Goal: Task Accomplishment & Management: Manage account settings

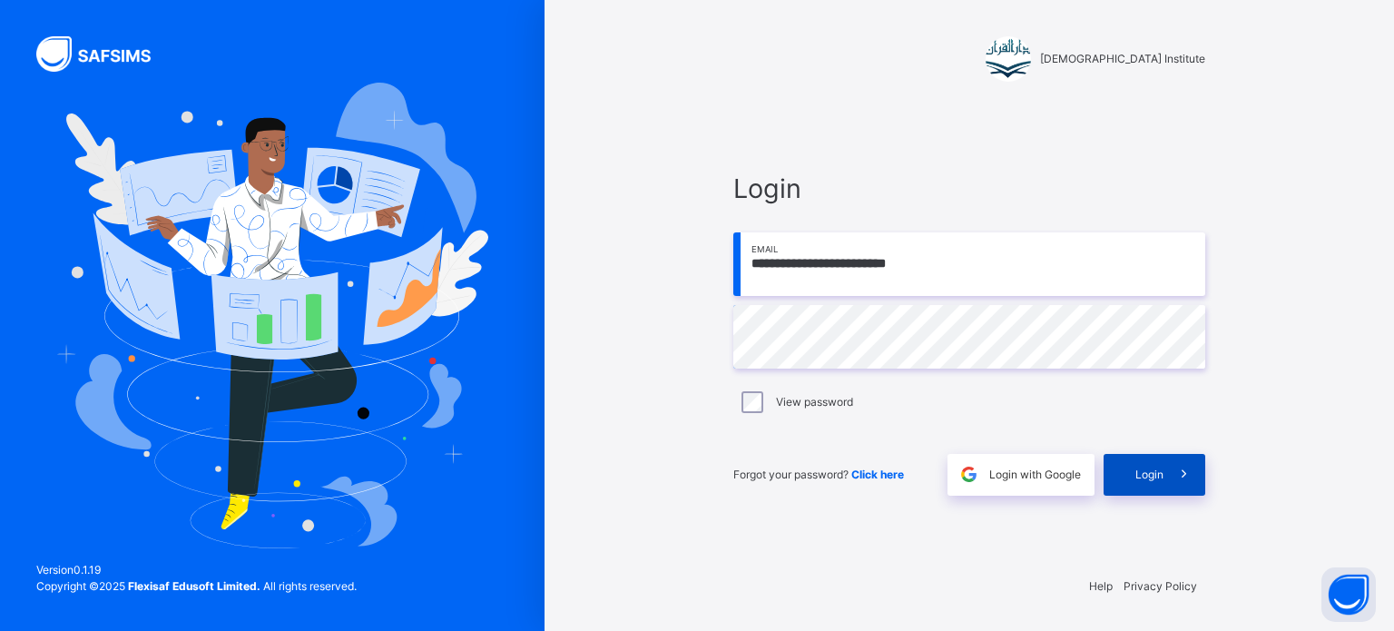
click at [1161, 479] on span "Login" at bounding box center [1150, 475] width 28 height 16
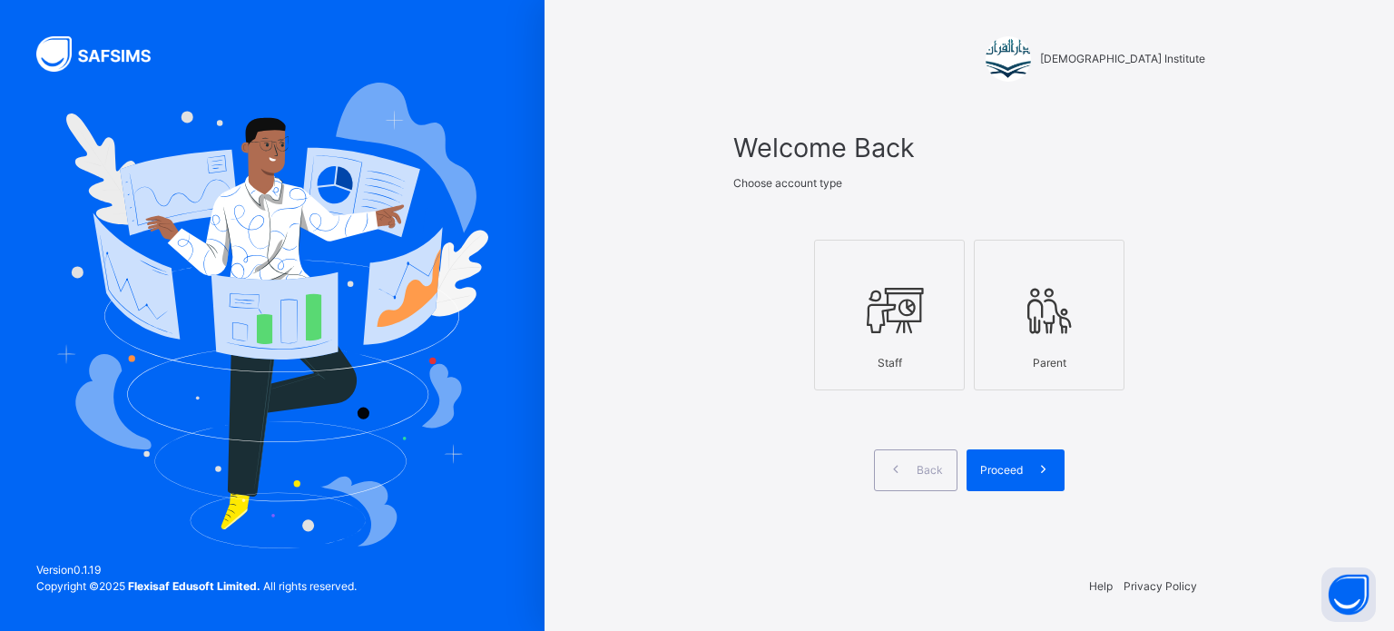
click at [899, 330] on icon at bounding box center [890, 311] width 64 height 68
click at [1034, 469] on icon at bounding box center [1043, 469] width 19 height 21
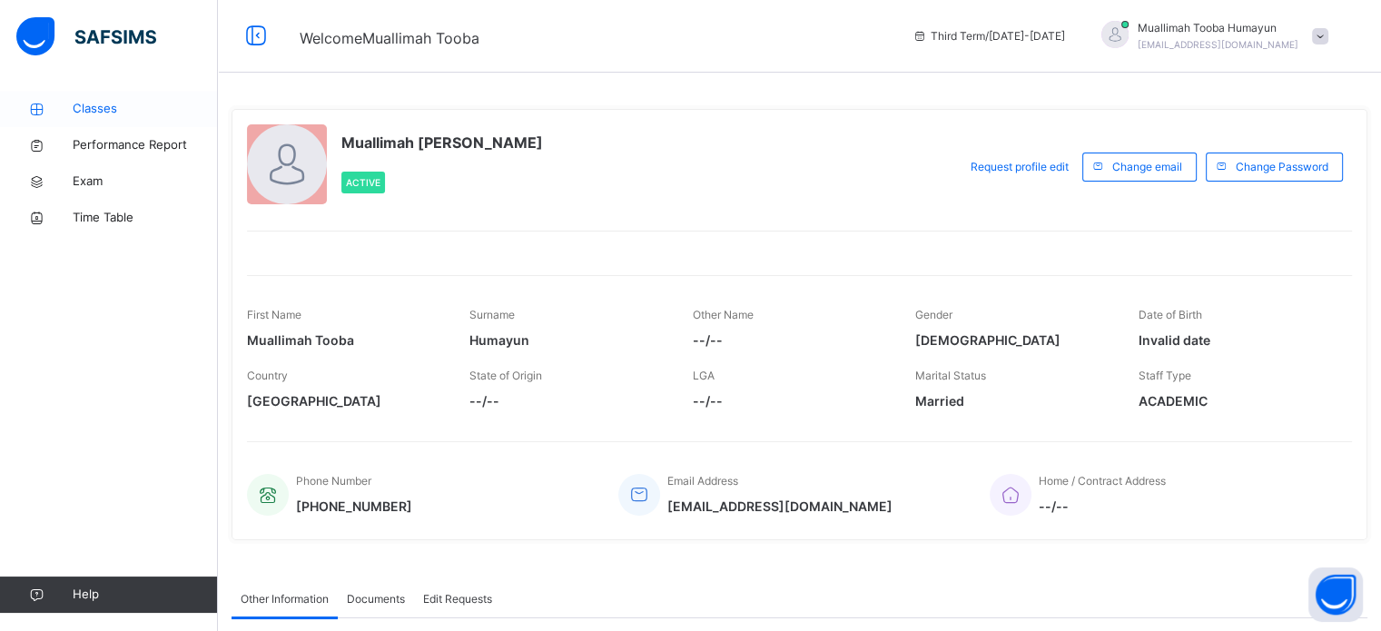
click at [108, 96] on link "Classes" at bounding box center [109, 109] width 218 height 36
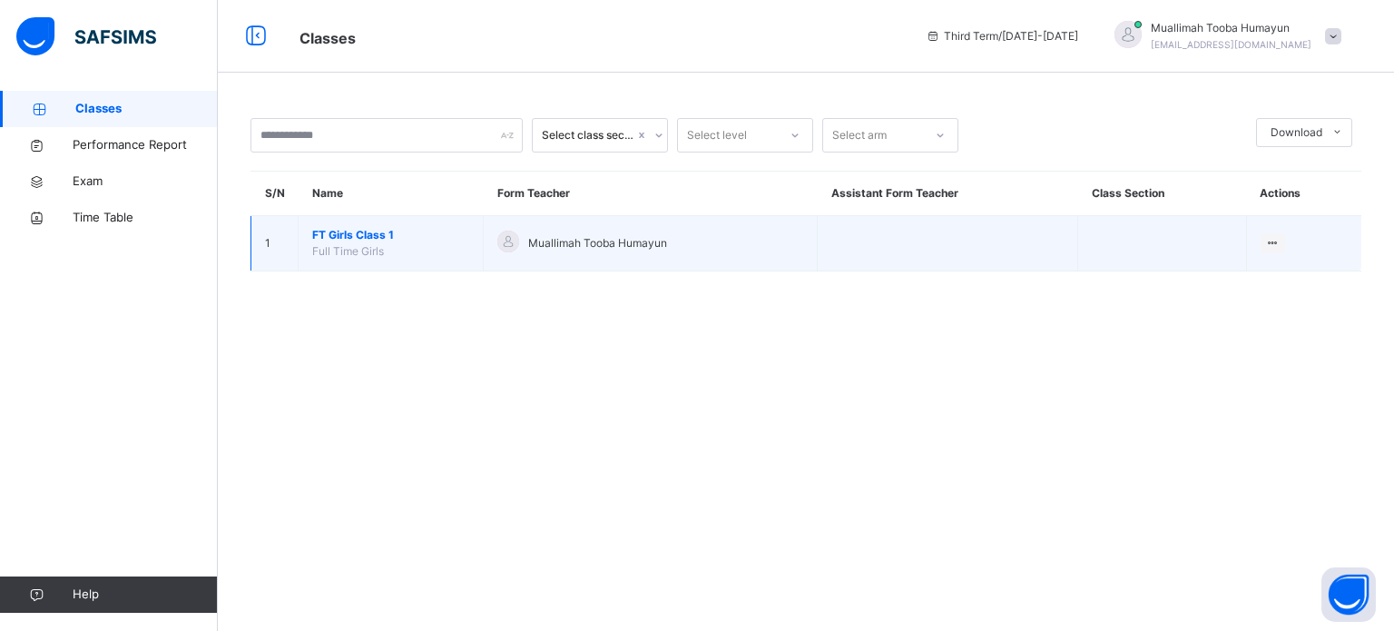
click at [378, 241] on span "FT Girls Class 1" at bounding box center [390, 235] width 157 height 16
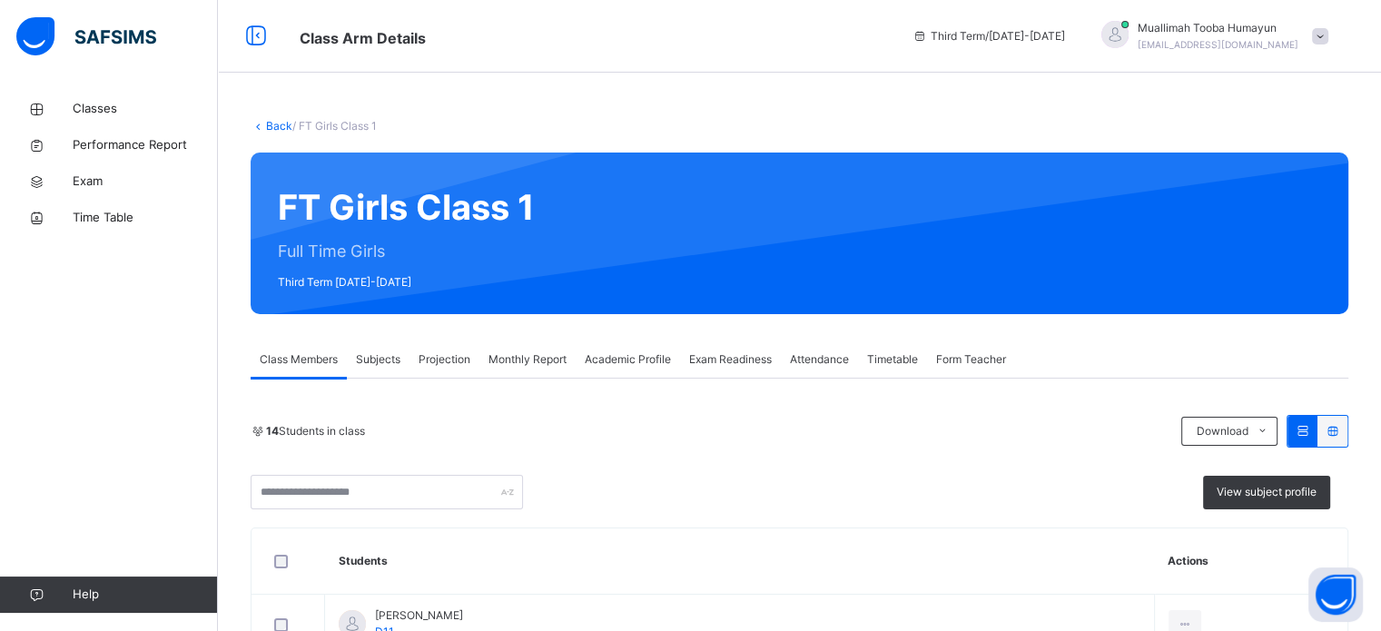
click at [436, 354] on span "Projection" at bounding box center [444, 359] width 52 height 16
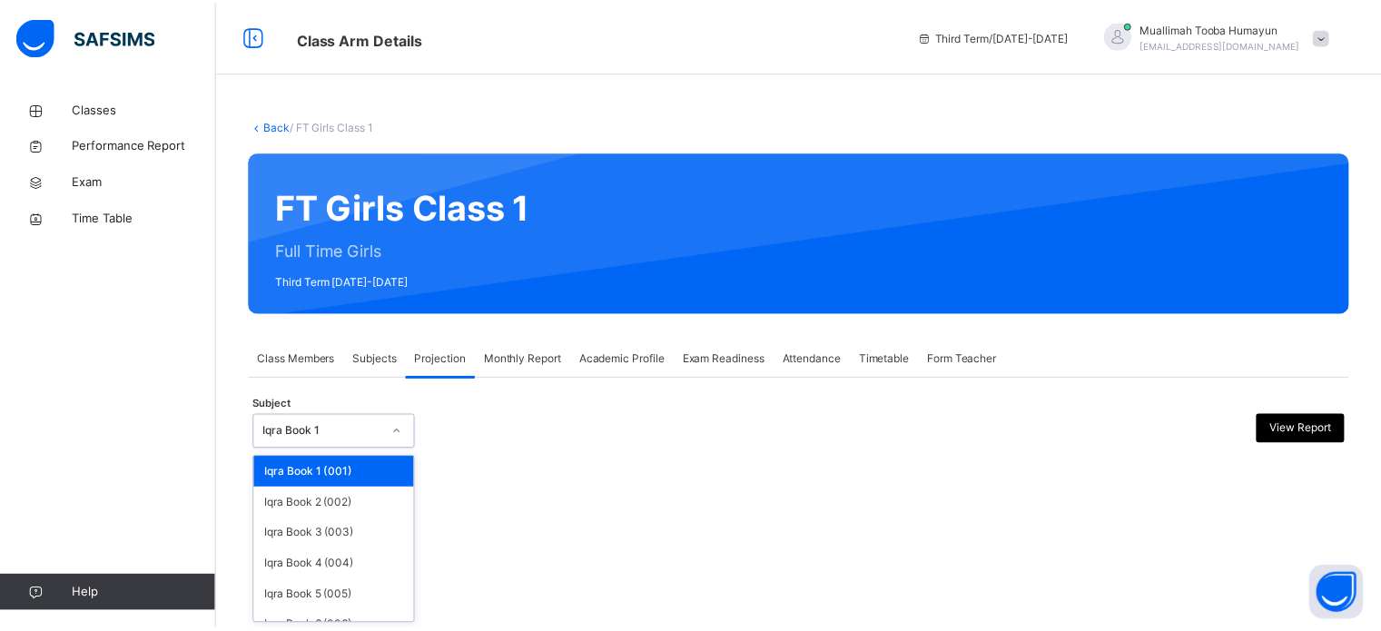
scroll to position [95, 0]
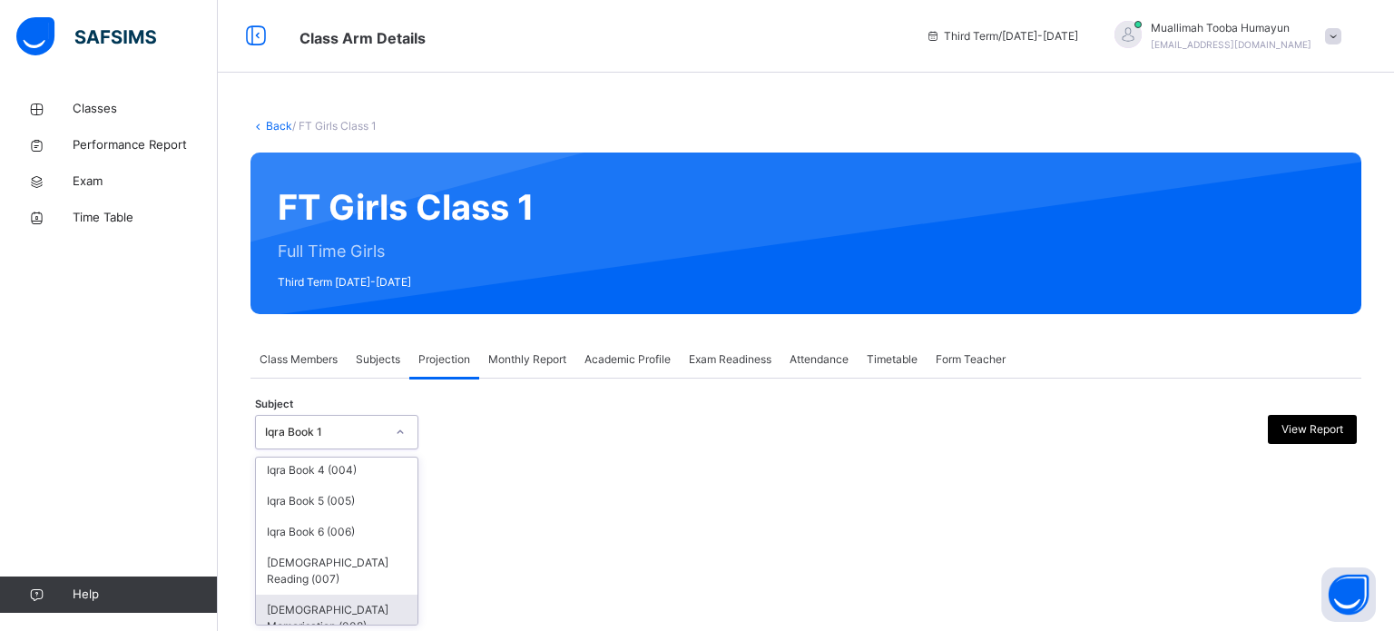
click at [307, 595] on div "[DEMOGRAPHIC_DATA] Memorisation (008)" at bounding box center [337, 618] width 162 height 47
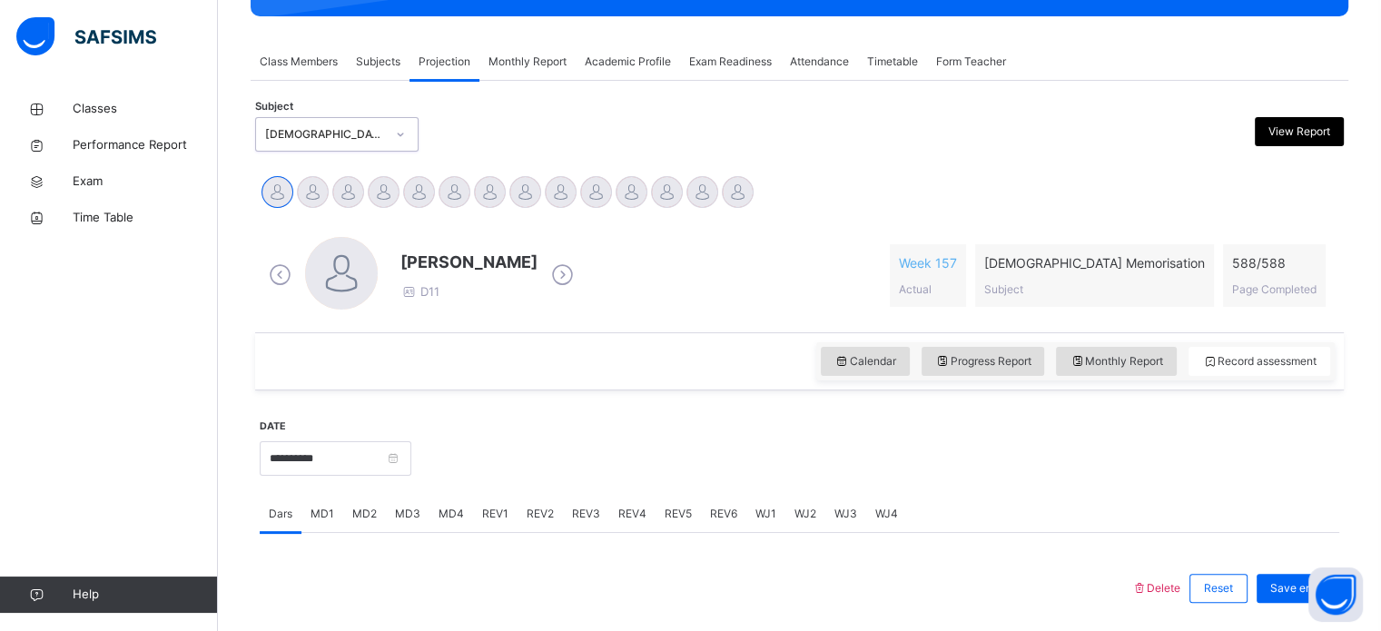
scroll to position [294, 0]
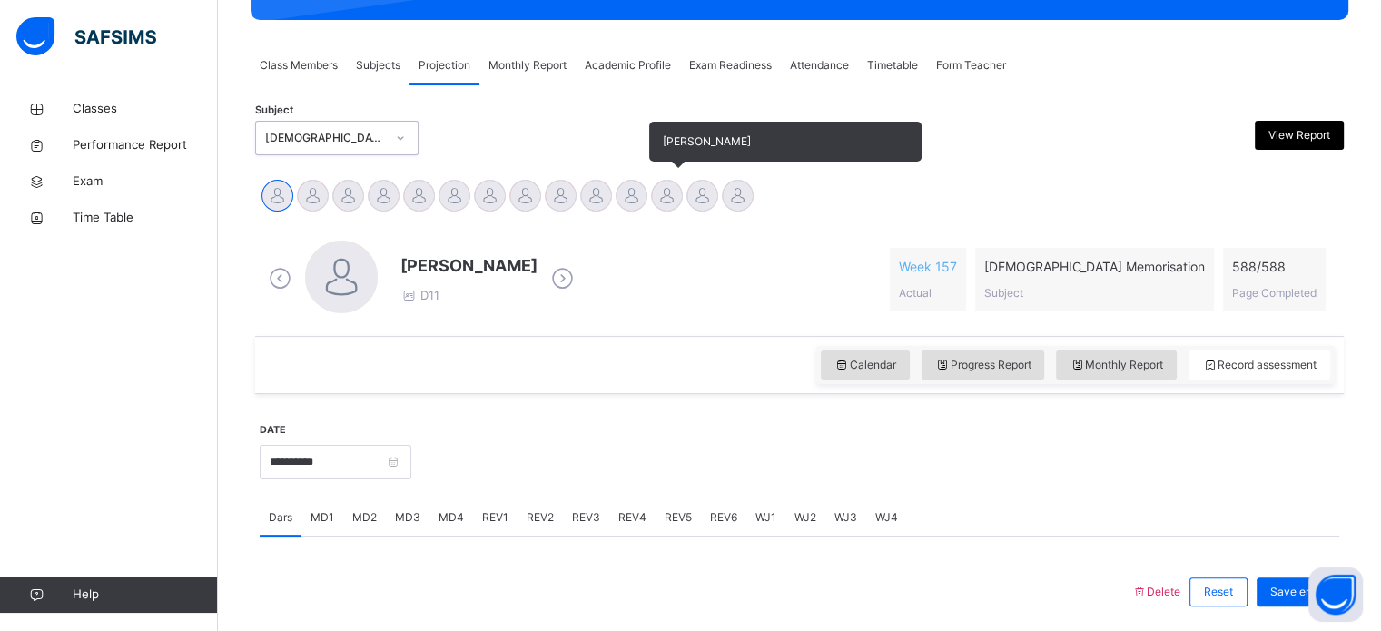
click at [665, 203] on div at bounding box center [667, 196] width 32 height 32
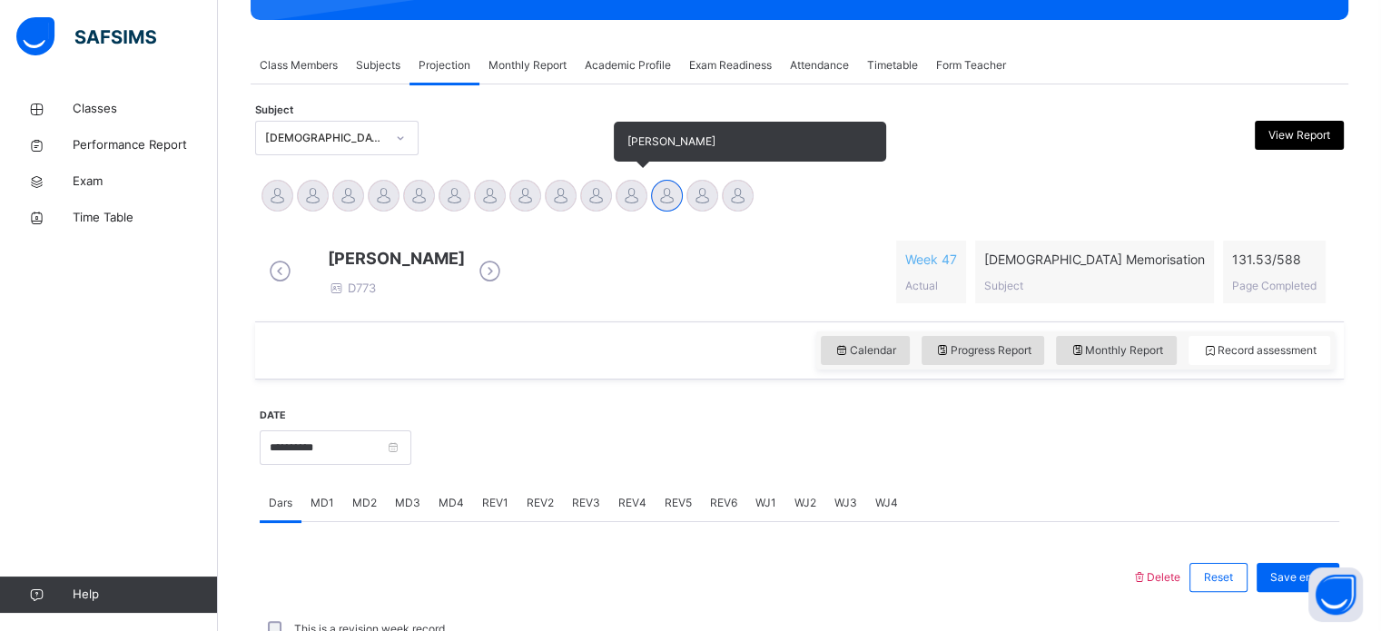
click at [628, 201] on div at bounding box center [631, 196] width 32 height 32
click at [667, 200] on div at bounding box center [667, 196] width 32 height 32
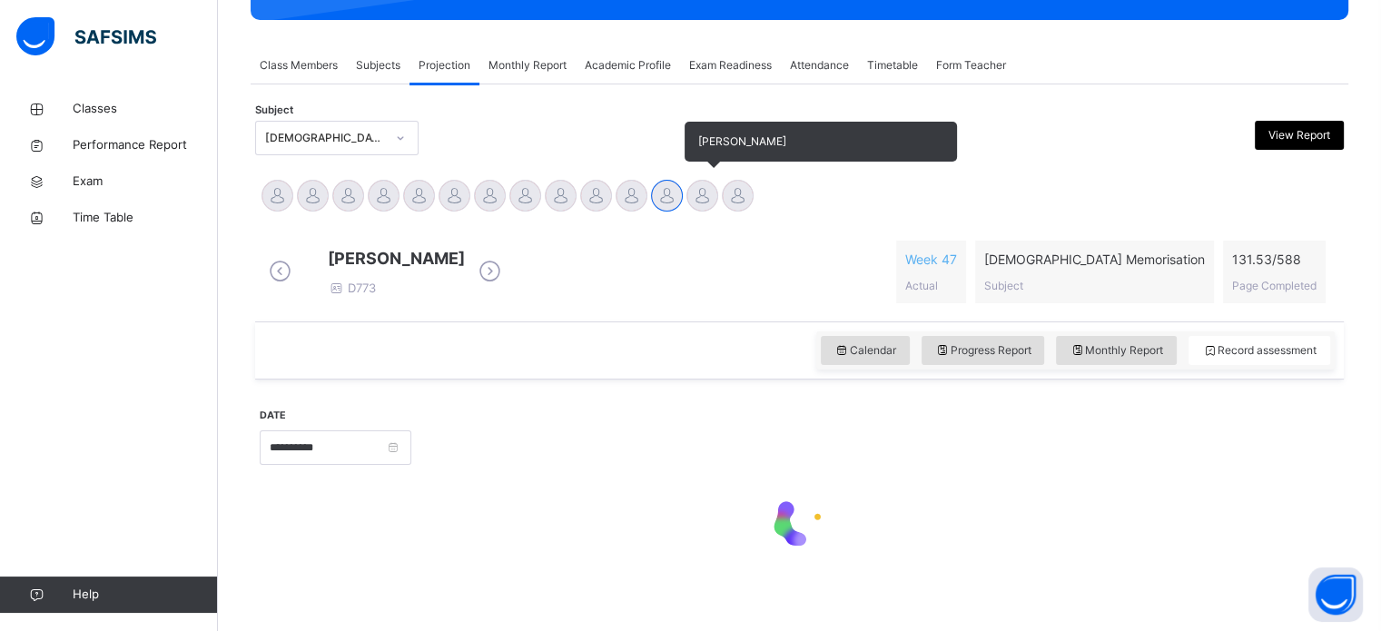
click at [708, 200] on div at bounding box center [702, 196] width 32 height 32
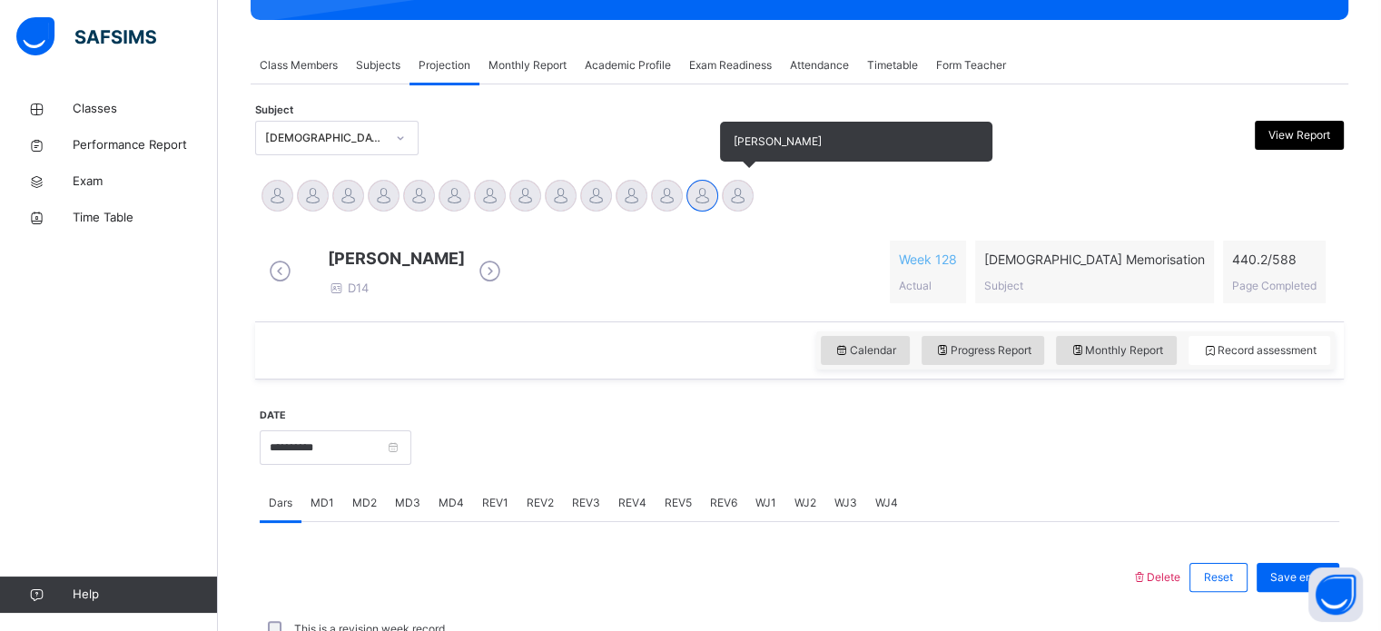
click at [743, 195] on div at bounding box center [738, 196] width 32 height 32
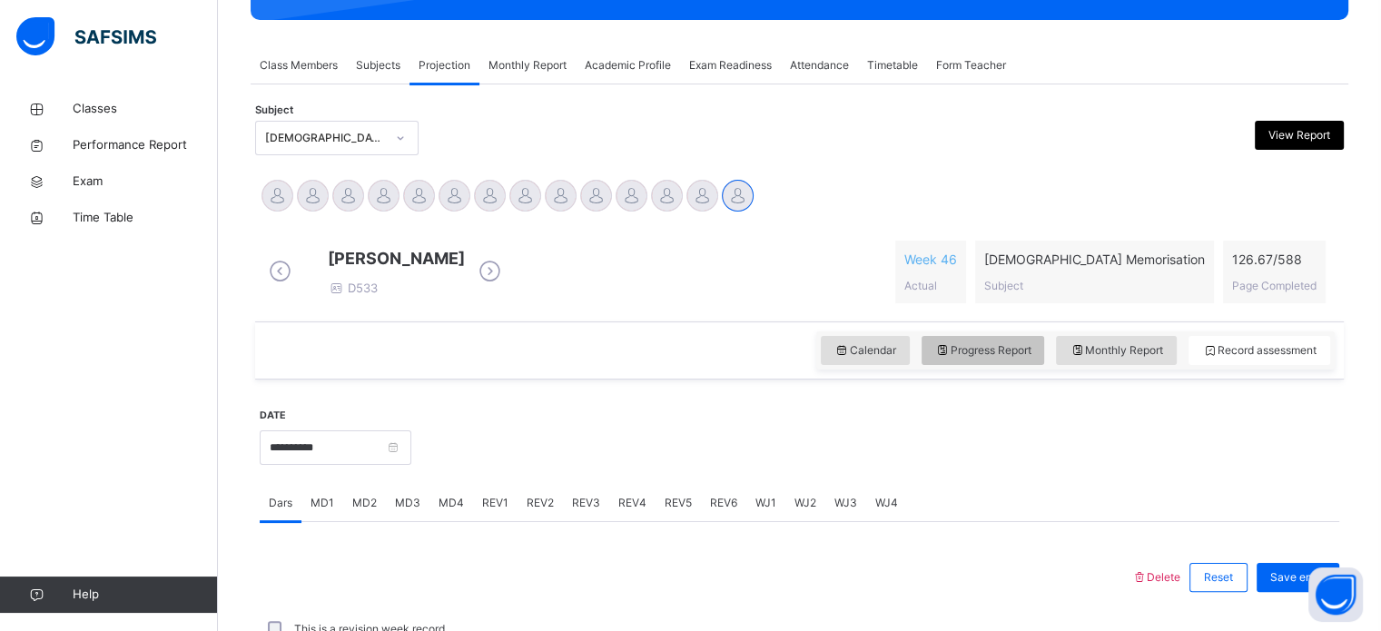
click at [983, 359] on span "Progress Report" at bounding box center [983, 350] width 96 height 16
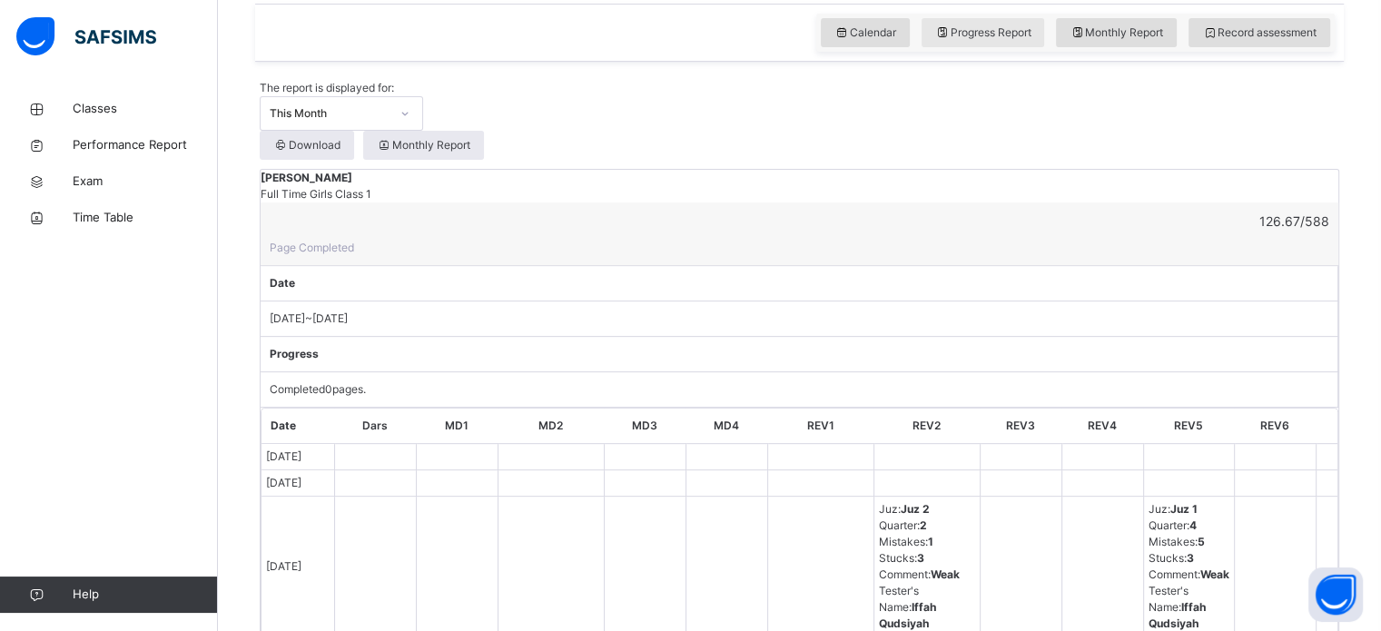
scroll to position [616, 0]
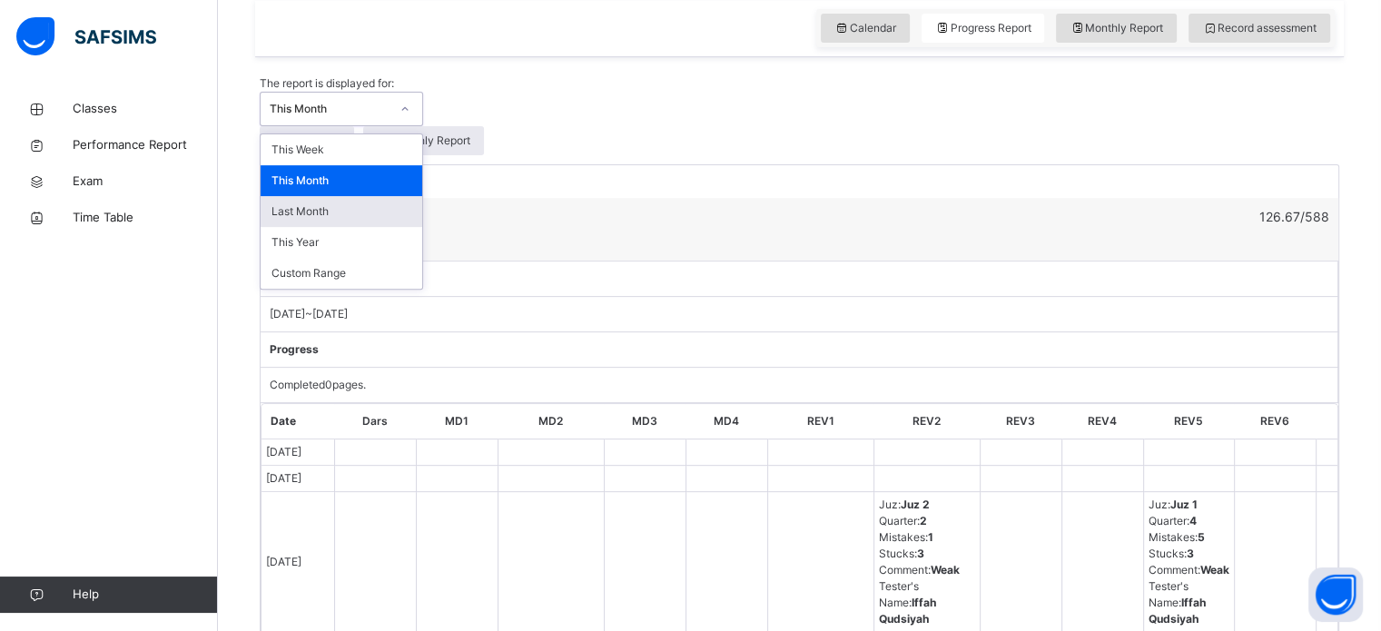
click at [422, 217] on div "Last Month" at bounding box center [342, 211] width 162 height 31
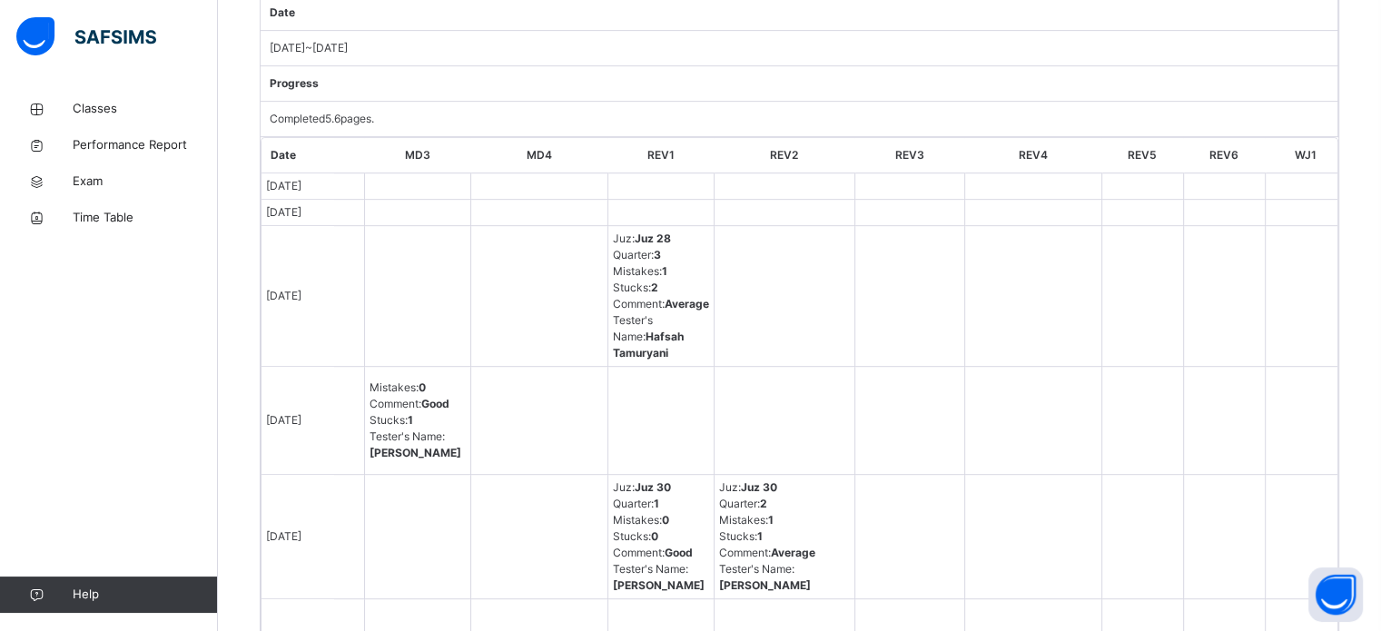
scroll to position [883, 0]
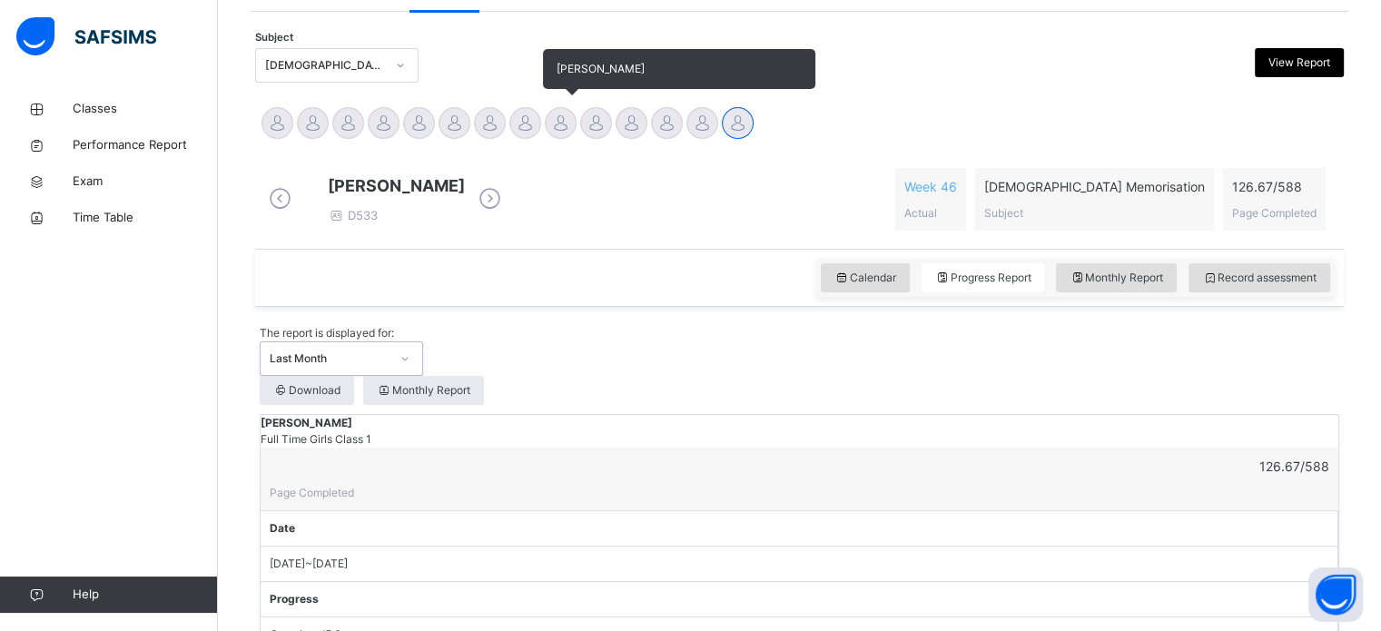
click at [561, 129] on div at bounding box center [561, 123] width 32 height 32
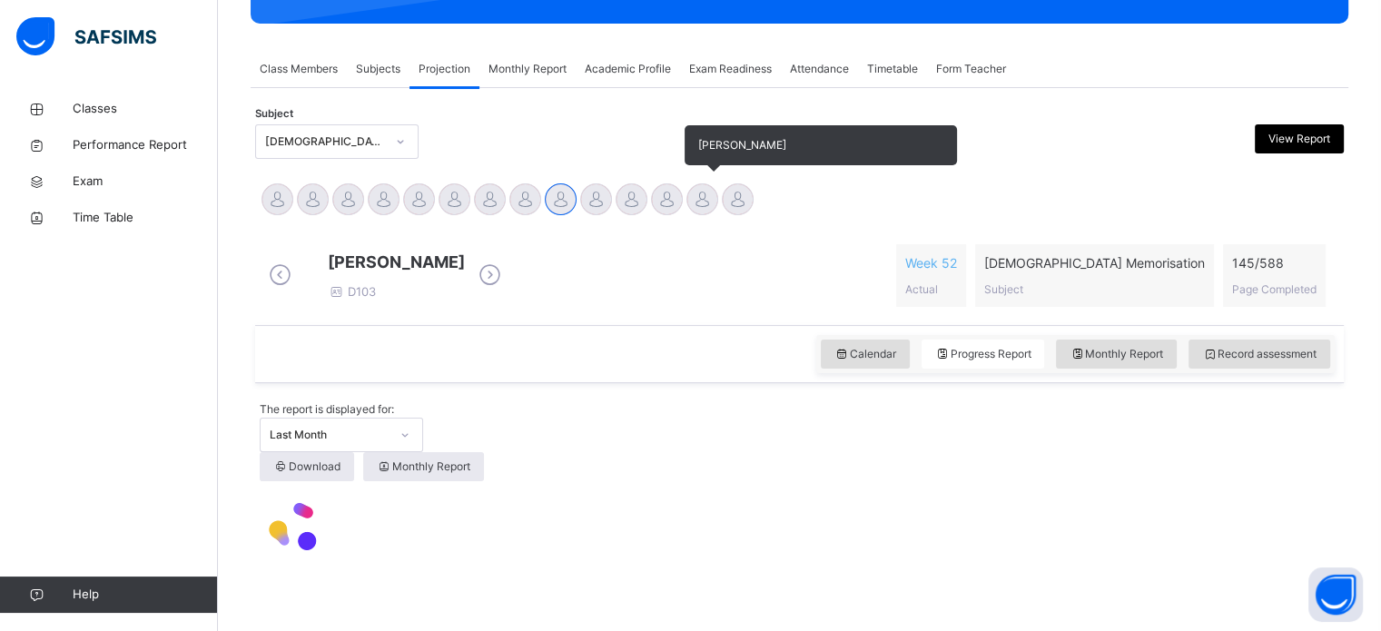
click at [713, 203] on div at bounding box center [702, 199] width 32 height 32
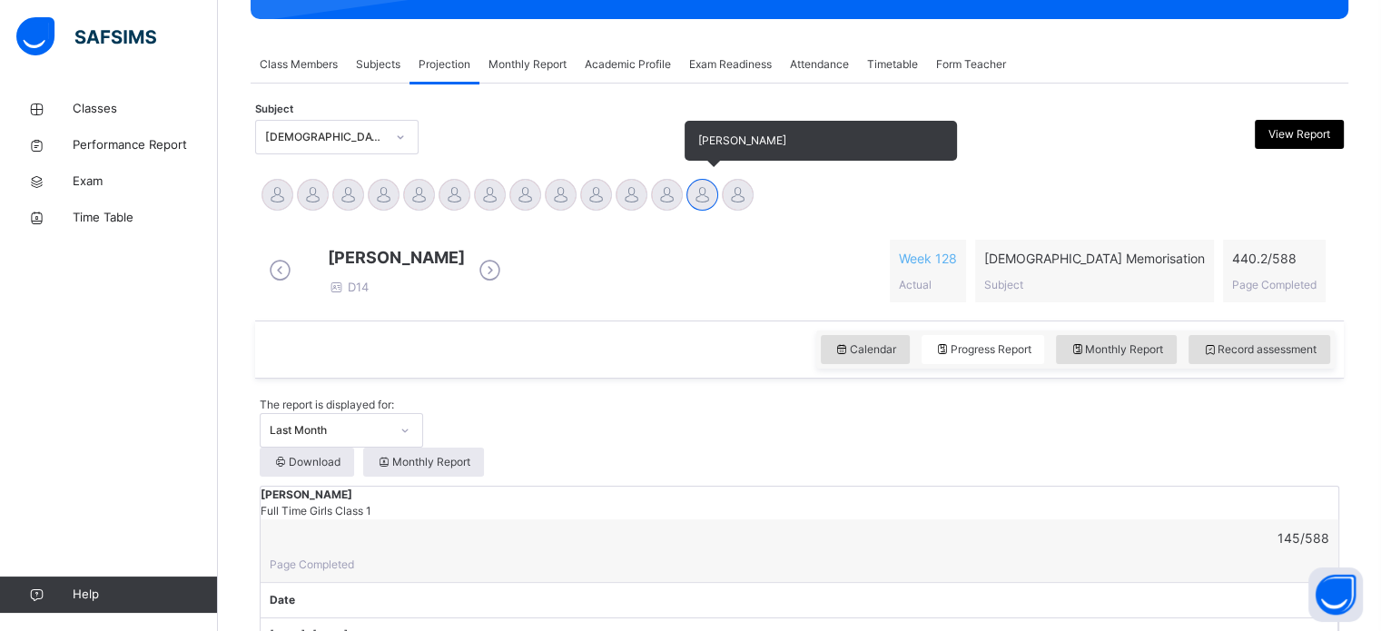
scroll to position [367, 0]
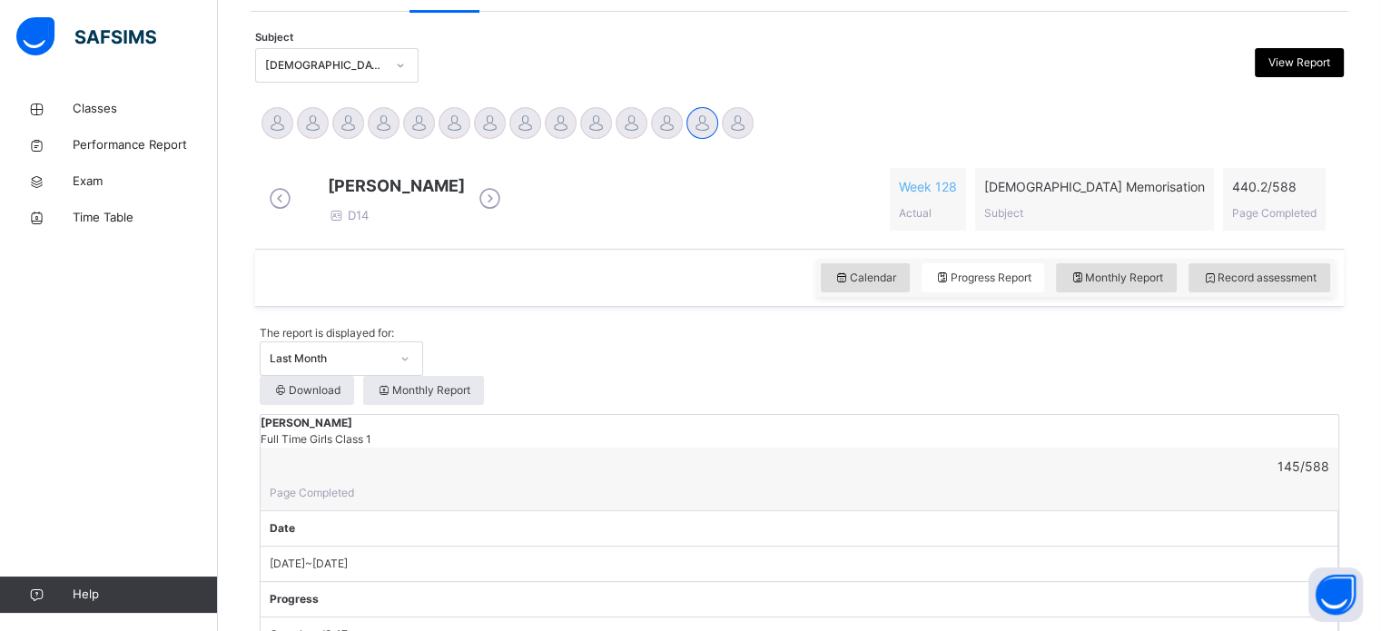
click at [743, 196] on div "Sumaya Abshir D14 Week 128 Actual Quran Memorisation Subject 440.2 / 588 Page C…" at bounding box center [799, 199] width 1070 height 63
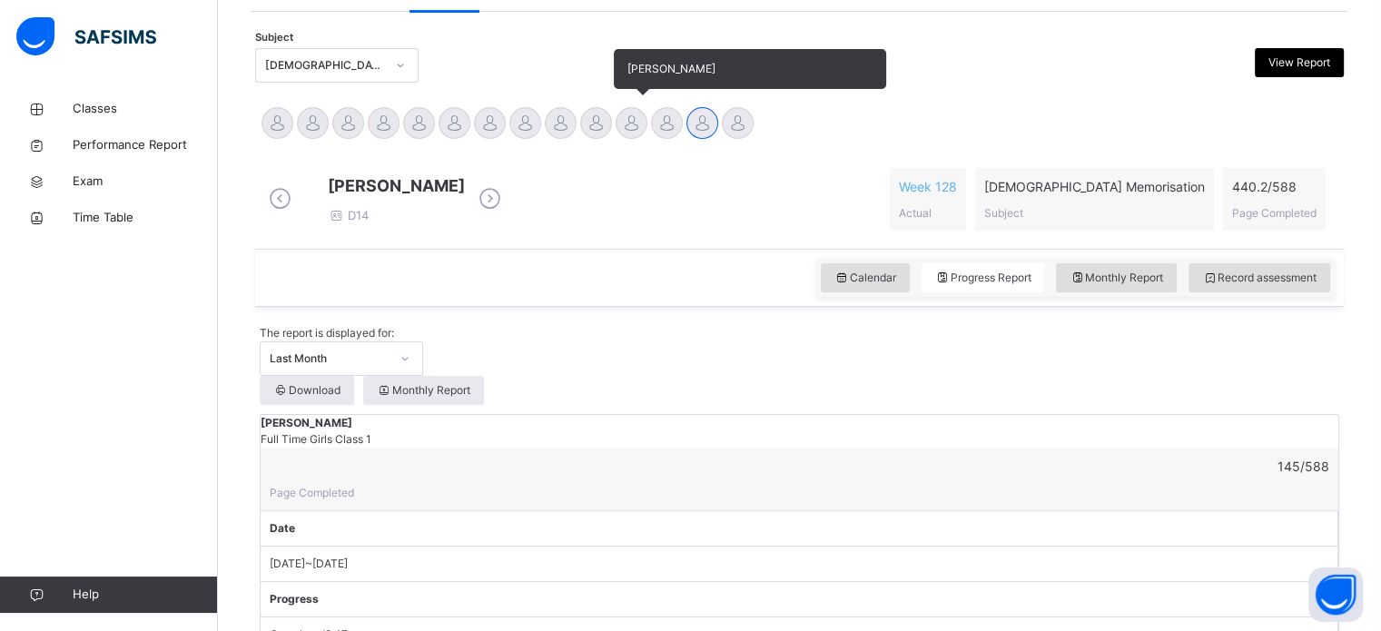
click at [619, 123] on div at bounding box center [631, 123] width 32 height 32
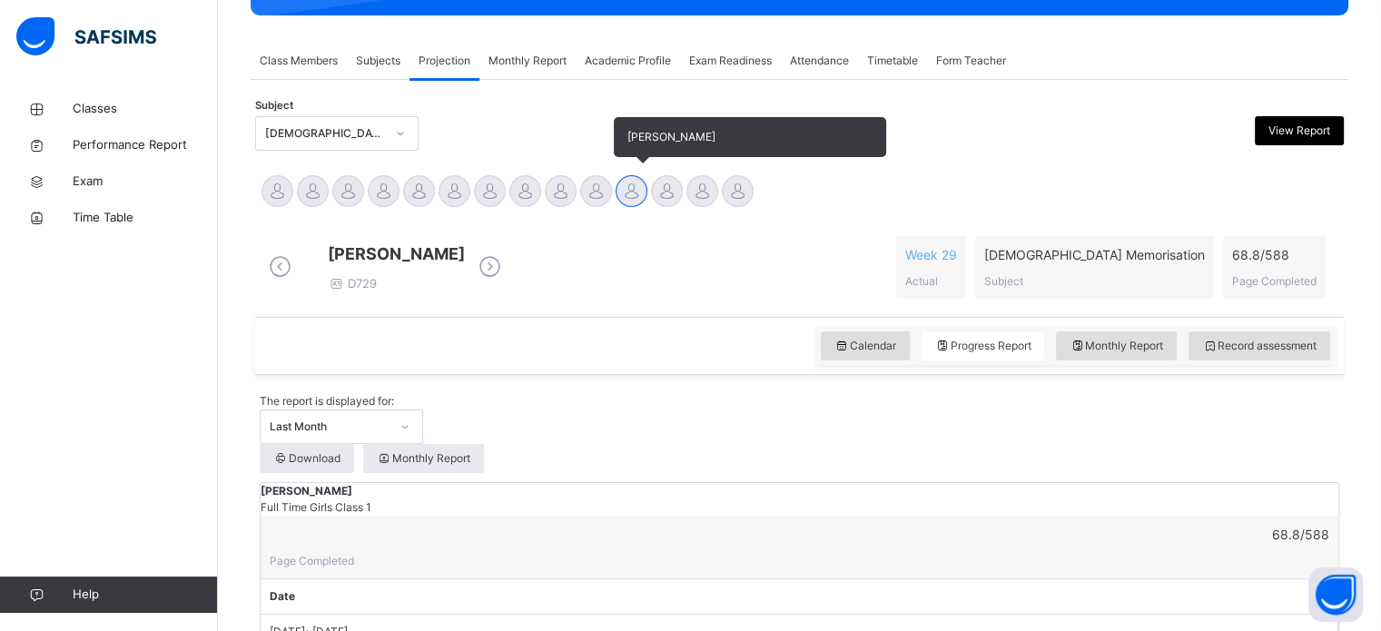
scroll to position [286, 0]
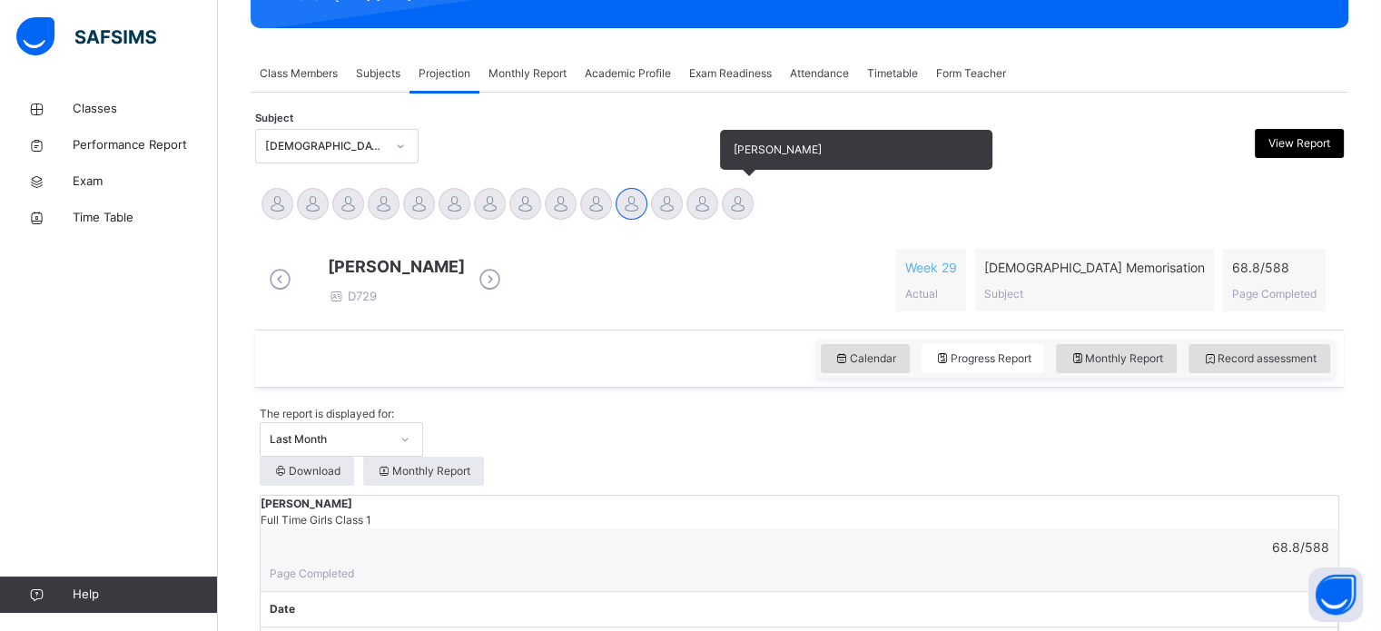
click at [730, 190] on div at bounding box center [738, 204] width 32 height 32
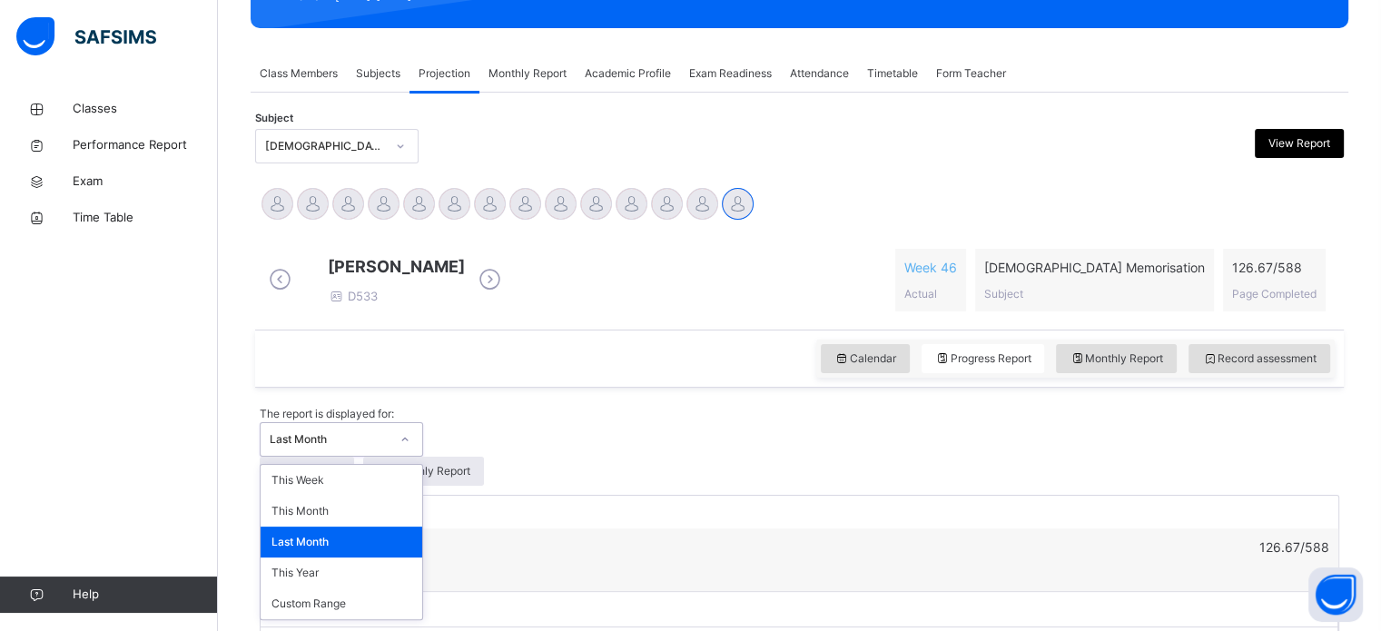
click at [668, 428] on div "option Last Month, selected. option Last Month focused, 3 of 5. 5 results avail…" at bounding box center [799, 439] width 1079 height 34
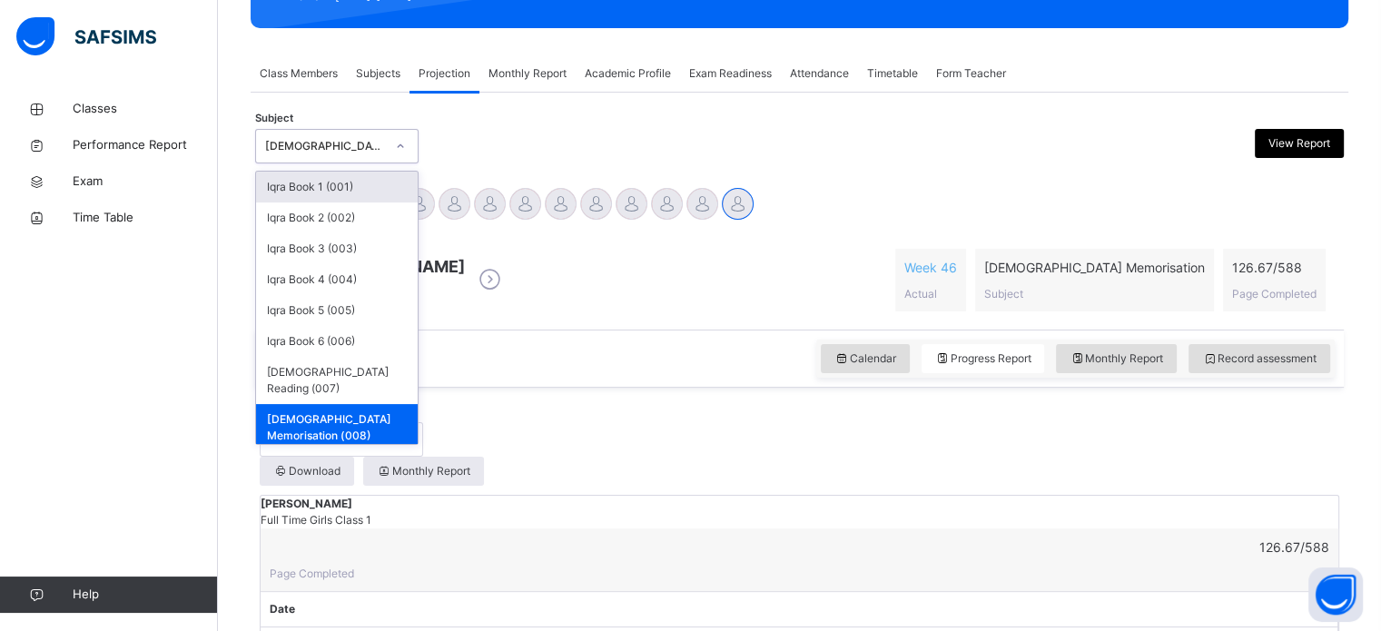
click at [614, 325] on div "Sumeya Umar D533 Week 46 Actual Quran Memorisation Subject 126.67 / 588 Page Co…" at bounding box center [799, 280] width 1079 height 90
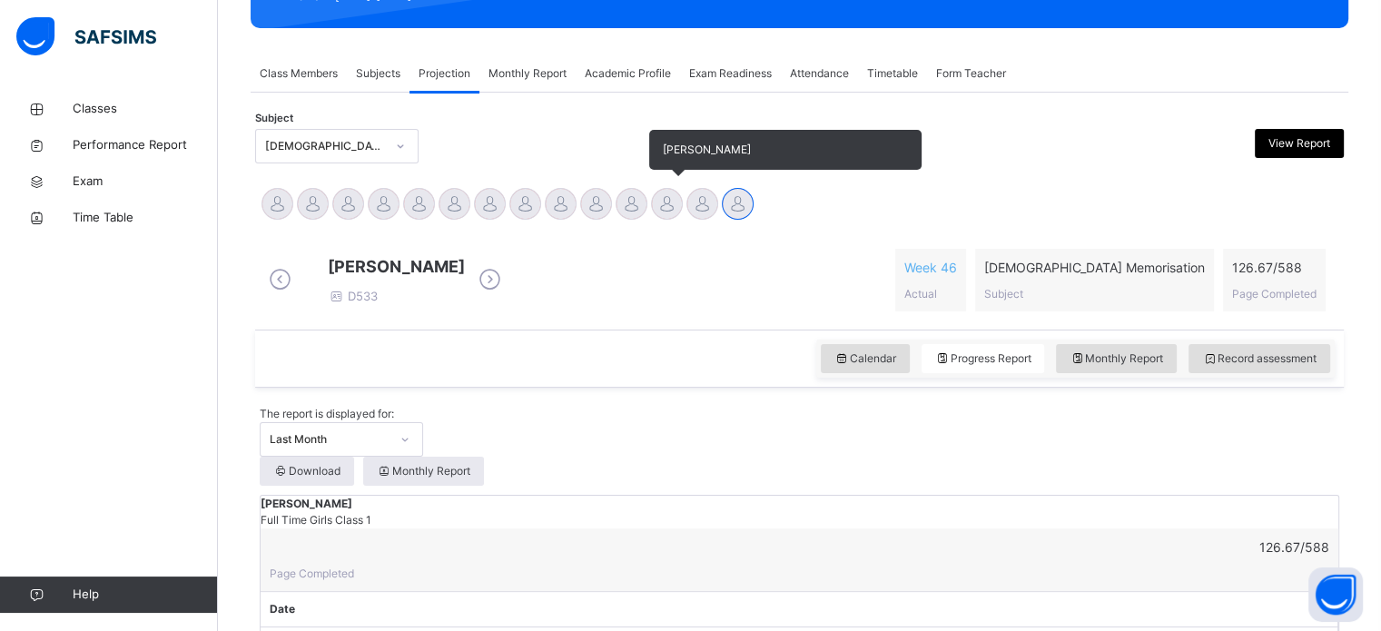
click at [652, 216] on div "[PERSON_NAME]" at bounding box center [666, 206] width 35 height 40
click at [667, 201] on div at bounding box center [667, 204] width 32 height 32
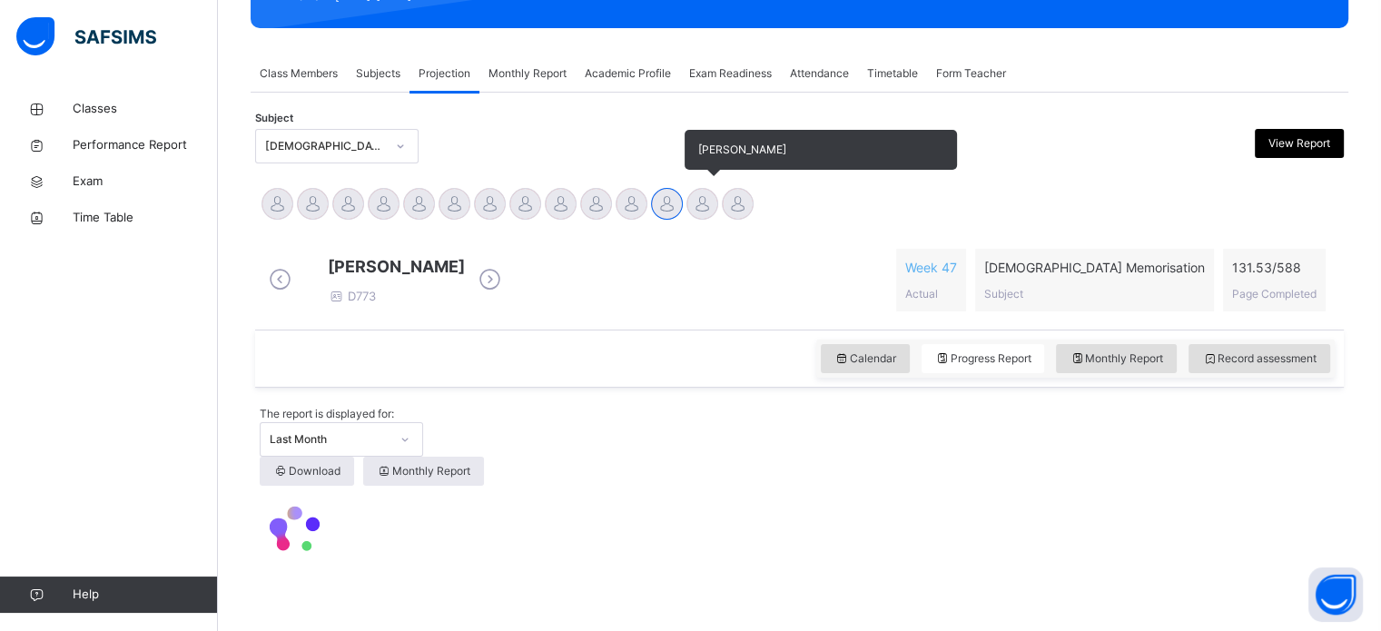
click at [716, 194] on div "[PERSON_NAME]" at bounding box center [701, 206] width 35 height 40
click at [723, 201] on div at bounding box center [738, 204] width 32 height 32
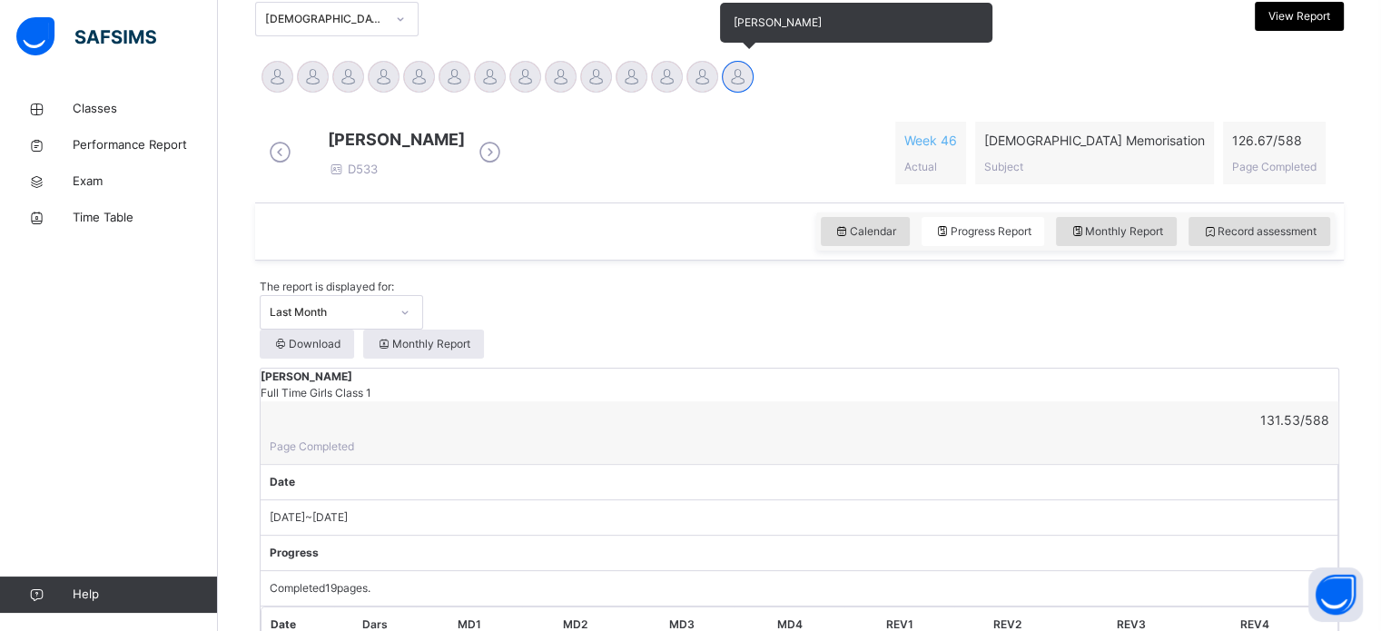
scroll to position [414, 0]
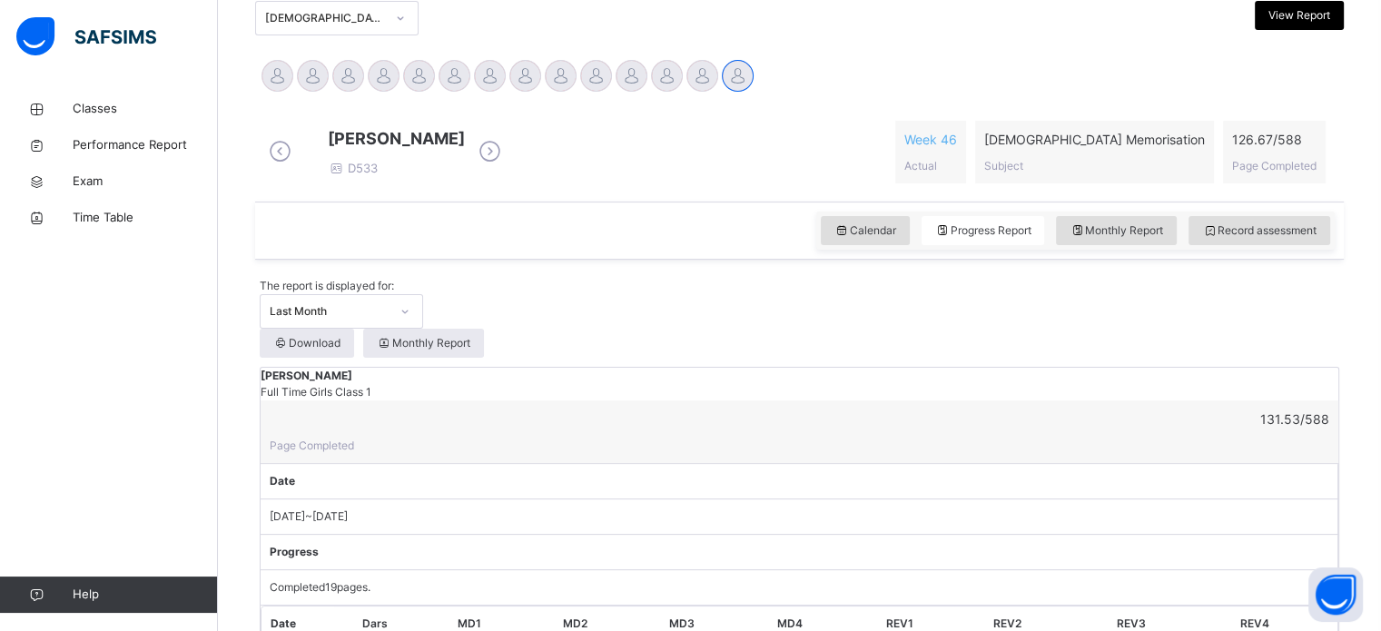
click at [1130, 149] on span "[DEMOGRAPHIC_DATA] Memorisation" at bounding box center [1094, 139] width 221 height 19
click at [44, 94] on link "Classes" at bounding box center [109, 109] width 218 height 36
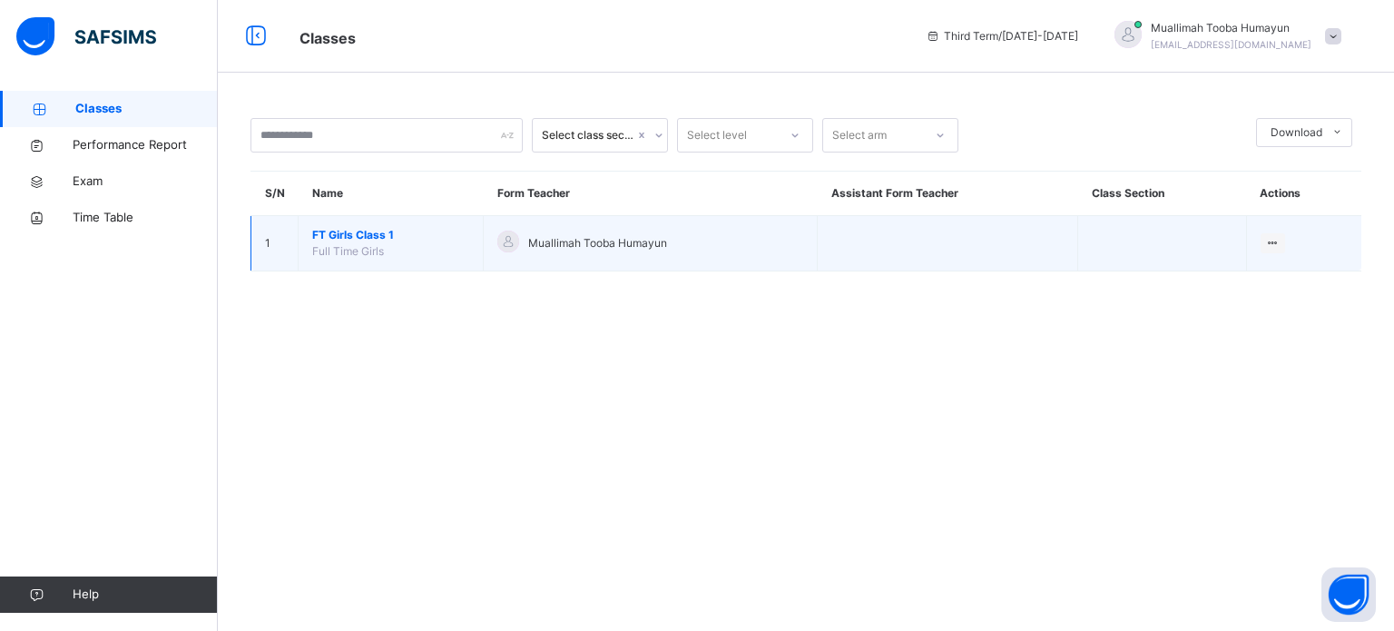
click at [341, 256] on span "Full Time Girls" at bounding box center [348, 251] width 72 height 14
click at [331, 241] on span "FT Girls Class 1" at bounding box center [390, 235] width 157 height 16
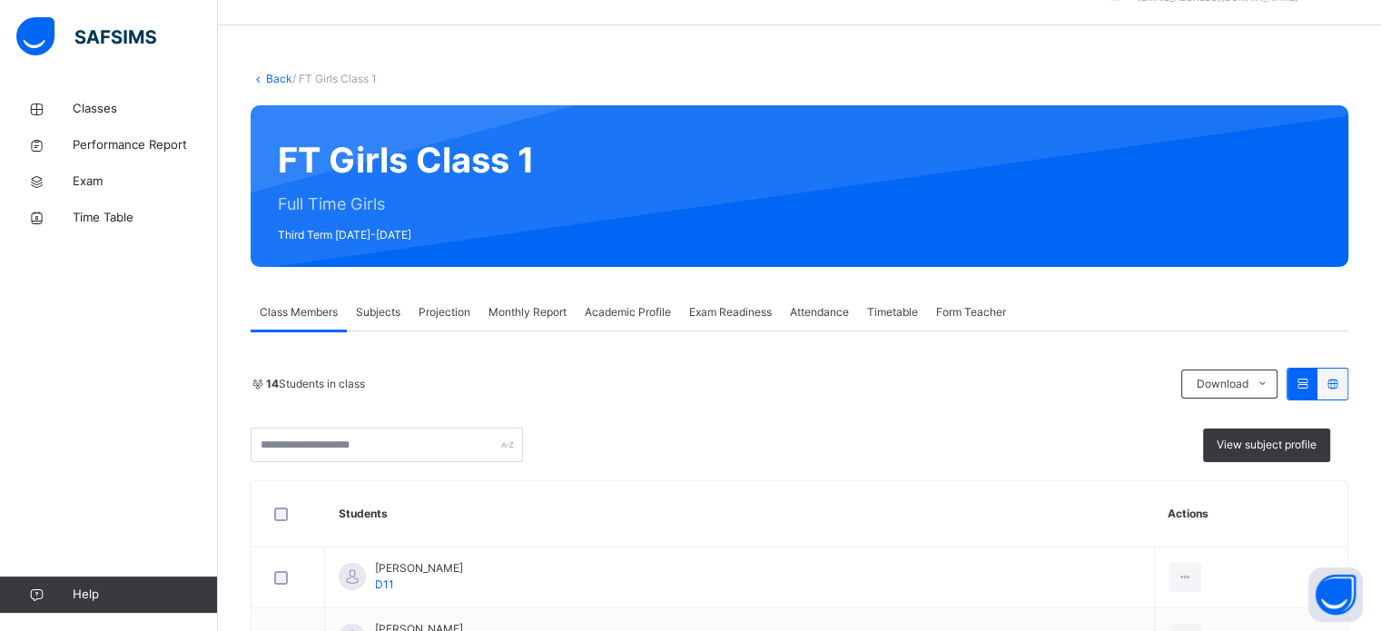
scroll to position [44, 0]
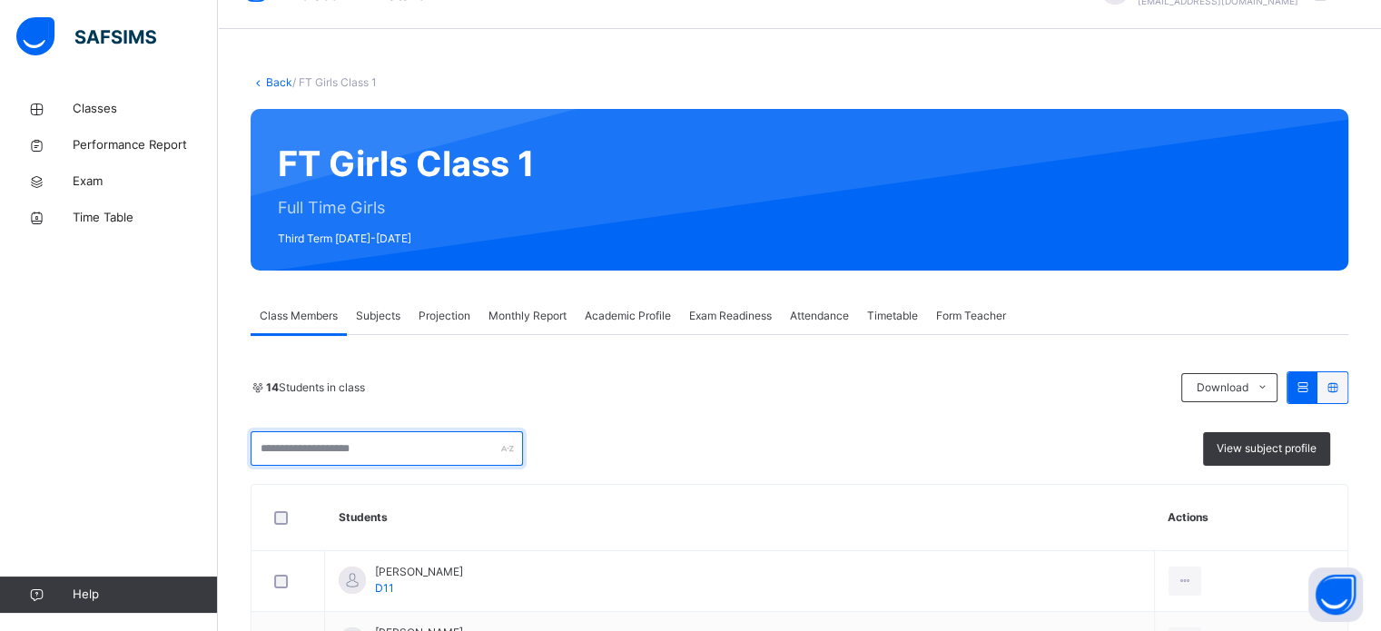
click at [320, 445] on input "text" at bounding box center [387, 448] width 272 height 34
click at [536, 380] on div "14 Students in class" at bounding box center [711, 387] width 921 height 16
click at [453, 331] on div "Projection" at bounding box center [444, 316] width 70 height 36
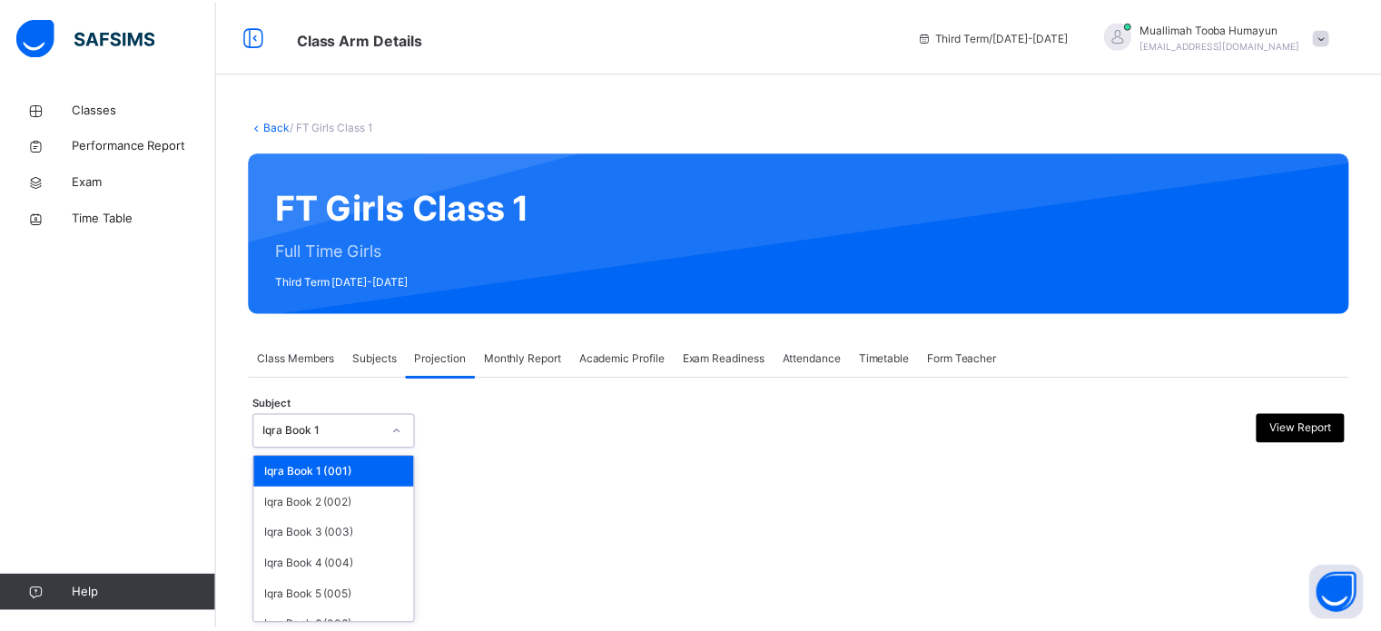
scroll to position [95, 0]
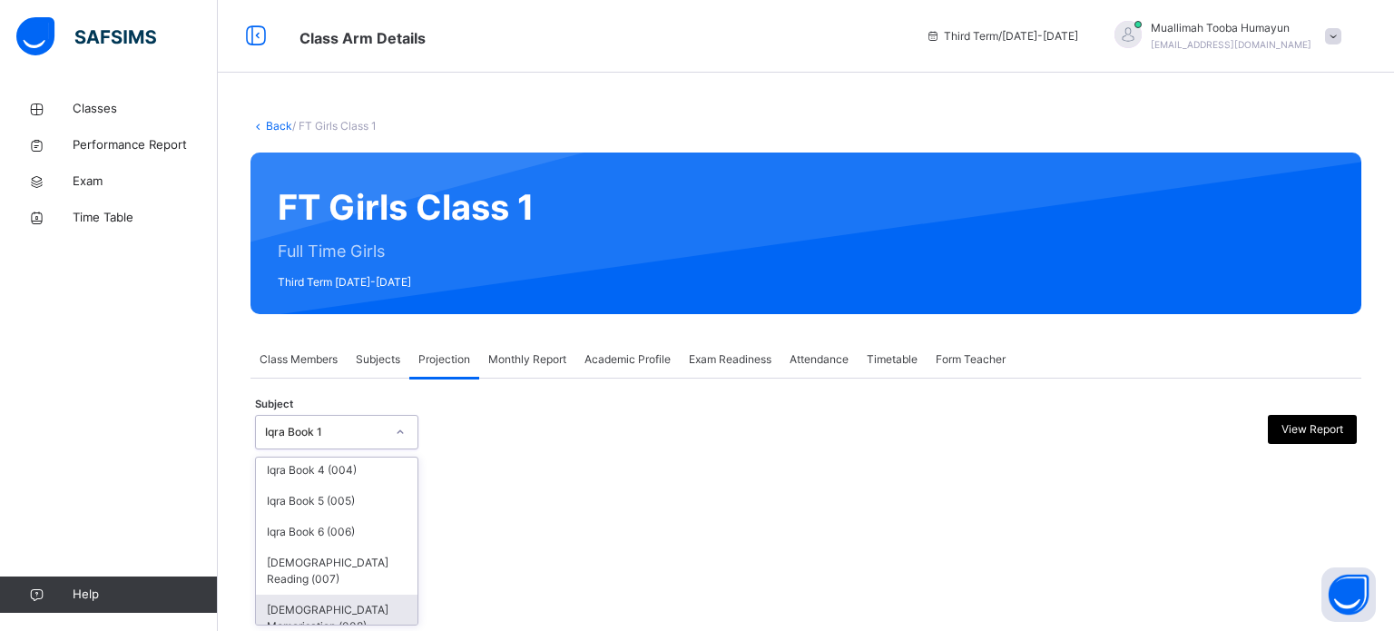
click at [342, 595] on div "[DEMOGRAPHIC_DATA] Memorisation (008)" at bounding box center [337, 618] width 162 height 47
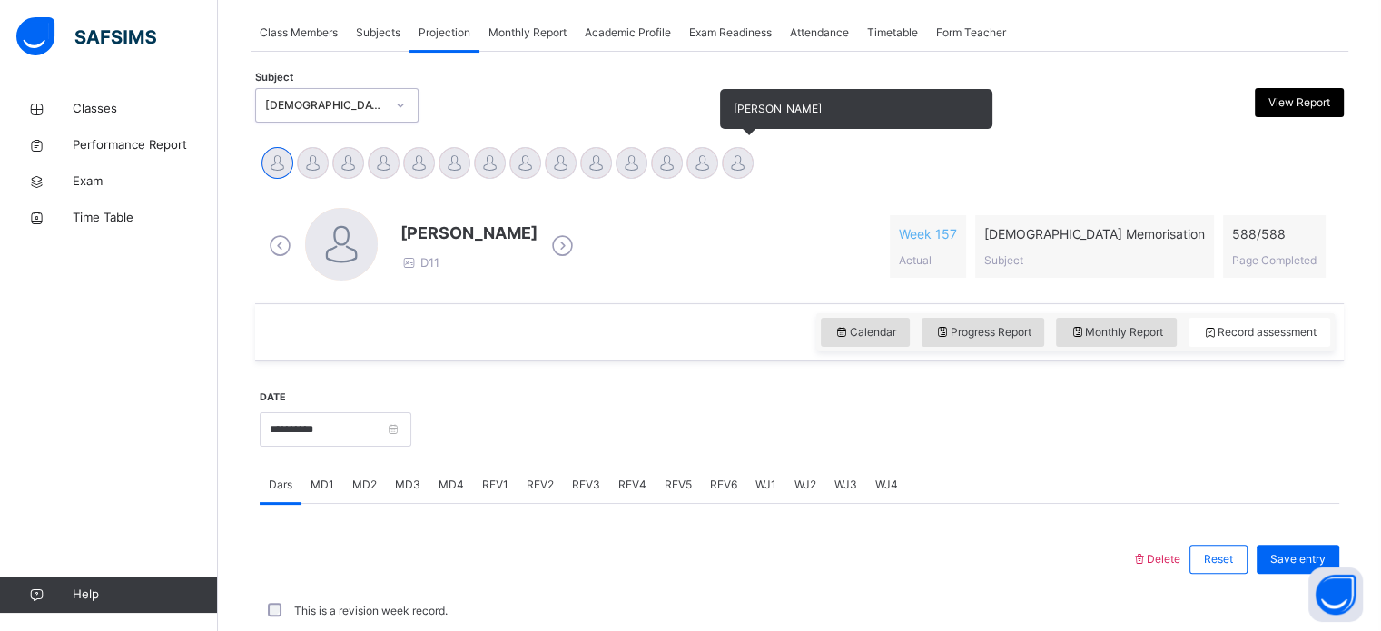
click at [737, 174] on div at bounding box center [738, 163] width 32 height 32
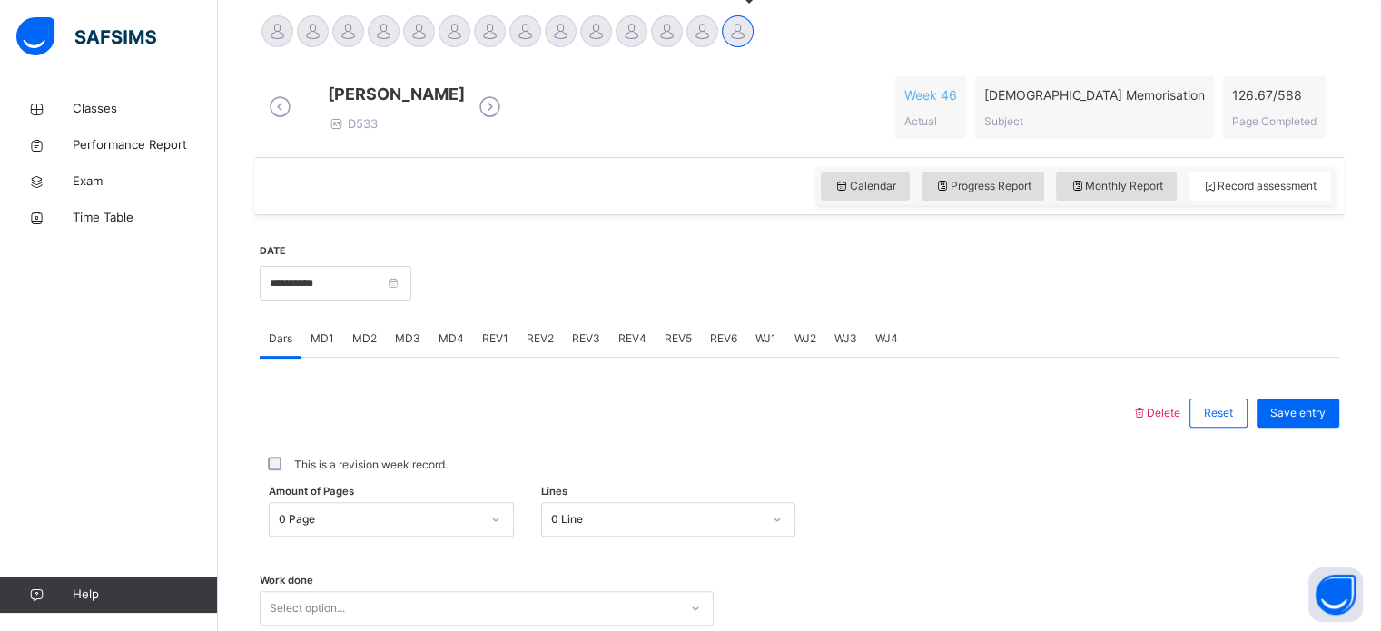
scroll to position [564, 0]
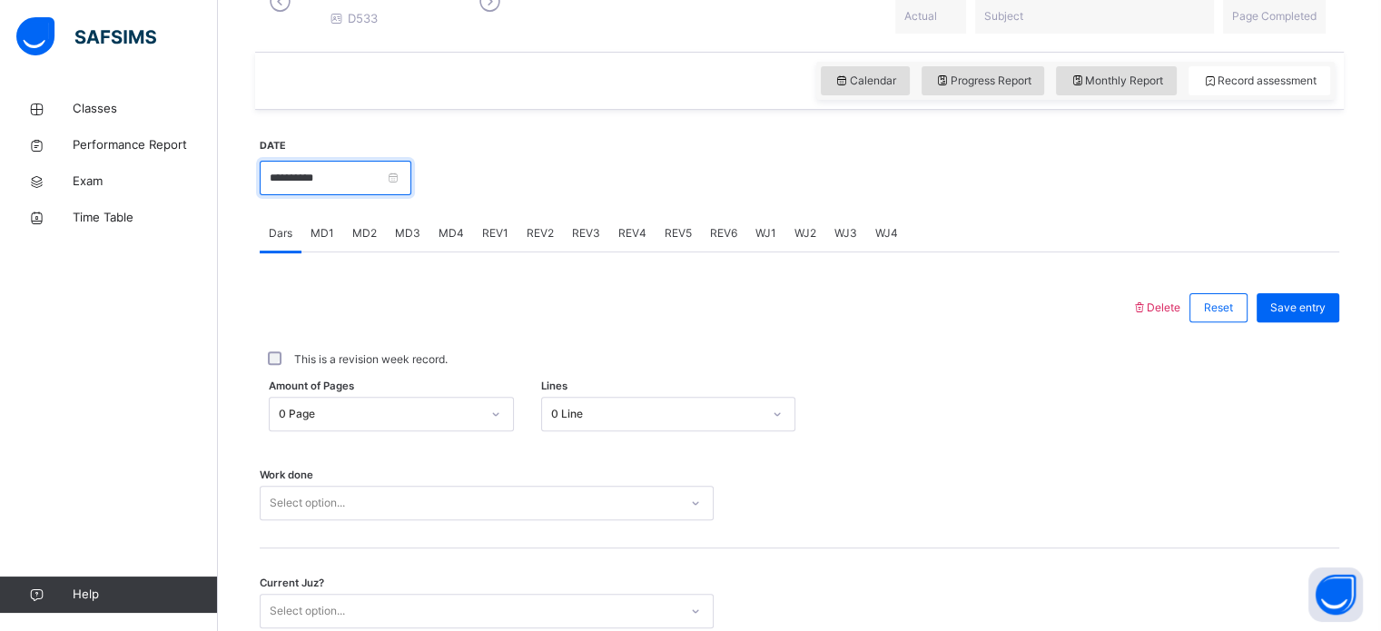
click at [380, 189] on input "**********" at bounding box center [336, 178] width 152 height 34
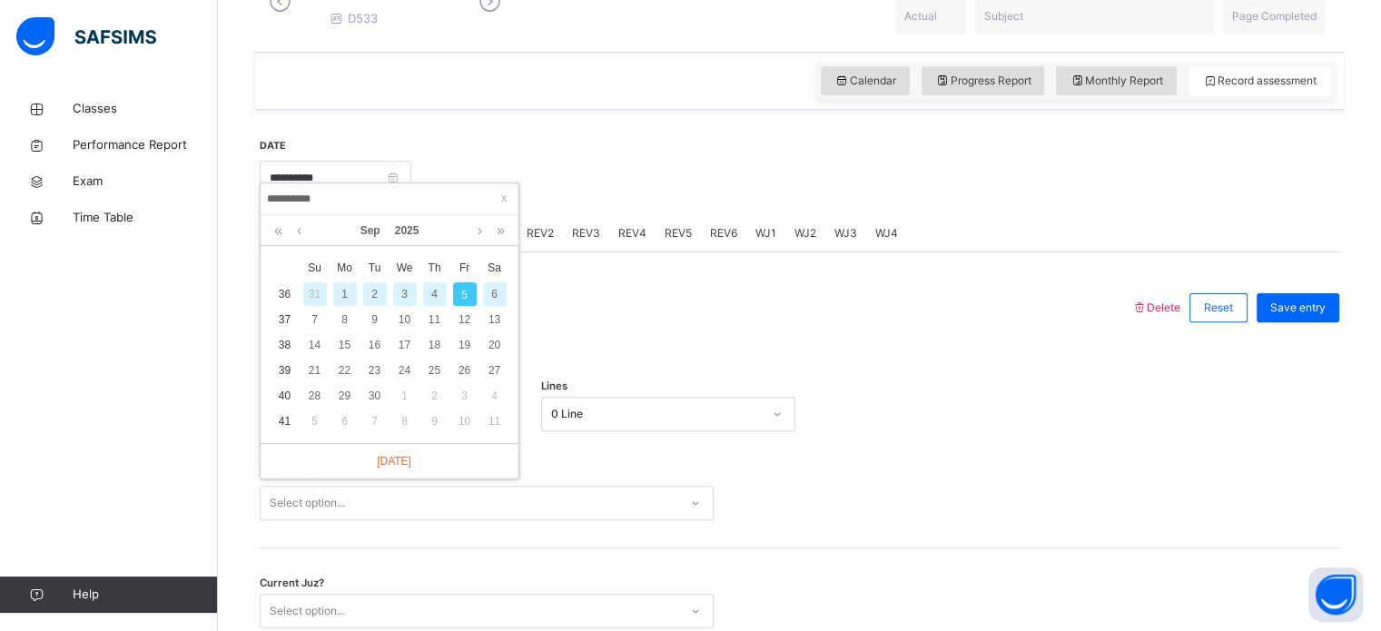
click at [434, 292] on div "4" at bounding box center [435, 294] width 24 height 24
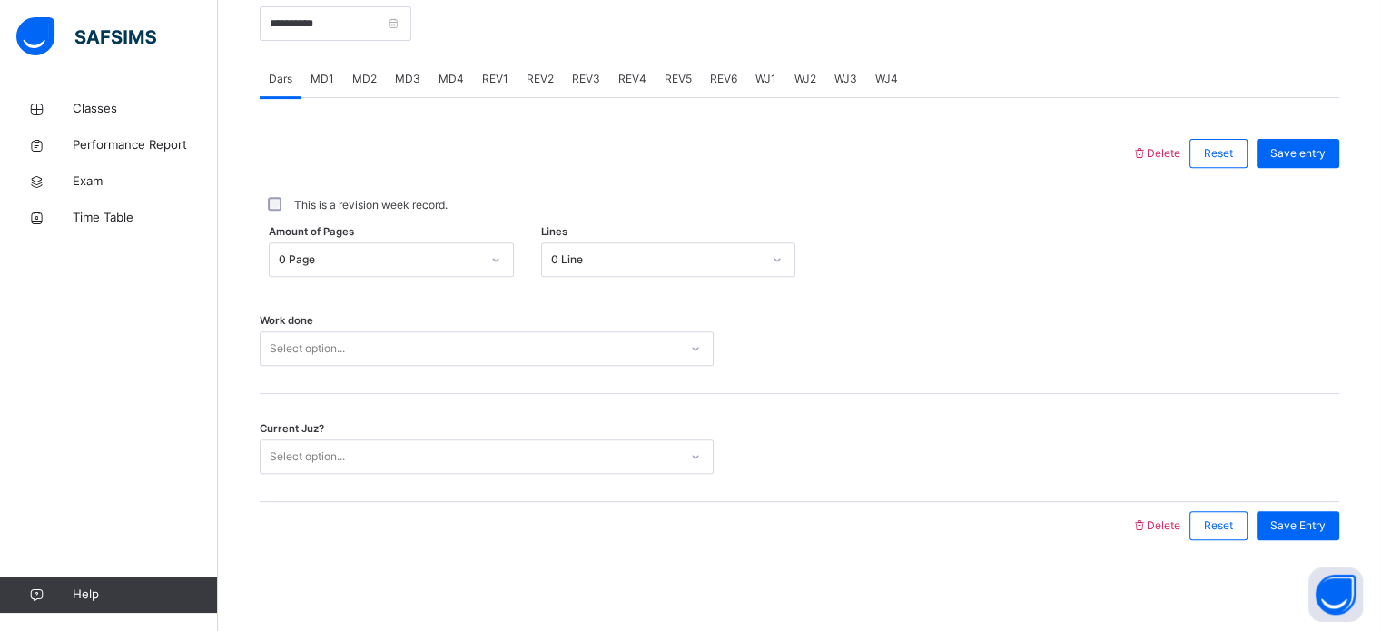
scroll to position [732, 0]
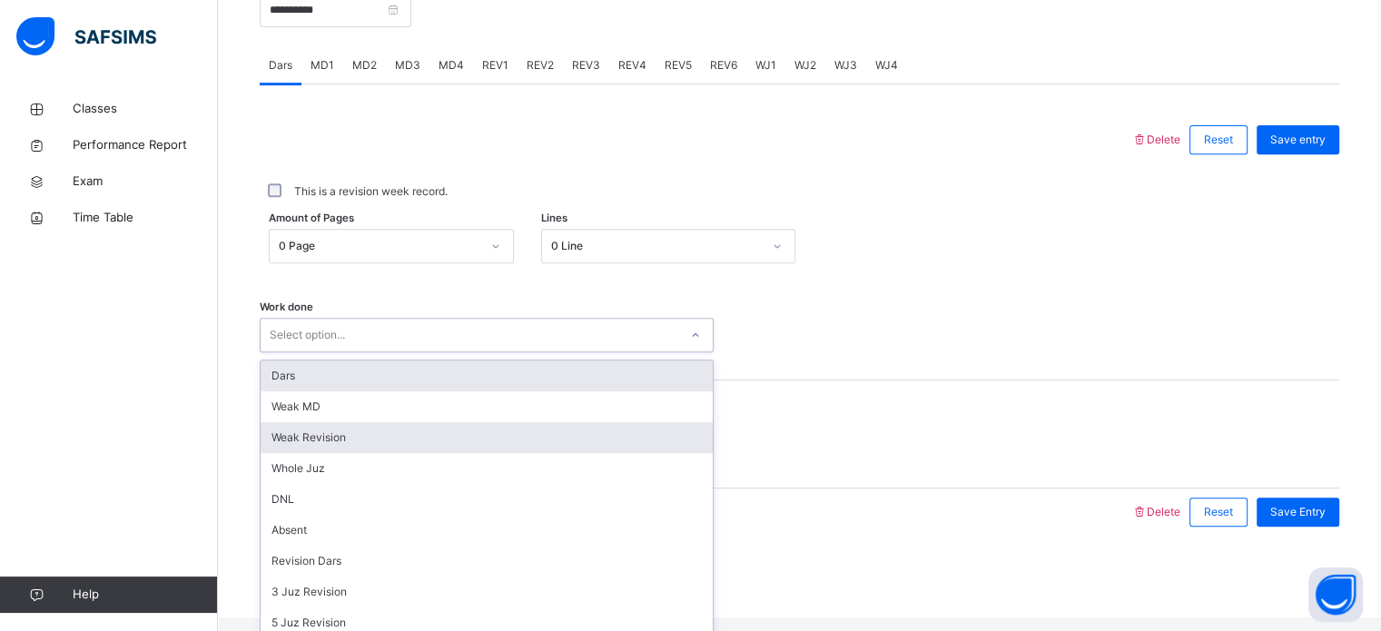
click at [349, 448] on div "Weak Revision" at bounding box center [487, 437] width 452 height 31
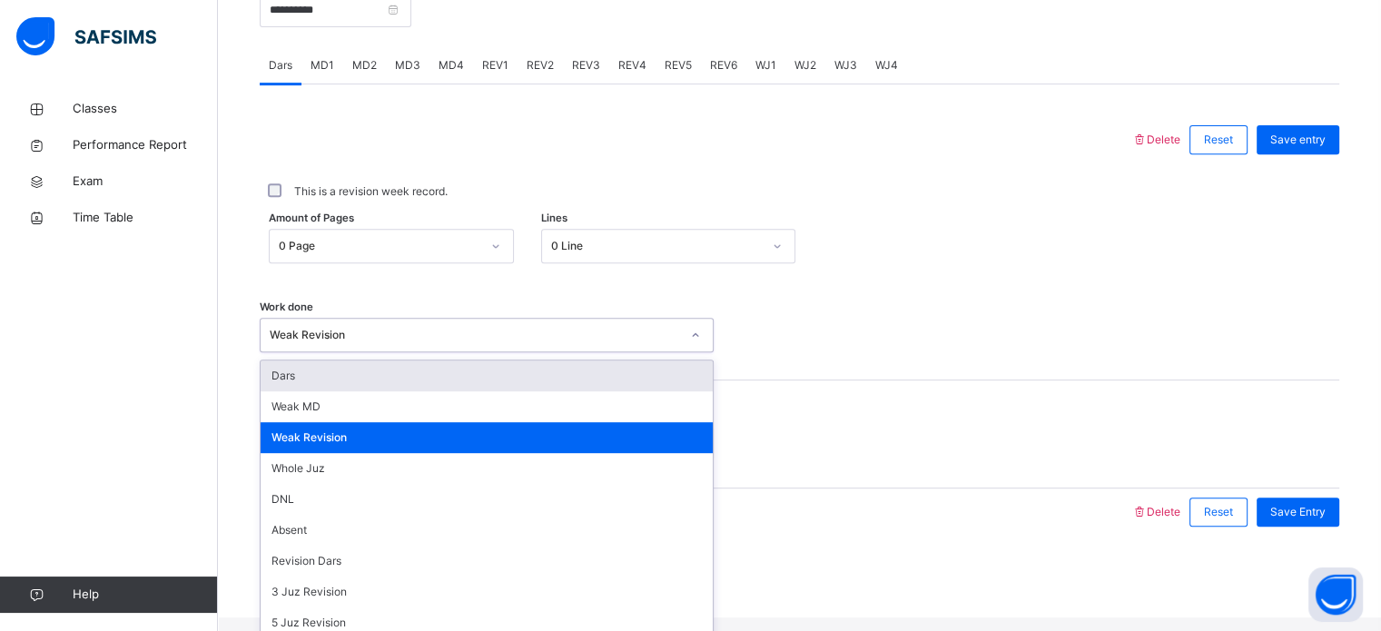
scroll to position [0, 0]
click at [777, 454] on div at bounding box center [799, 443] width 153 height 34
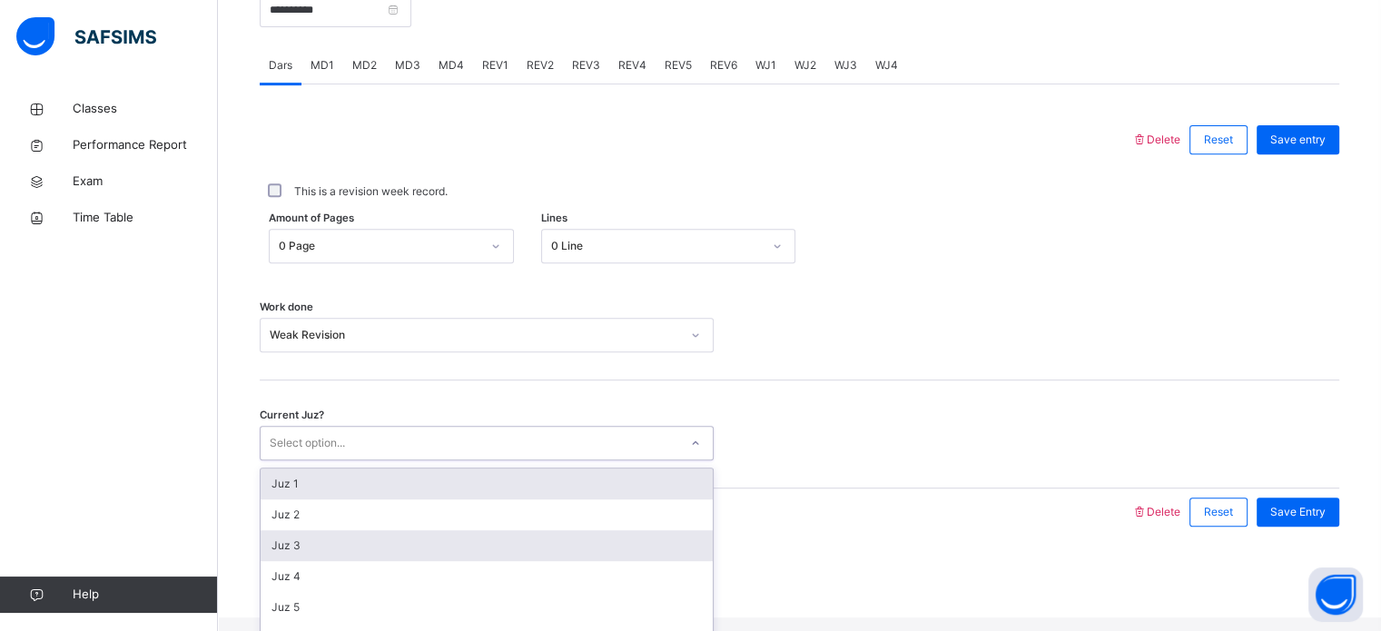
click at [328, 559] on div "Juz 3" at bounding box center [487, 545] width 452 height 31
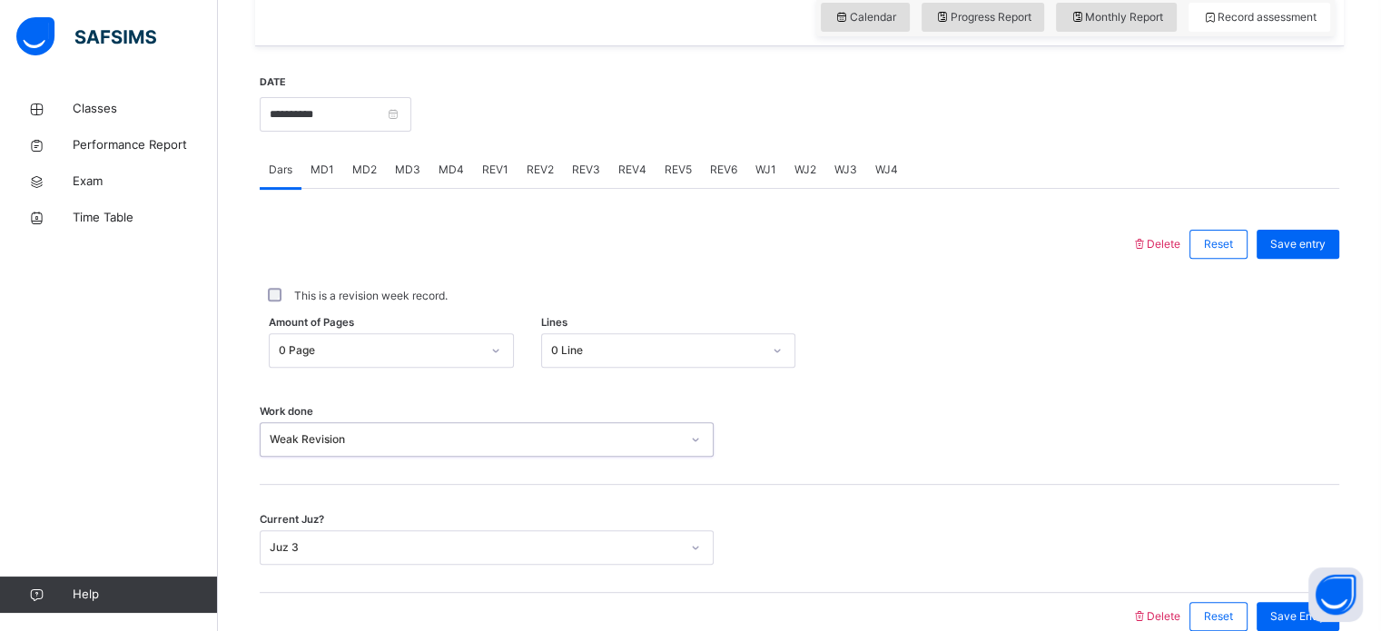
scroll to position [621, 0]
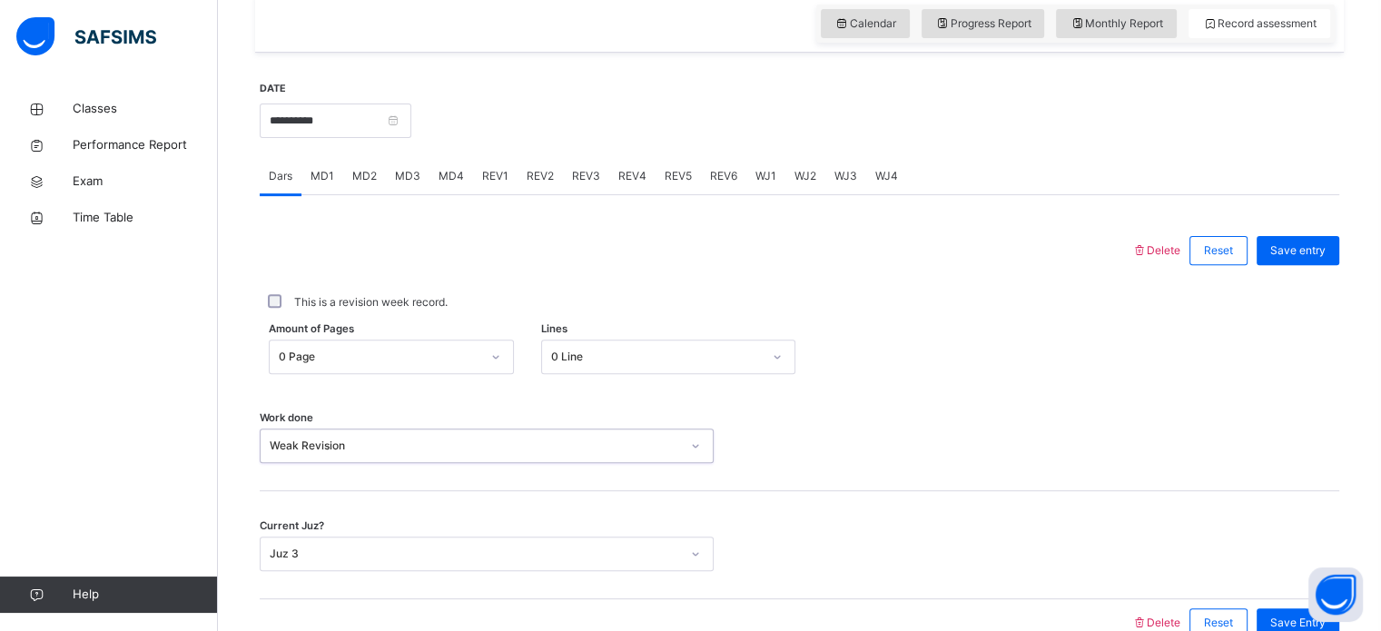
click at [1366, 276] on div "Back / FT Girls Class 1 FT Girls Class 1 Full Time Girls Third Term 2024-2025 C…" at bounding box center [799, 99] width 1163 height 1258
click at [1293, 259] on span "Save entry" at bounding box center [1297, 250] width 55 height 16
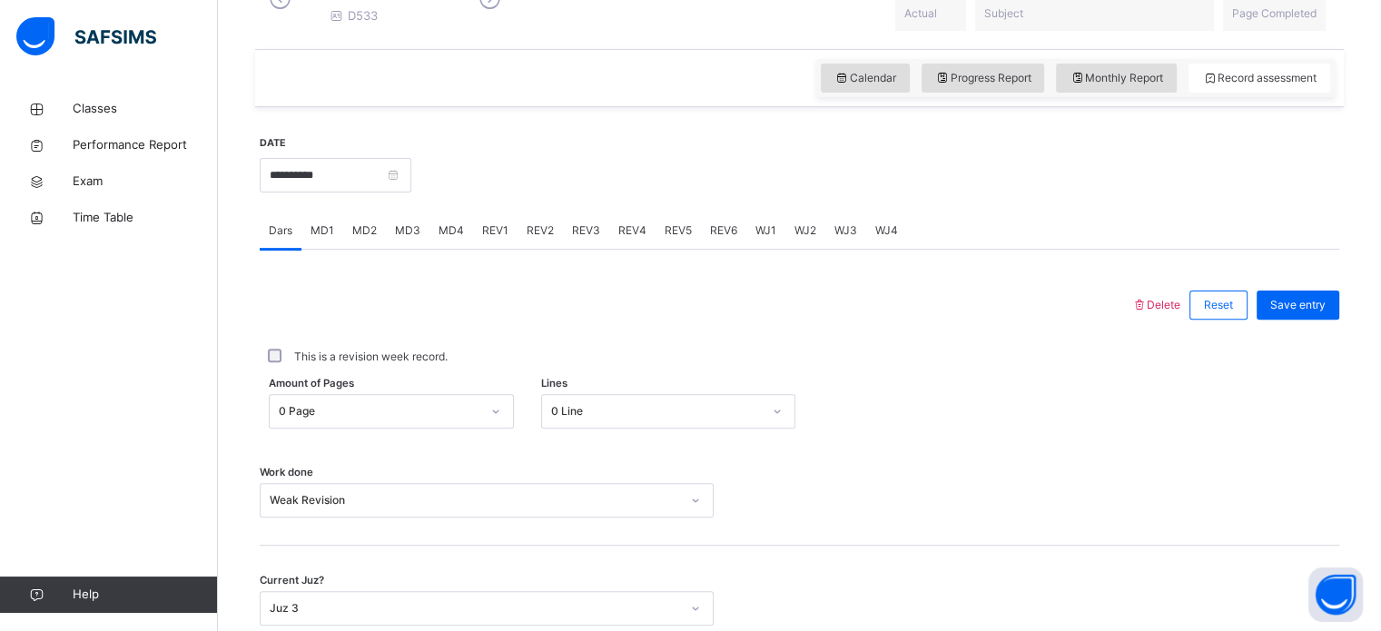
scroll to position [566, 0]
click at [345, 193] on input "**********" at bounding box center [336, 176] width 152 height 34
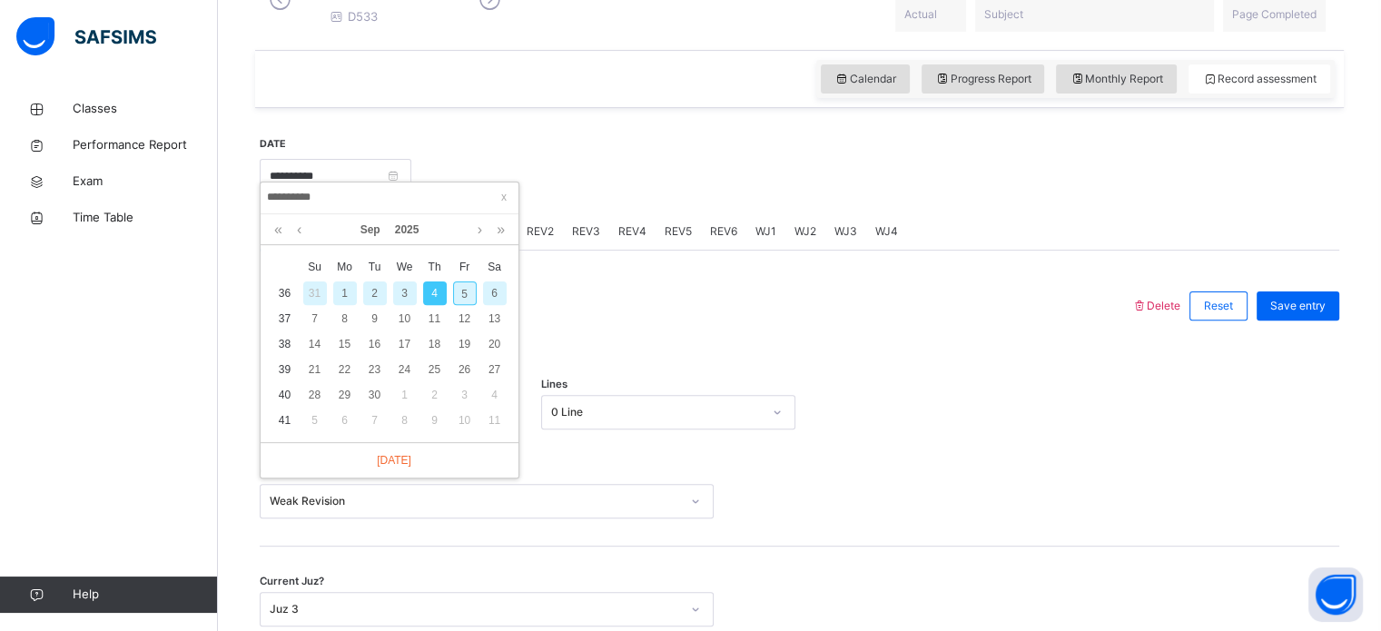
click at [411, 294] on div "3" at bounding box center [405, 293] width 24 height 24
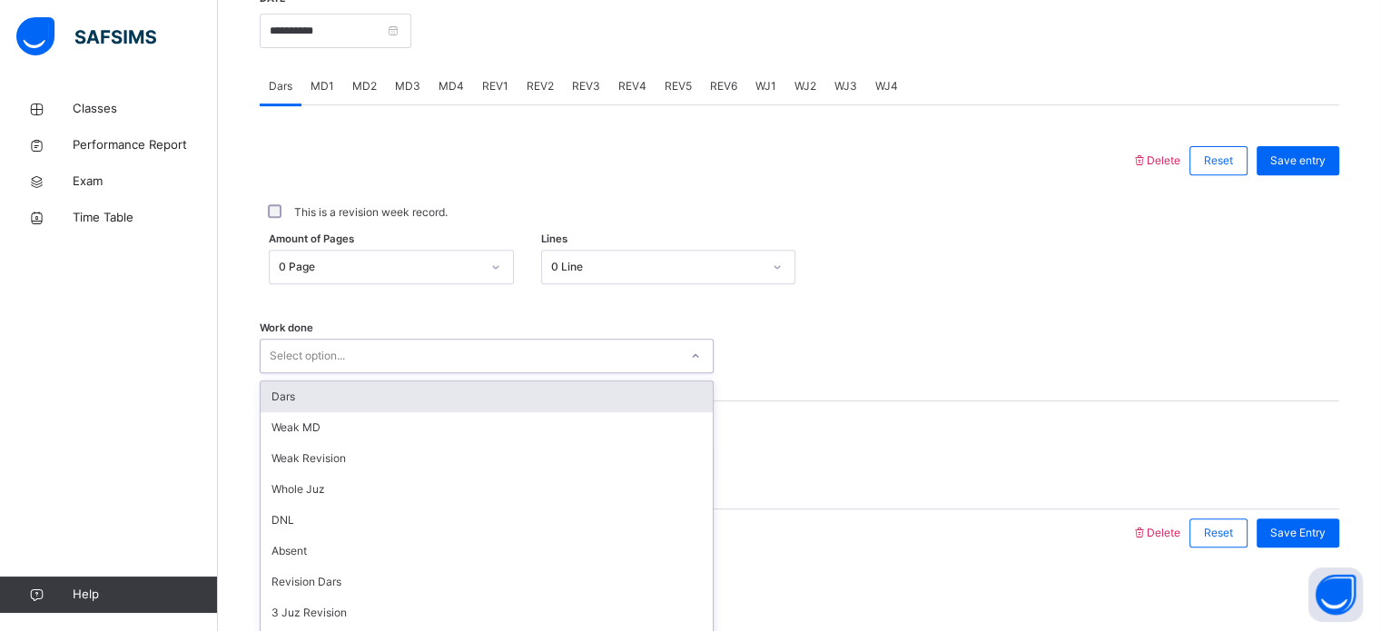
scroll to position [732, 0]
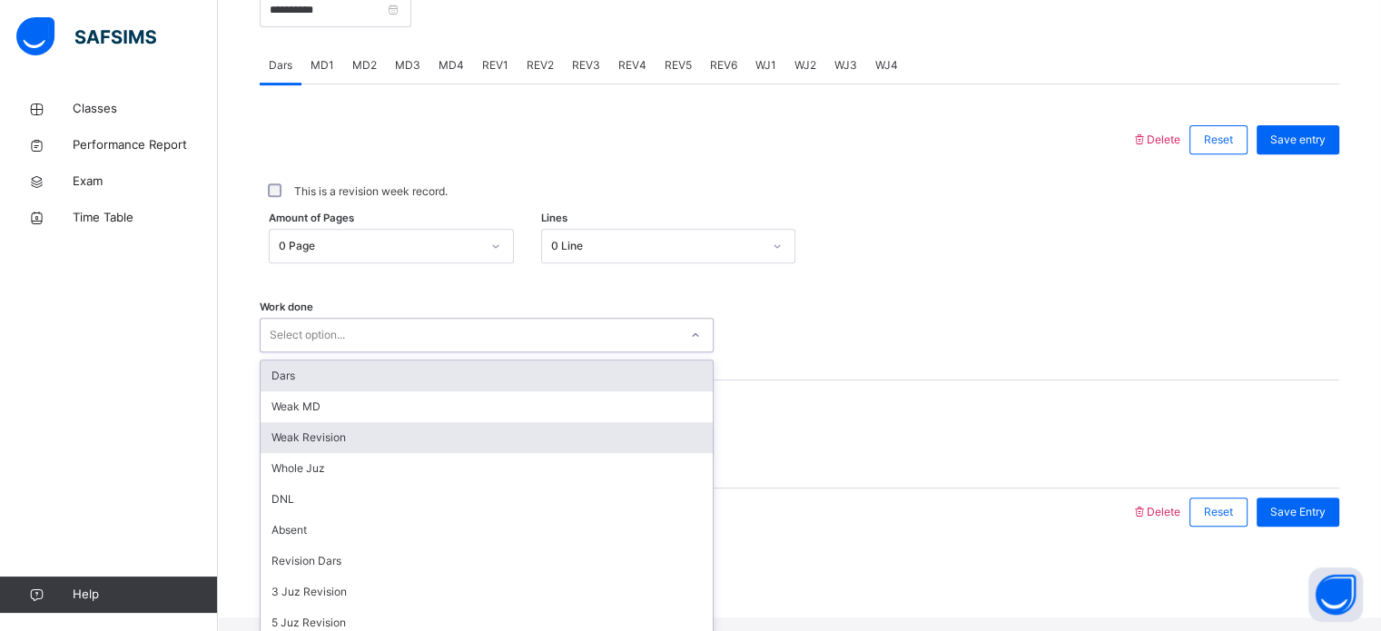
click at [355, 452] on div "Weak Revision" at bounding box center [487, 437] width 452 height 31
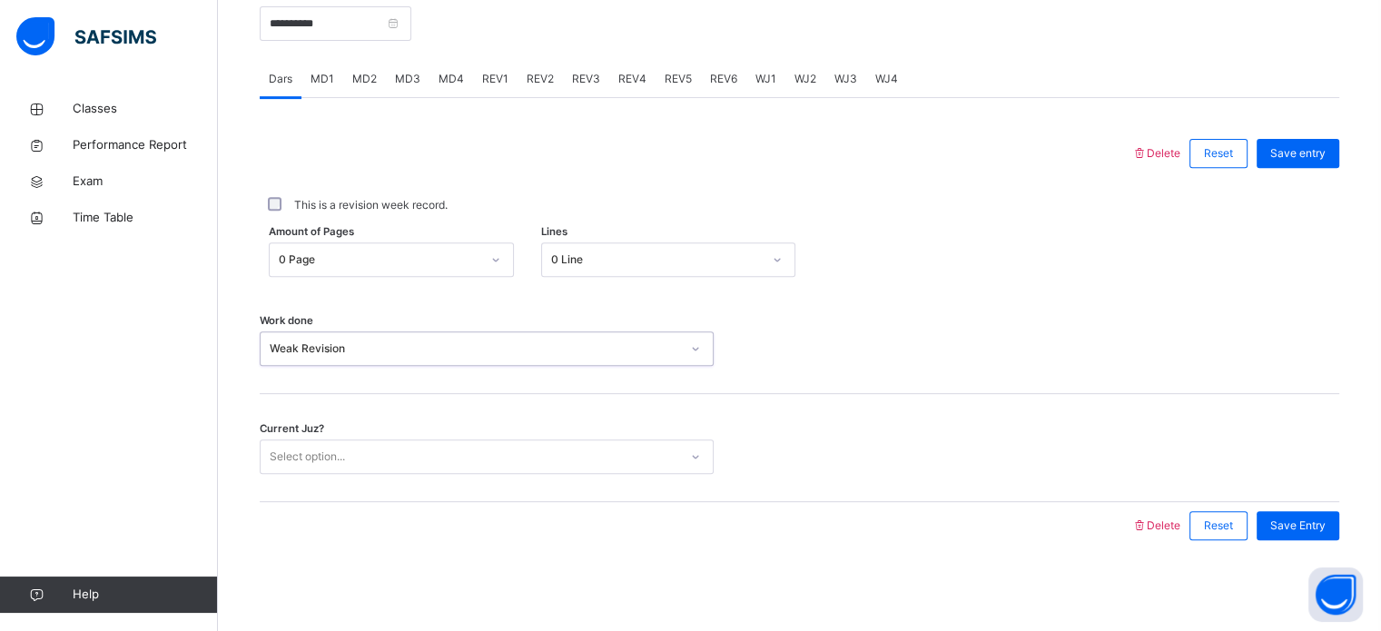
click at [360, 487] on div "Current Juz? Select option..." at bounding box center [799, 448] width 1079 height 108
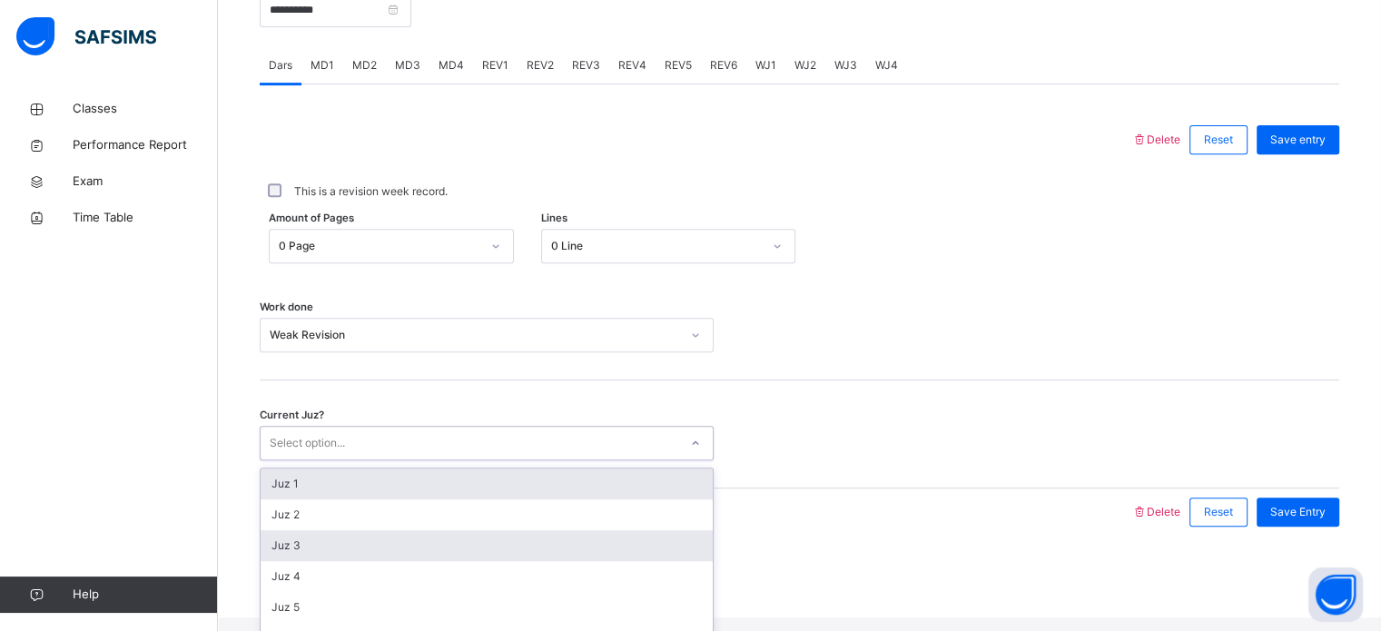
click at [331, 560] on div "Juz 3" at bounding box center [487, 545] width 452 height 31
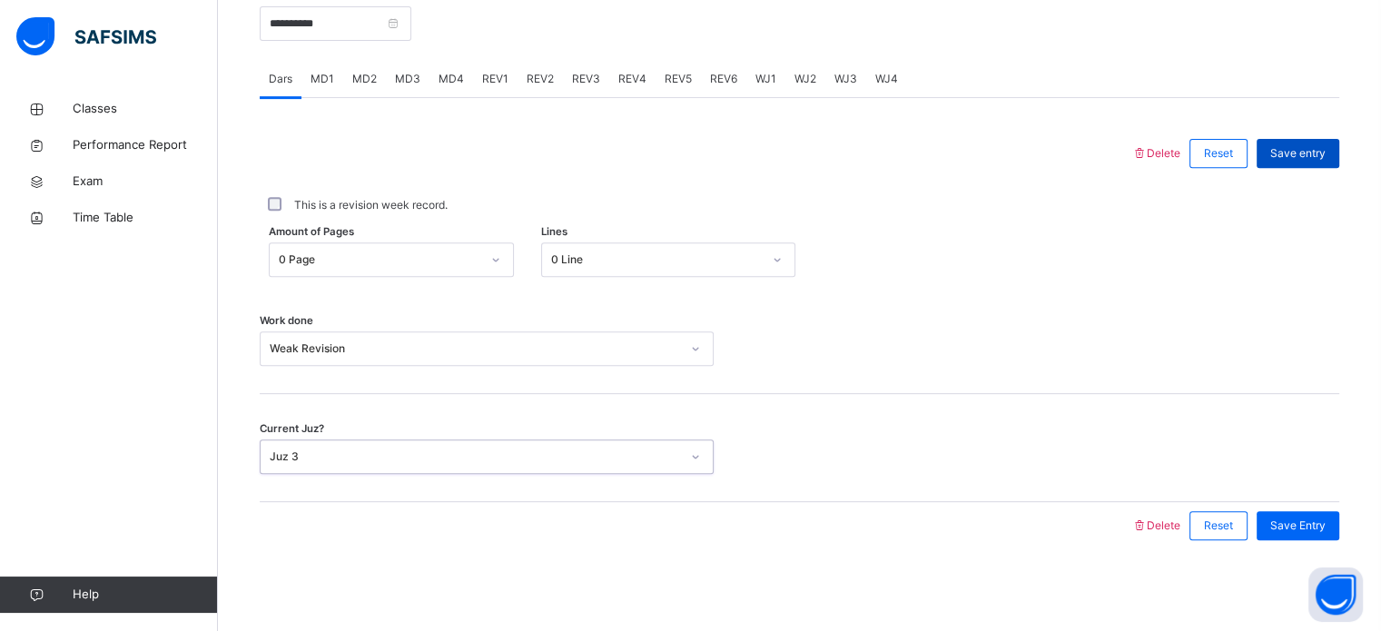
click at [1302, 148] on span "Save entry" at bounding box center [1297, 153] width 55 height 16
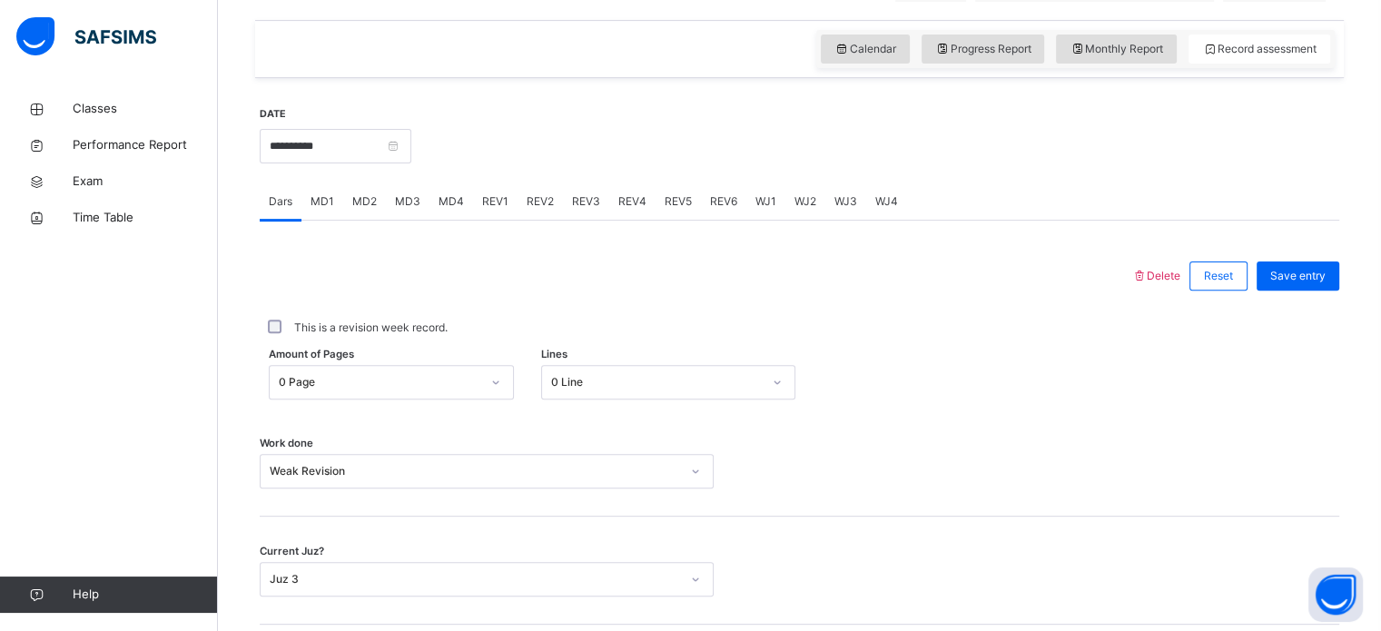
scroll to position [597, 0]
click at [519, 218] on div "REV2" at bounding box center [539, 200] width 45 height 36
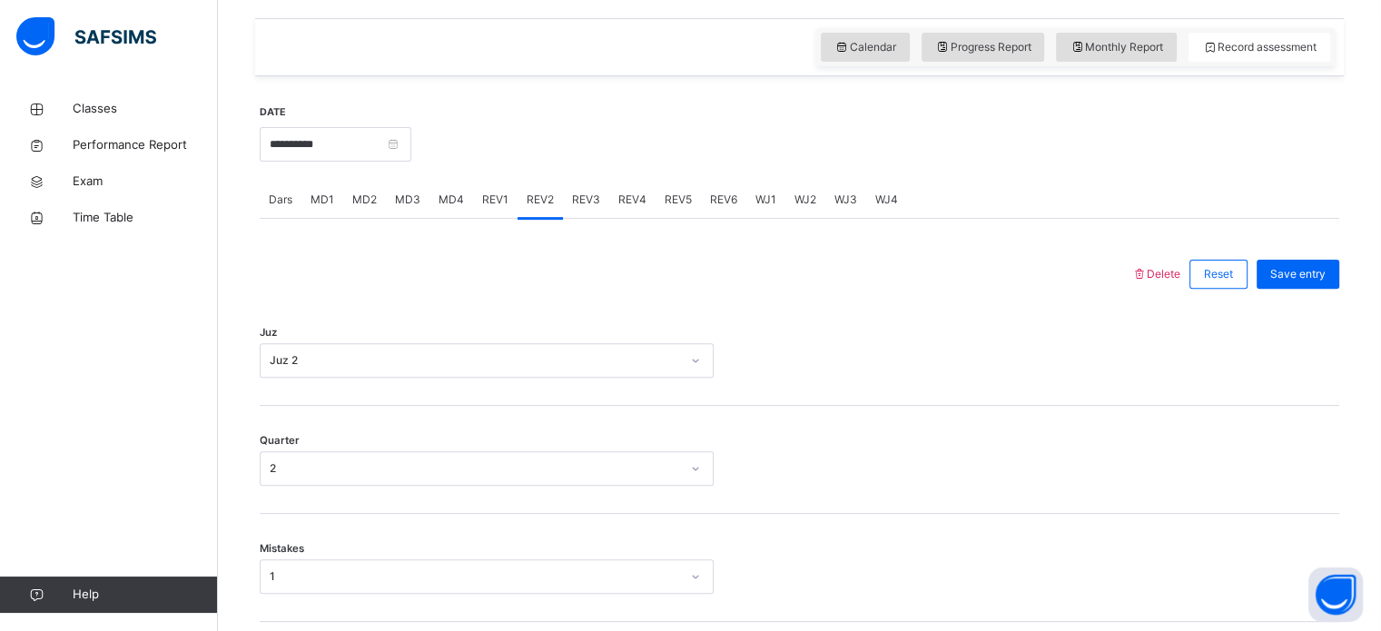
click at [483, 208] on span "REV1" at bounding box center [495, 200] width 26 height 16
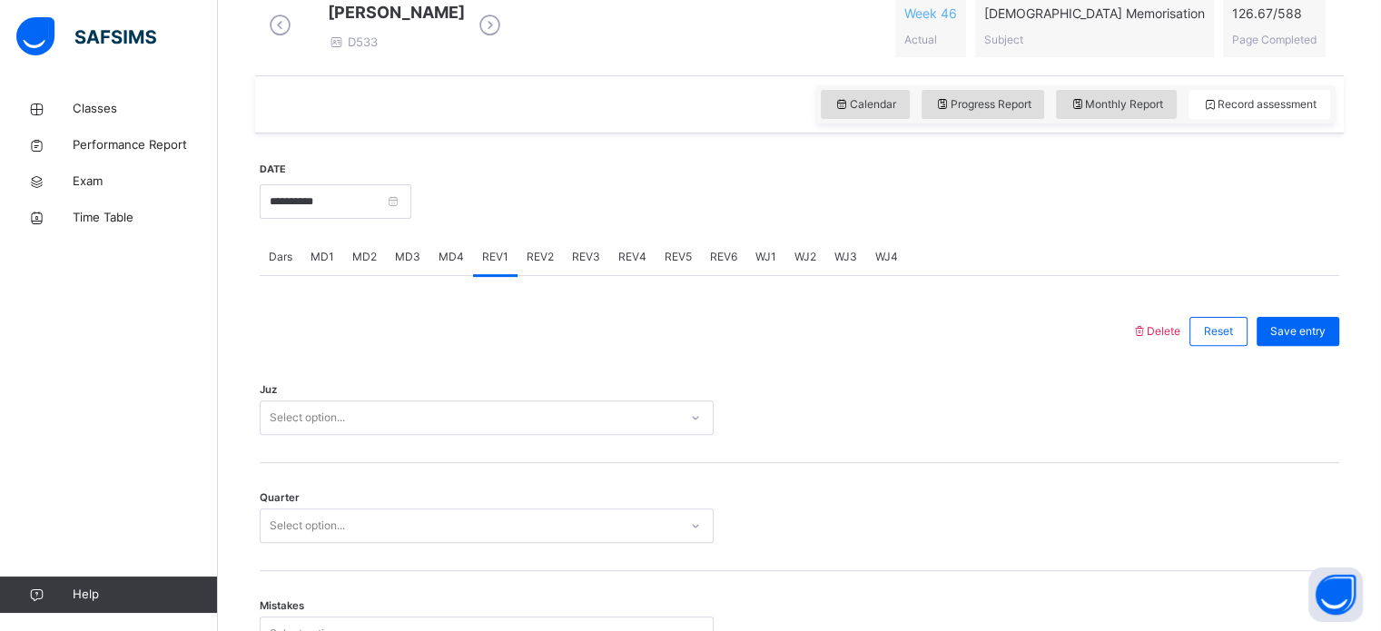
scroll to position [579, 0]
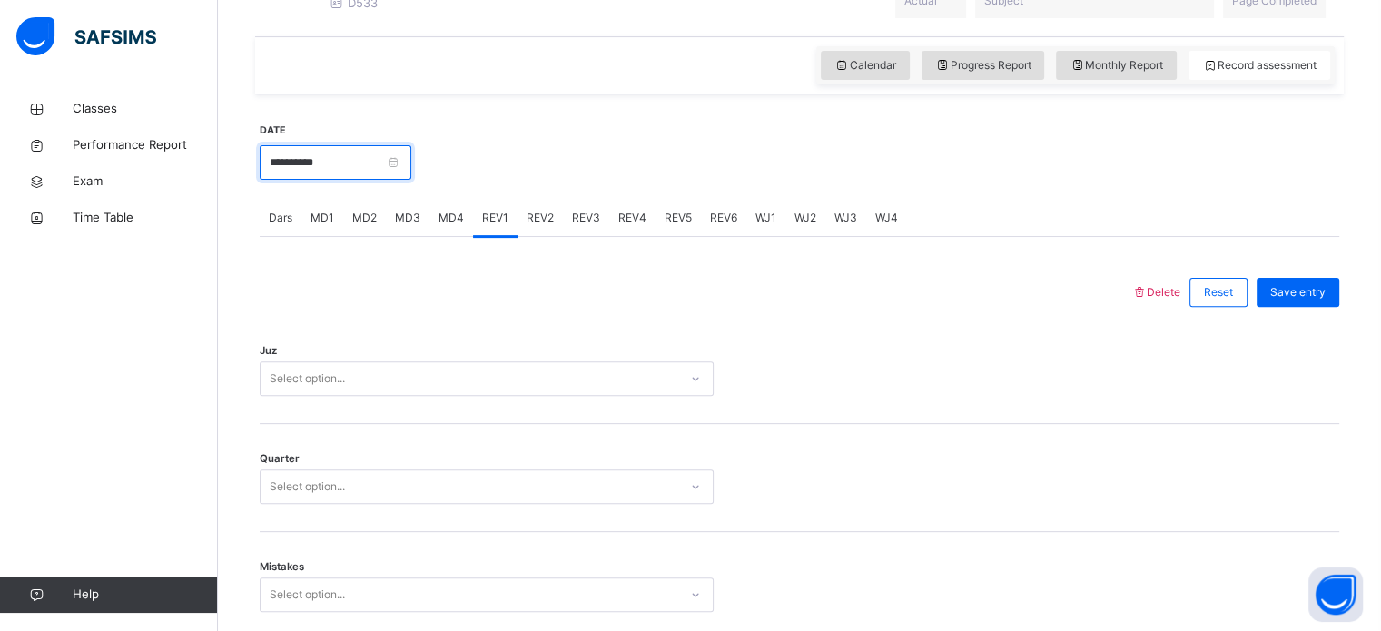
click at [379, 180] on input "**********" at bounding box center [336, 162] width 152 height 34
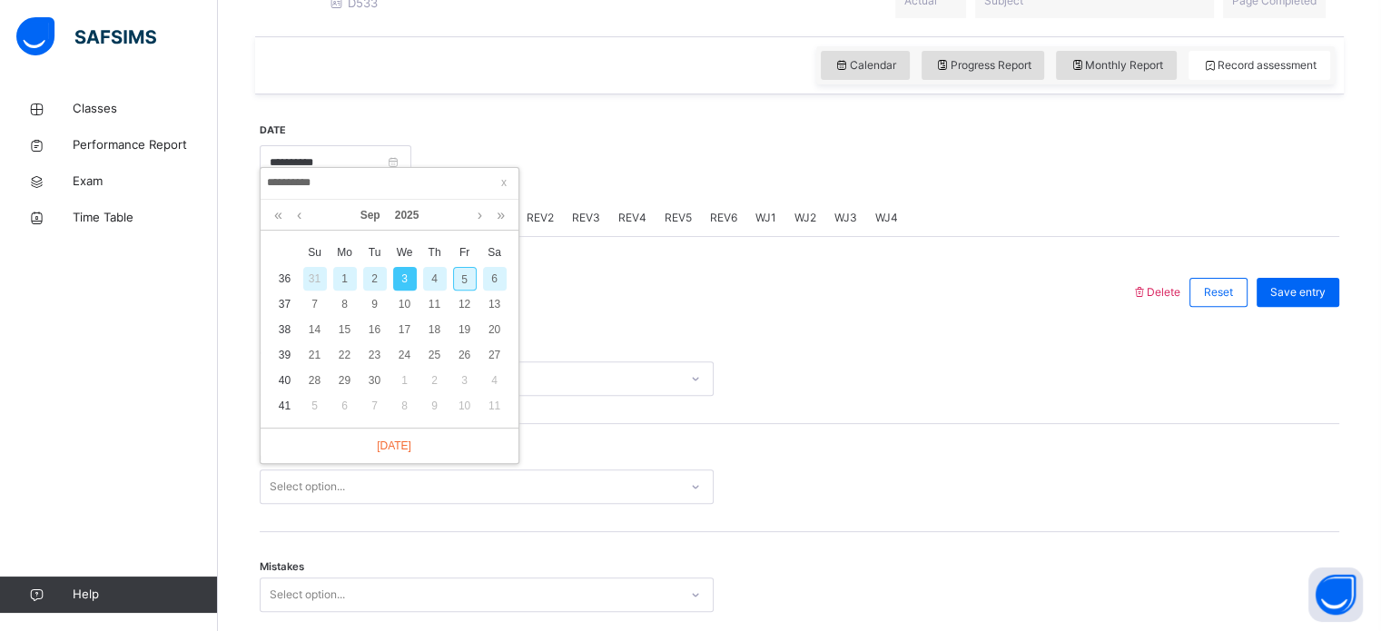
click at [653, 290] on div at bounding box center [695, 292] width 853 height 47
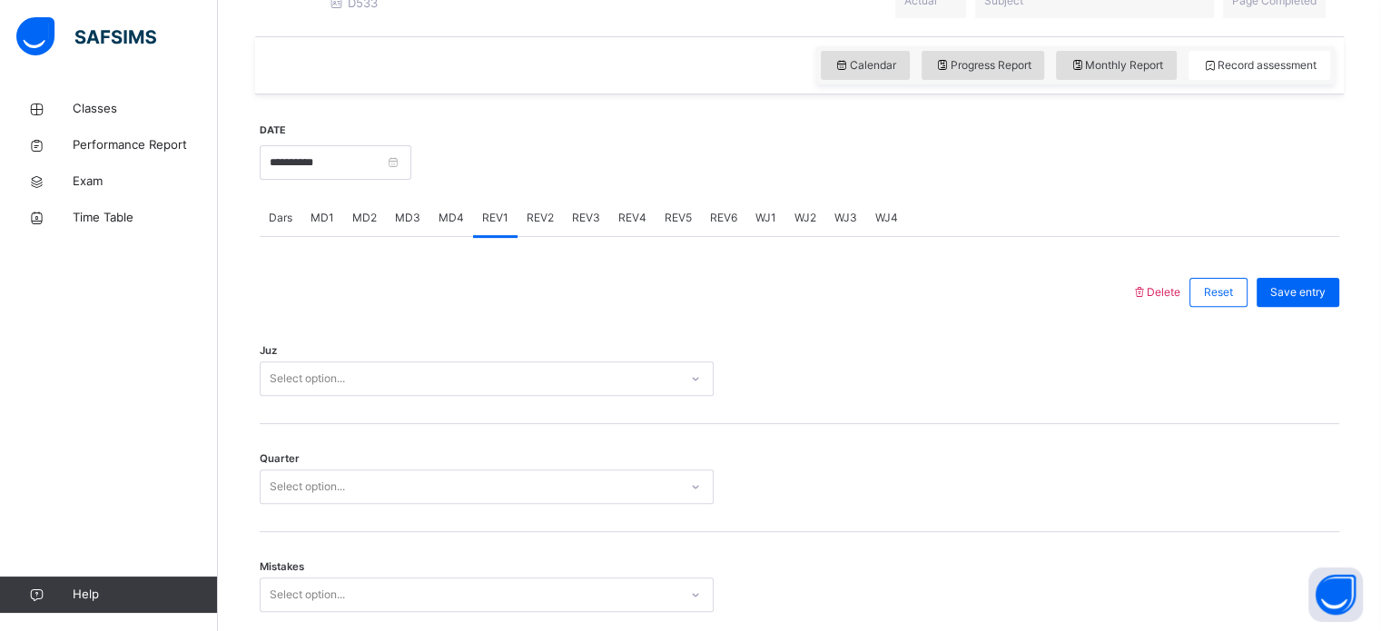
click at [280, 223] on span "Dars" at bounding box center [281, 218] width 24 height 16
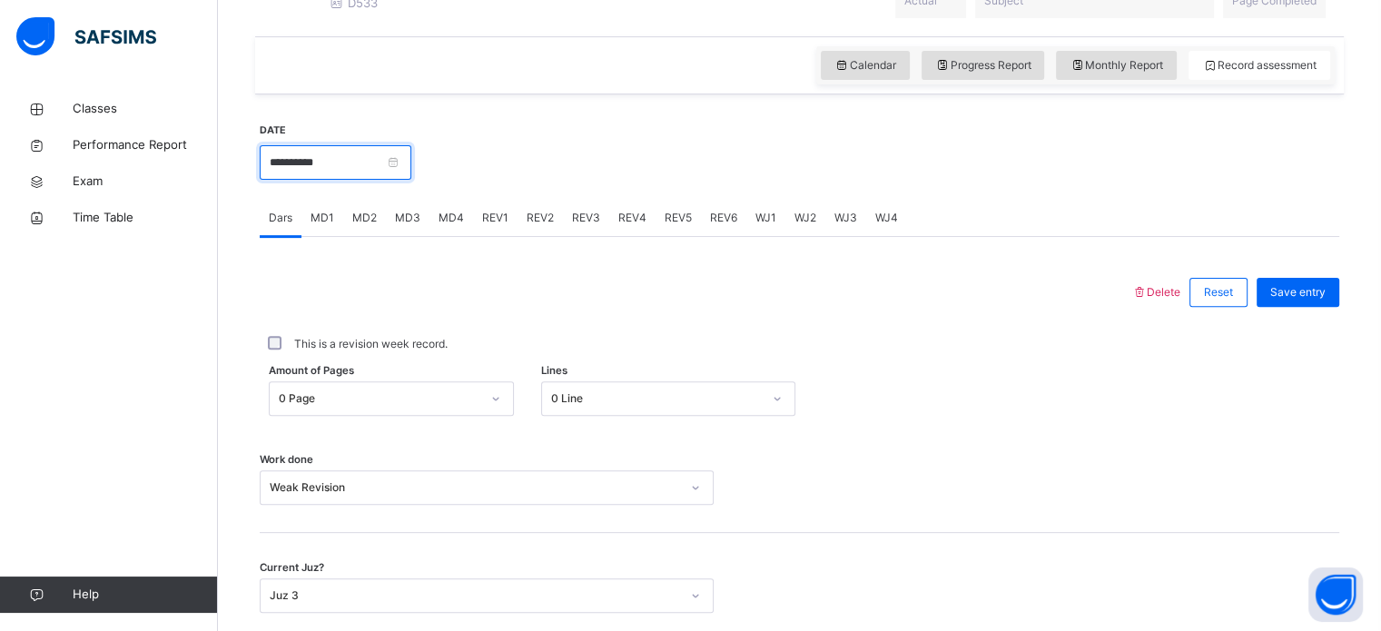
click at [396, 171] on input "**********" at bounding box center [336, 162] width 152 height 34
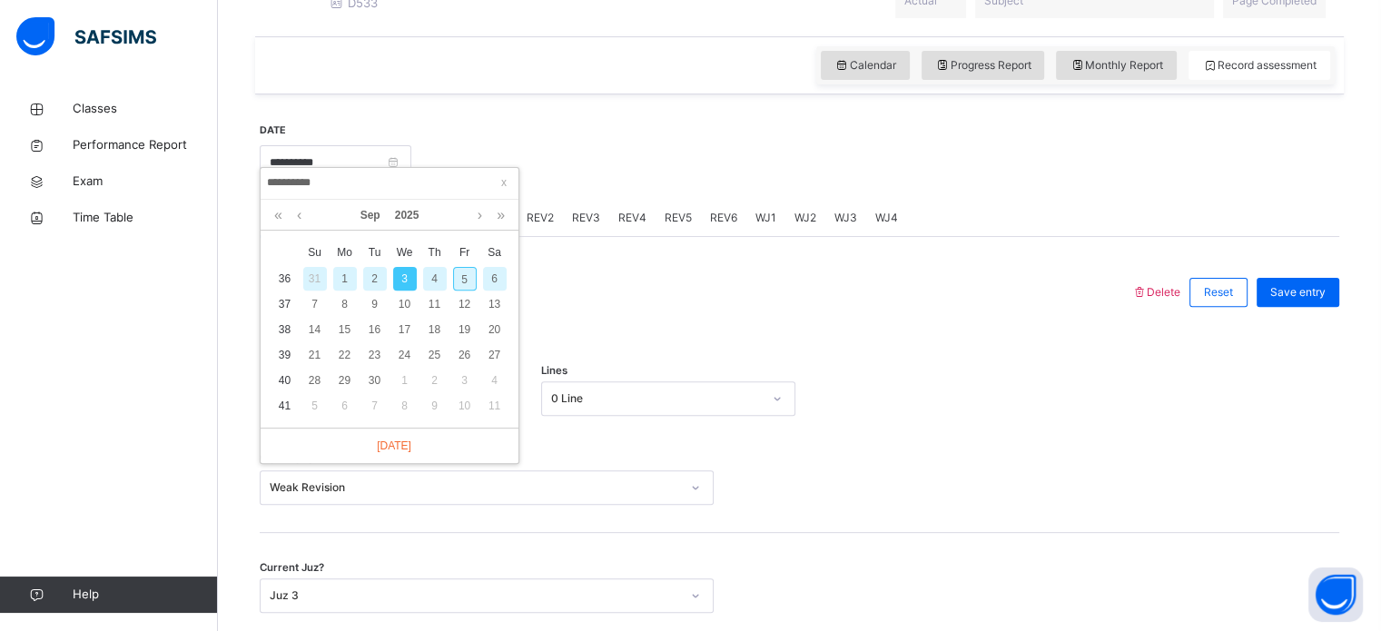
click at [370, 283] on div "2" at bounding box center [375, 279] width 24 height 24
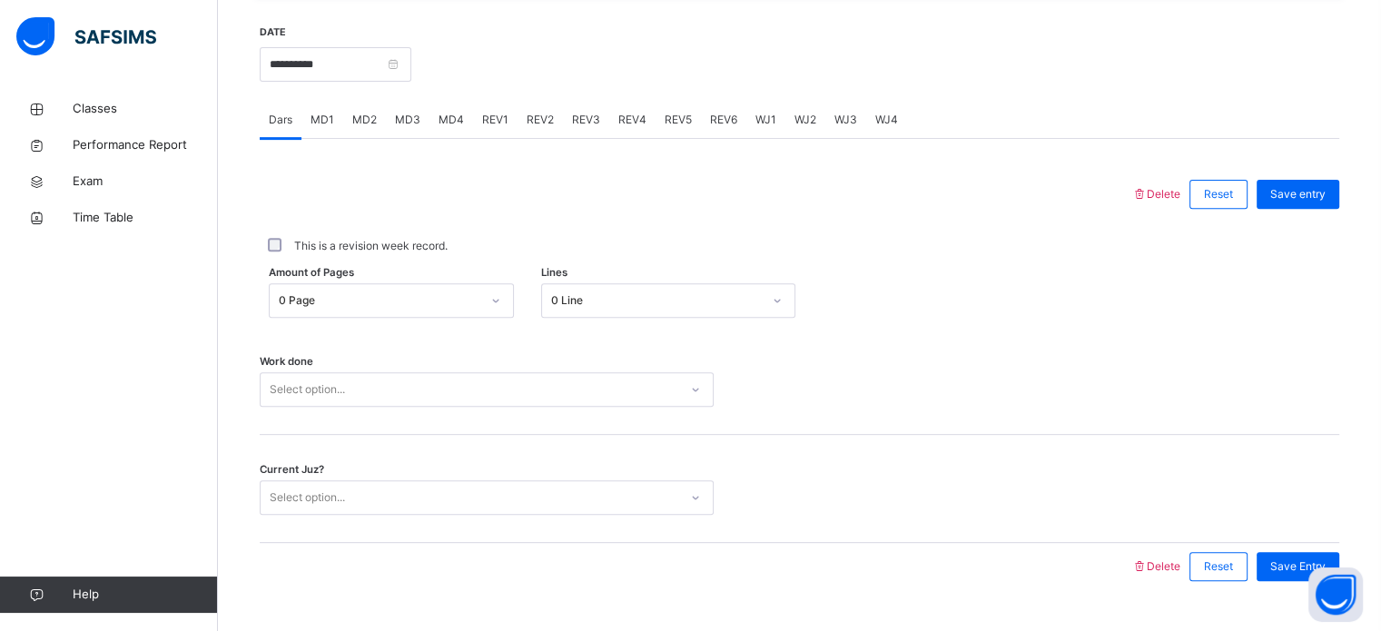
scroll to position [732, 0]
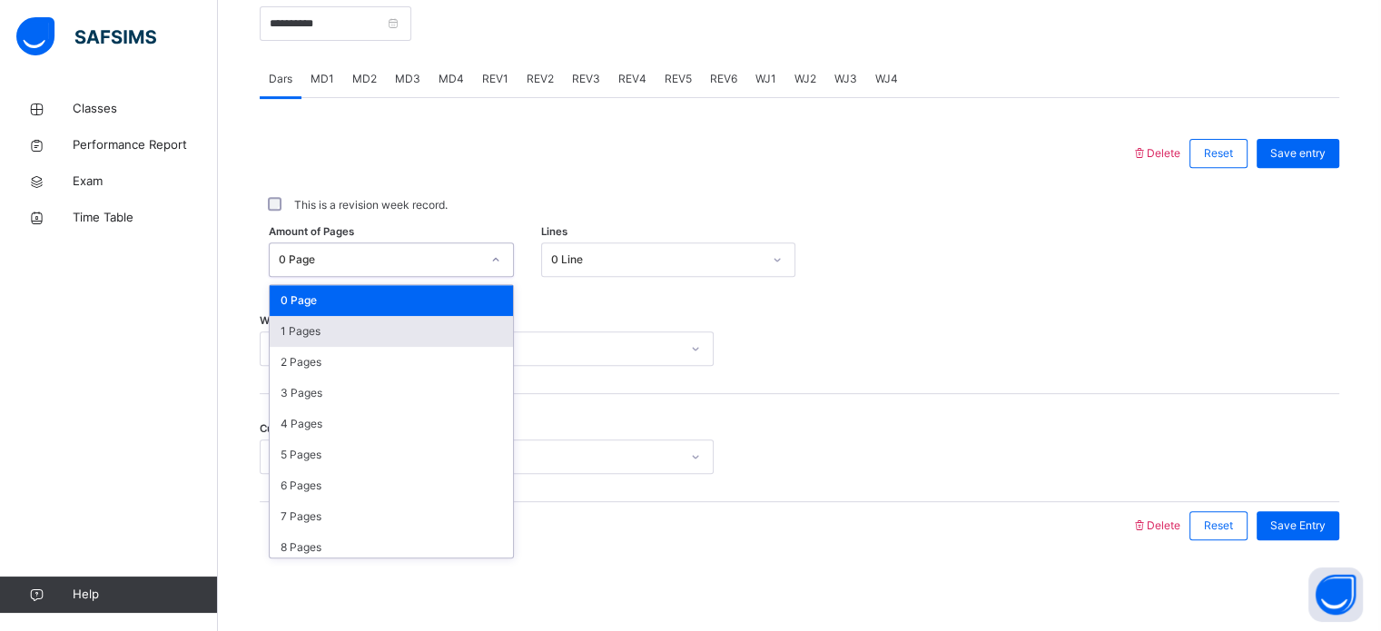
click at [344, 337] on div "1 Pages" at bounding box center [391, 331] width 243 height 31
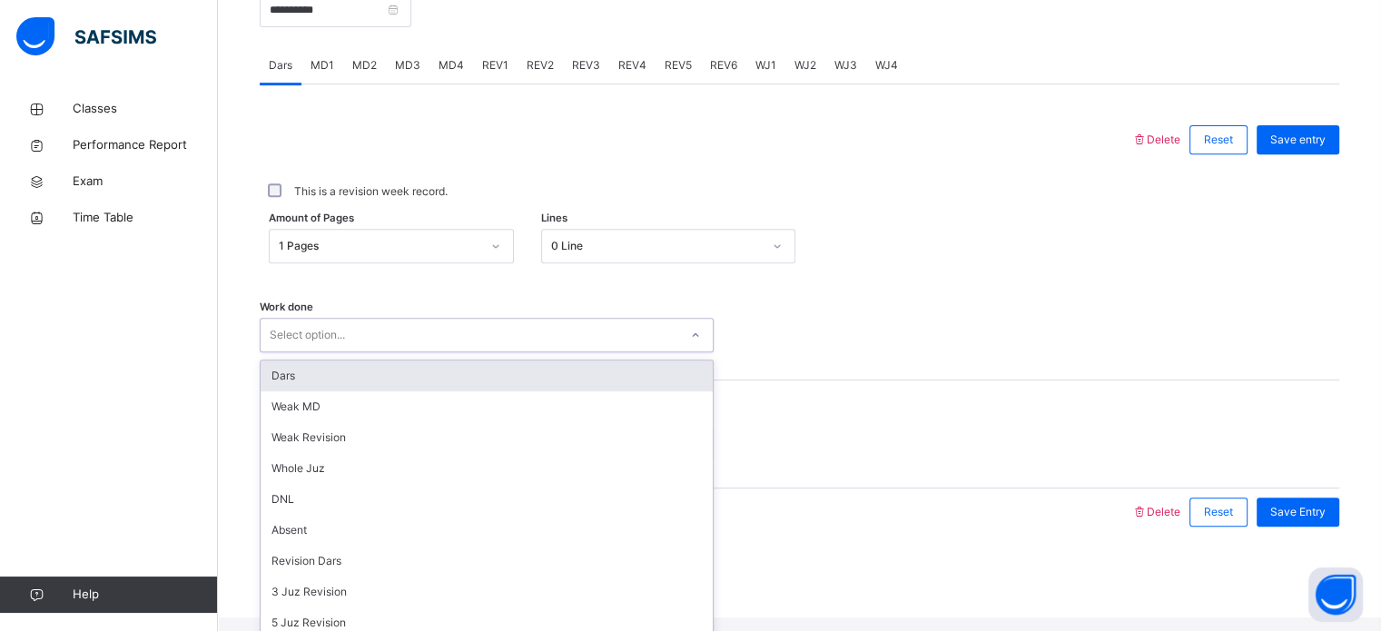
click at [429, 391] on div "Dars" at bounding box center [487, 375] width 452 height 31
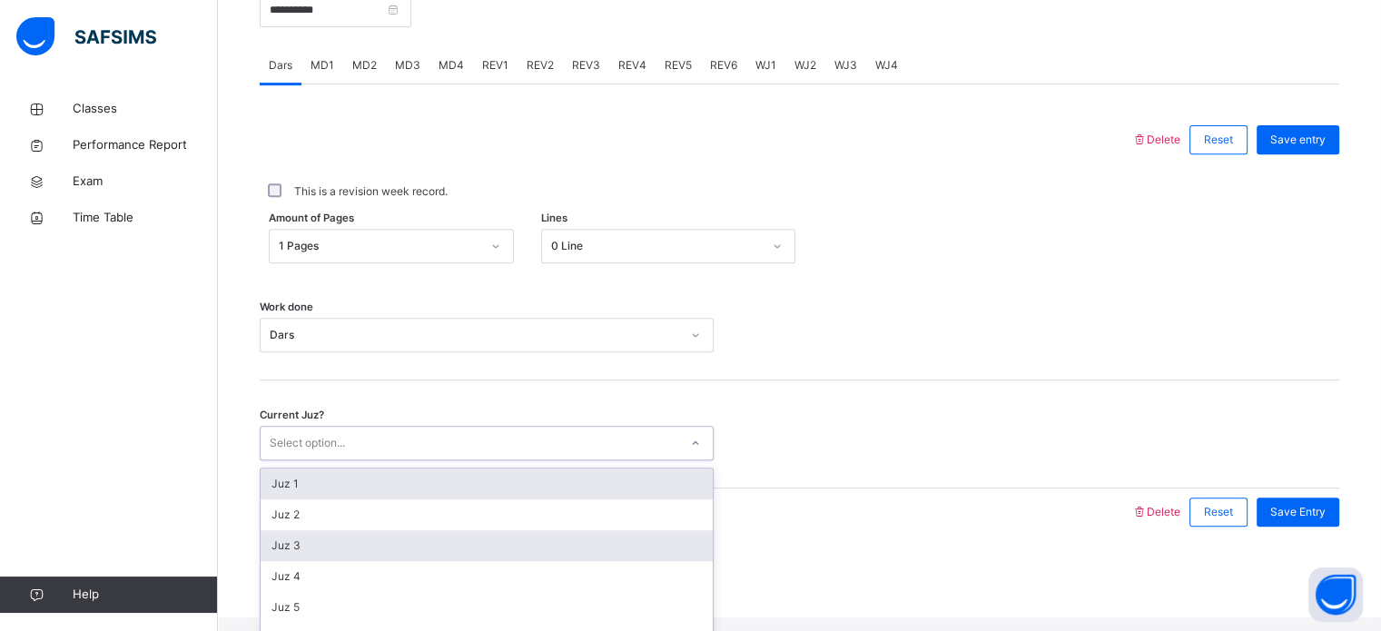
click at [330, 561] on div "Juz 3" at bounding box center [487, 545] width 452 height 31
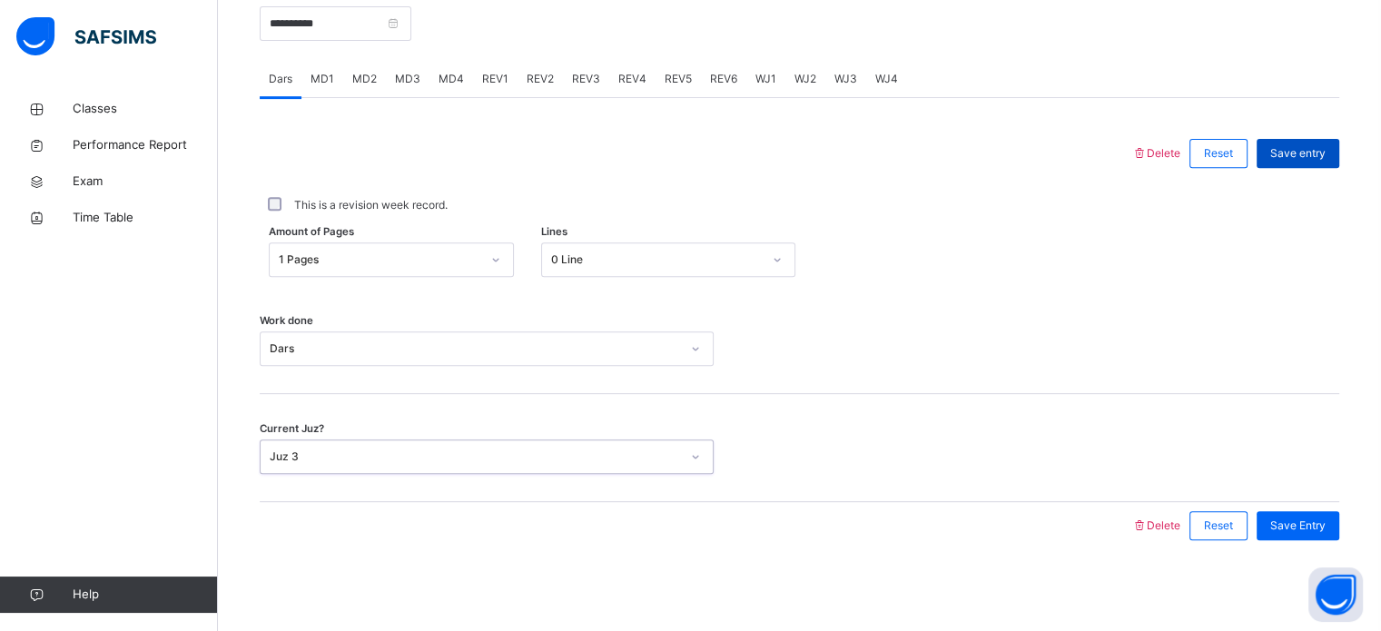
click at [1308, 163] on div "Save entry" at bounding box center [1297, 153] width 83 height 29
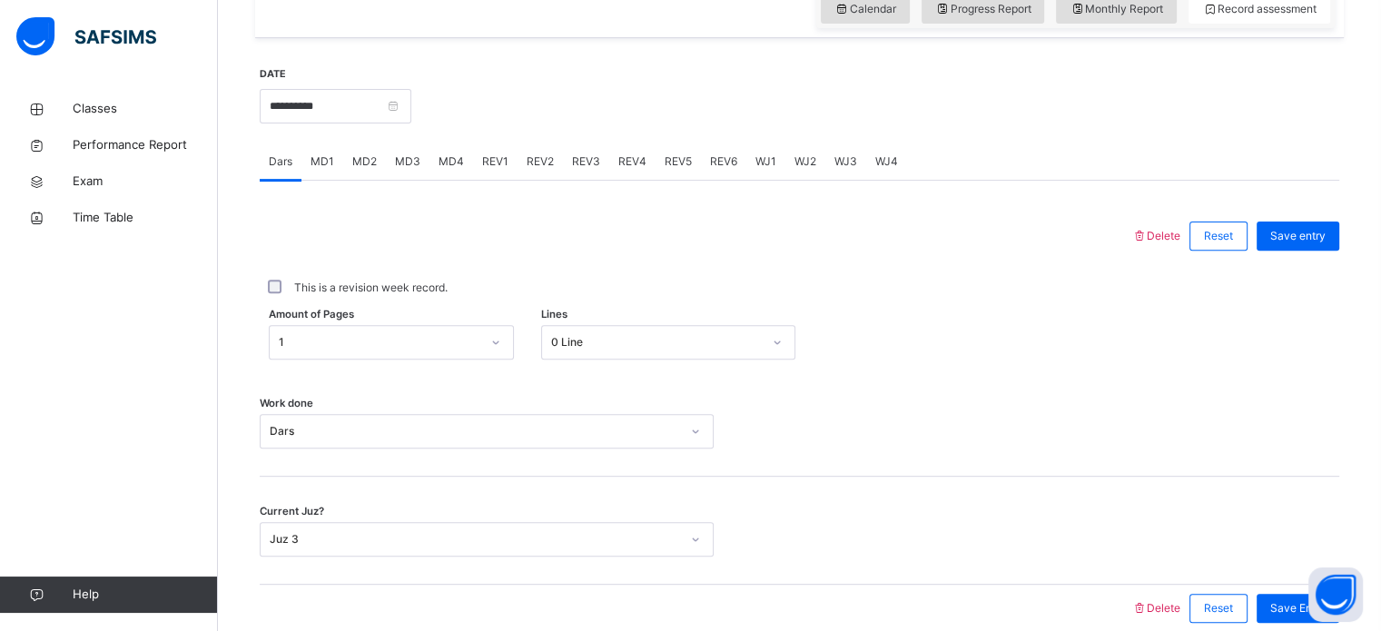
scroll to position [614, 0]
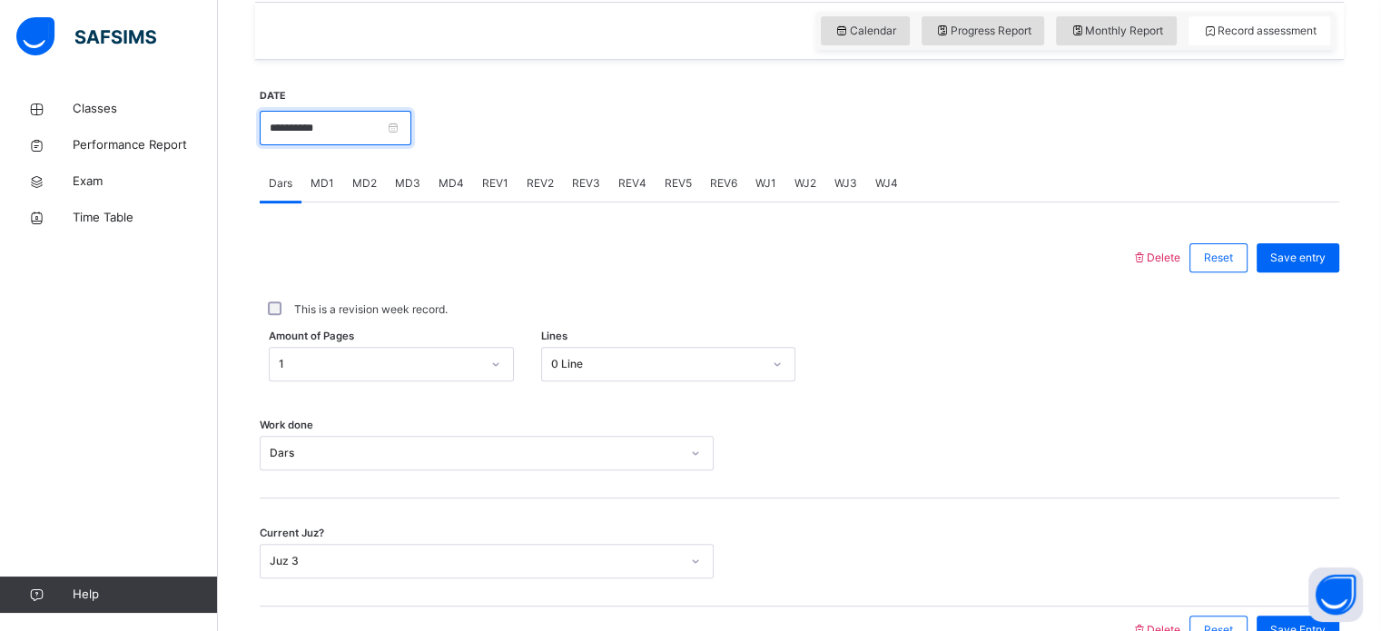
click at [392, 133] on input "**********" at bounding box center [336, 128] width 152 height 34
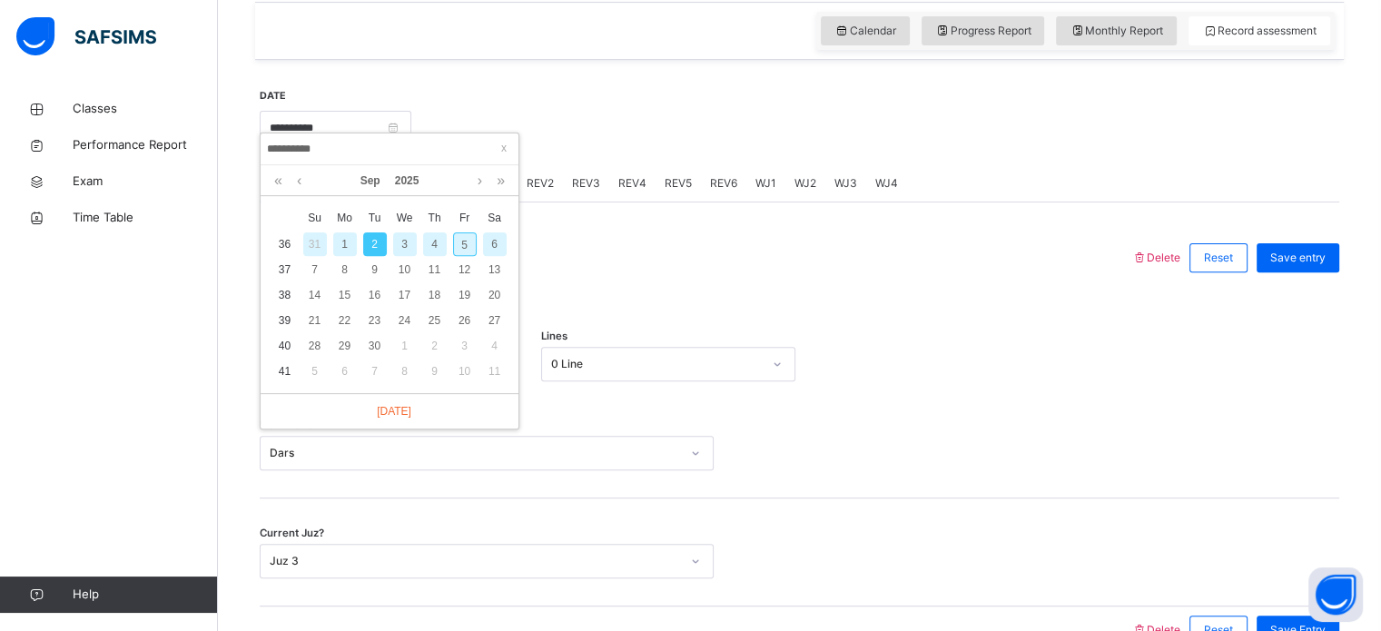
click at [491, 237] on div "6" at bounding box center [495, 244] width 24 height 24
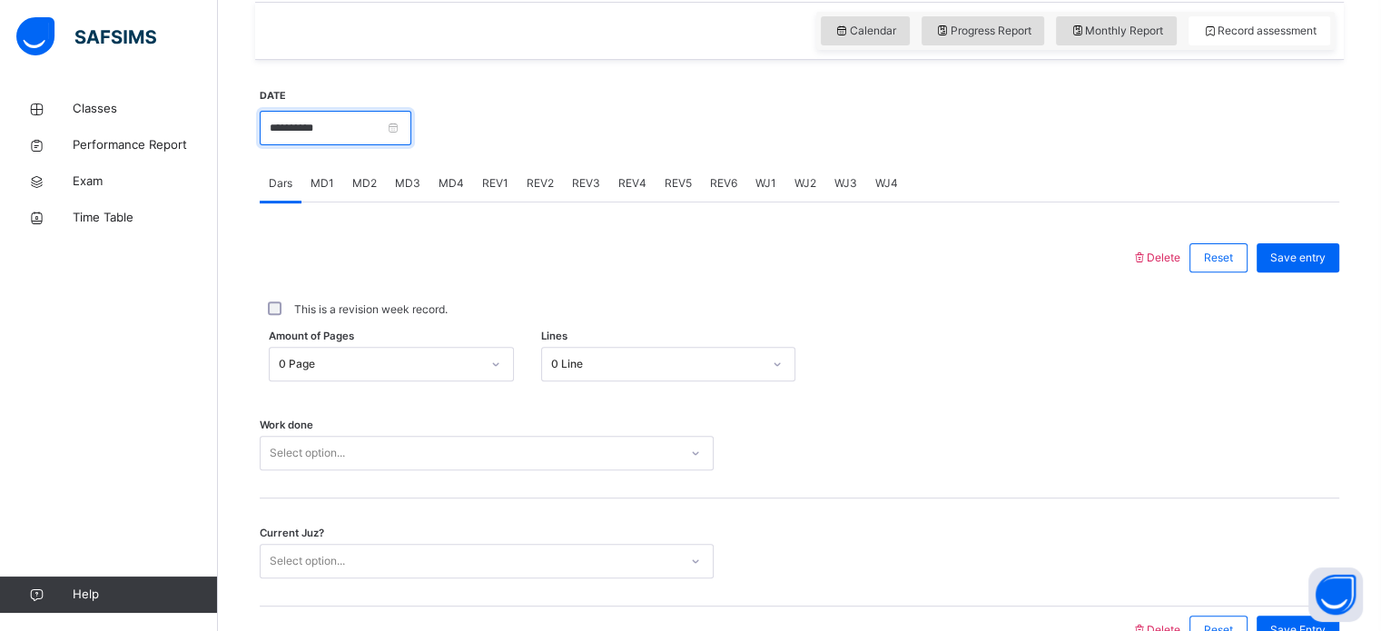
click at [394, 145] on input "**********" at bounding box center [336, 128] width 152 height 34
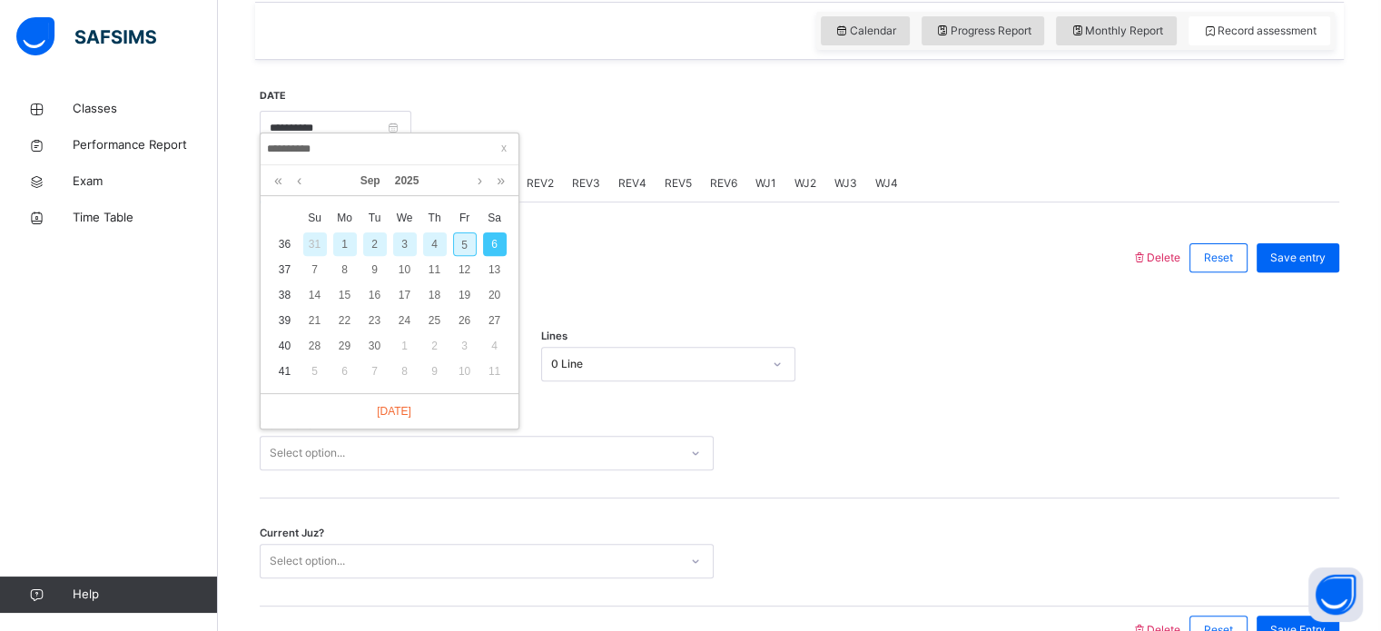
click at [461, 243] on div "5" at bounding box center [465, 244] width 24 height 24
type input "**********"
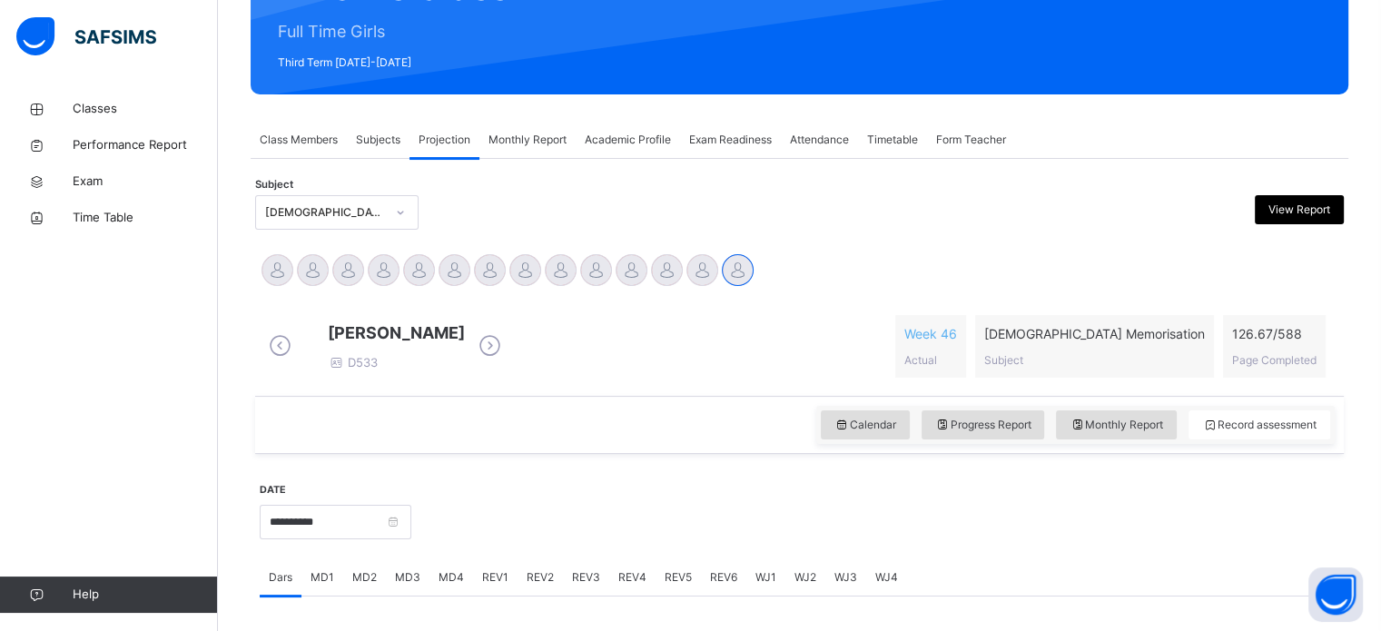
scroll to position [217, 0]
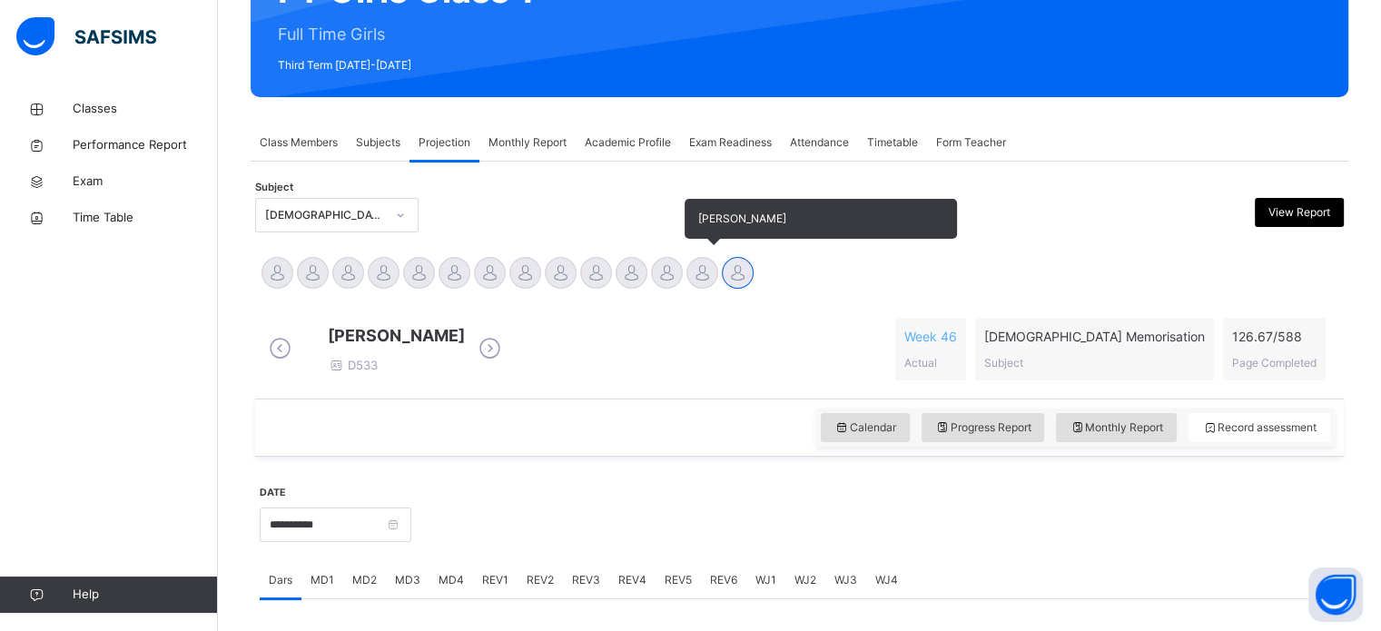
click at [694, 283] on div at bounding box center [702, 273] width 32 height 32
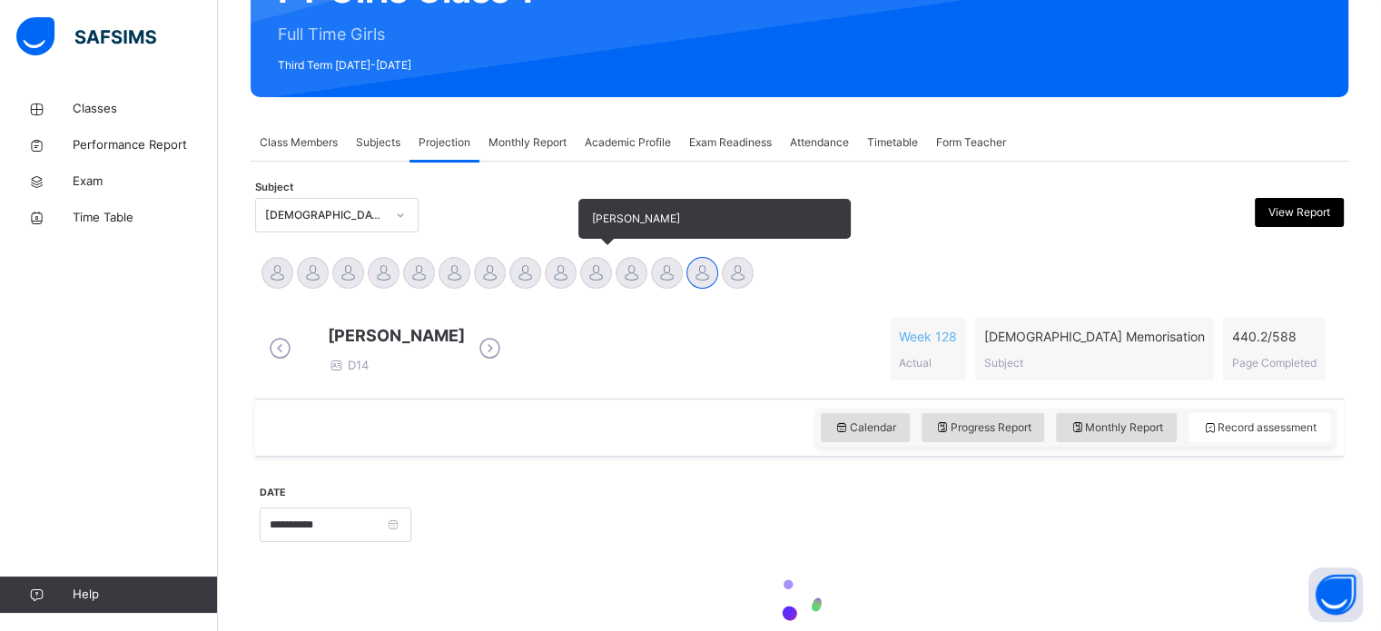
click at [599, 260] on div at bounding box center [596, 273] width 32 height 32
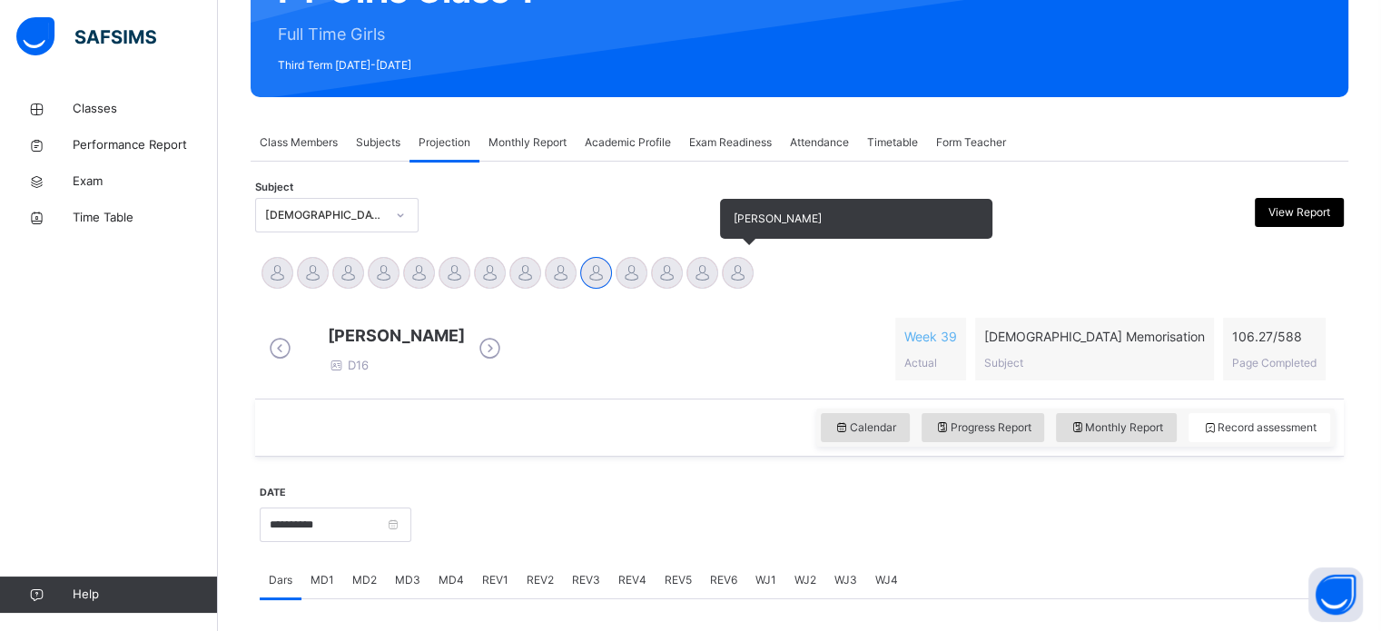
click at [741, 271] on div at bounding box center [738, 273] width 32 height 32
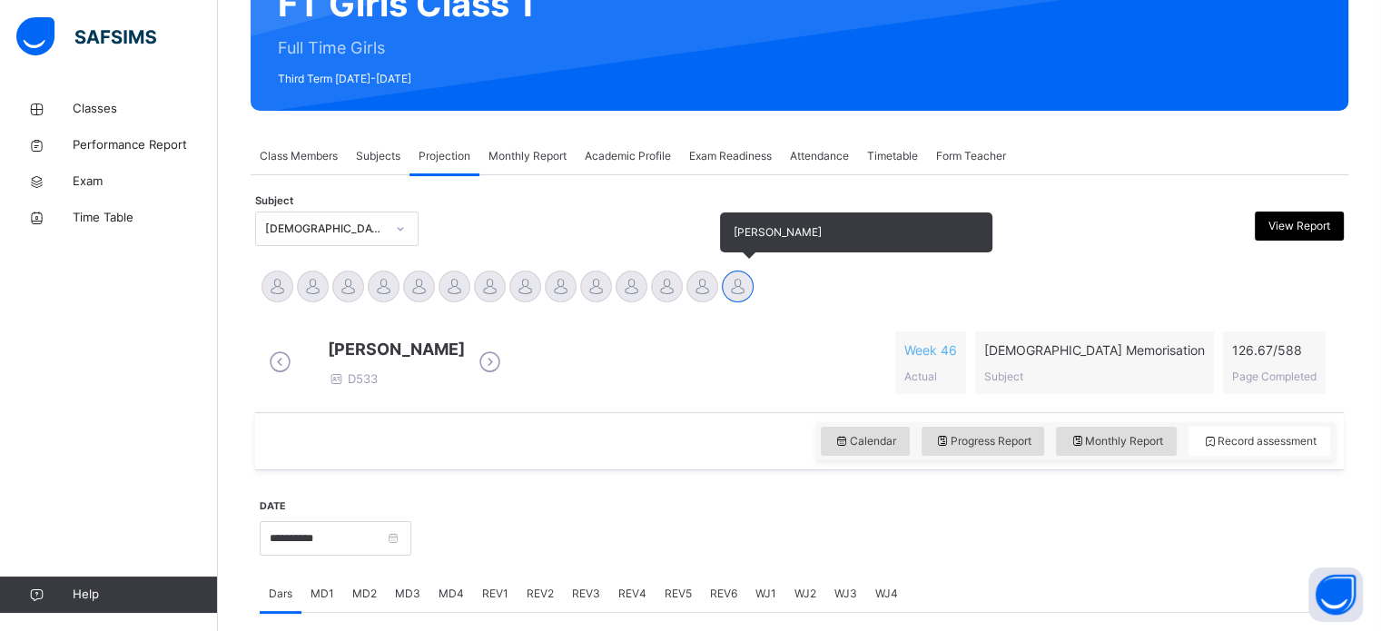
scroll to position [200, 0]
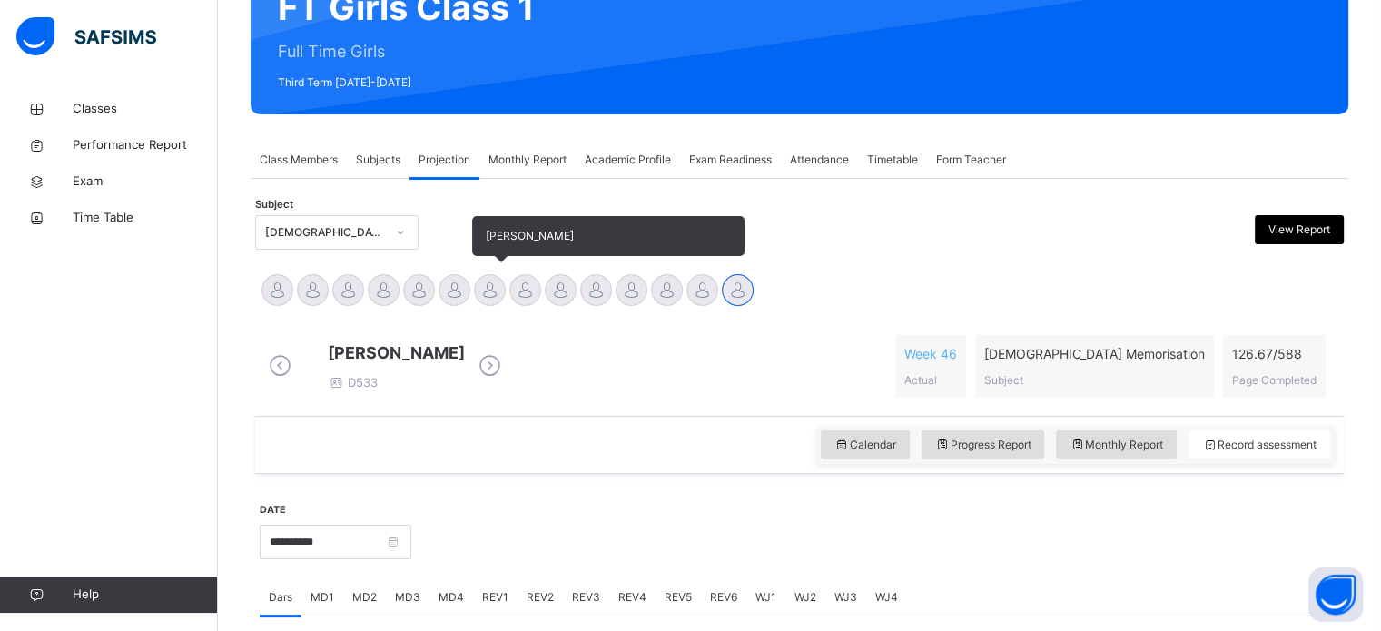
click at [494, 278] on div at bounding box center [490, 290] width 32 height 32
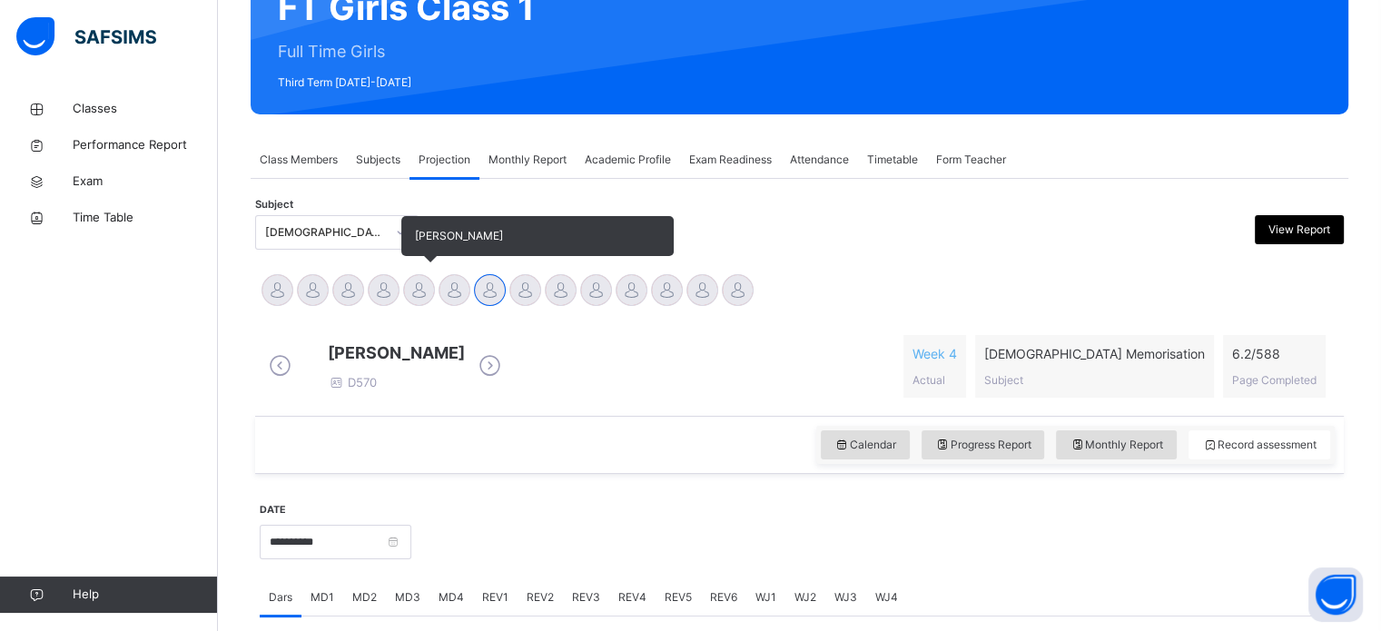
click at [434, 281] on div "[PERSON_NAME]" at bounding box center [418, 292] width 35 height 40
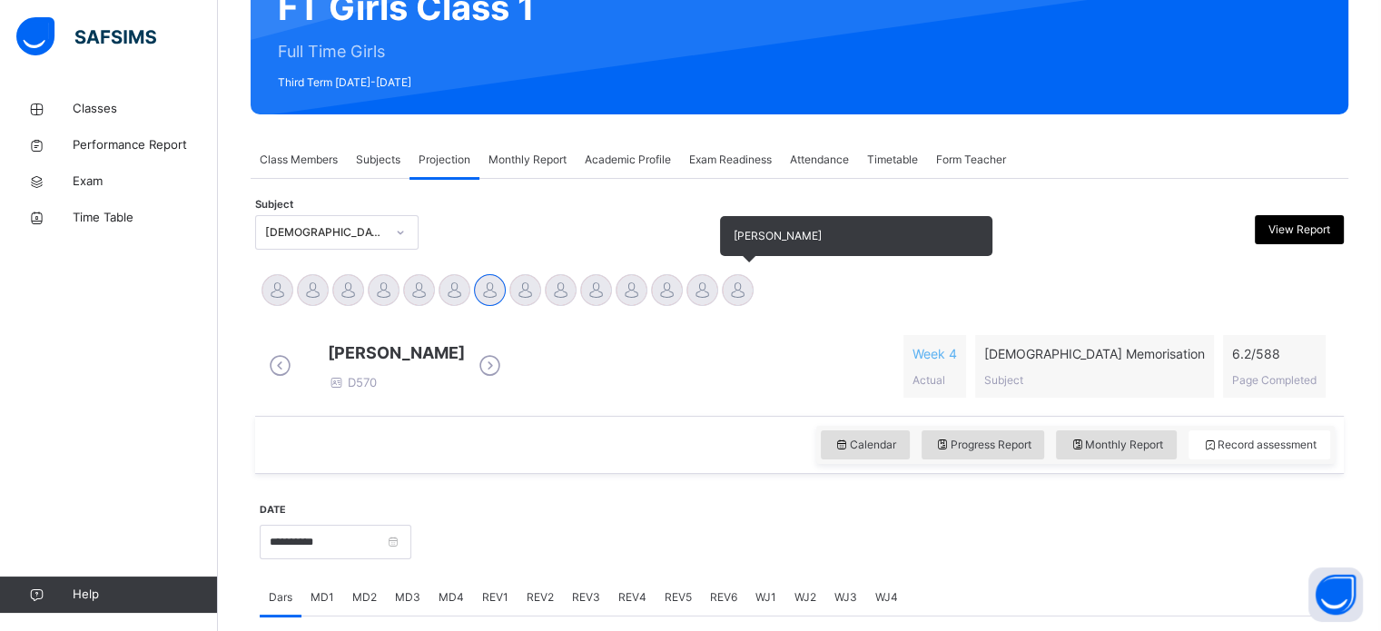
click at [739, 294] on div at bounding box center [738, 290] width 32 height 32
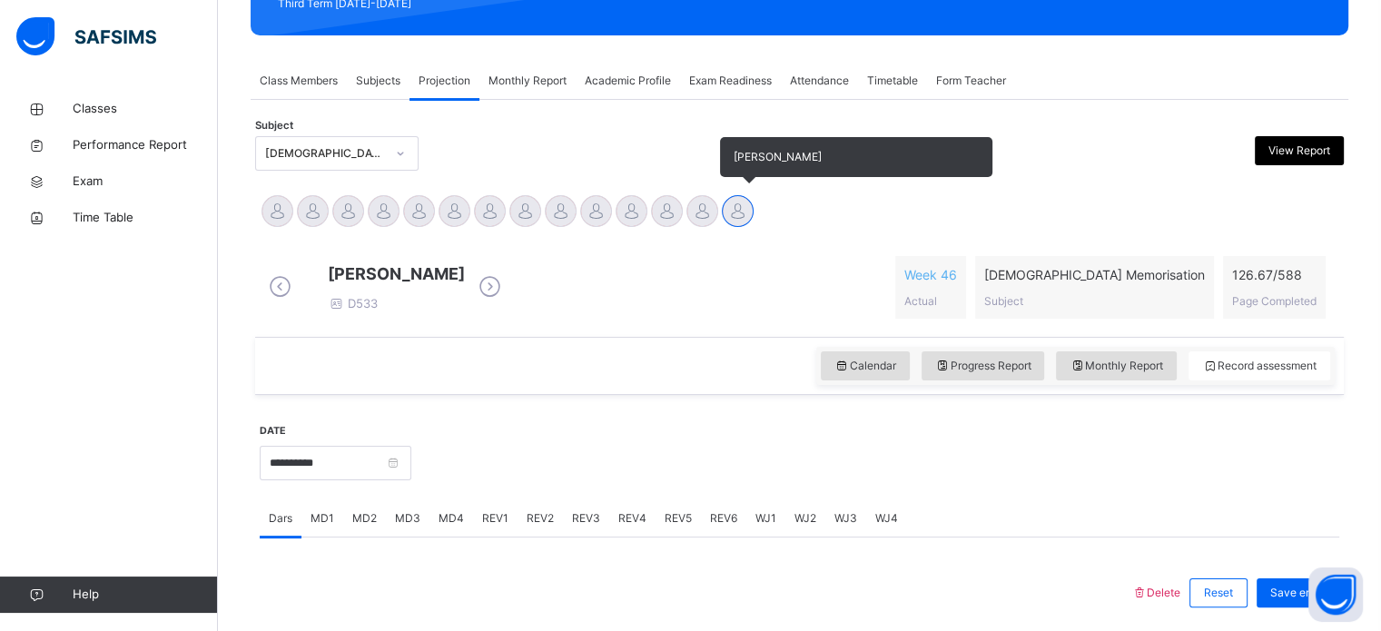
scroll to position [236, 0]
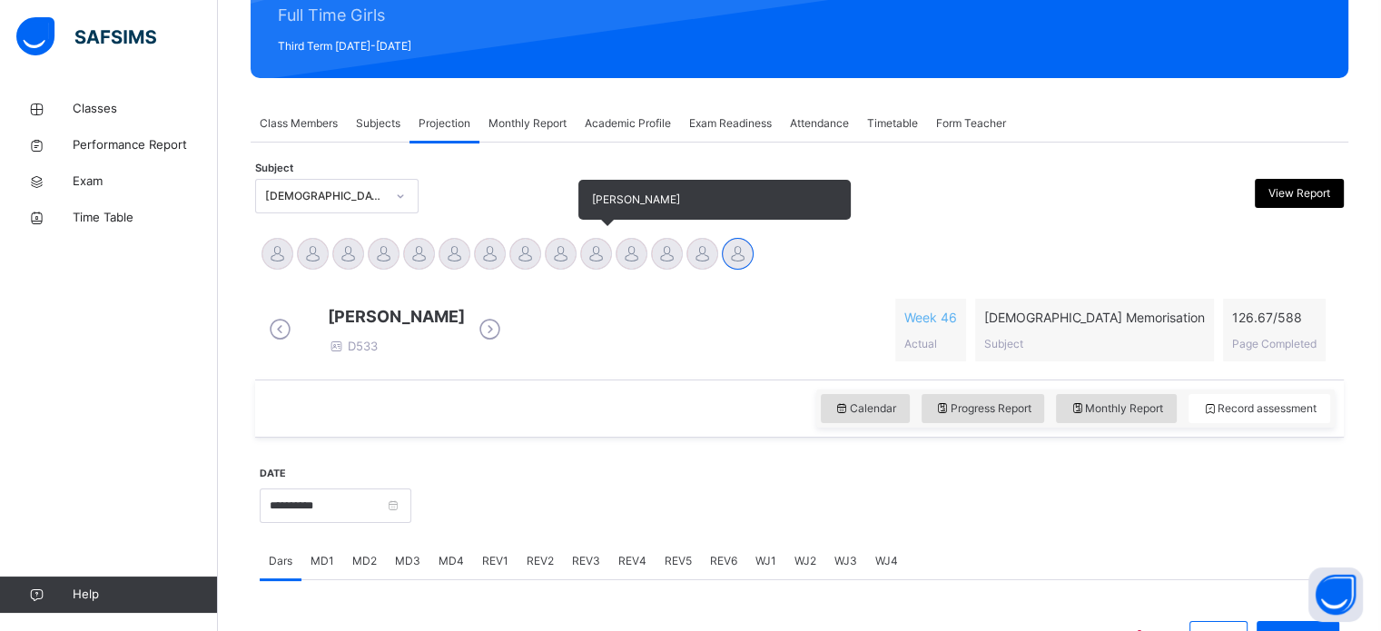
click at [608, 266] on div "[PERSON_NAME]" at bounding box center [595, 256] width 35 height 40
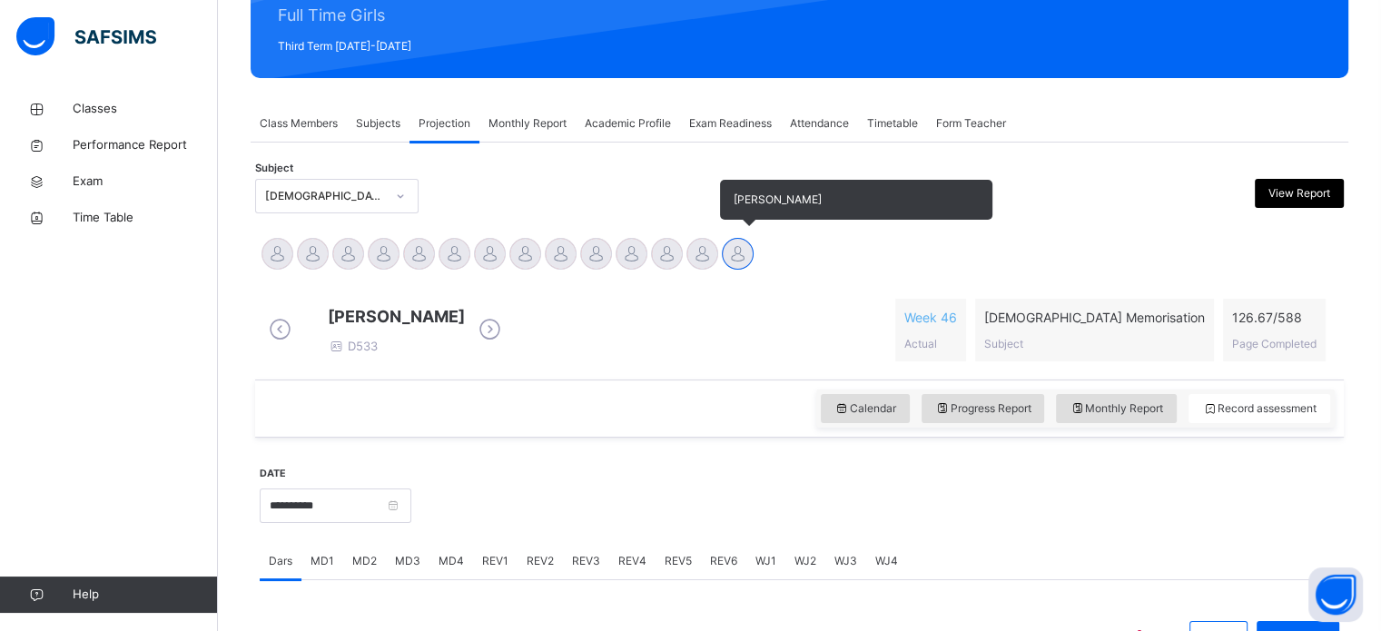
click at [740, 265] on div at bounding box center [738, 254] width 32 height 32
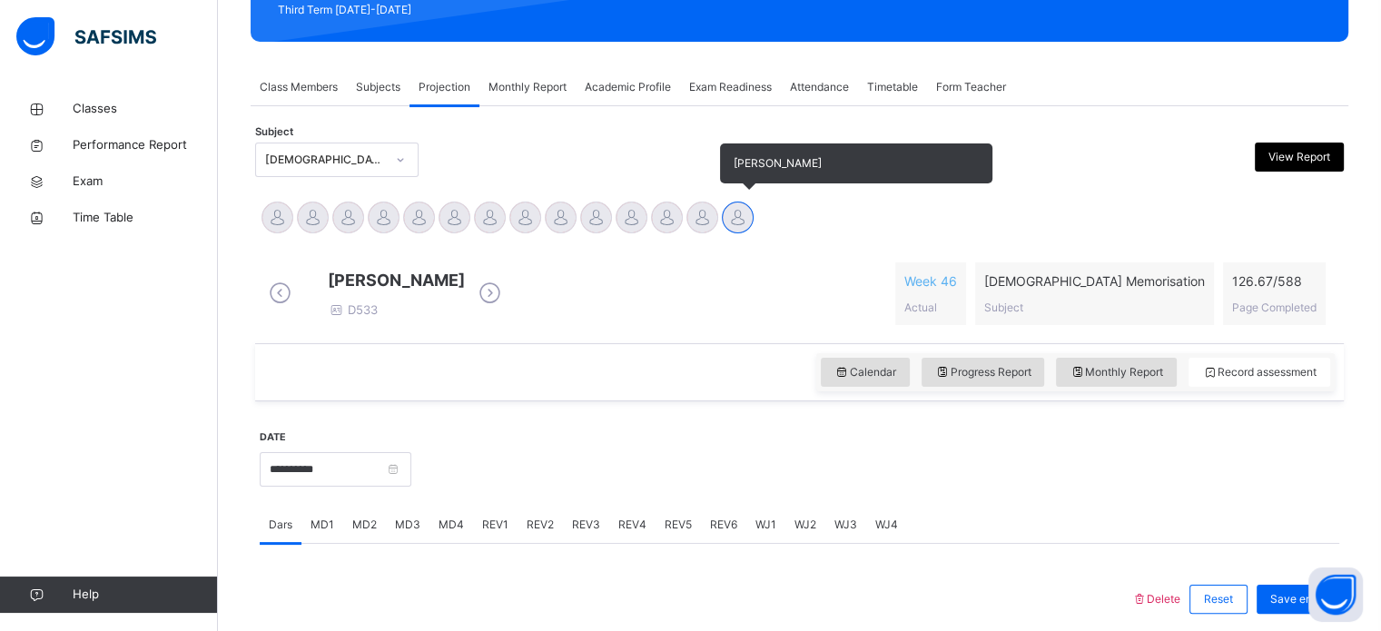
scroll to position [251, 0]
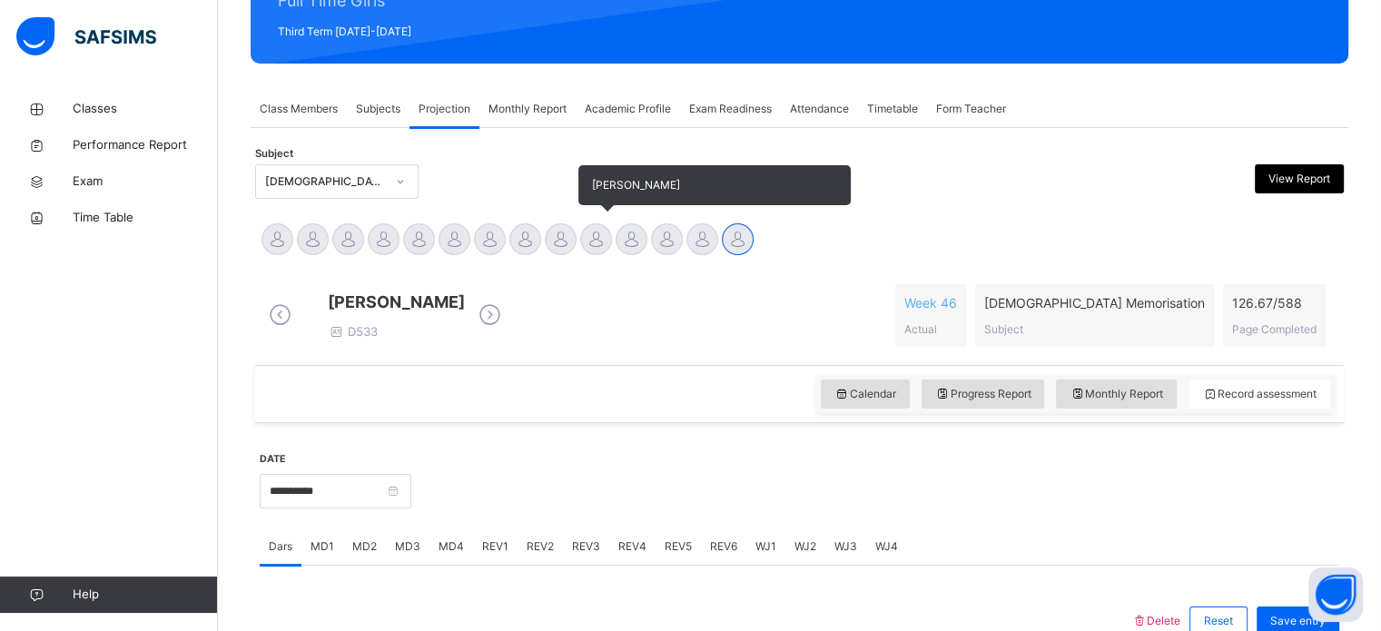
click at [603, 232] on div at bounding box center [596, 239] width 32 height 32
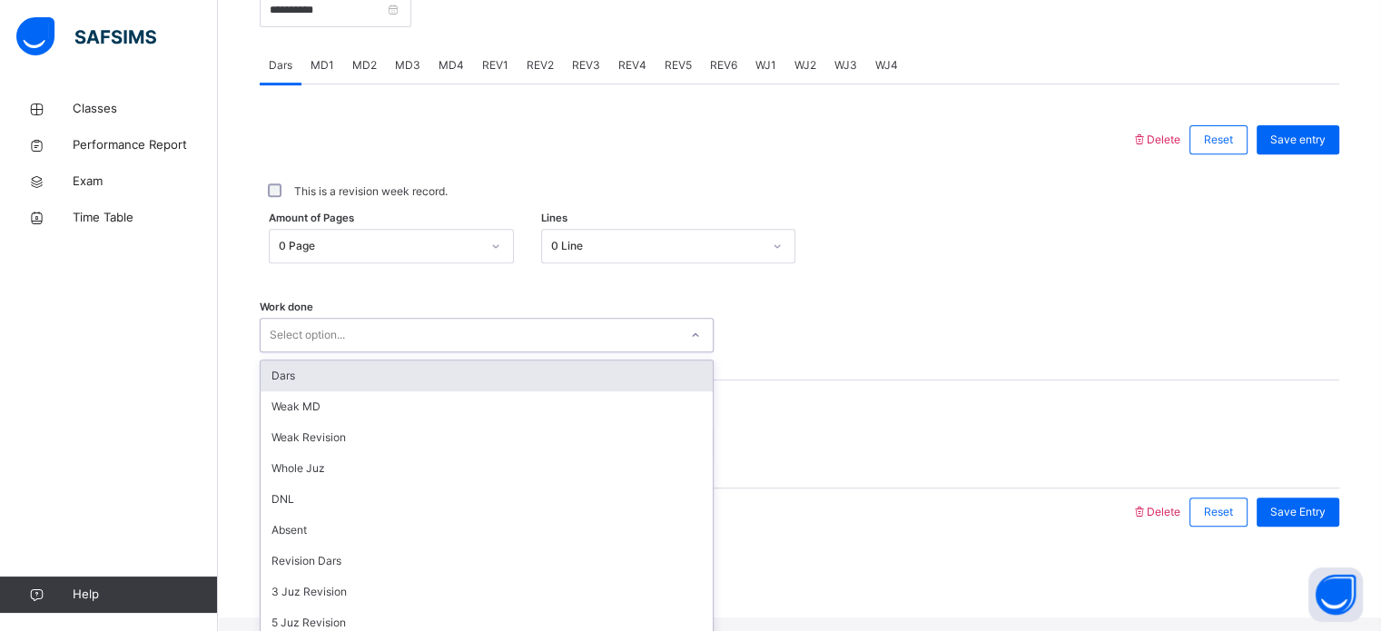
scroll to position [182, 0]
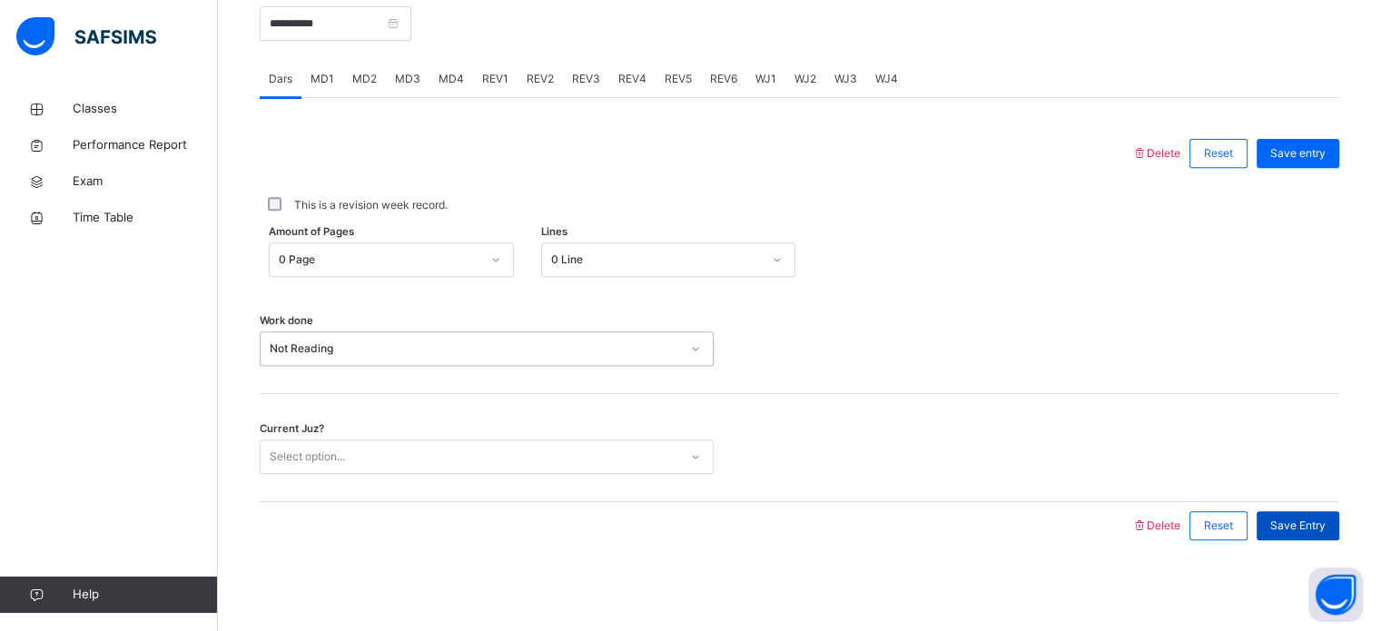
click at [1305, 516] on div "Save Entry" at bounding box center [1297, 525] width 83 height 29
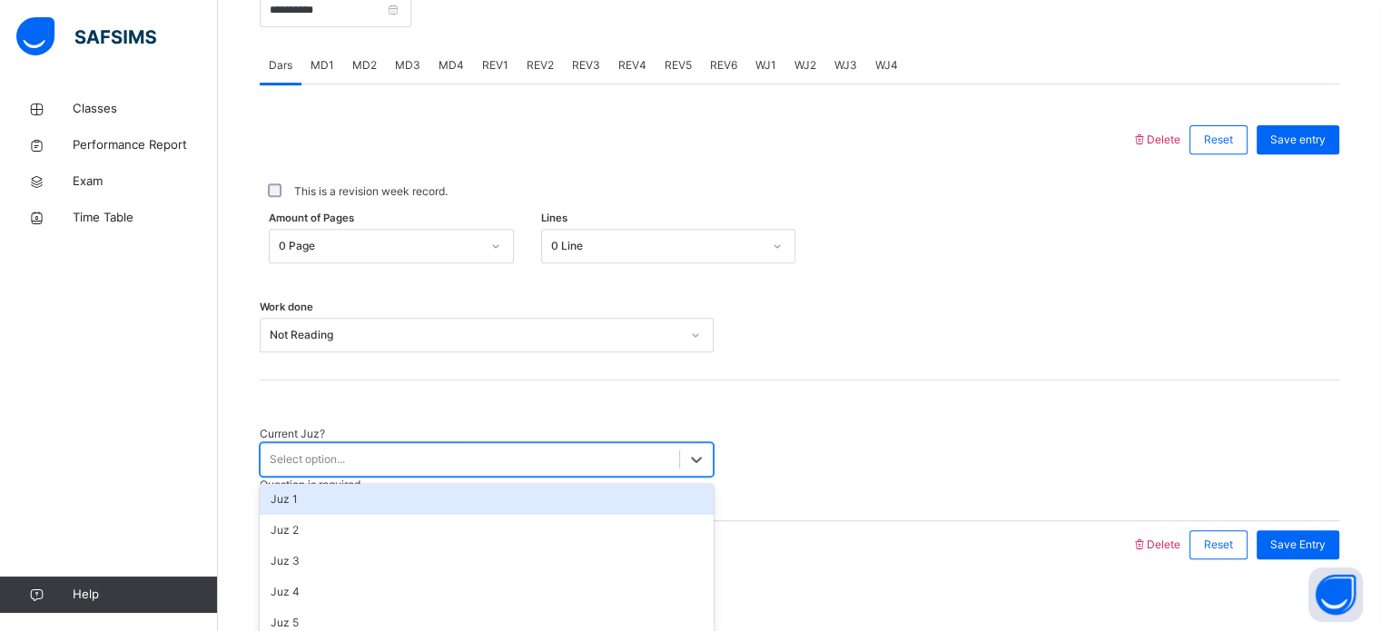
click at [393, 527] on div "Juz 2" at bounding box center [487, 530] width 454 height 31
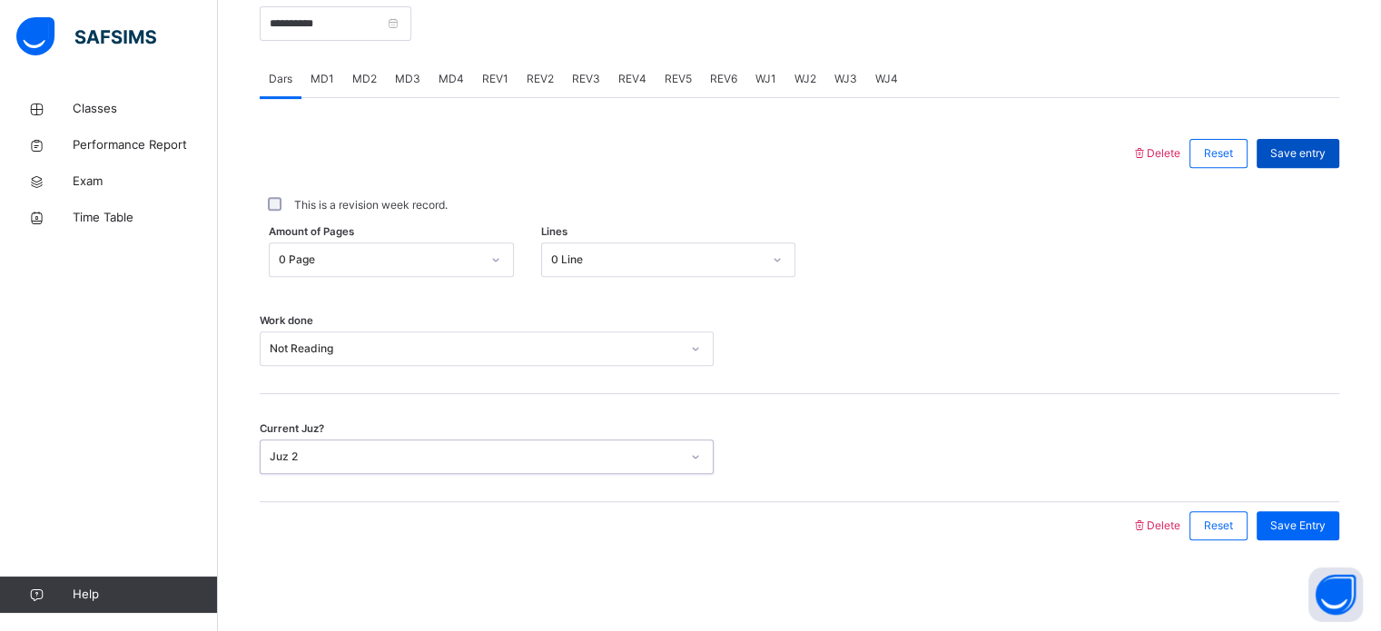
click at [1314, 162] on div "Save entry" at bounding box center [1297, 153] width 83 height 29
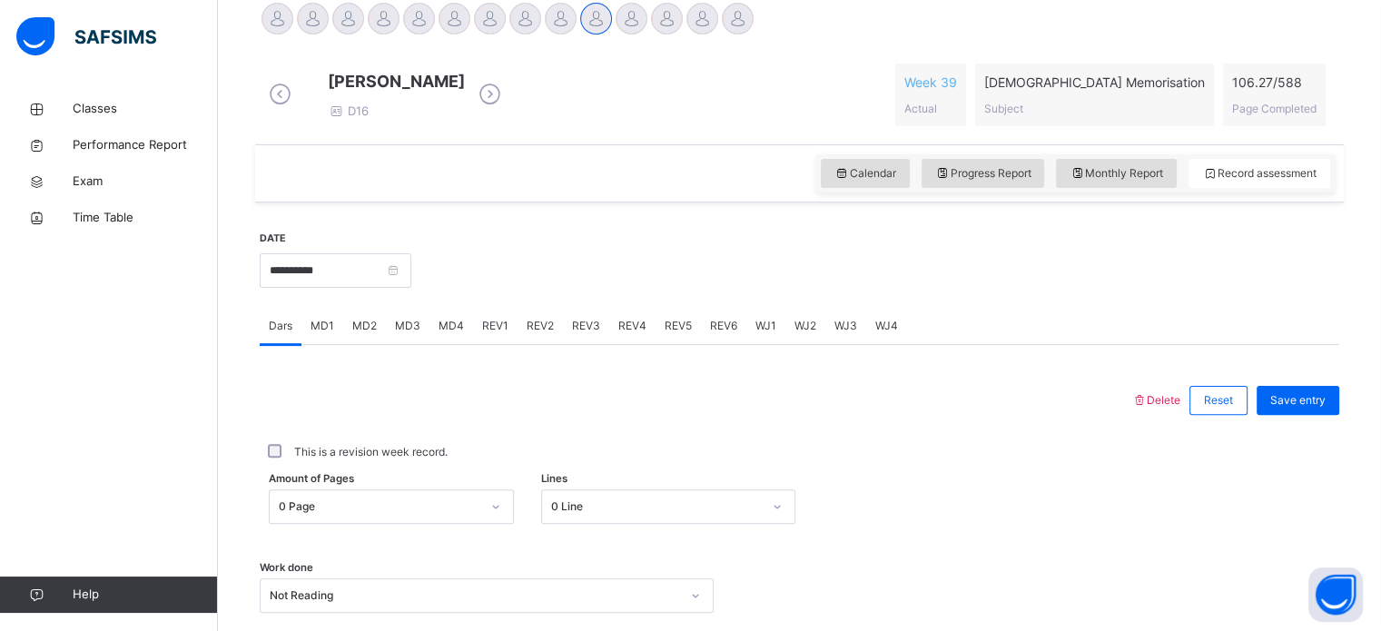
scroll to position [470, 0]
click at [599, 345] on div "REV3" at bounding box center [586, 327] width 46 height 36
click at [825, 339] on div "WJ3" at bounding box center [845, 327] width 41 height 36
click at [881, 345] on div "WJ4" at bounding box center [886, 327] width 41 height 36
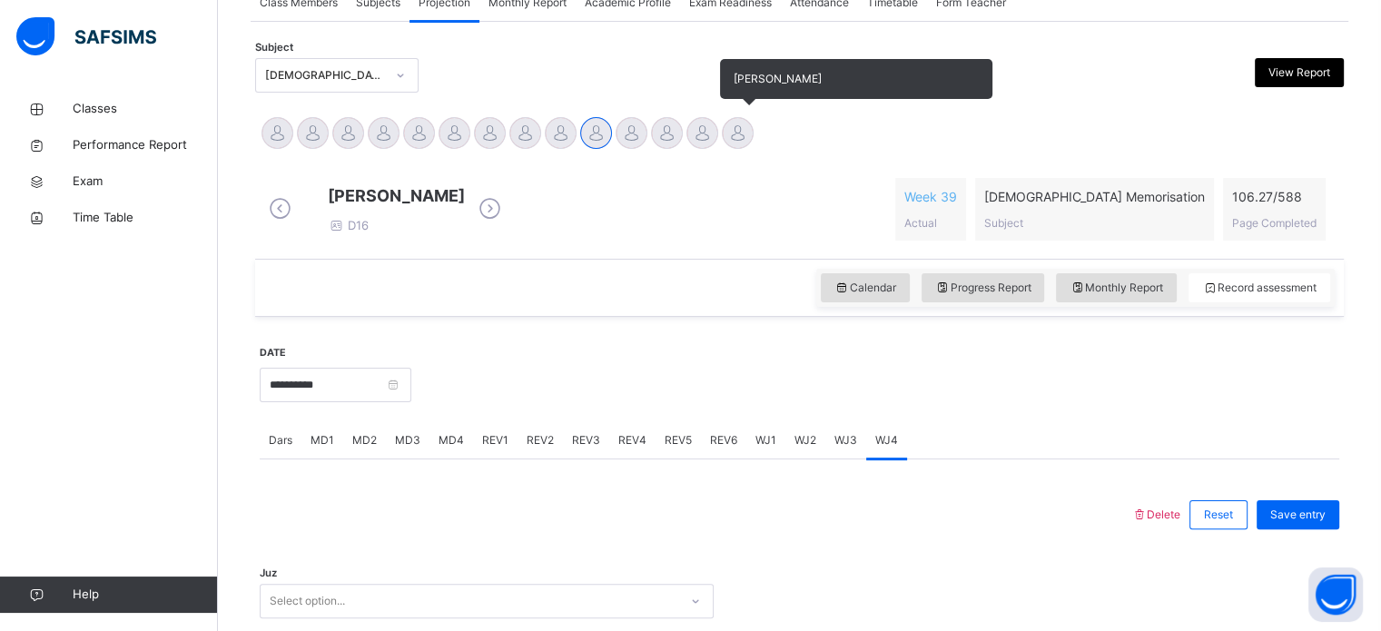
click at [724, 121] on div "[PERSON_NAME]" at bounding box center [737, 135] width 35 height 40
click at [735, 144] on div at bounding box center [738, 133] width 32 height 32
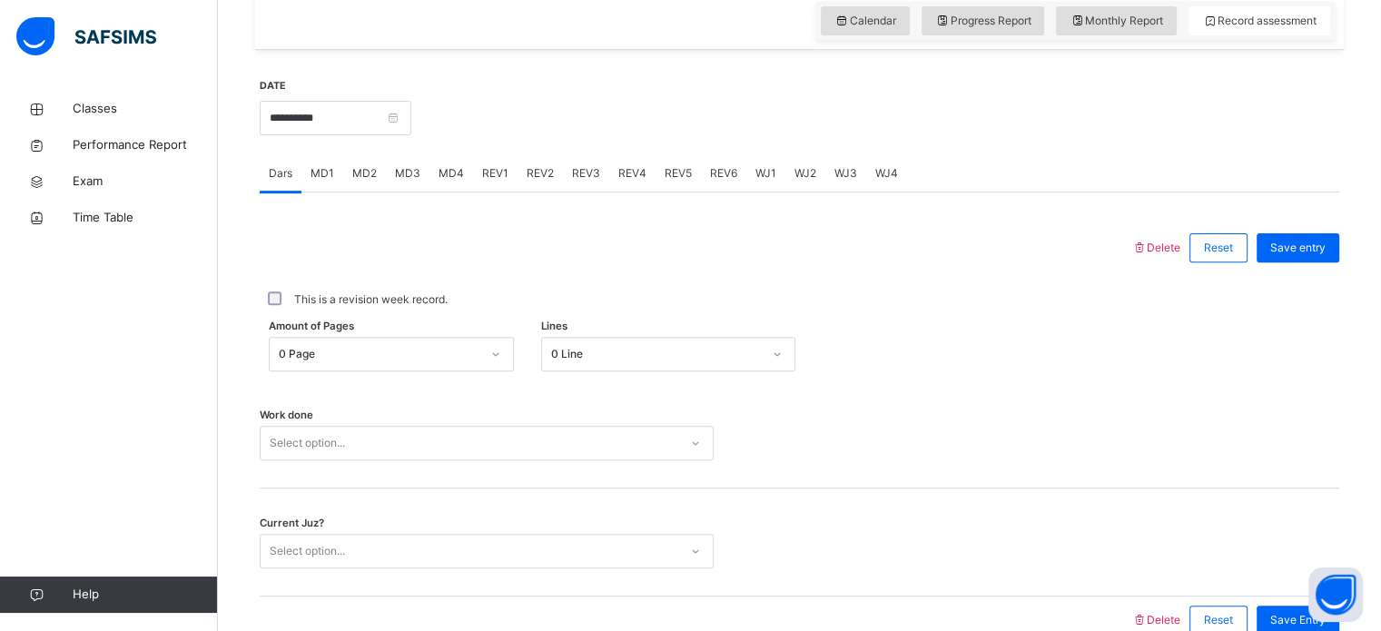
scroll to position [615, 0]
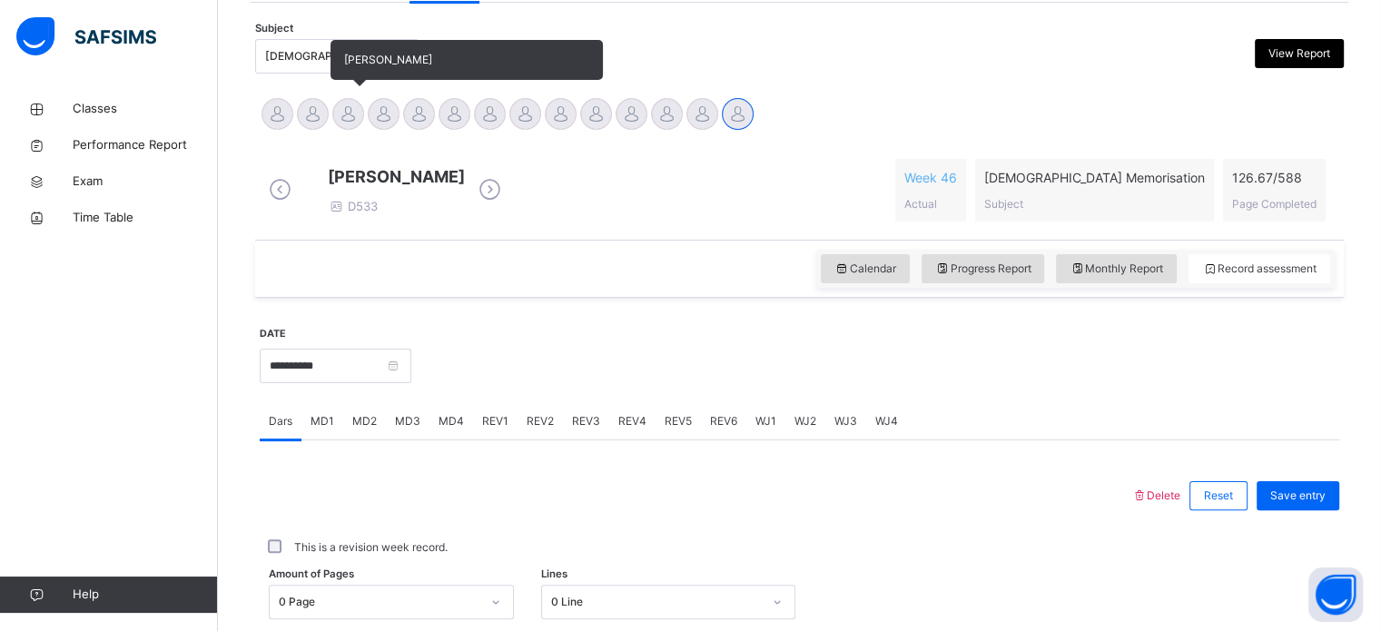
click at [343, 113] on div at bounding box center [348, 114] width 32 height 32
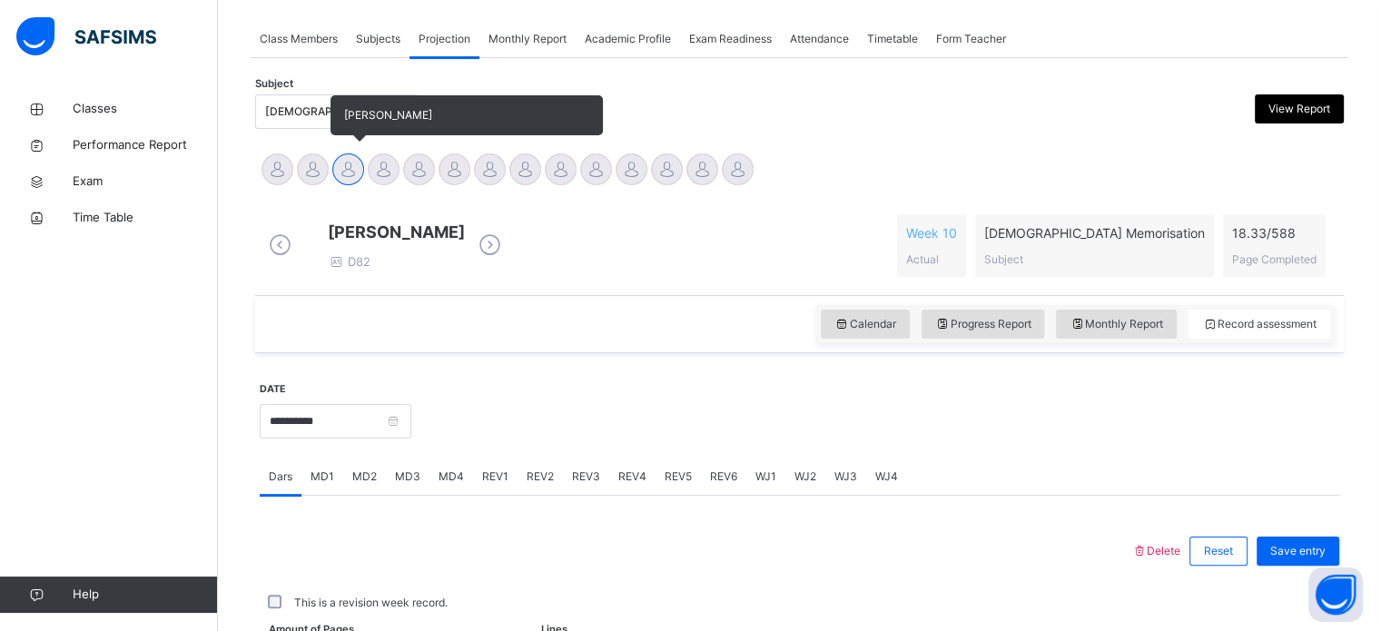
scroll to position [376, 0]
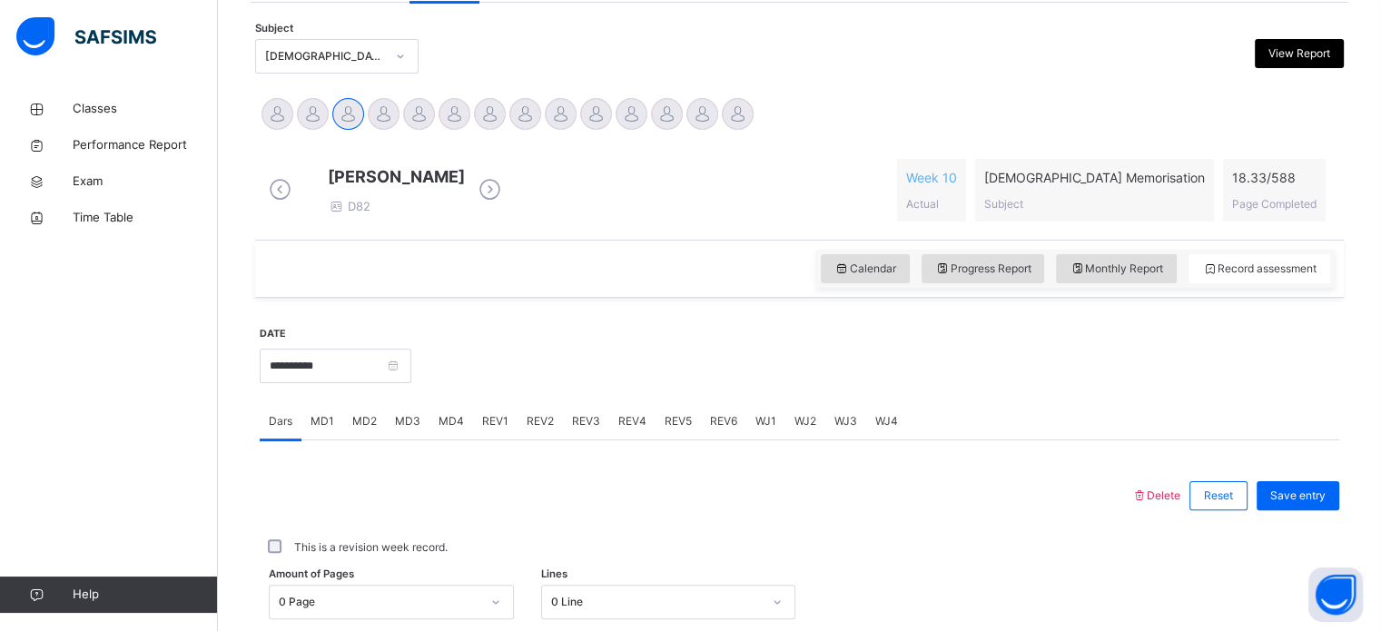
click at [362, 429] on span "MD2" at bounding box center [364, 421] width 25 height 16
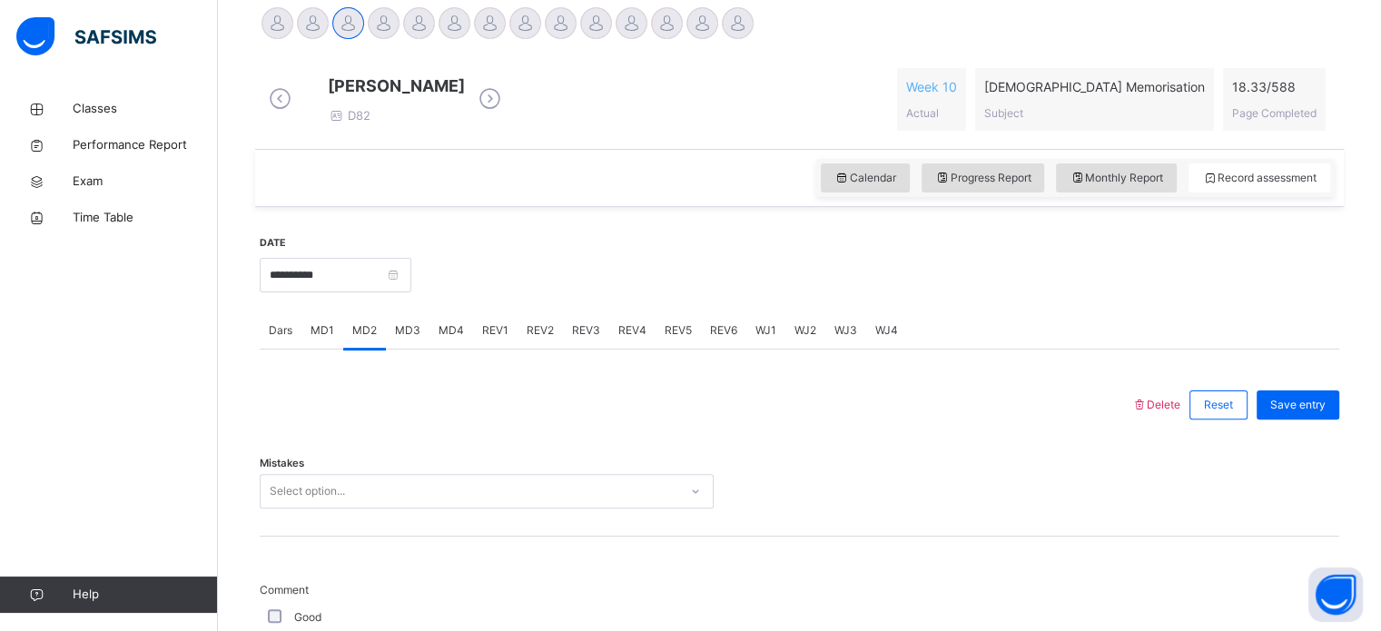
scroll to position [468, 0]
click at [446, 338] on span "MD4" at bounding box center [450, 329] width 25 height 16
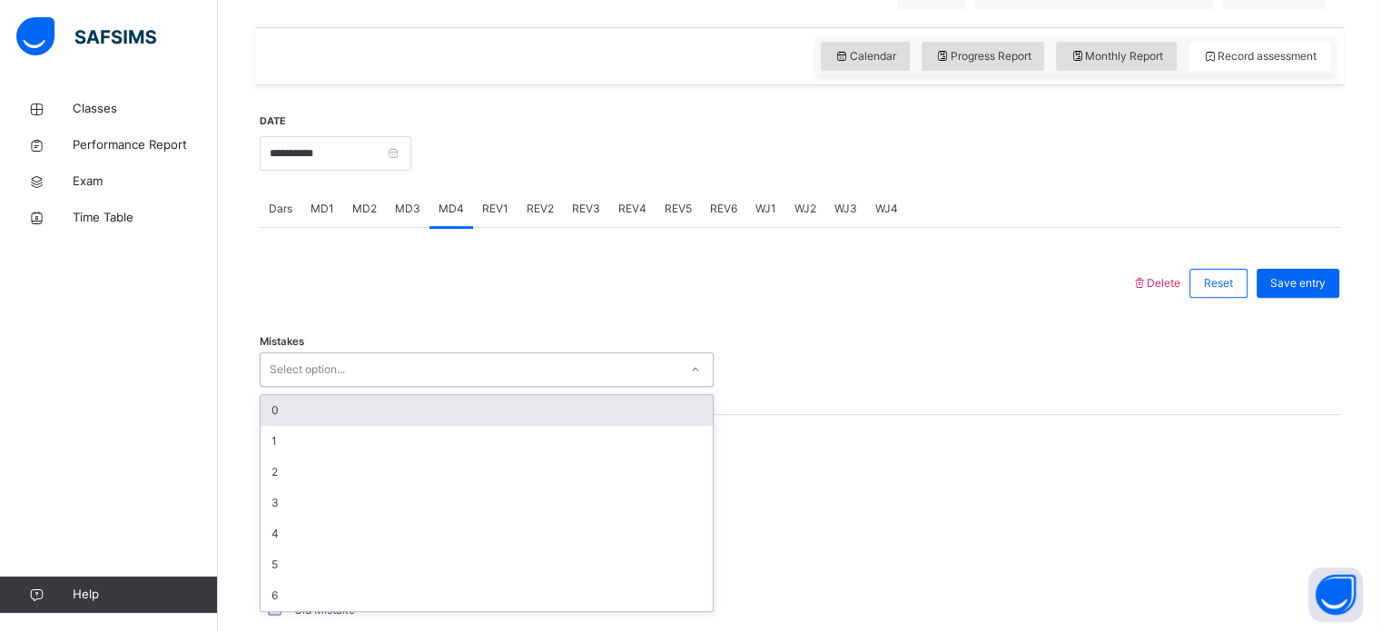
scroll to position [590, 0]
click at [360, 424] on div "0" at bounding box center [487, 408] width 452 height 31
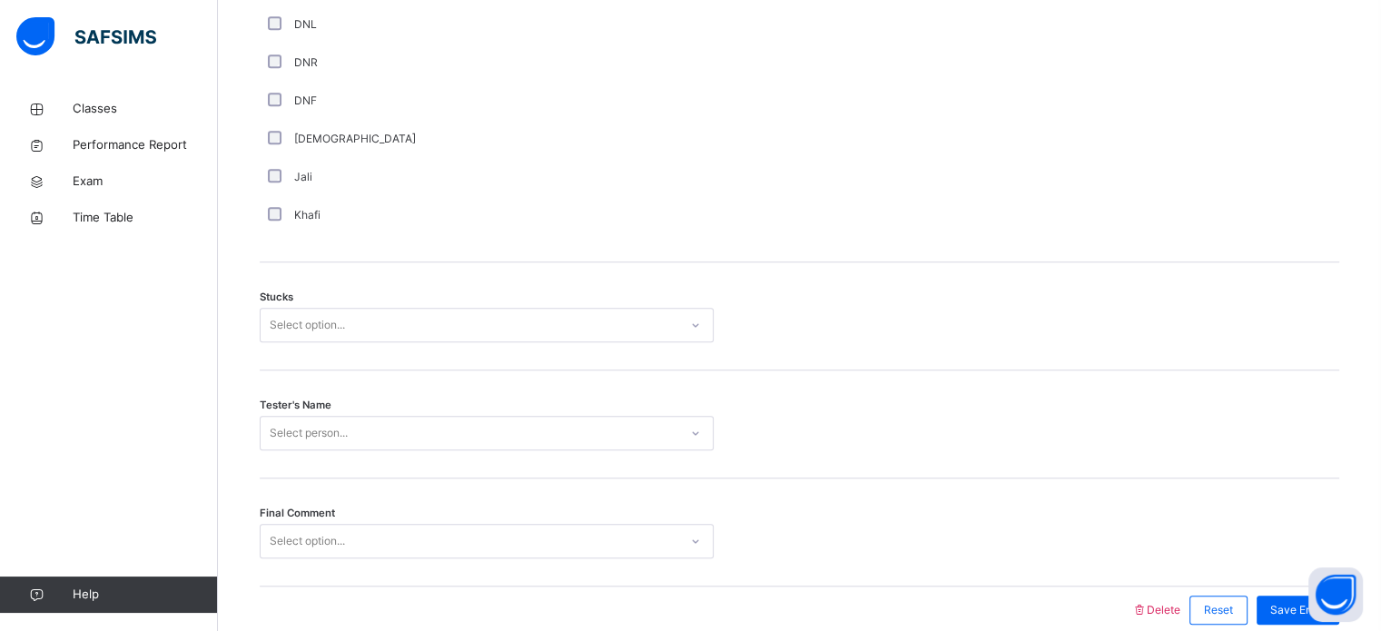
scroll to position [1423, 0]
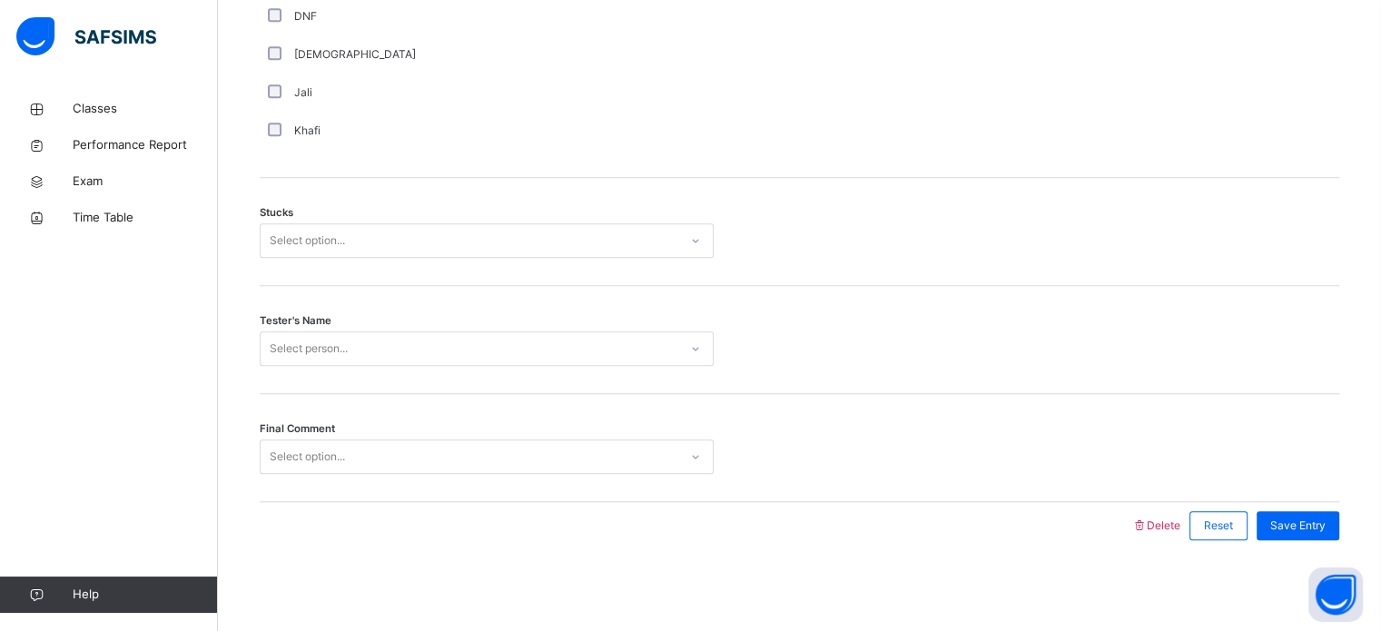
click at [425, 269] on div "Stucks Select option..." at bounding box center [799, 232] width 1079 height 108
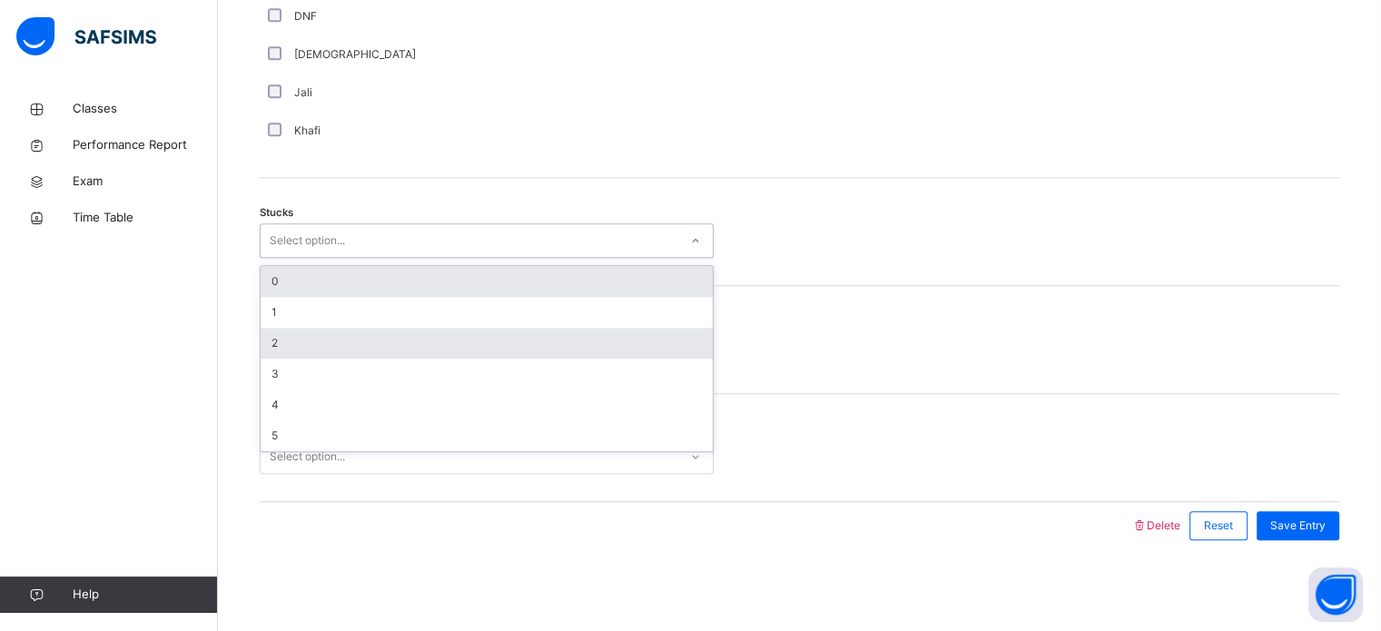
click at [329, 355] on div "2" at bounding box center [487, 343] width 452 height 31
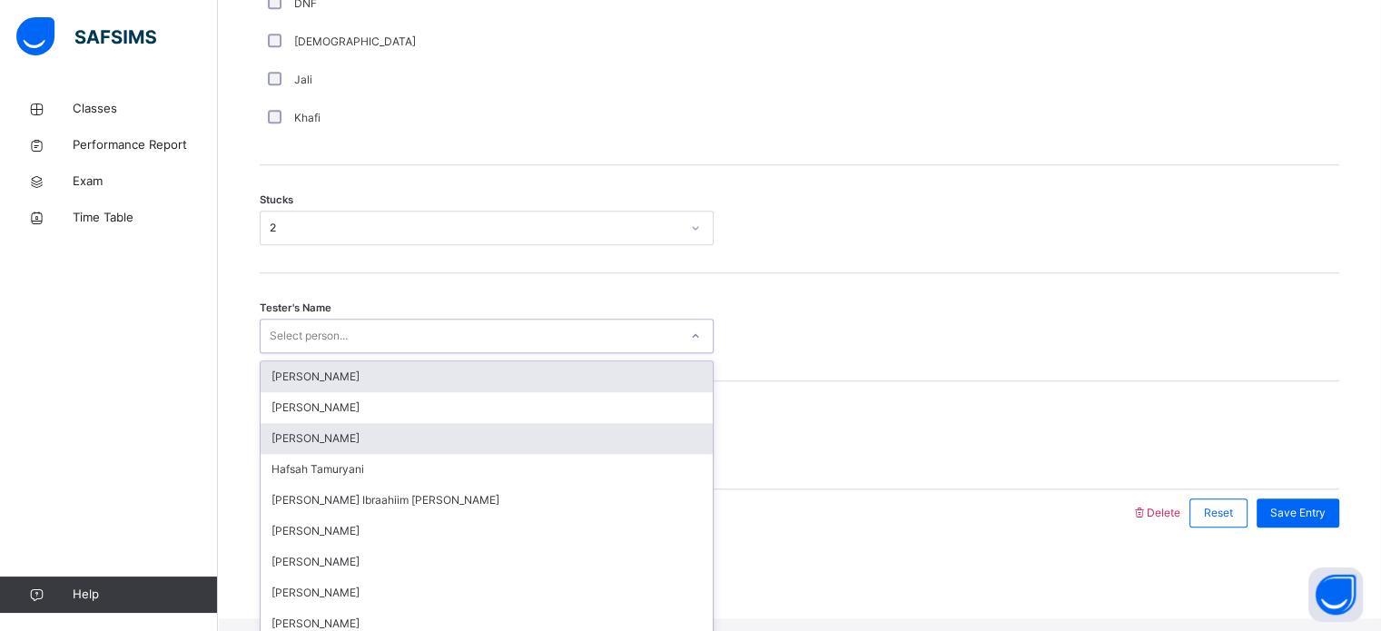
click at [350, 451] on div "[PERSON_NAME]" at bounding box center [487, 438] width 452 height 31
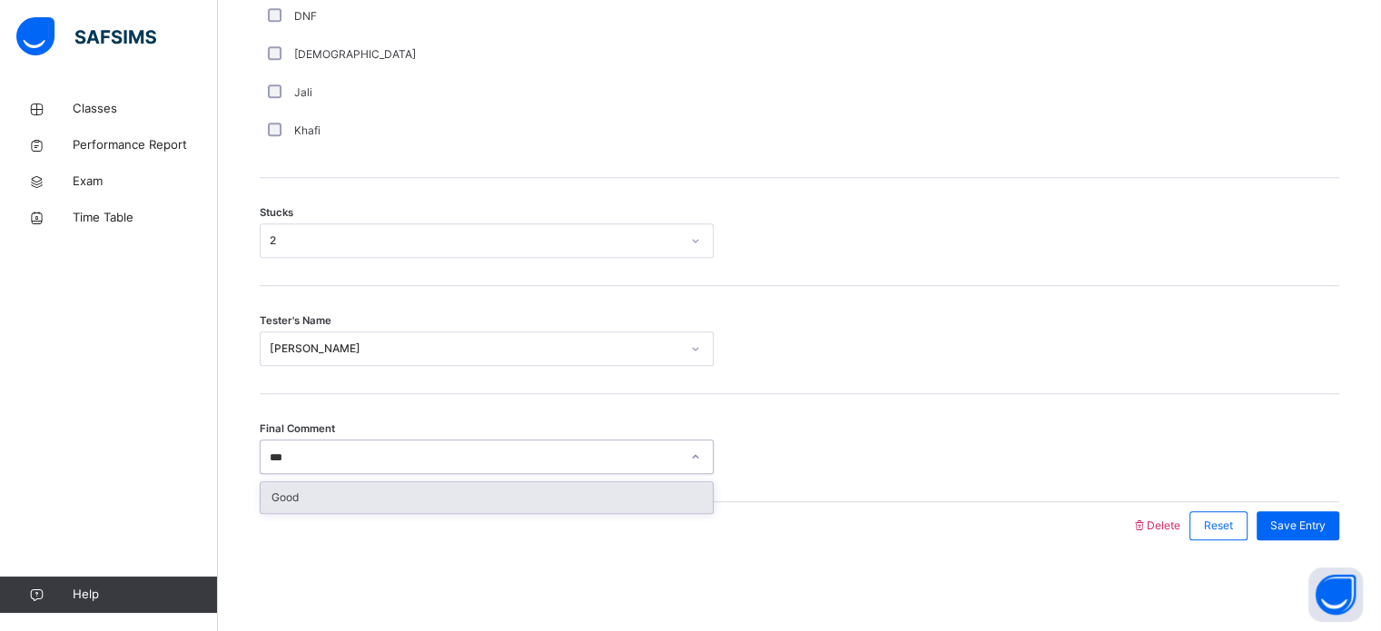
type input "****"
click at [387, 503] on div "Good" at bounding box center [487, 497] width 452 height 31
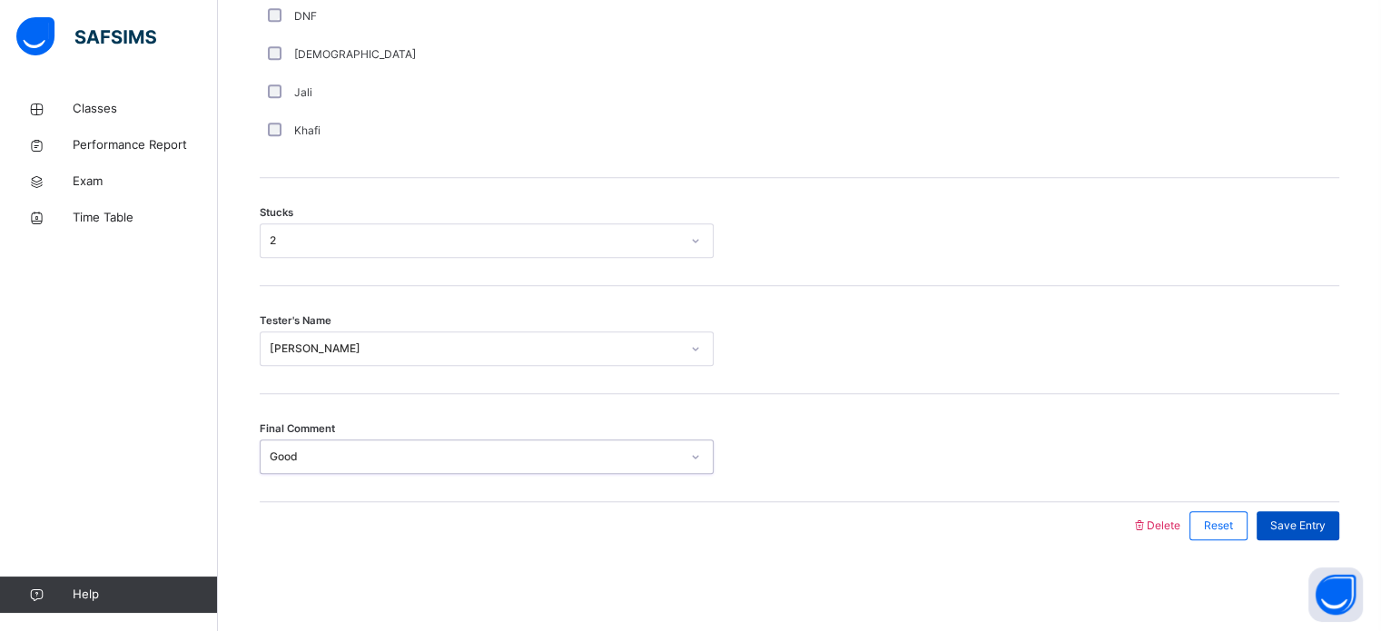
click at [1328, 513] on div "Save Entry" at bounding box center [1297, 525] width 83 height 29
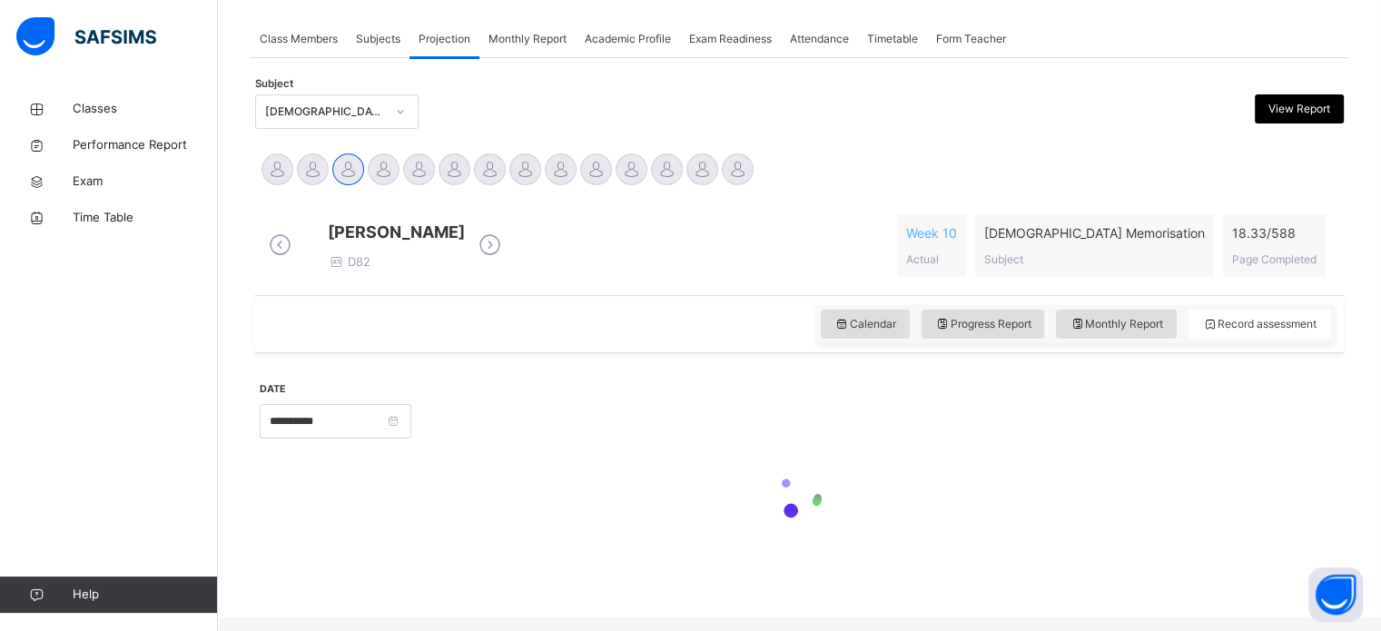
scroll to position [732, 0]
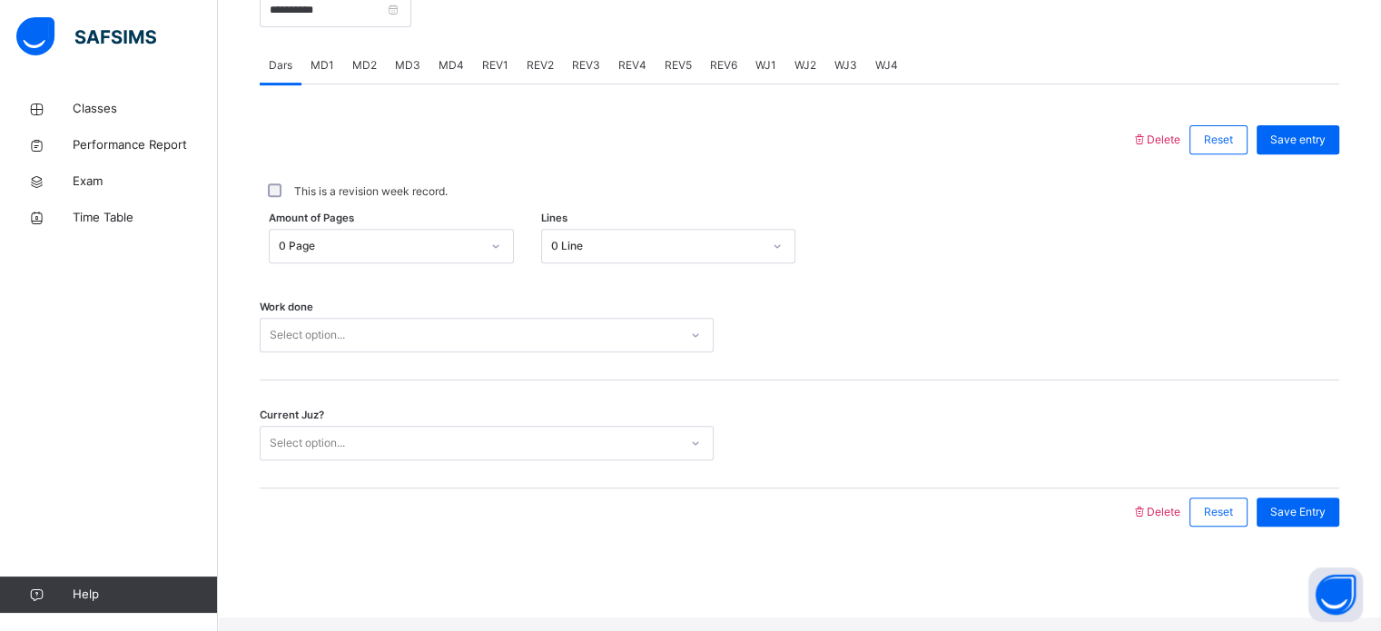
click at [416, 74] on span "MD3" at bounding box center [407, 65] width 25 height 16
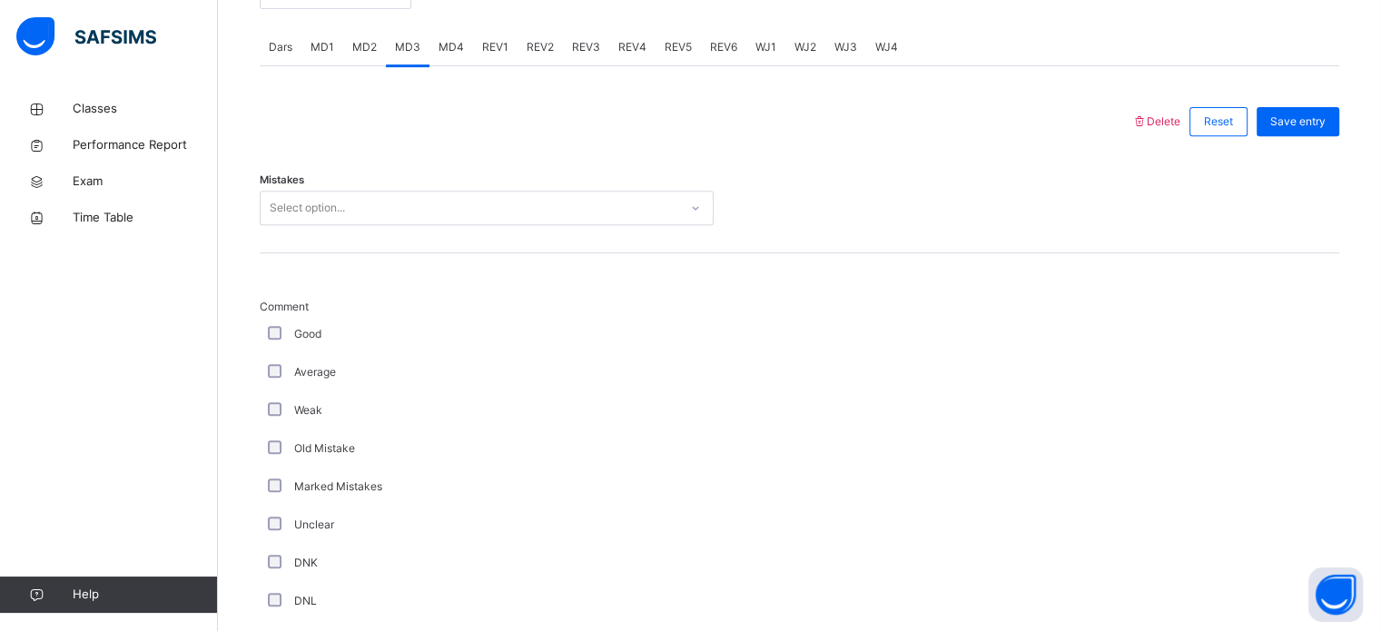
scroll to position [549, 0]
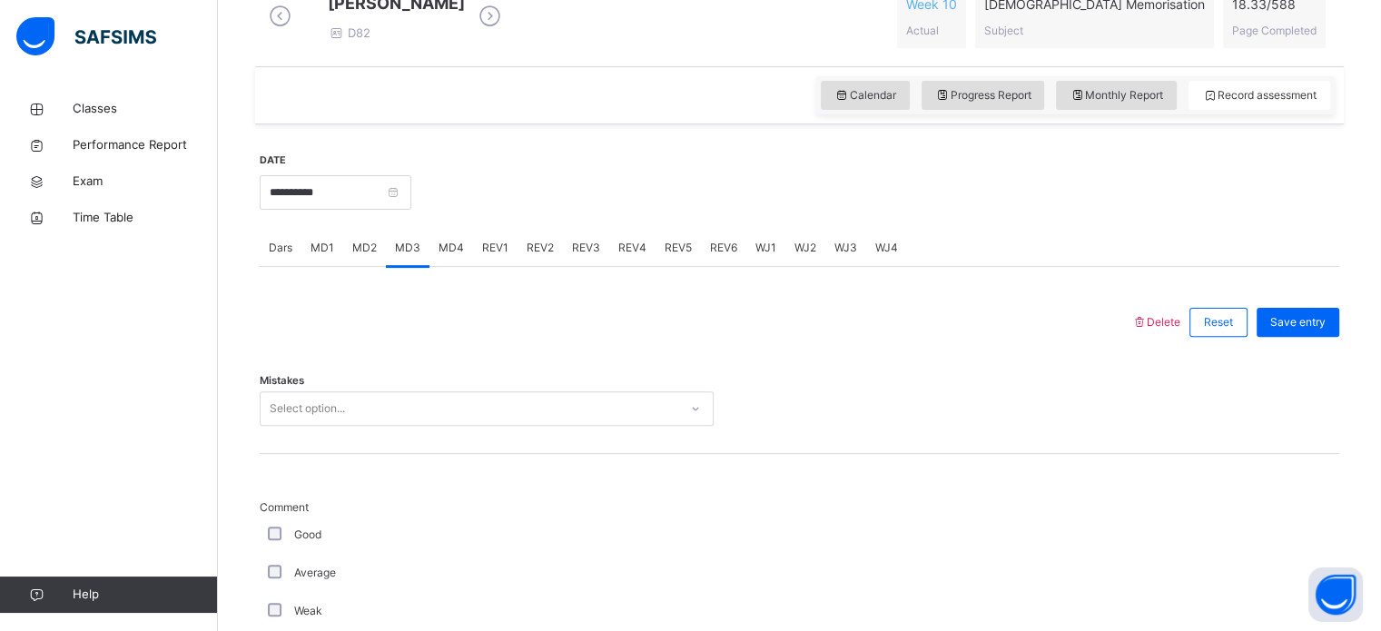
click at [360, 256] on span "MD2" at bounding box center [364, 248] width 25 height 16
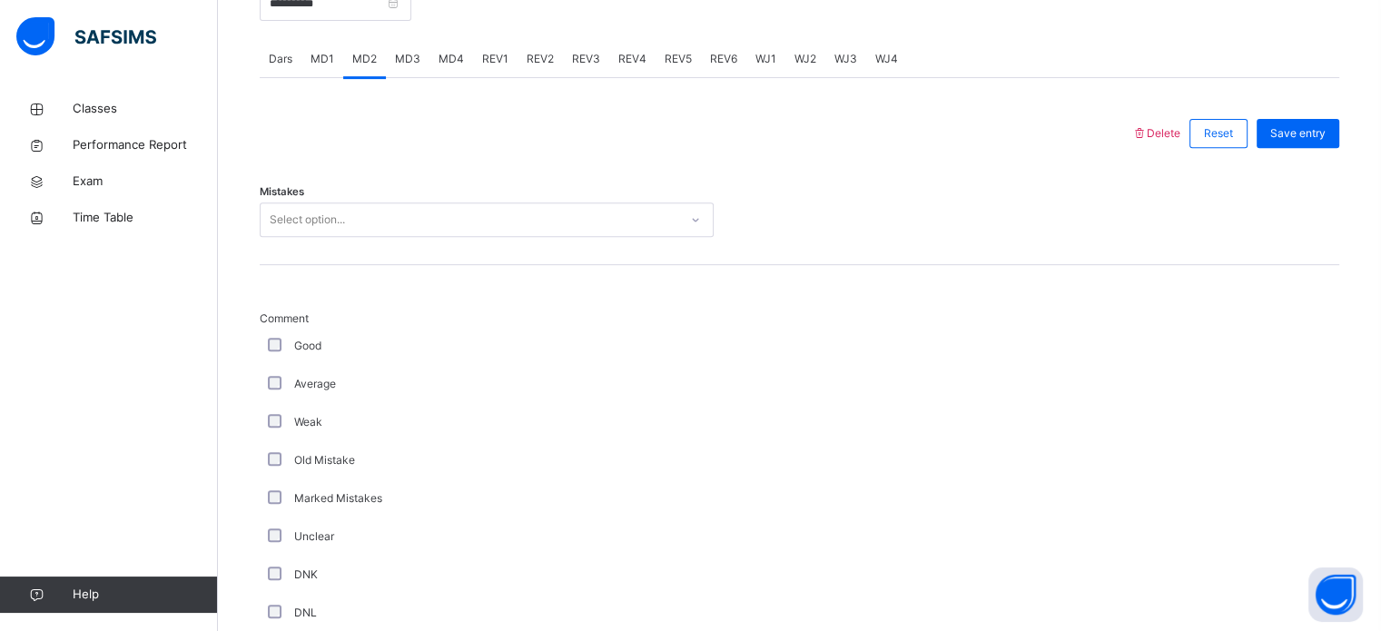
scroll to position [748, 0]
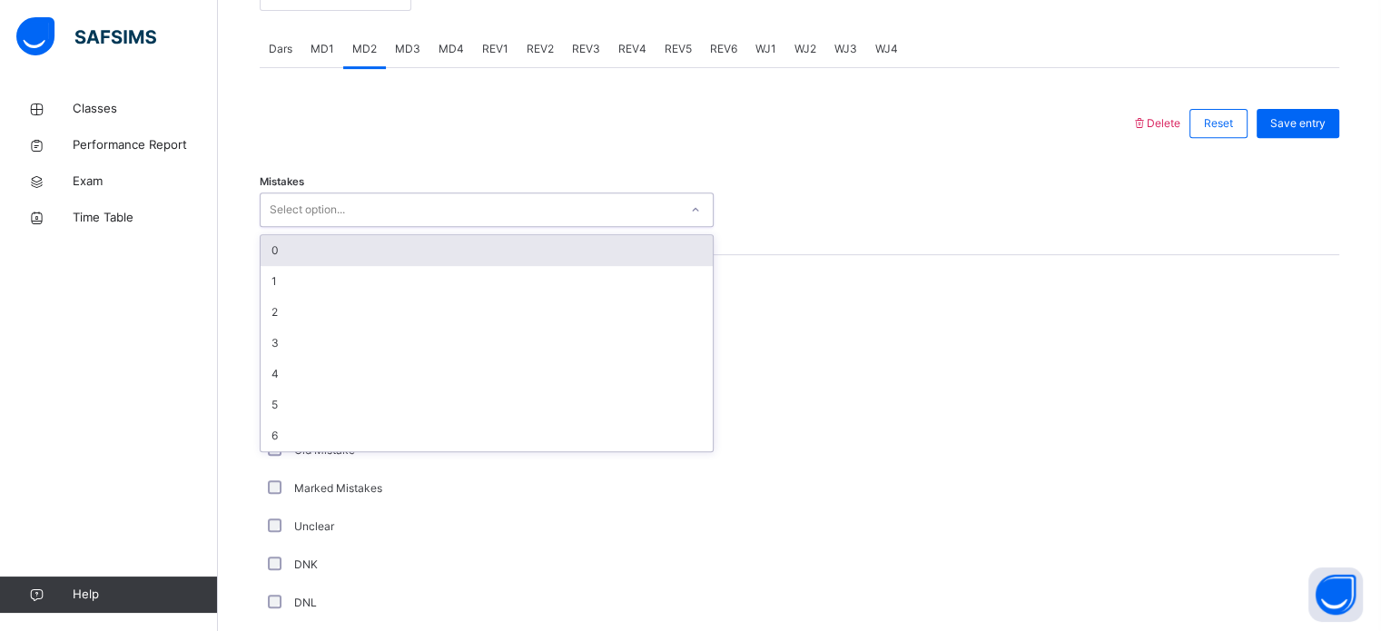
click at [326, 57] on span "MD1" at bounding box center [322, 49] width 24 height 16
click at [299, 266] on div "0" at bounding box center [487, 250] width 452 height 31
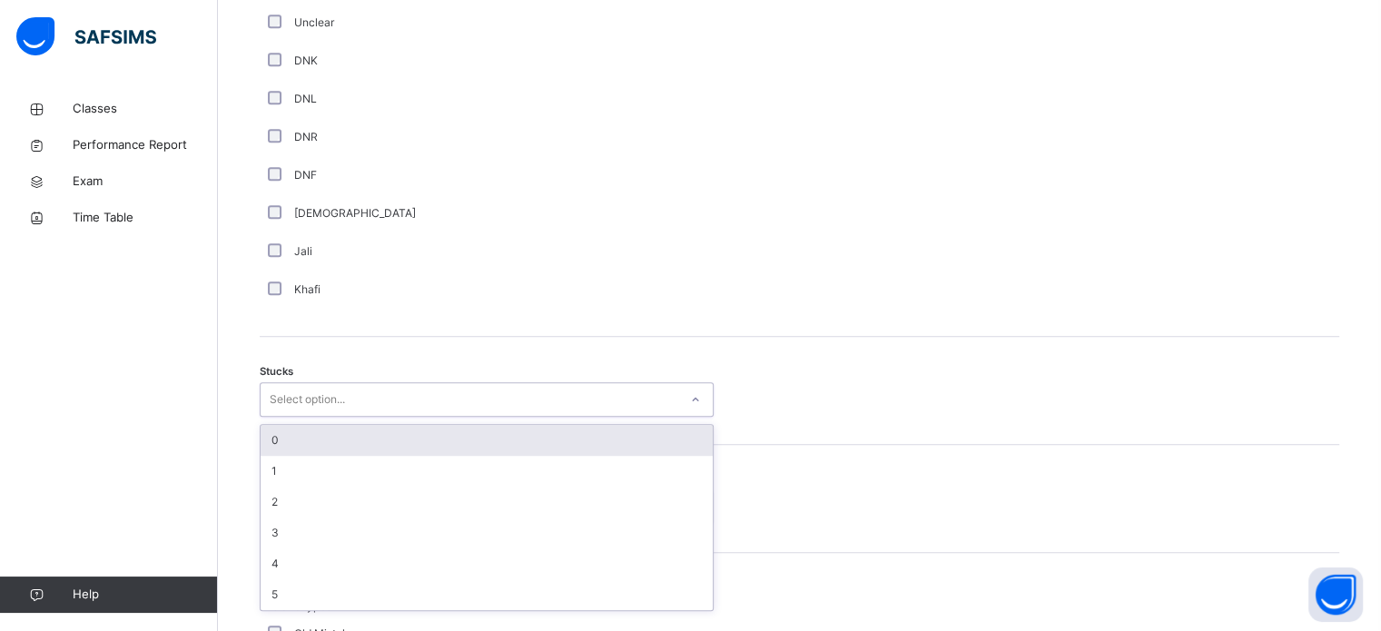
scroll to position [1253, 0]
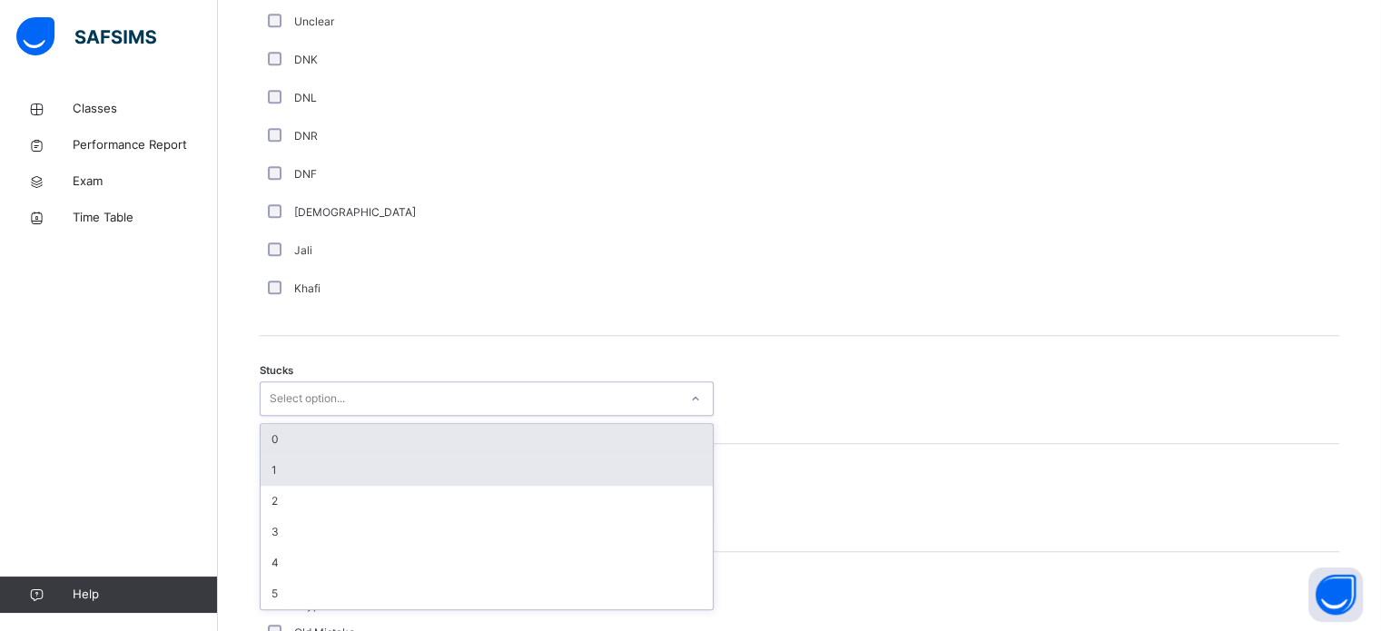
click at [277, 485] on div "1" at bounding box center [487, 470] width 452 height 31
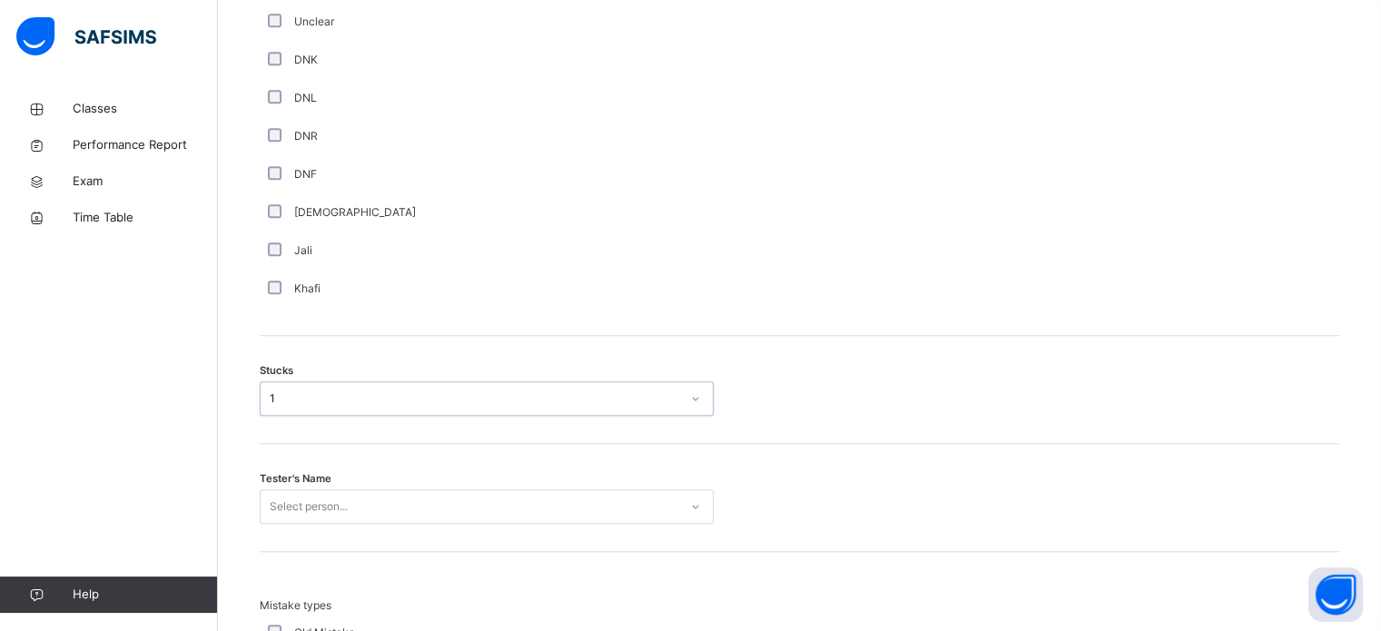
click at [292, 487] on span "Tester's Name" at bounding box center [296, 478] width 72 height 15
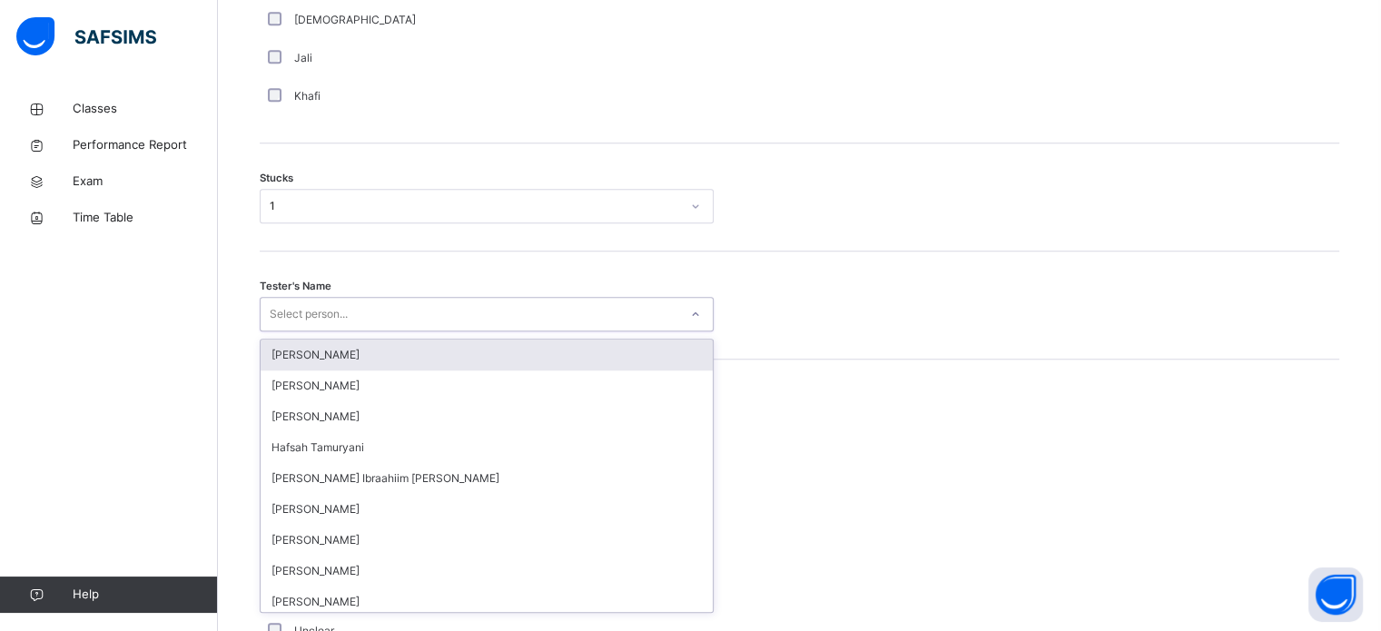
scroll to position [1447, 0]
type input "***"
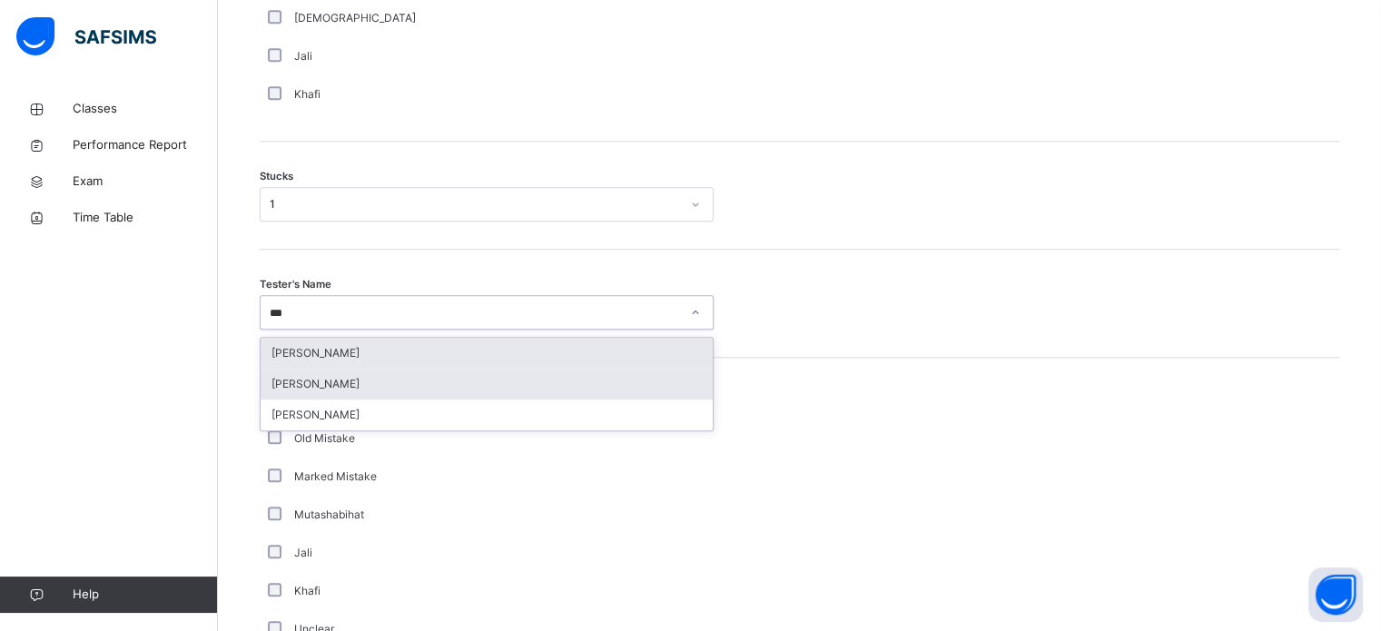
click at [290, 399] on div "[PERSON_NAME]" at bounding box center [487, 384] width 452 height 31
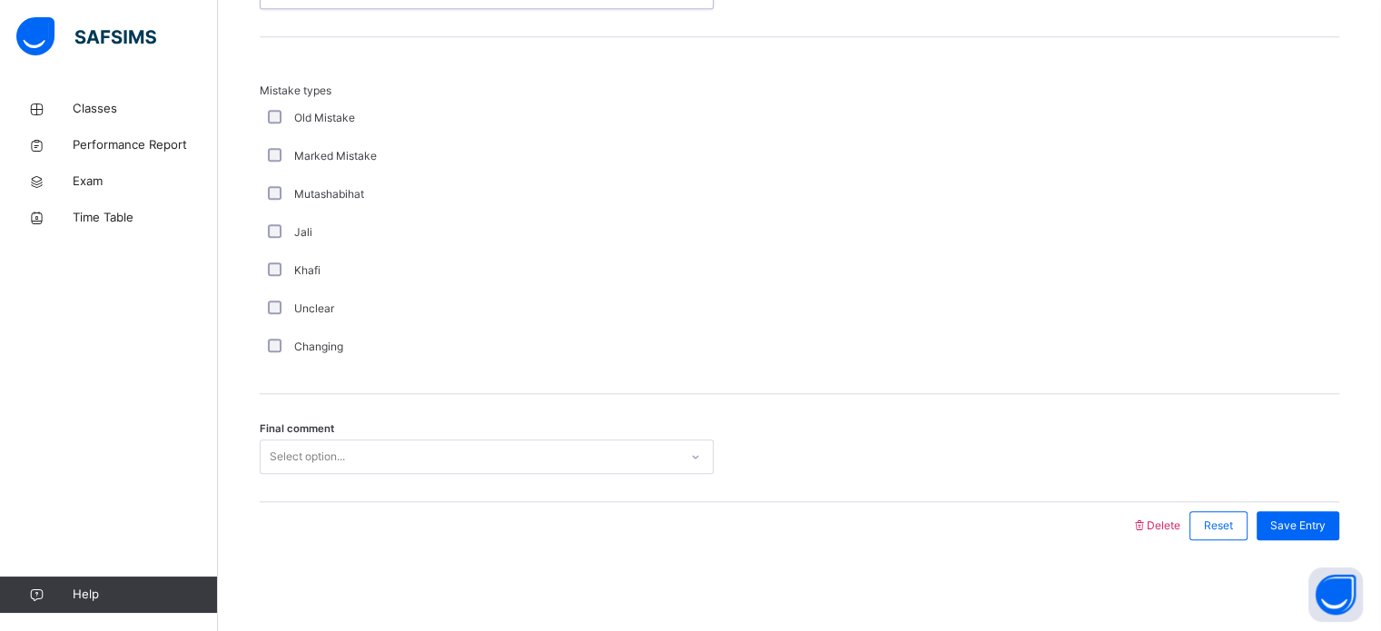
scroll to position [1780, 0]
click at [379, 485] on div "Final comment Select option..." at bounding box center [799, 448] width 1079 height 108
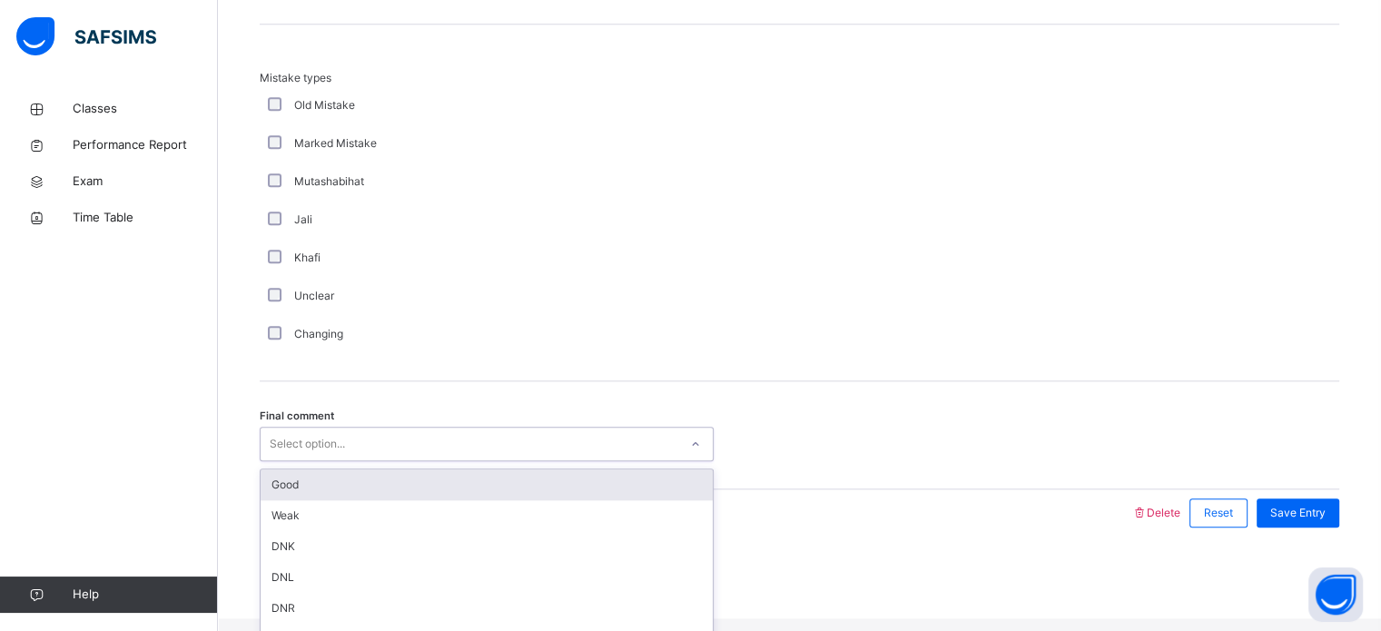
click at [399, 500] on div "Good" at bounding box center [487, 484] width 452 height 31
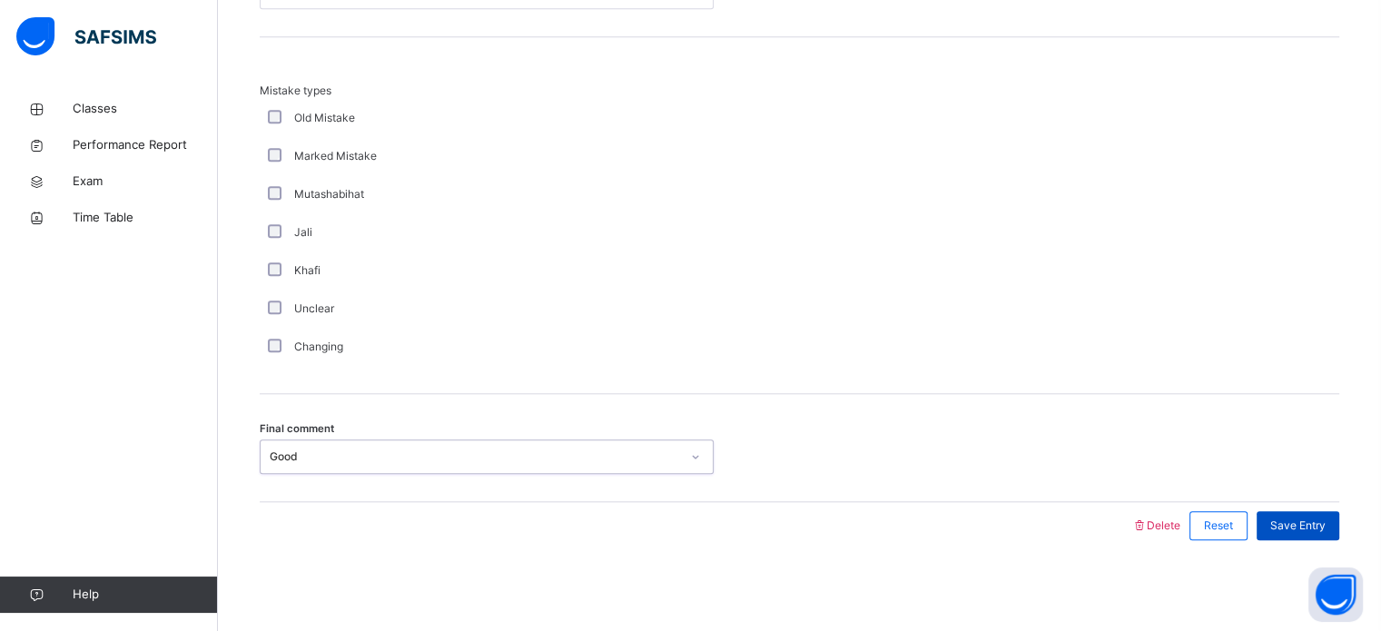
click at [1318, 530] on span "Save Entry" at bounding box center [1297, 525] width 55 height 16
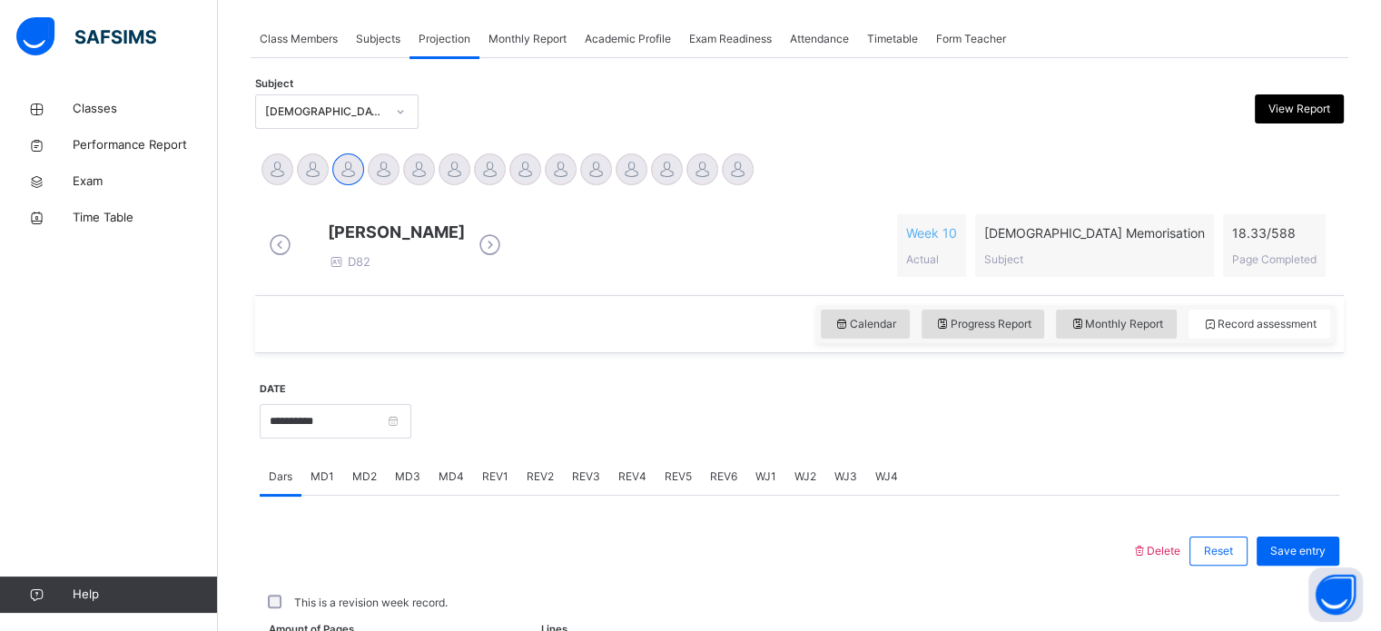
scroll to position [732, 0]
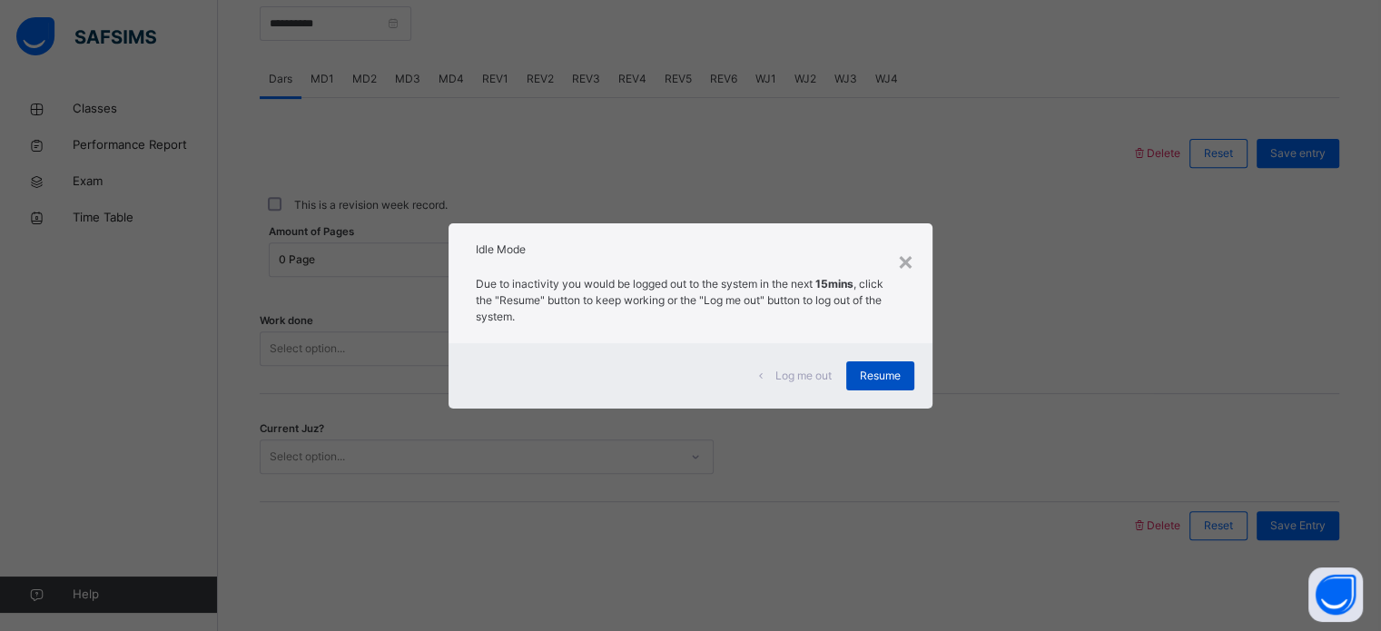
click at [909, 386] on div "Resume" at bounding box center [880, 375] width 68 height 29
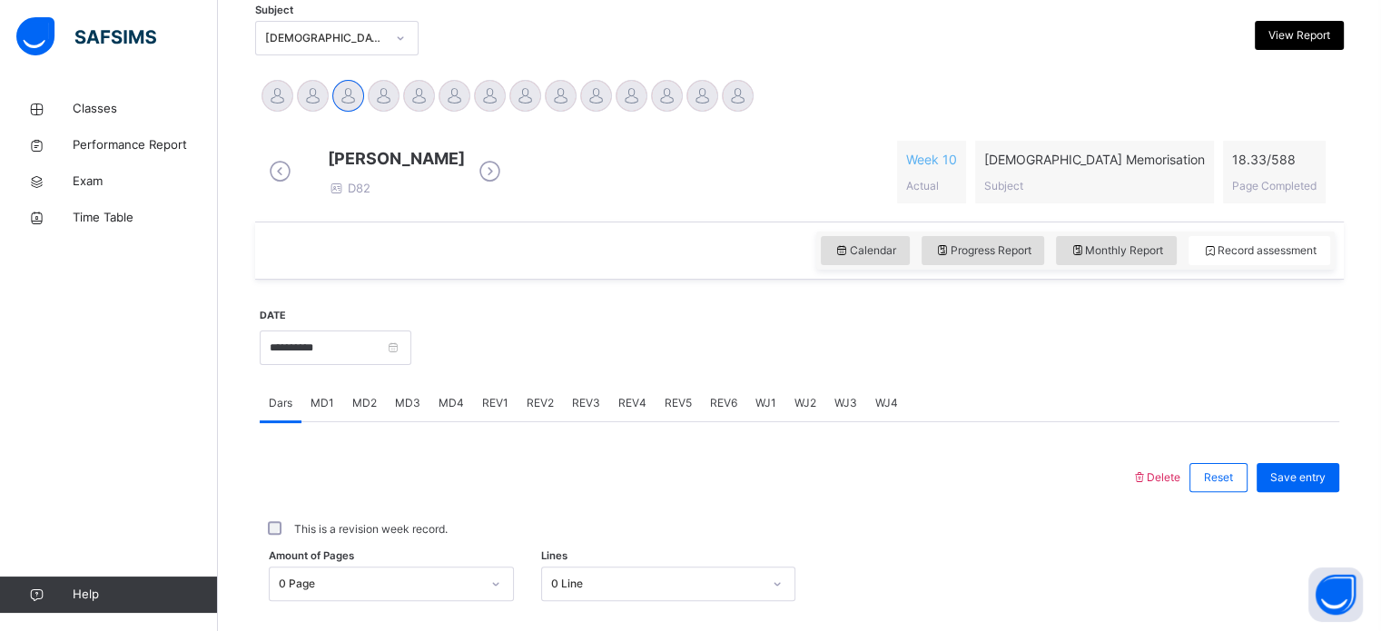
scroll to position [0, 0]
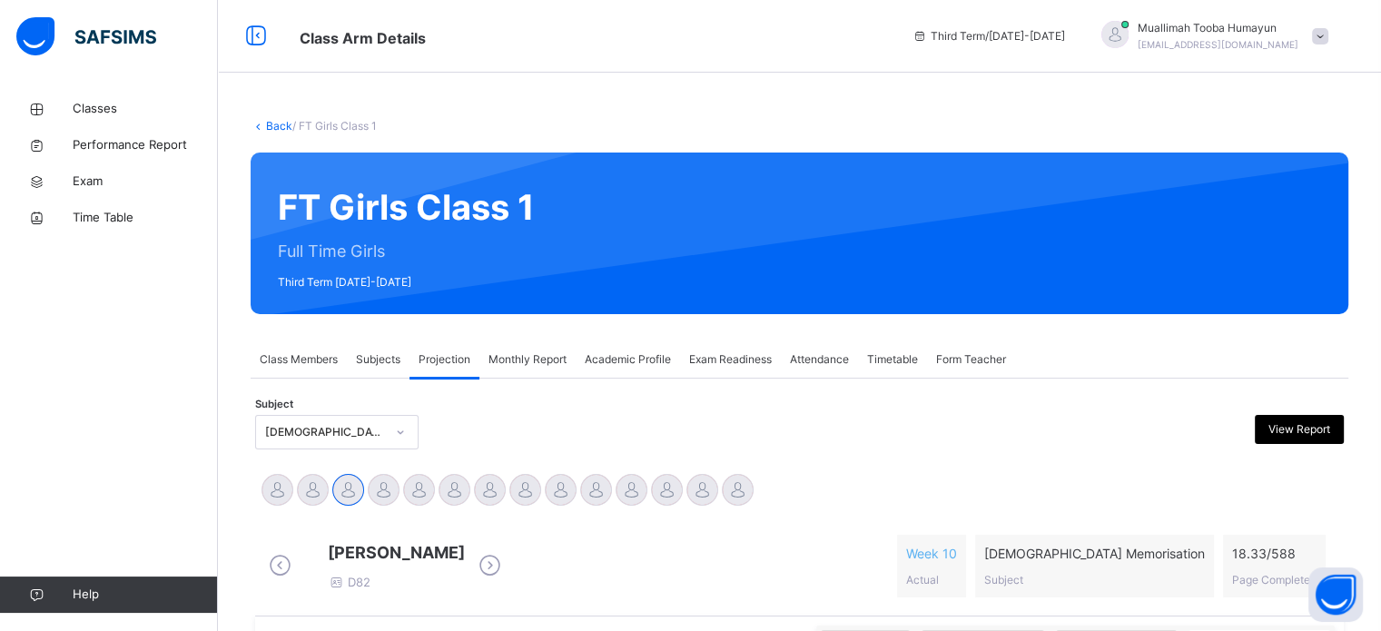
click at [718, 346] on div "Exam Readiness" at bounding box center [730, 359] width 101 height 36
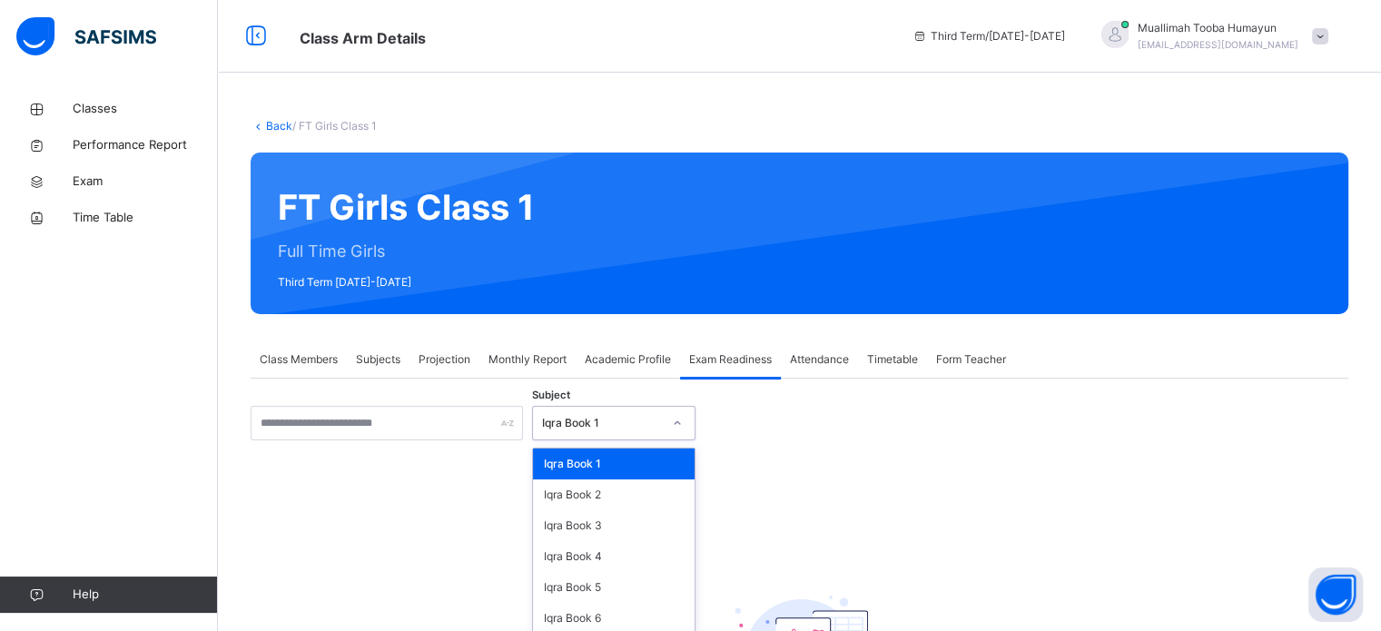
scroll to position [72, 0]
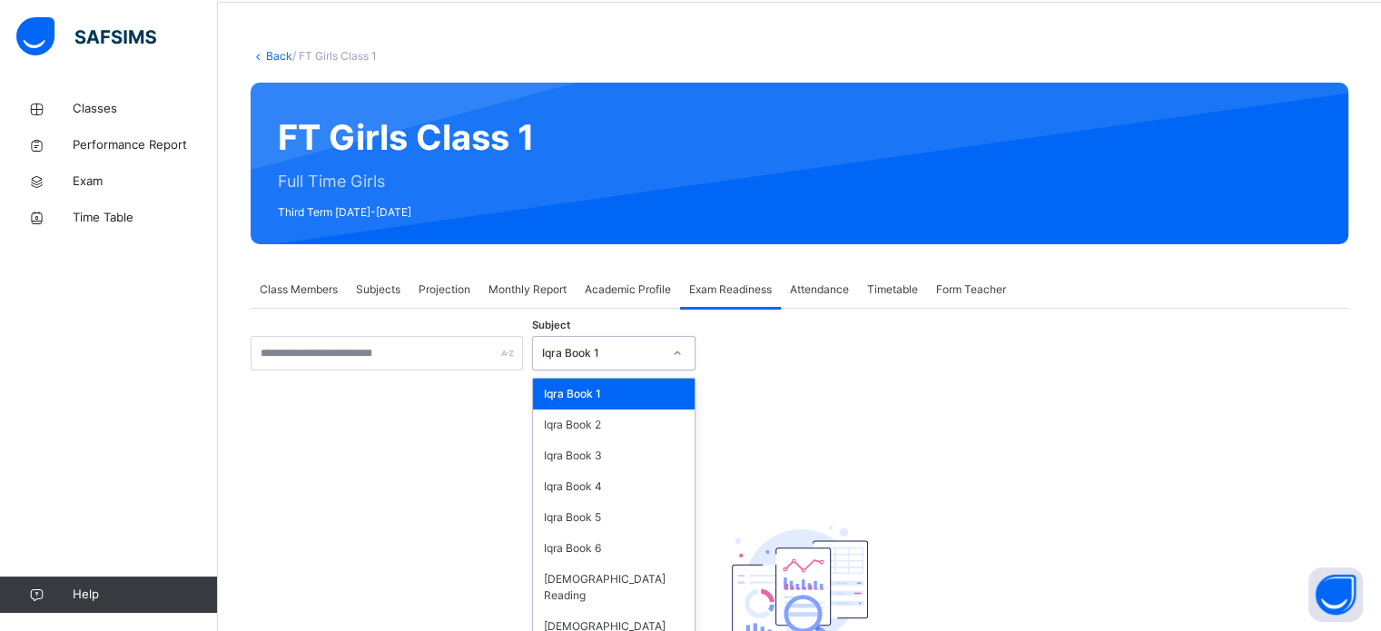
click at [664, 370] on div "option Iqra Book 1 focused, 1 of 8. 8 results available. Use Up and Down to cho…" at bounding box center [613, 353] width 163 height 34
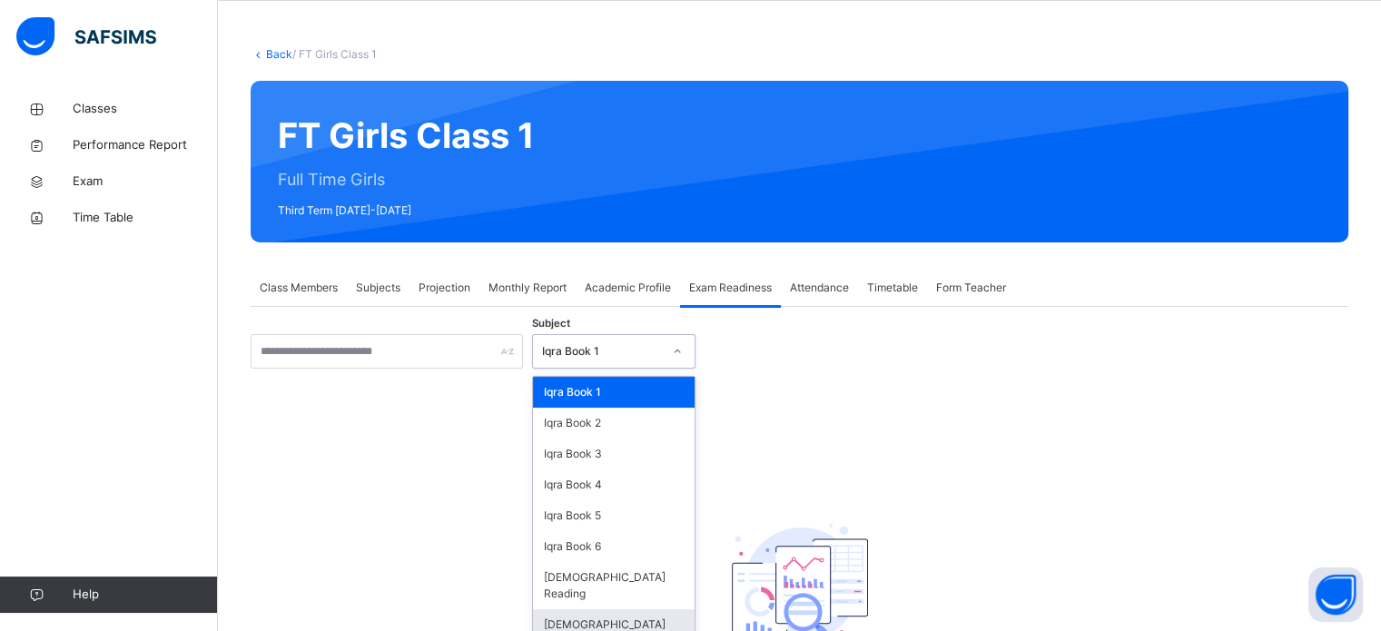
click at [596, 614] on div "[DEMOGRAPHIC_DATA] Memorisation" at bounding box center [614, 632] width 162 height 47
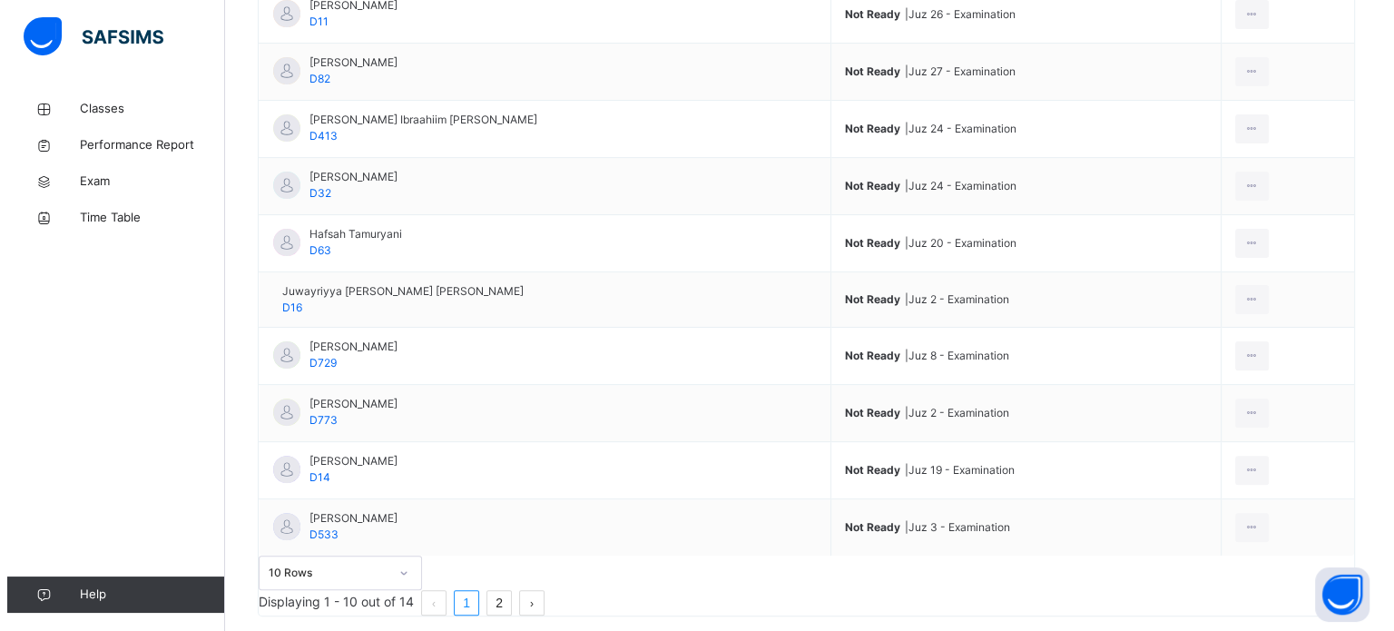
scroll to position [522, 0]
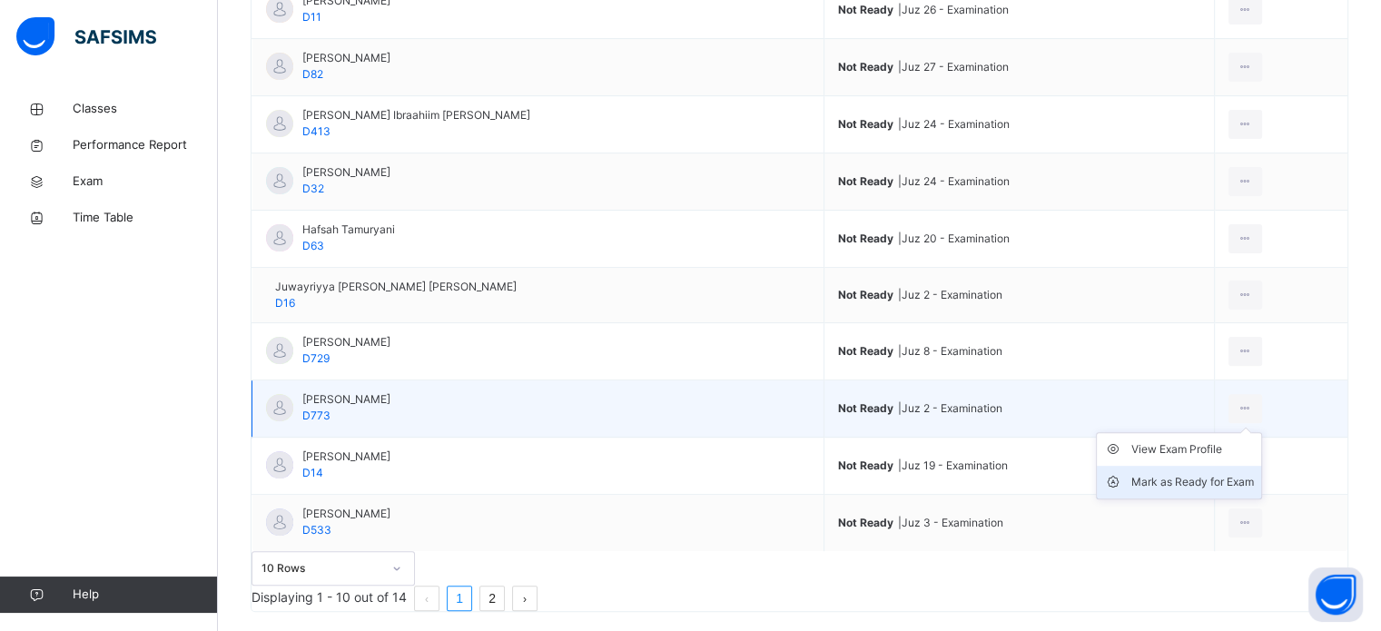
click at [1233, 475] on div "Mark as Ready for Exam" at bounding box center [1192, 482] width 123 height 18
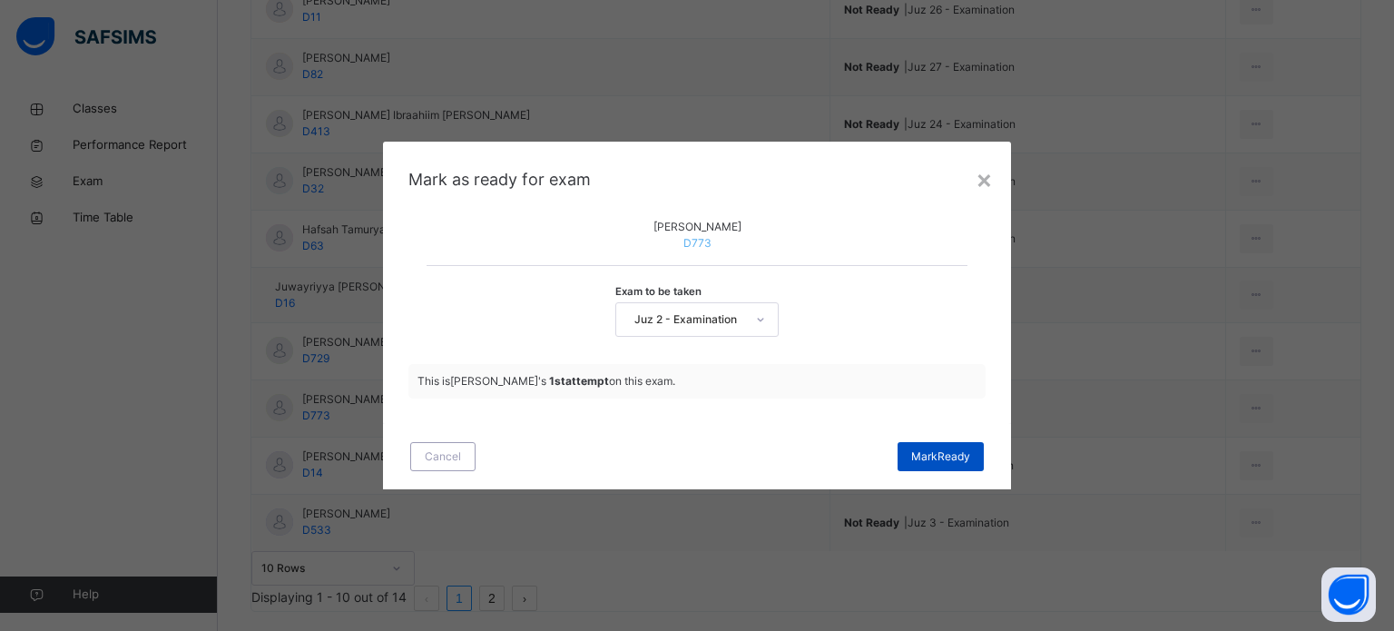
click at [944, 465] on span "Mark Ready" at bounding box center [940, 456] width 59 height 16
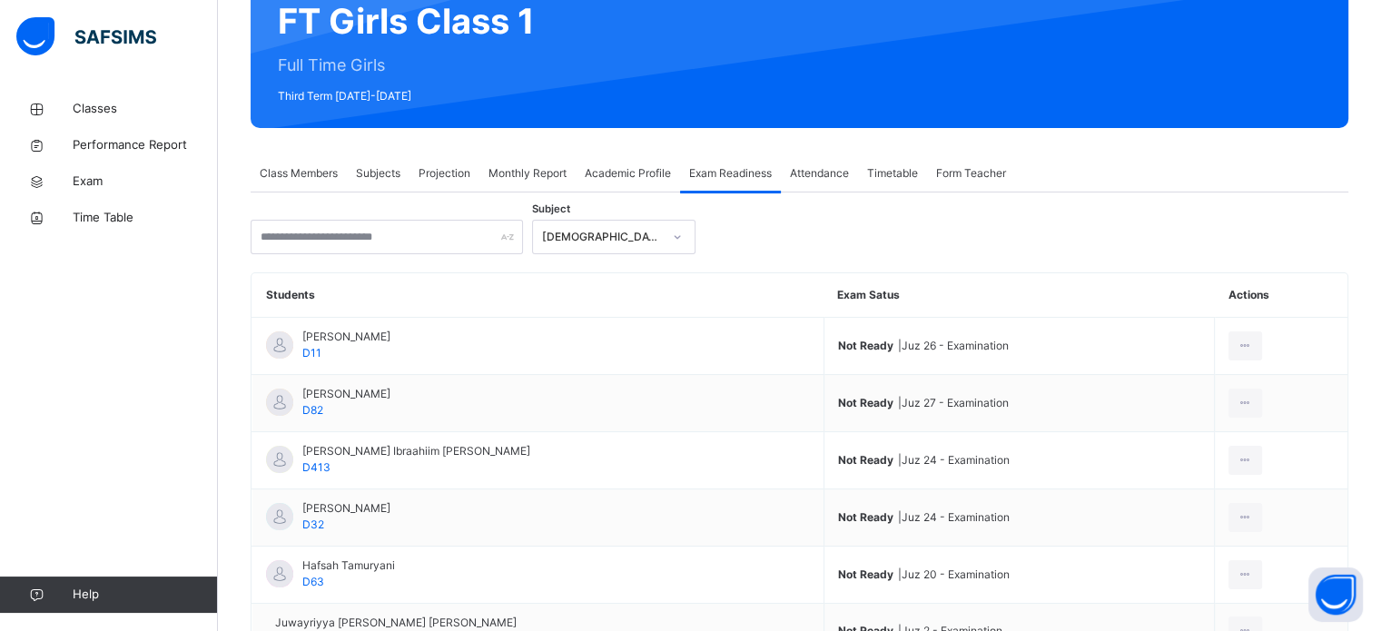
scroll to position [0, 0]
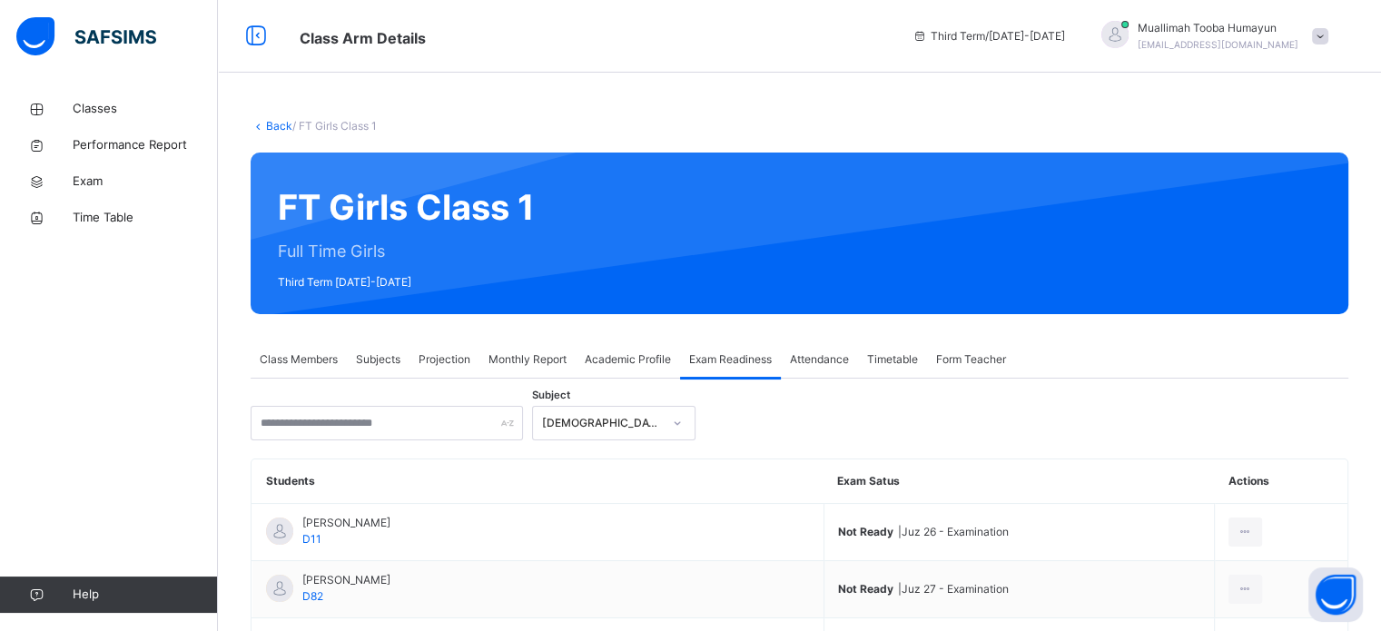
click at [461, 362] on span "Projection" at bounding box center [444, 359] width 52 height 16
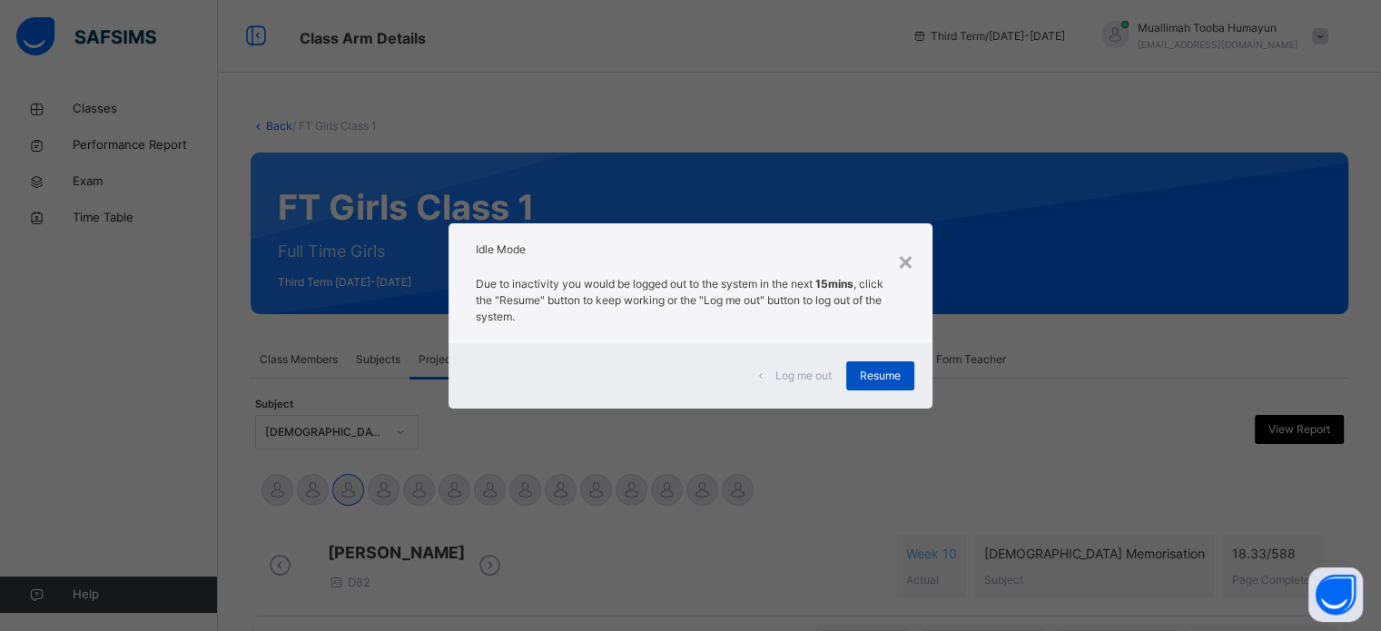
click at [895, 376] on span "Resume" at bounding box center [880, 376] width 41 height 16
click at [899, 258] on div "×" at bounding box center [905, 260] width 17 height 38
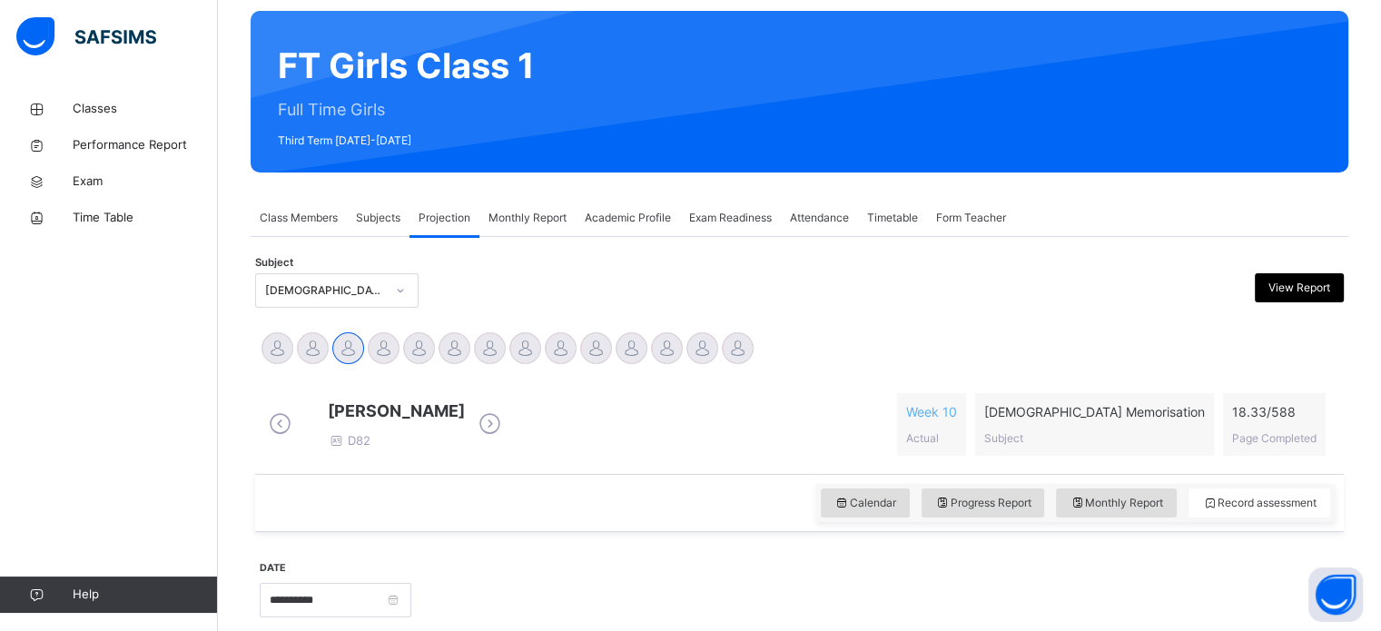
scroll to position [312, 0]
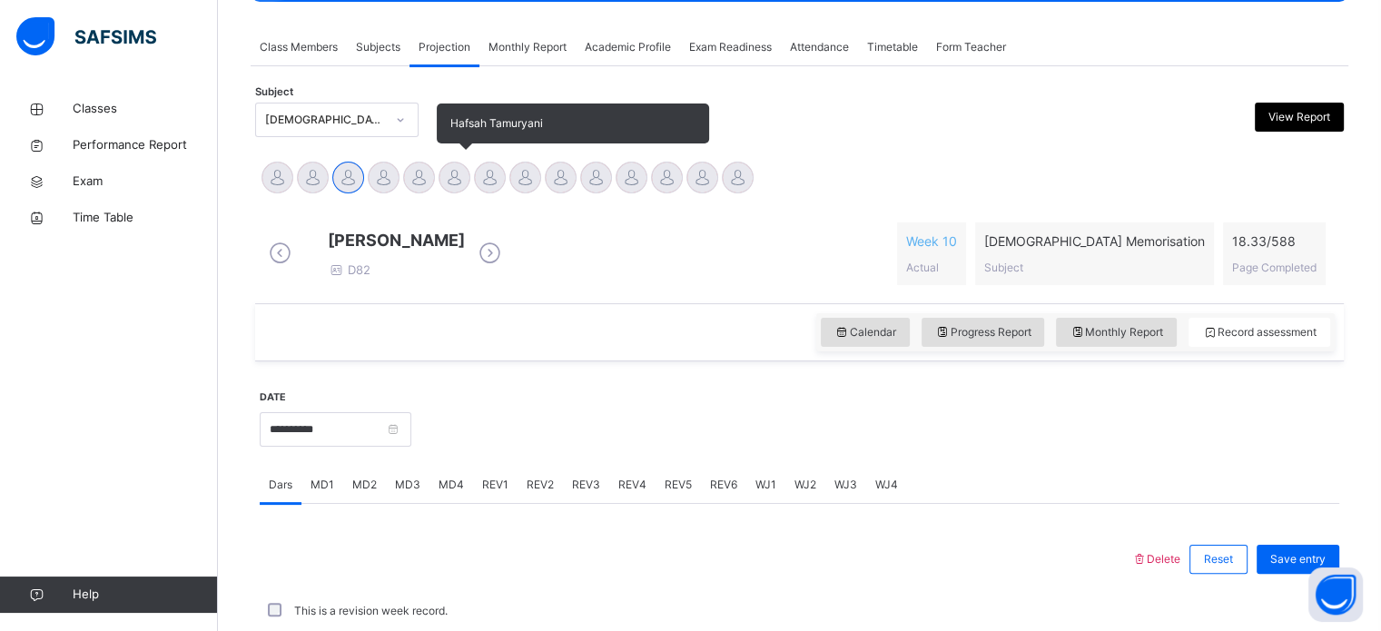
click at [465, 189] on div "Hafsah Tamuryani" at bounding box center [454, 180] width 35 height 40
click at [444, 166] on div at bounding box center [454, 178] width 32 height 32
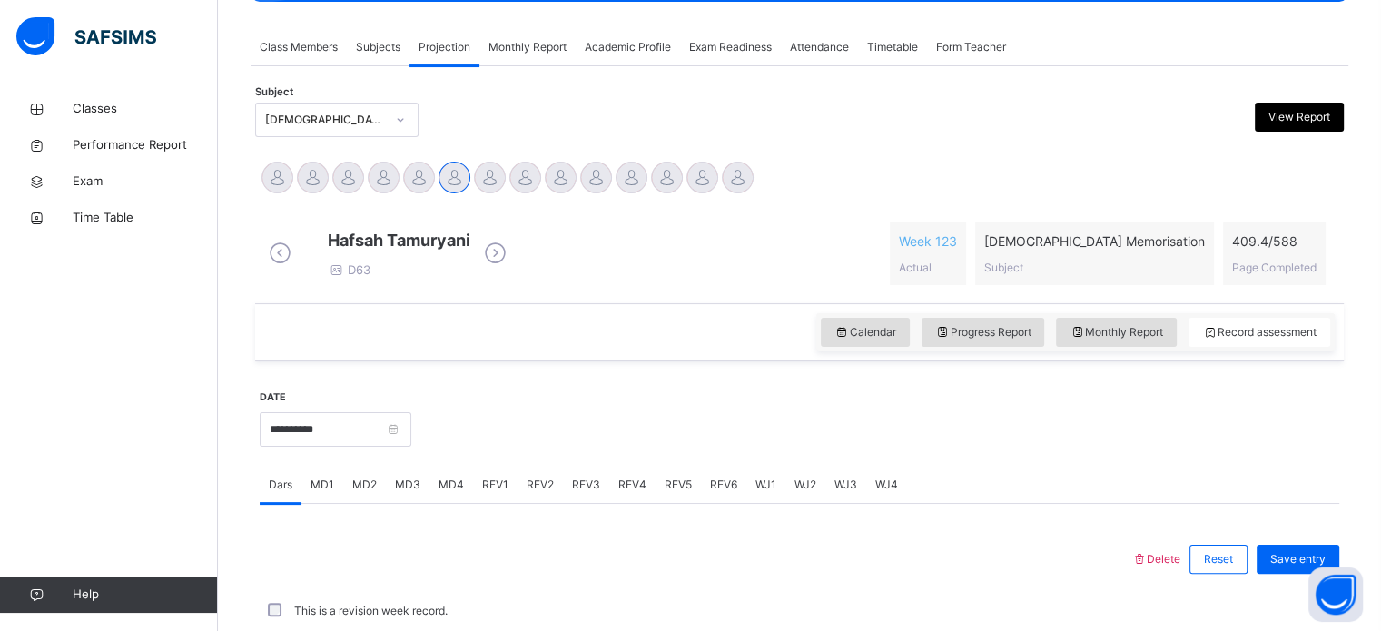
click at [458, 493] on span "MD4" at bounding box center [450, 485] width 25 height 16
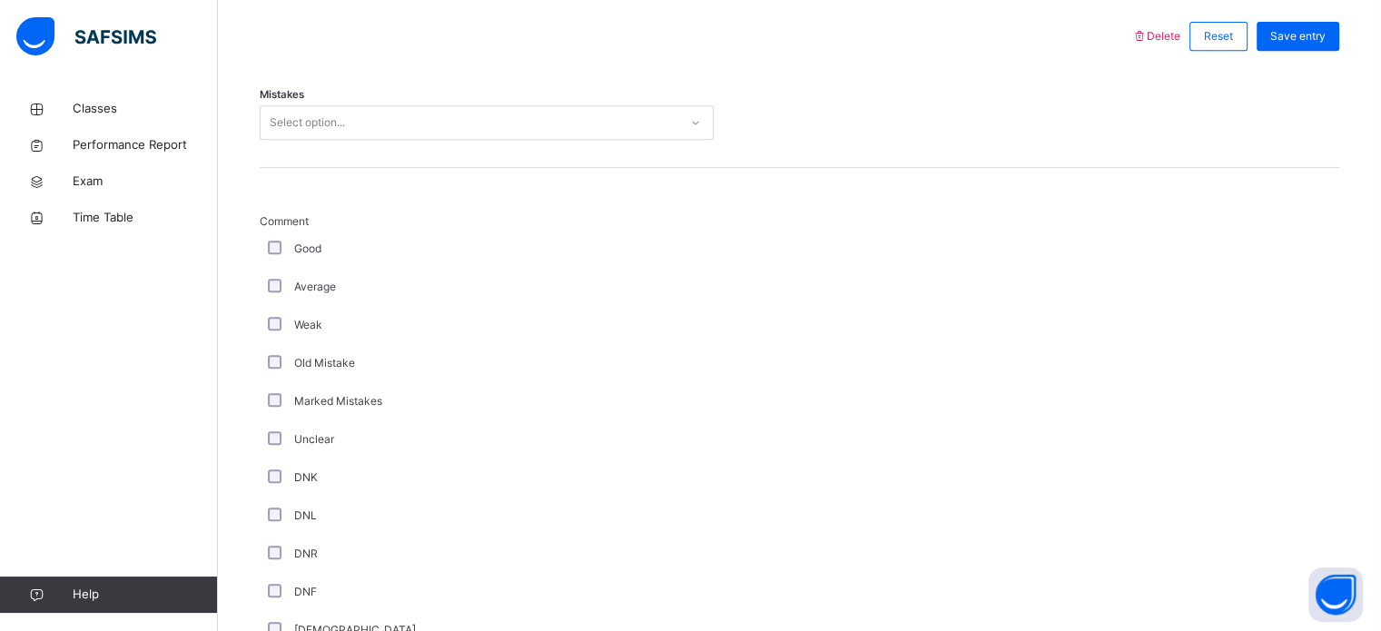
scroll to position [833, 0]
click at [279, 156] on div "Mistakes Select option..." at bounding box center [799, 116] width 1079 height 108
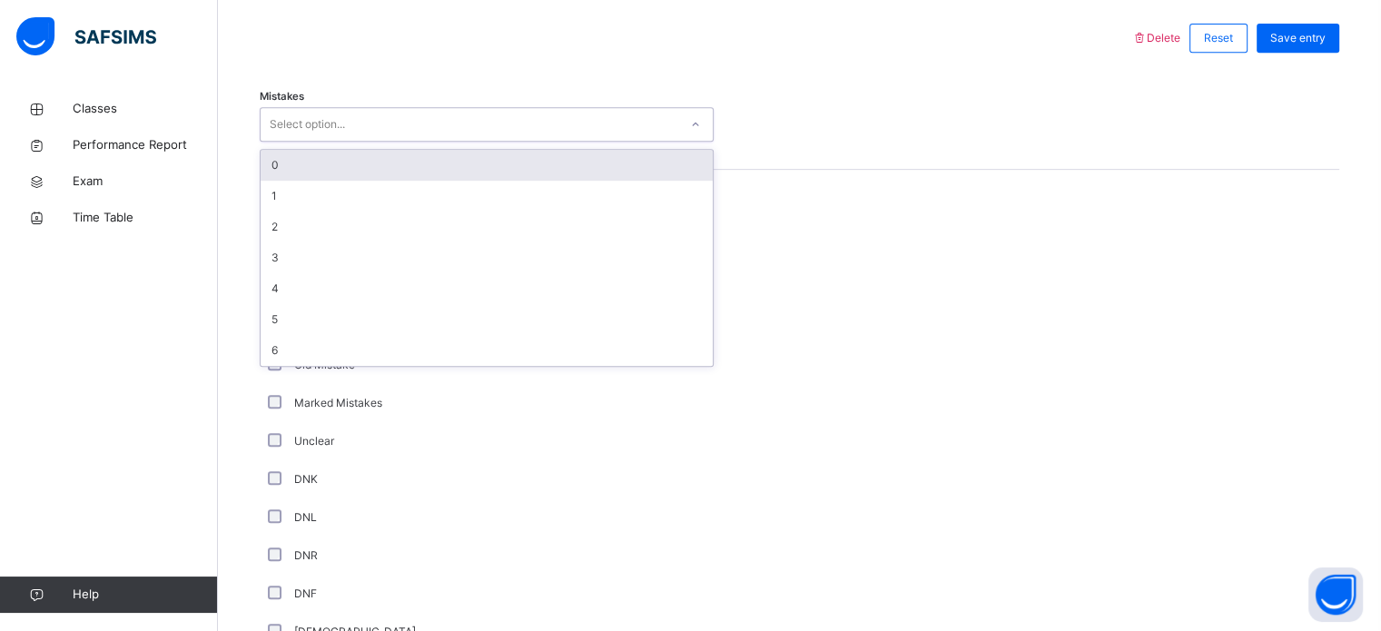
click at [272, 142] on div "Select option..." at bounding box center [307, 124] width 75 height 34
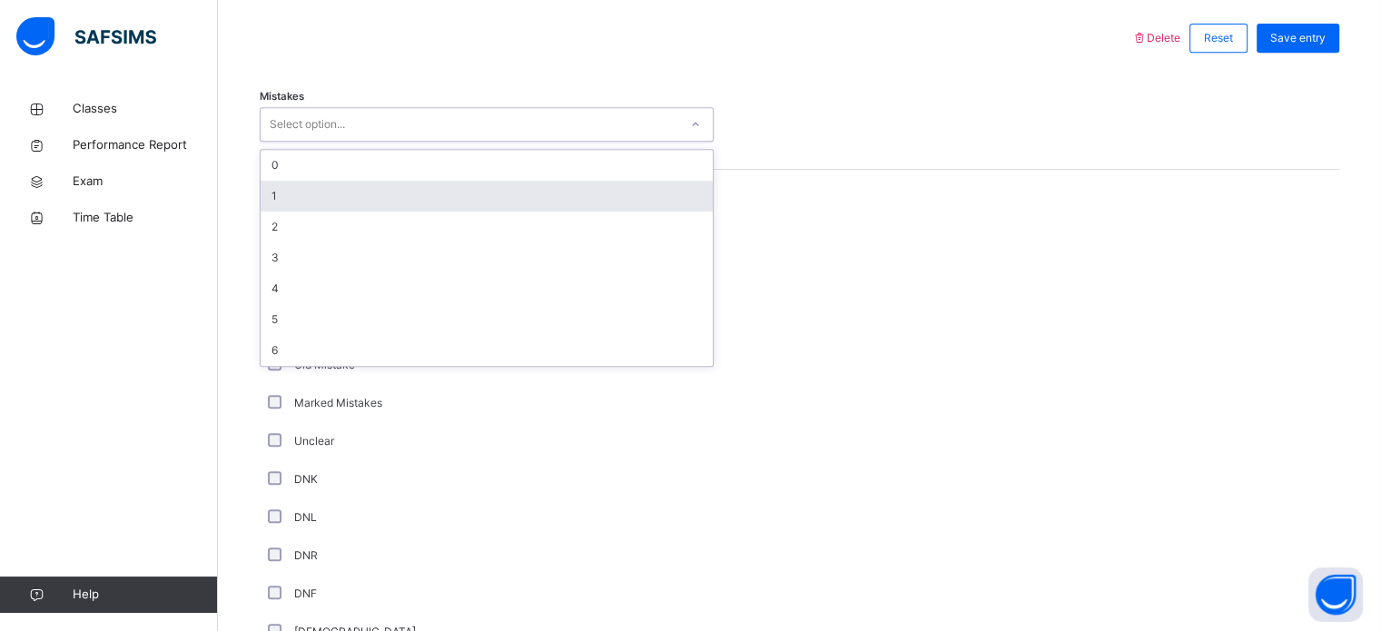
click at [267, 204] on div "1" at bounding box center [487, 196] width 452 height 31
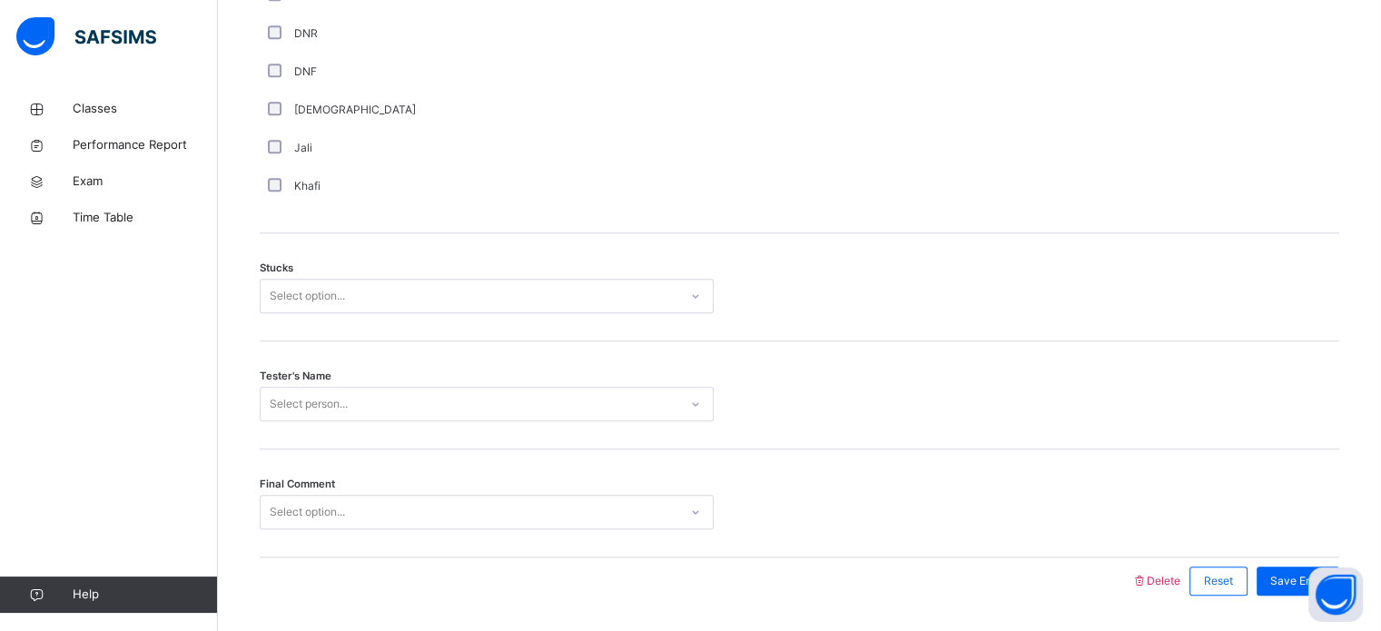
scroll to position [1423, 0]
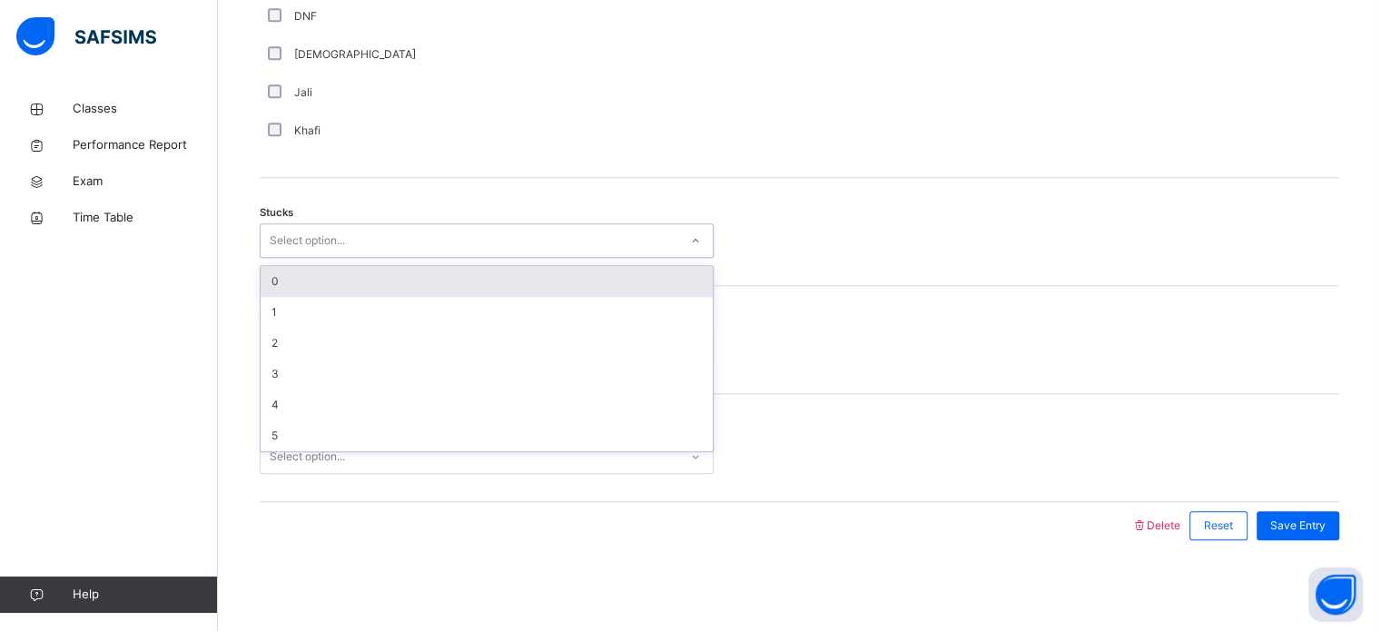
click at [309, 231] on div "Select option..." at bounding box center [307, 240] width 75 height 34
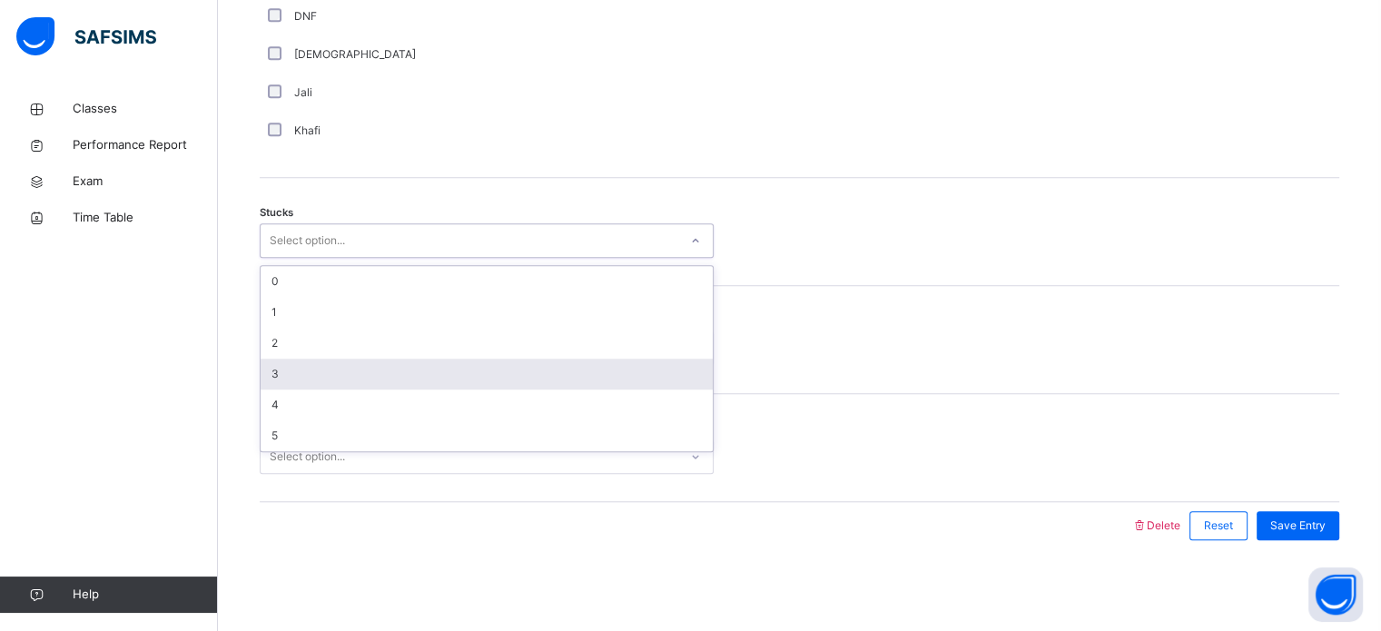
click at [348, 377] on div "3" at bounding box center [487, 374] width 452 height 31
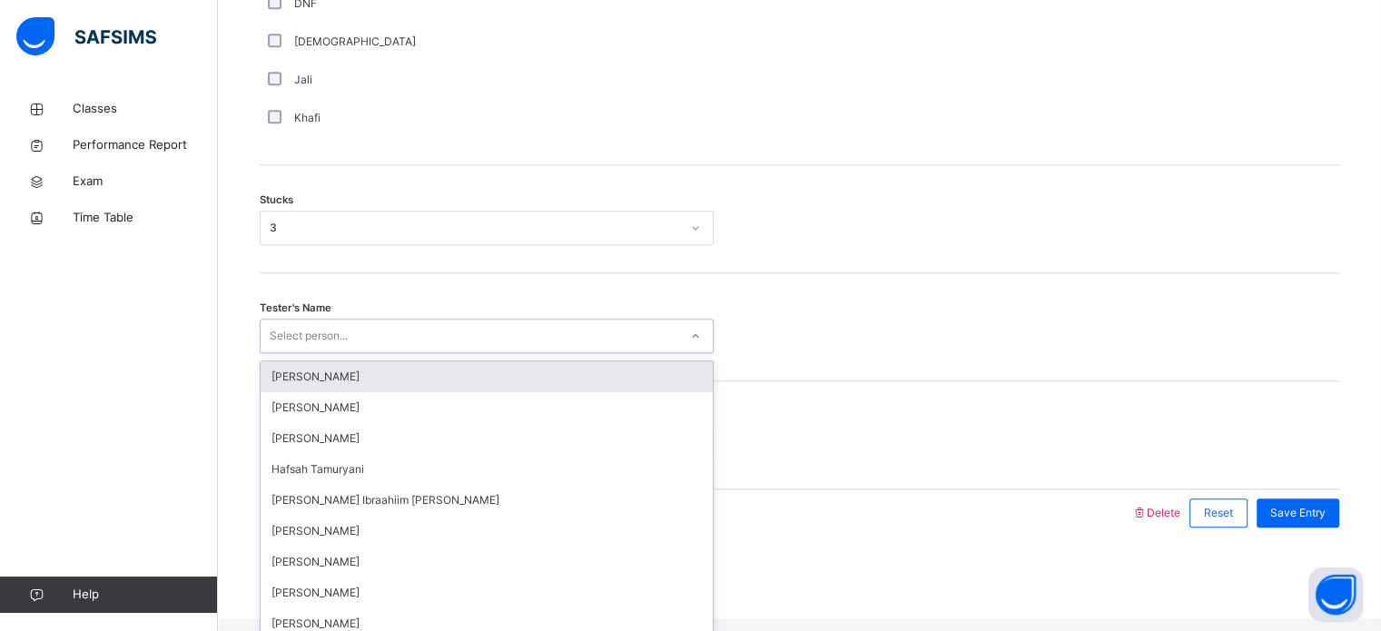
click at [312, 344] on div "Select person..." at bounding box center [309, 336] width 78 height 34
type input "**"
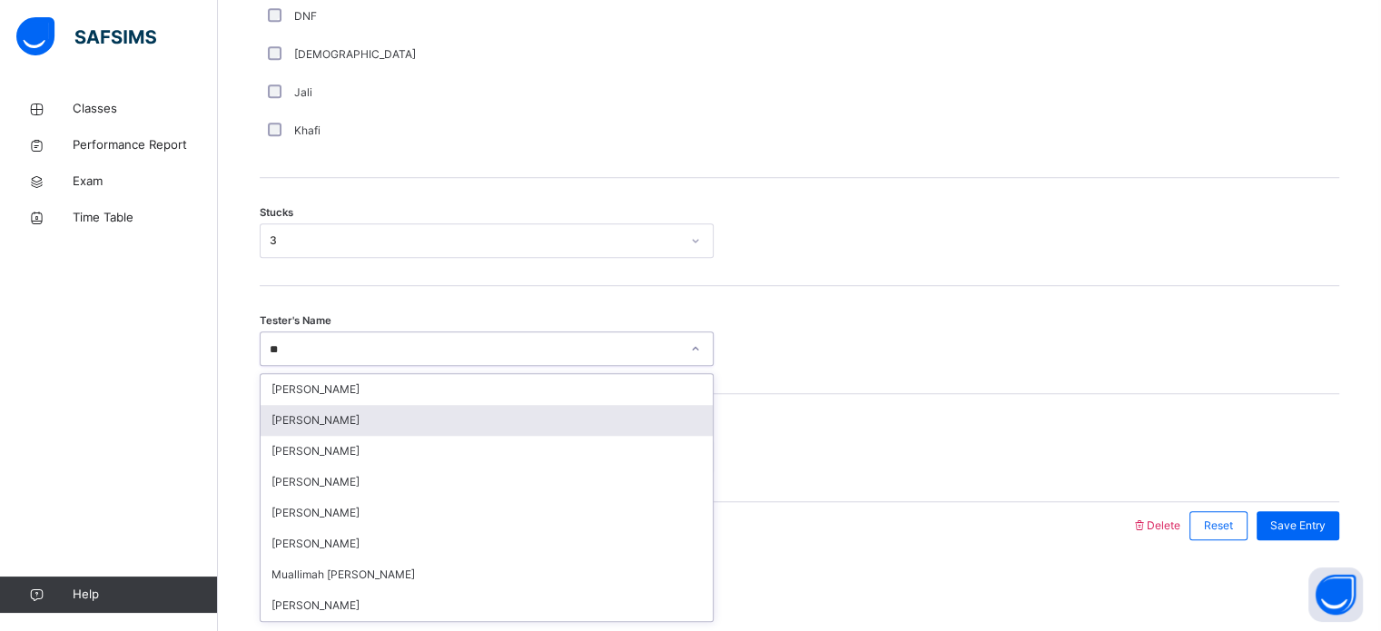
click at [276, 405] on div "[PERSON_NAME]" at bounding box center [487, 420] width 452 height 31
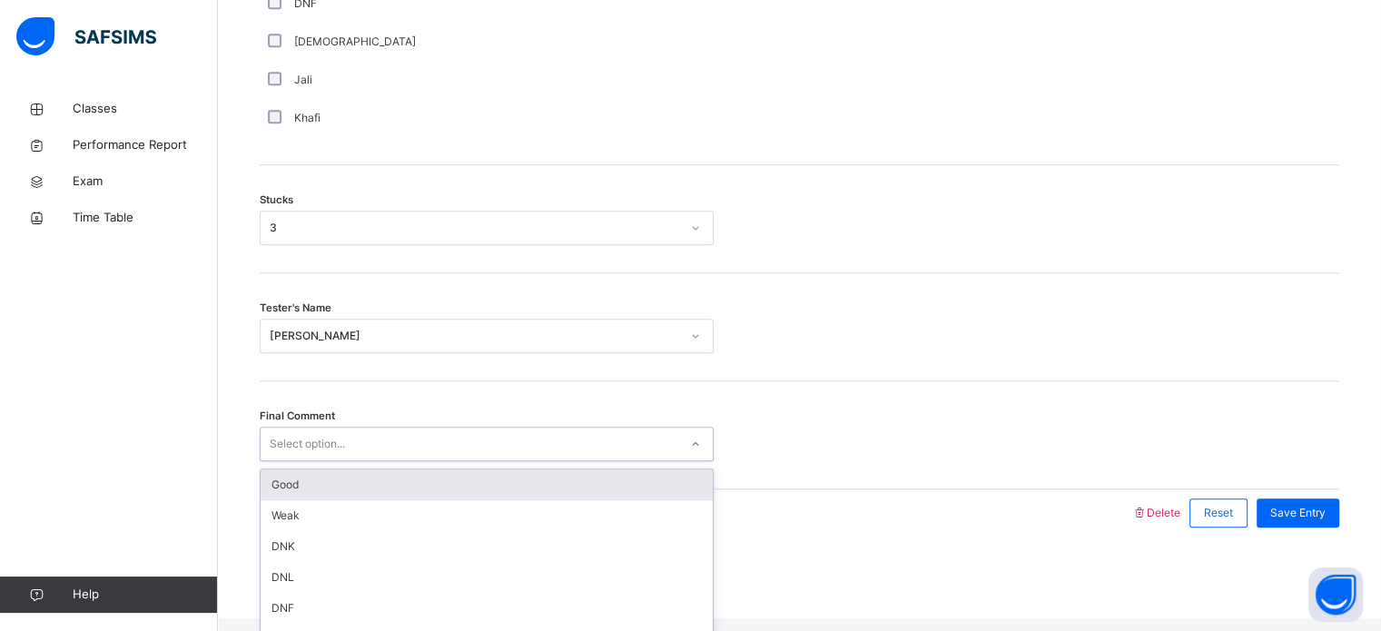
click at [276, 458] on div "Select option..." at bounding box center [307, 444] width 75 height 34
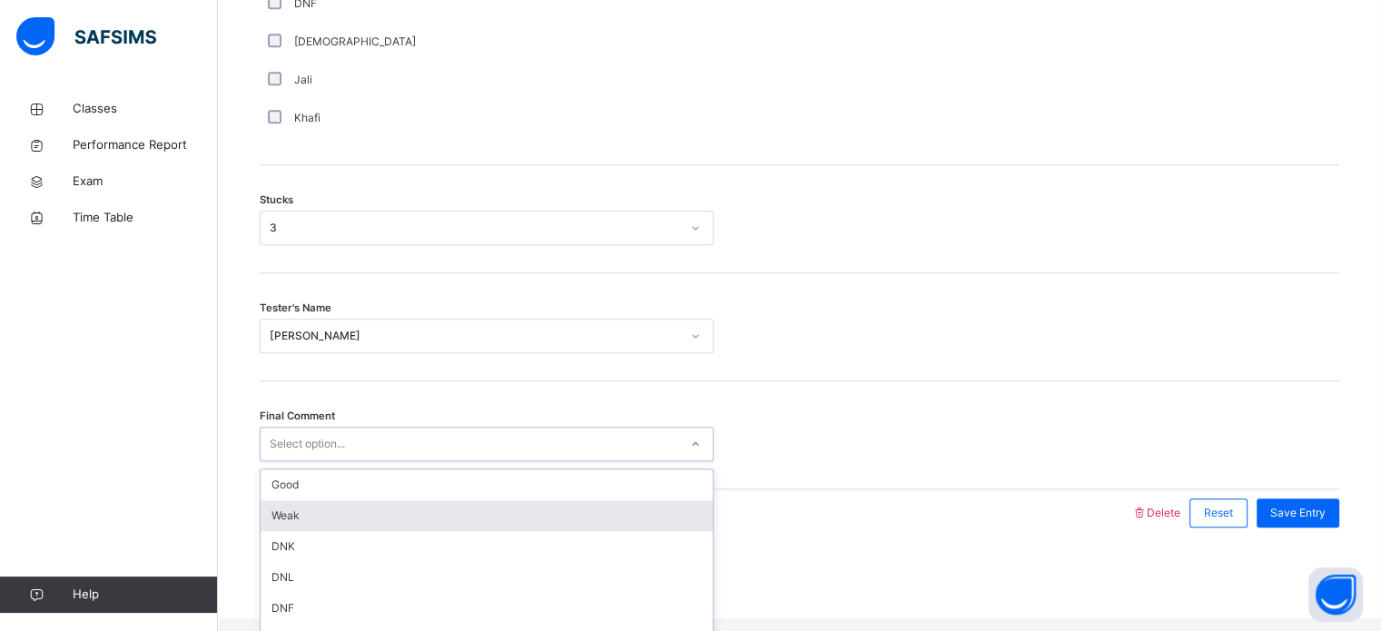
click at [285, 530] on div "Weak" at bounding box center [487, 515] width 452 height 31
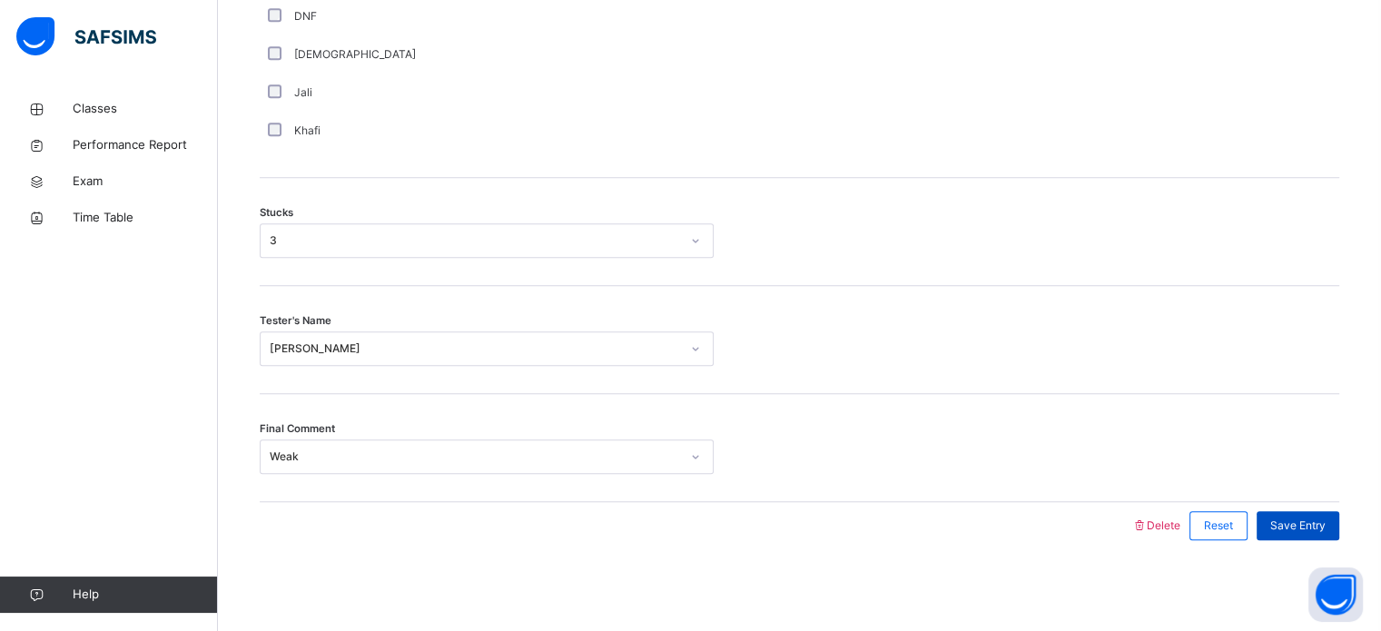
click at [1325, 522] on span "Save Entry" at bounding box center [1297, 525] width 55 height 16
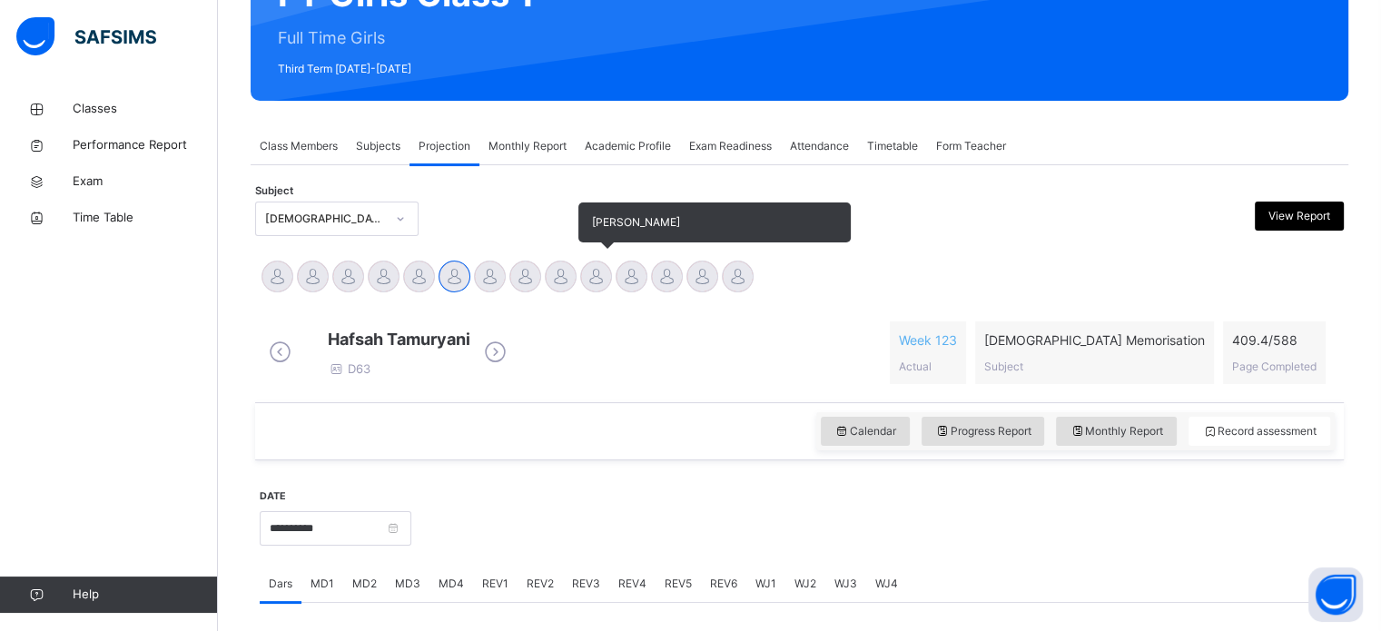
scroll to position [212, 0]
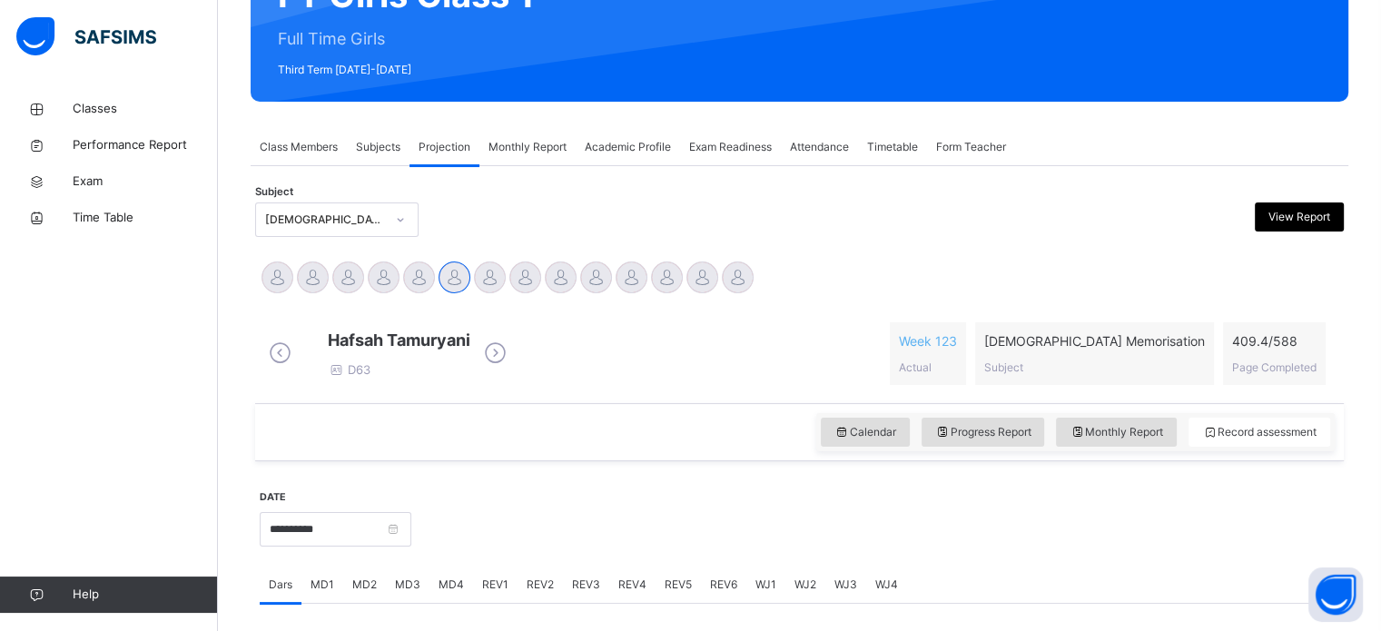
click at [586, 593] on span "REV3" at bounding box center [586, 584] width 28 height 16
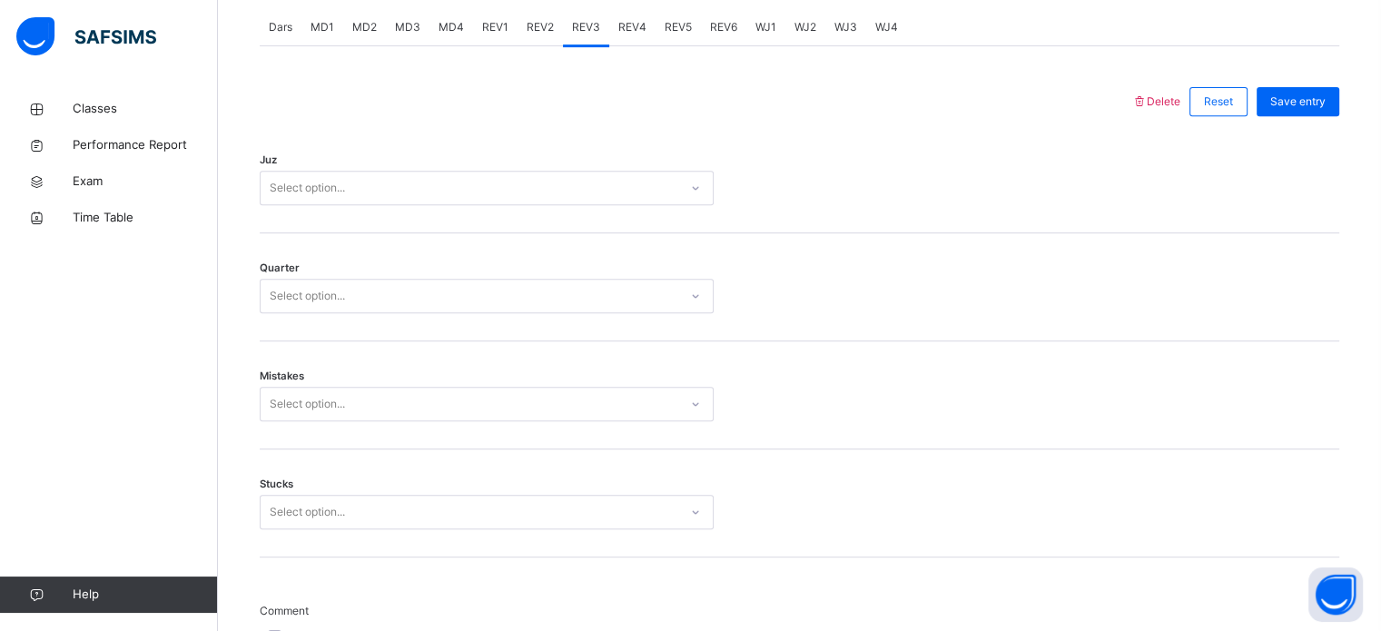
scroll to position [671, 0]
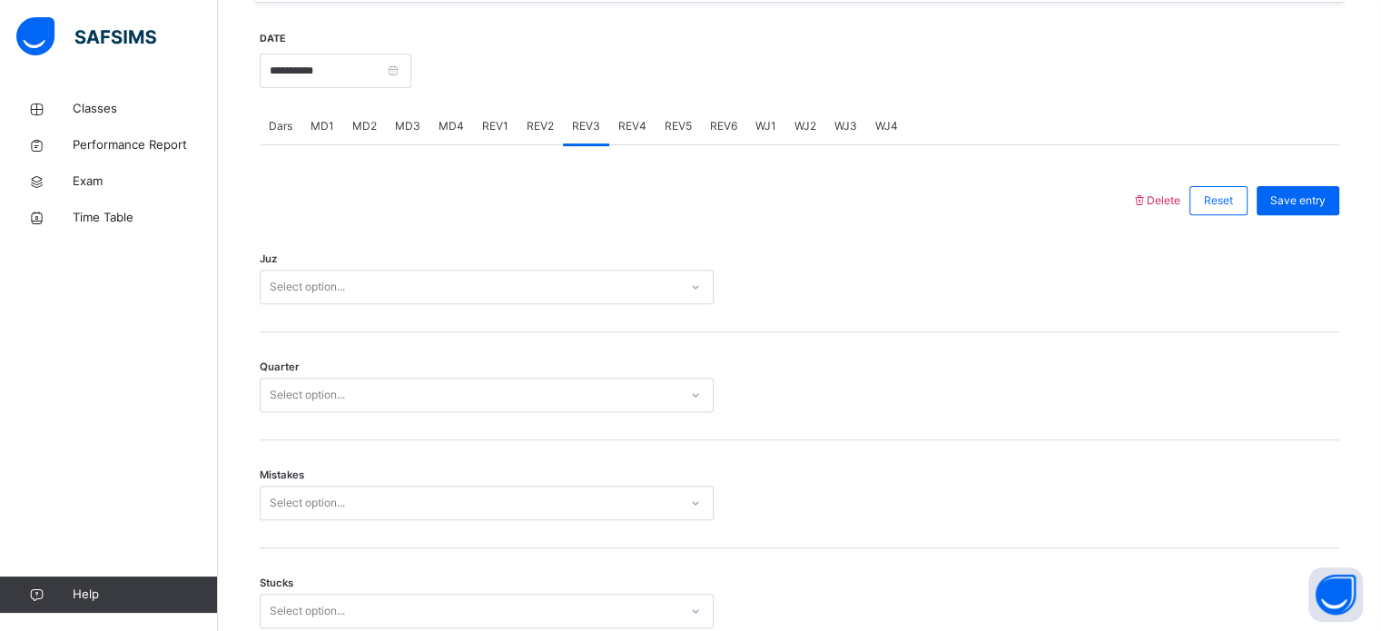
click at [341, 433] on div "Quarter Select option..." at bounding box center [799, 386] width 1079 height 108
click at [367, 319] on div "Juz Select option..." at bounding box center [799, 278] width 1079 height 108
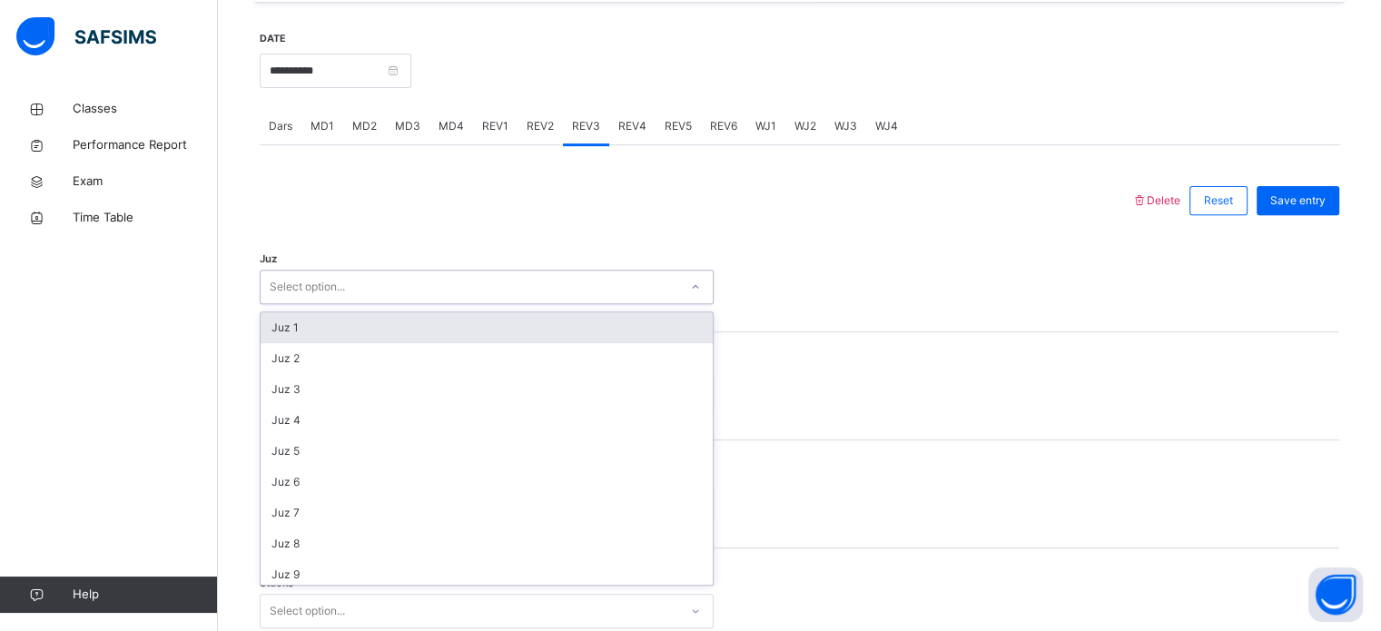
click at [359, 301] on div "Select option..." at bounding box center [470, 287] width 418 height 28
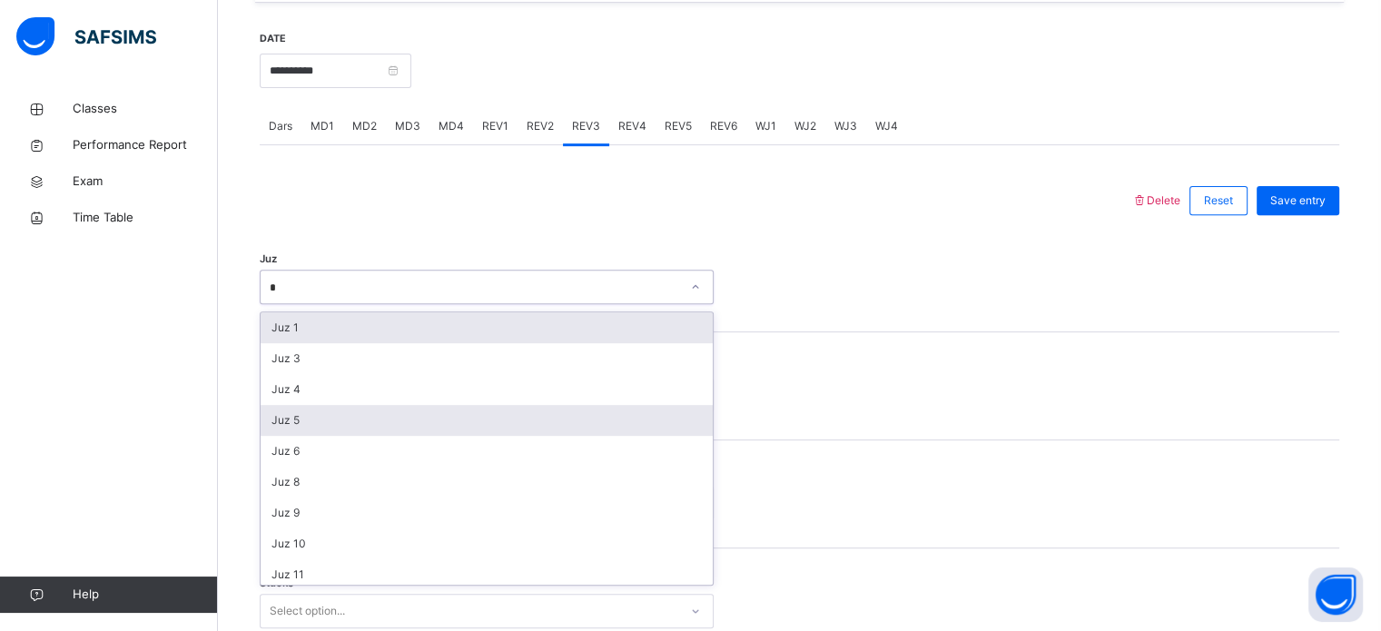
type input "**"
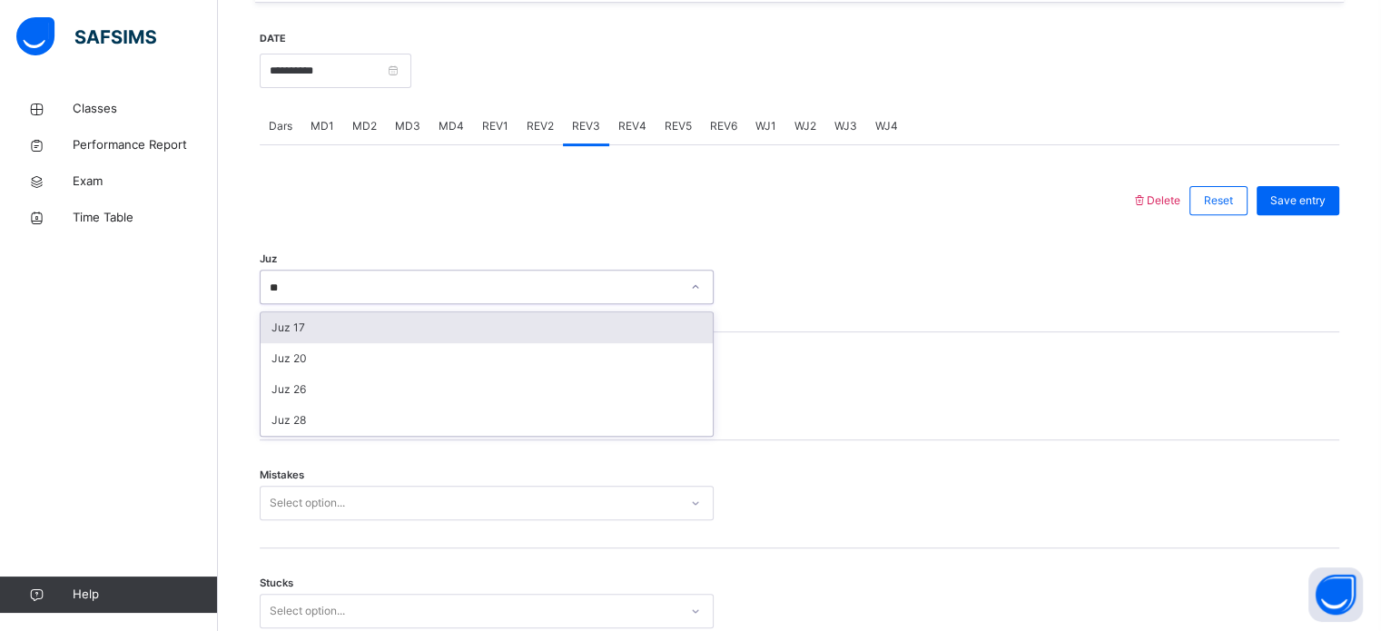
click at [290, 332] on div "Juz 17" at bounding box center [487, 327] width 452 height 31
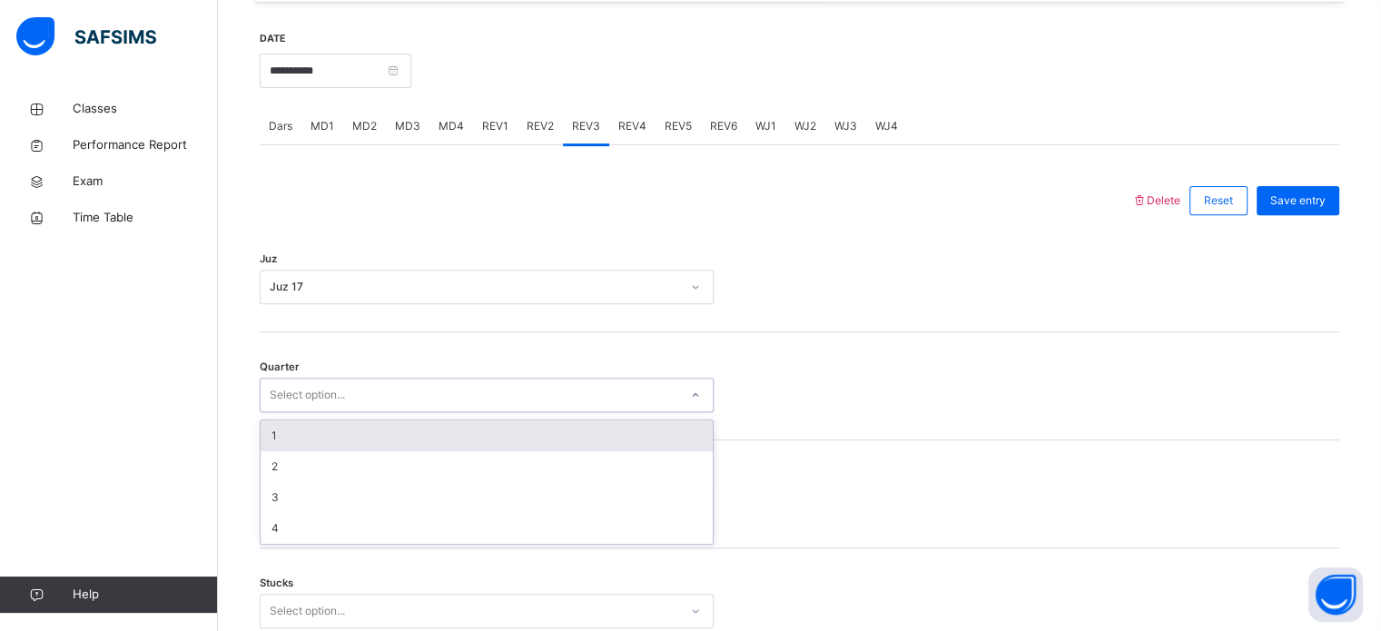
click at [290, 406] on div "Select option..." at bounding box center [307, 395] width 75 height 34
click at [271, 435] on div "1" at bounding box center [487, 435] width 452 height 31
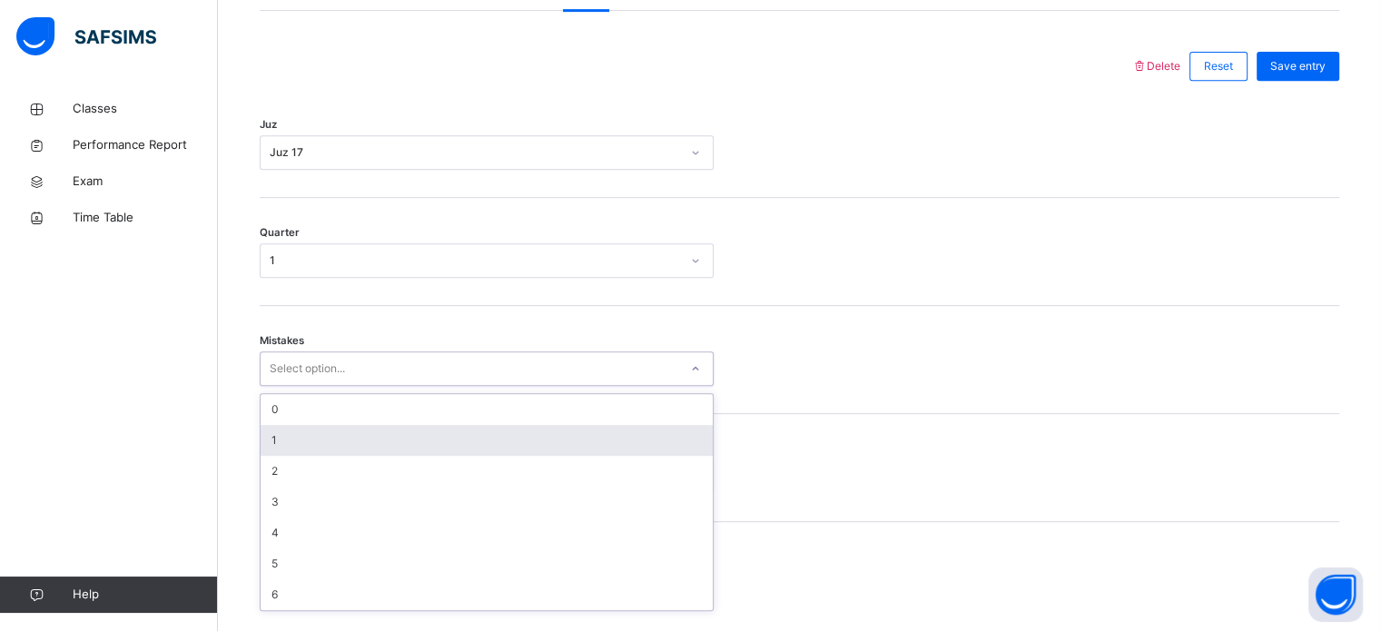
click at [290, 386] on div "option 1 focused, 2 of 7. 7 results available. Use Up and Down to choose option…" at bounding box center [487, 368] width 454 height 34
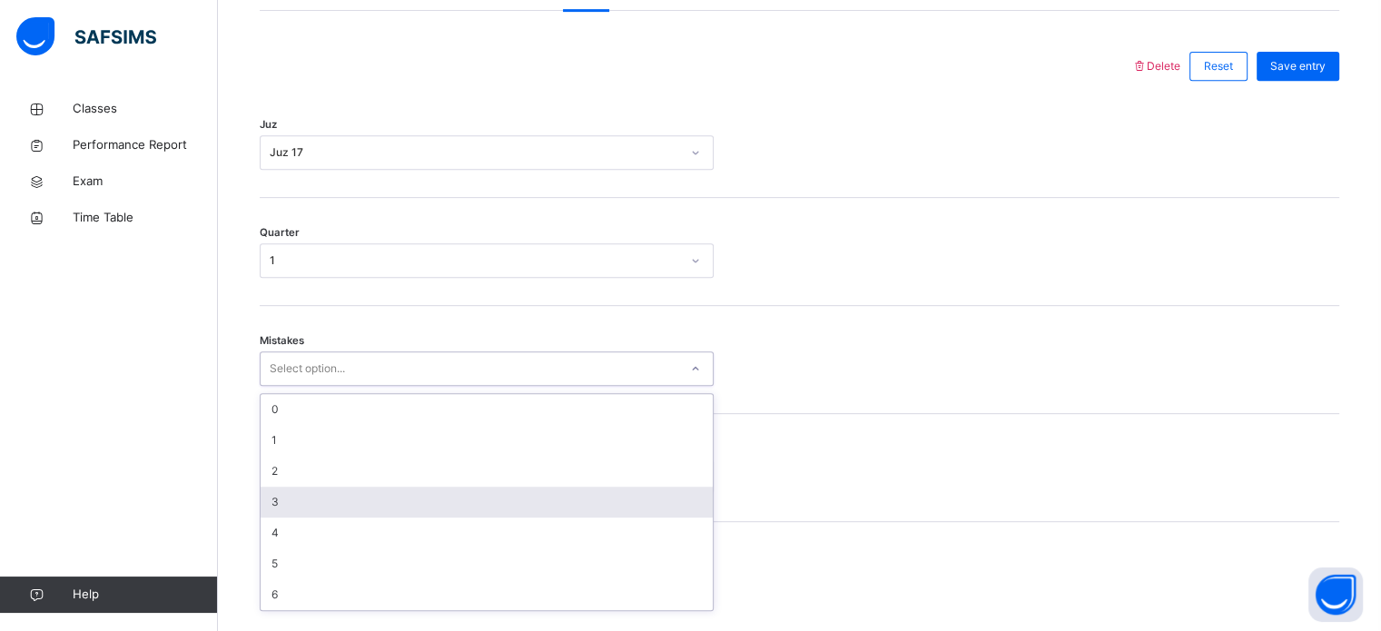
scroll to position [806, 0]
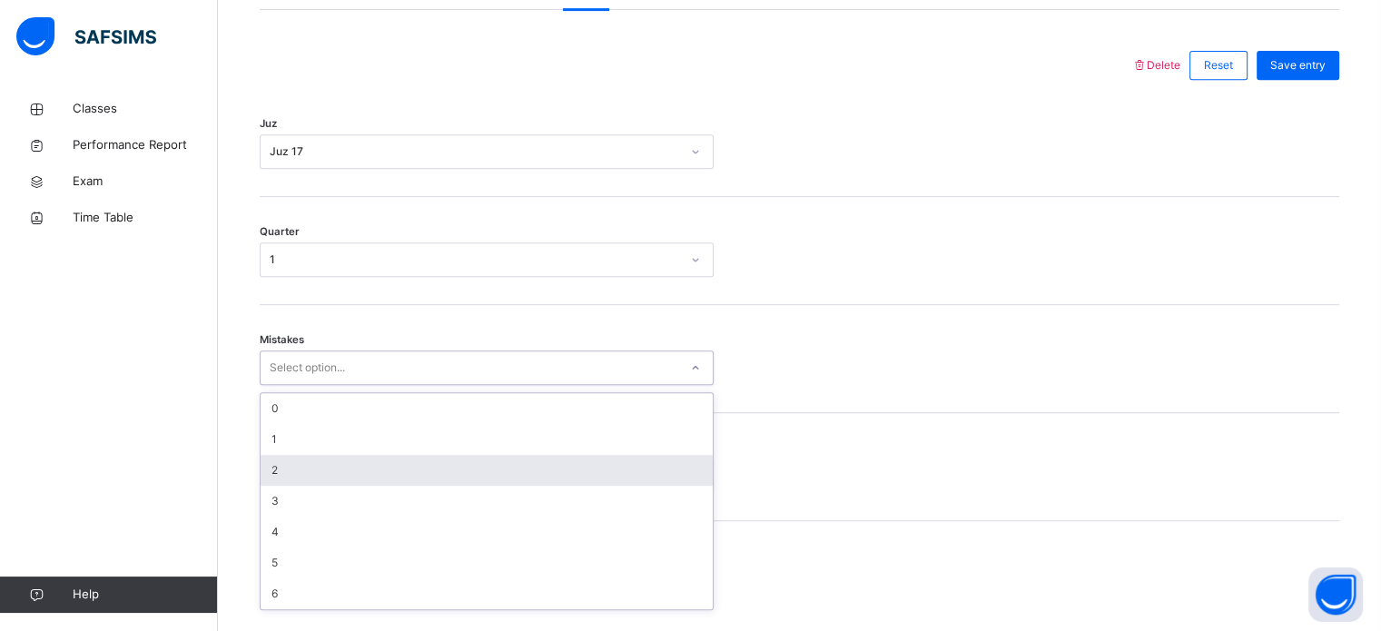
click at [318, 486] on div "2" at bounding box center [487, 470] width 452 height 31
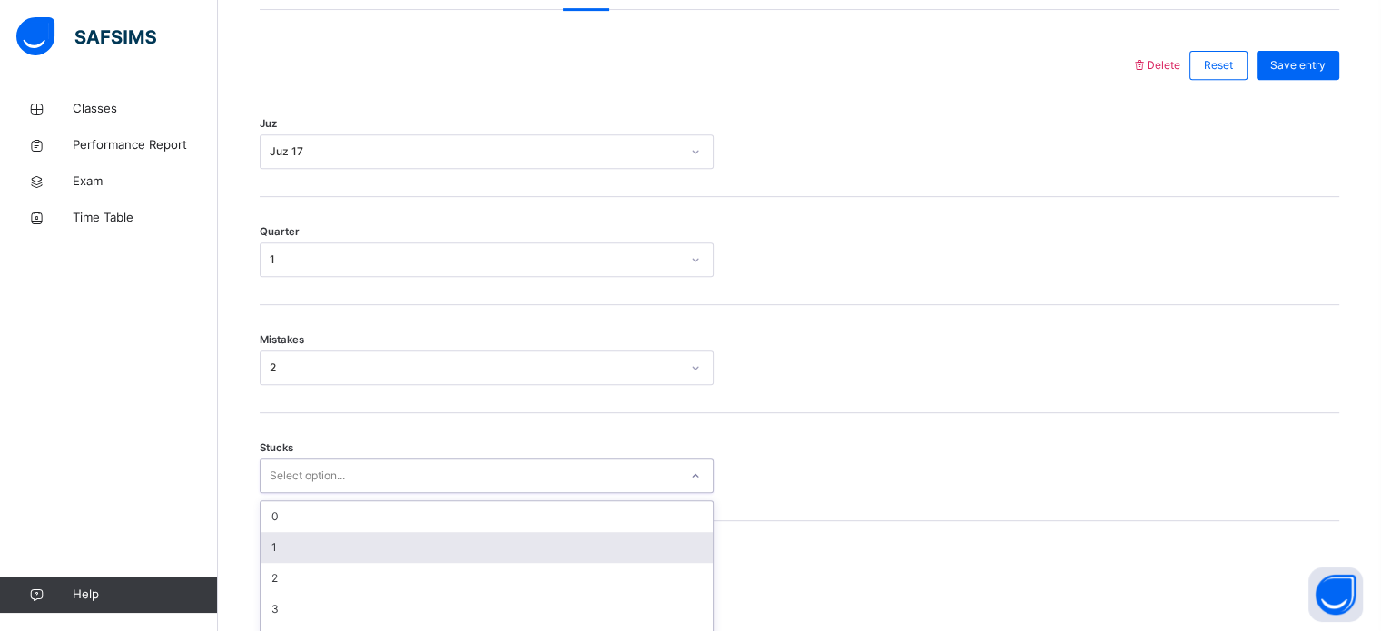
scroll to position [882, 0]
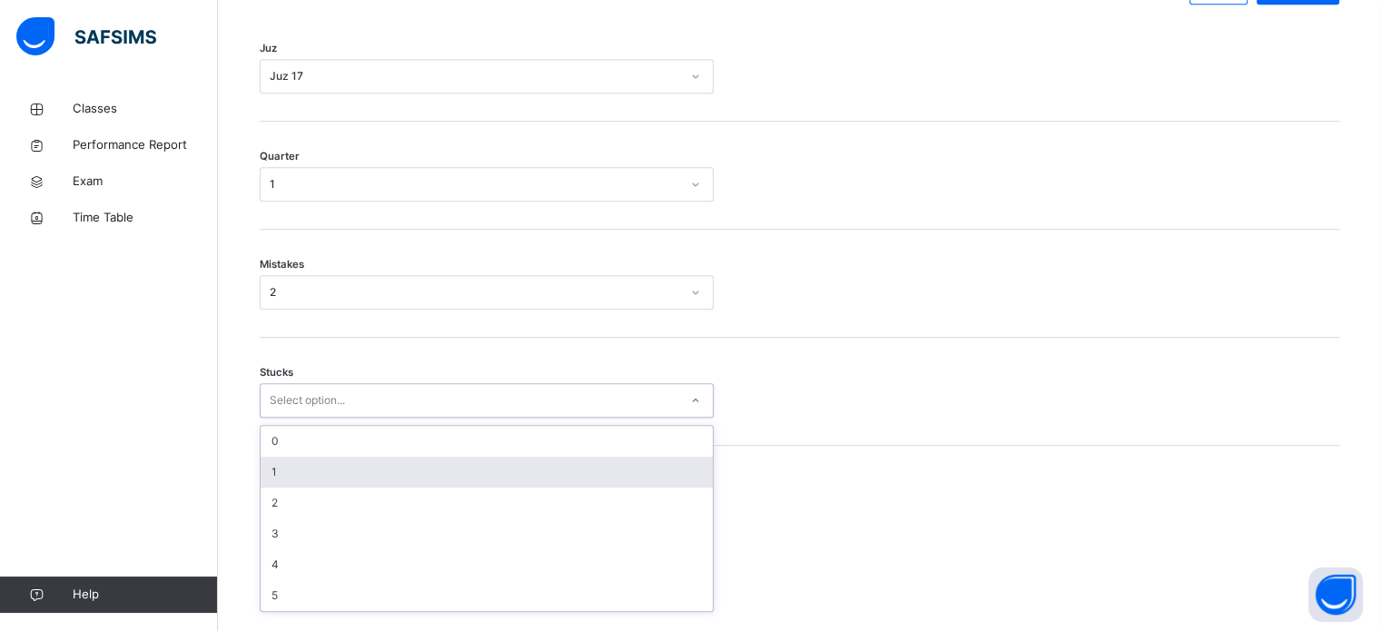
click at [318, 418] on div "option 1 focused, 2 of 6. 6 results available. Use Up and Down to choose option…" at bounding box center [487, 400] width 454 height 34
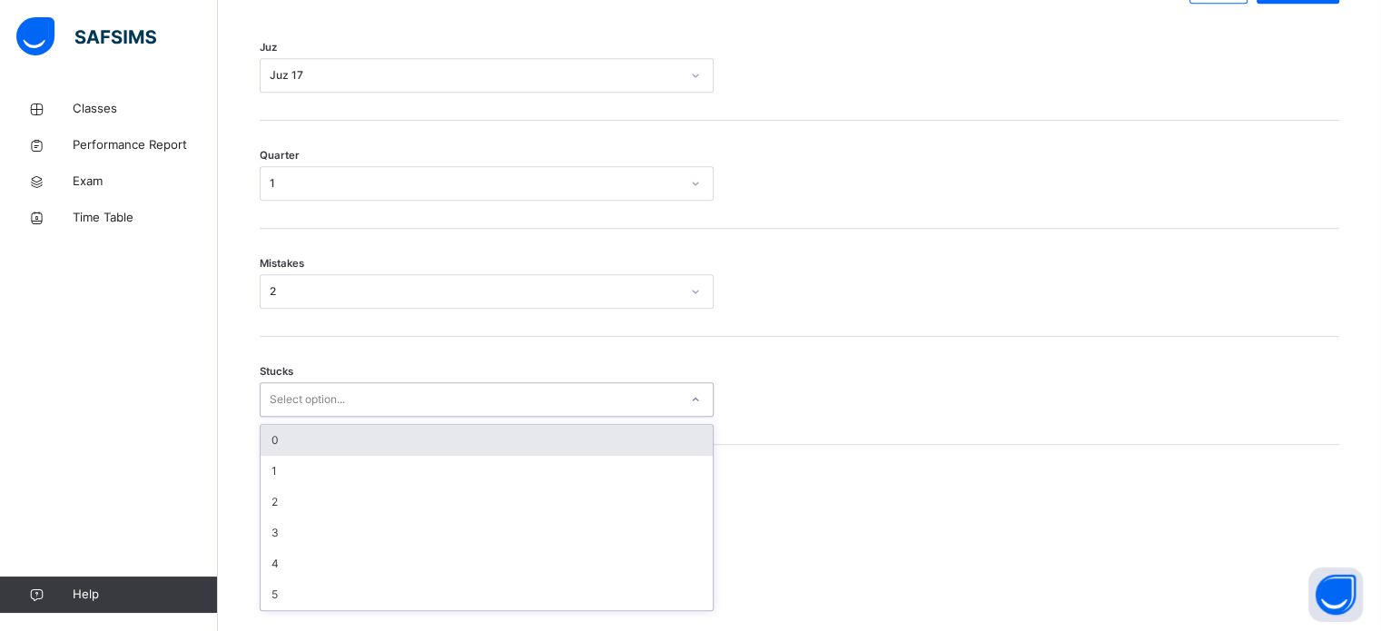
click at [307, 451] on div "0" at bounding box center [487, 440] width 452 height 31
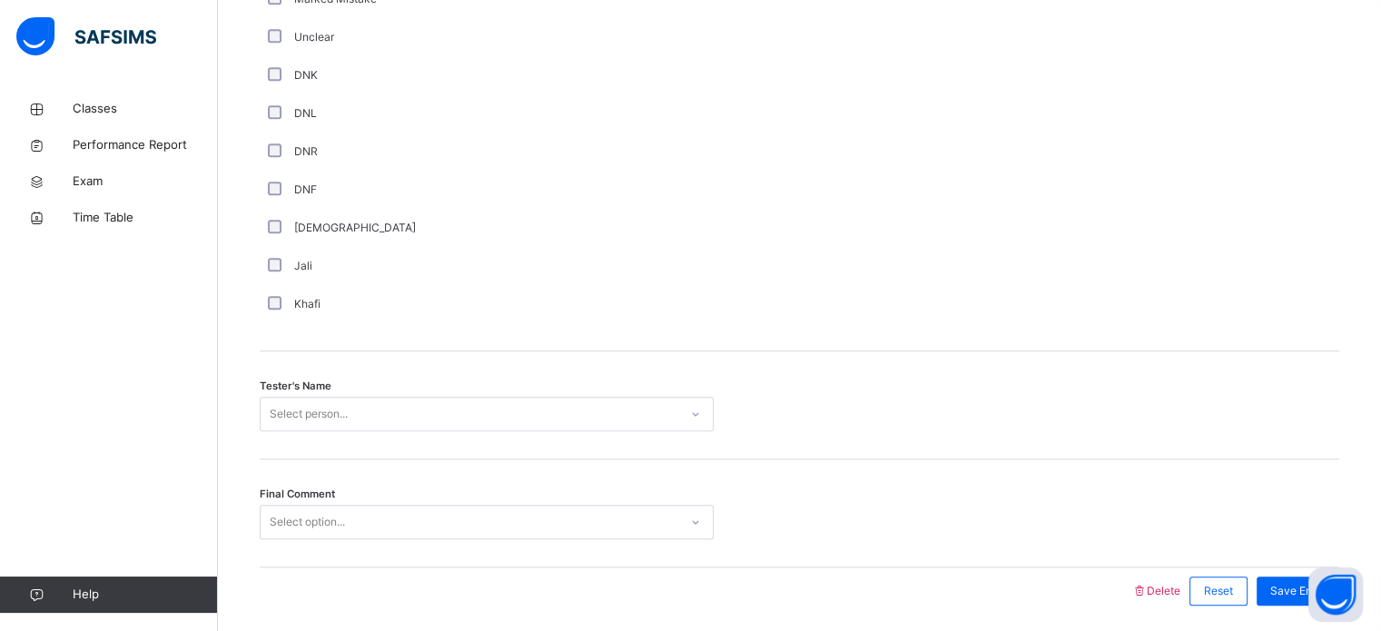
scroll to position [1639, 0]
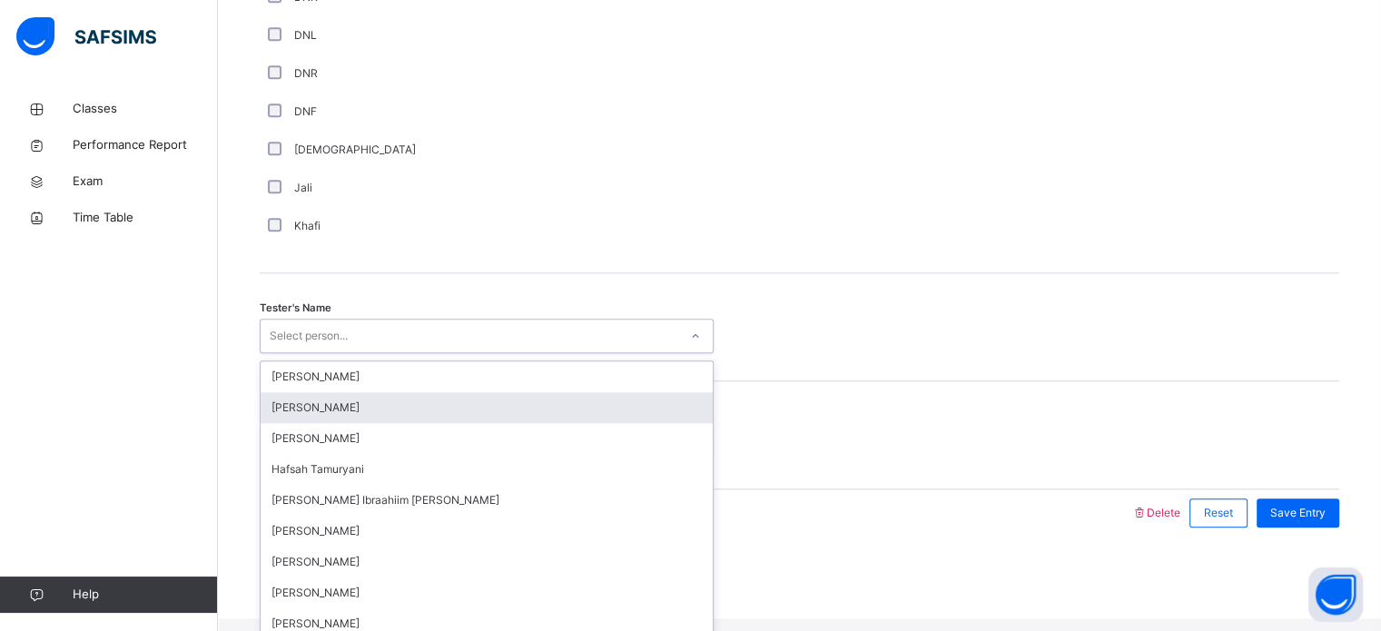
click at [384, 353] on div "option Sumaya Abshir focused, 2 of 45. 45 results available. Use Up and Down to…" at bounding box center [487, 336] width 454 height 34
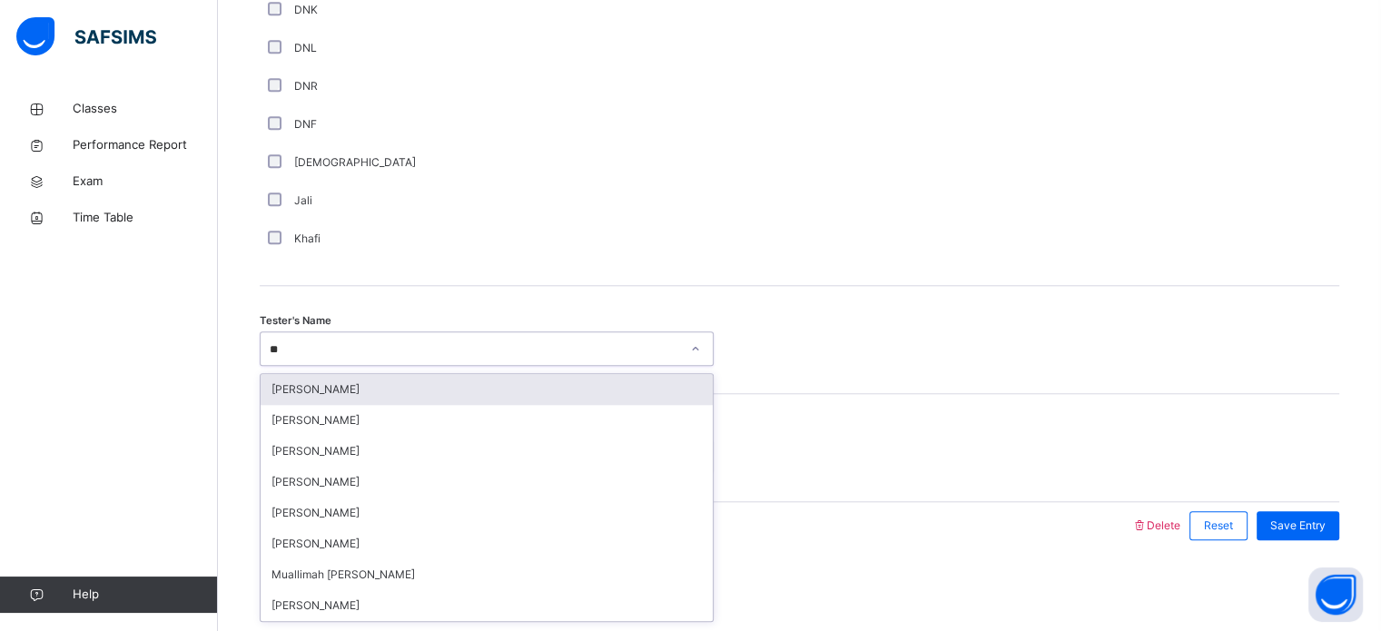
type input "*"
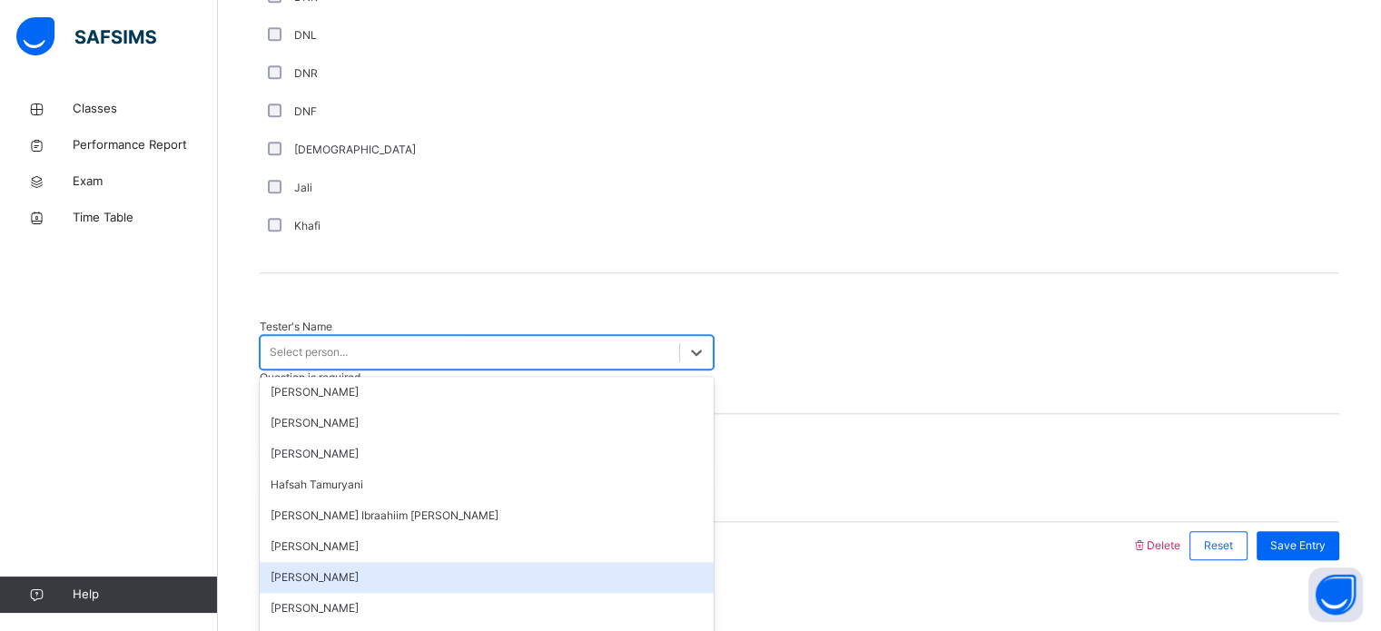
type input "*"
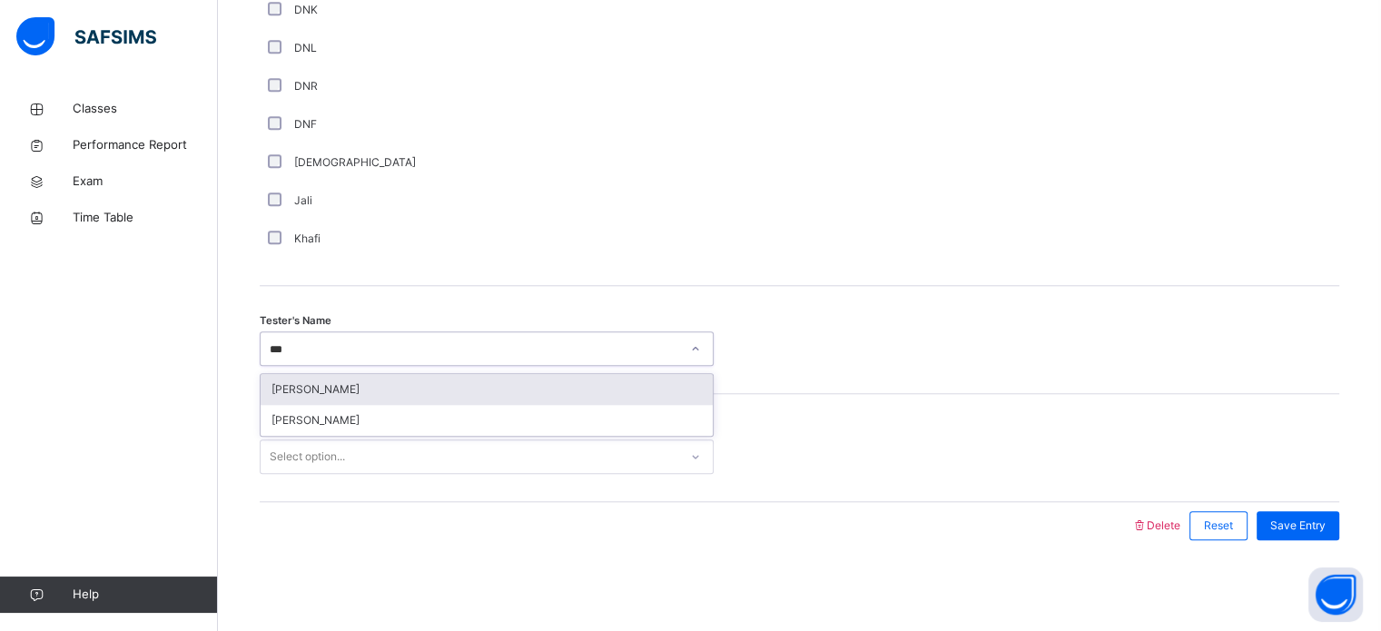
type input "****"
click at [291, 395] on div "[PERSON_NAME]" at bounding box center [487, 389] width 452 height 31
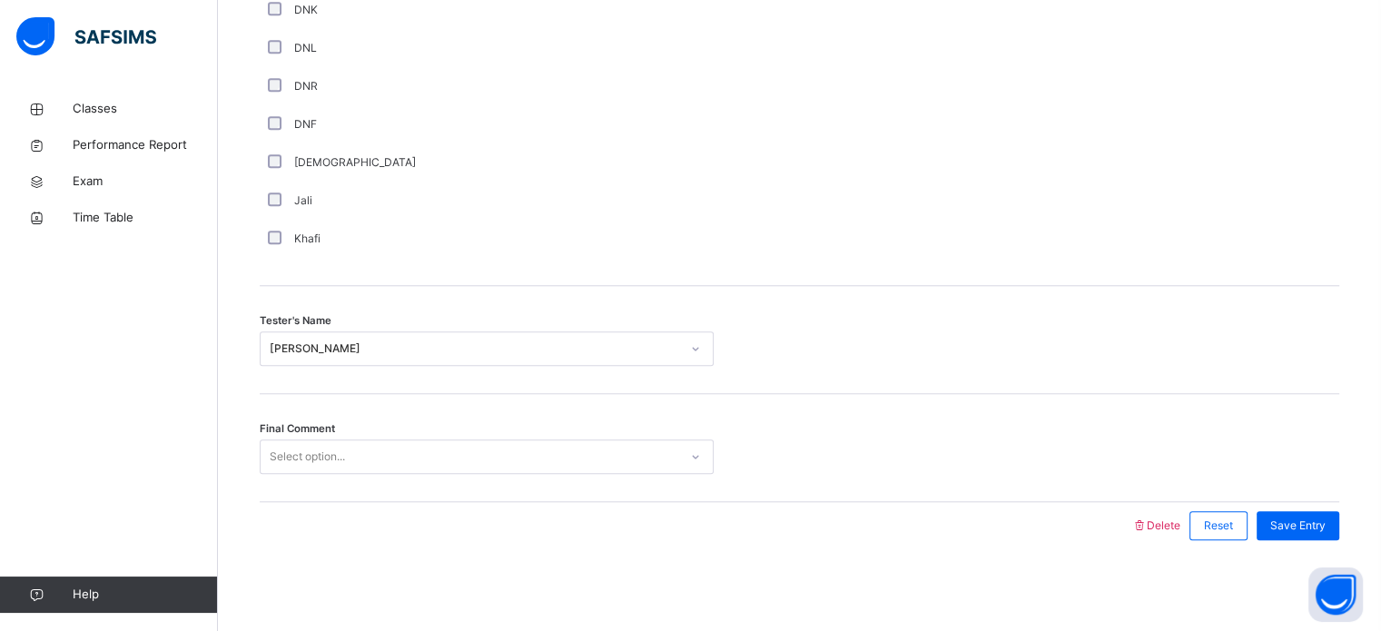
click at [291, 395] on div "Final Comment Select option..." at bounding box center [799, 448] width 1079 height 108
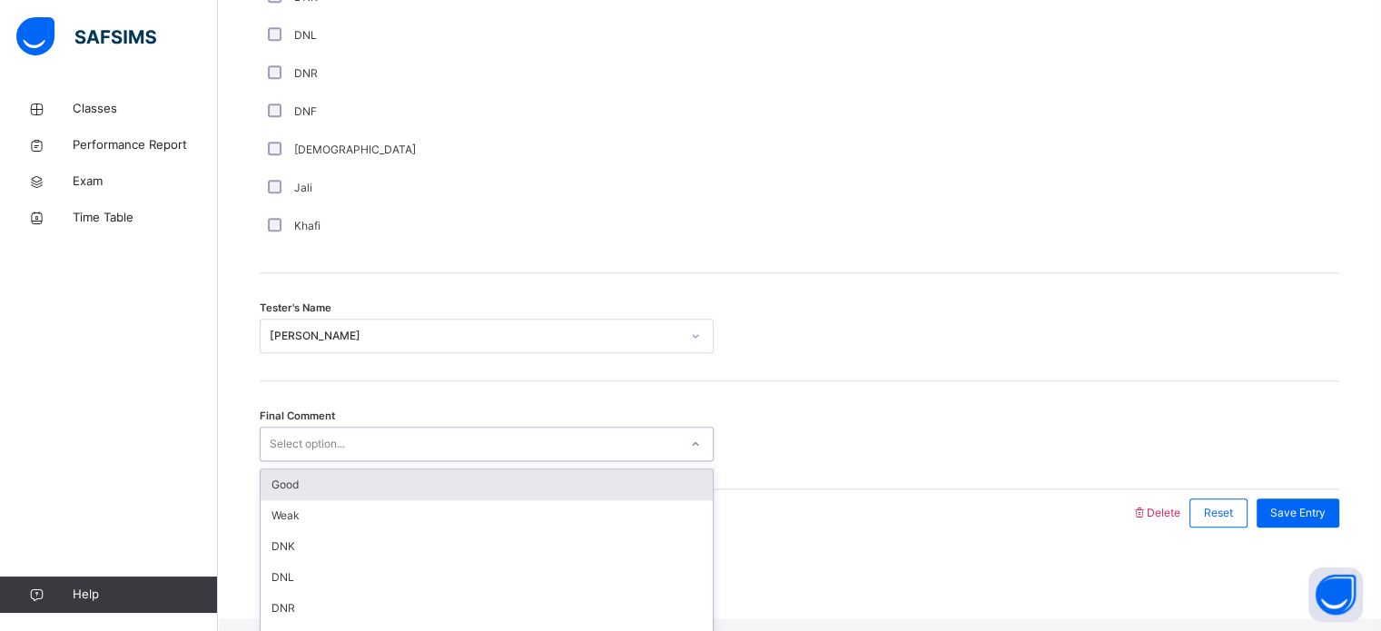
click at [303, 449] on div "Select option..." at bounding box center [307, 444] width 75 height 34
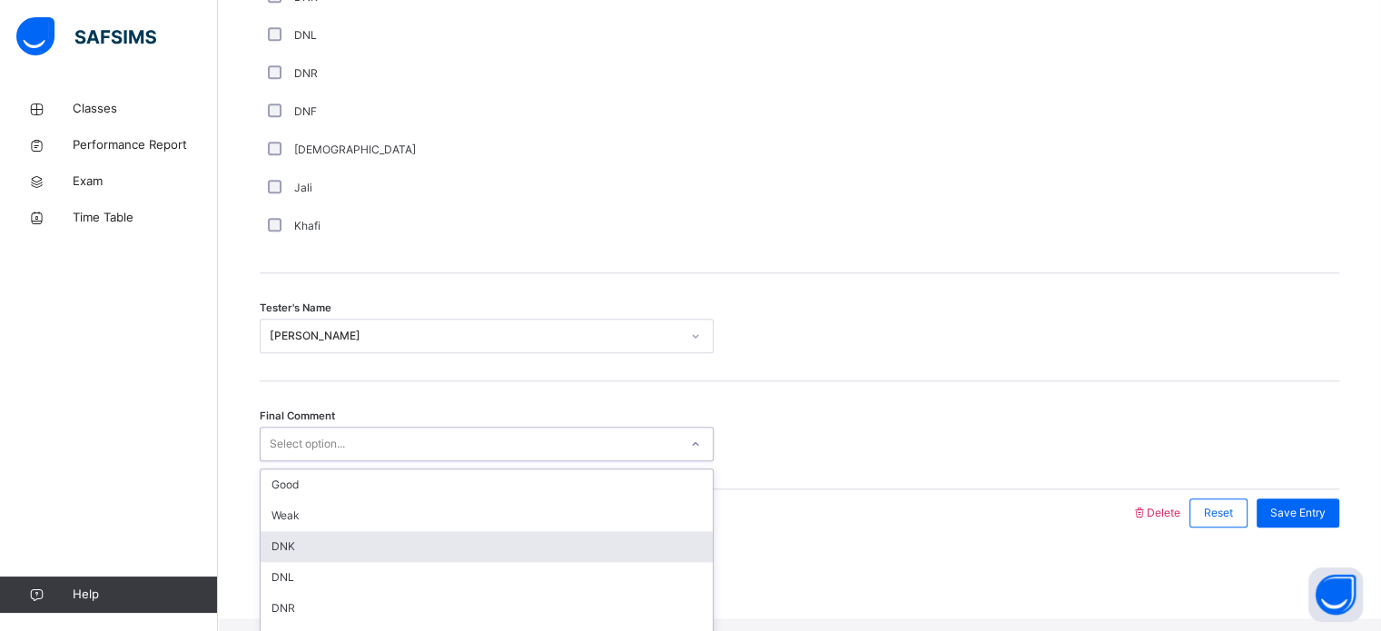
click at [312, 544] on div "DNK" at bounding box center [487, 546] width 452 height 31
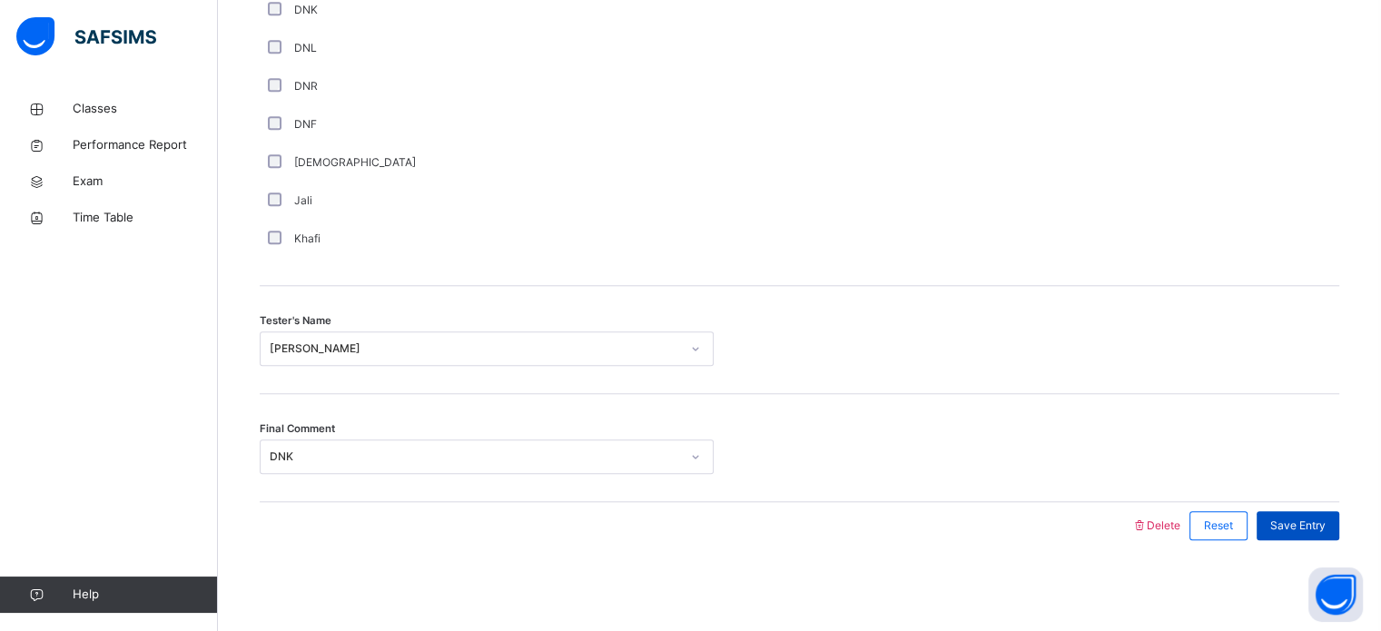
click at [1286, 518] on span "Save Entry" at bounding box center [1297, 525] width 55 height 16
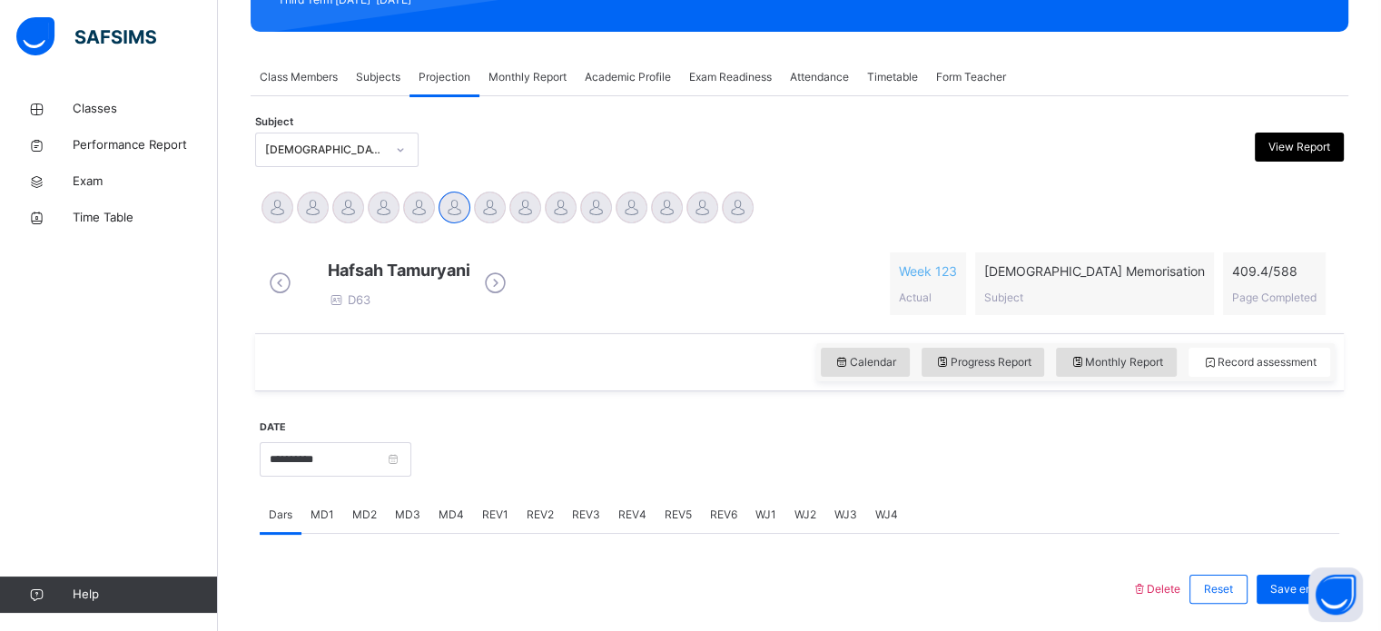
scroll to position [281, 0]
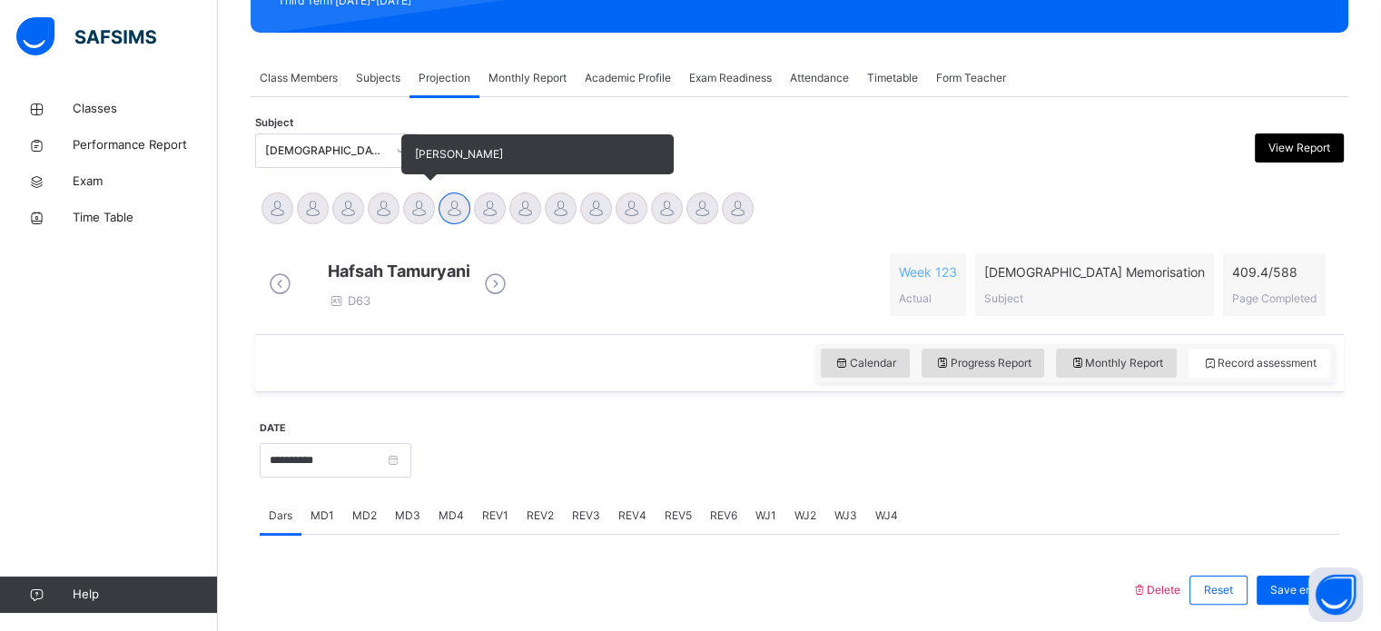
click at [413, 215] on div at bounding box center [419, 208] width 32 height 32
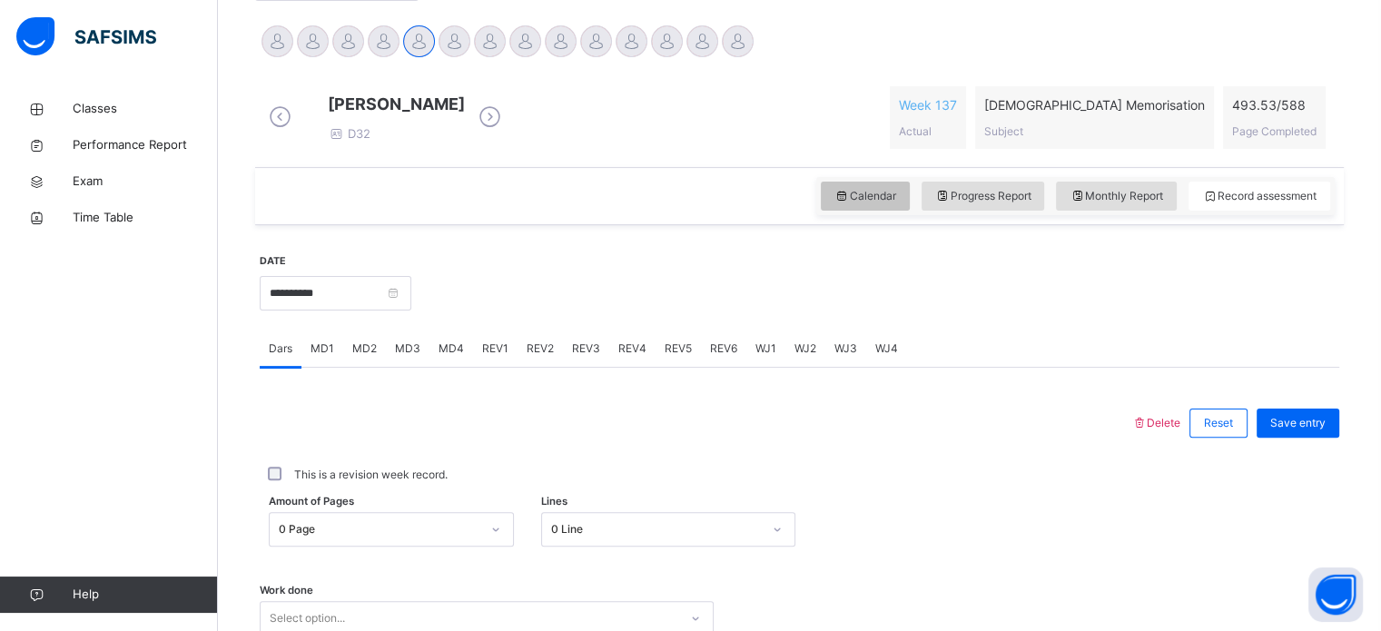
scroll to position [595, 0]
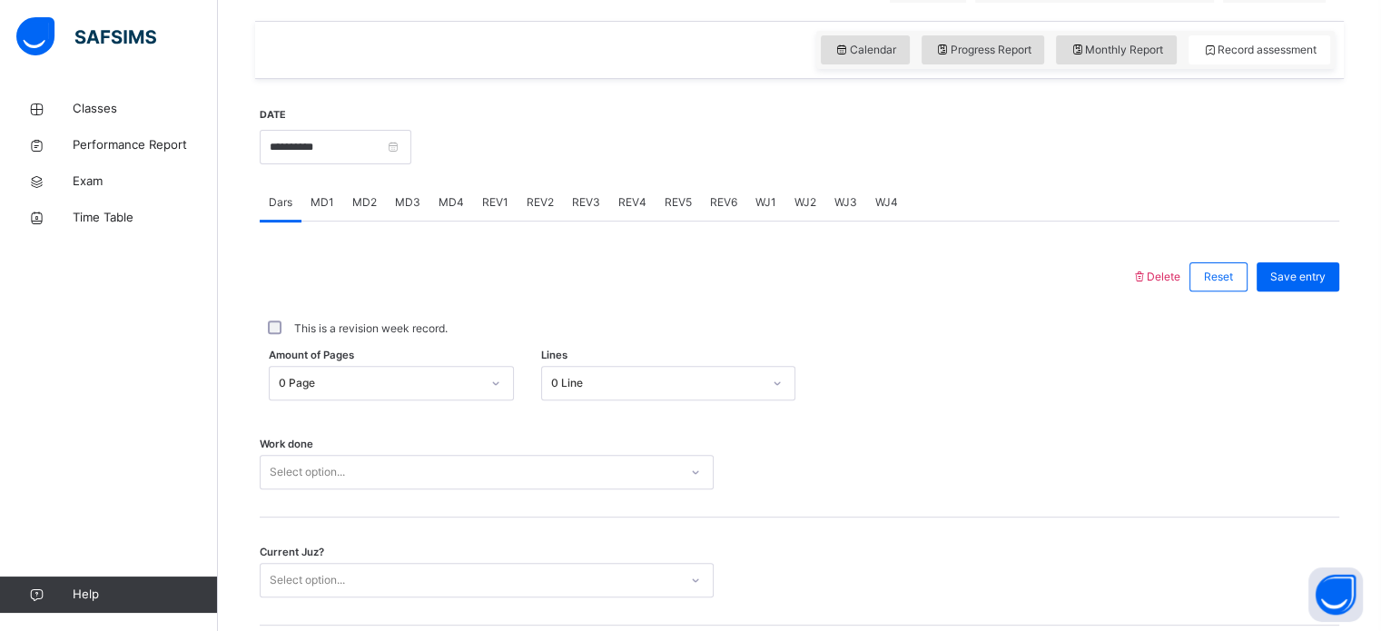
click at [480, 206] on div "REV1" at bounding box center [495, 202] width 44 height 36
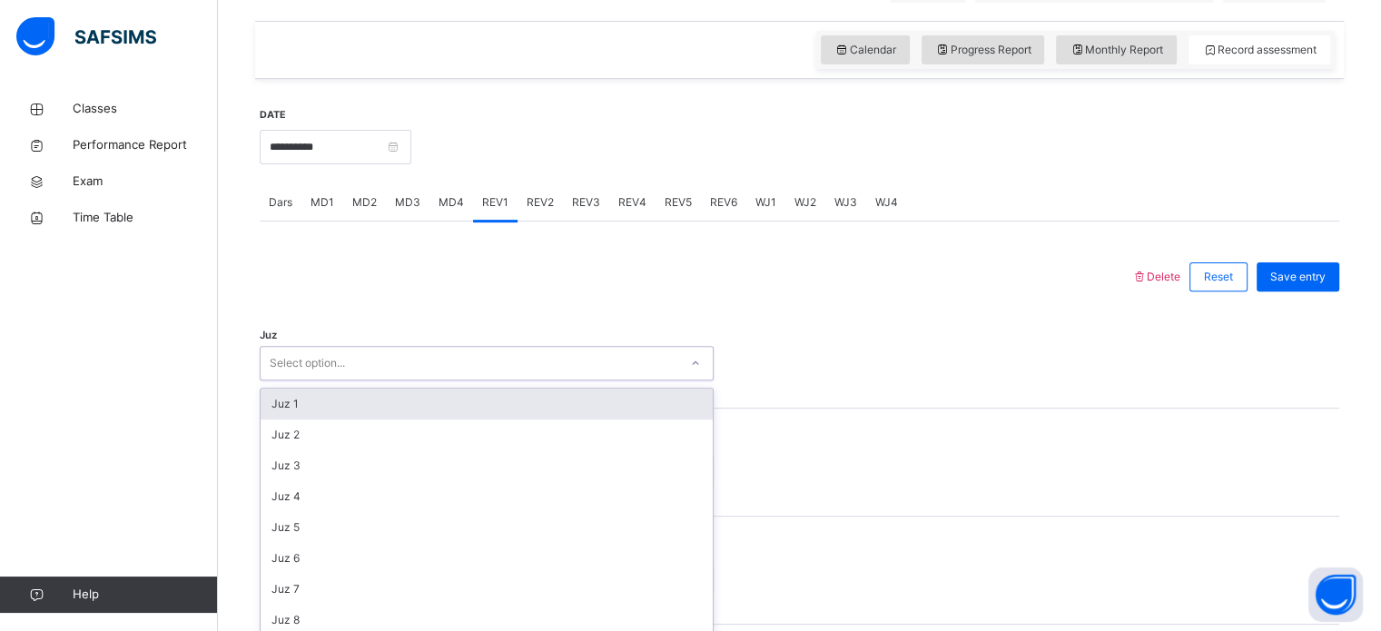
scroll to position [646, 0]
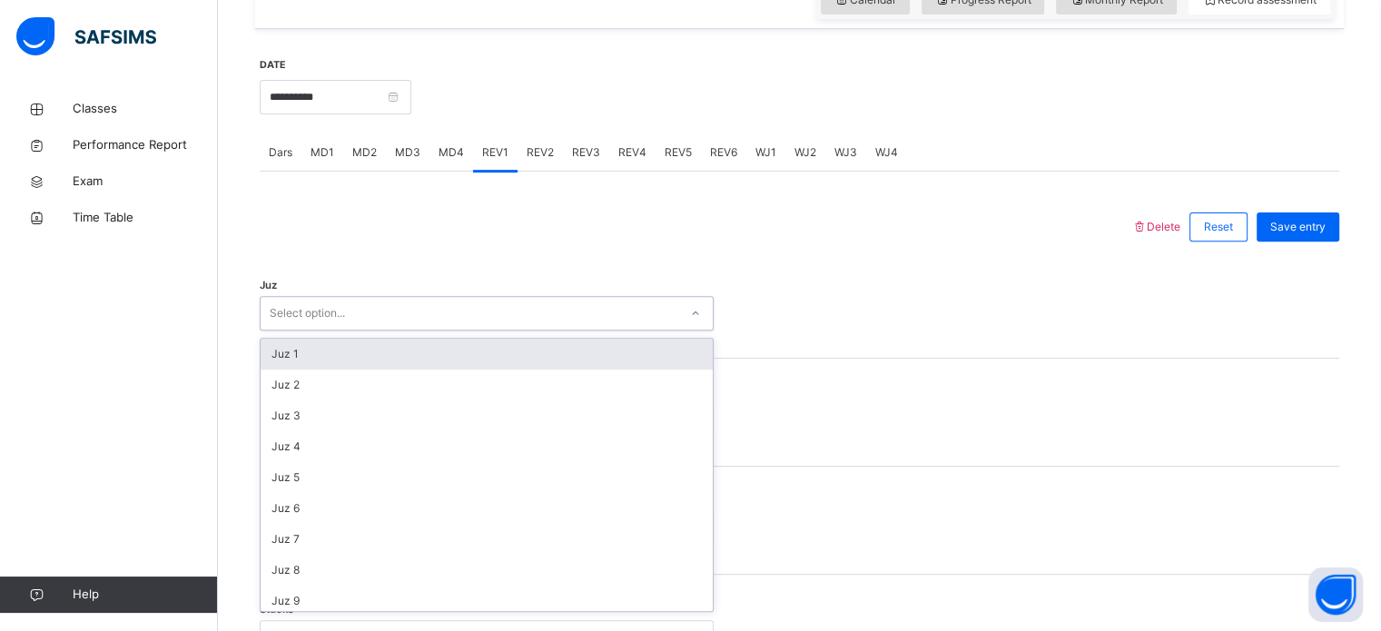
click at [356, 330] on div "option Juz 1 focused, 1 of 30. 30 results available. Use Up and Down to choose …" at bounding box center [487, 313] width 454 height 34
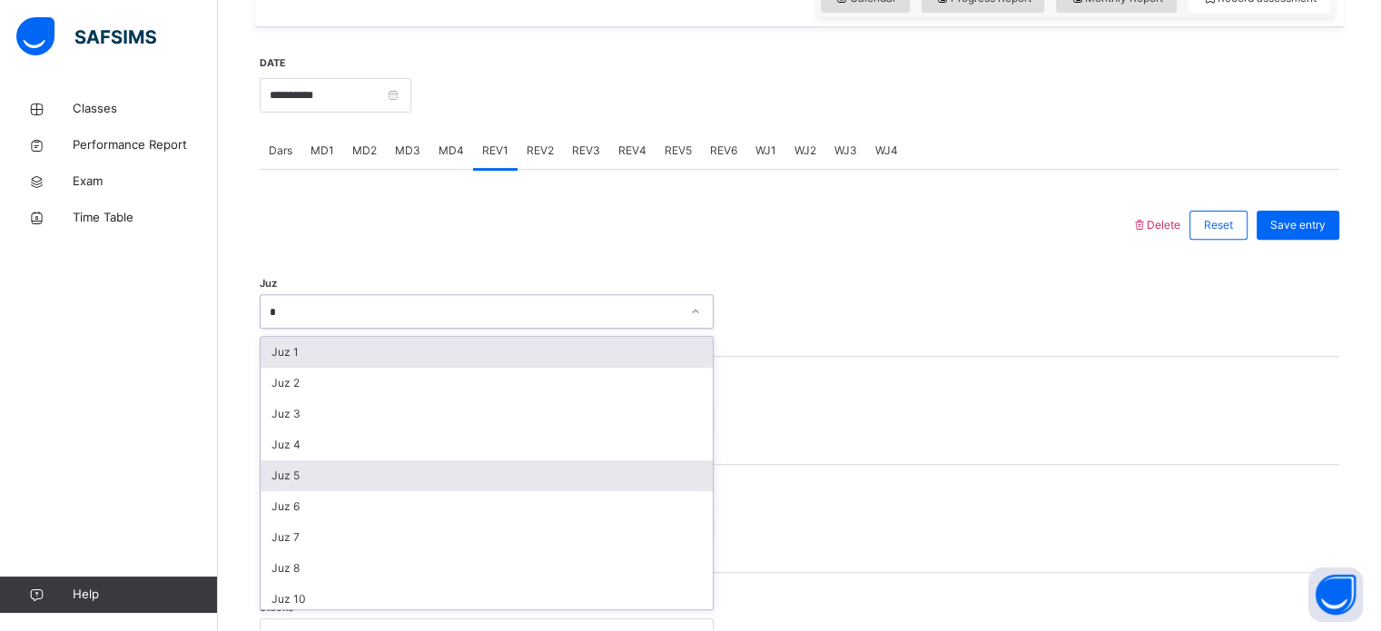
type input "**"
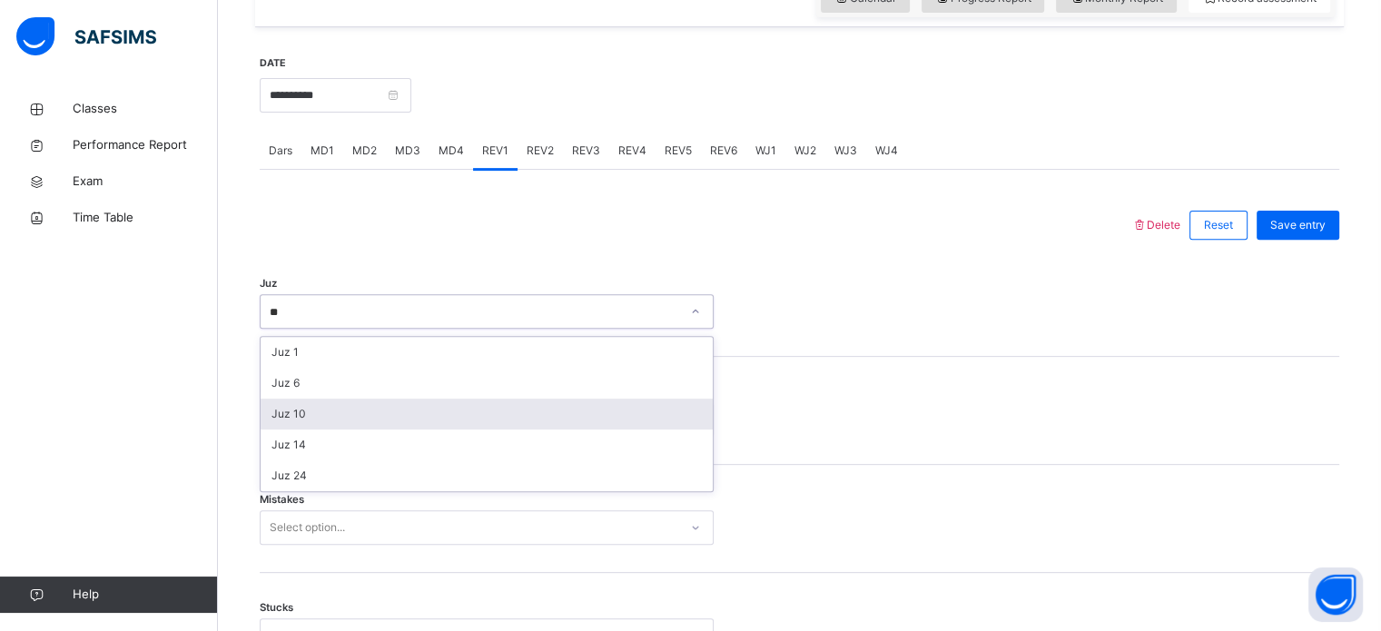
click at [319, 429] on div "Juz 10" at bounding box center [487, 414] width 452 height 31
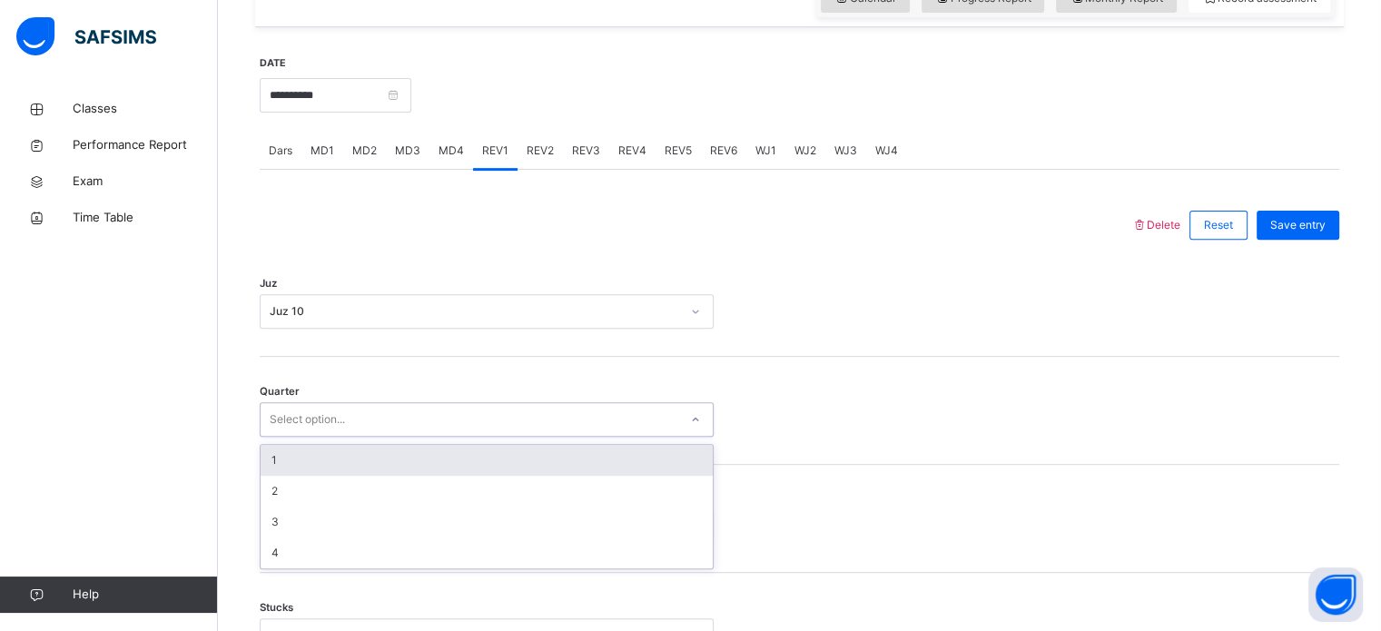
click at [319, 430] on div "Select option..." at bounding box center [307, 419] width 75 height 34
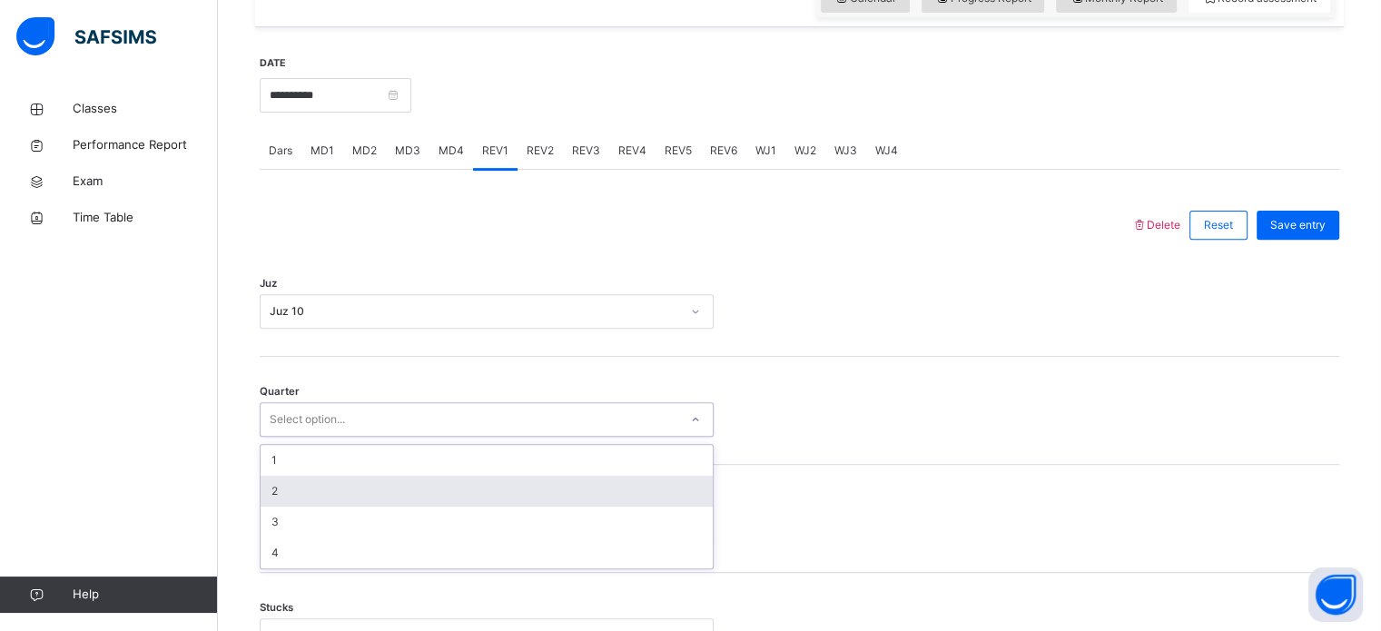
click at [288, 496] on div "2" at bounding box center [487, 491] width 452 height 31
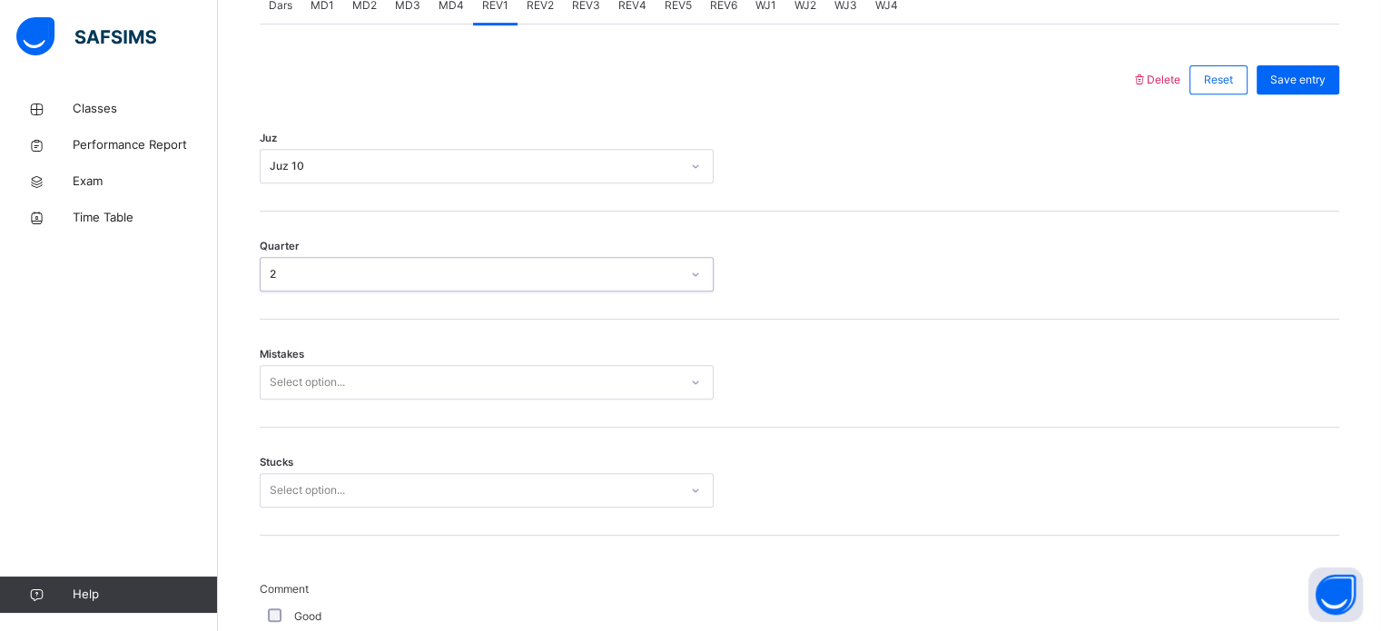
click at [288, 399] on div "Select option..." at bounding box center [487, 382] width 454 height 34
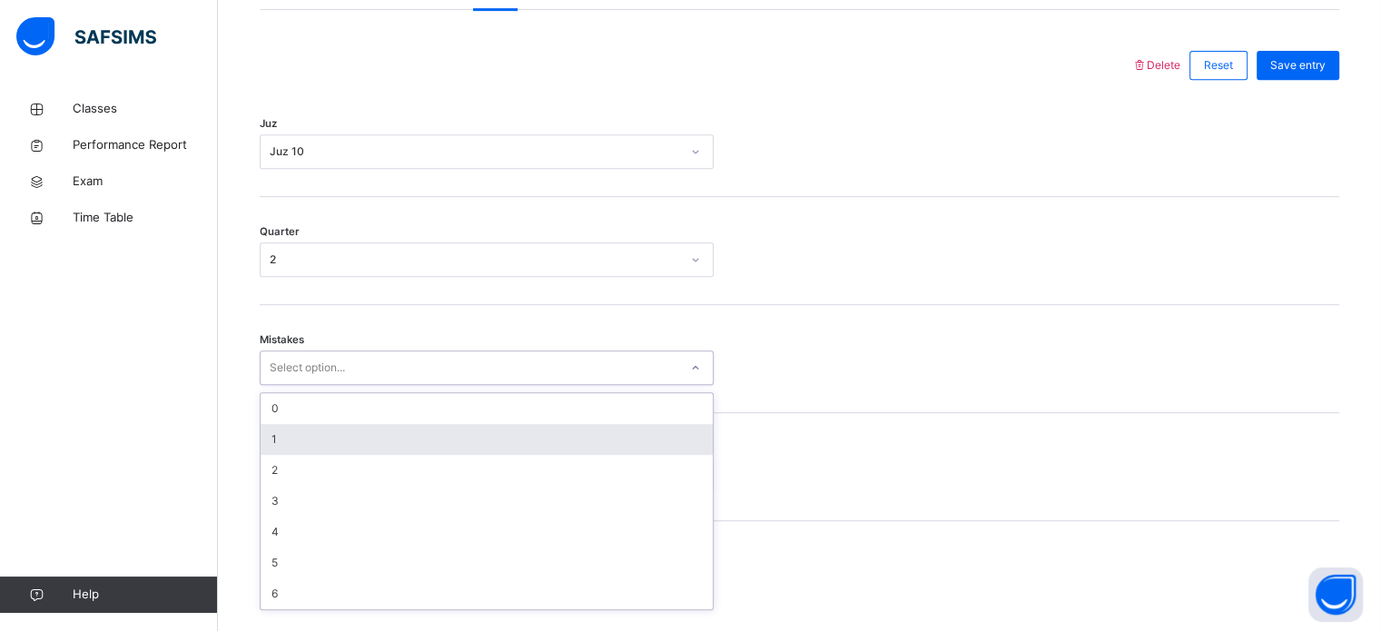
click at [289, 455] on div "1" at bounding box center [487, 439] width 452 height 31
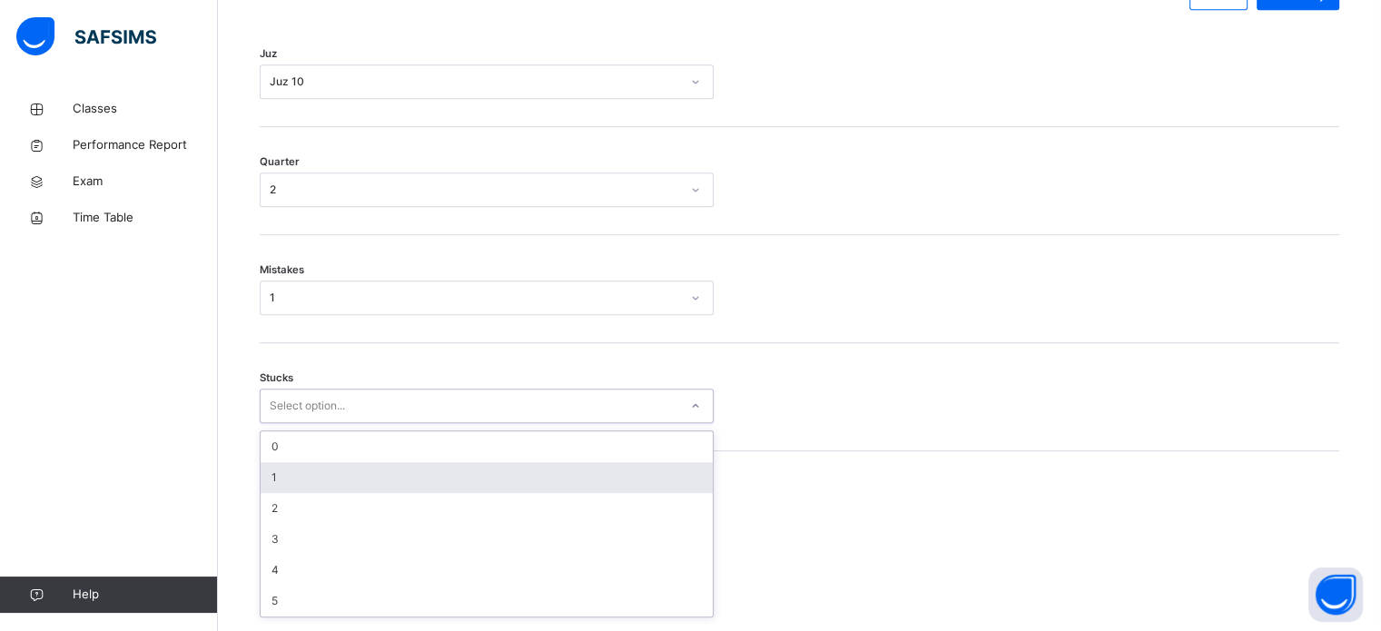
scroll to position [882, 0]
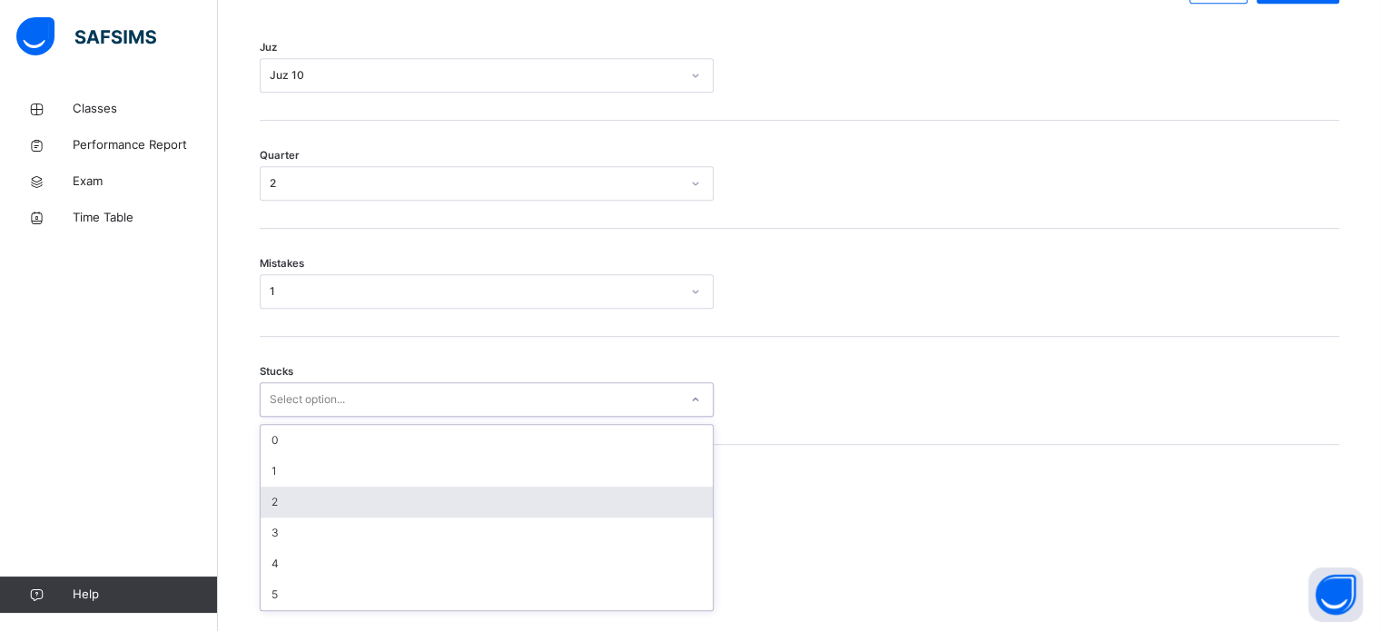
drag, startPoint x: 290, startPoint y: 484, endPoint x: 287, endPoint y: 503, distance: 19.3
click at [287, 417] on div "option 2 focused, 3 of 6. 6 results available. Use Up and Down to choose option…" at bounding box center [487, 399] width 454 height 34
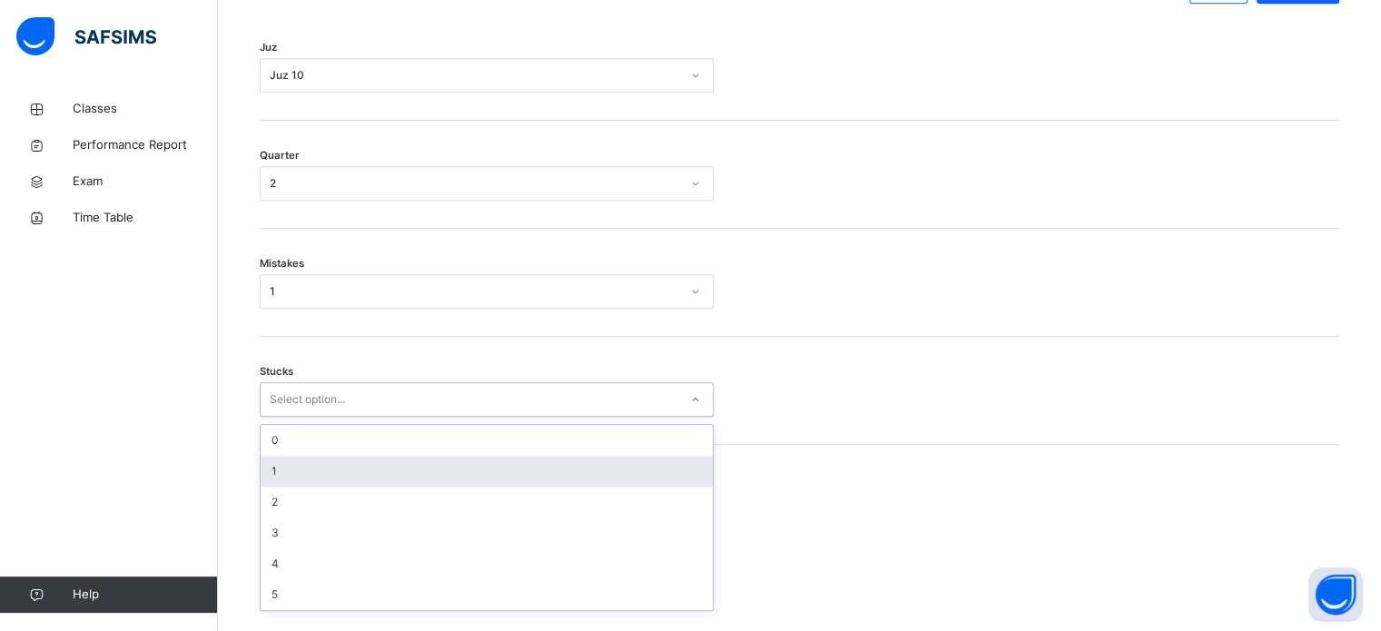
click at [290, 487] on div "1" at bounding box center [487, 471] width 452 height 31
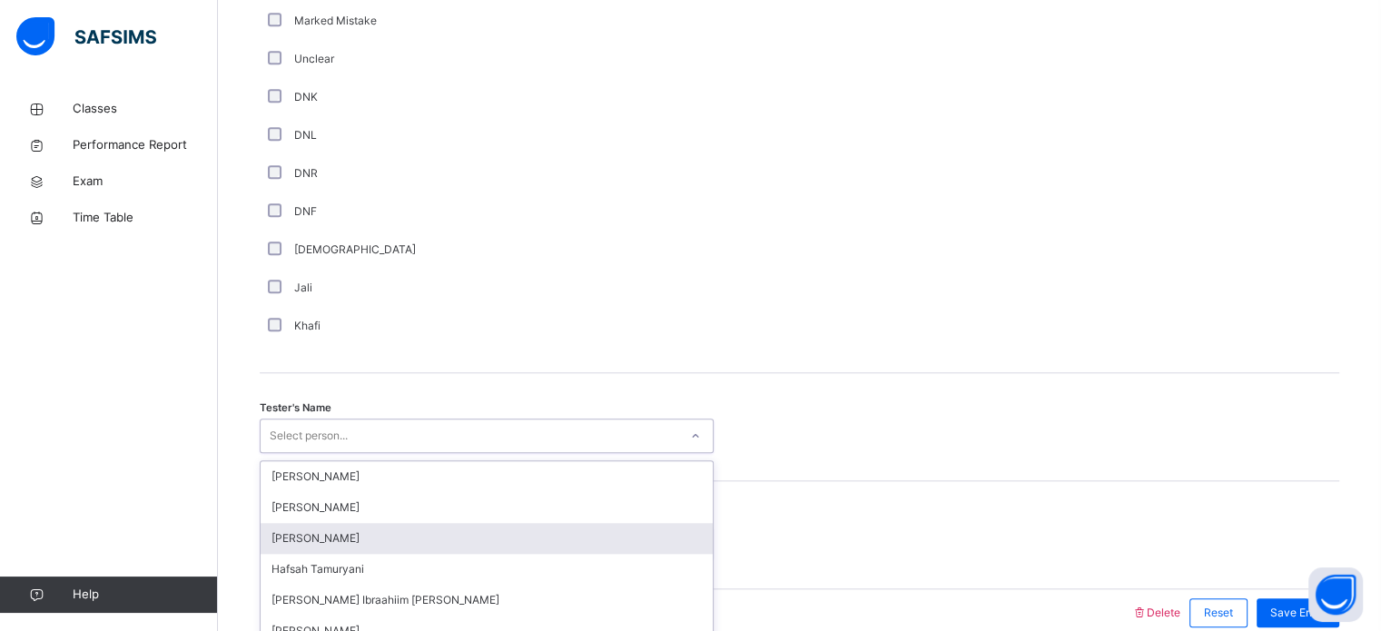
scroll to position [1639, 0]
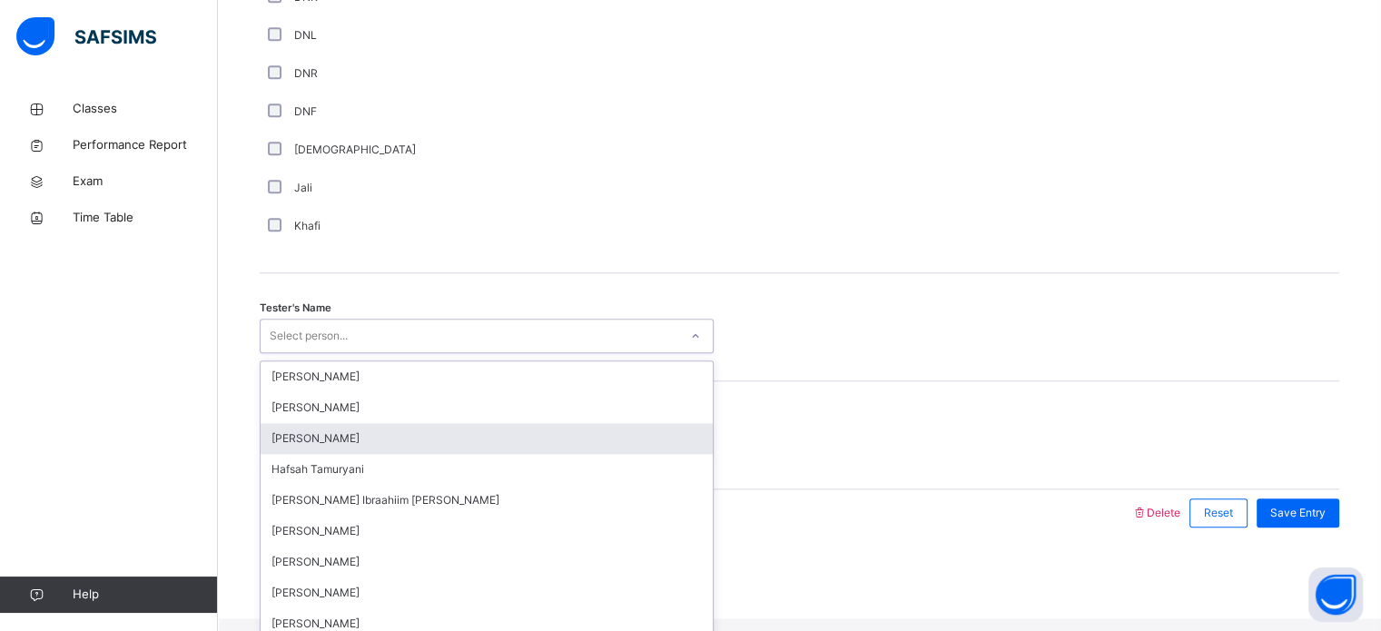
click at [341, 353] on div "option Fatima Ilham focused, 3 of 45. 45 results available. Use Up and Down to …" at bounding box center [487, 336] width 454 height 34
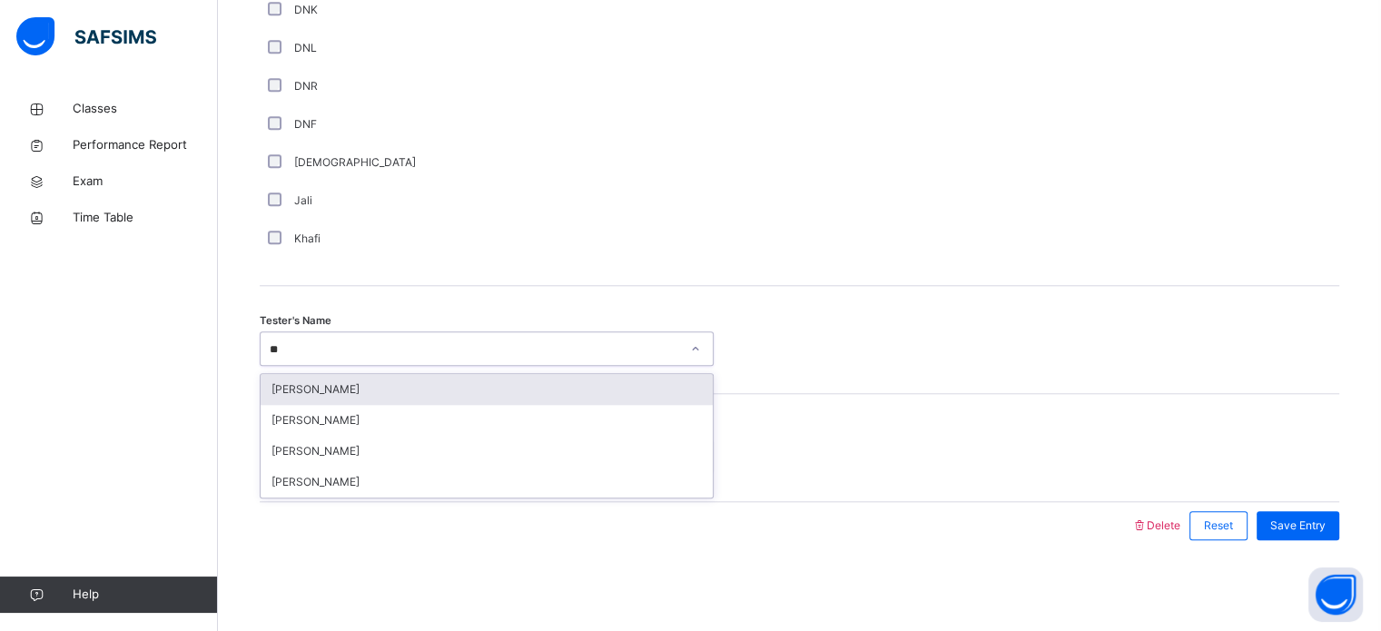
type input "***"
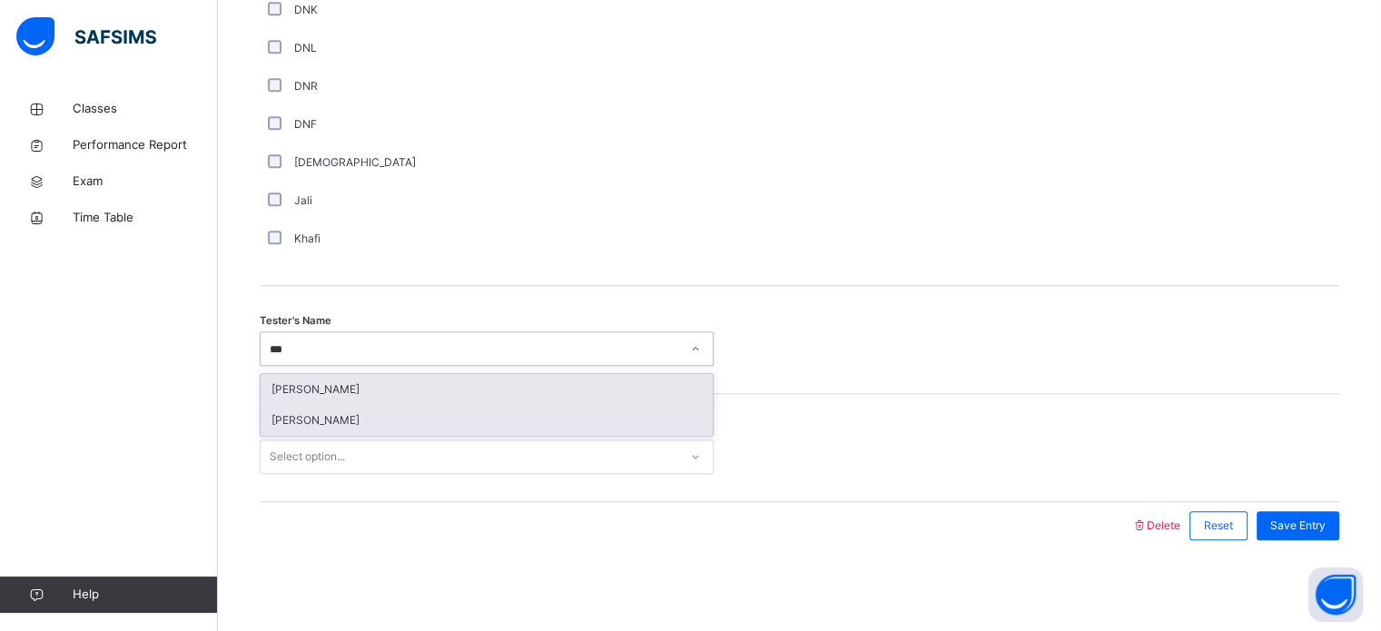
click at [384, 419] on div "[PERSON_NAME]" at bounding box center [487, 420] width 452 height 31
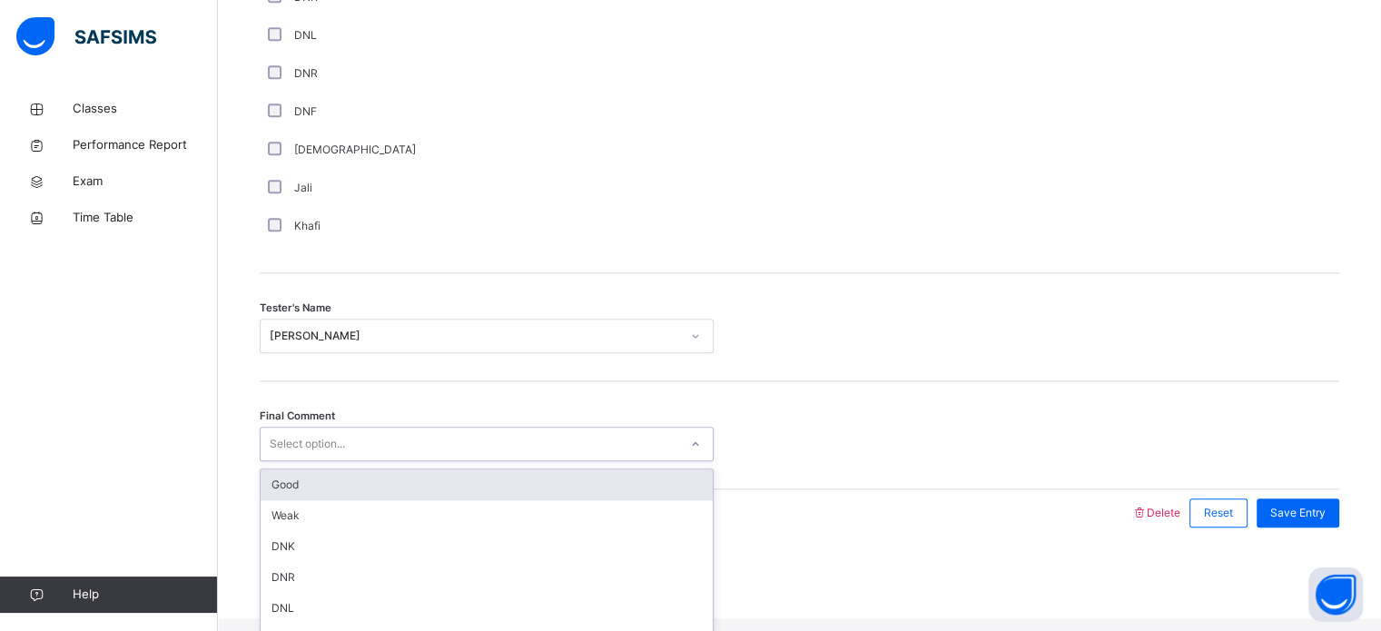
click at [339, 498] on div "Good" at bounding box center [487, 484] width 452 height 31
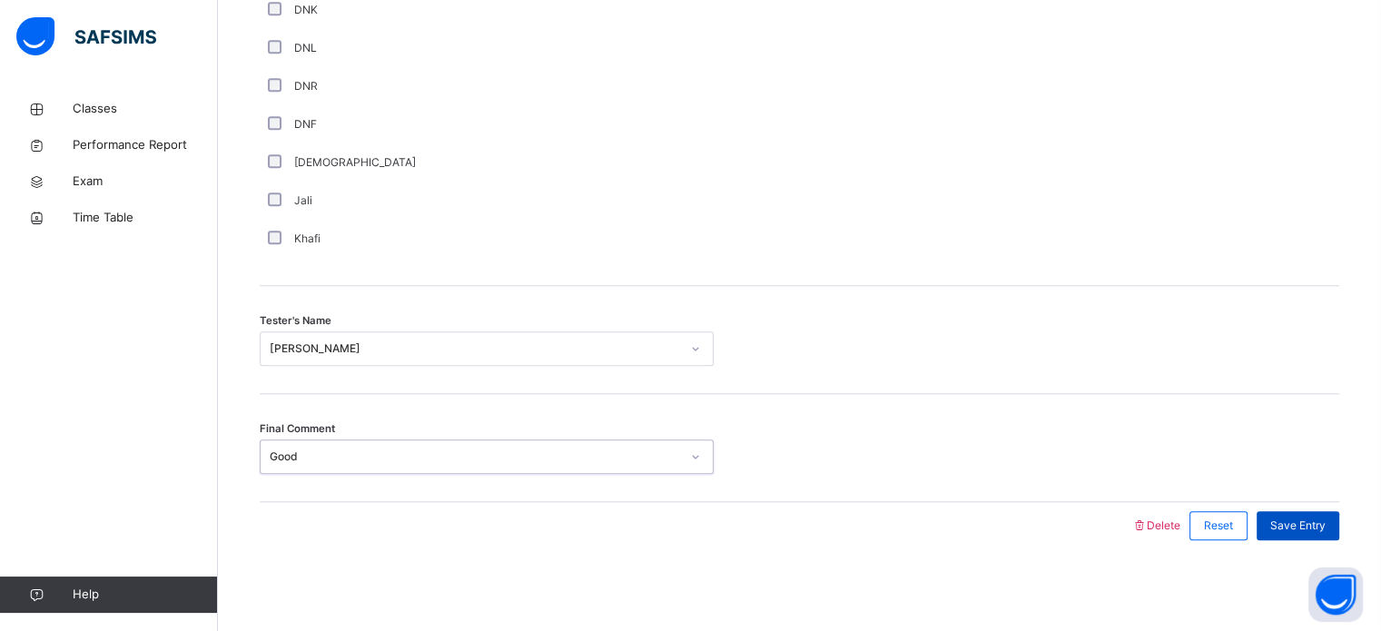
click at [1300, 517] on span "Save Entry" at bounding box center [1297, 525] width 55 height 16
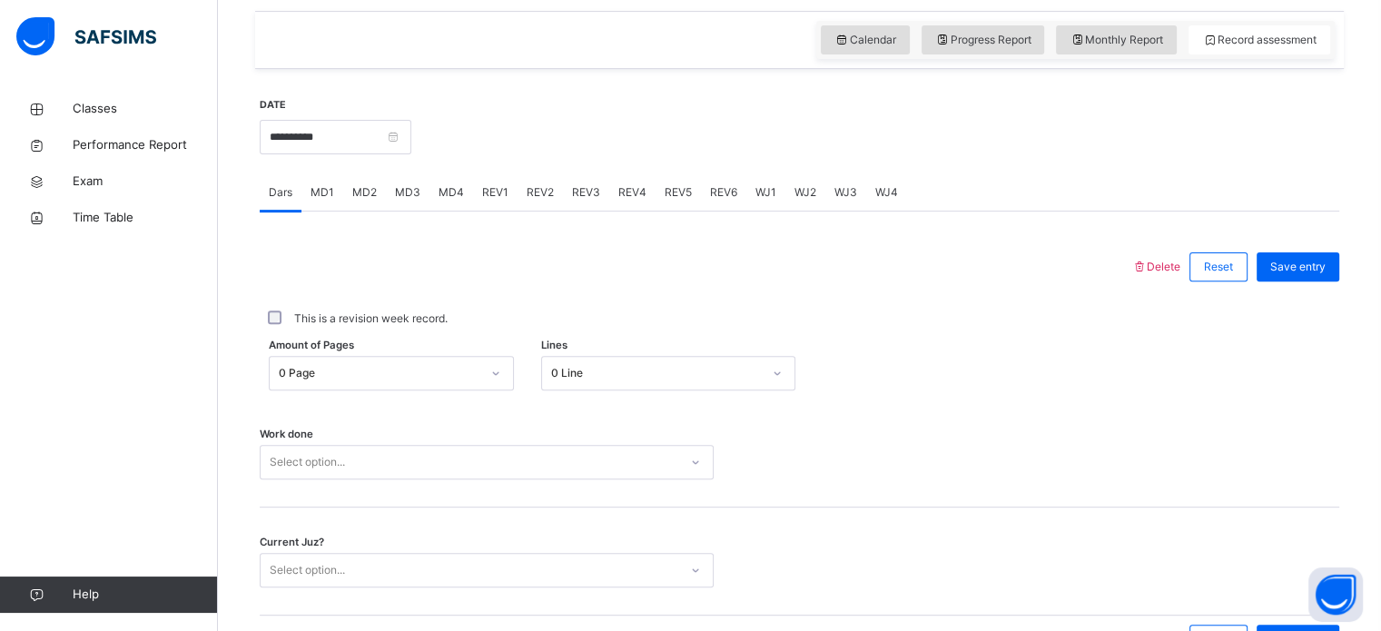
scroll to position [621, 0]
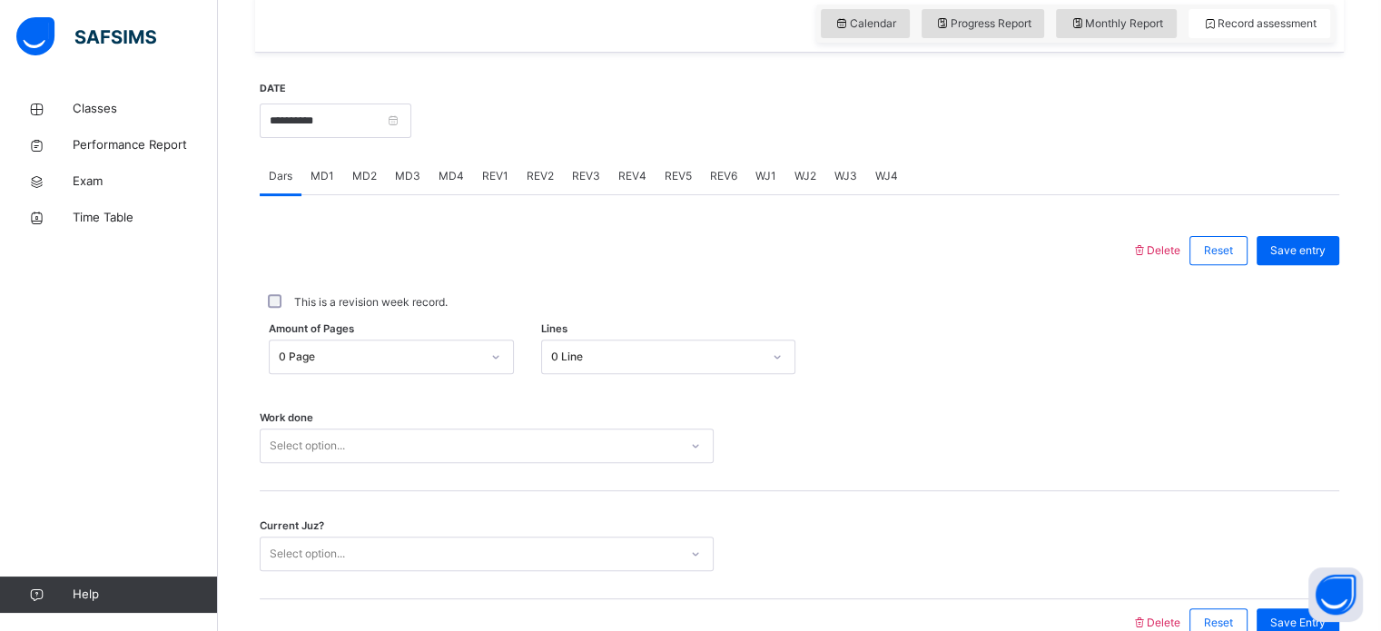
click at [535, 178] on div "REV2" at bounding box center [539, 176] width 45 height 36
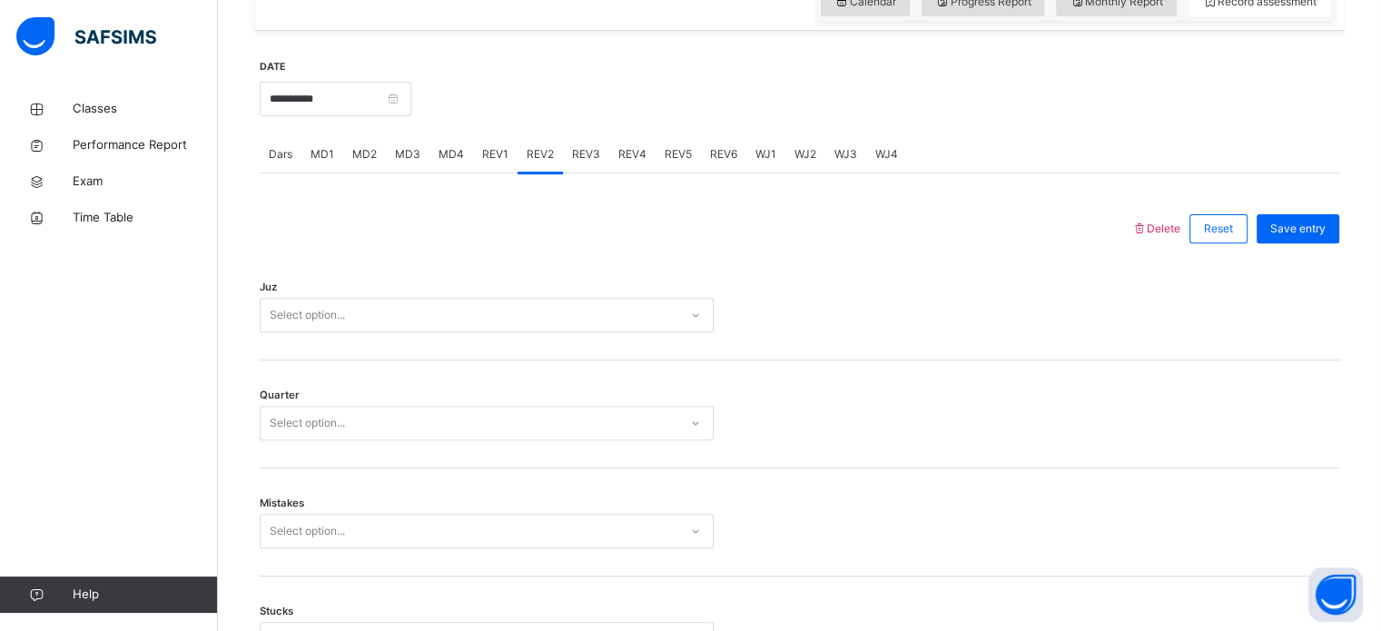
click at [367, 332] on div "Select option..." at bounding box center [487, 315] width 454 height 34
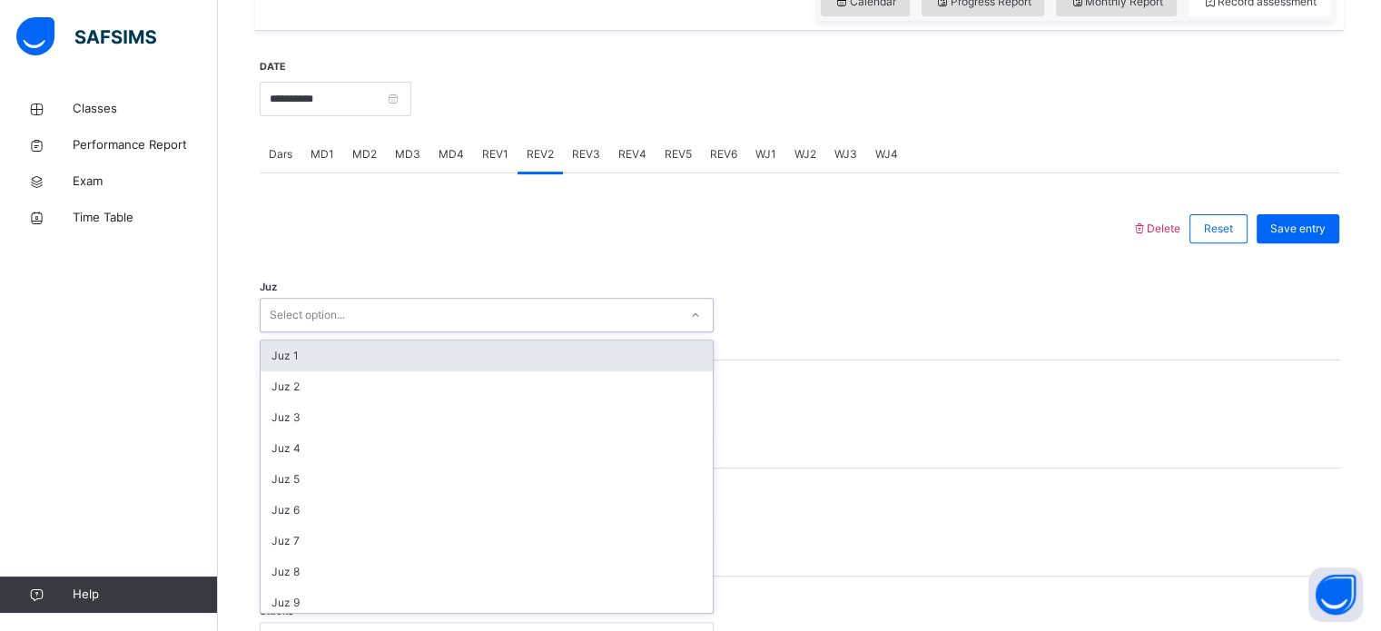
scroll to position [646, 0]
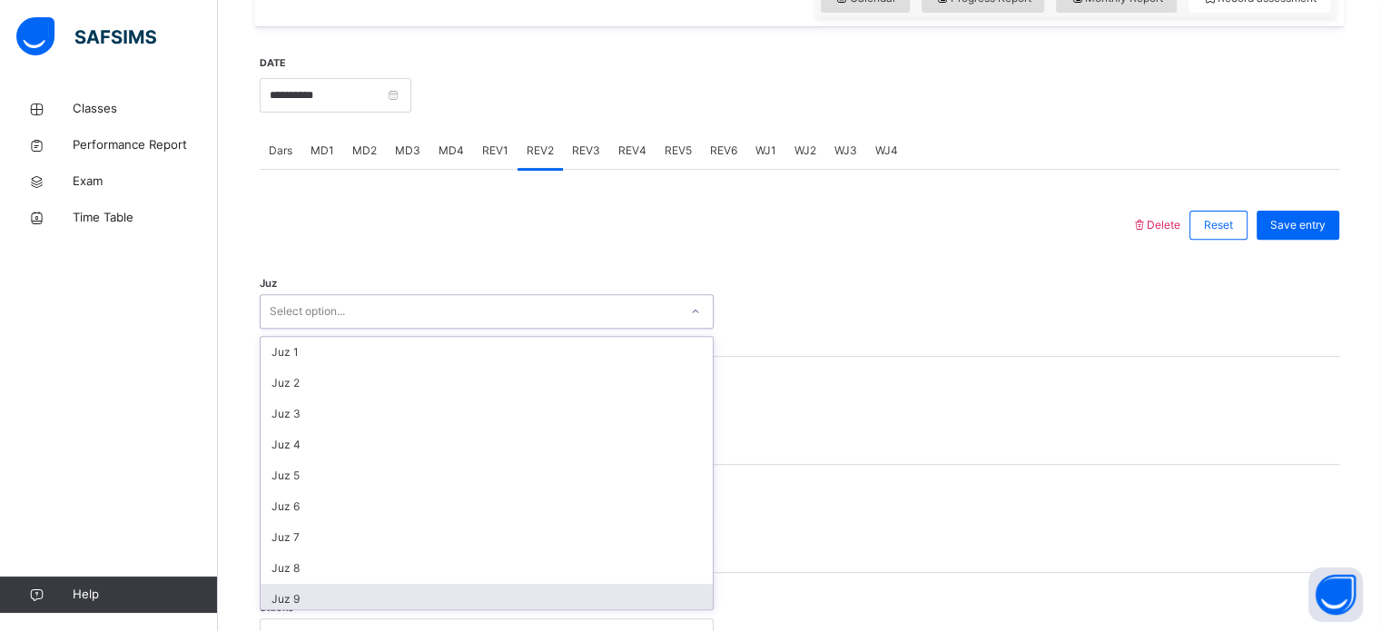
click at [304, 599] on div "Juz 9" at bounding box center [487, 599] width 452 height 31
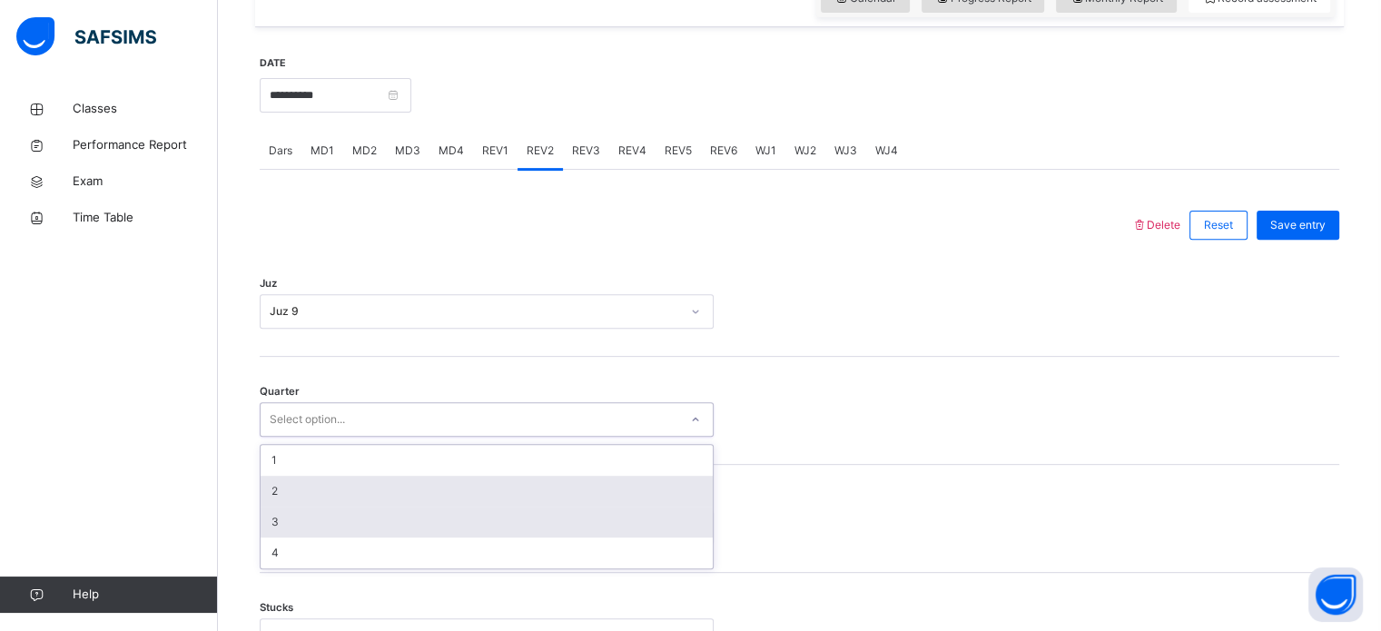
drag, startPoint x: 342, startPoint y: 430, endPoint x: 280, endPoint y: 537, distance: 123.3
click at [280, 437] on div "option 2 focused, 2 of 4. 4 results available. Use Up and Down to choose option…" at bounding box center [487, 419] width 454 height 34
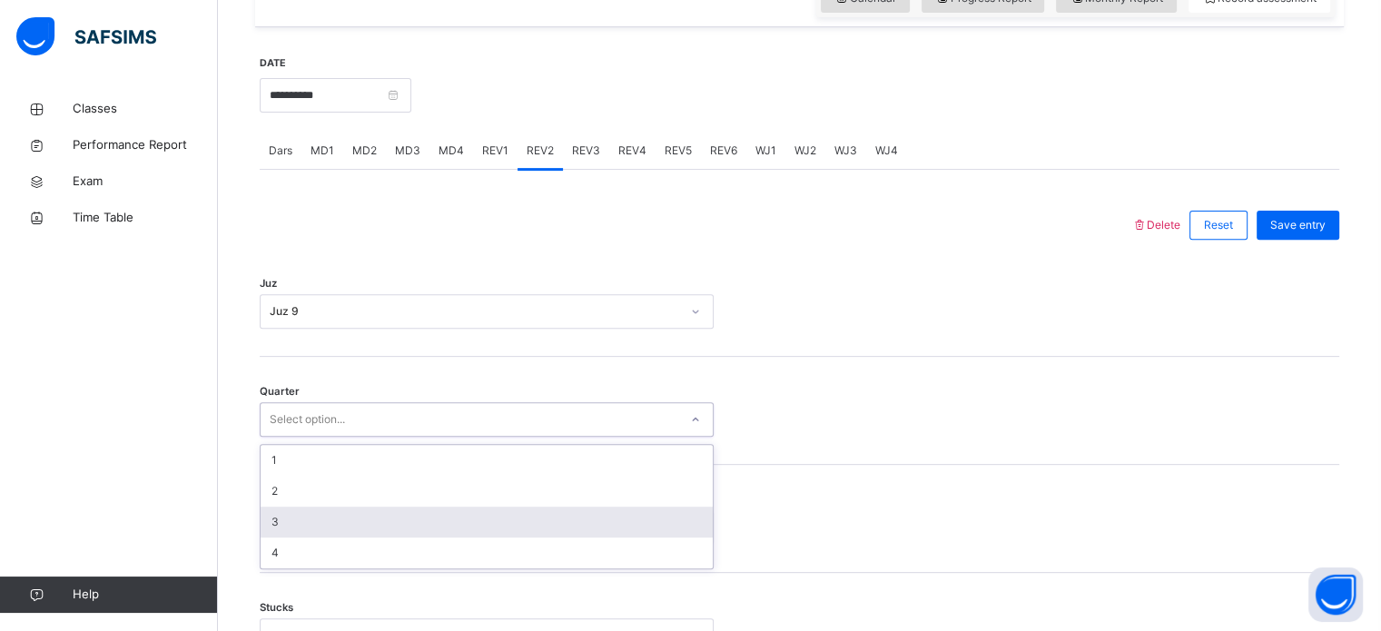
click at [280, 537] on div "3" at bounding box center [487, 522] width 452 height 31
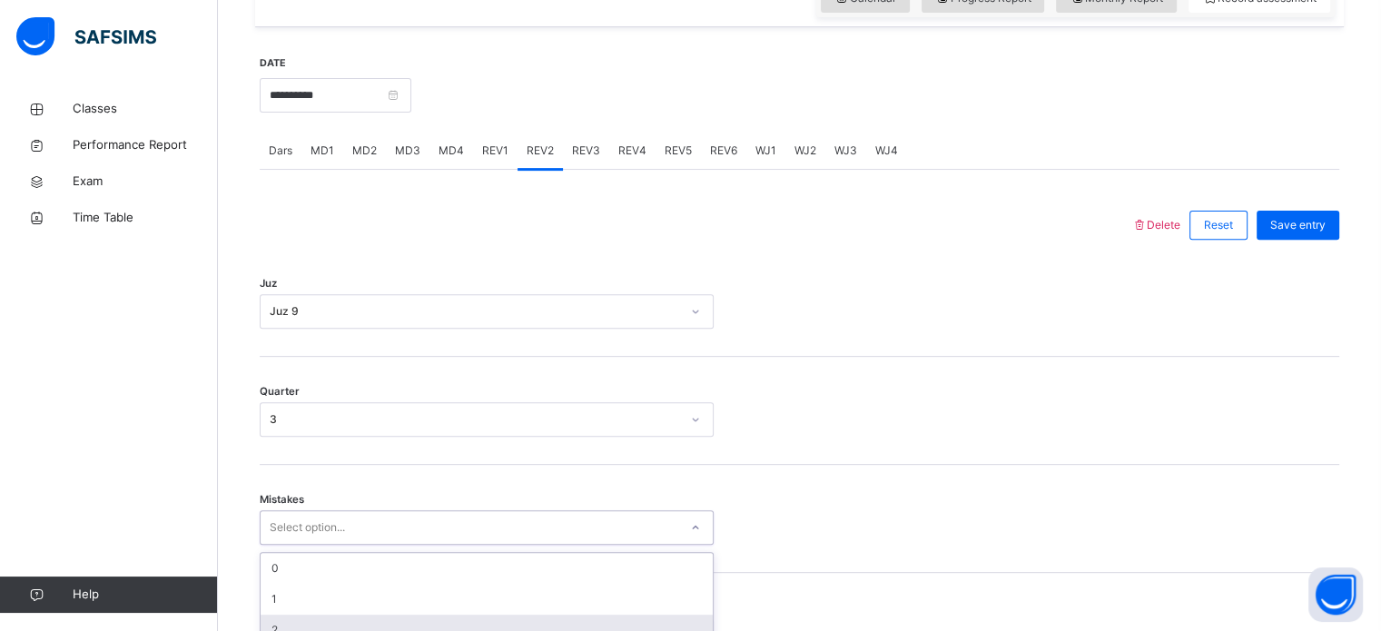
scroll to position [806, 0]
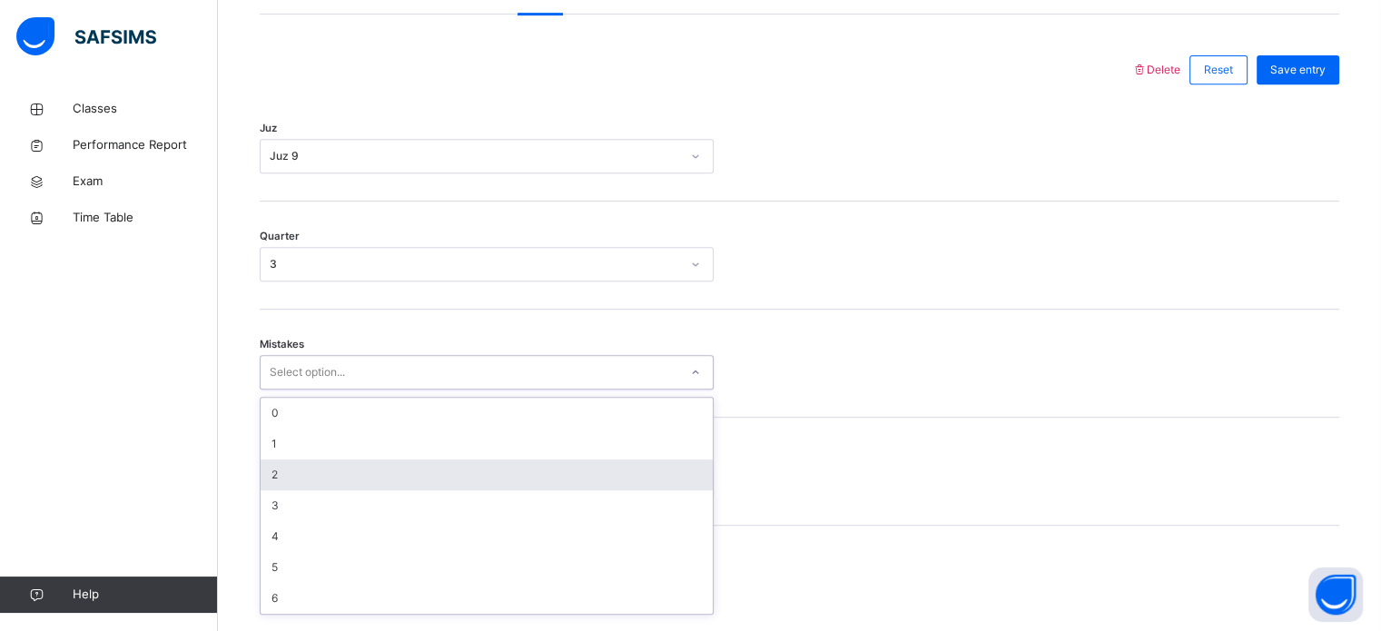
click at [280, 389] on div "option 2 focused, 3 of 7. 7 results available. Use Up and Down to choose option…" at bounding box center [487, 372] width 454 height 34
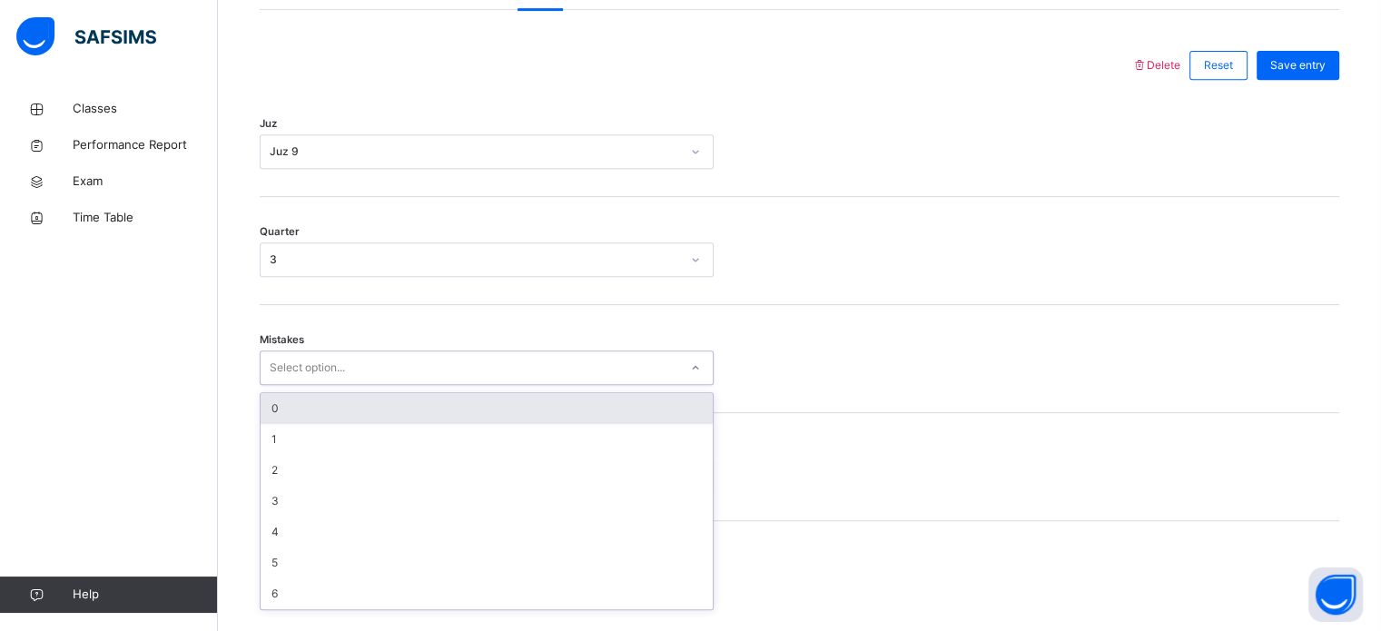
click at [271, 424] on div "0" at bounding box center [487, 408] width 452 height 31
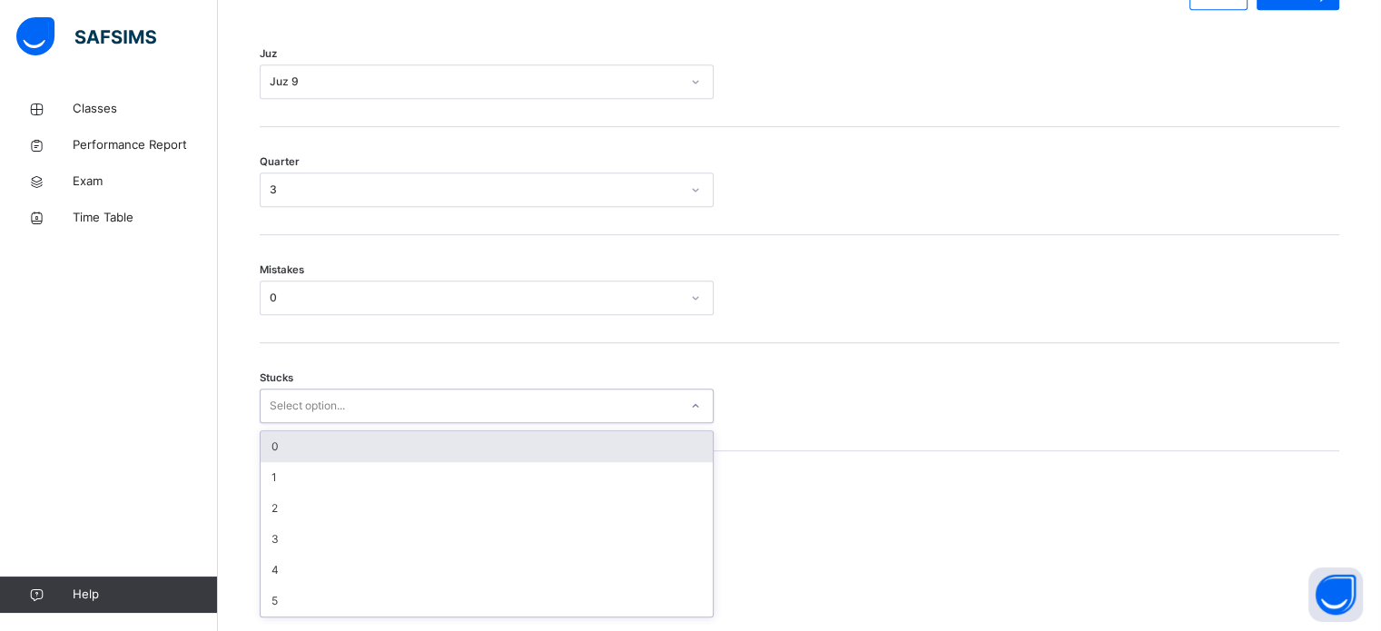
click at [282, 423] on div "option 0 focused, 1 of 6. 6 results available. Use Up and Down to choose option…" at bounding box center [487, 406] width 454 height 34
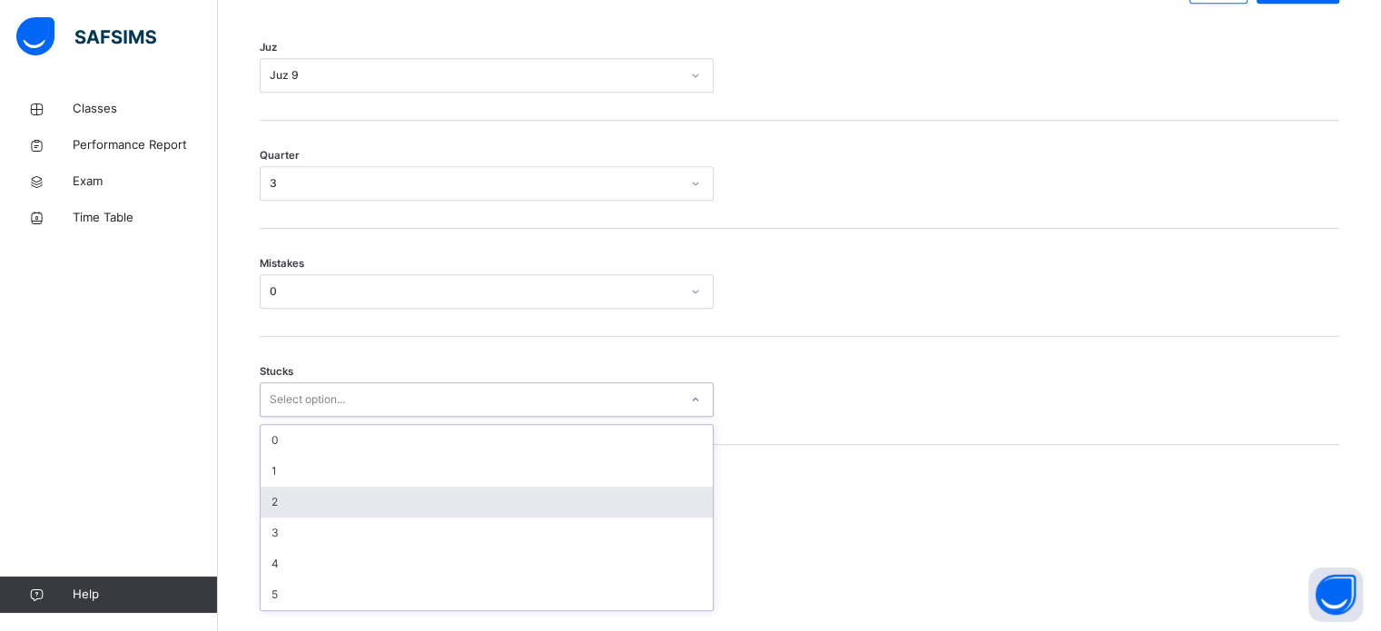
click at [277, 505] on div "2" at bounding box center [487, 502] width 452 height 31
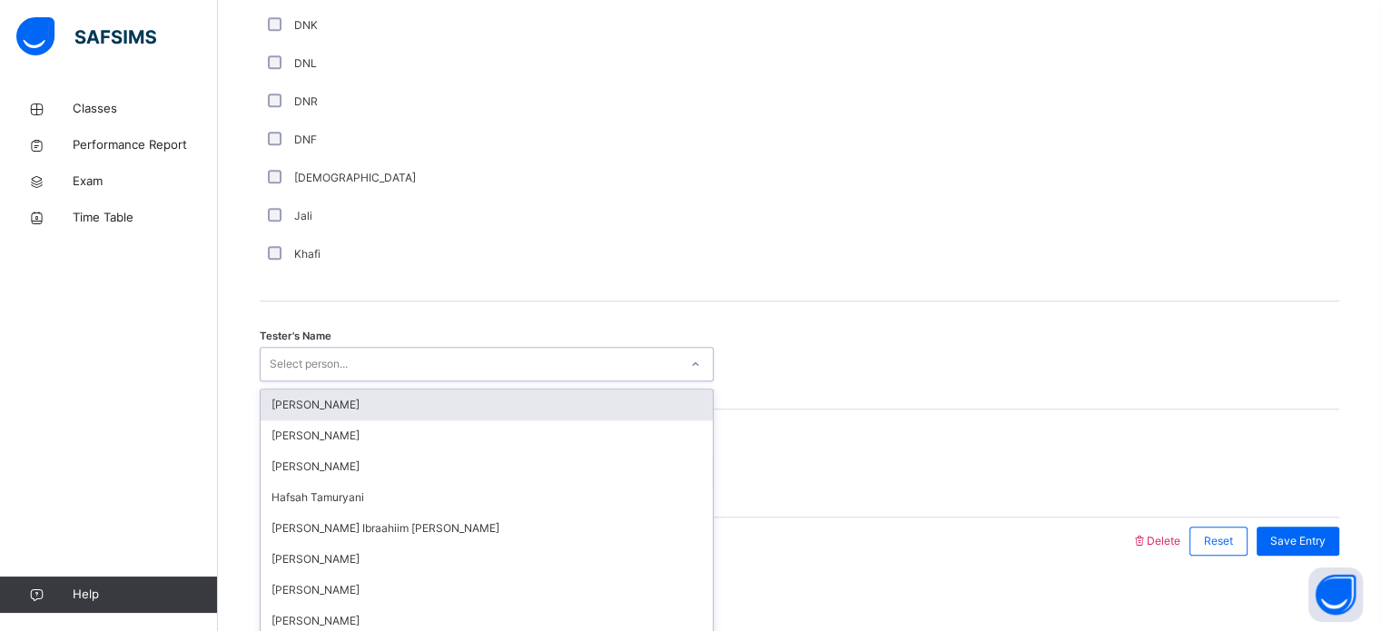
scroll to position [1639, 0]
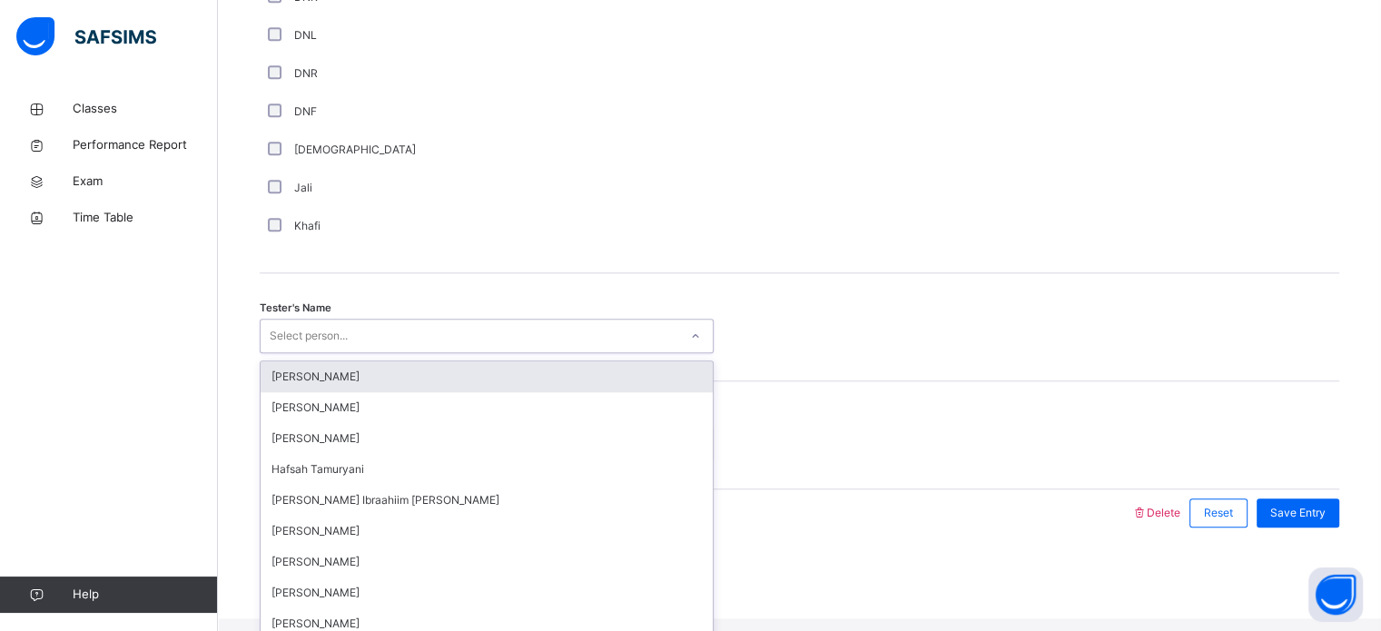
click at [326, 353] on div "option Sumeya Umar focused, 1 of 45. 45 results available. Use Up and Down to c…" at bounding box center [487, 336] width 454 height 34
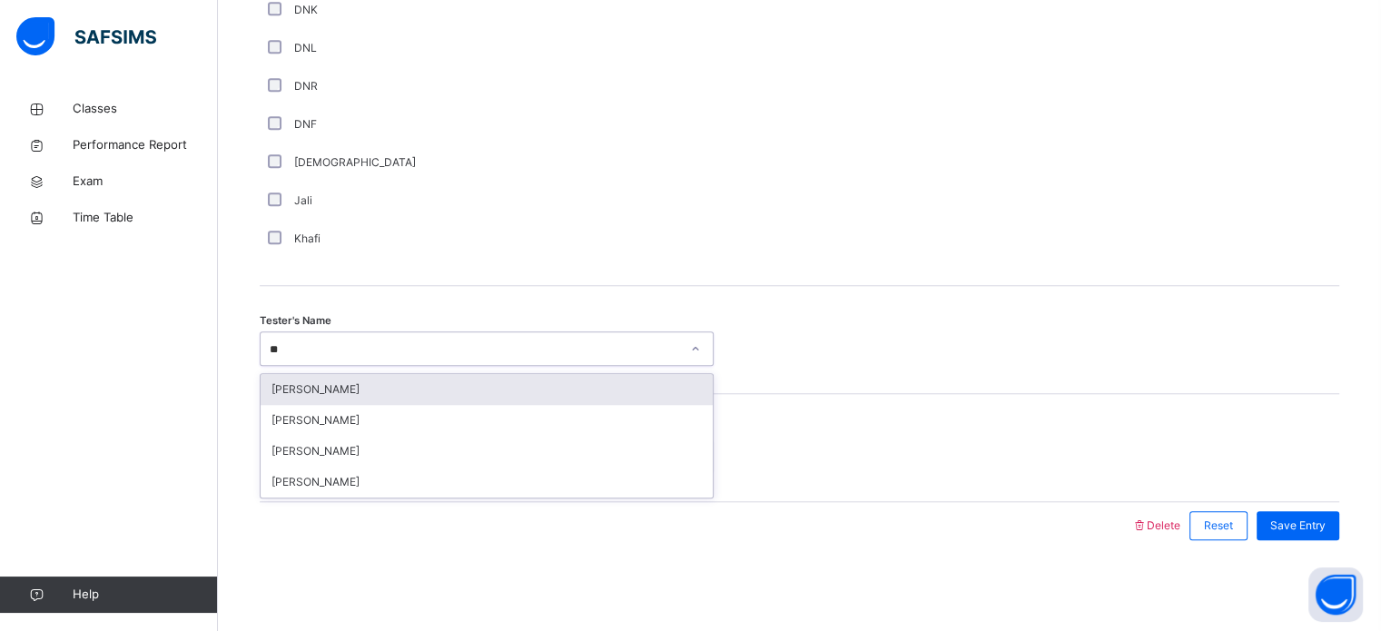
type input "***"
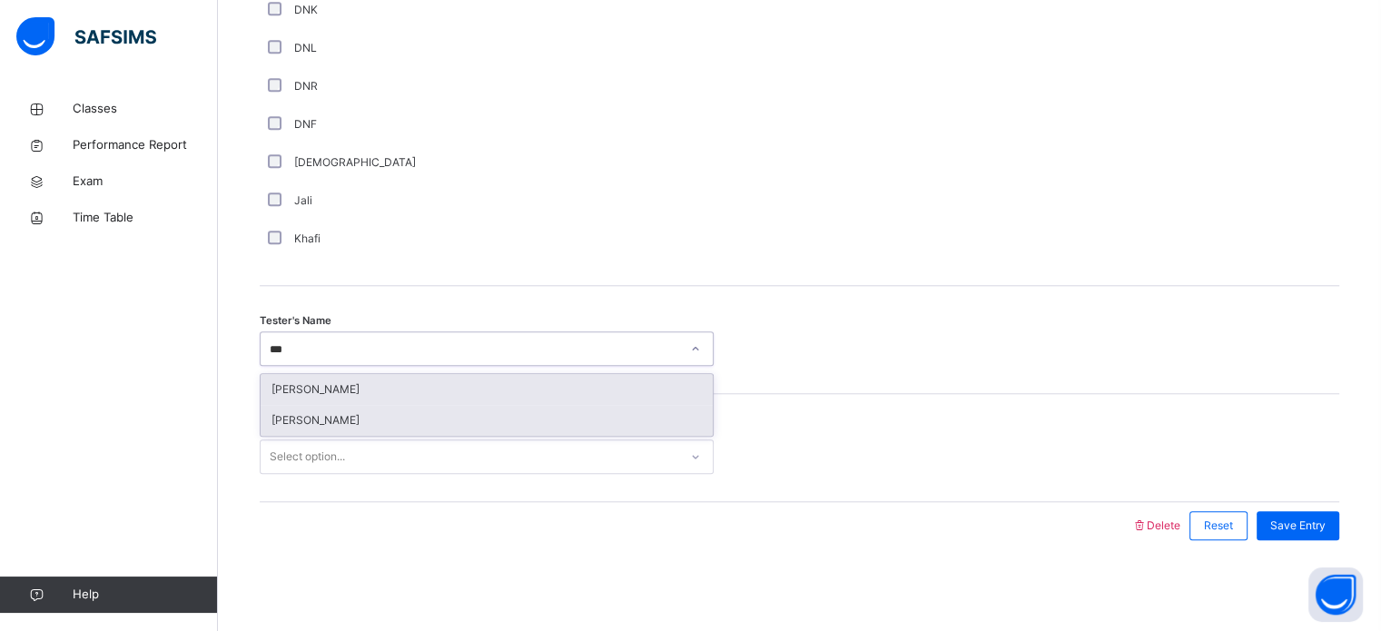
click at [354, 422] on div "[PERSON_NAME]" at bounding box center [487, 420] width 452 height 31
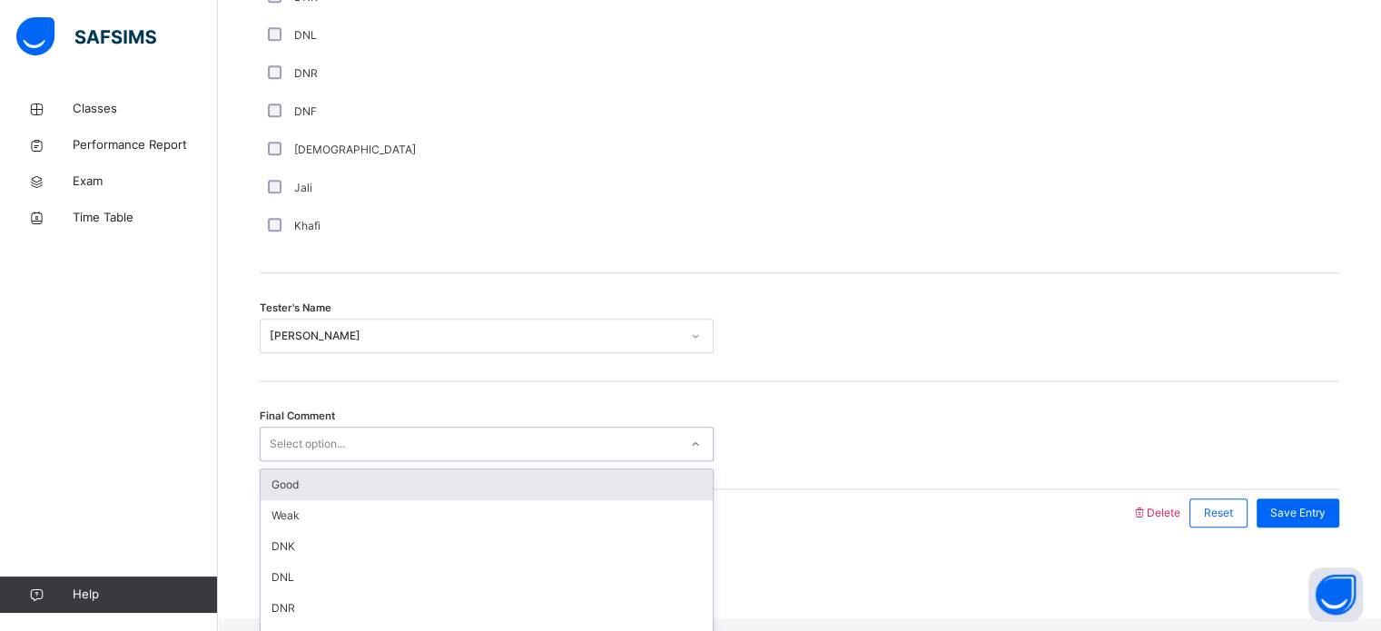
click at [309, 496] on div "Good" at bounding box center [487, 484] width 452 height 31
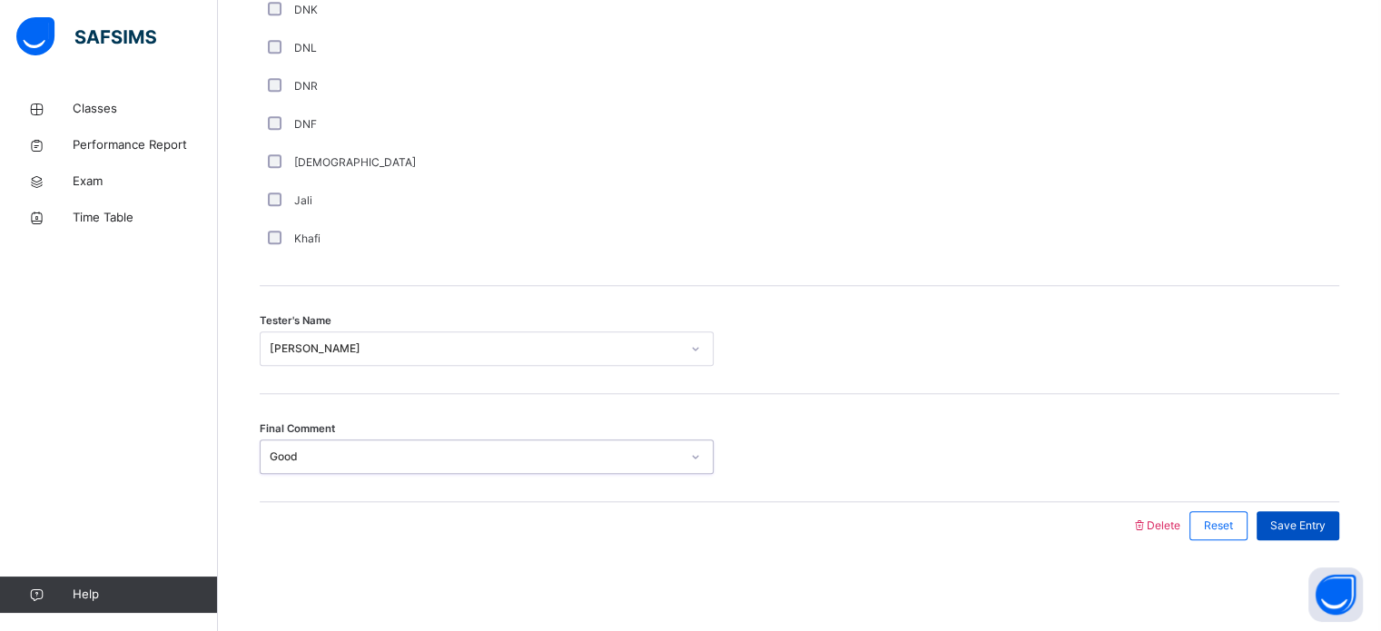
click at [1295, 523] on span "Save Entry" at bounding box center [1297, 525] width 55 height 16
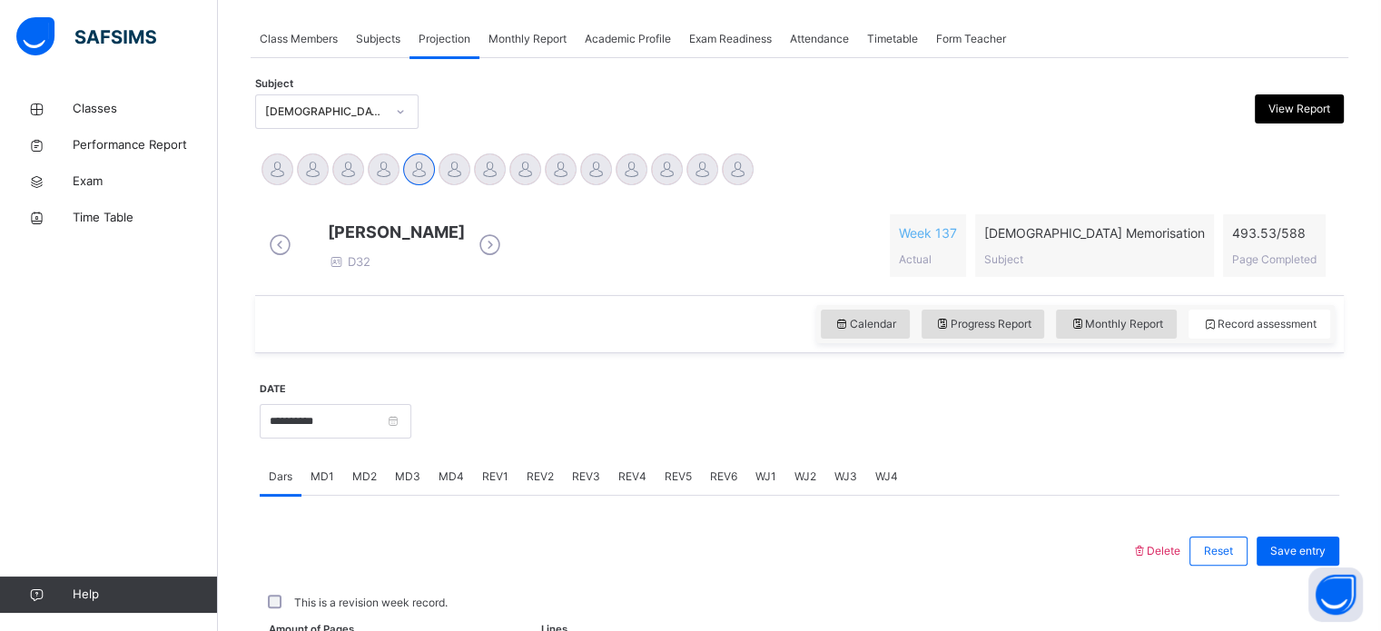
scroll to position [732, 0]
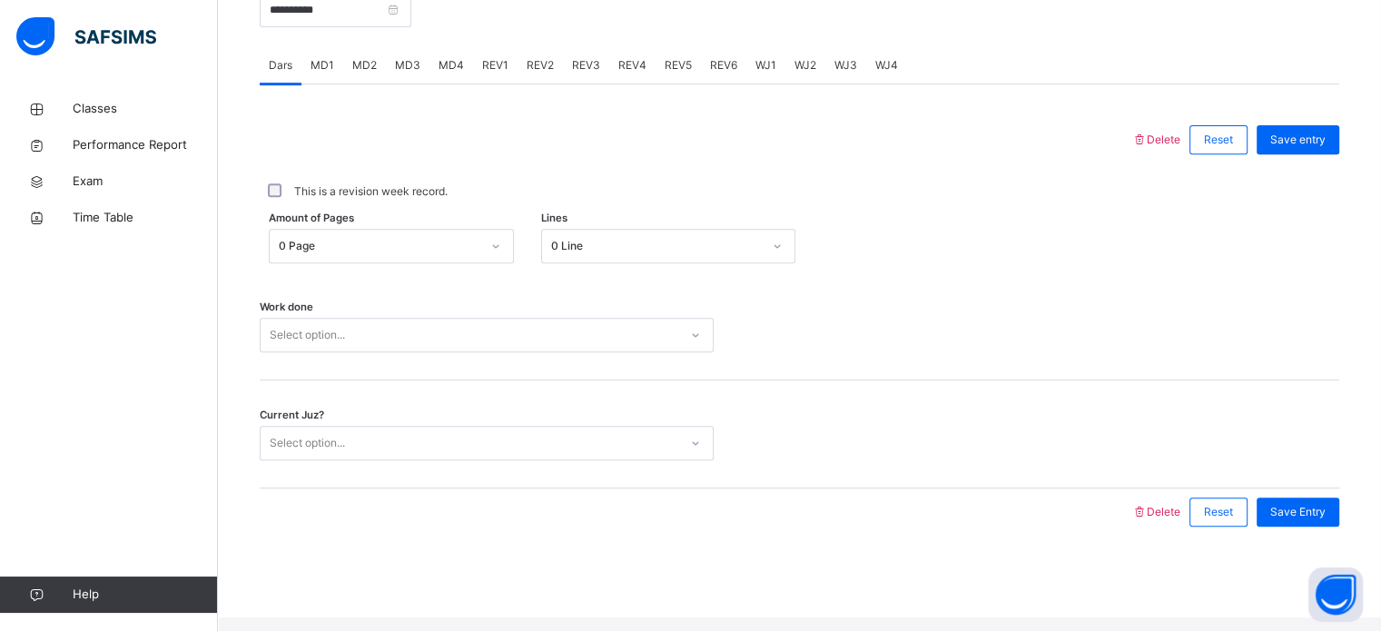
click at [591, 74] on span "REV3" at bounding box center [586, 65] width 28 height 16
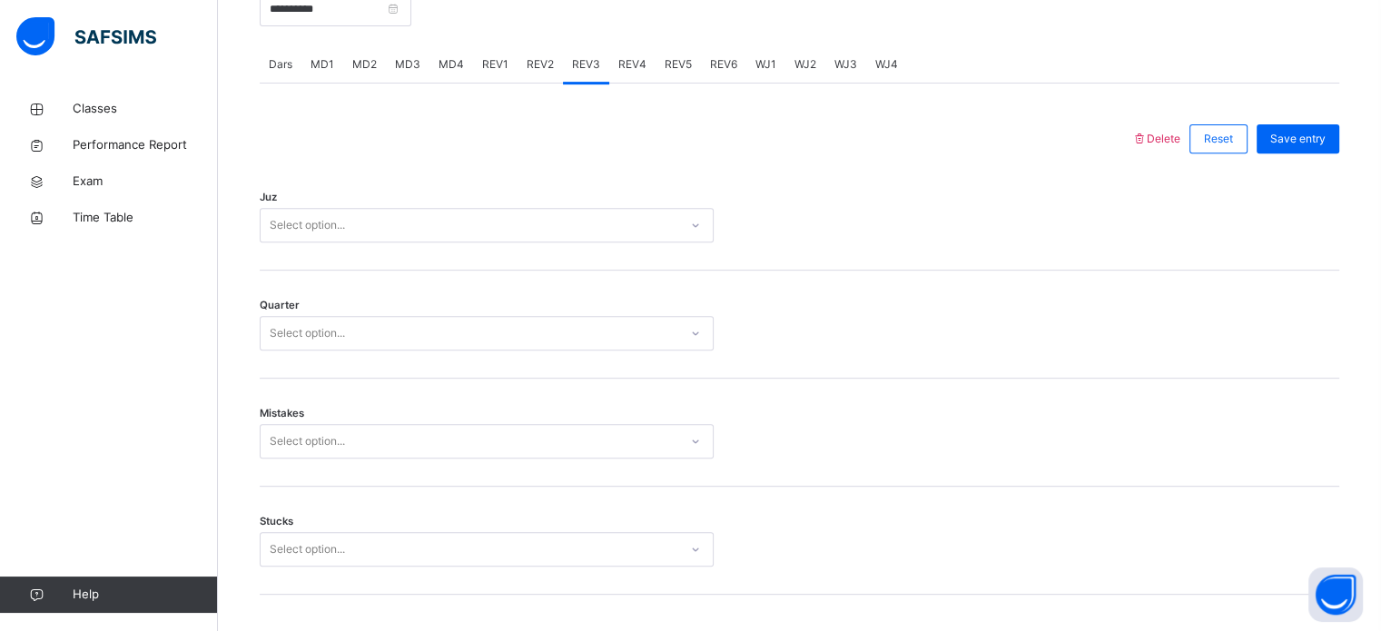
scroll to position [728, 0]
click at [643, 87] on div "REV4" at bounding box center [632, 69] width 46 height 36
click at [470, 228] on div "Select option..." at bounding box center [487, 229] width 454 height 34
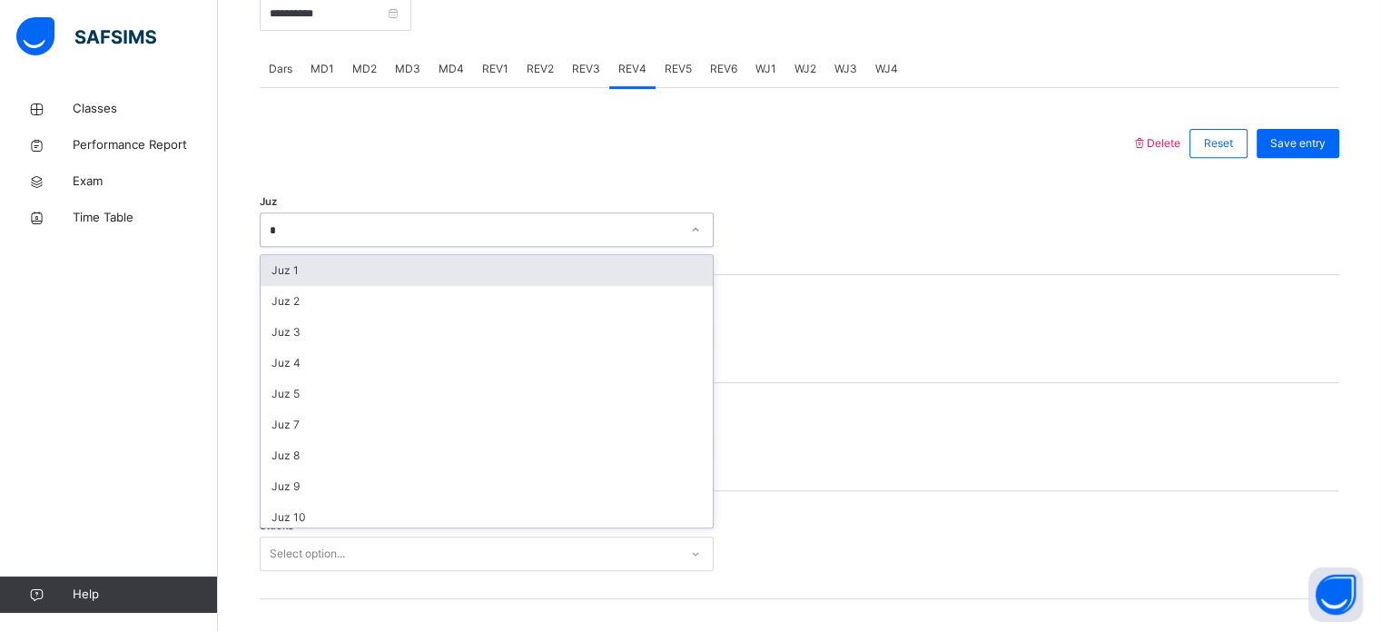
type input "**"
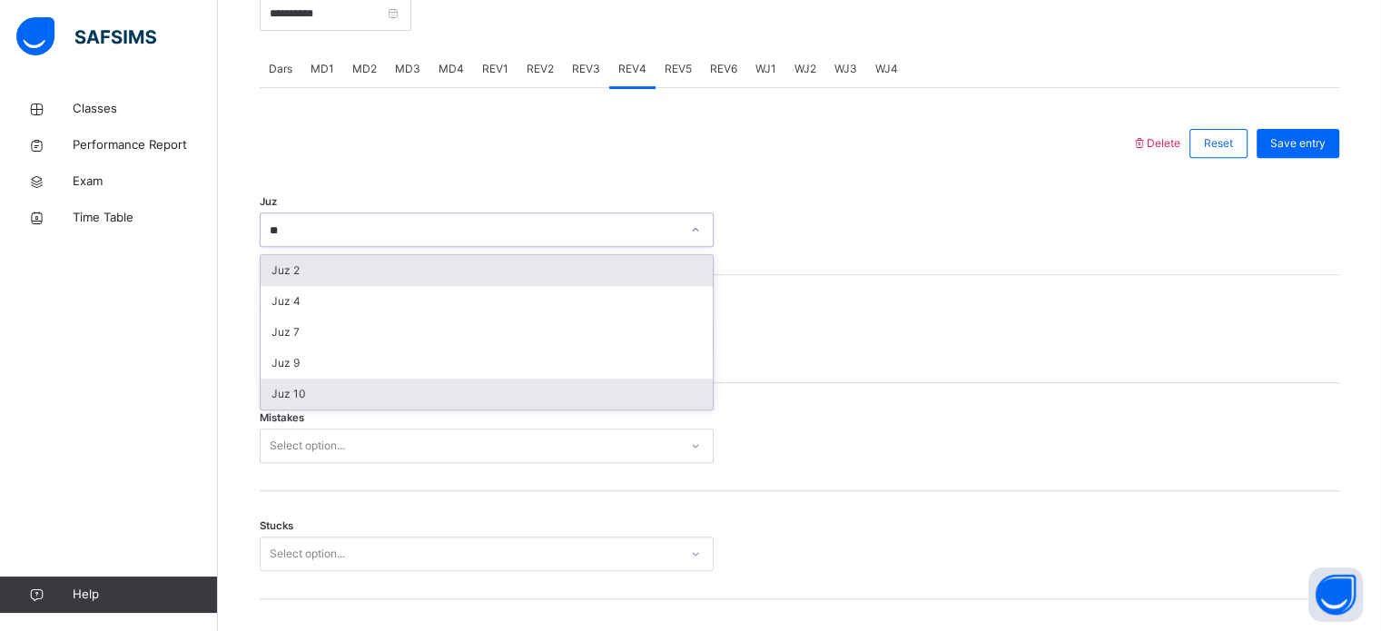
click at [341, 409] on div "Juz 10" at bounding box center [487, 394] width 452 height 31
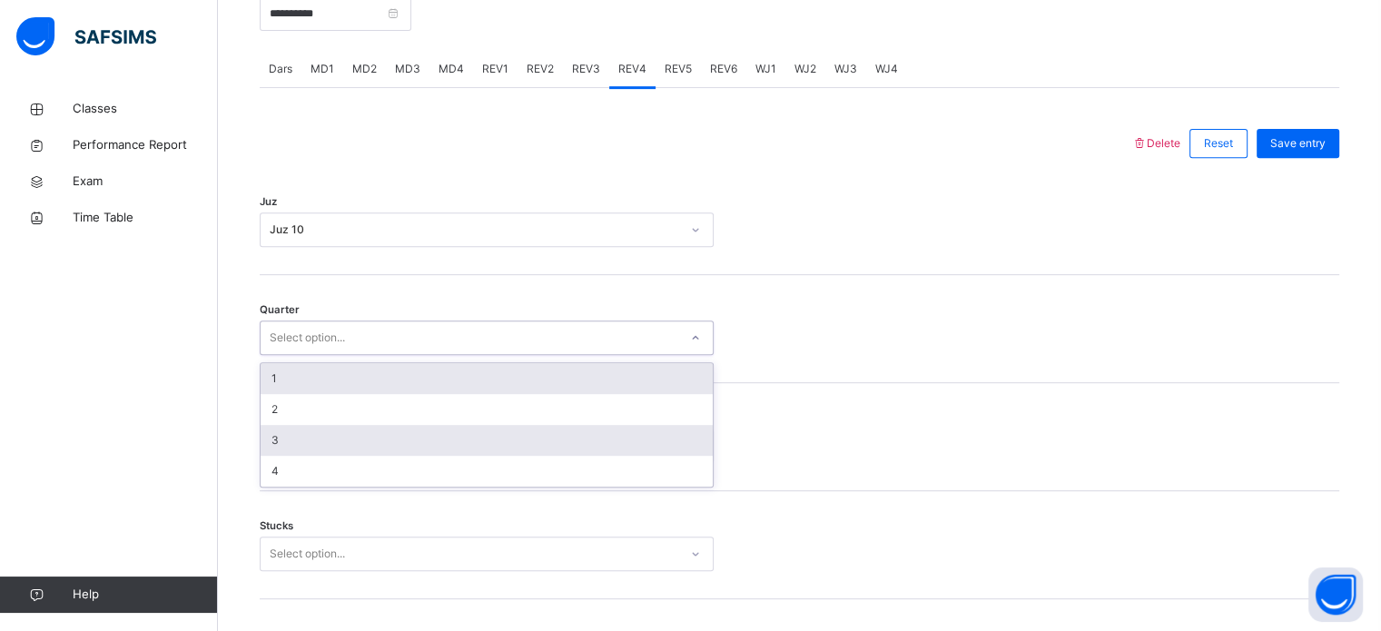
click at [298, 456] on div "3" at bounding box center [487, 440] width 452 height 31
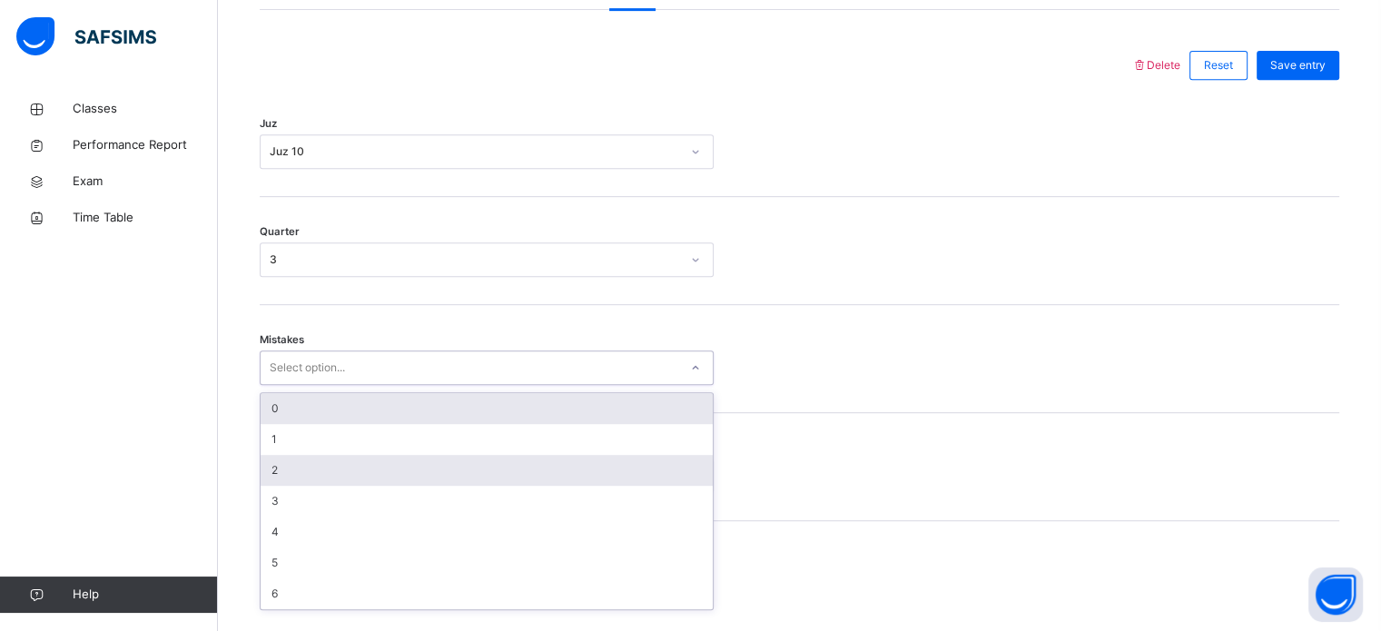
click at [312, 469] on div "2" at bounding box center [487, 470] width 452 height 31
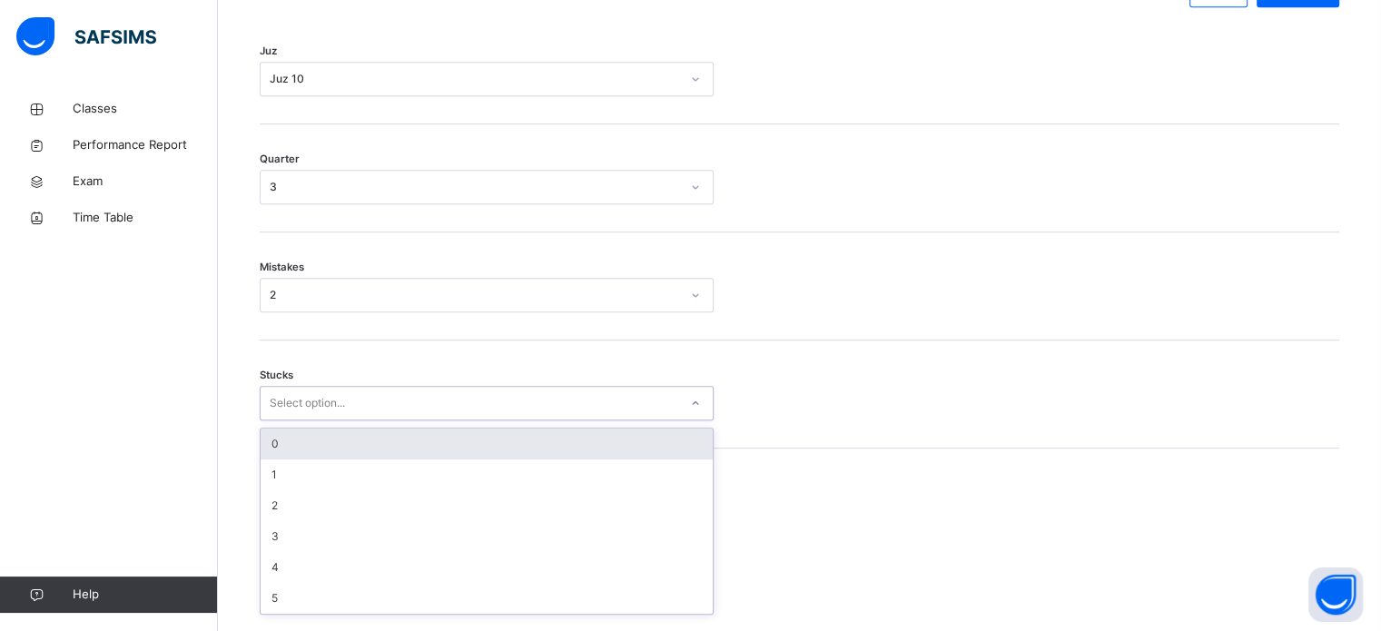
scroll to position [882, 0]
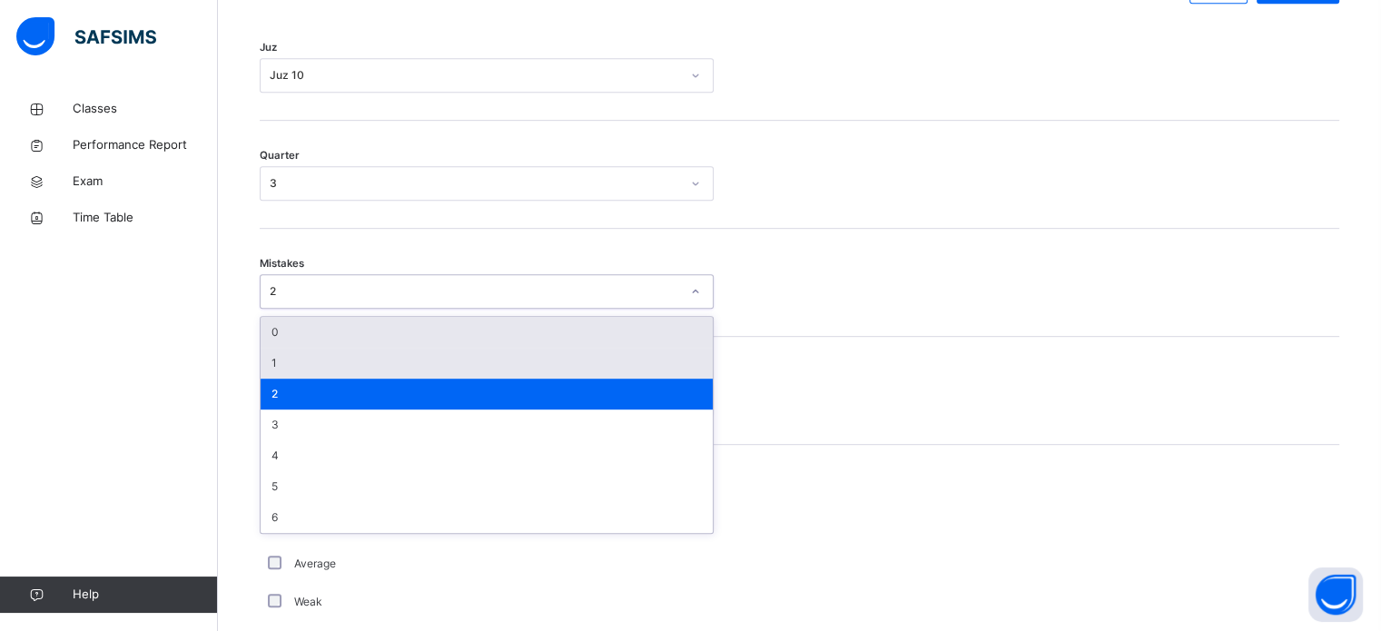
click at [308, 378] on div "1" at bounding box center [487, 363] width 452 height 31
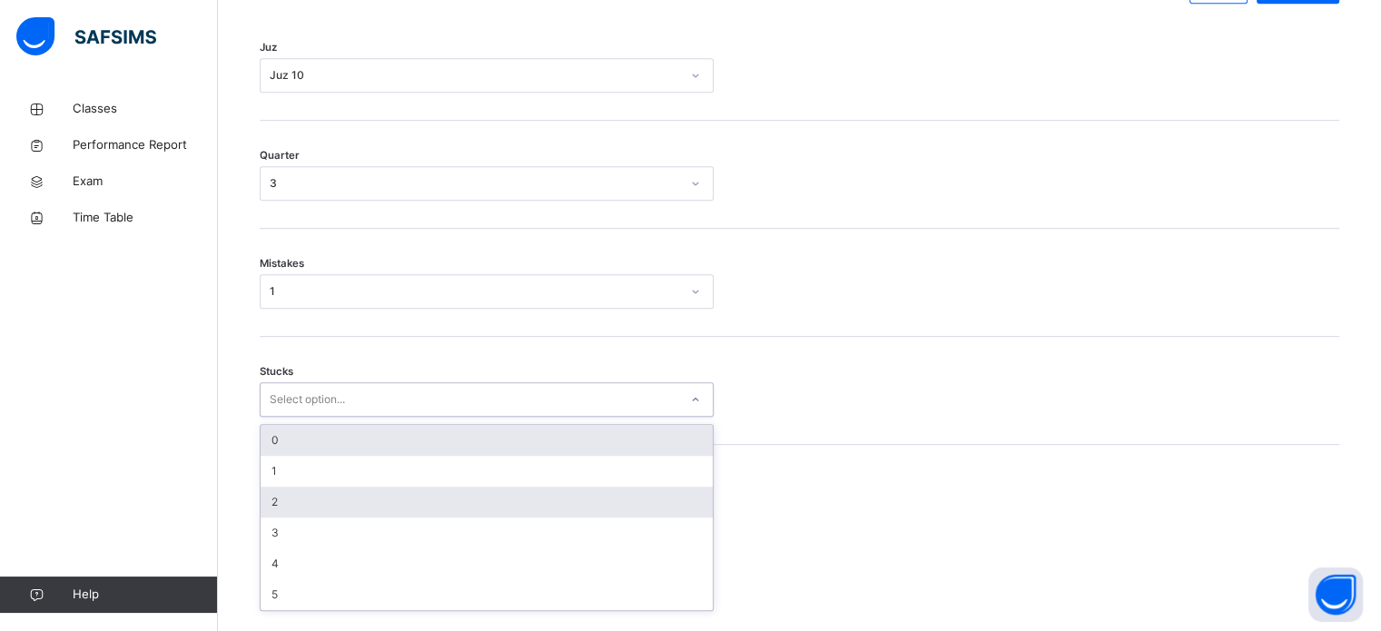
click at [292, 501] on div "2" at bounding box center [487, 502] width 452 height 31
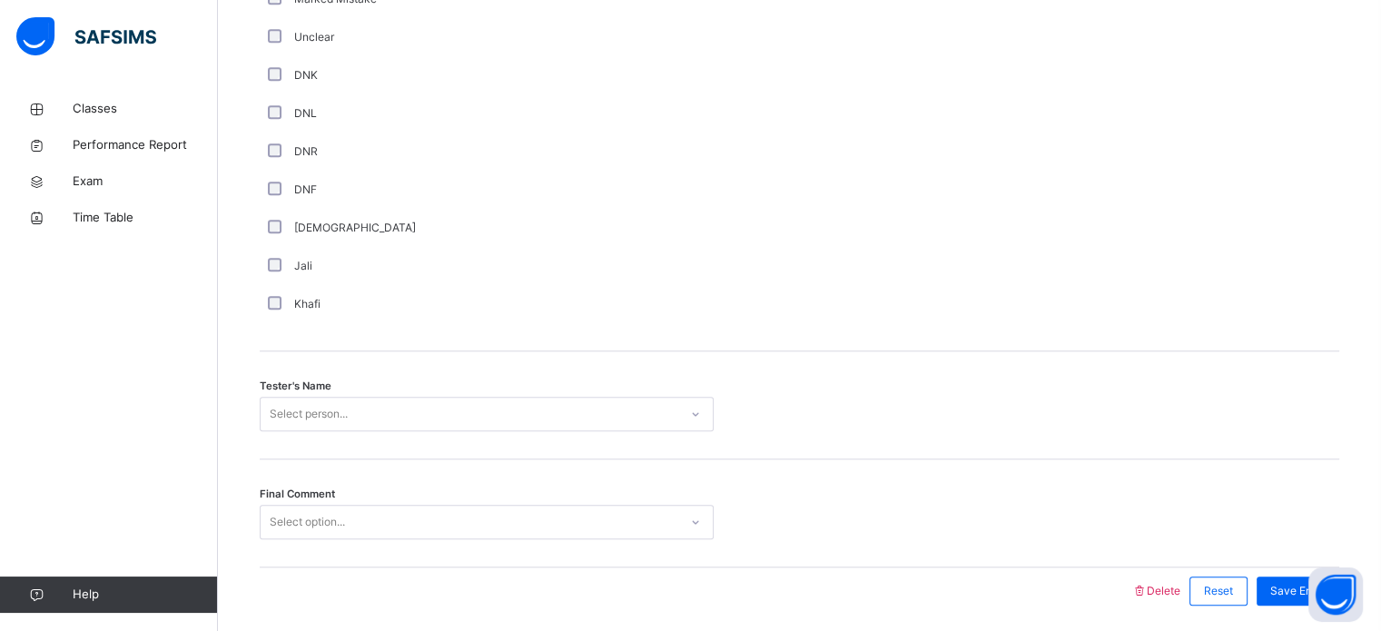
click at [369, 454] on div "Tester's Name Select person..." at bounding box center [799, 405] width 1079 height 108
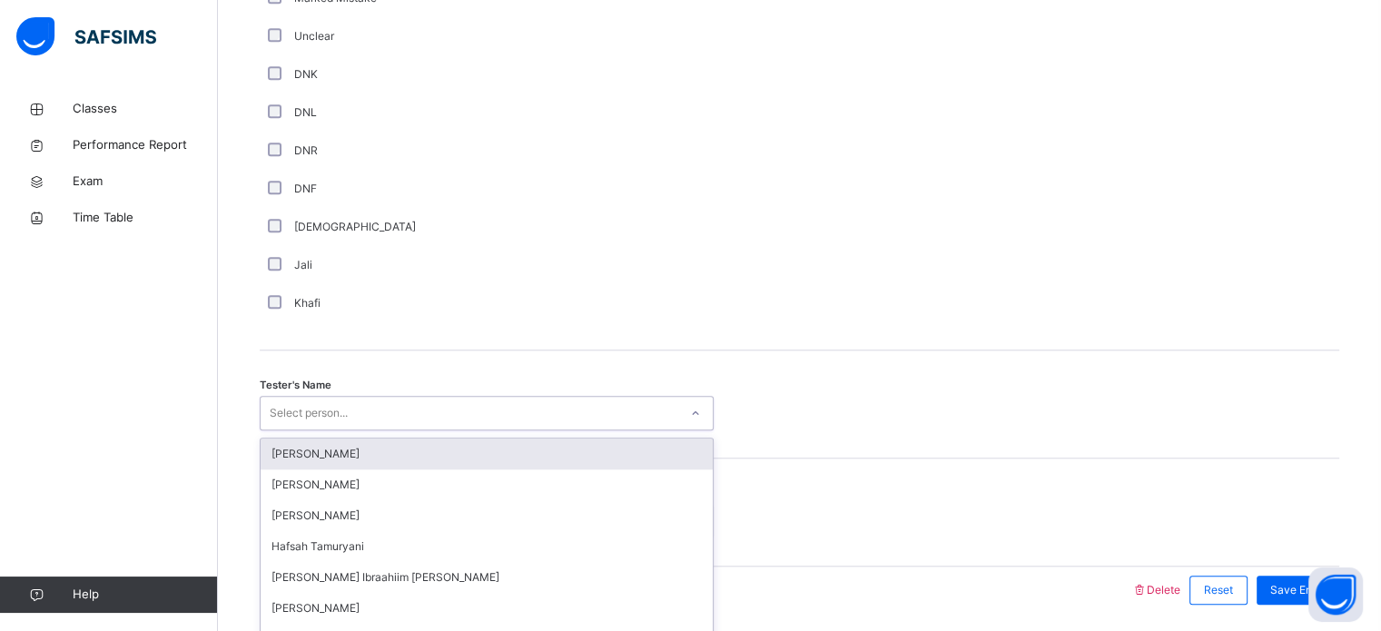
scroll to position [1639, 0]
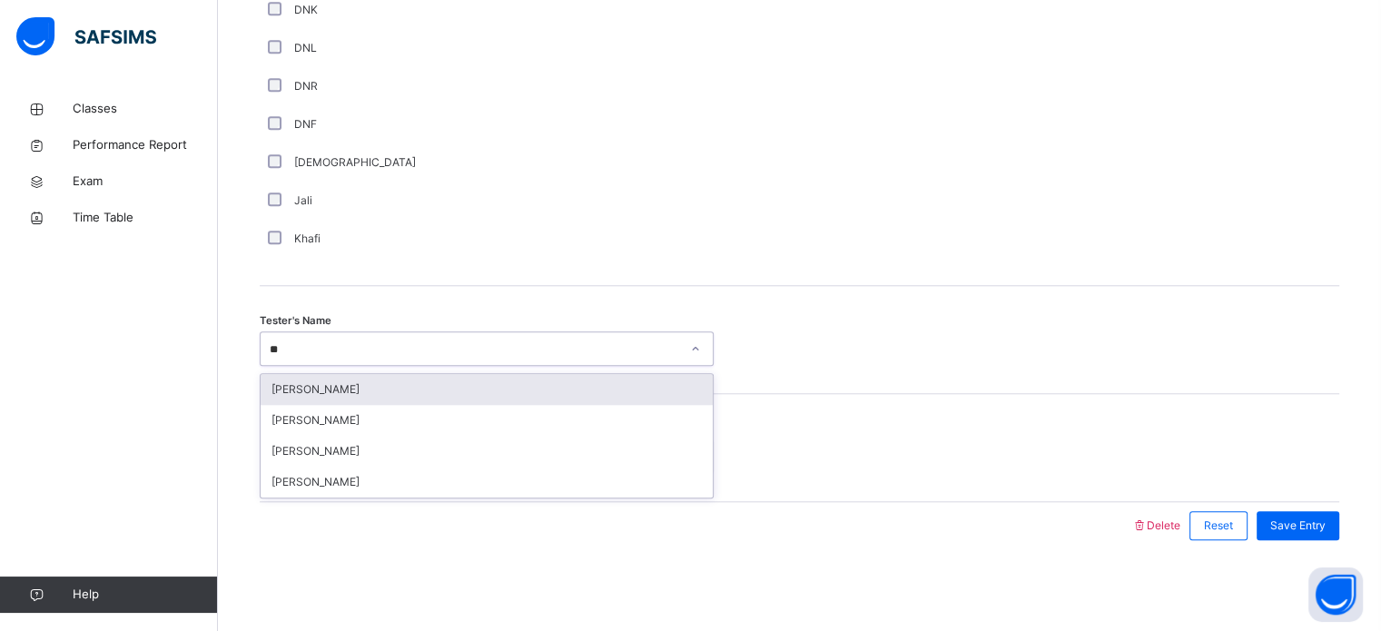
type input "***"
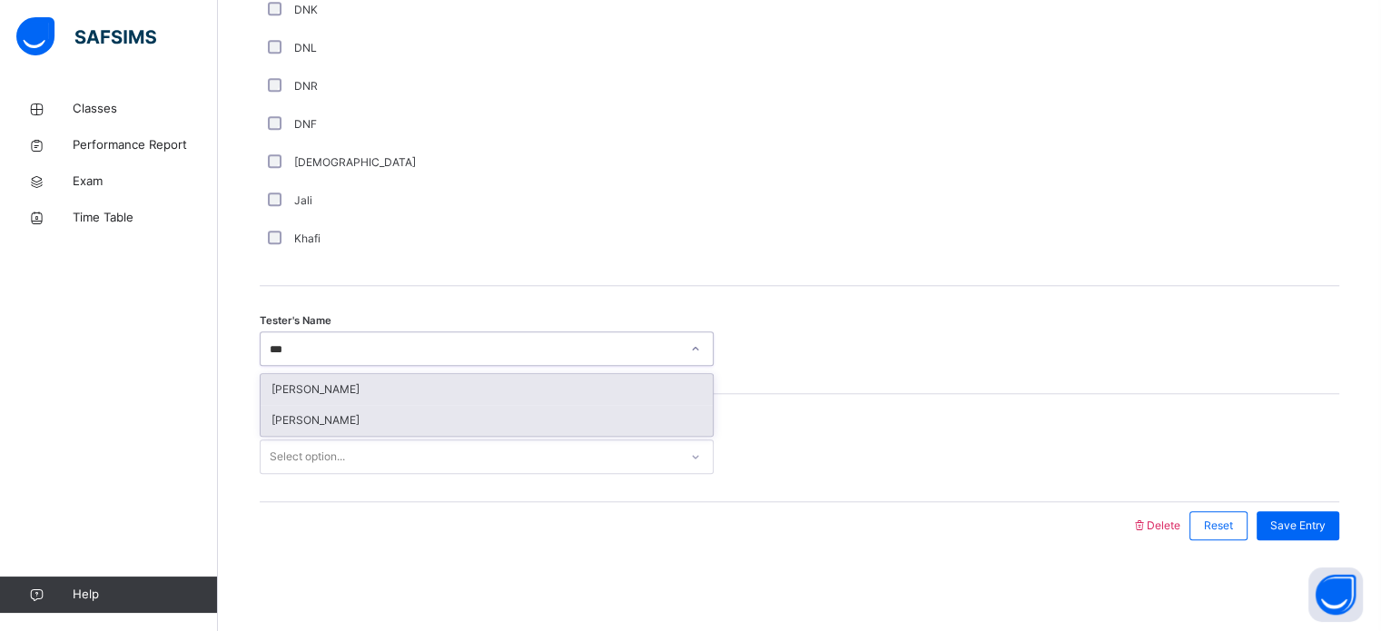
click at [401, 431] on div "[PERSON_NAME]" at bounding box center [487, 420] width 452 height 31
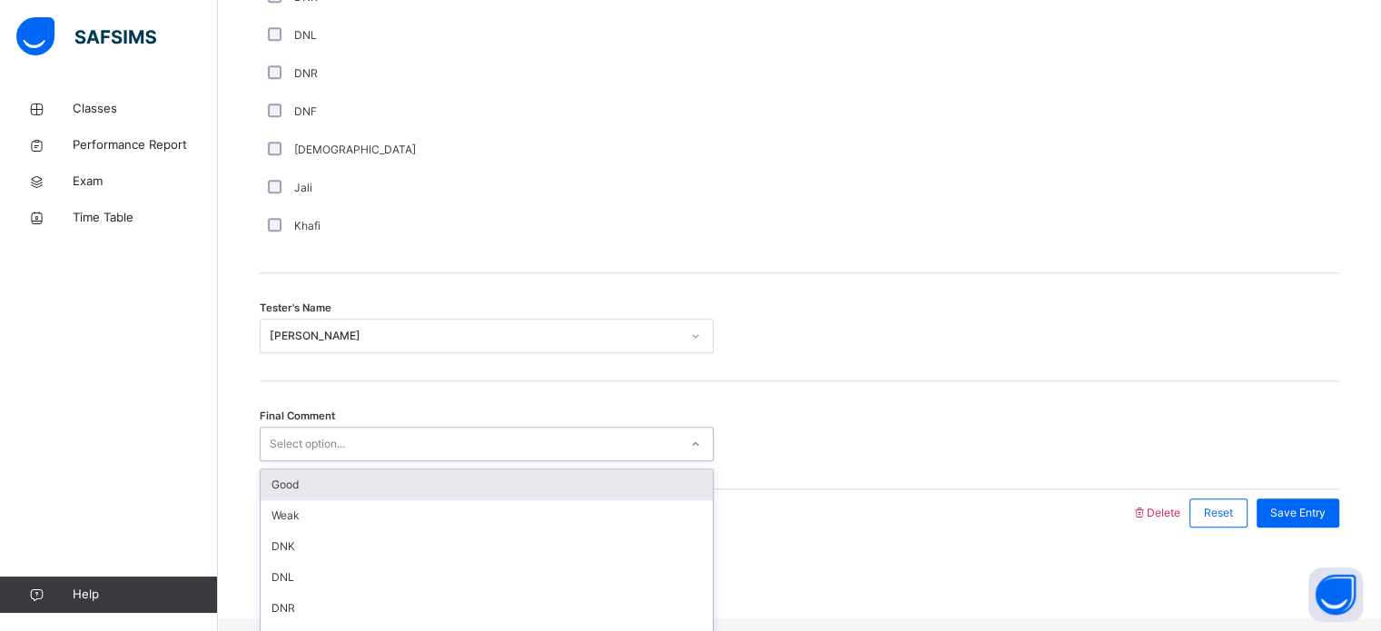
click at [630, 500] on div "Good" at bounding box center [487, 484] width 452 height 31
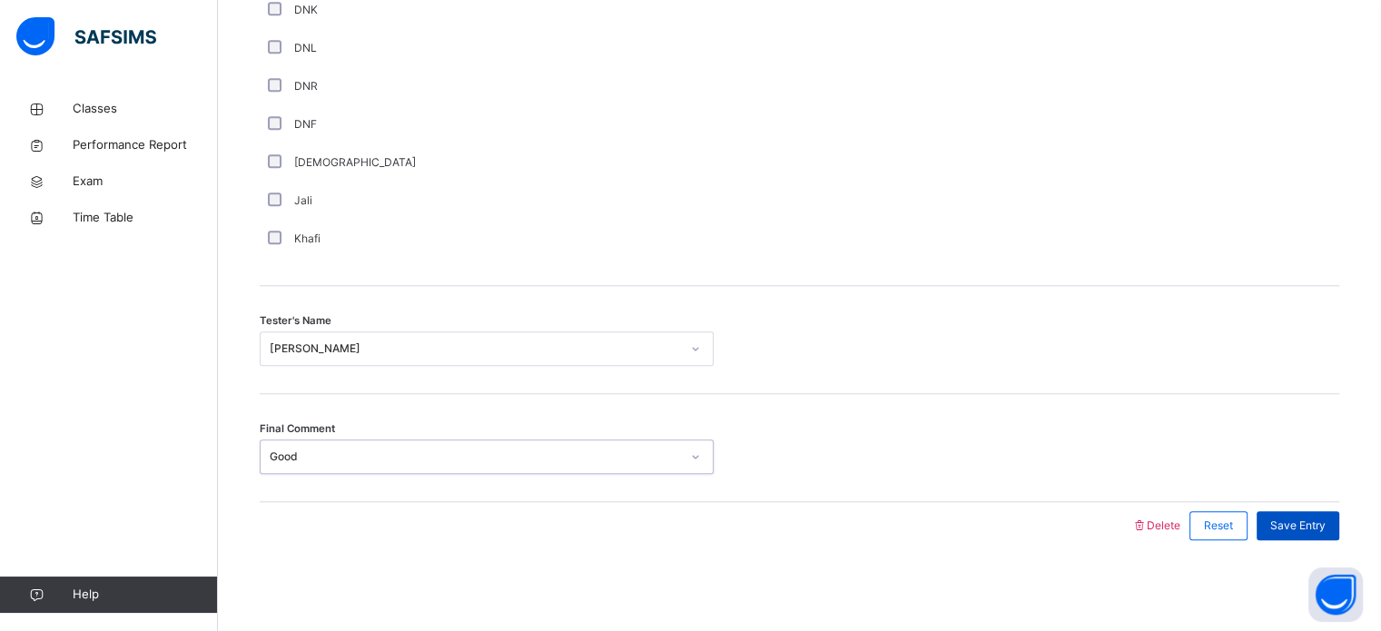
click at [1326, 512] on div "Save Entry" at bounding box center [1297, 525] width 83 height 29
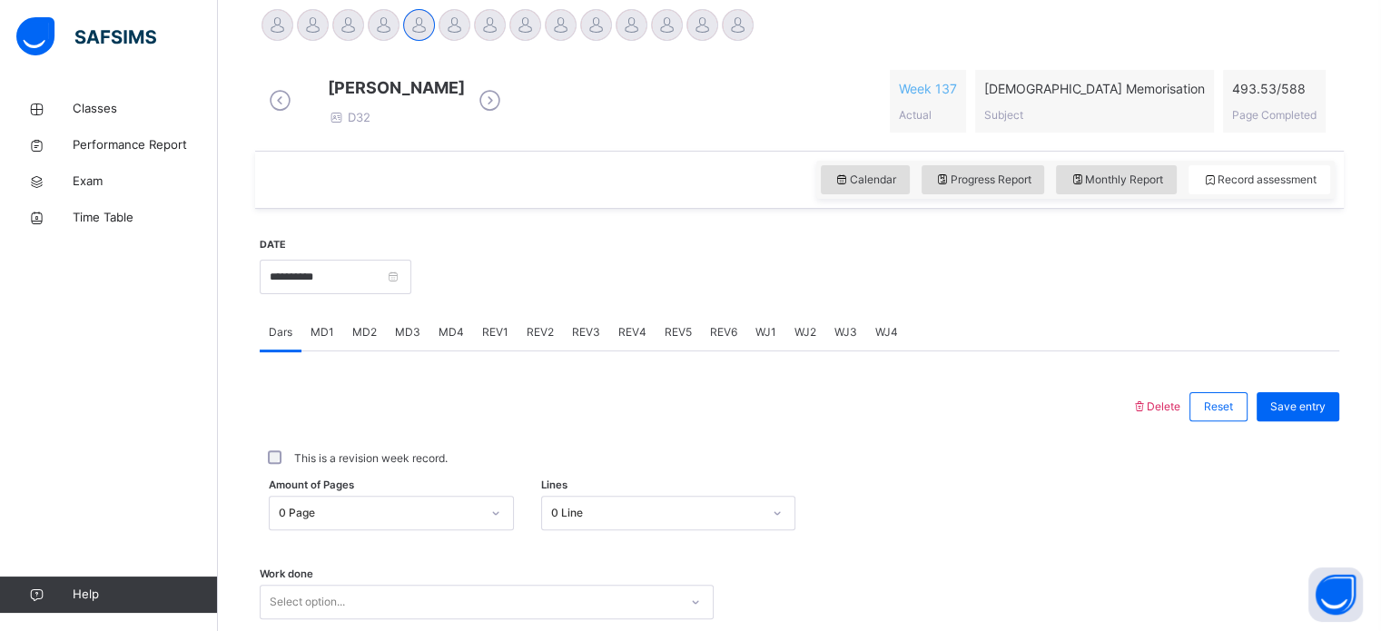
scroll to position [463, 0]
click at [403, 287] on input "**********" at bounding box center [336, 278] width 152 height 34
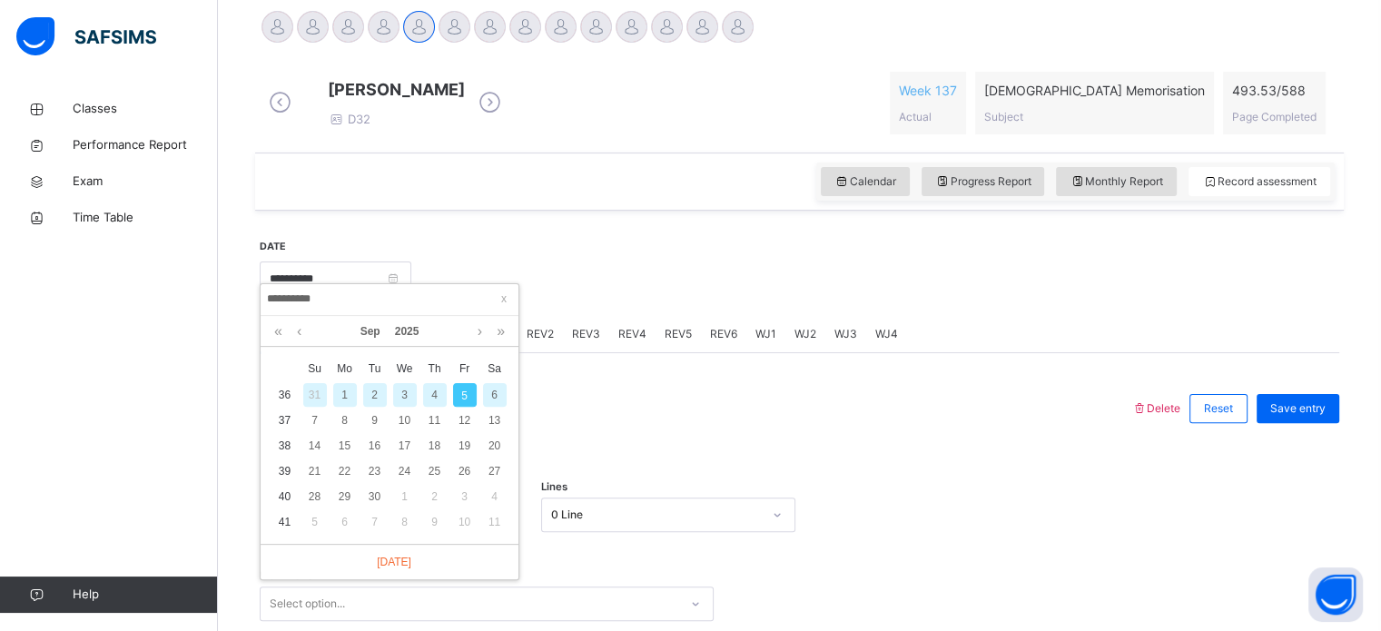
click at [436, 388] on div "4" at bounding box center [435, 395] width 24 height 24
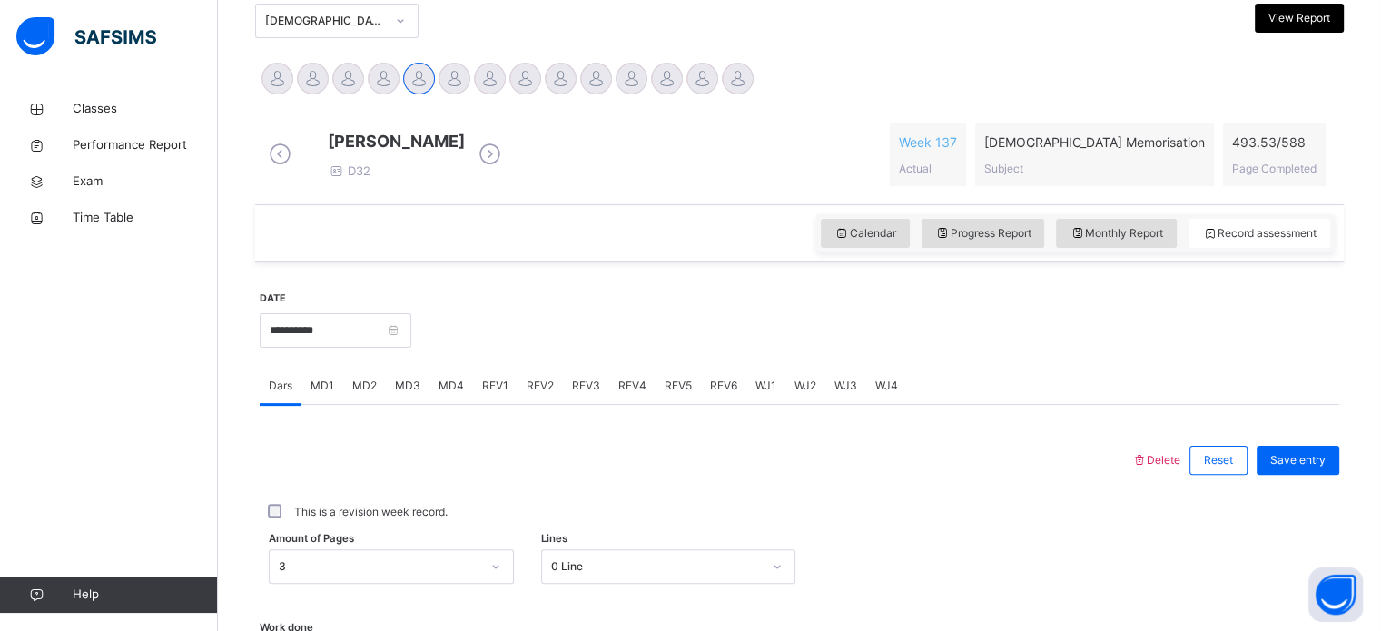
scroll to position [409, 0]
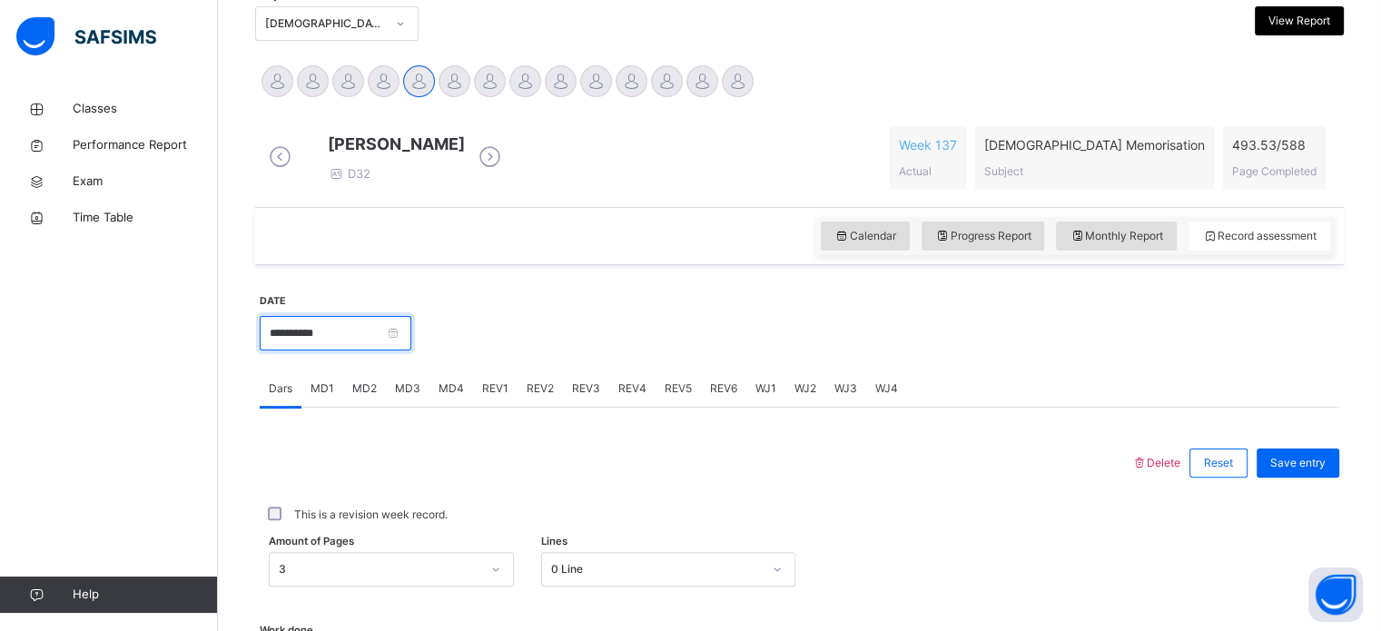
click at [352, 340] on input "**********" at bounding box center [336, 333] width 152 height 34
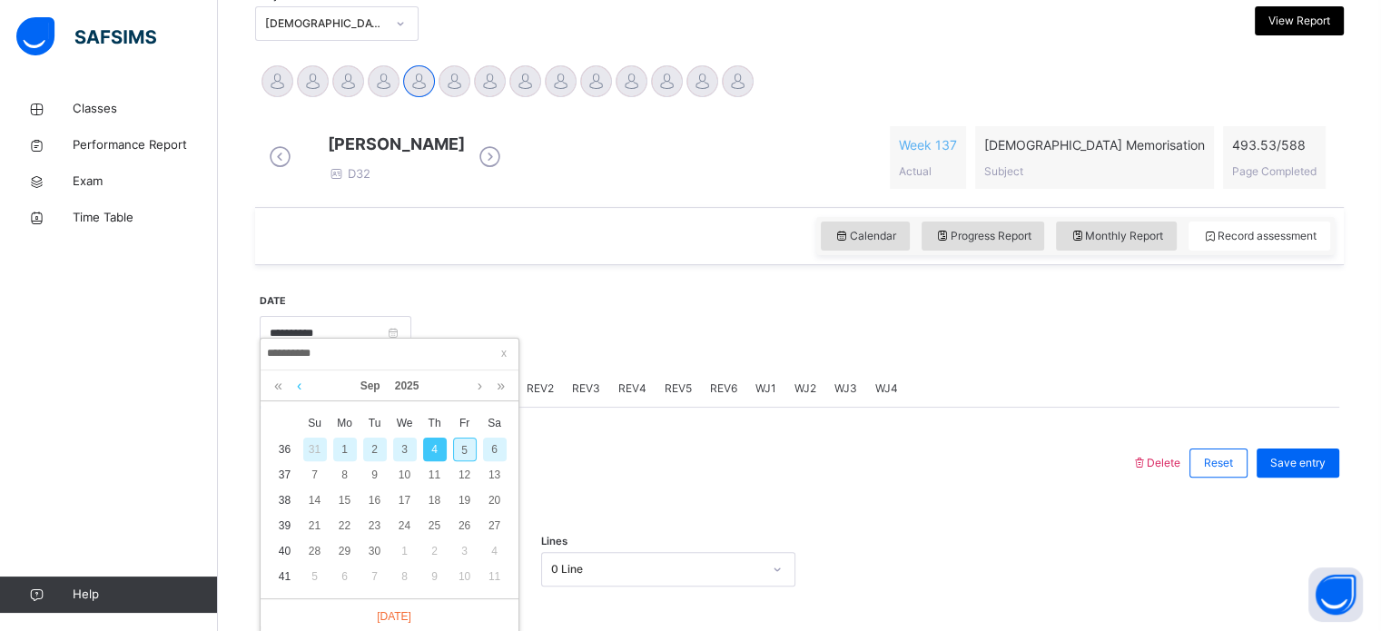
click at [301, 384] on link at bounding box center [299, 385] width 14 height 31
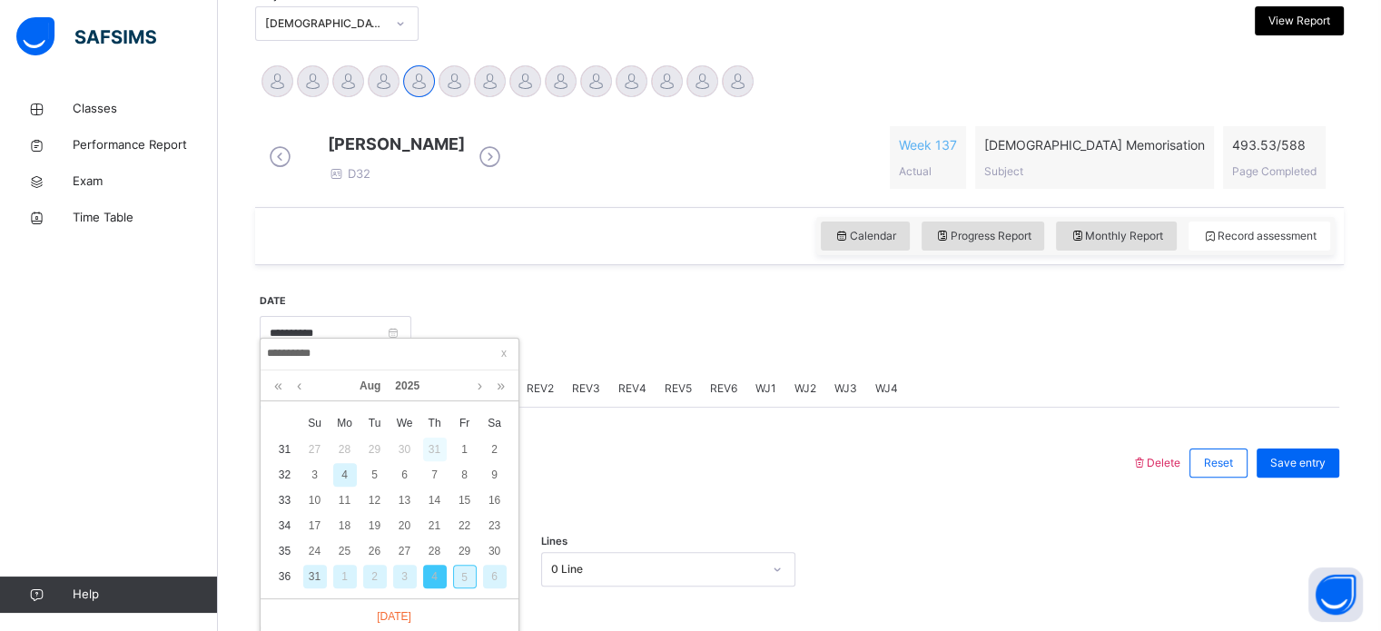
click at [445, 439] on div "31" at bounding box center [435, 450] width 24 height 24
type input "**********"
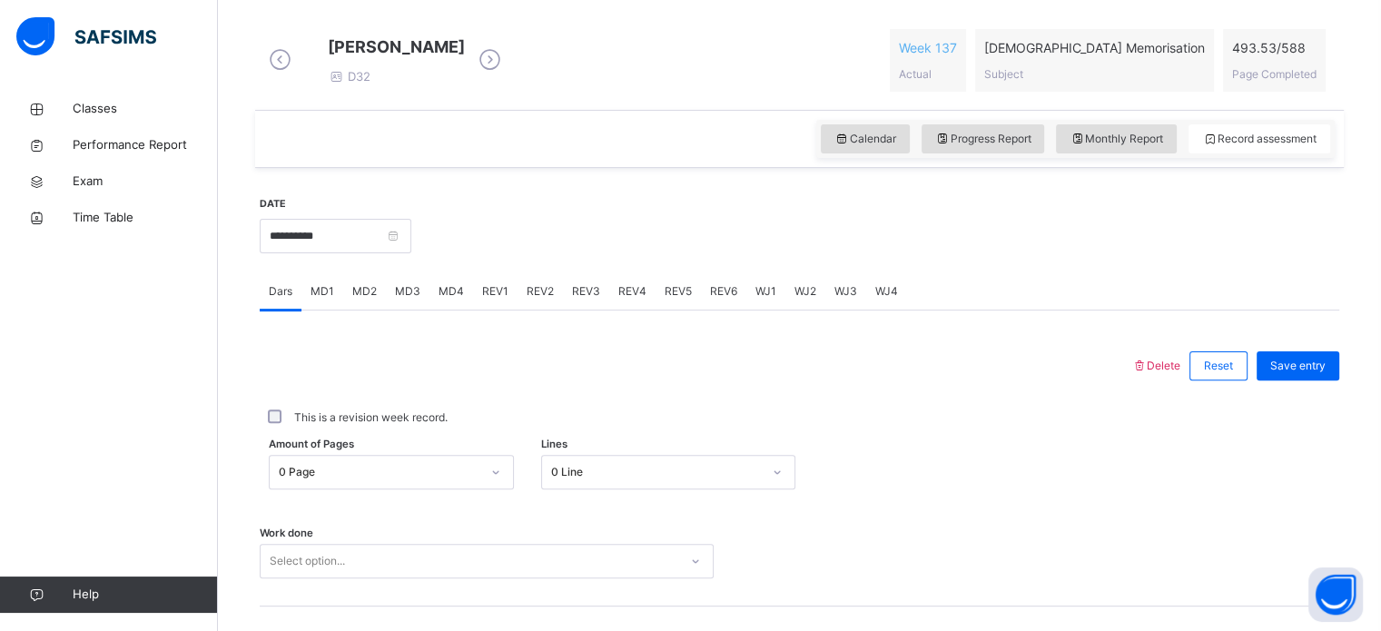
scroll to position [512, 0]
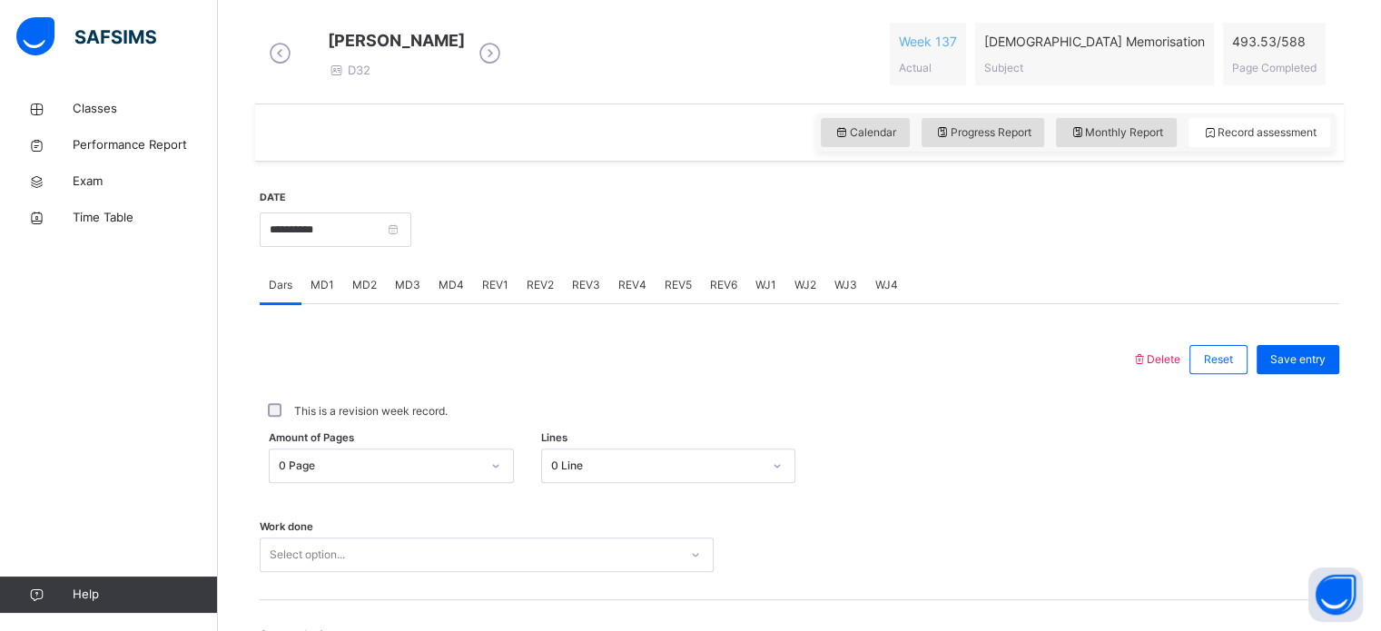
click at [395, 290] on span "MD3" at bounding box center [407, 285] width 25 height 16
click at [269, 293] on span "Dars" at bounding box center [281, 285] width 24 height 16
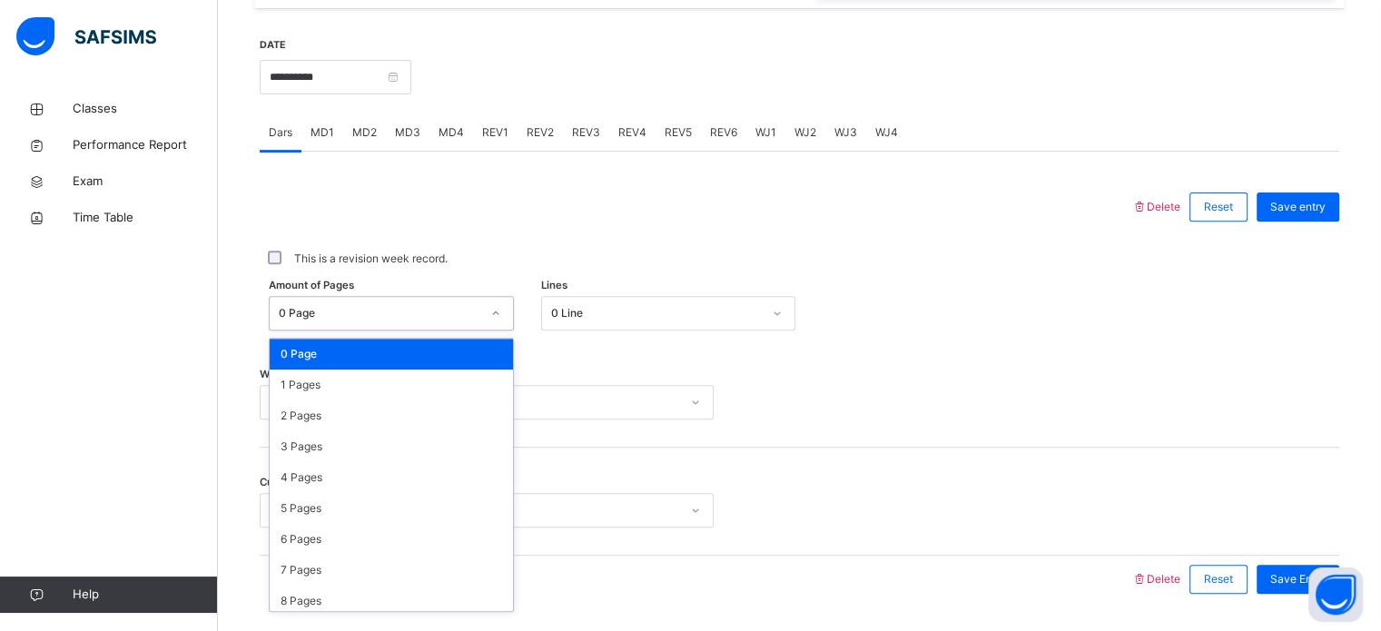
click at [362, 330] on div "option 0 Page focused, 1 of 589. 589 results available. Use Up and Down to choo…" at bounding box center [391, 313] width 245 height 34
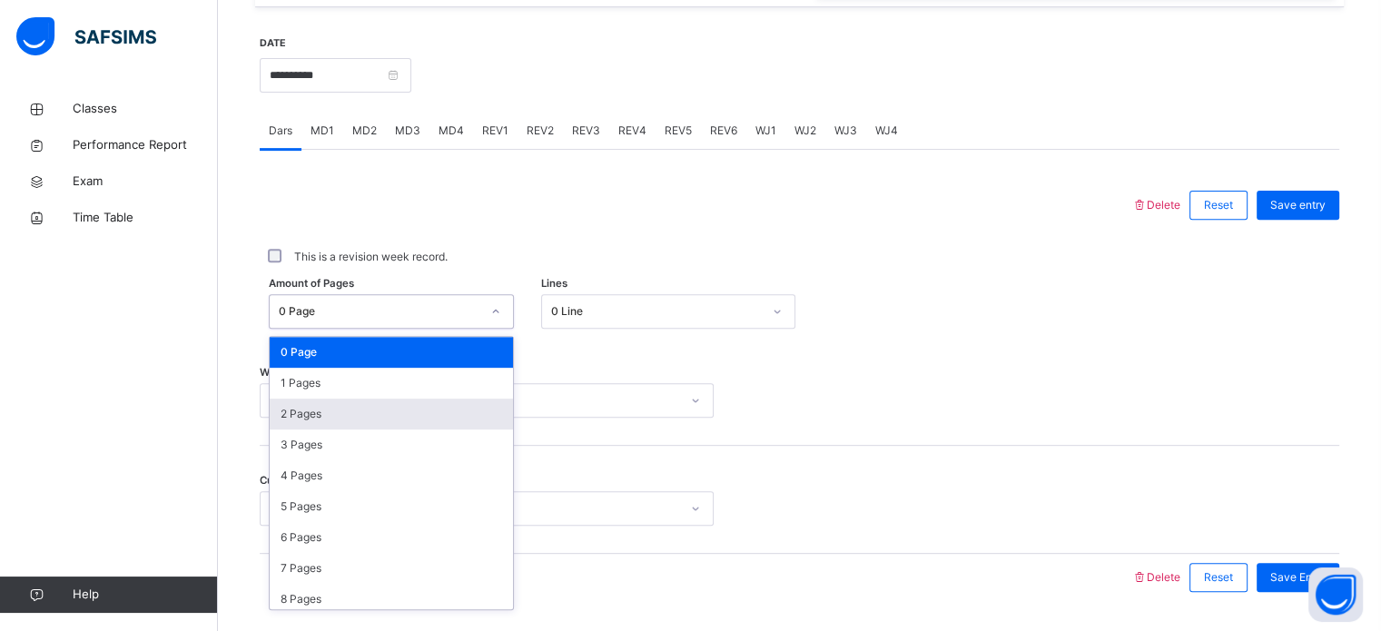
click at [296, 429] on div "2 Pages" at bounding box center [391, 414] width 243 height 31
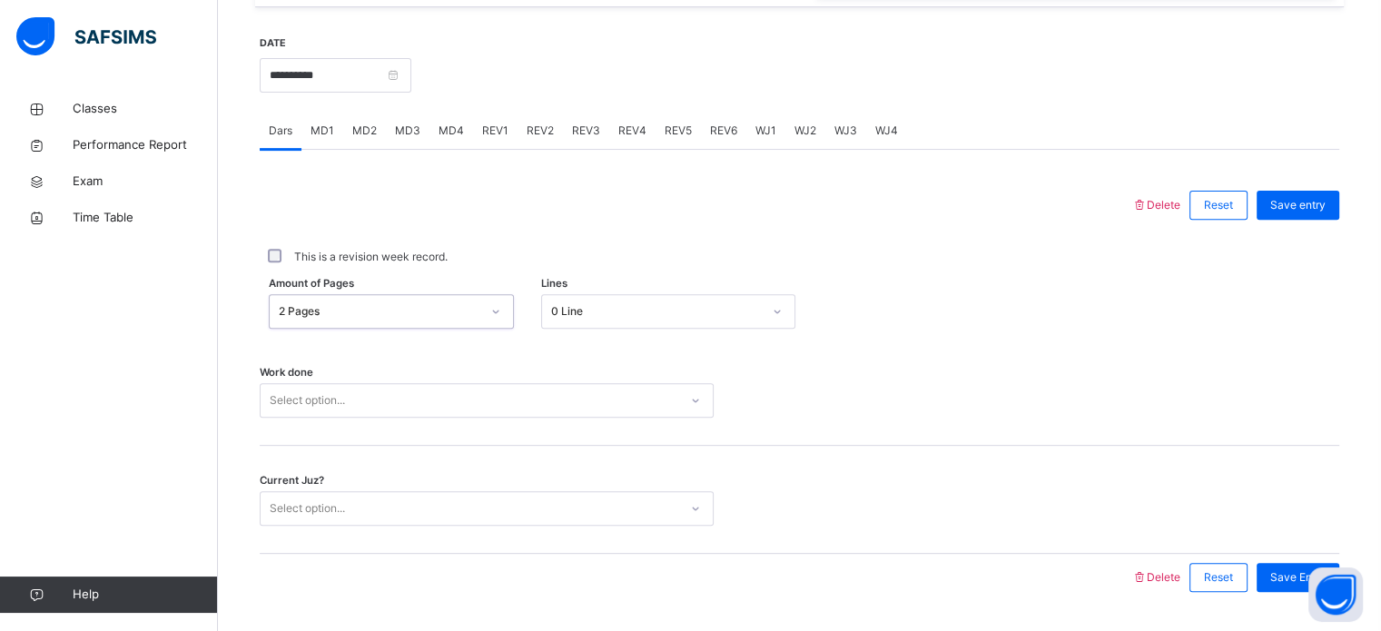
scroll to position [732, 0]
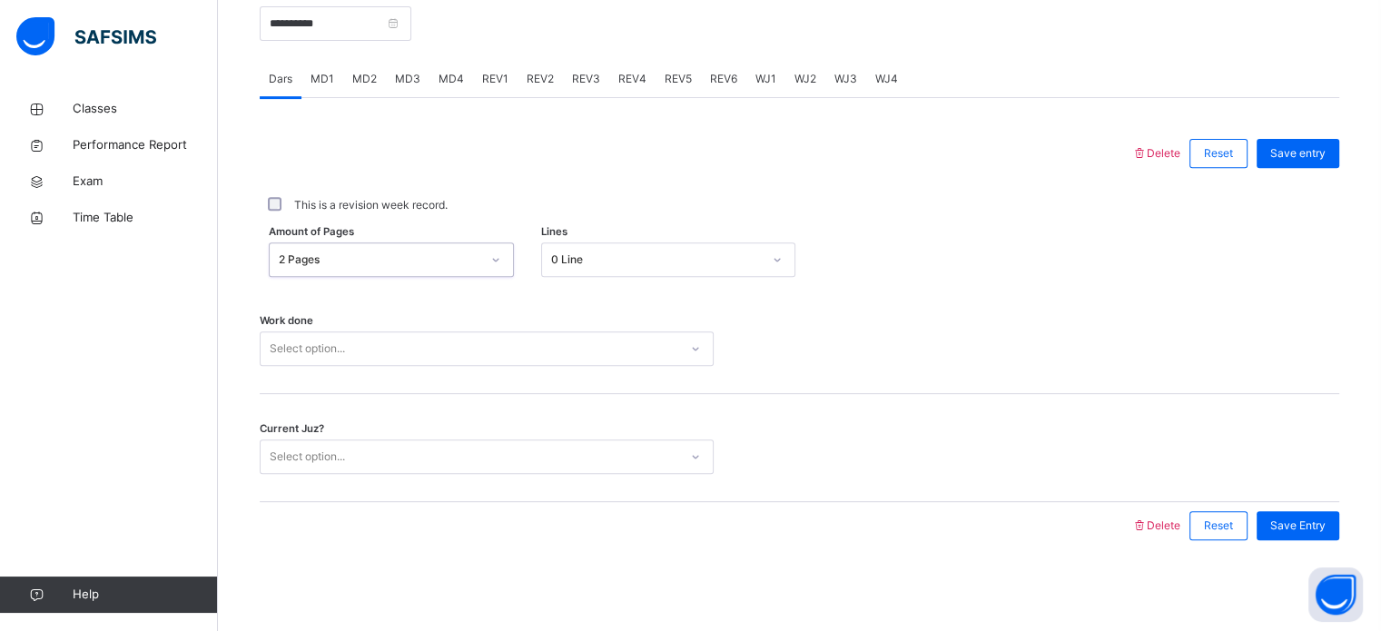
click at [283, 366] on div "Select option..." at bounding box center [487, 348] width 454 height 34
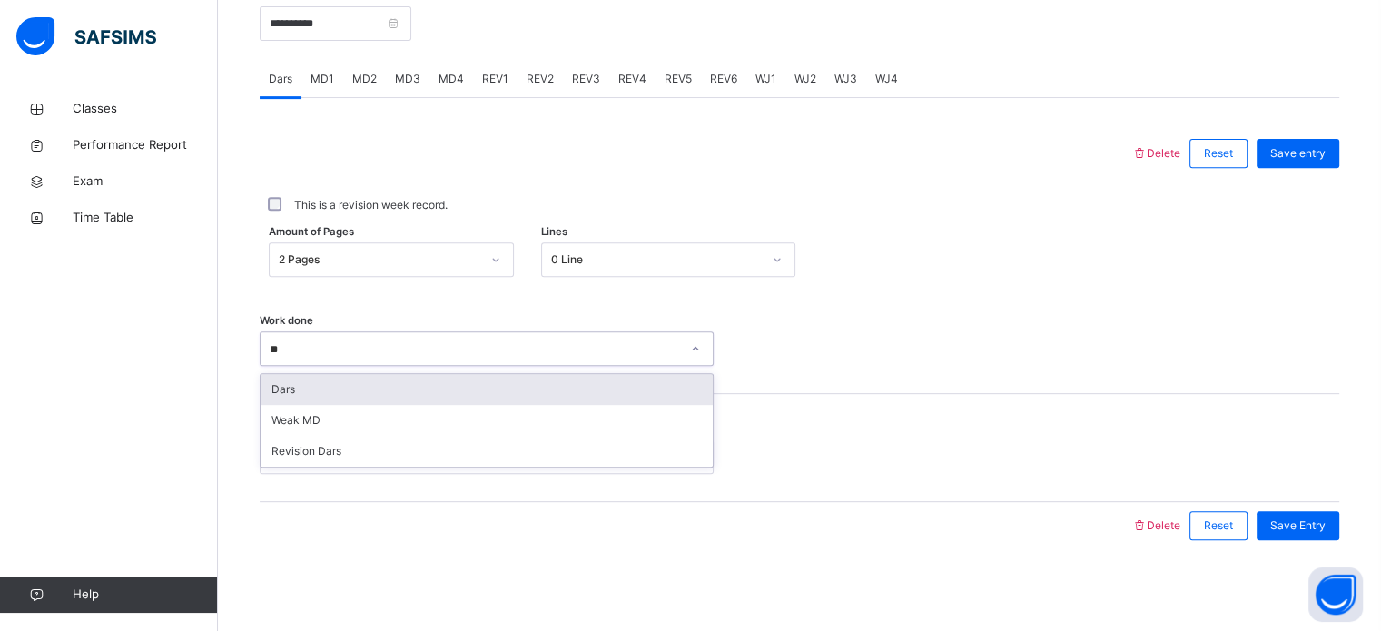
type input "***"
click at [385, 392] on div "Dars" at bounding box center [487, 389] width 452 height 31
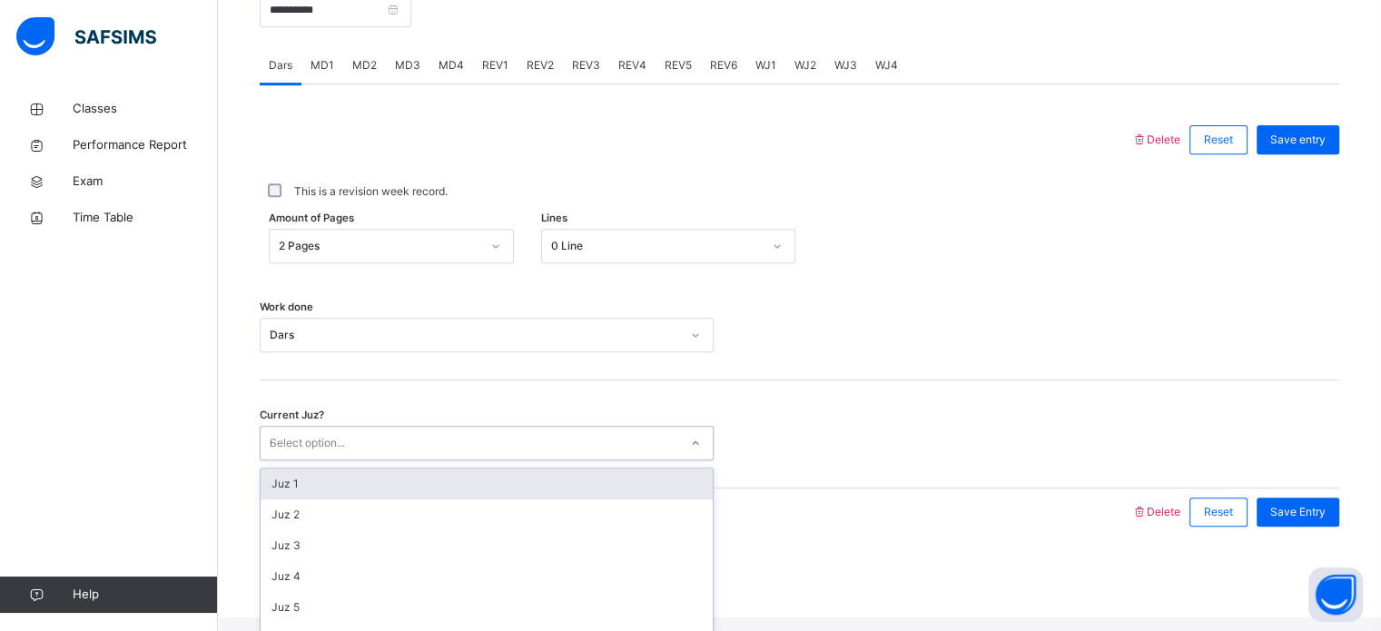
type input "**"
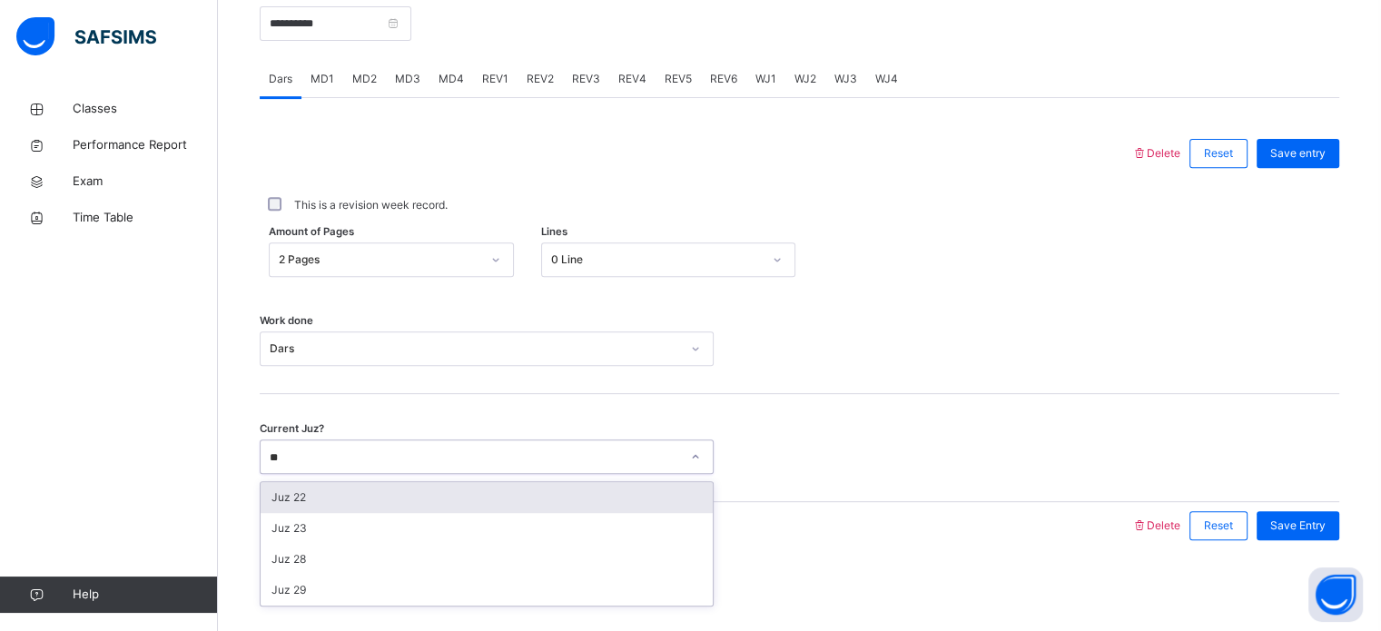
click at [335, 487] on div "Juz 22" at bounding box center [487, 497] width 452 height 31
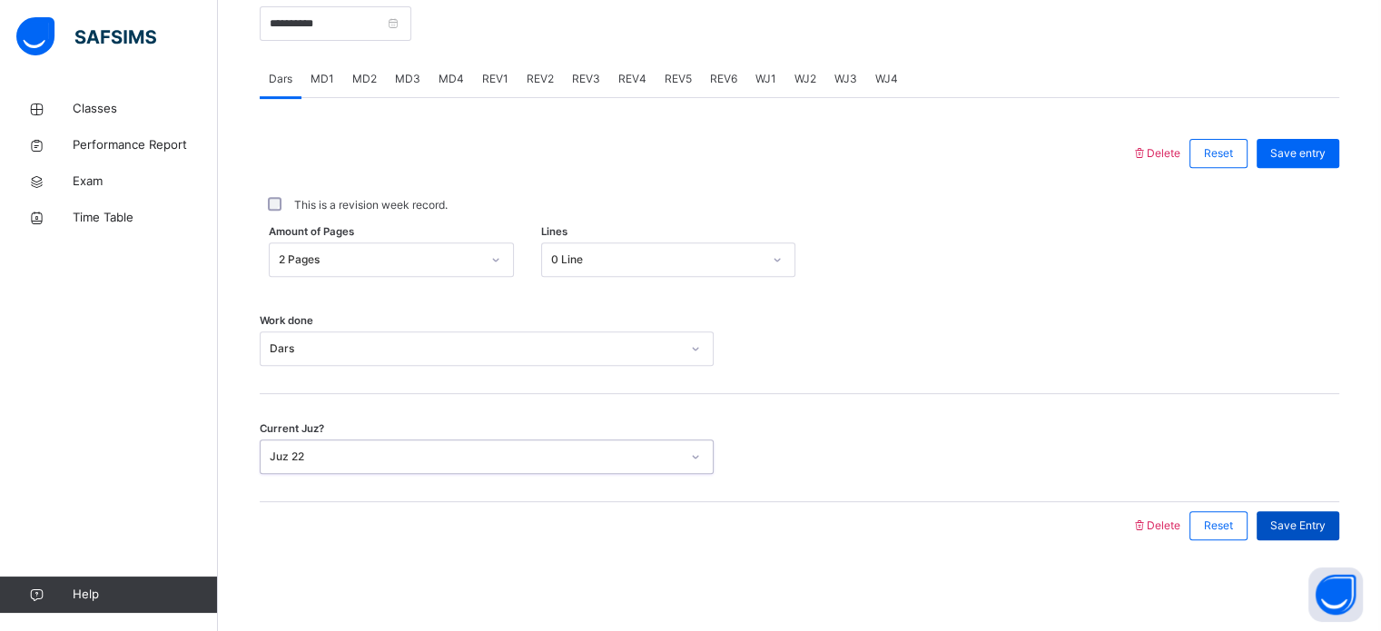
click at [1325, 527] on span "Save Entry" at bounding box center [1297, 525] width 55 height 16
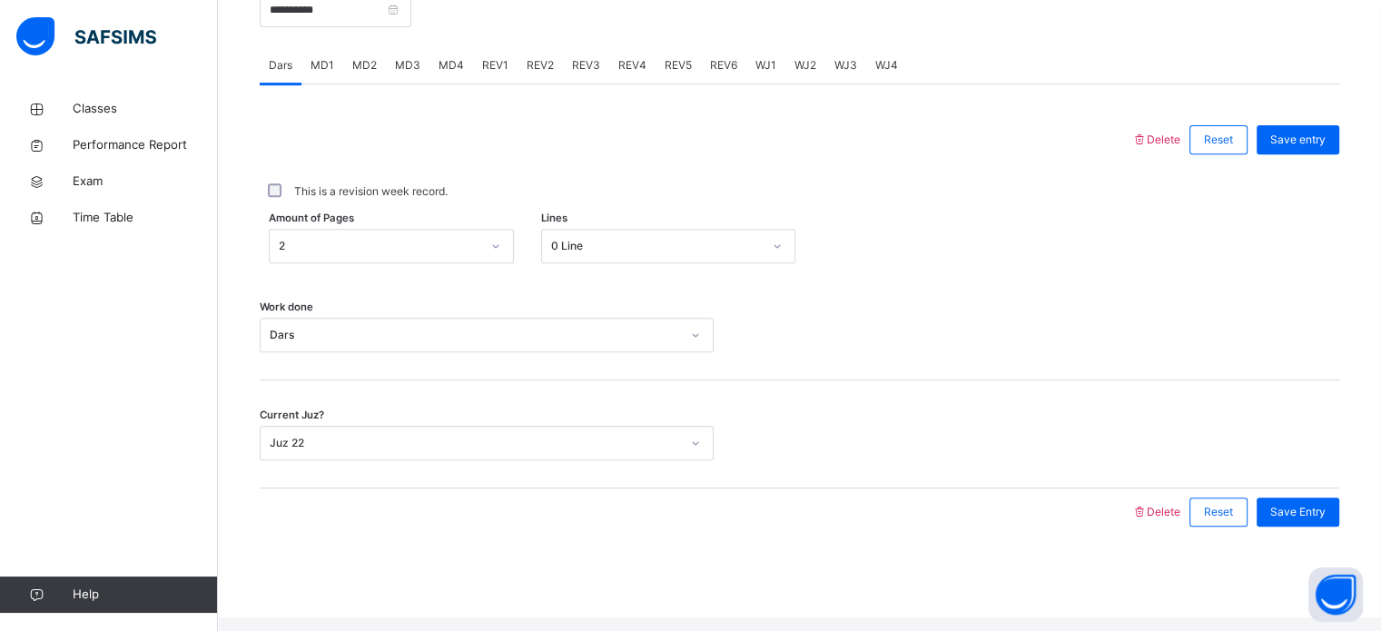
click at [419, 84] on div "MD3" at bounding box center [408, 65] width 44 height 36
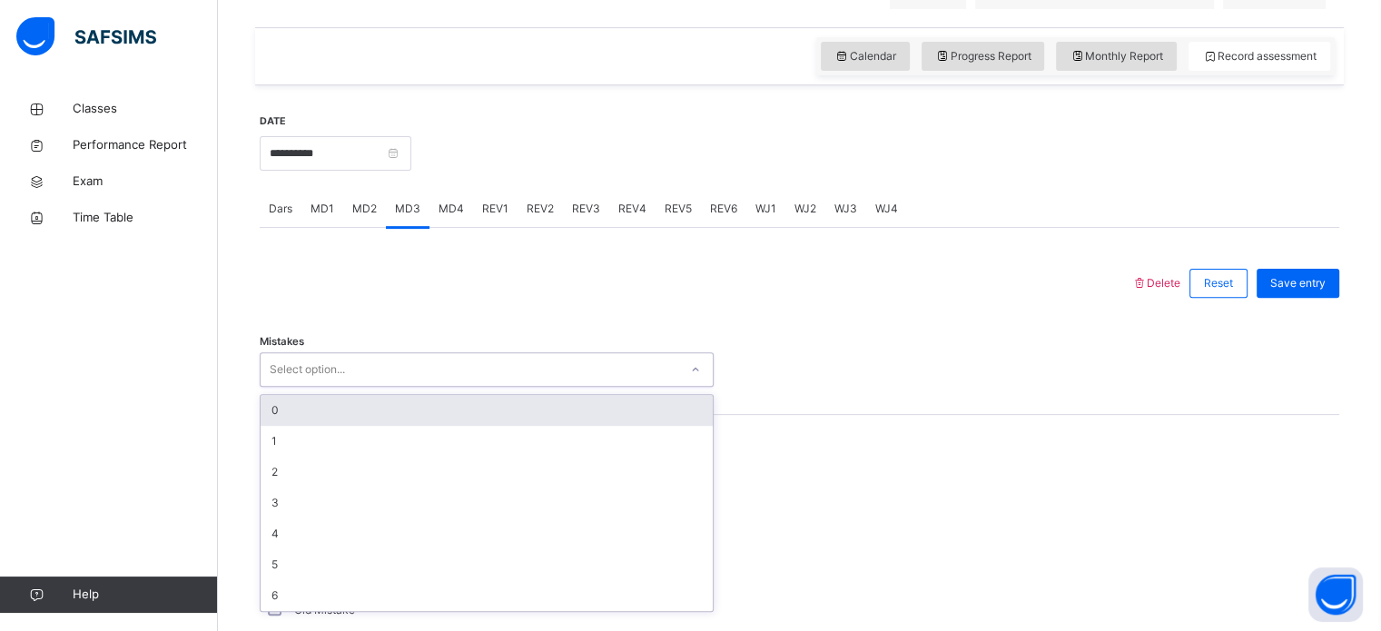
scroll to position [590, 0]
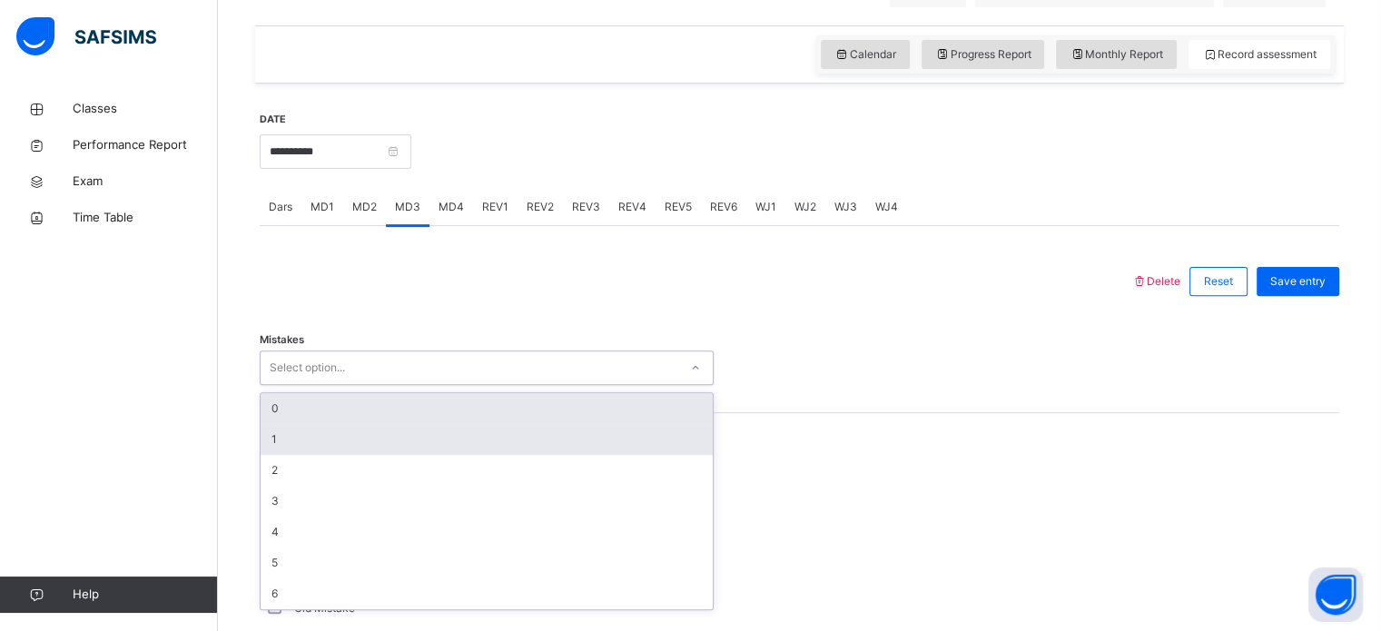
click at [292, 447] on div "1" at bounding box center [487, 439] width 452 height 31
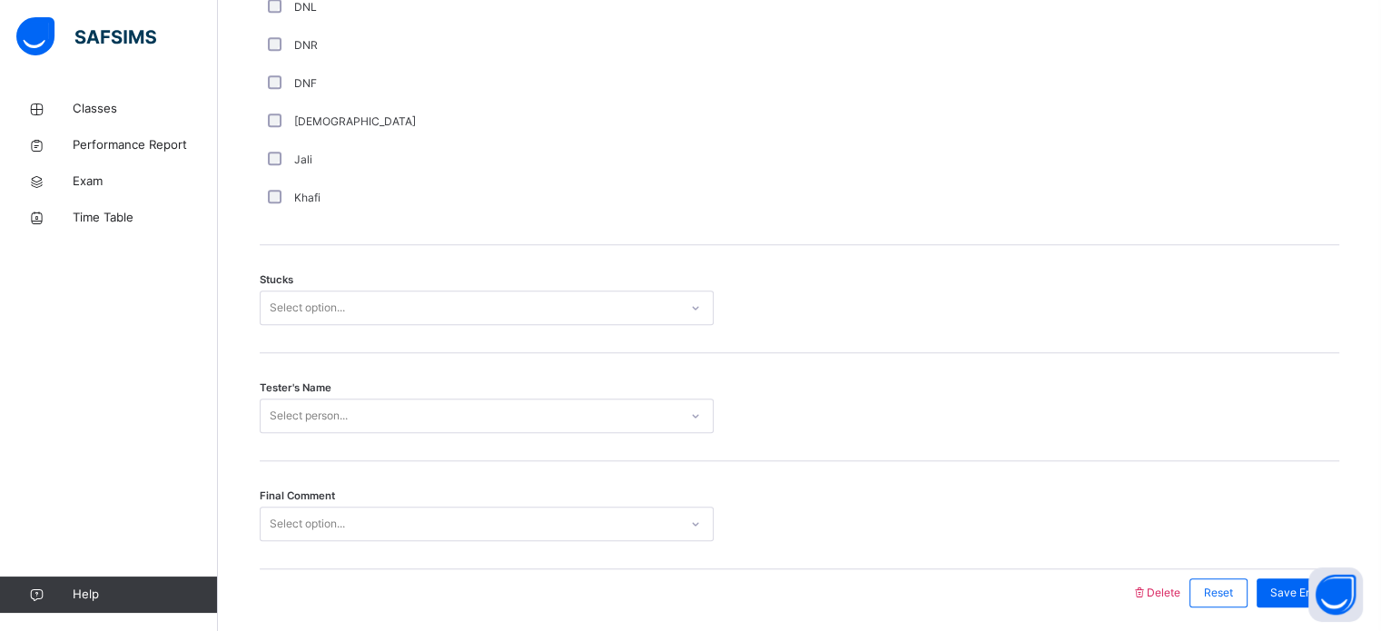
scroll to position [1373, 0]
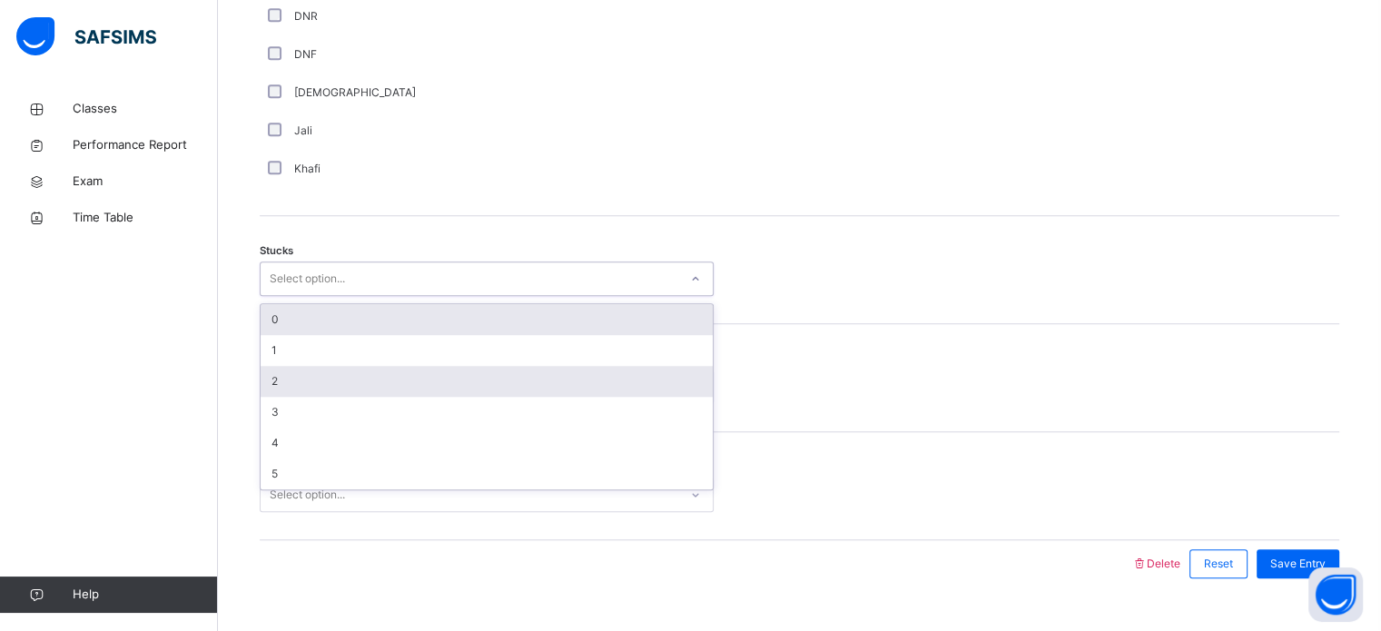
click at [305, 397] on div "2" at bounding box center [487, 381] width 452 height 31
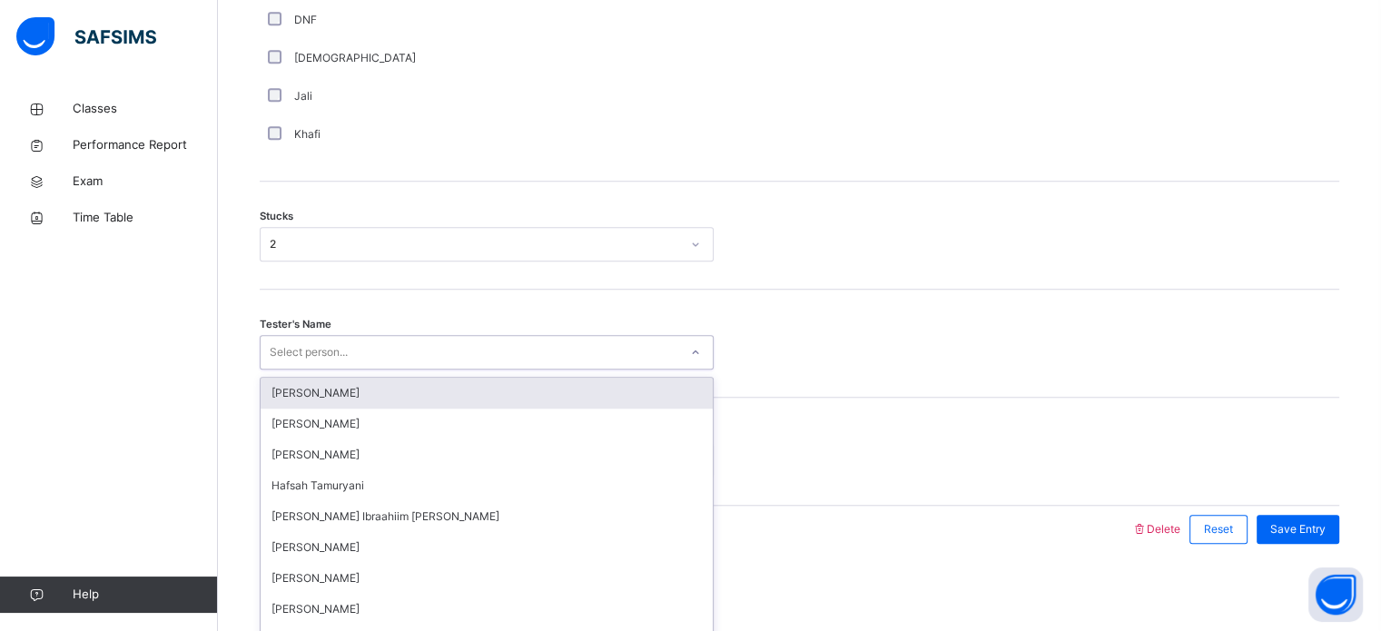
scroll to position [1423, 0]
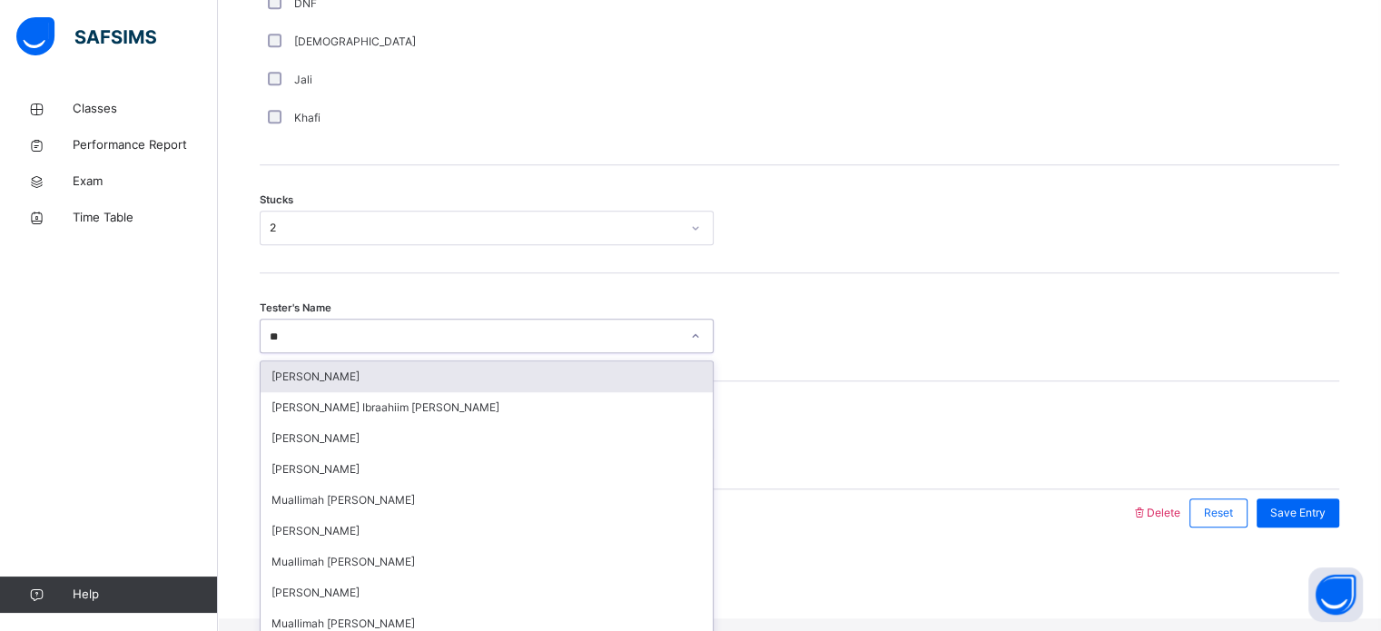
type input "***"
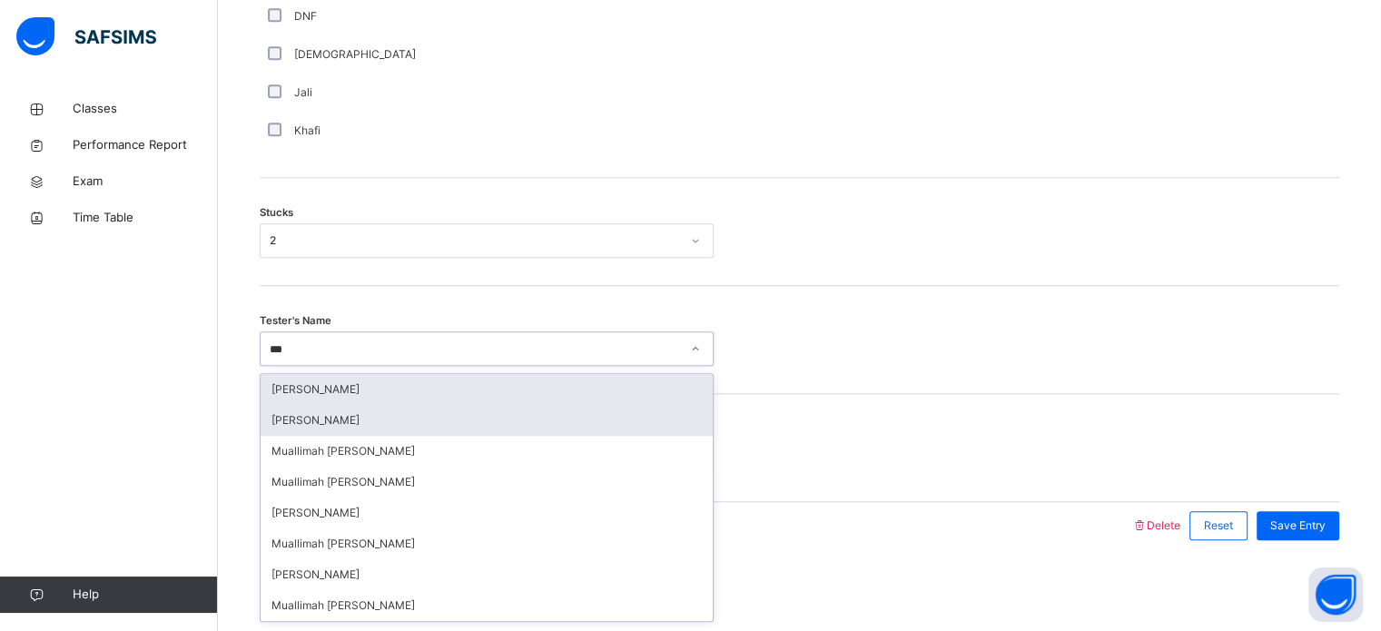
click at [315, 406] on div "[PERSON_NAME]" at bounding box center [487, 420] width 452 height 31
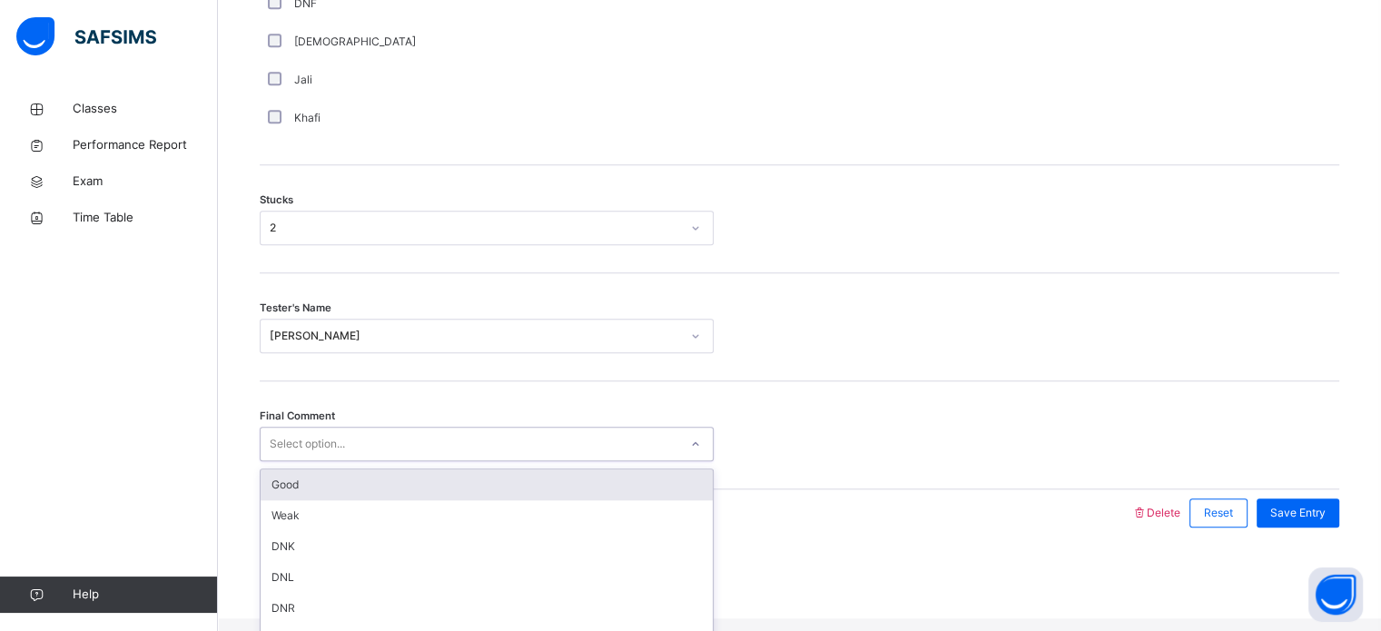
click at [446, 484] on div "Good" at bounding box center [487, 484] width 452 height 31
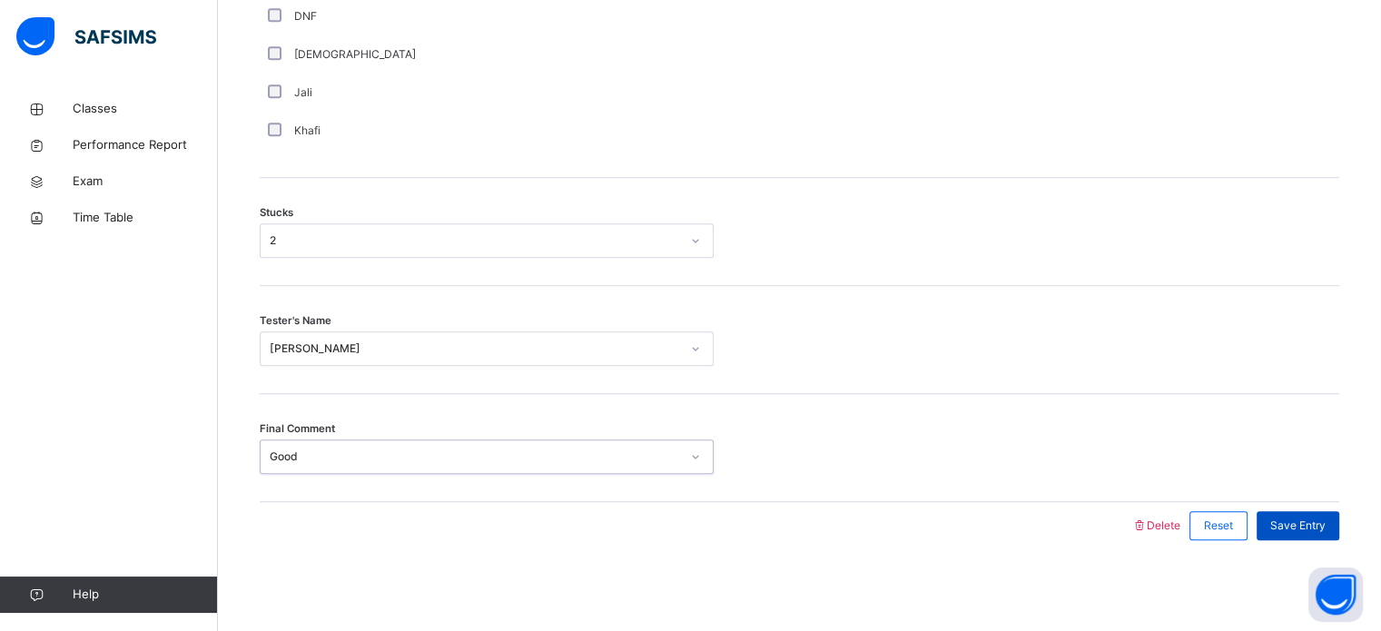
click at [1324, 517] on span "Save Entry" at bounding box center [1297, 525] width 55 height 16
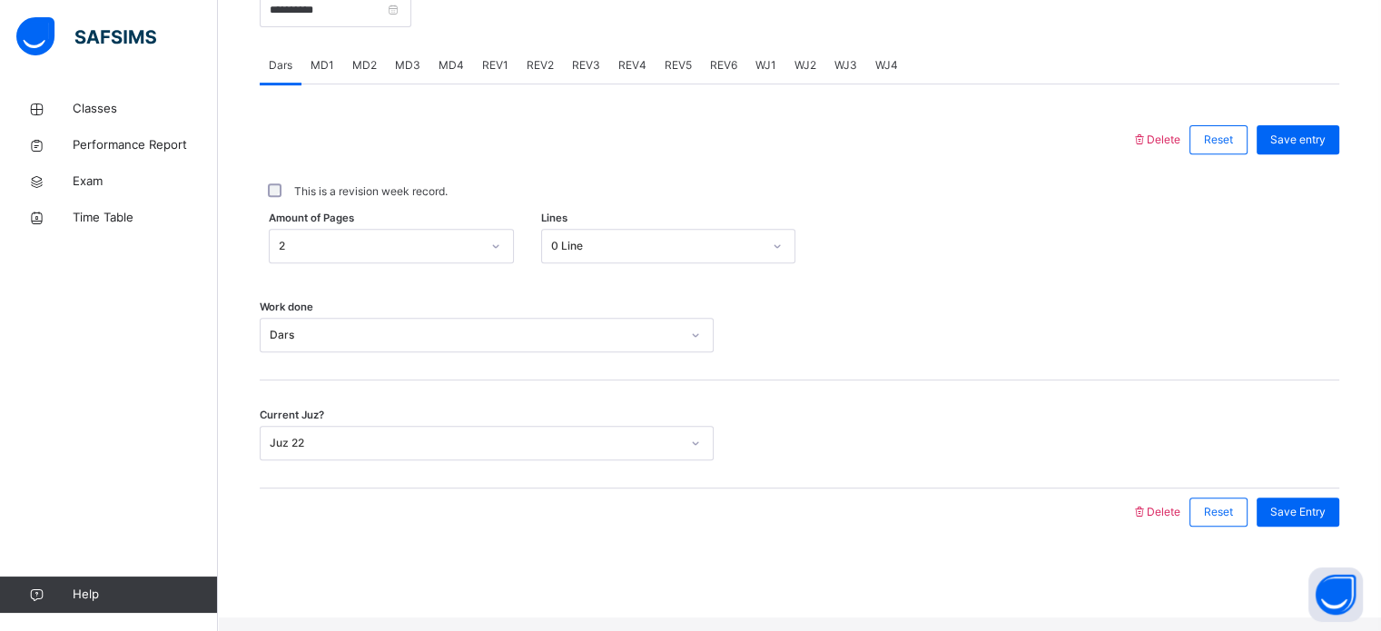
click at [454, 74] on span "MD4" at bounding box center [450, 65] width 25 height 16
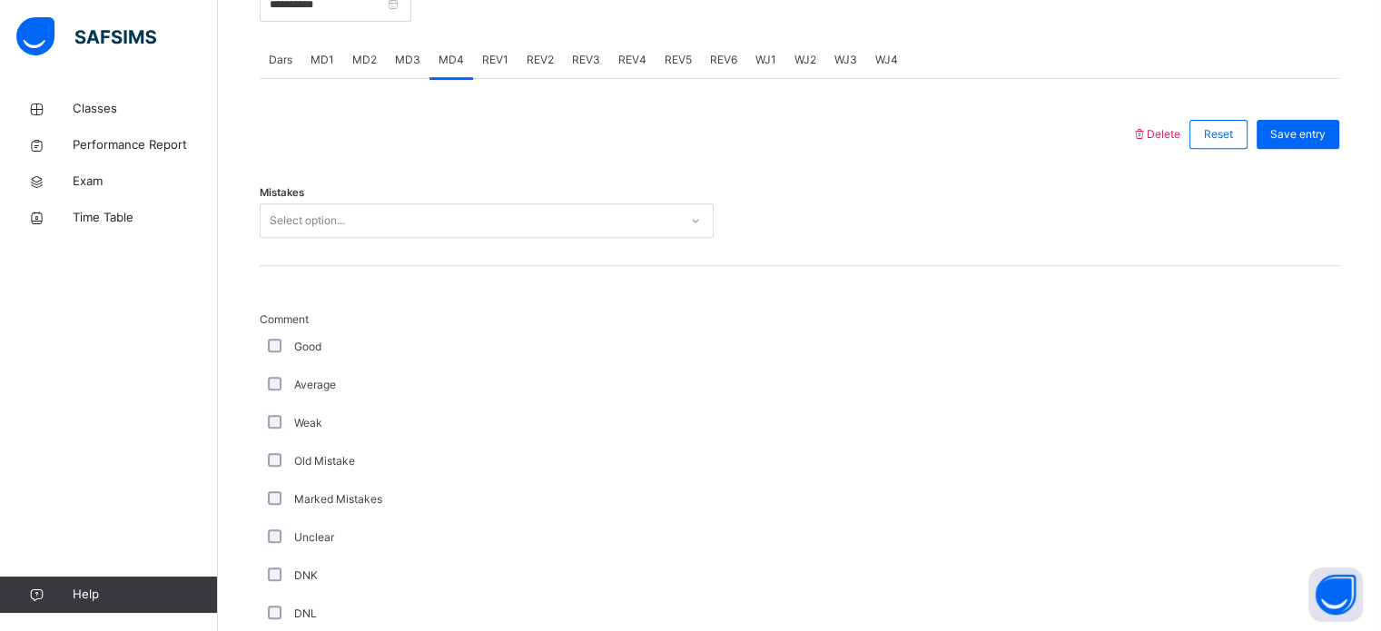
scroll to position [758, 0]
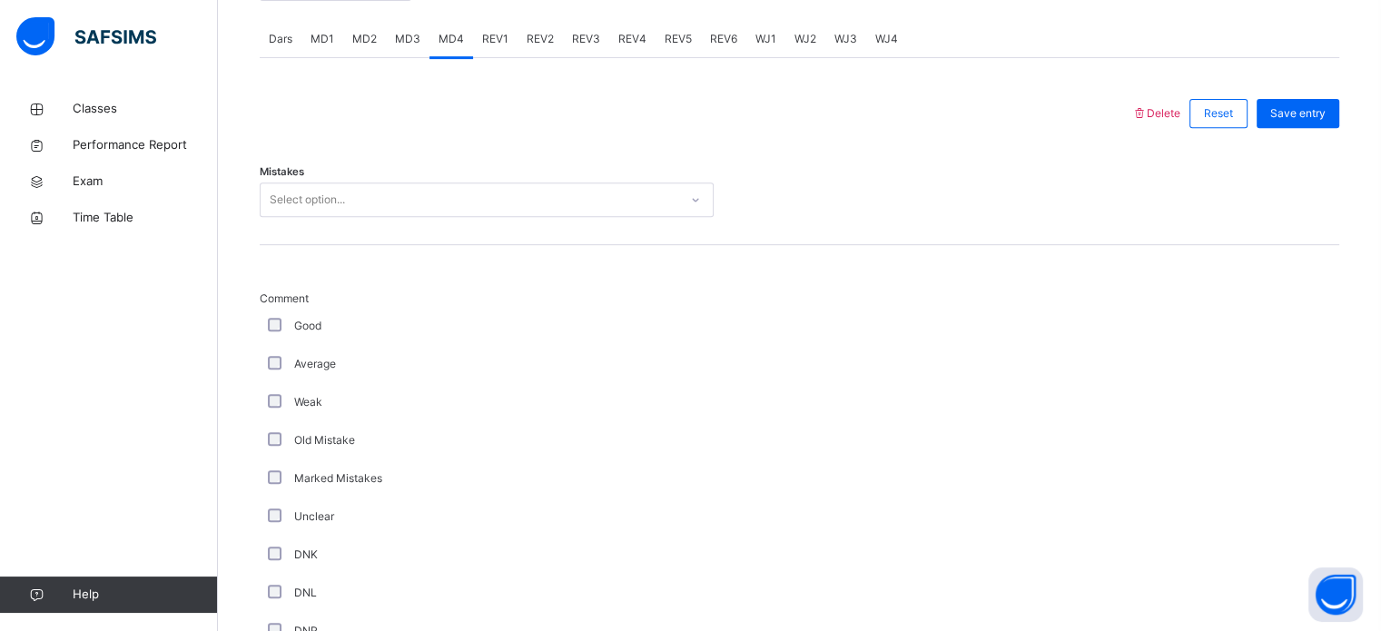
click at [639, 245] on div "Mistakes Select option..." at bounding box center [799, 191] width 1079 height 108
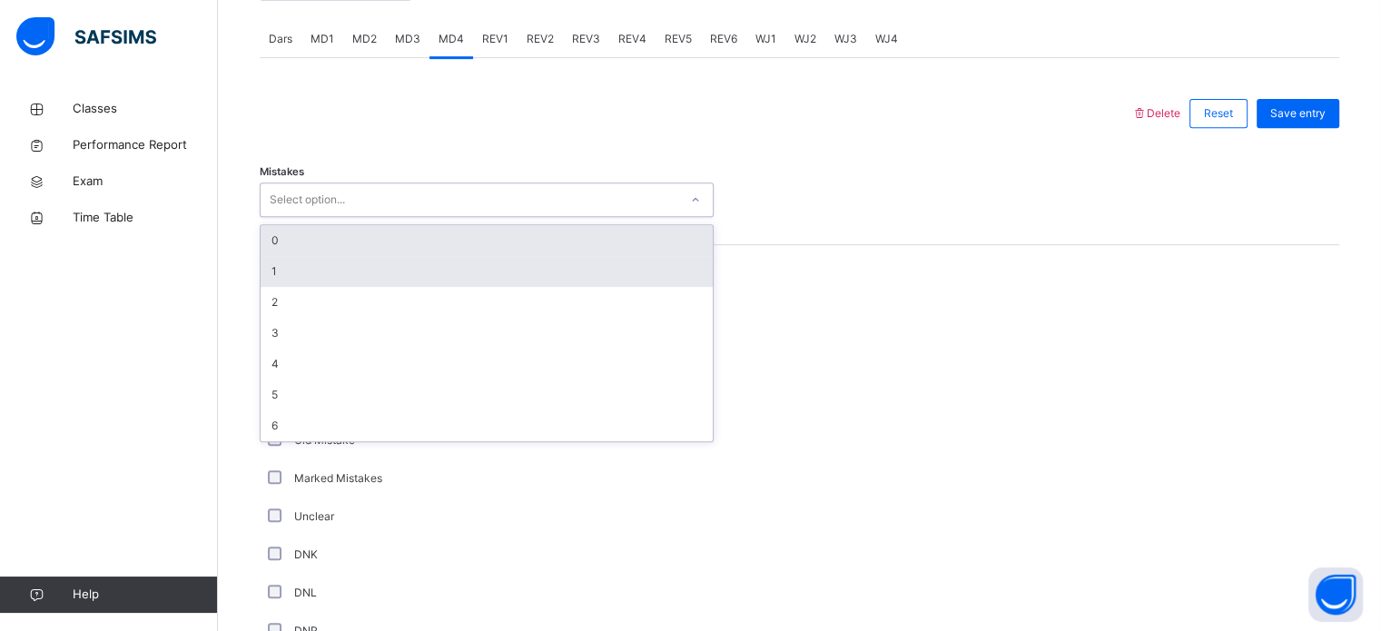
click at [325, 287] on div "1" at bounding box center [487, 271] width 452 height 31
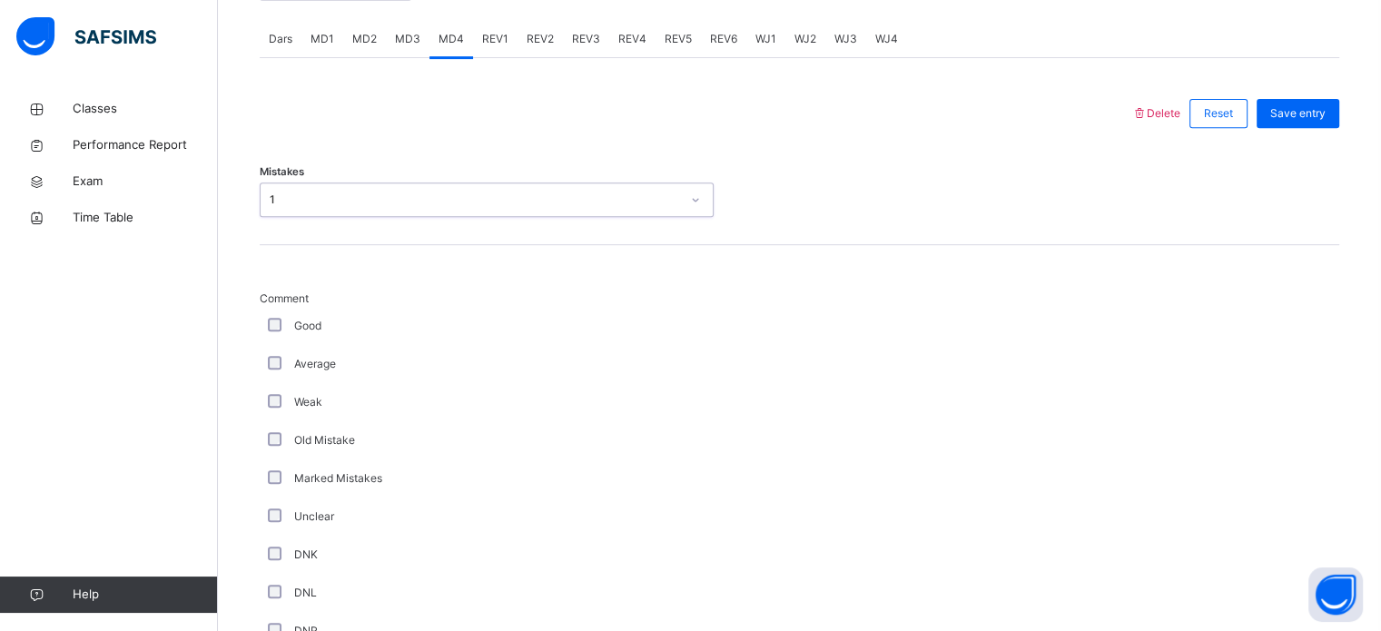
click at [296, 345] on div "Good" at bounding box center [487, 326] width 454 height 38
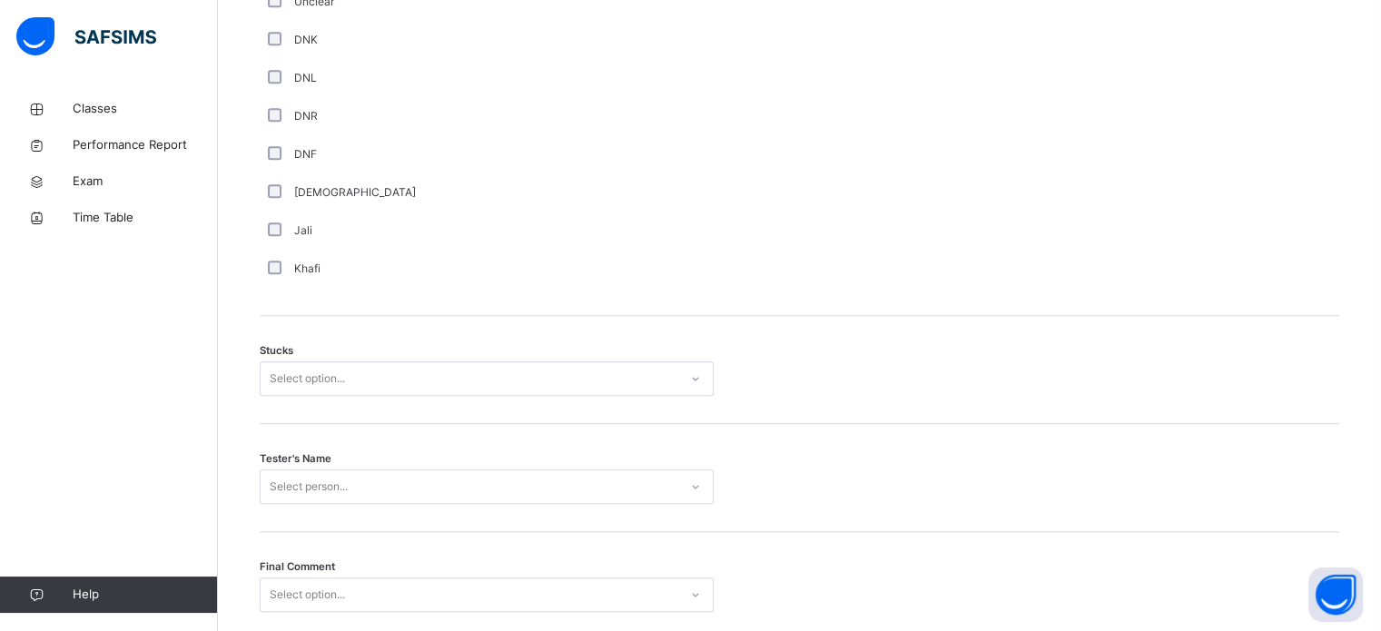
scroll to position [1274, 0]
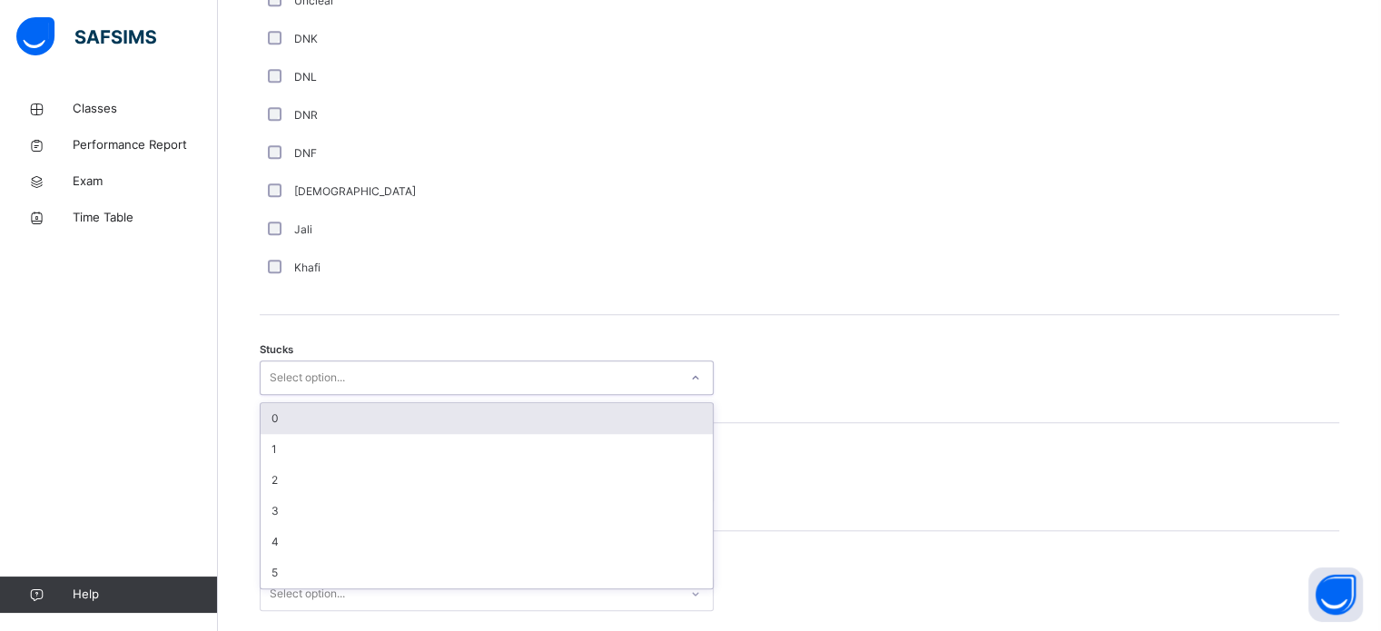
click at [327, 434] on div "0" at bounding box center [487, 418] width 452 height 31
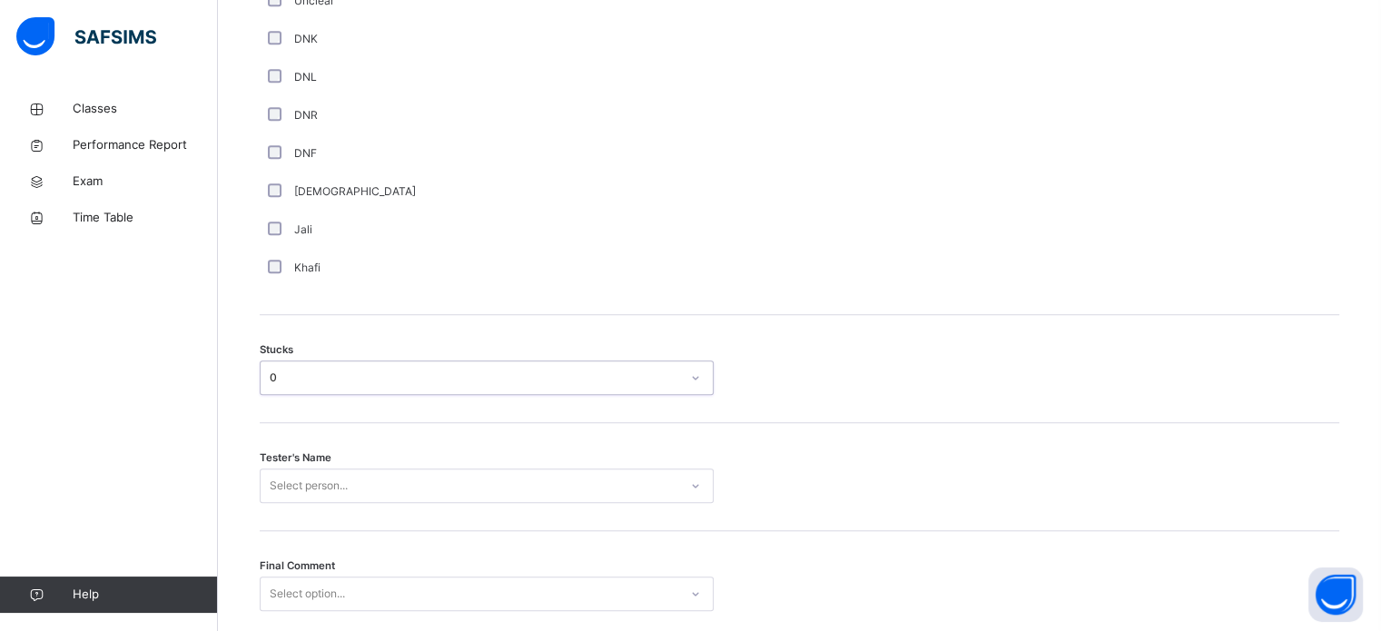
scroll to position [1423, 0]
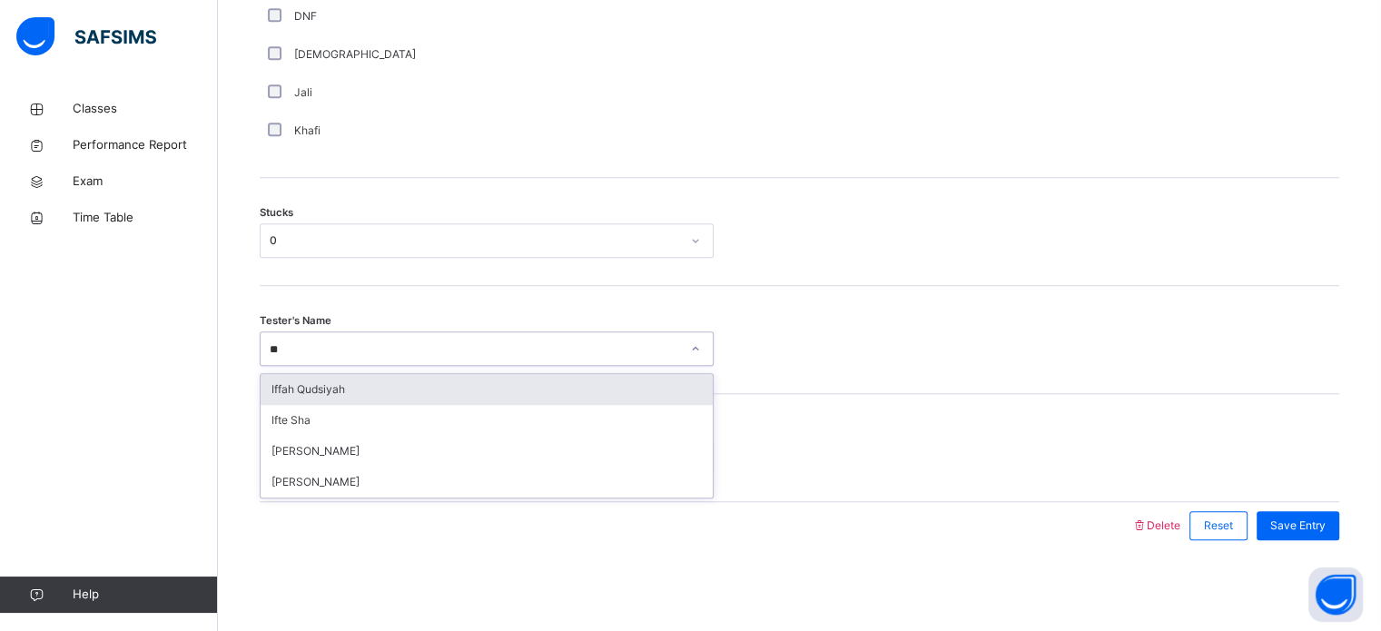
type input "***"
click at [368, 388] on div "Iffah Qudsiyah" at bounding box center [487, 389] width 452 height 31
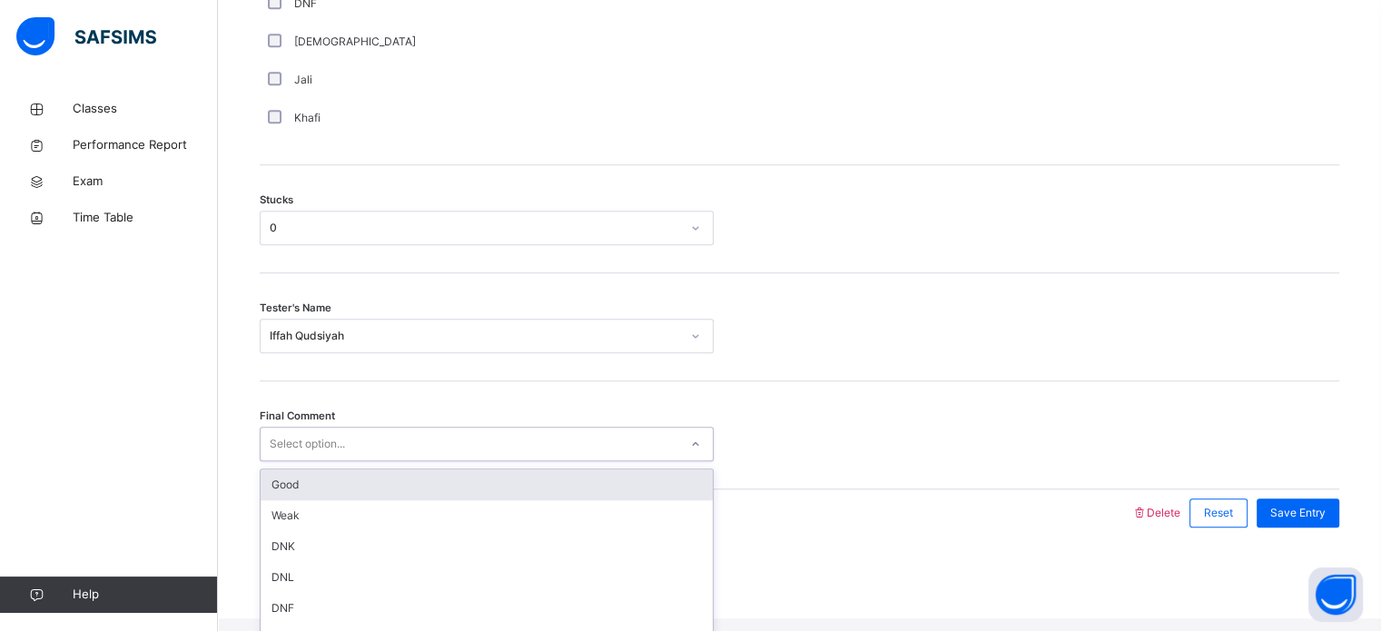
click at [527, 493] on div "Good" at bounding box center [487, 484] width 452 height 31
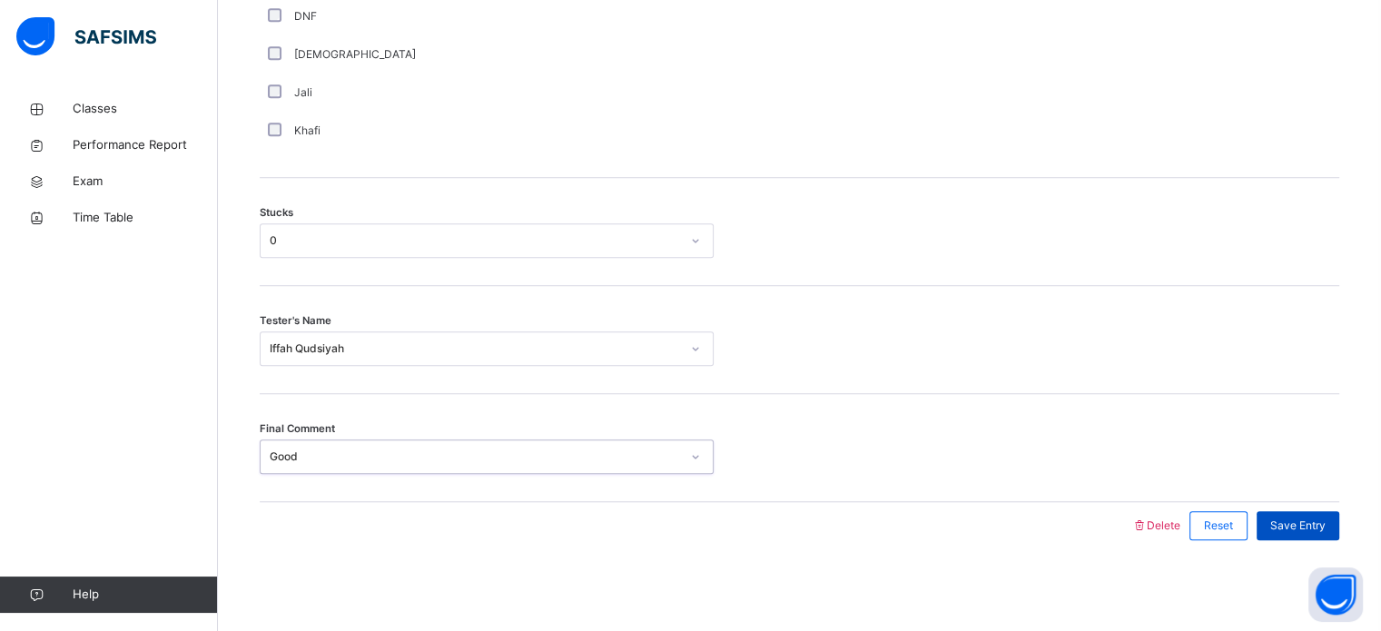
click at [1339, 532] on div "Save Entry" at bounding box center [1297, 525] width 83 height 29
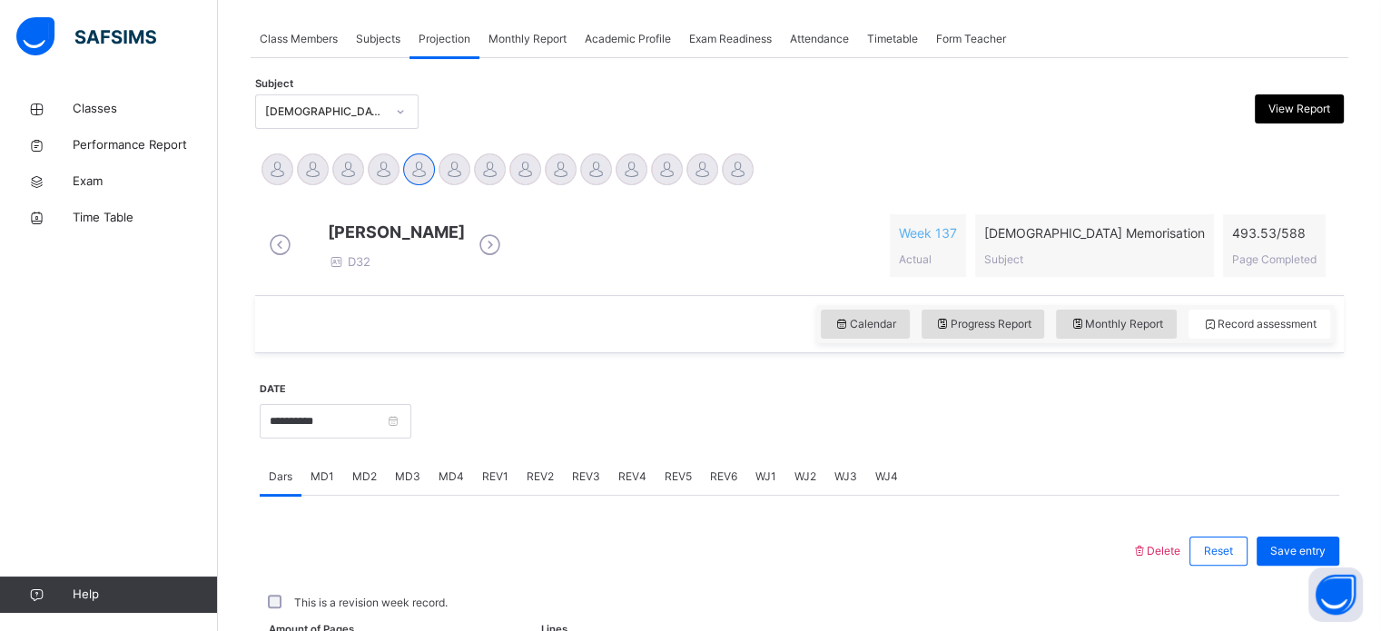
scroll to position [732, 0]
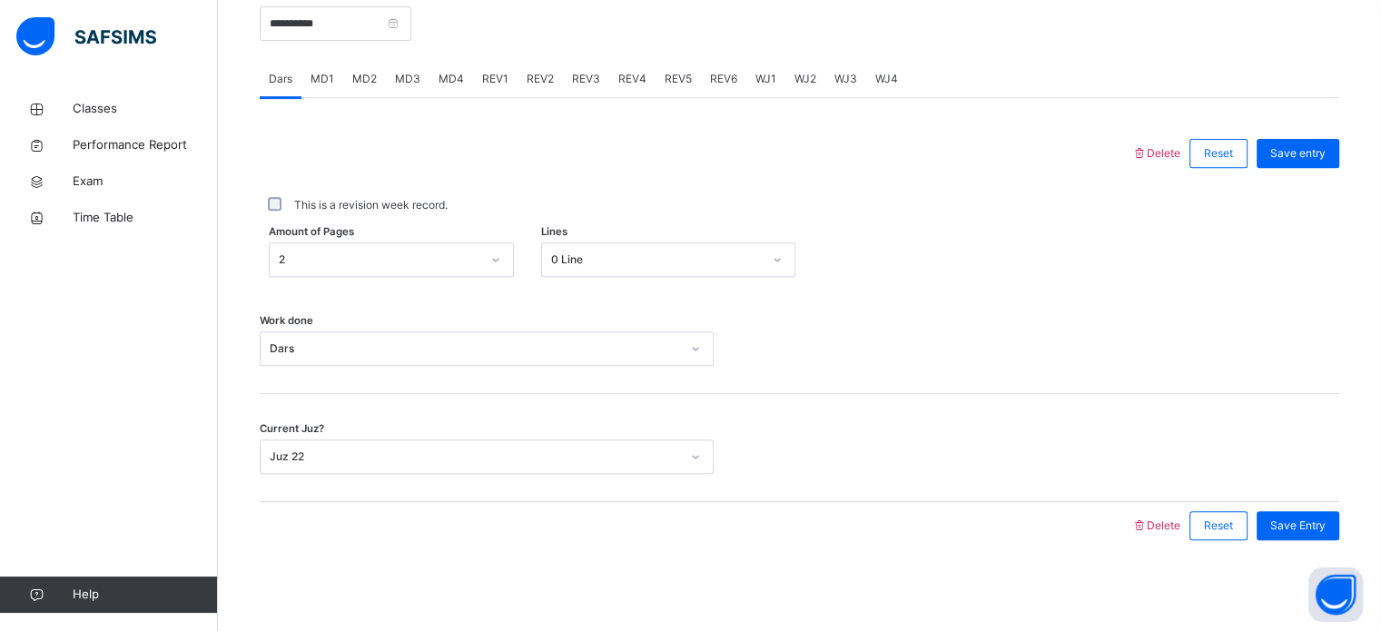
click at [494, 87] on span "REV1" at bounding box center [495, 79] width 26 height 16
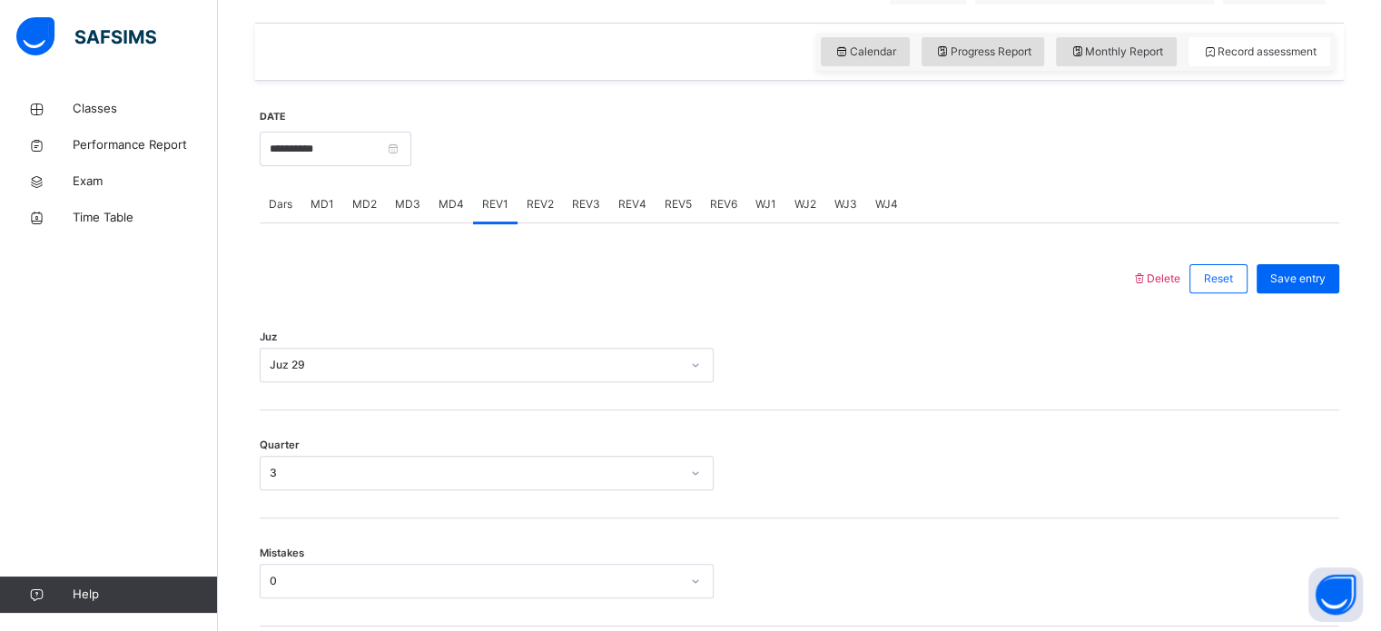
scroll to position [588, 0]
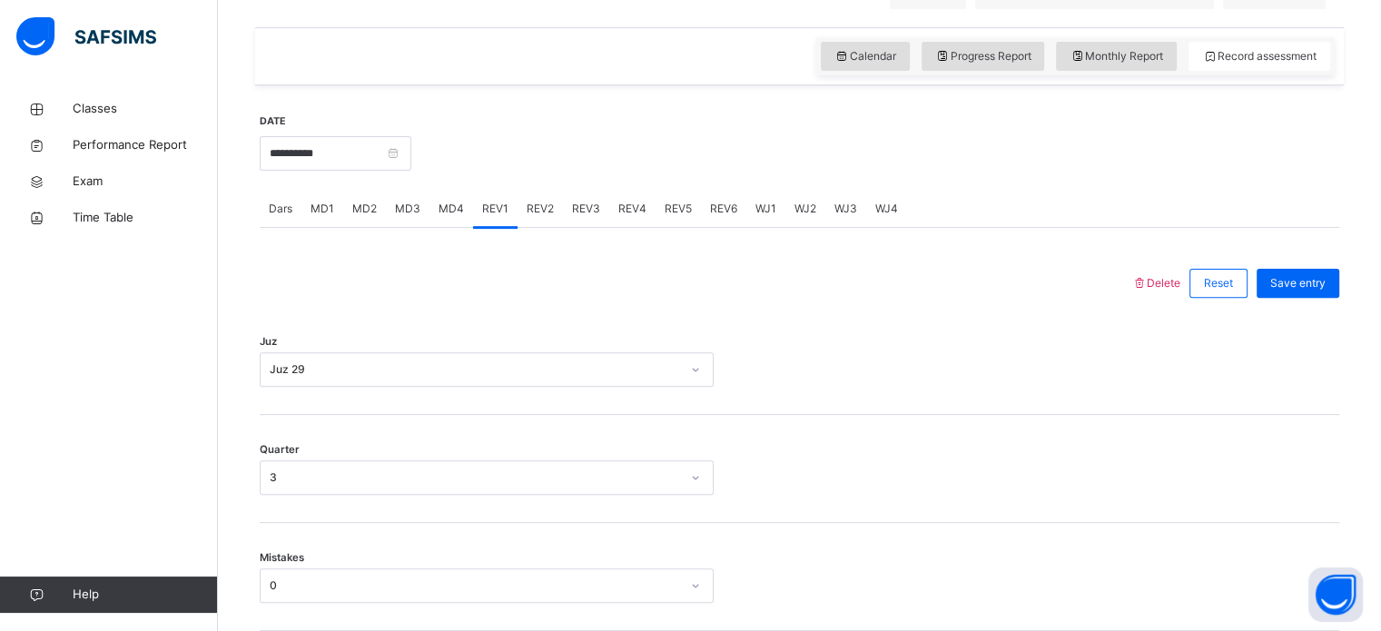
click at [538, 217] on span "REV2" at bounding box center [540, 209] width 27 height 16
click at [588, 217] on span "REV3" at bounding box center [586, 209] width 28 height 16
click at [580, 344] on div "Juz Select option..." at bounding box center [799, 361] width 1079 height 108
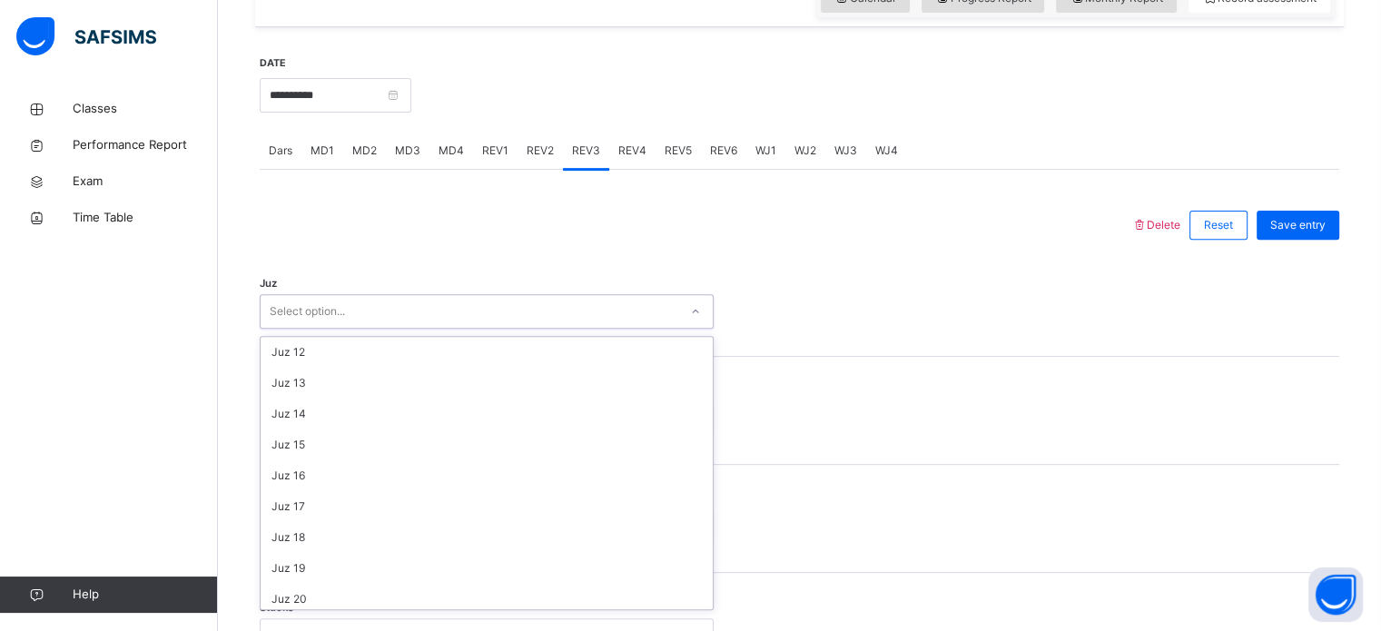
scroll to position [351, 0]
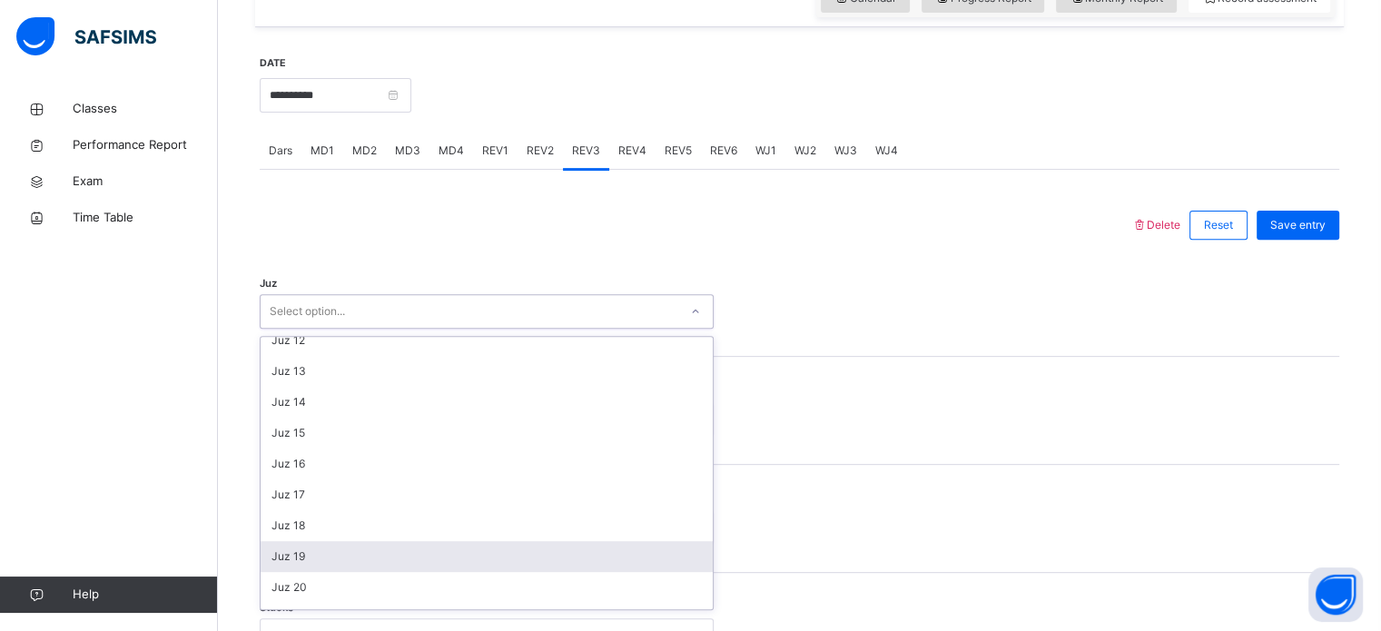
click at [327, 572] on div "Juz 19" at bounding box center [487, 556] width 452 height 31
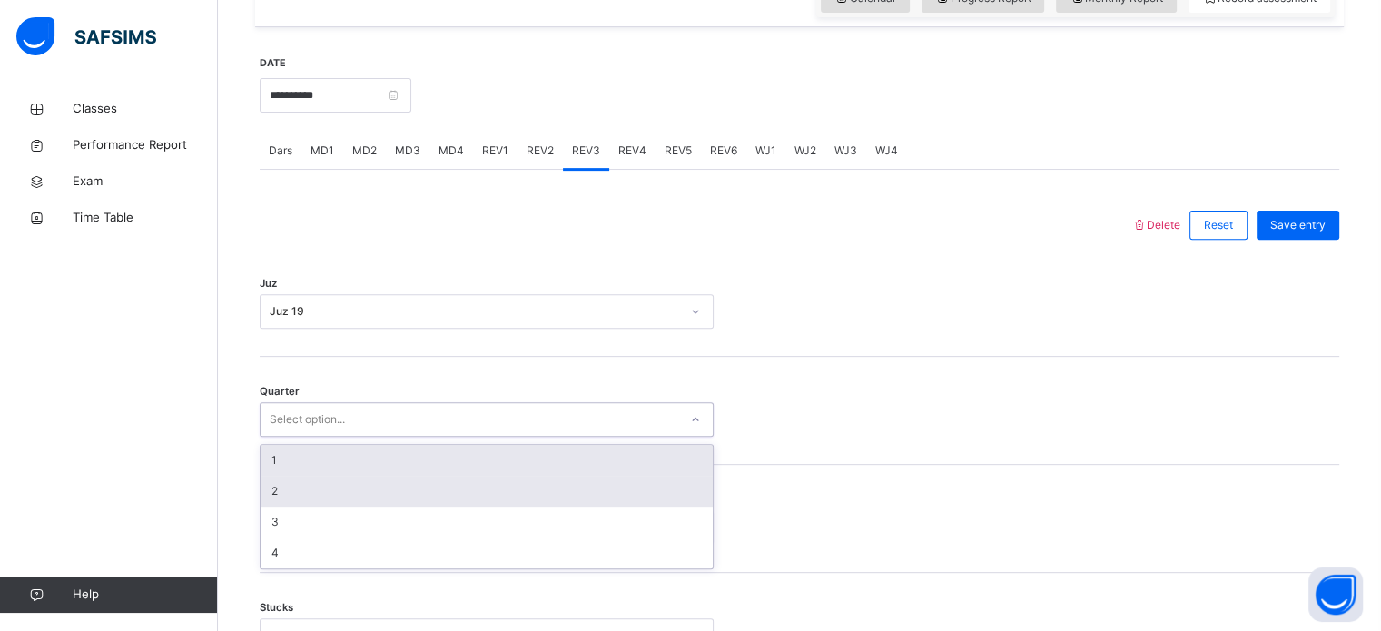
click at [318, 501] on div "2" at bounding box center [487, 491] width 452 height 31
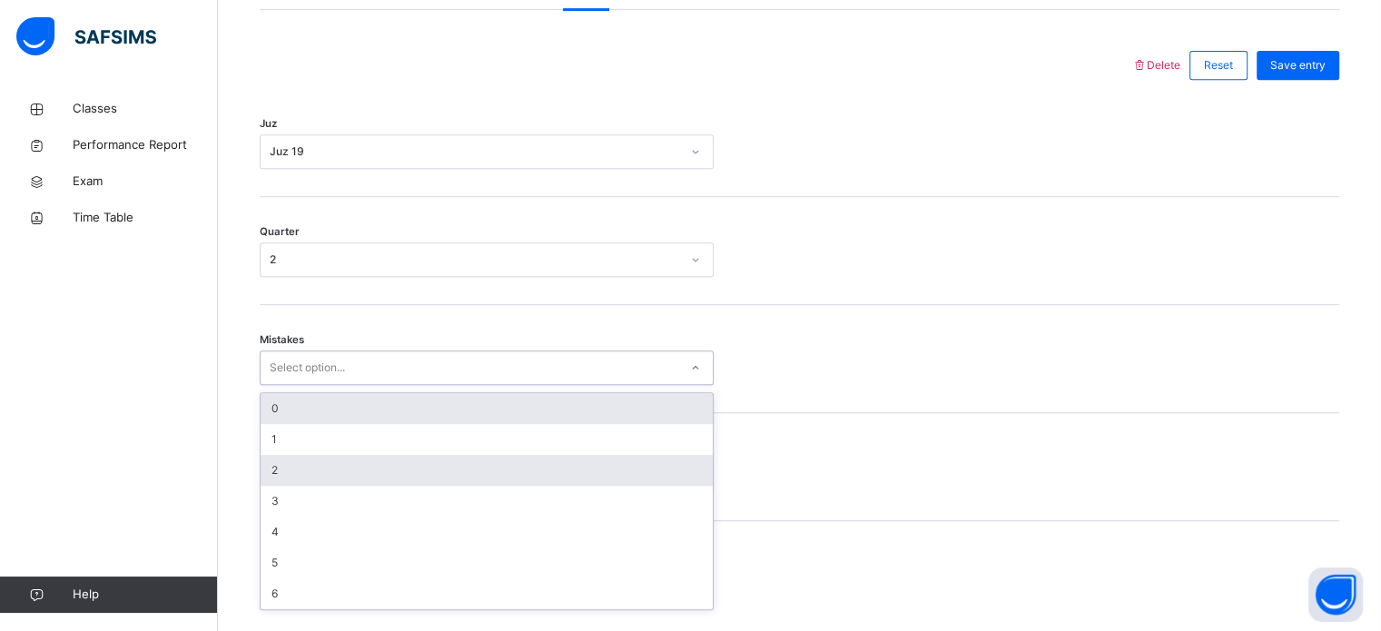
click at [342, 486] on div "2" at bounding box center [487, 470] width 452 height 31
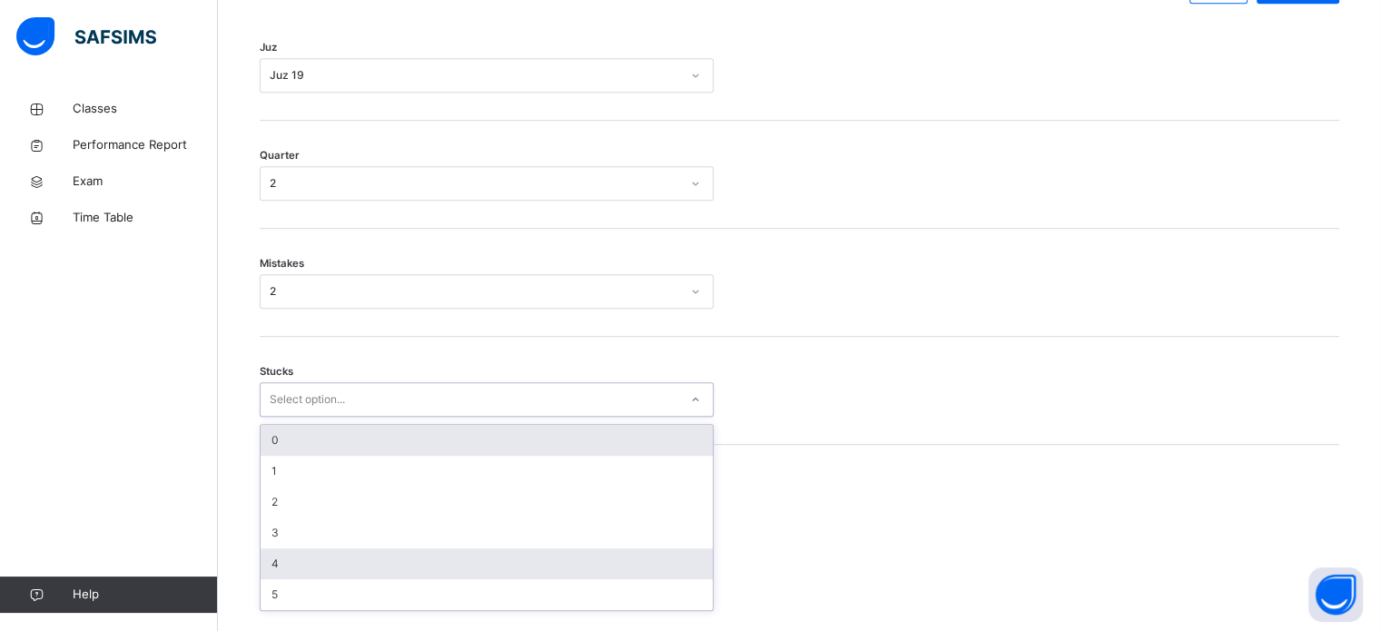
click at [331, 570] on div "4" at bounding box center [487, 563] width 452 height 31
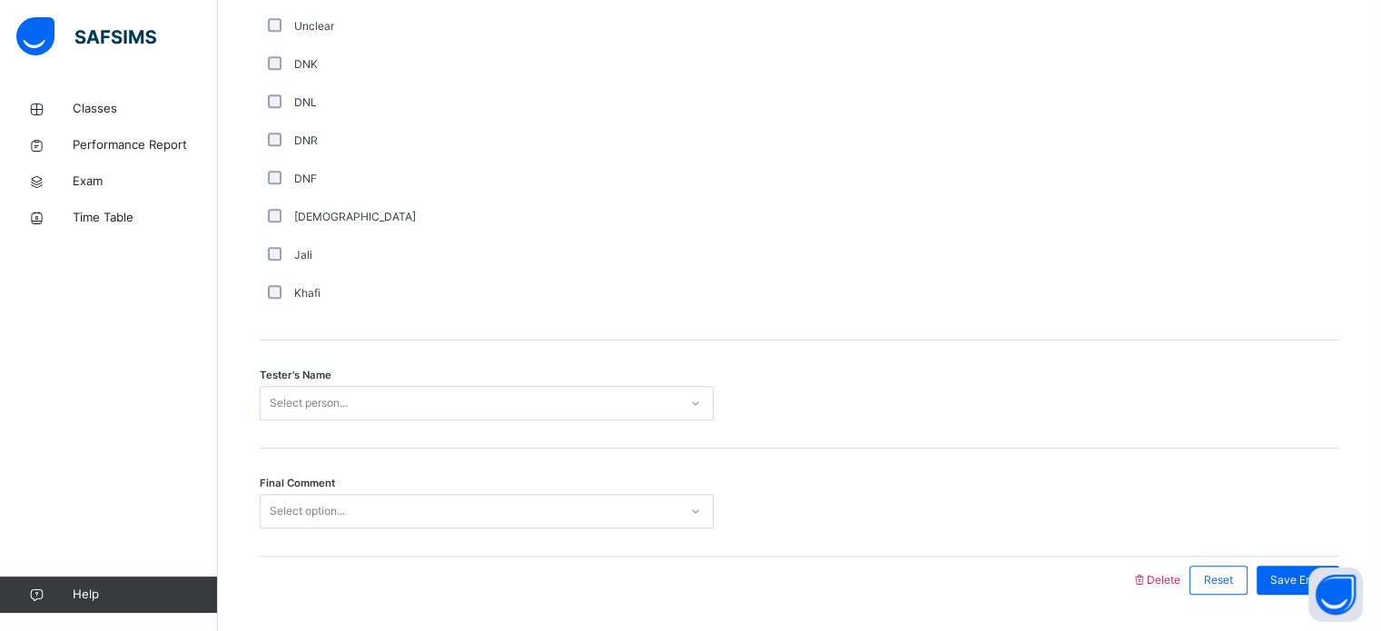
scroll to position [1639, 0]
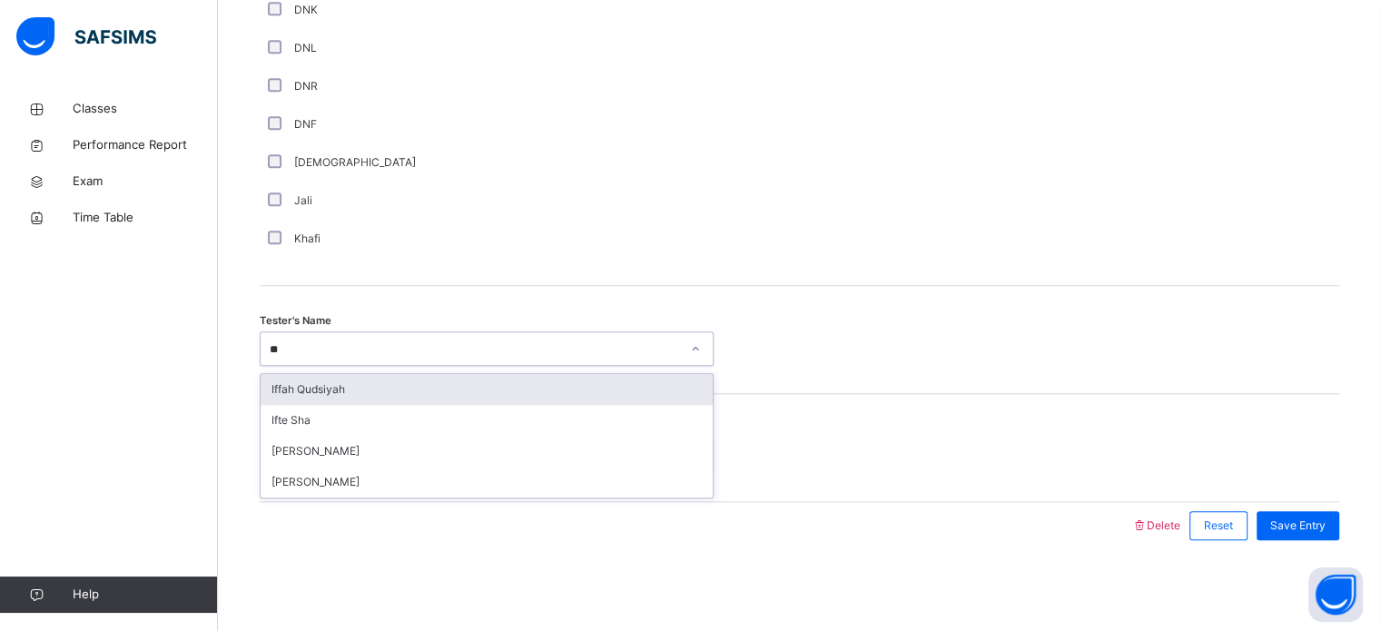
type input "***"
click at [380, 396] on div "Iffah Qudsiyah" at bounding box center [487, 389] width 452 height 31
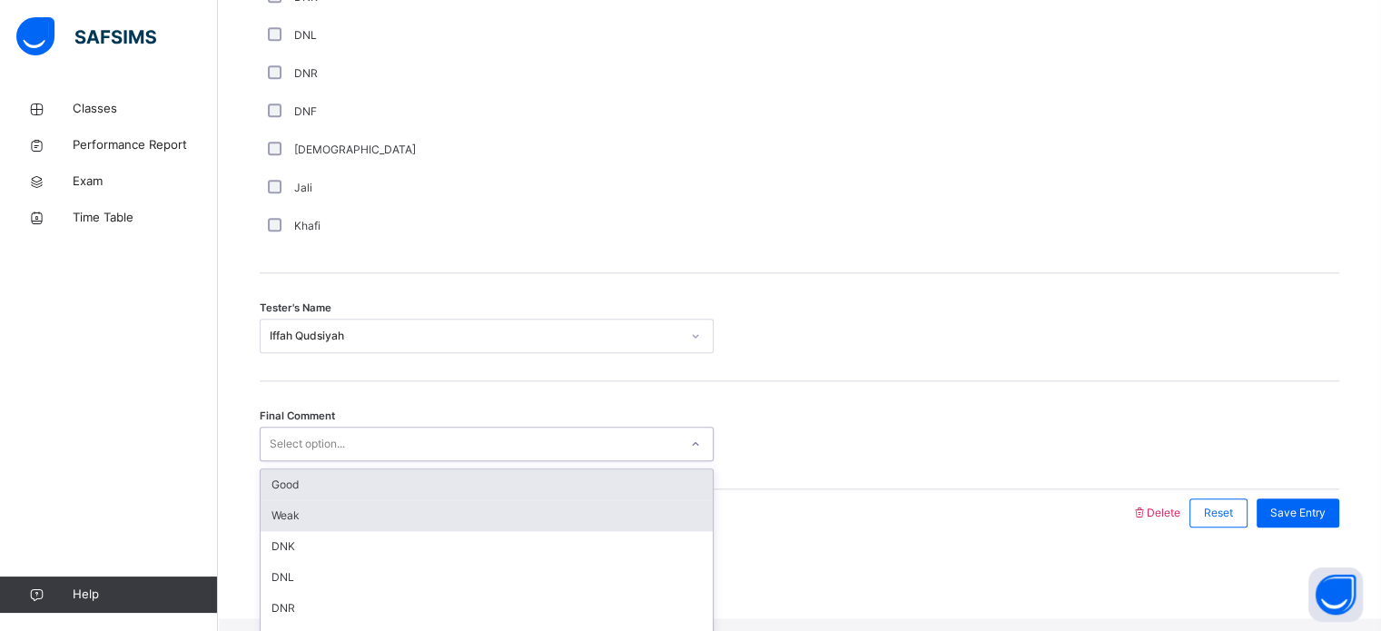
click at [286, 519] on div "Weak" at bounding box center [487, 515] width 452 height 31
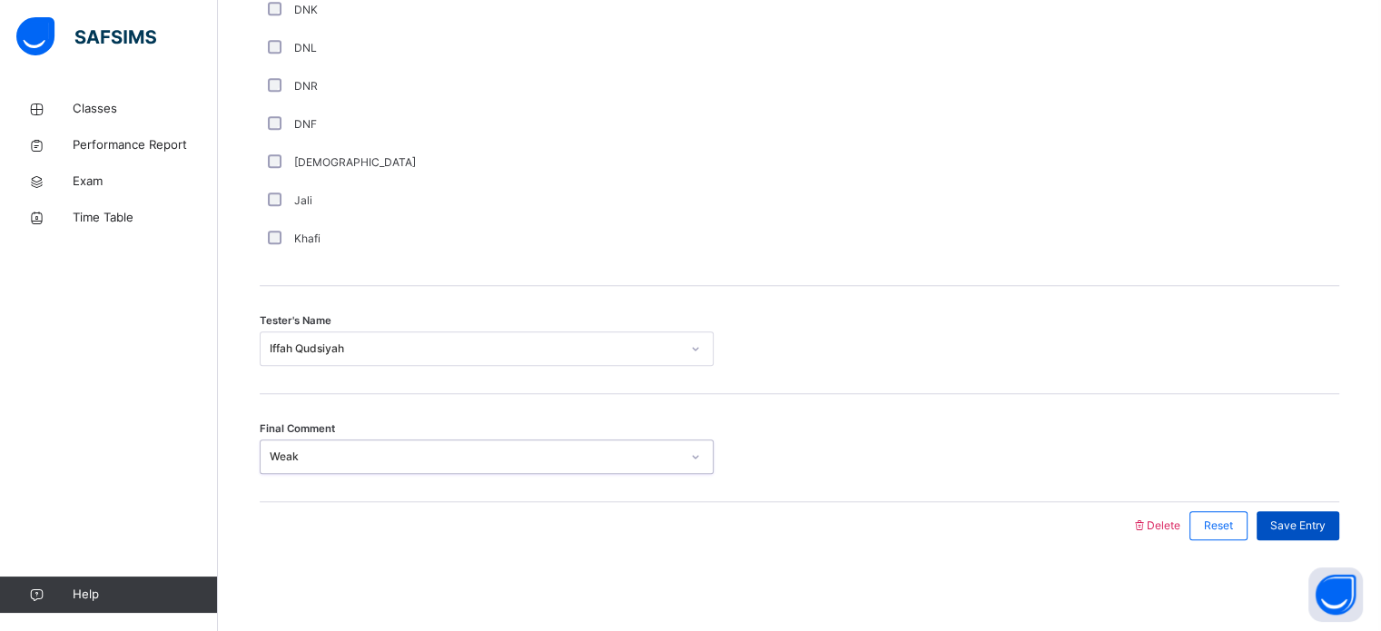
click at [1333, 516] on div "Save Entry" at bounding box center [1297, 525] width 83 height 29
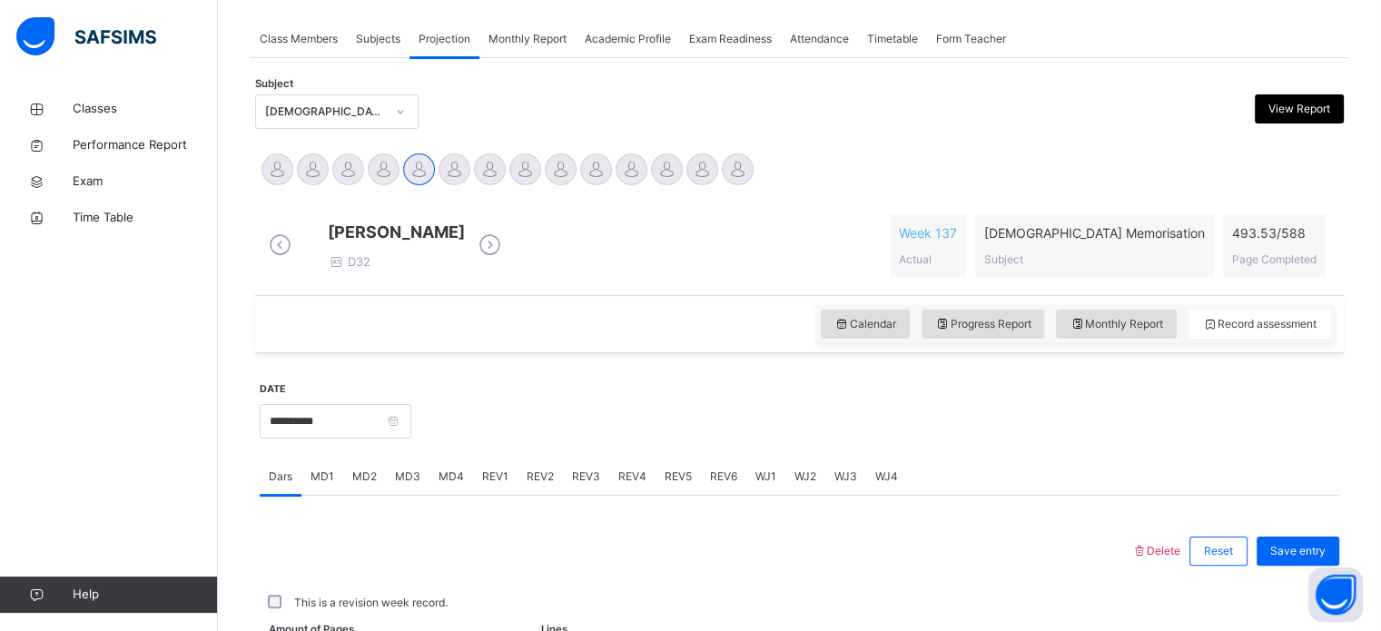
scroll to position [732, 0]
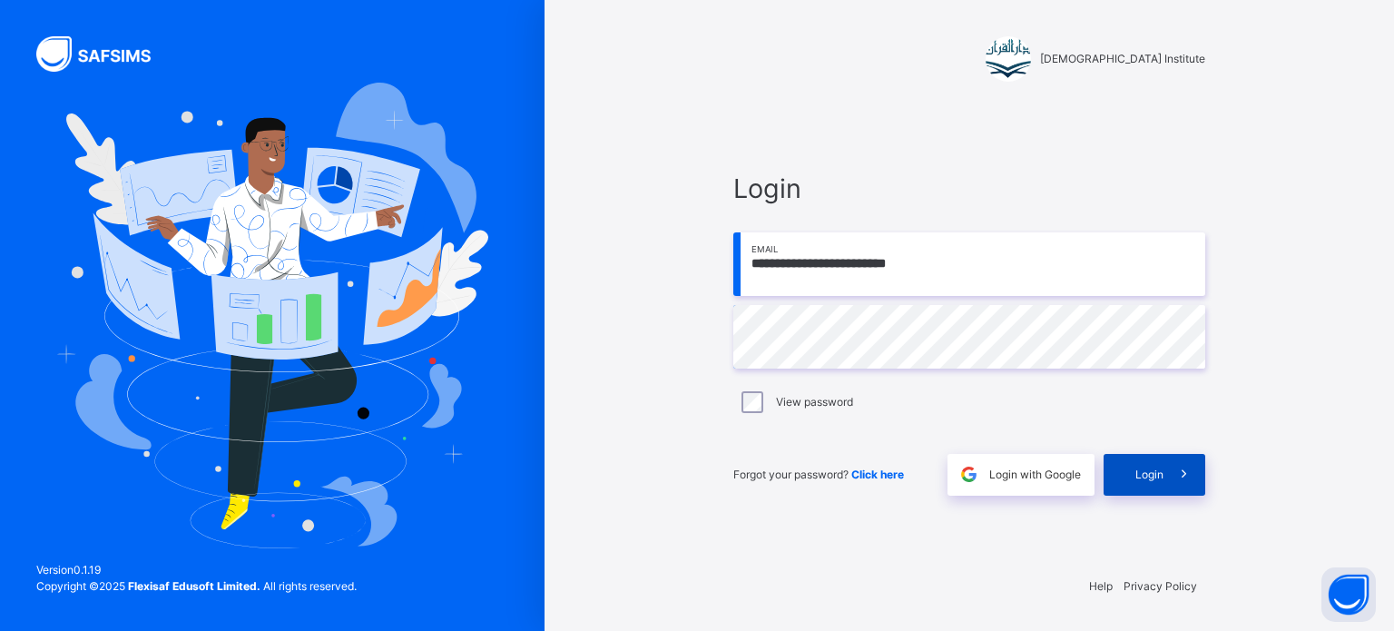
click at [1152, 487] on div "Login" at bounding box center [1155, 475] width 102 height 42
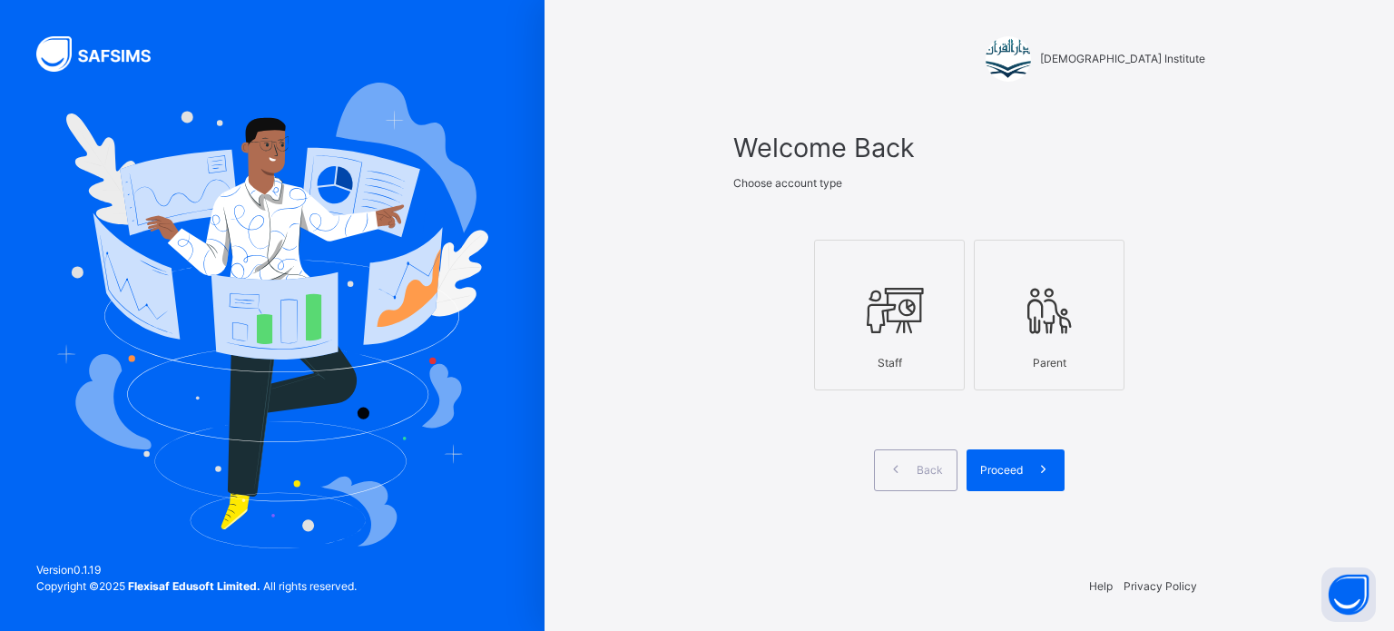
click at [907, 325] on icon at bounding box center [890, 311] width 64 height 68
click at [1042, 468] on icon at bounding box center [1043, 469] width 19 height 21
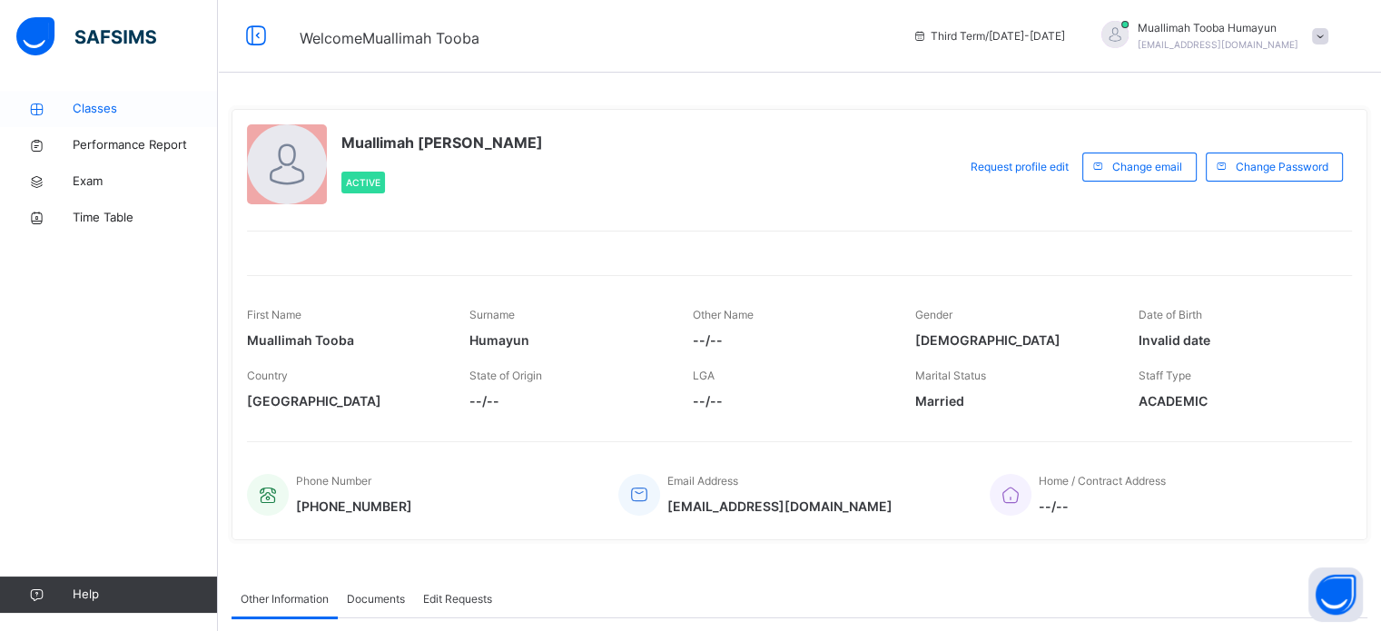
click at [119, 120] on link "Classes" at bounding box center [109, 109] width 218 height 36
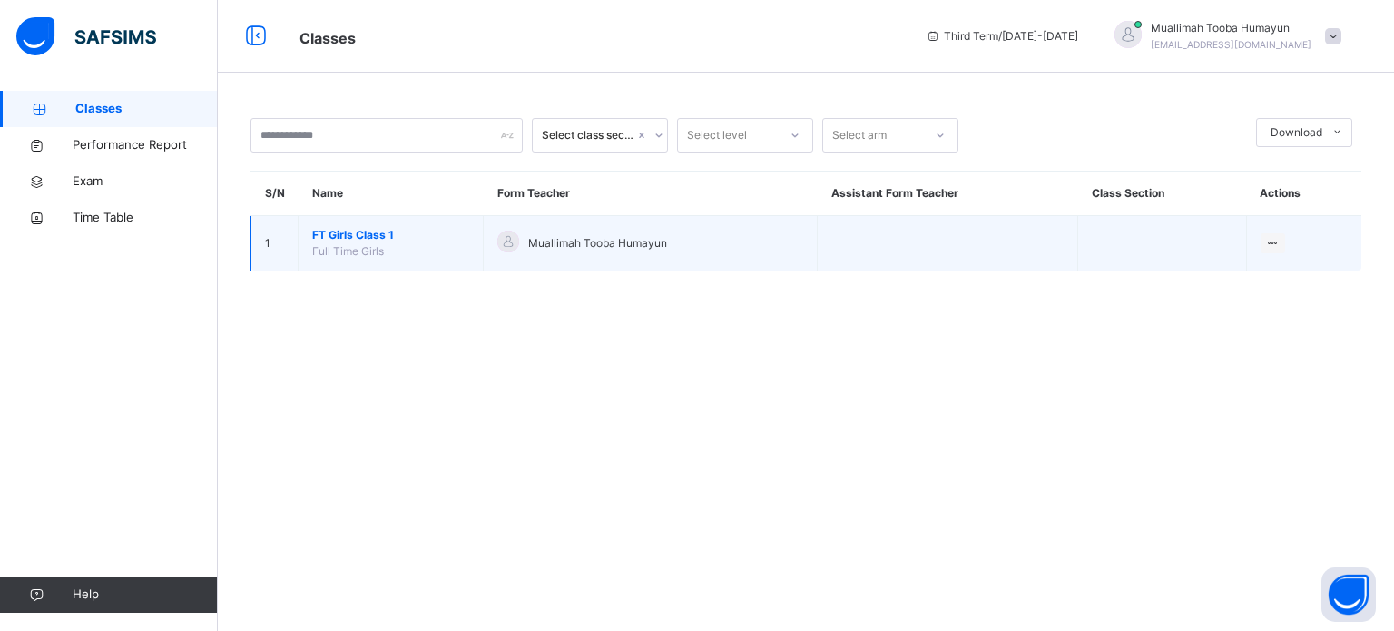
click at [397, 253] on td "FT Girls Class 1 Full Time Girls" at bounding box center [391, 243] width 185 height 55
click at [389, 224] on td "FT Girls Class 1 Full Time Girls" at bounding box center [391, 243] width 185 height 55
click at [378, 236] on span "FT Girls Class 1" at bounding box center [390, 235] width 157 height 16
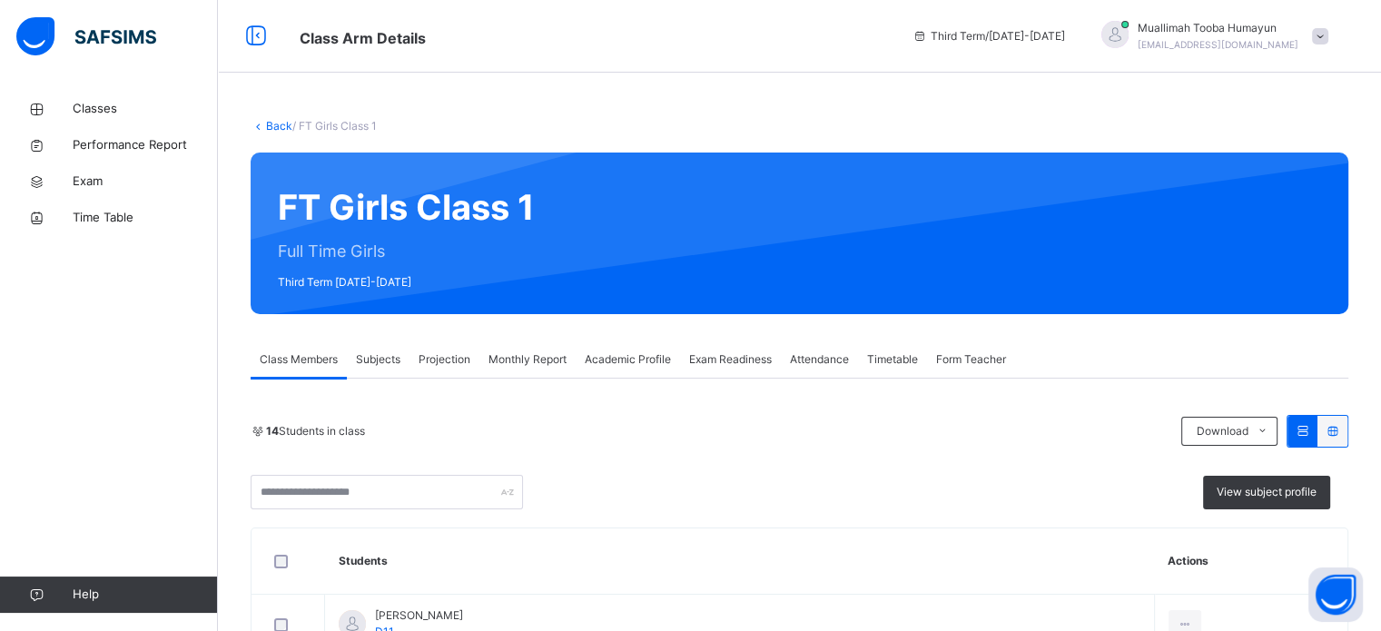
scroll to position [114, 0]
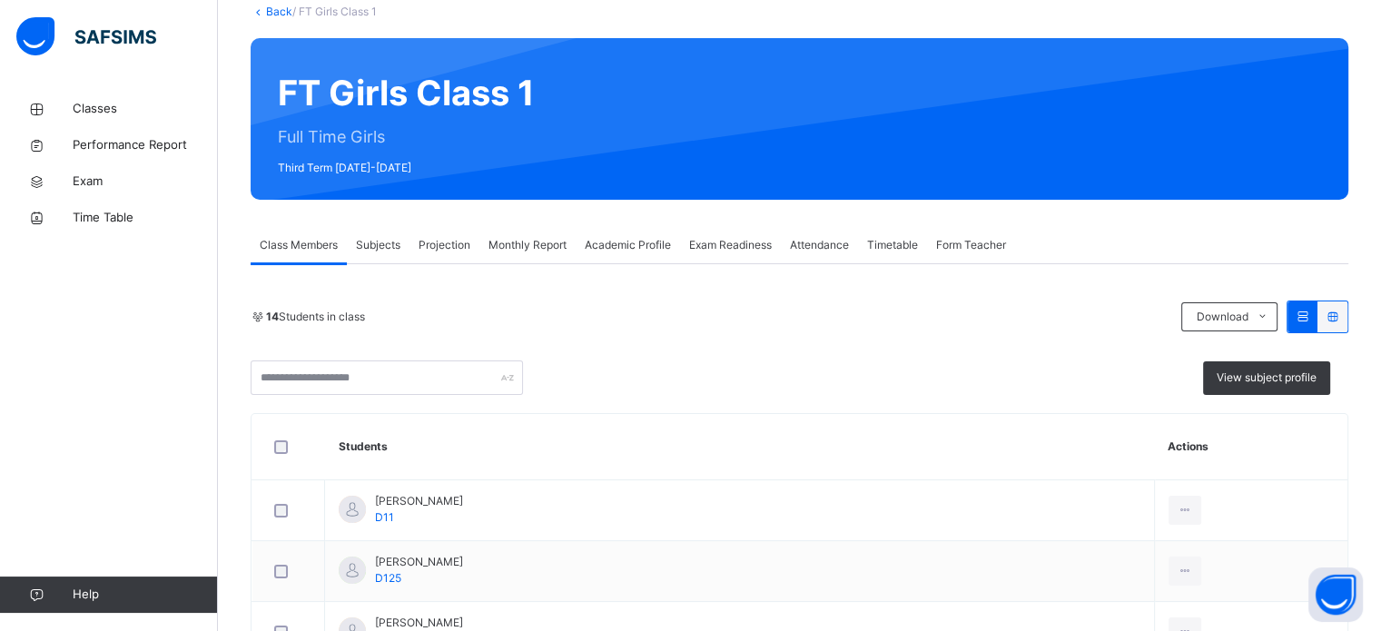
click at [441, 247] on span "Projection" at bounding box center [444, 245] width 52 height 16
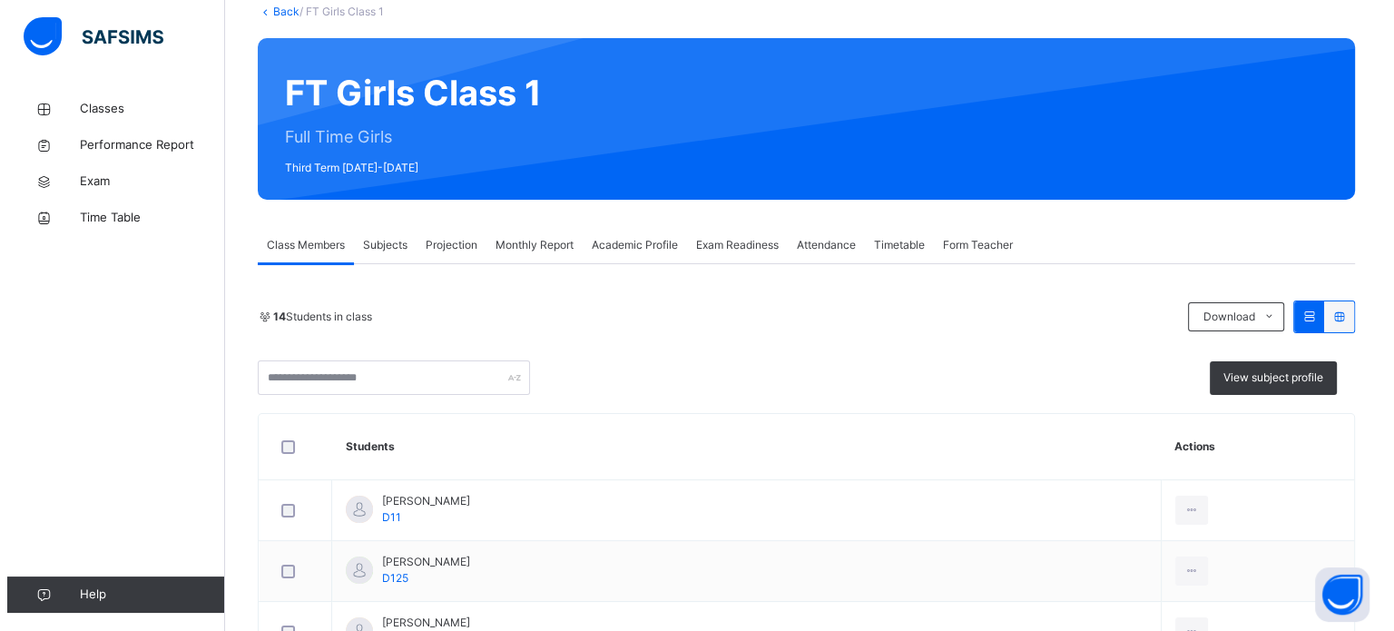
scroll to position [0, 0]
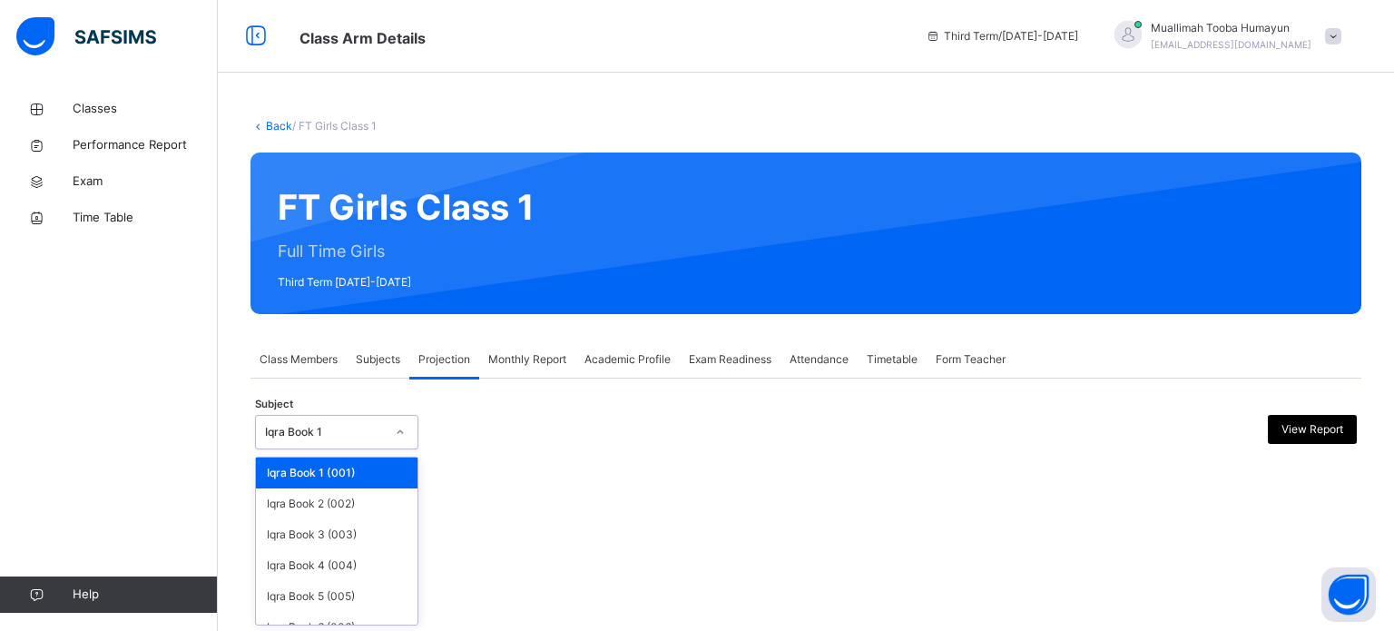
click at [398, 421] on div at bounding box center [400, 432] width 31 height 29
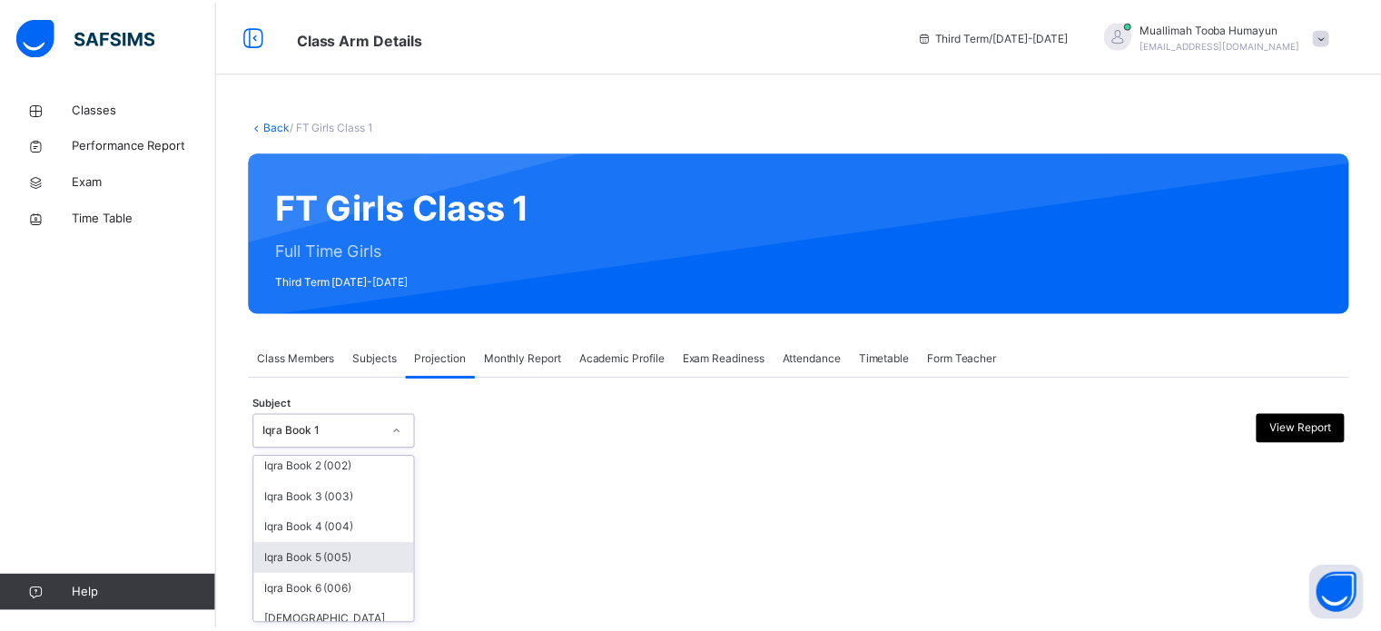
scroll to position [73, 0]
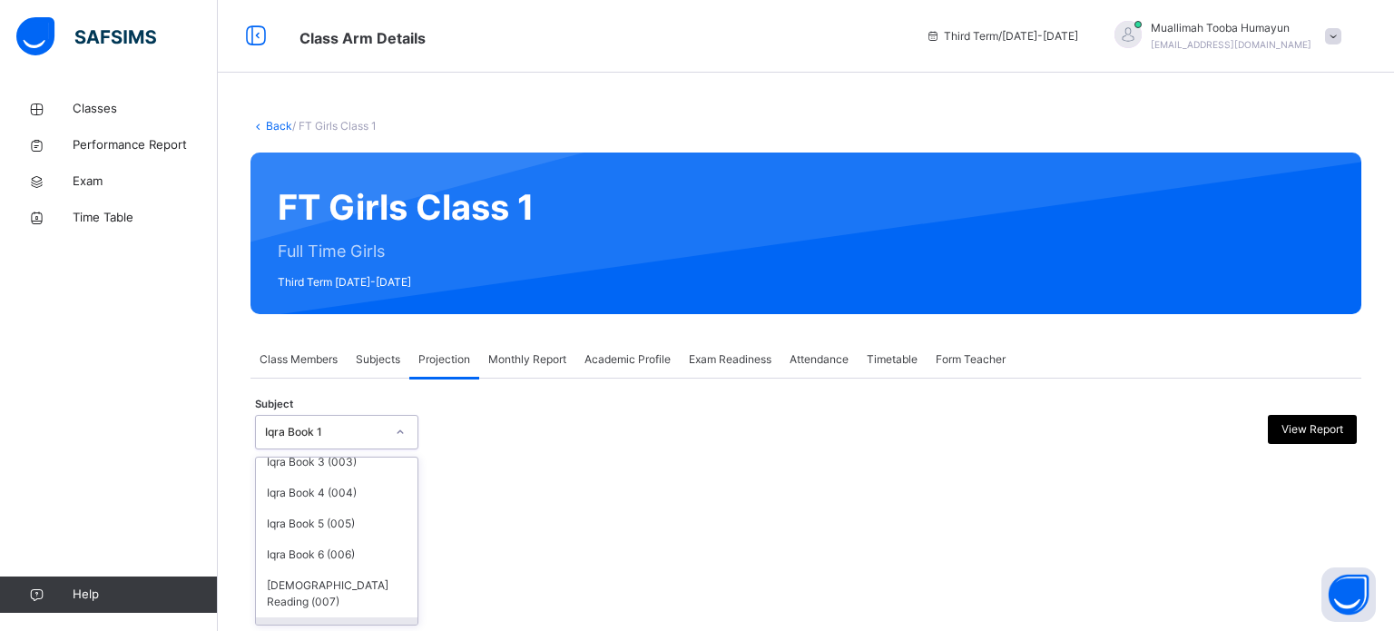
click at [363, 617] on div "[DEMOGRAPHIC_DATA] Memorisation (008)" at bounding box center [337, 640] width 162 height 47
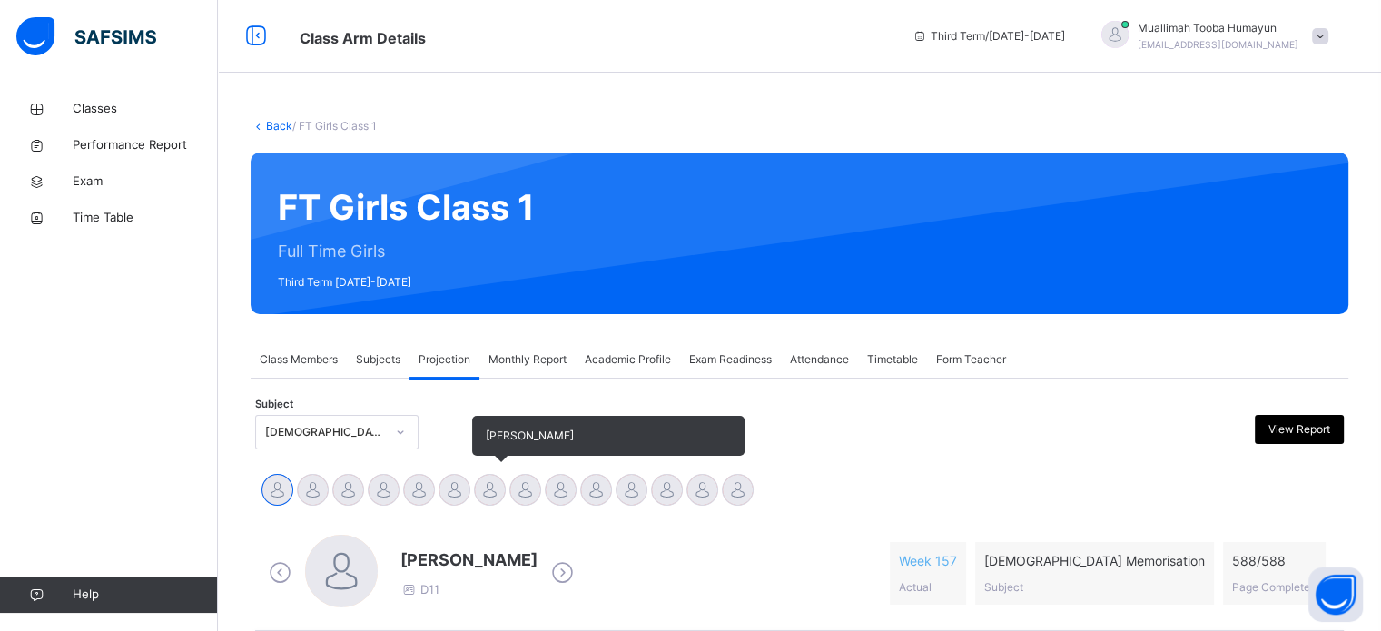
click at [487, 488] on div at bounding box center [490, 490] width 32 height 32
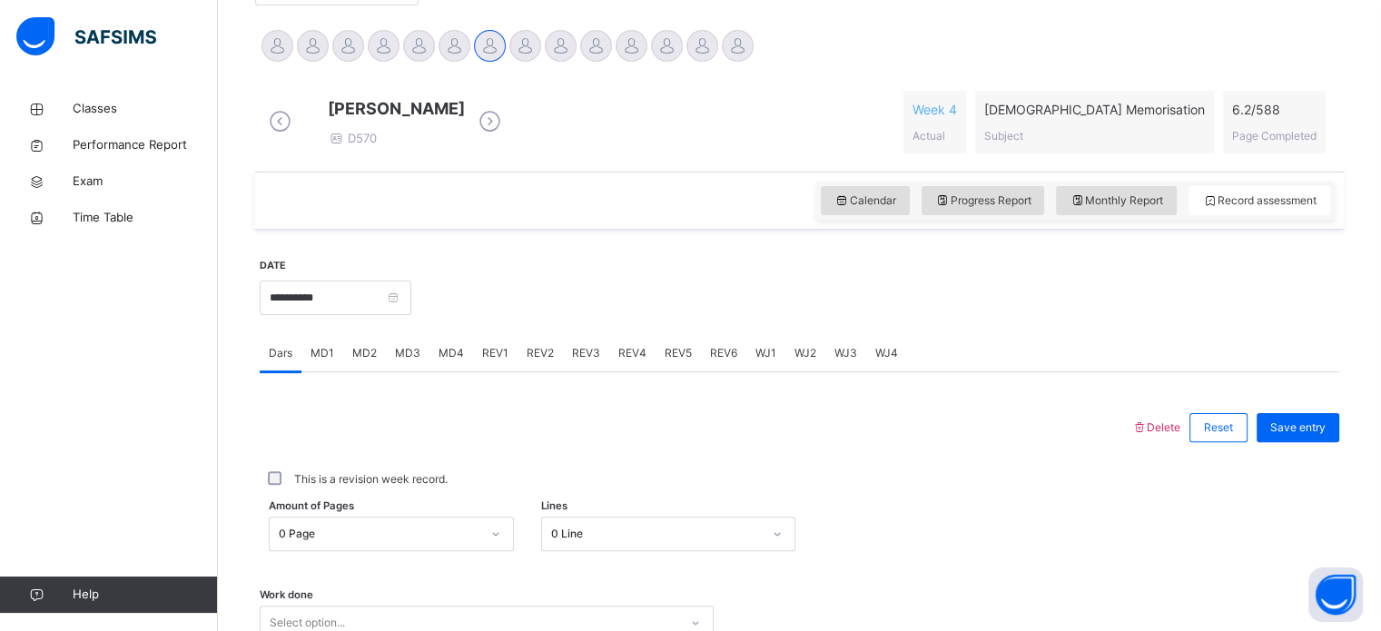
scroll to position [637, 0]
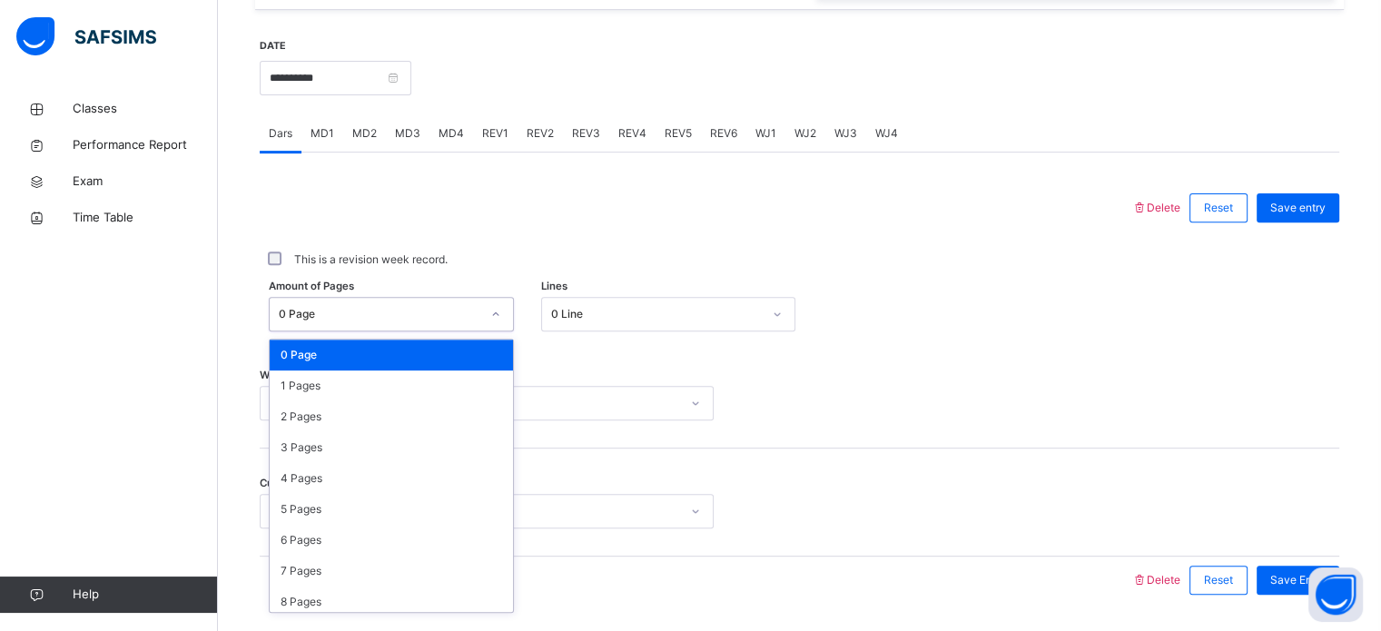
click at [487, 340] on div "Amount of Pages option 0 Page focused, 1 of 589. 589 results available. Use Up …" at bounding box center [799, 314] width 1079 height 53
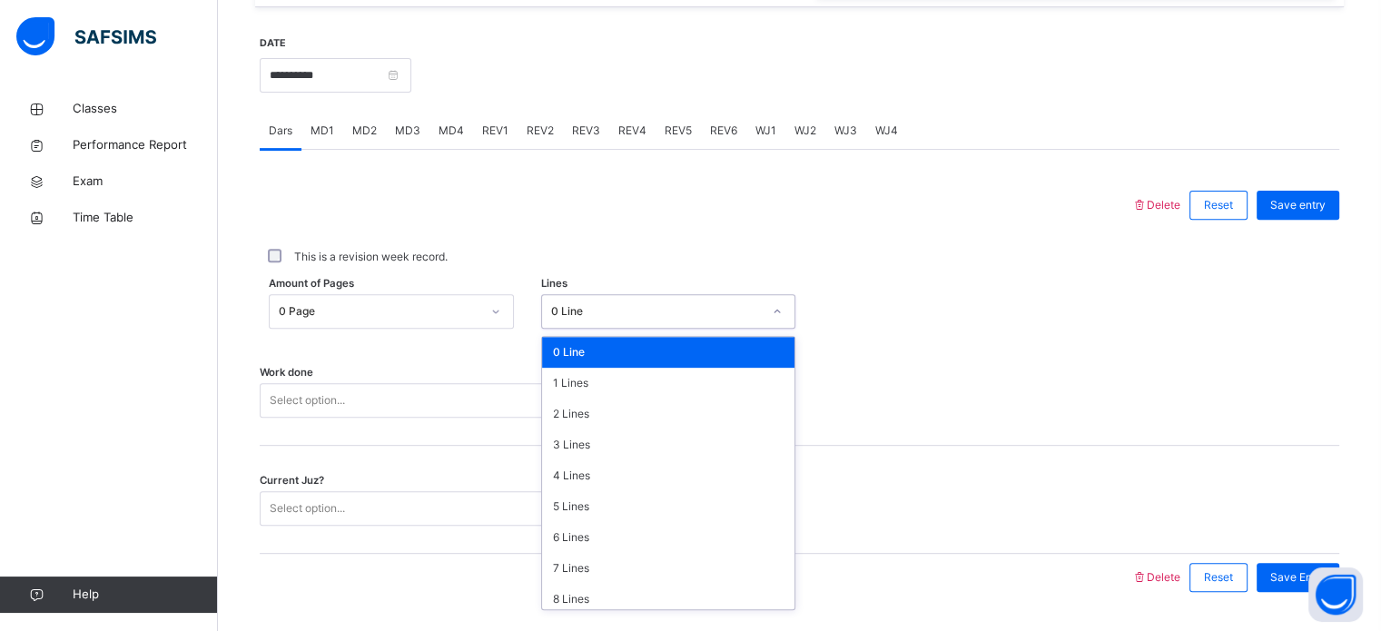
click at [595, 320] on div "0 Line" at bounding box center [656, 311] width 211 height 16
click at [589, 520] on div "5 Lines" at bounding box center [668, 506] width 252 height 31
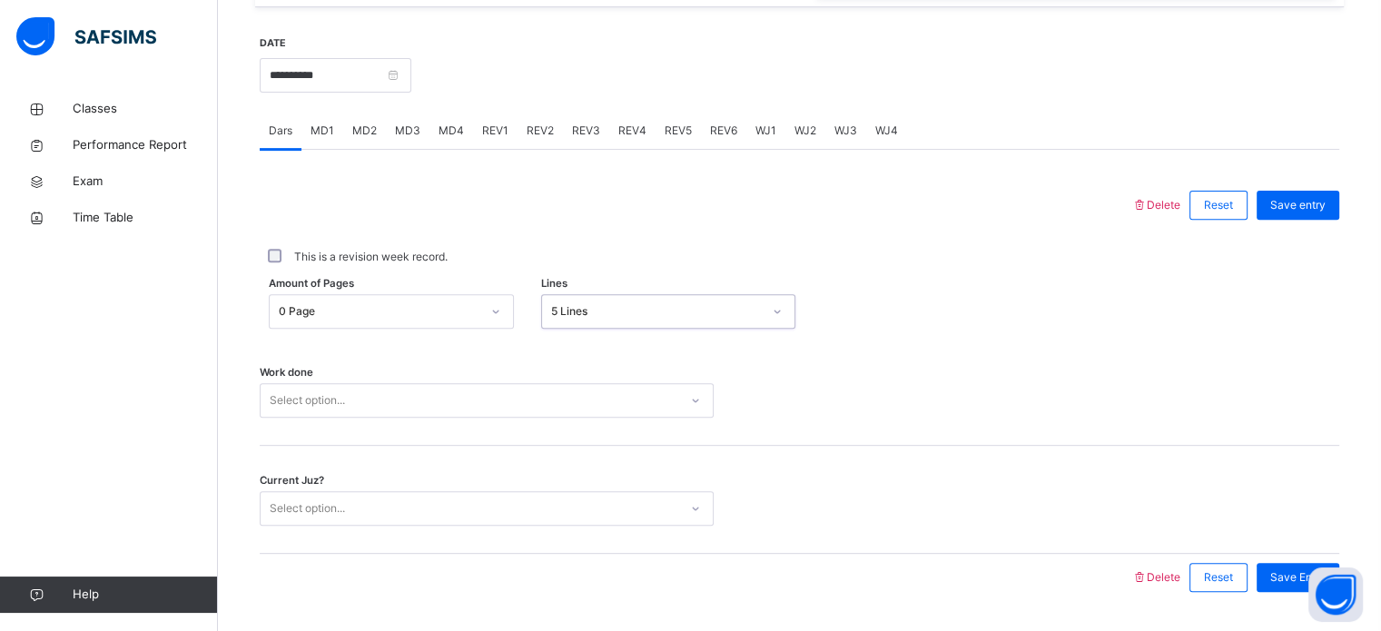
scroll to position [732, 0]
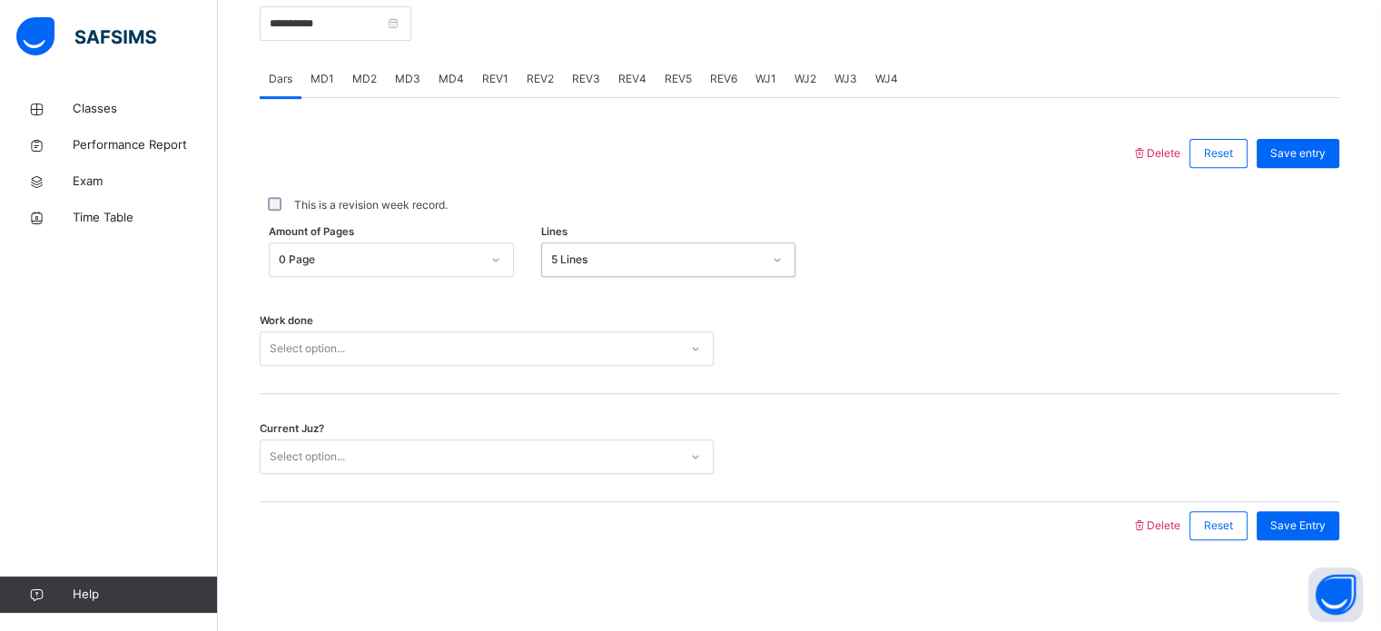
click at [702, 366] on div "Select option..." at bounding box center [487, 348] width 454 height 34
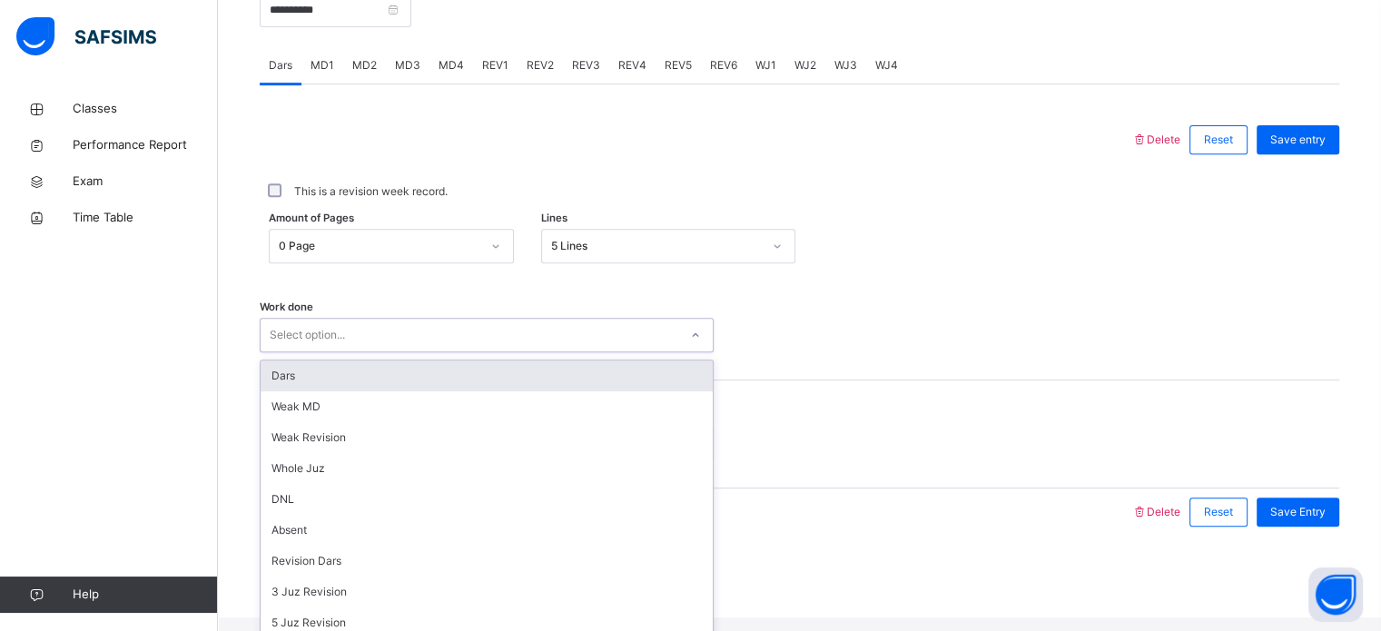
click at [467, 387] on div "Dars" at bounding box center [487, 375] width 452 height 31
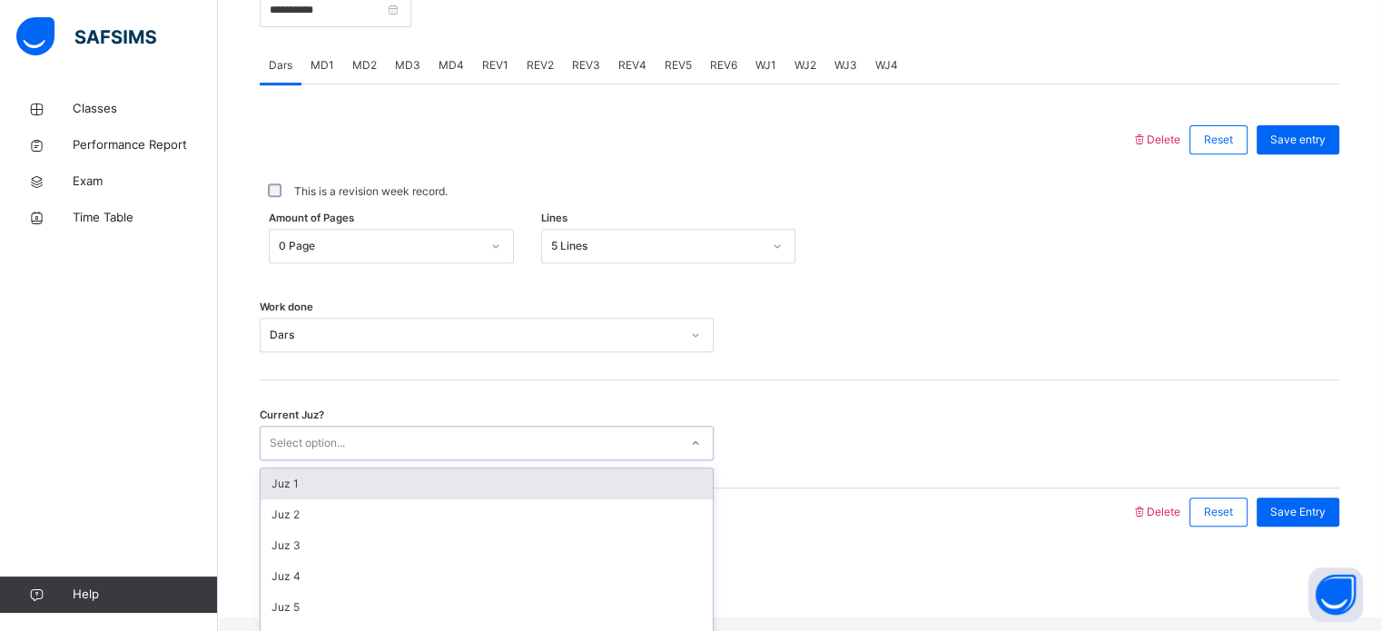
click at [447, 452] on div "Select option..." at bounding box center [470, 443] width 418 height 28
type input "**"
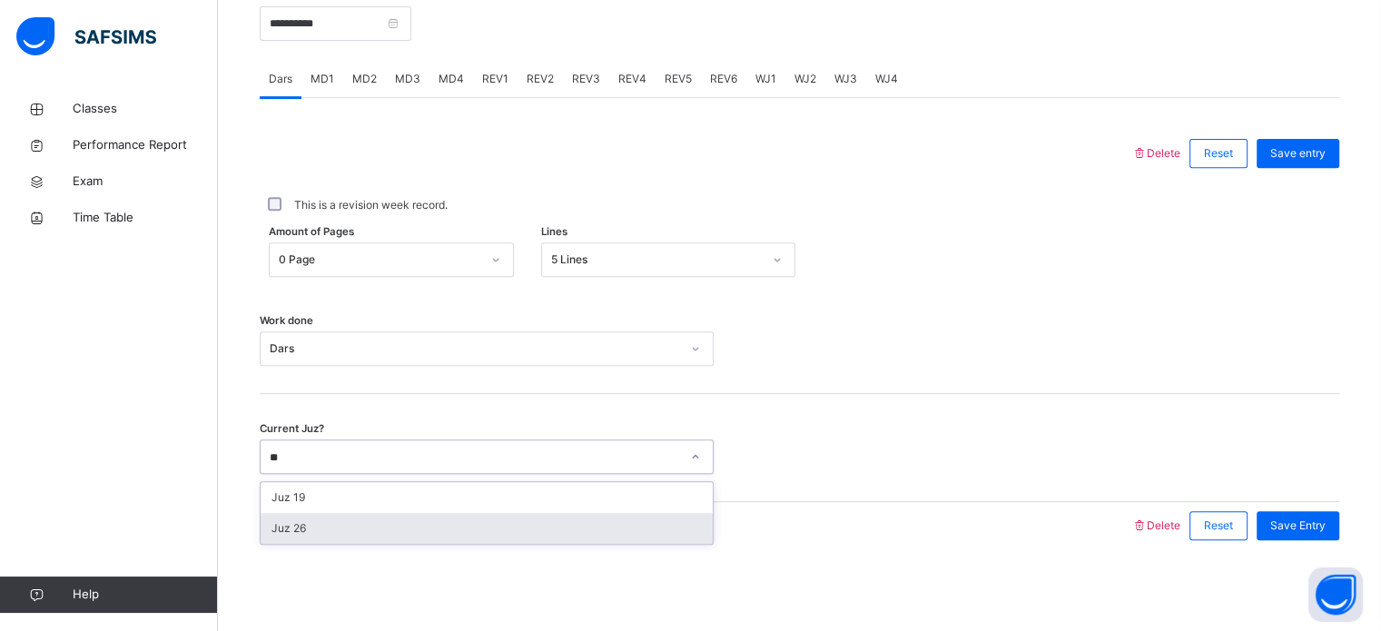
click at [392, 535] on div "Juz 26" at bounding box center [487, 528] width 452 height 31
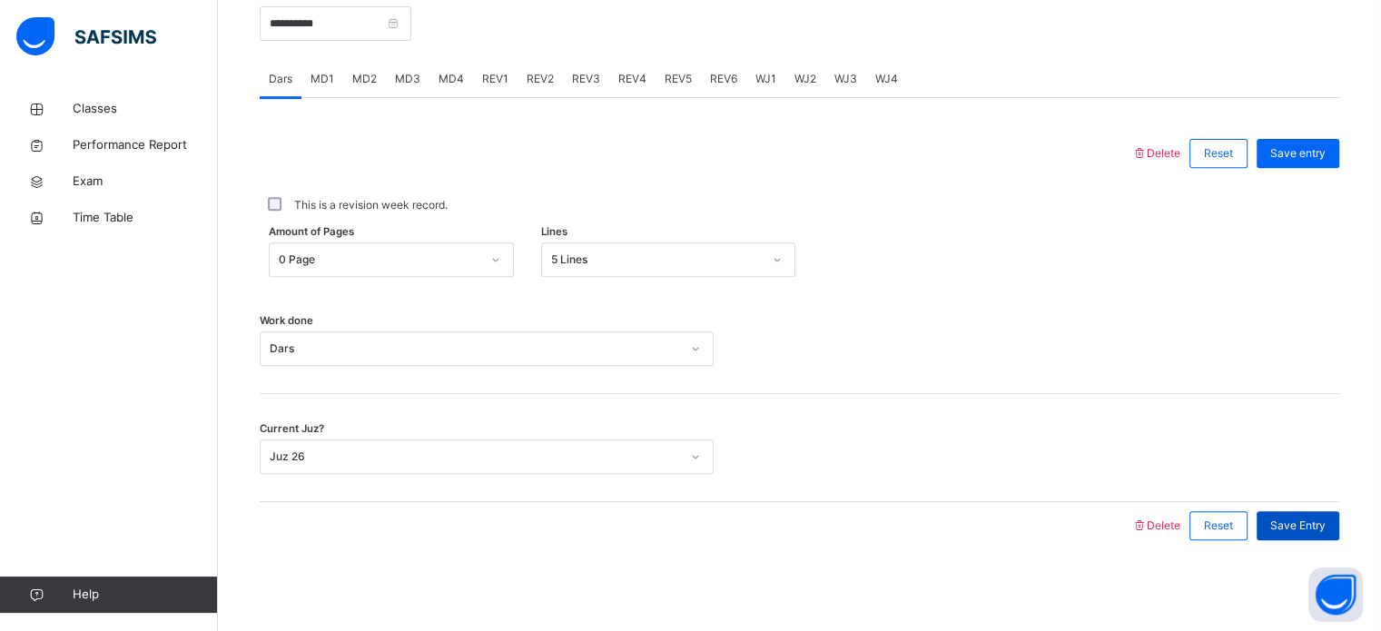
click at [1285, 533] on span "Save Entry" at bounding box center [1297, 525] width 55 height 16
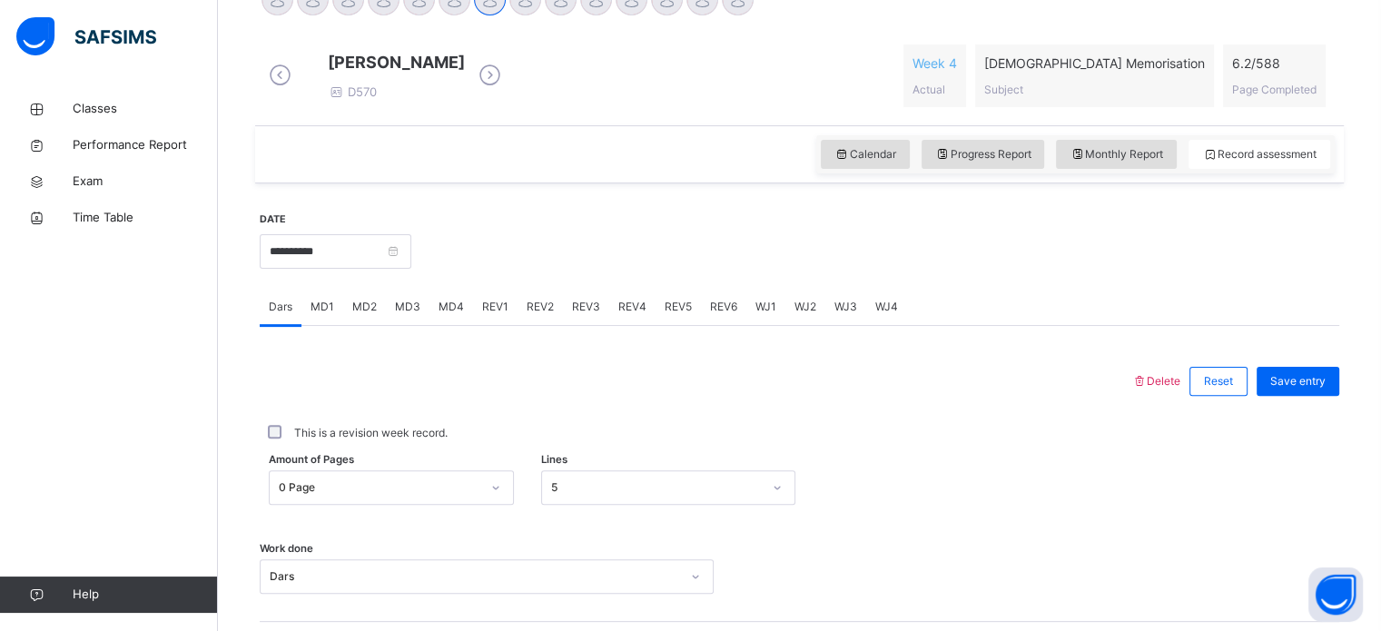
scroll to position [512, 0]
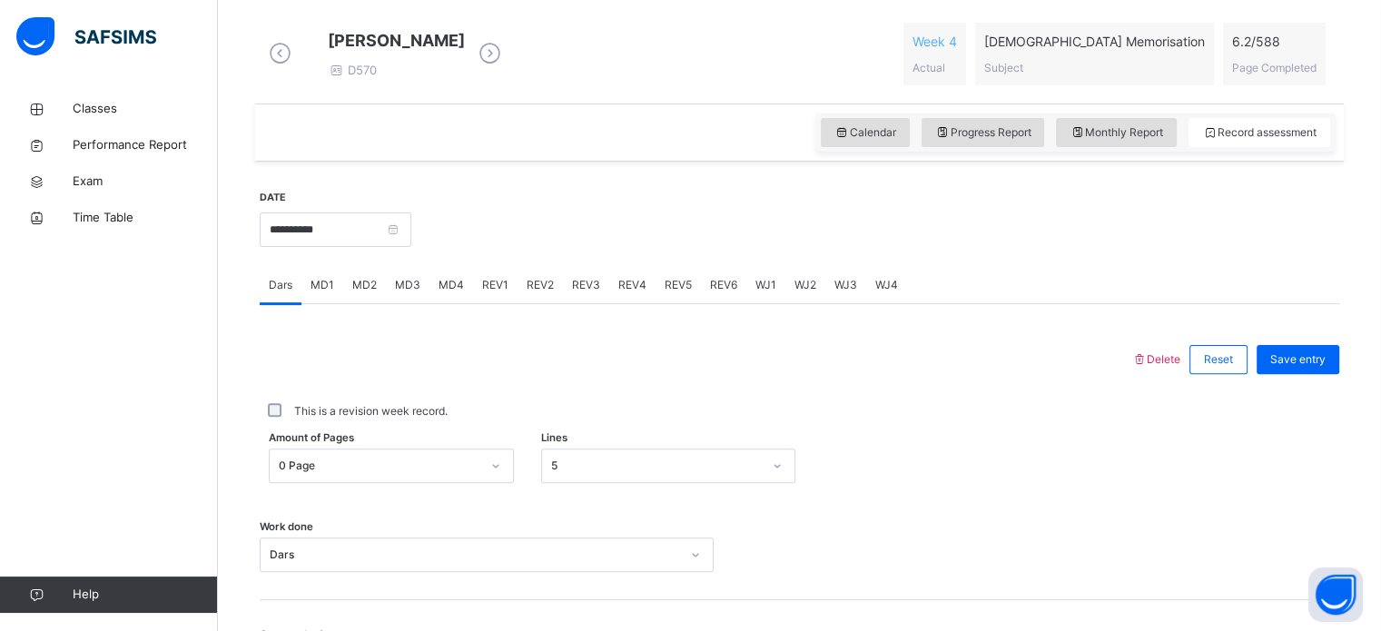
click at [445, 293] on span "MD4" at bounding box center [450, 285] width 25 height 16
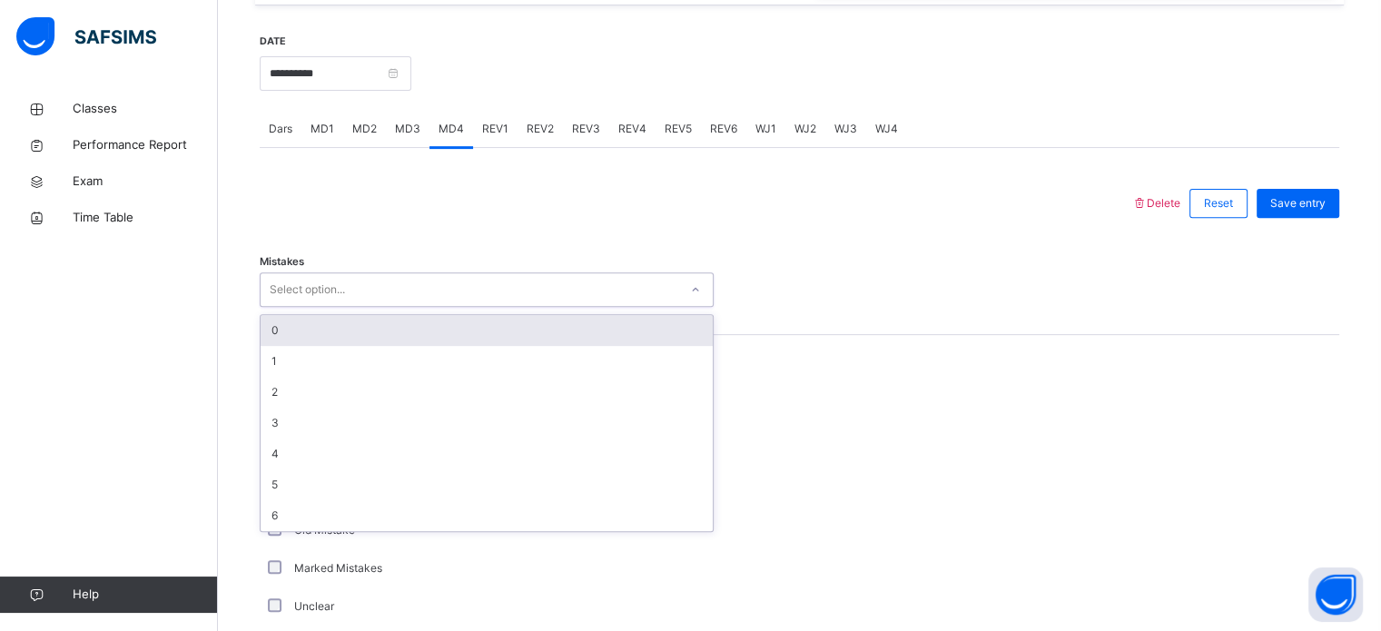
click at [381, 293] on div "Select option..." at bounding box center [470, 290] width 418 height 28
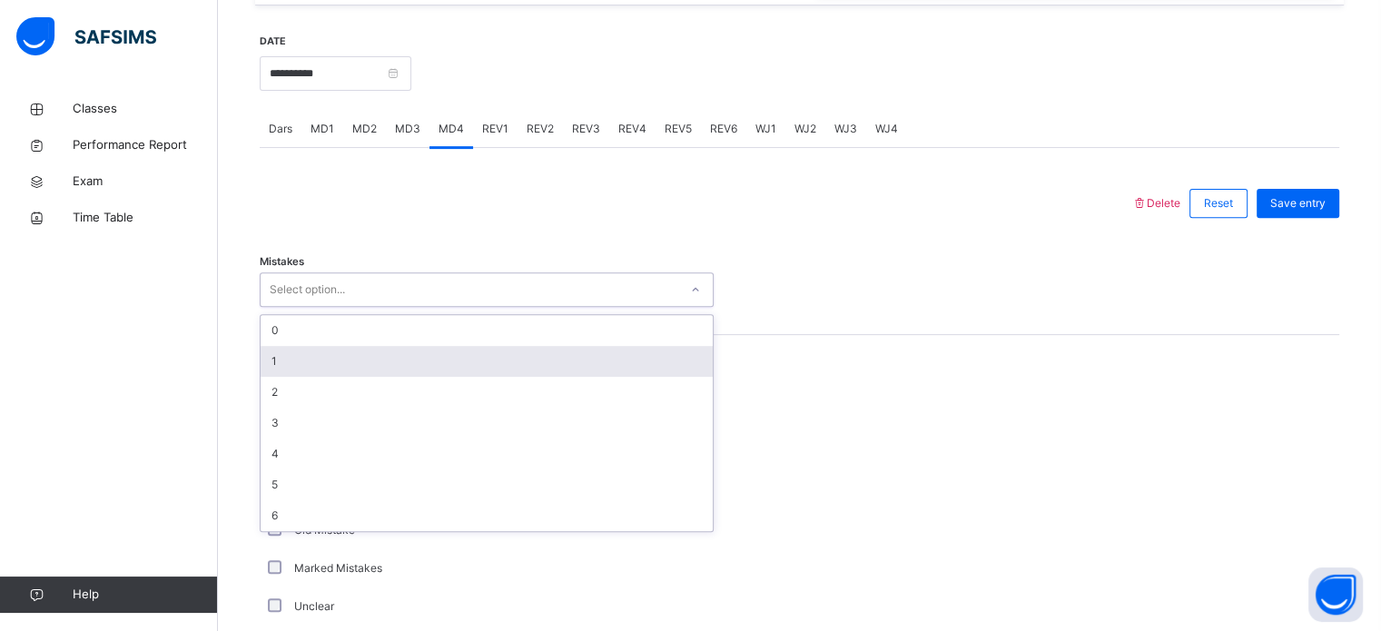
click at [334, 360] on div "1" at bounding box center [487, 361] width 452 height 31
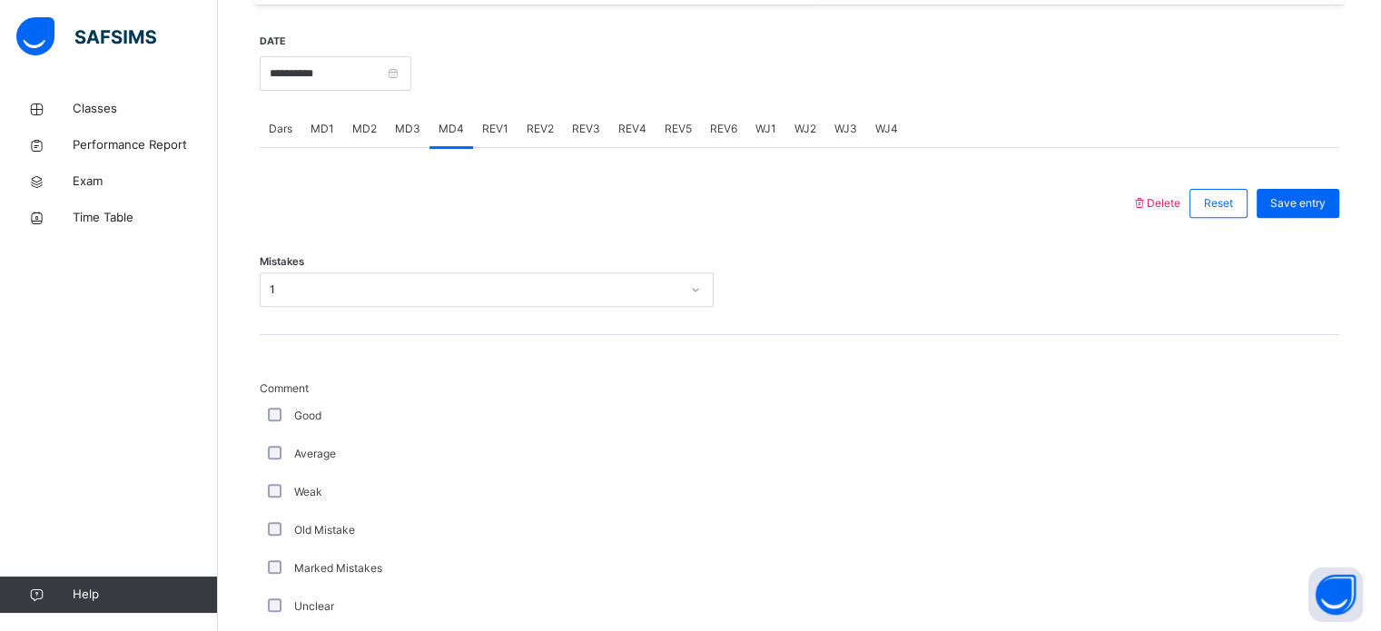
click at [276, 424] on div "Good" at bounding box center [486, 416] width 445 height 16
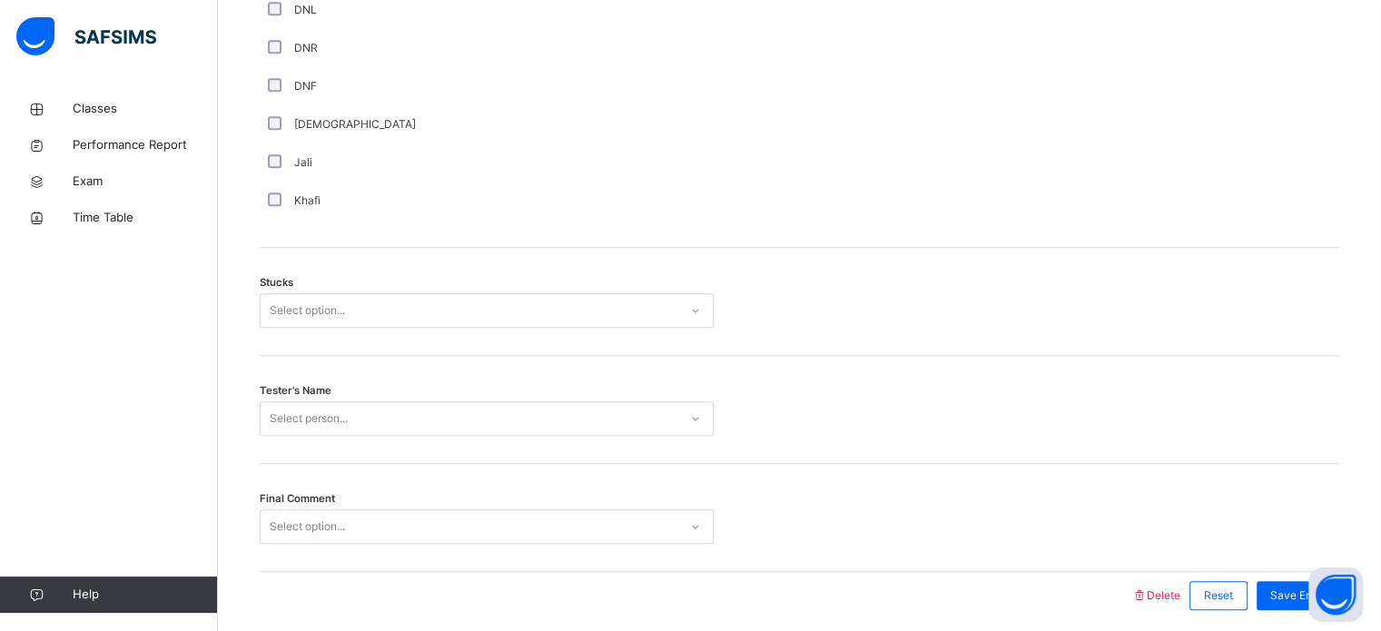
scroll to position [1342, 0]
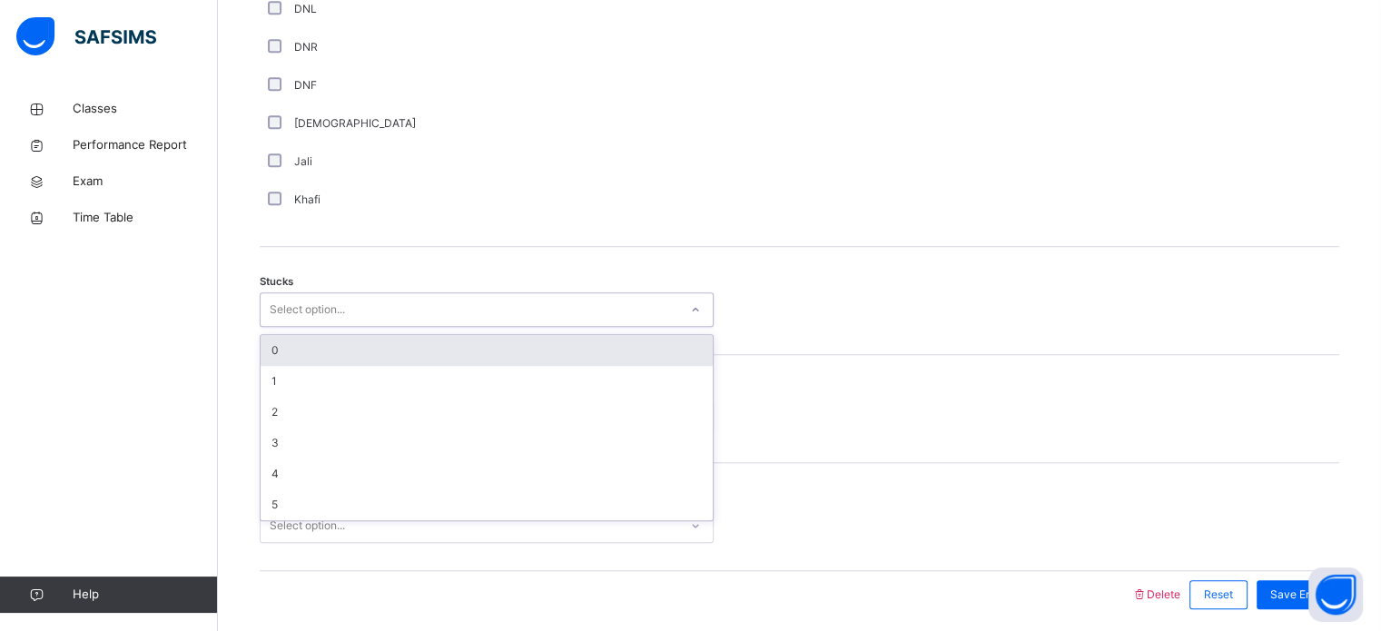
click at [331, 327] on div "Select option..." at bounding box center [307, 309] width 75 height 34
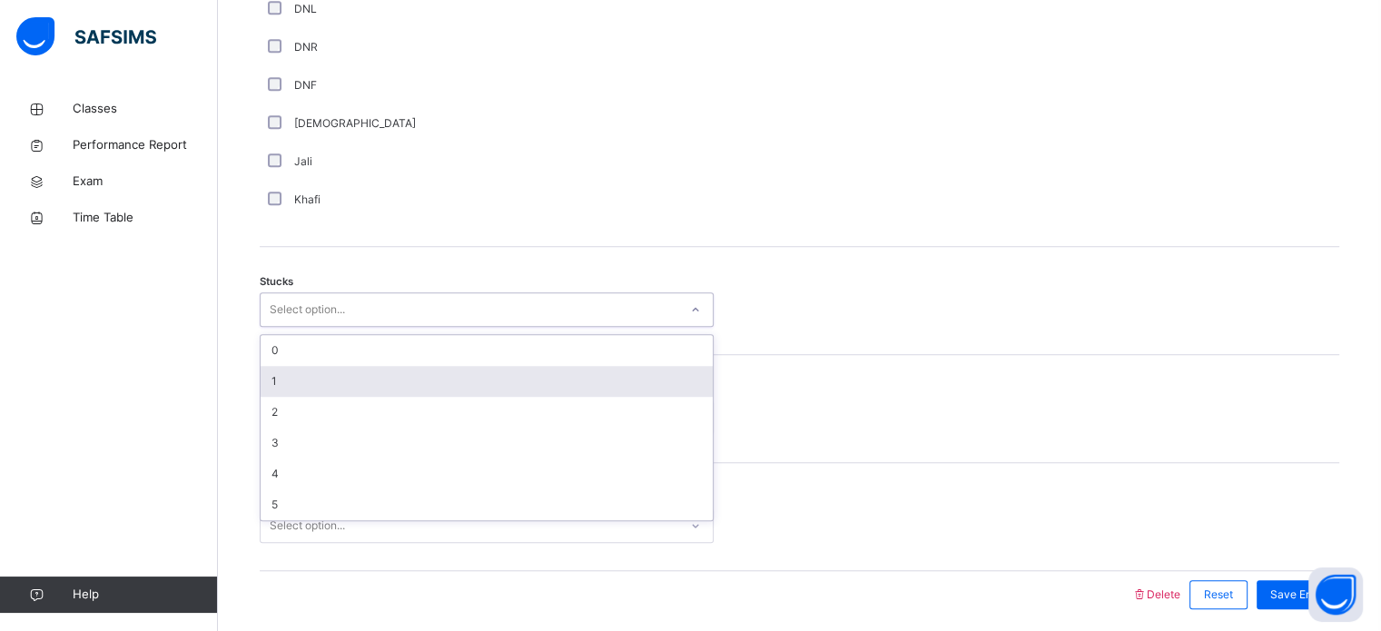
click at [294, 386] on div "1" at bounding box center [487, 381] width 452 height 31
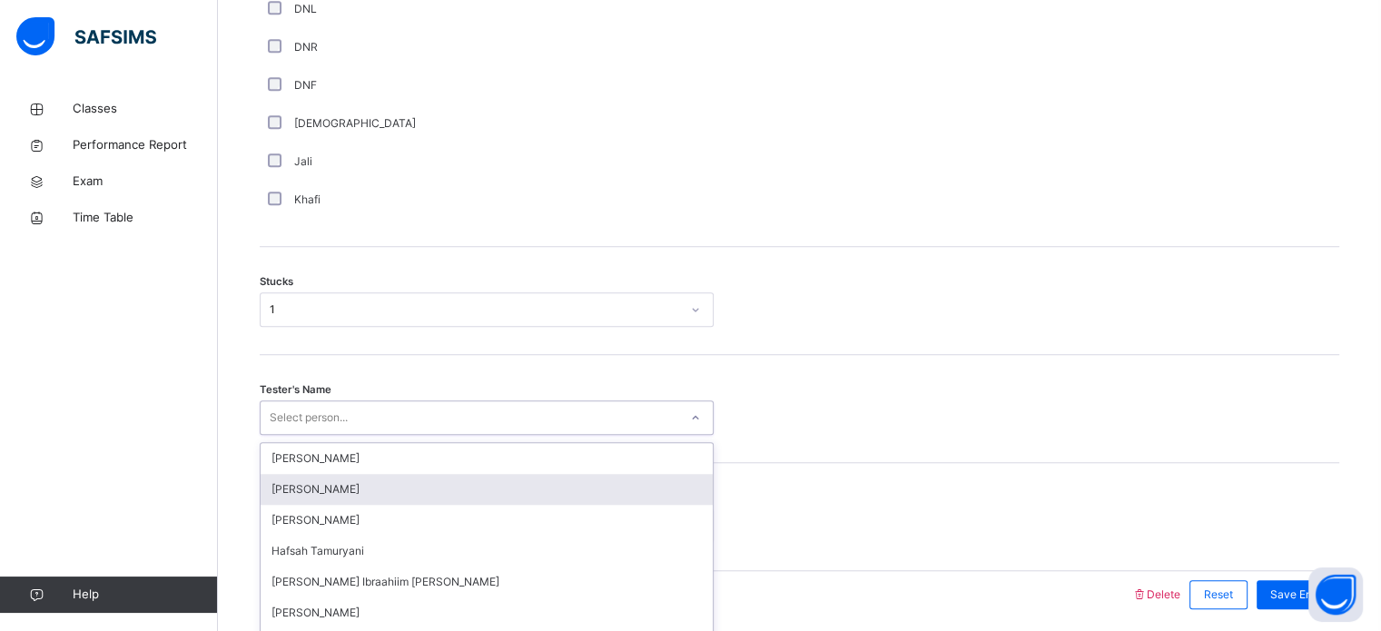
scroll to position [1423, 0]
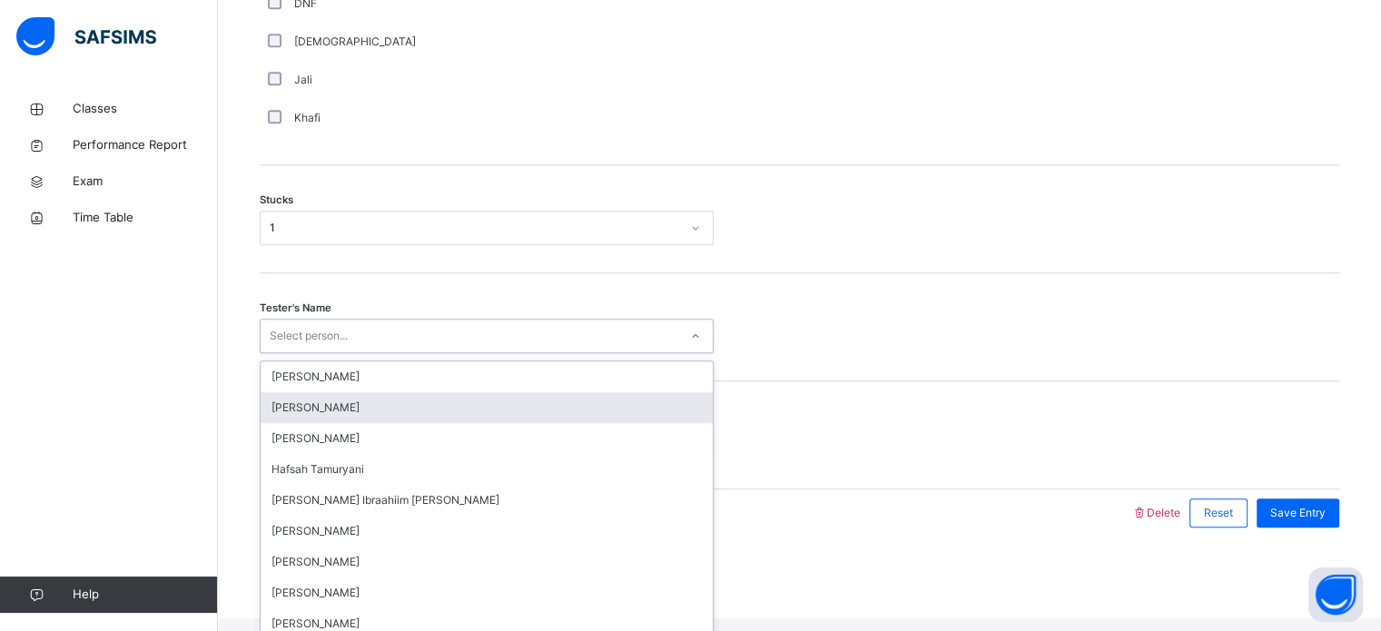
click at [320, 353] on div "option Sumaya Abshir focused, 2 of 45. 45 results available. Use Up and Down to…" at bounding box center [487, 336] width 454 height 34
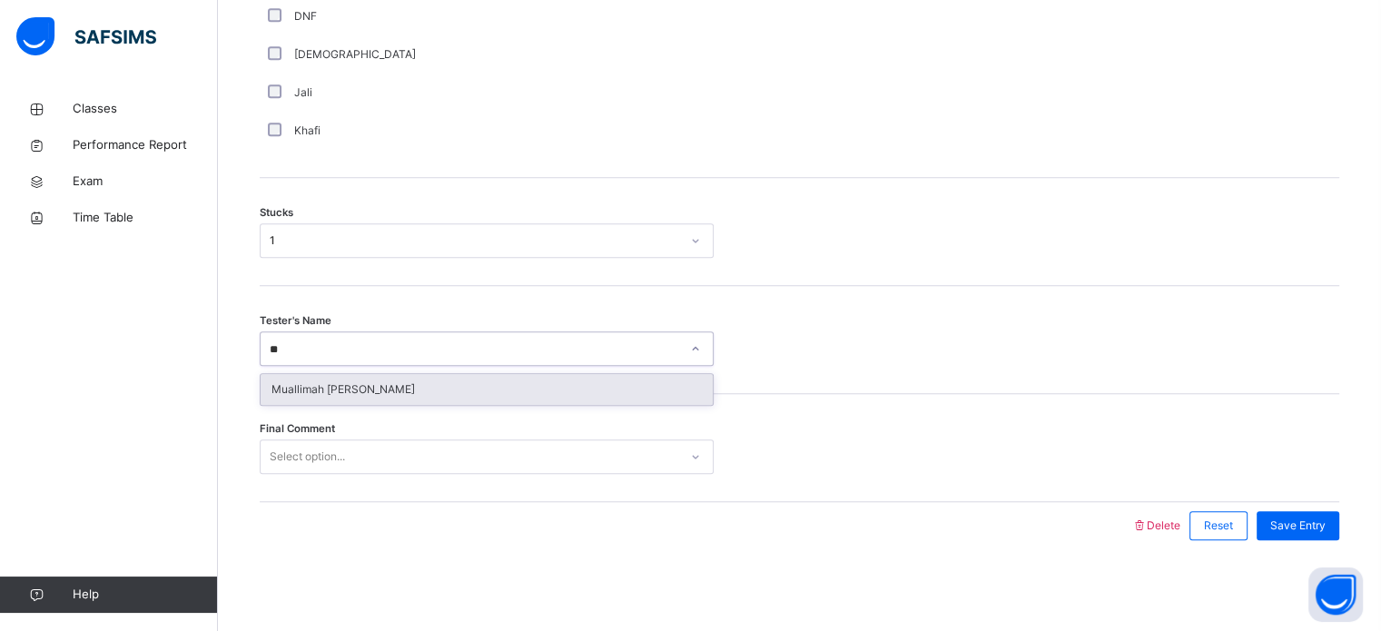
type input "***"
click at [360, 378] on div "Muallimah Tooba Humayun" at bounding box center [487, 389] width 452 height 31
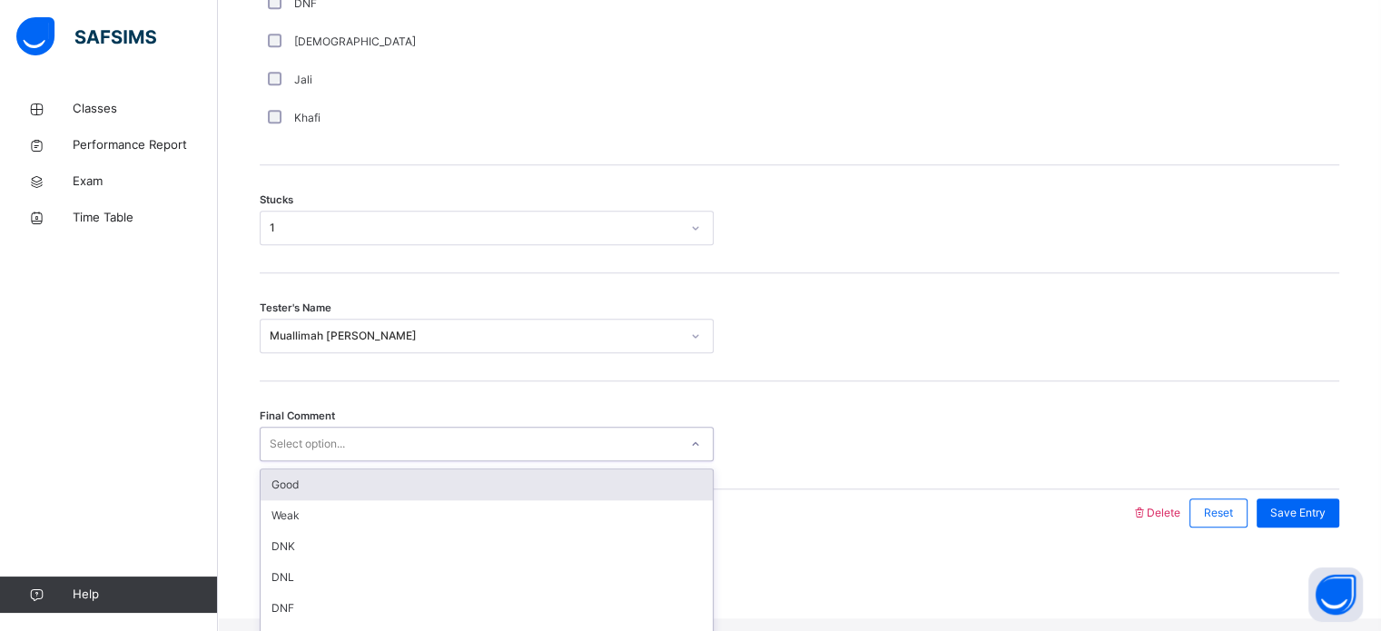
click at [340, 441] on div "Select option..." at bounding box center [487, 444] width 454 height 34
click at [307, 480] on div "Final Comment option Good focused, 1 of 6. 6 results available. Use Up and Down…" at bounding box center [799, 435] width 1079 height 108
click at [603, 458] on div "Select option..." at bounding box center [470, 444] width 418 height 28
click at [568, 497] on div "Good" at bounding box center [487, 484] width 452 height 31
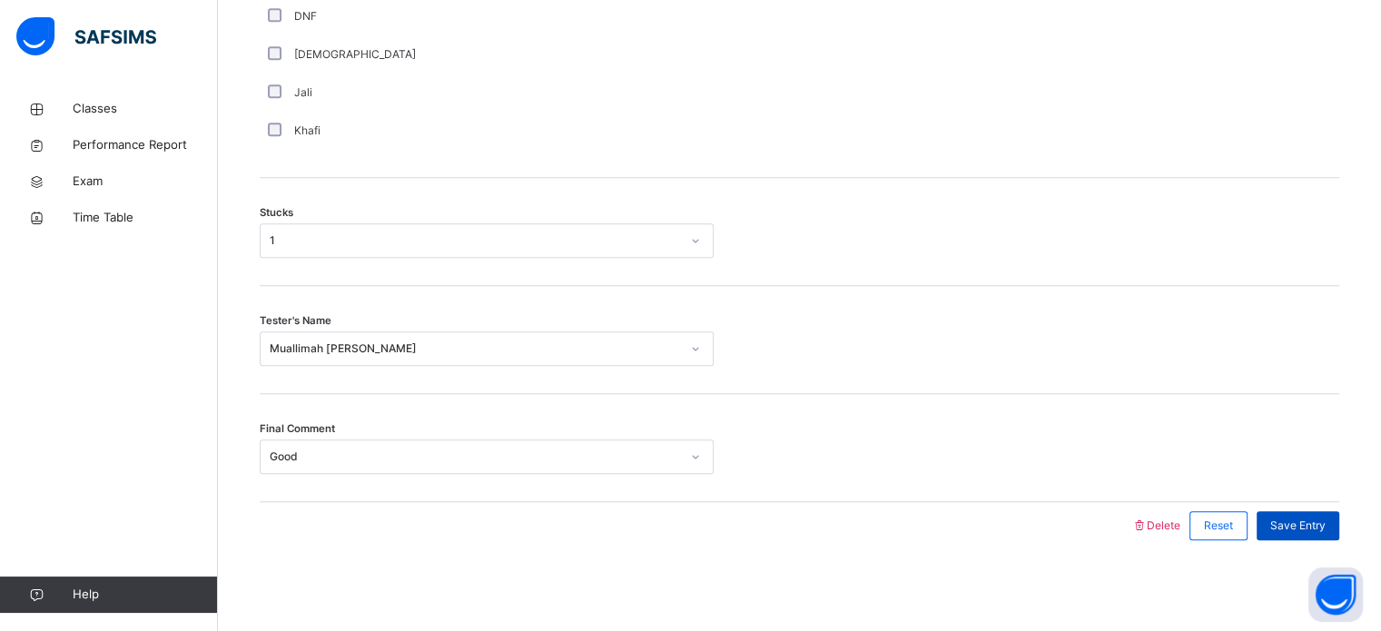
click at [1307, 518] on span "Save Entry" at bounding box center [1297, 525] width 55 height 16
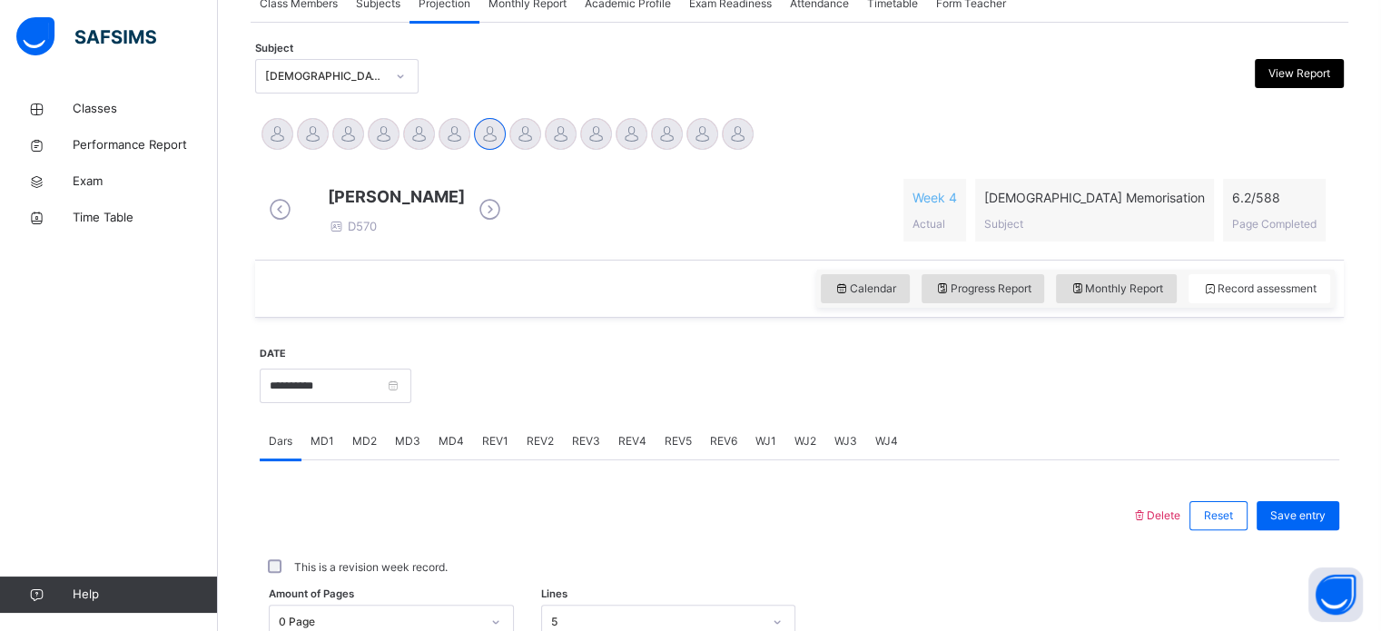
scroll to position [358, 0]
click at [408, 448] on span "MD3" at bounding box center [407, 439] width 25 height 16
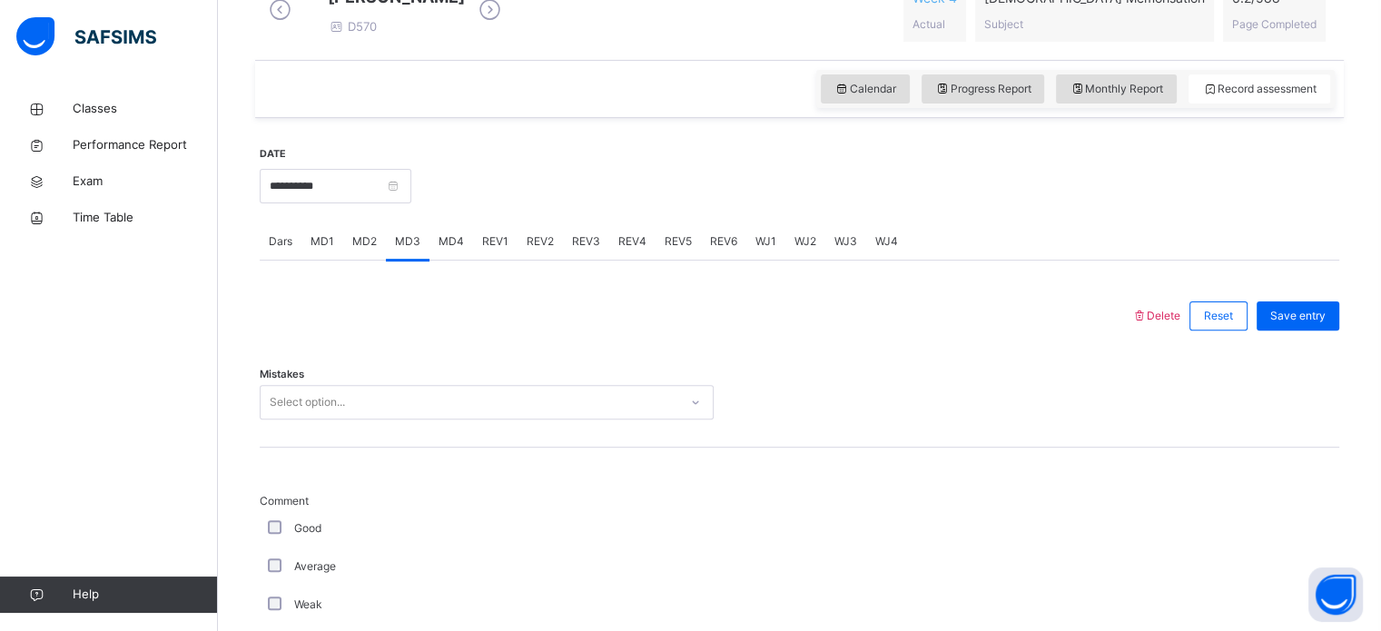
scroll to position [652, 0]
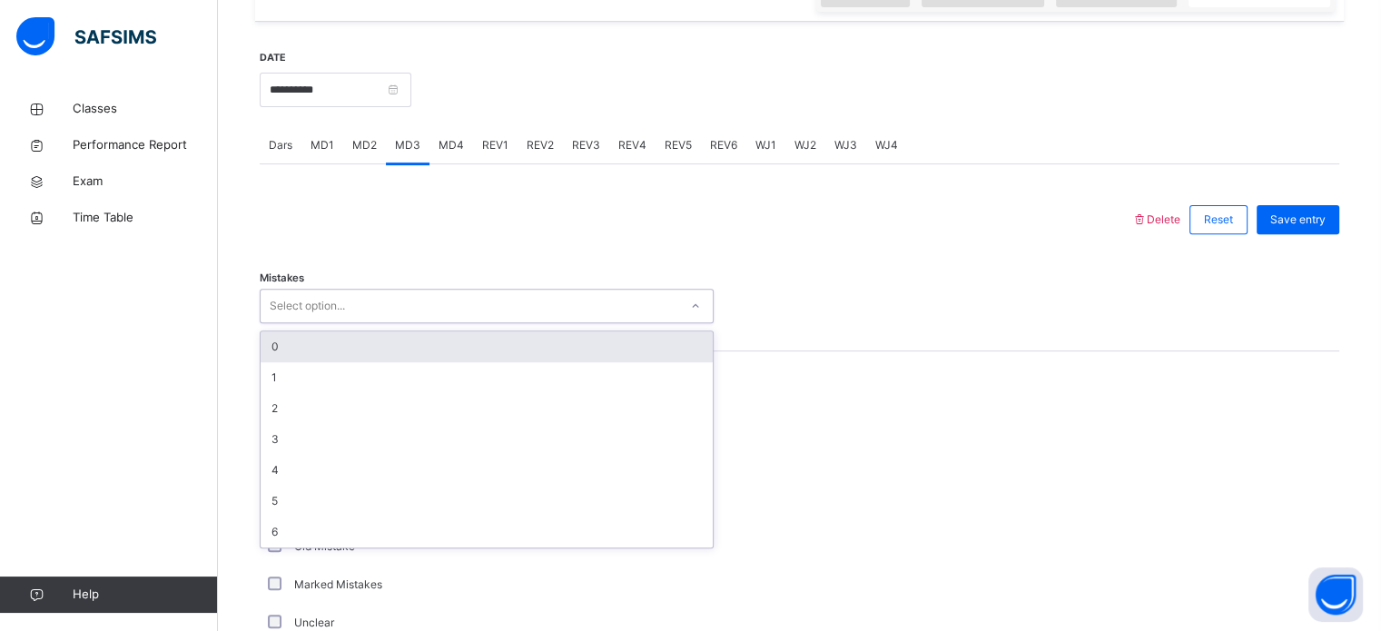
click at [412, 319] on div "Select option..." at bounding box center [470, 306] width 418 height 28
click at [397, 345] on div "0" at bounding box center [487, 346] width 452 height 31
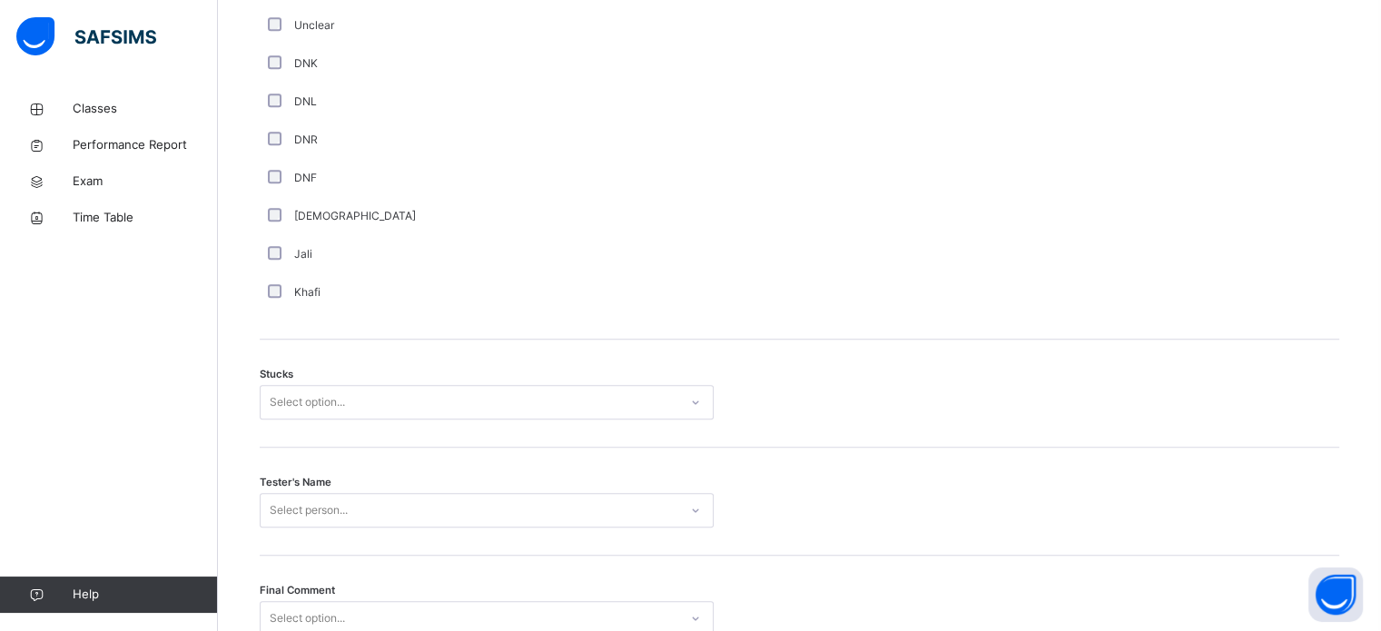
scroll to position [1346, 0]
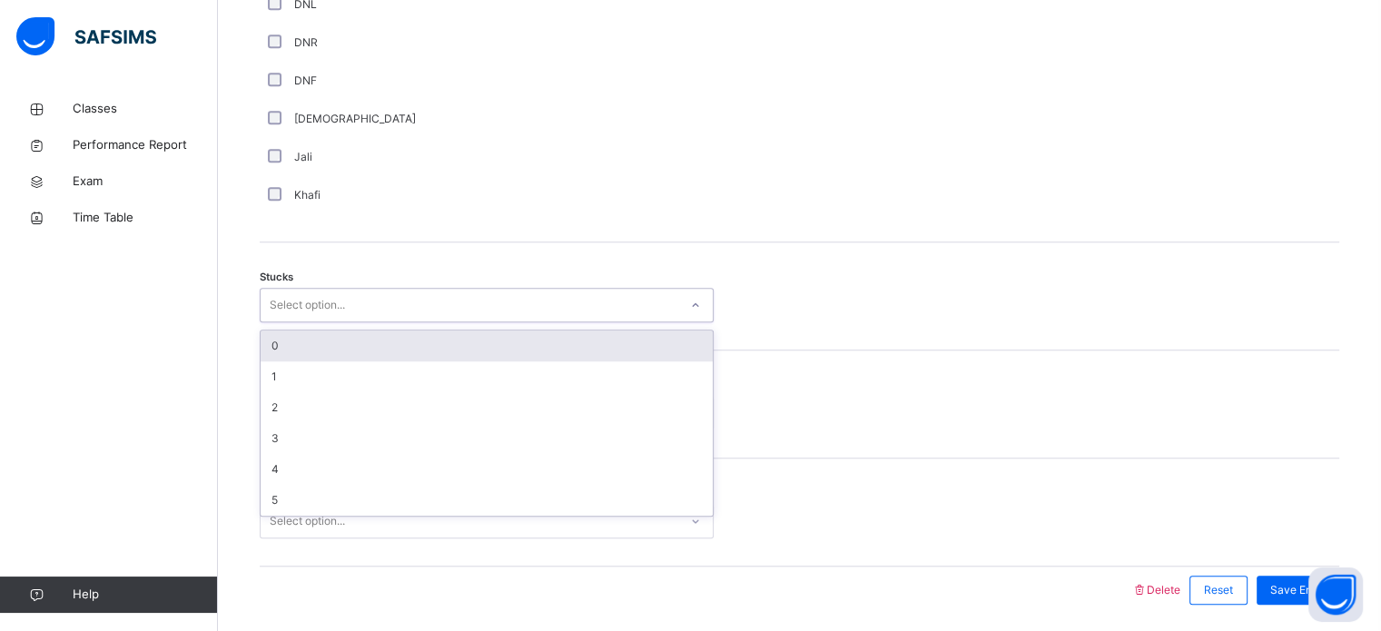
click at [359, 313] on div "Select option..." at bounding box center [470, 305] width 418 height 28
click at [343, 351] on div "0" at bounding box center [487, 345] width 452 height 31
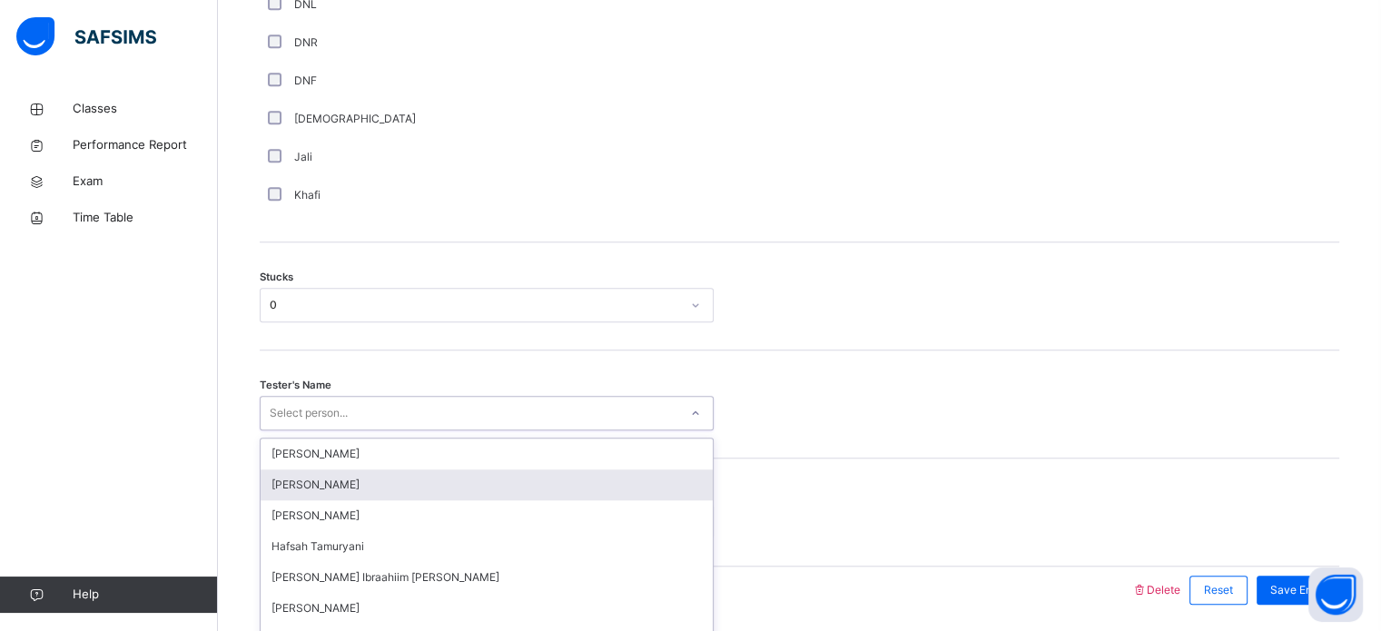
scroll to position [1423, 0]
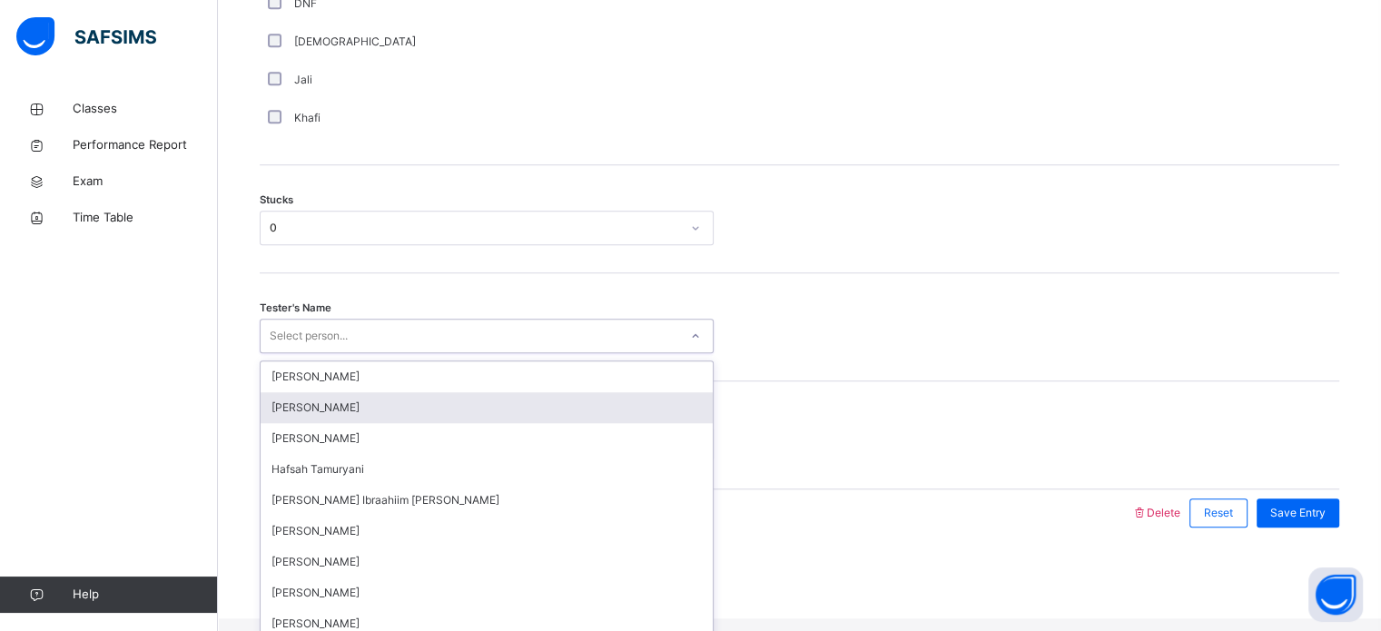
click at [337, 353] on div "option Sumaya Abshir focused, 2 of 45. 45 results available. Use Up and Down to…" at bounding box center [487, 336] width 454 height 34
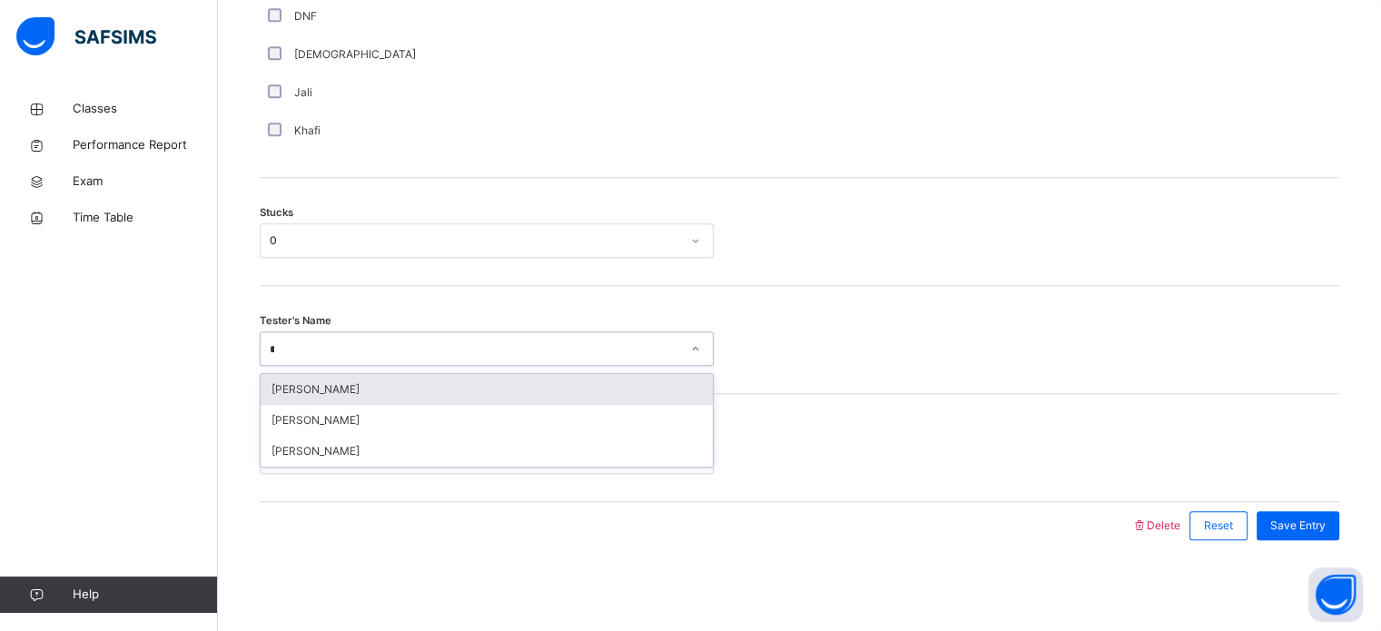
type input "**"
click at [385, 395] on div "[PERSON_NAME]" at bounding box center [487, 389] width 452 height 31
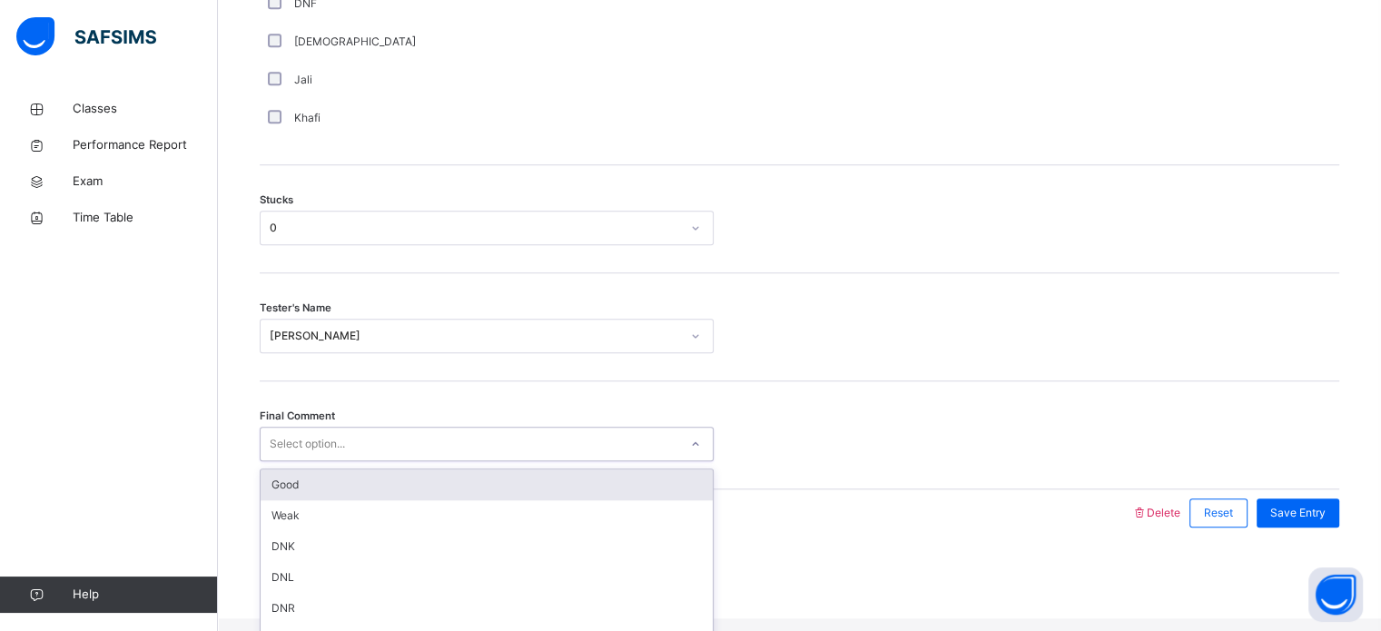
click at [372, 453] on div "Select option..." at bounding box center [470, 444] width 418 height 28
click at [344, 498] on div "Good" at bounding box center [487, 484] width 452 height 31
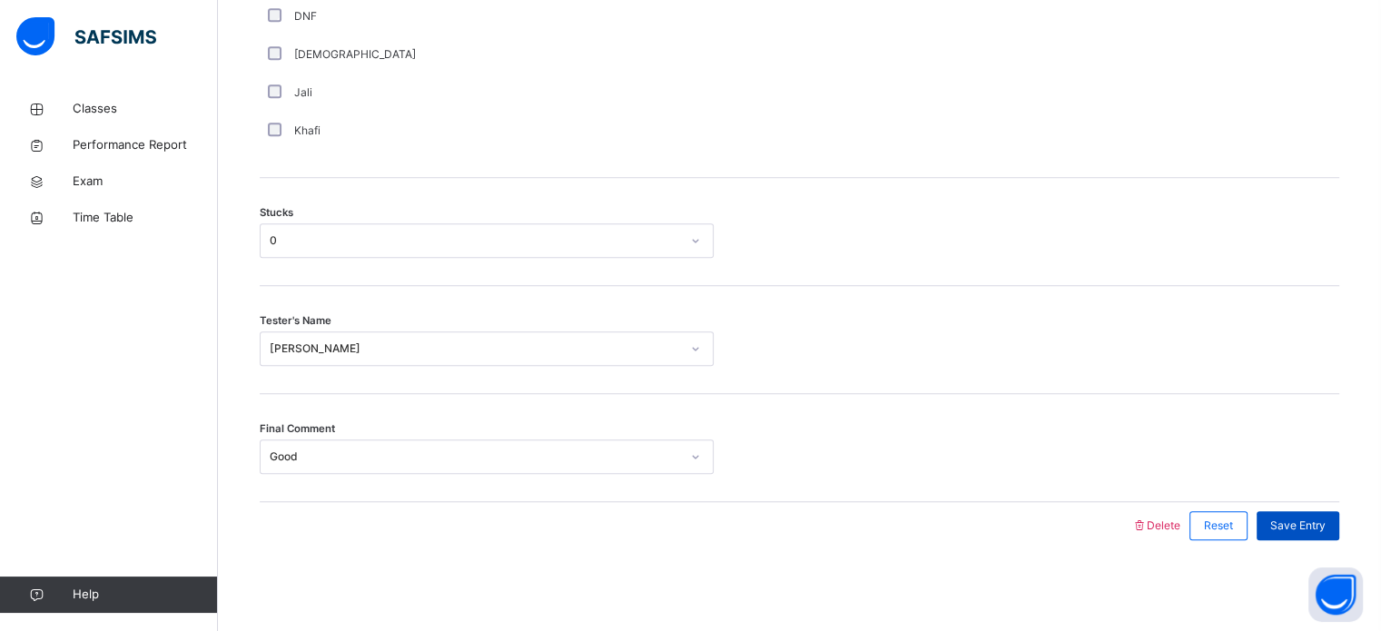
click at [1282, 530] on div "Save Entry" at bounding box center [1297, 525] width 83 height 29
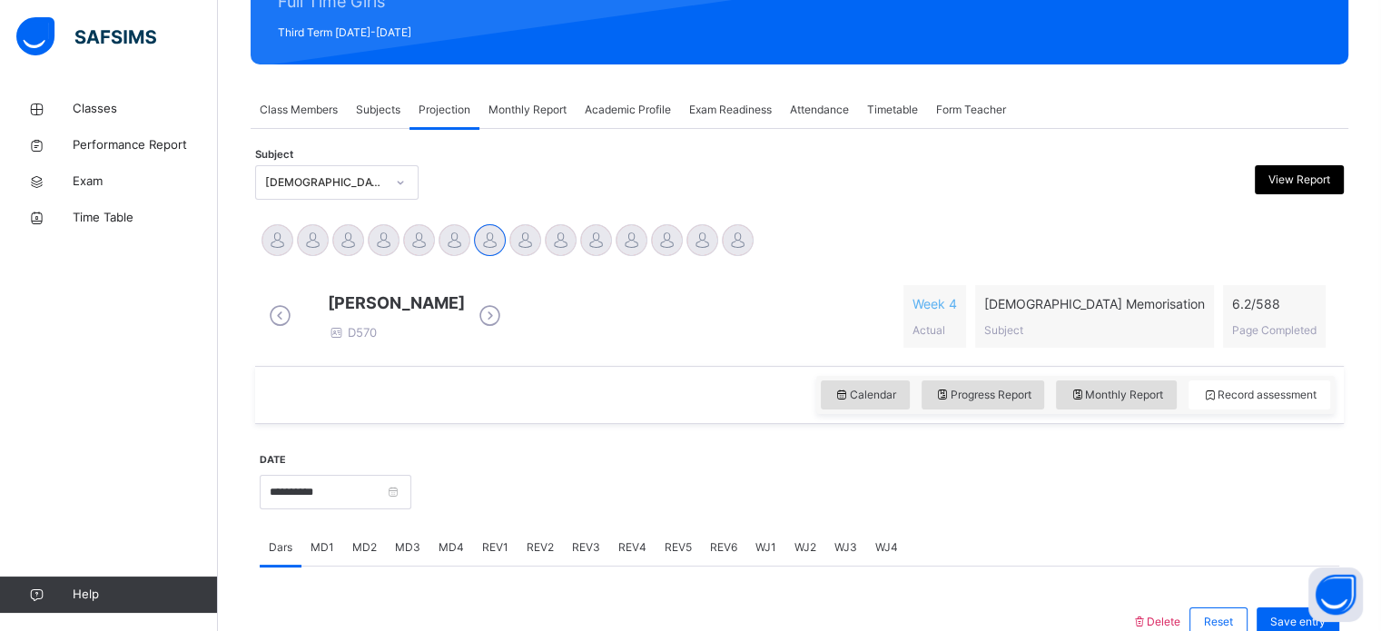
scroll to position [246, 0]
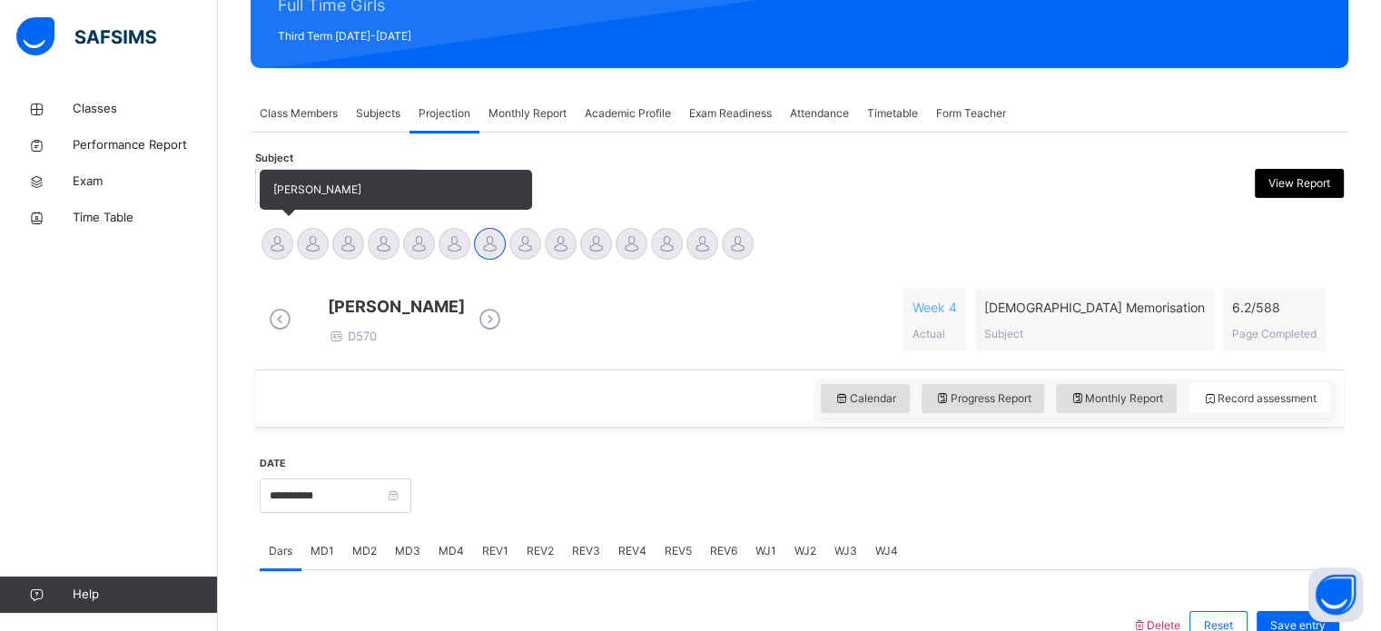
click at [276, 237] on div at bounding box center [277, 244] width 32 height 32
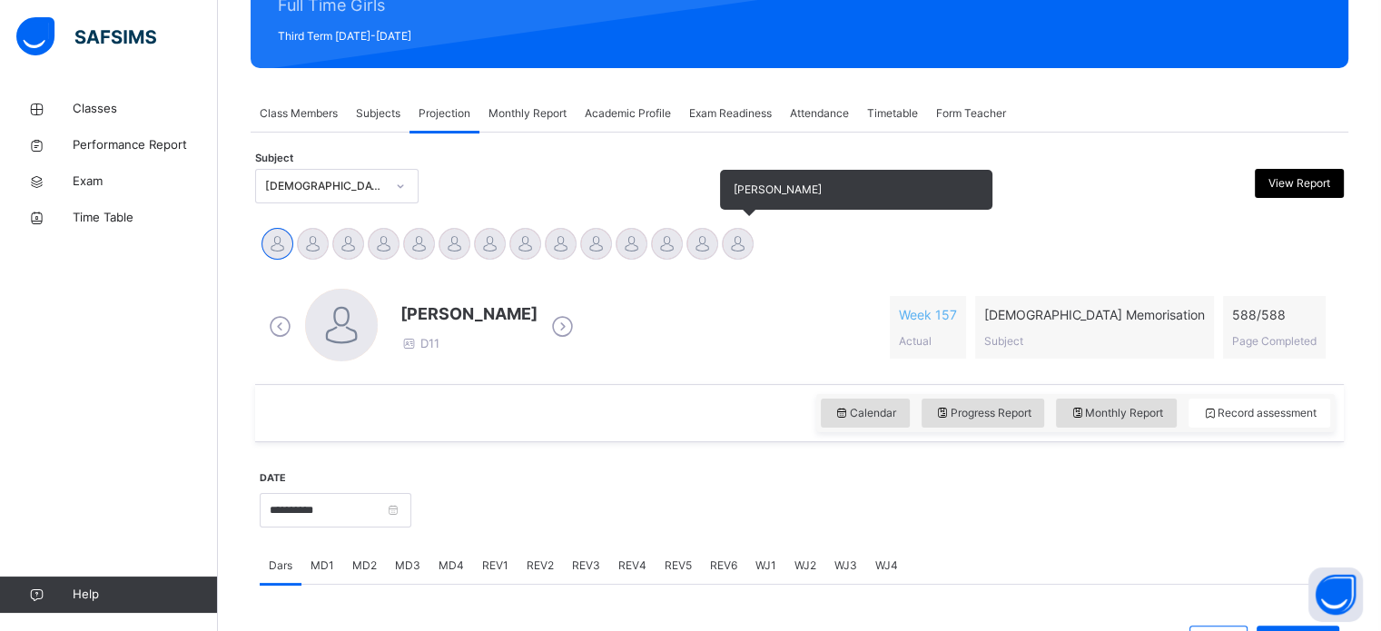
click at [737, 248] on div at bounding box center [738, 244] width 32 height 32
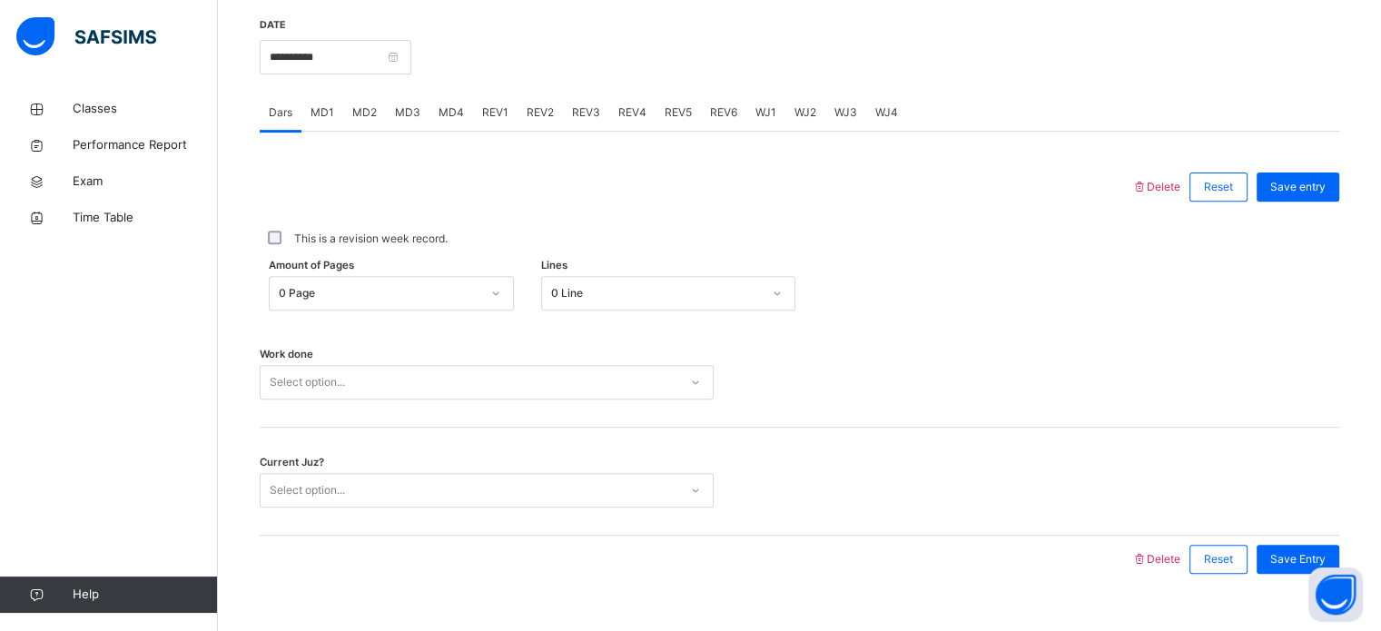
scroll to position [686, 0]
click at [490, 119] on span "REV1" at bounding box center [495, 111] width 26 height 16
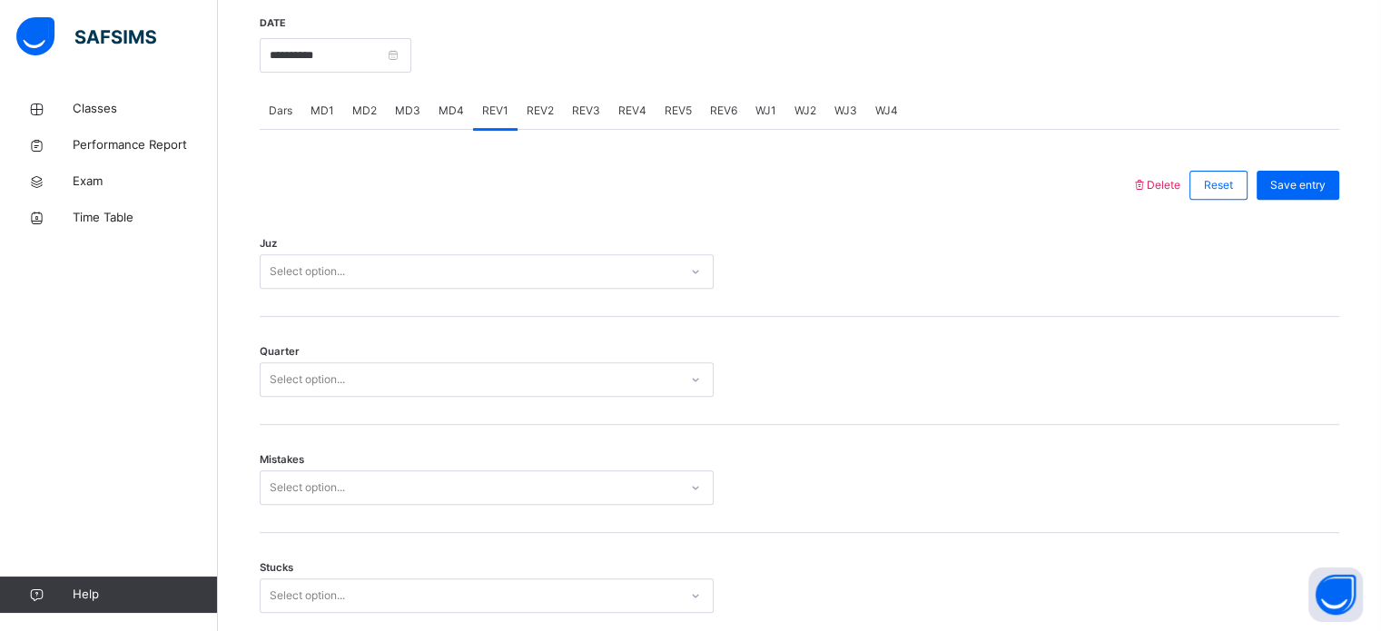
click at [538, 129] on div "REV2" at bounding box center [539, 111] width 45 height 36
click at [487, 119] on span "REV1" at bounding box center [495, 111] width 26 height 16
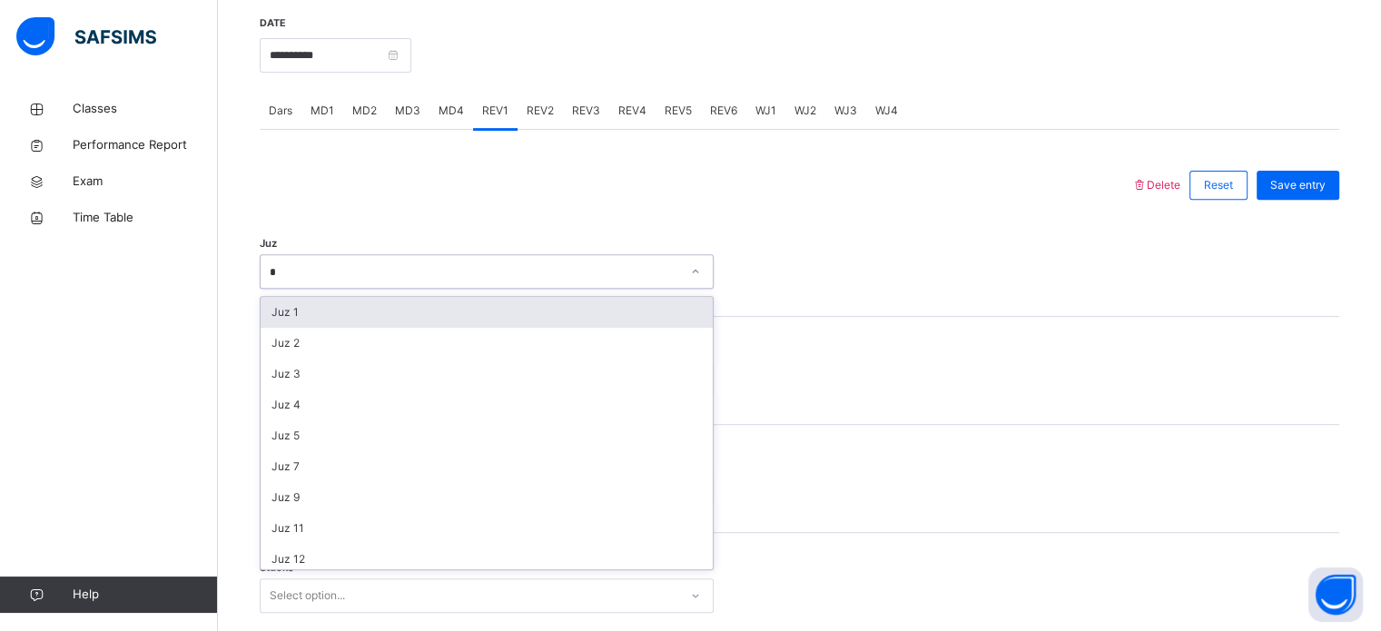
type input "**"
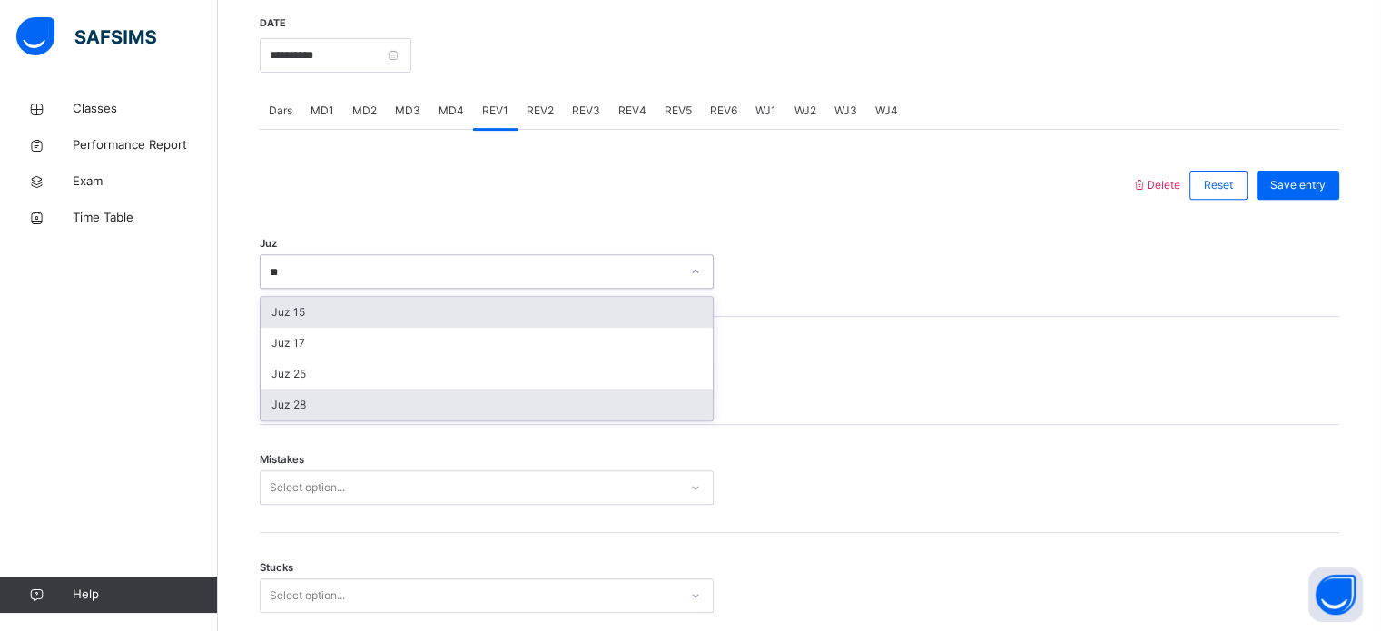
click at [292, 420] on div "Juz 28" at bounding box center [487, 404] width 452 height 31
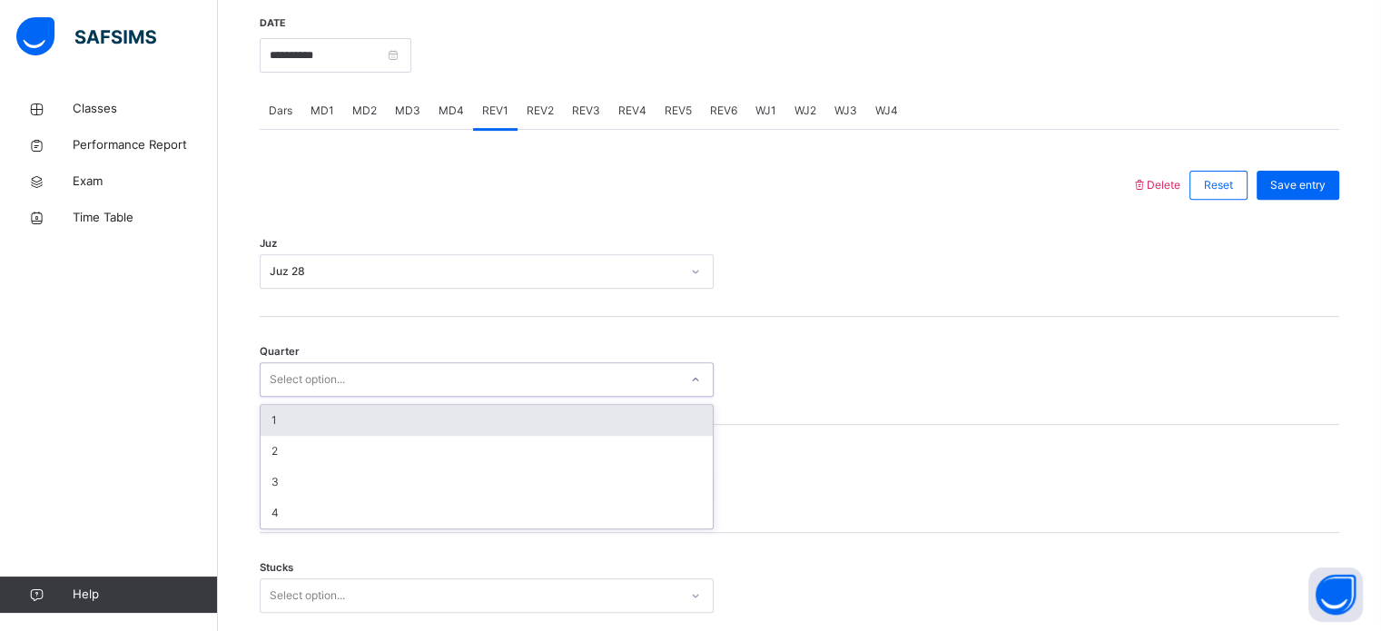
click at [303, 436] on div "1" at bounding box center [487, 420] width 452 height 31
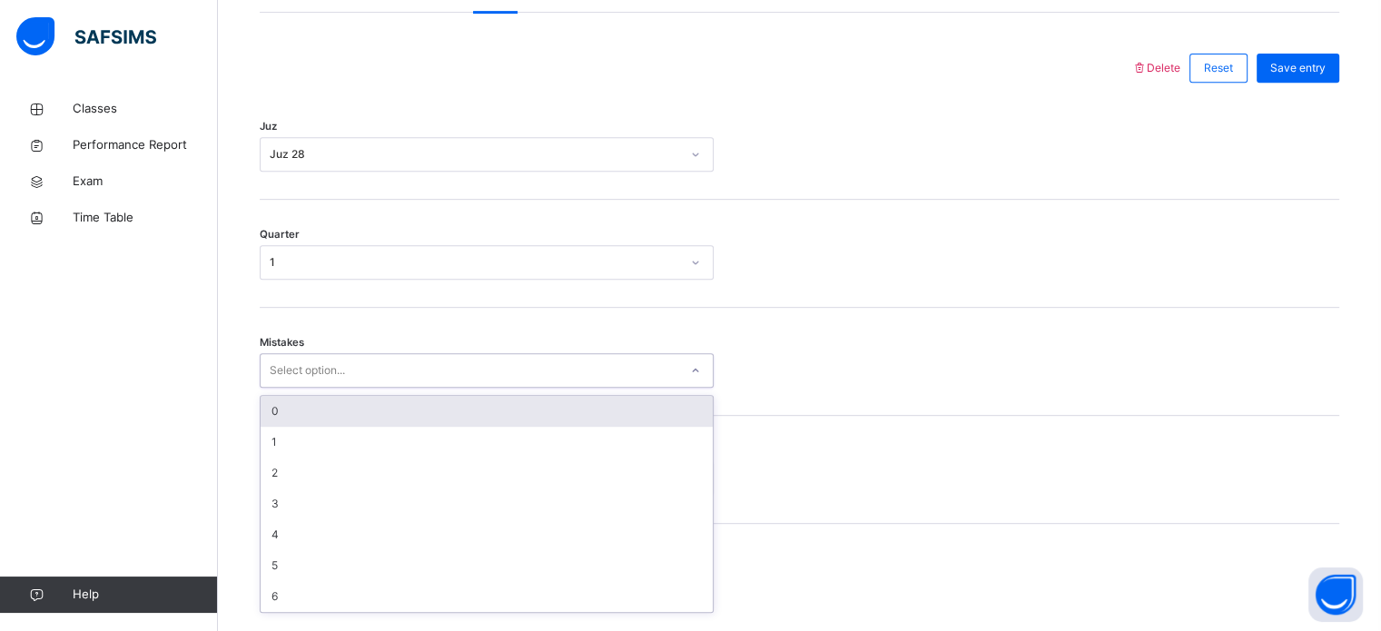
scroll to position [806, 0]
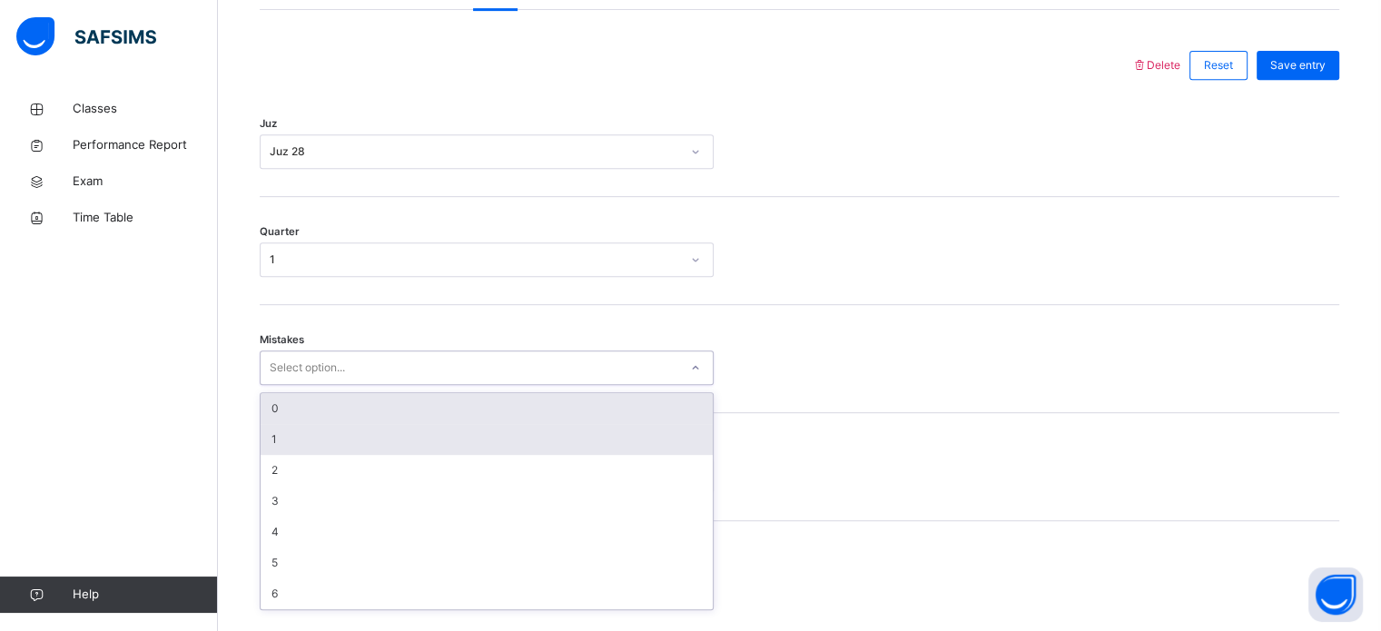
click at [330, 455] on div "1" at bounding box center [487, 439] width 452 height 31
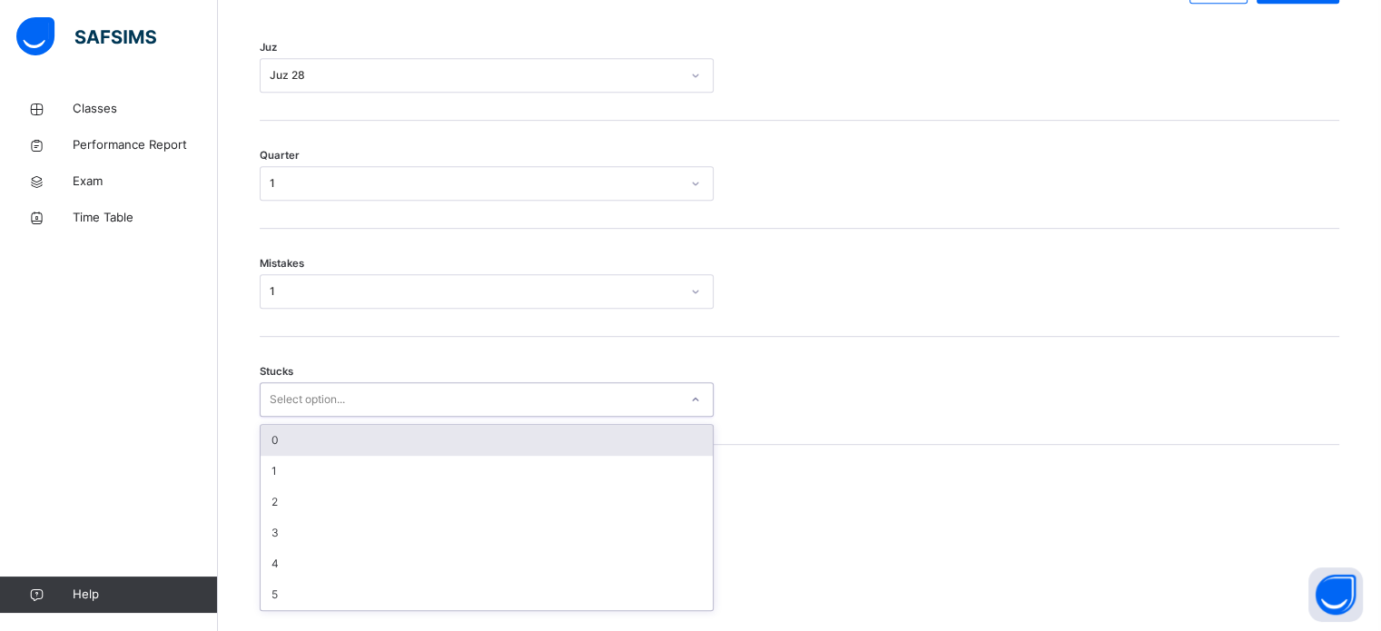
scroll to position [882, 0]
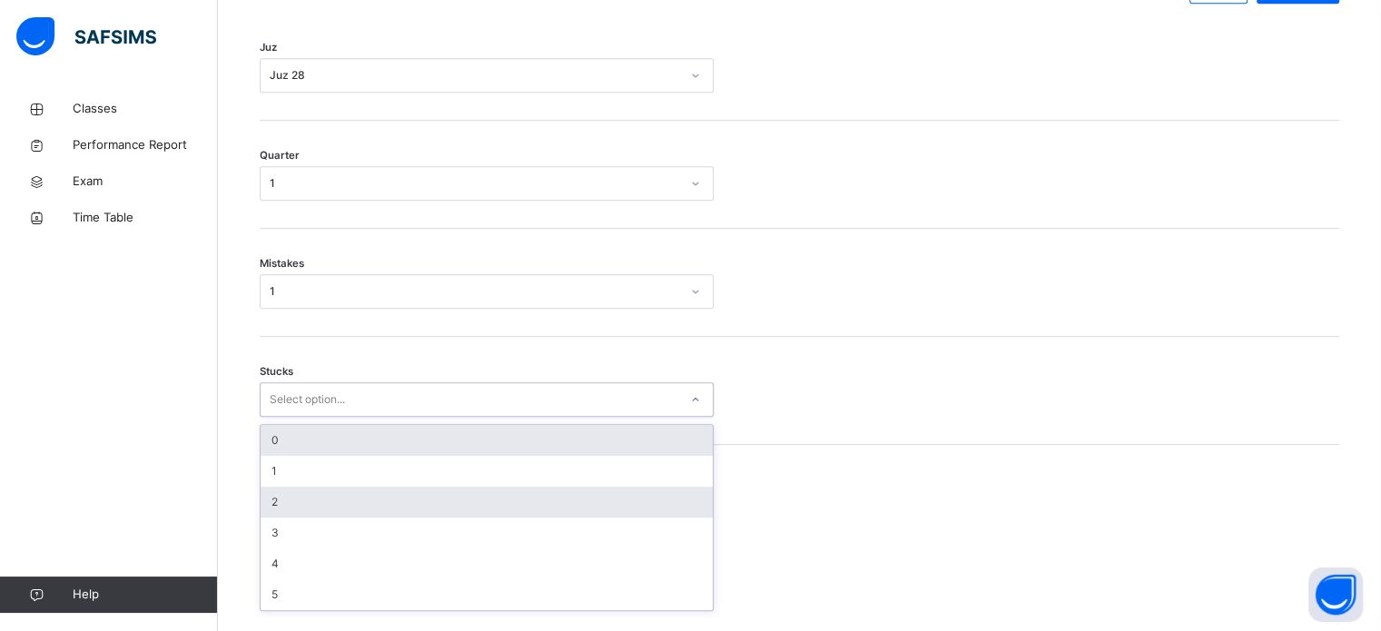
click at [312, 517] on div "2" at bounding box center [487, 502] width 452 height 31
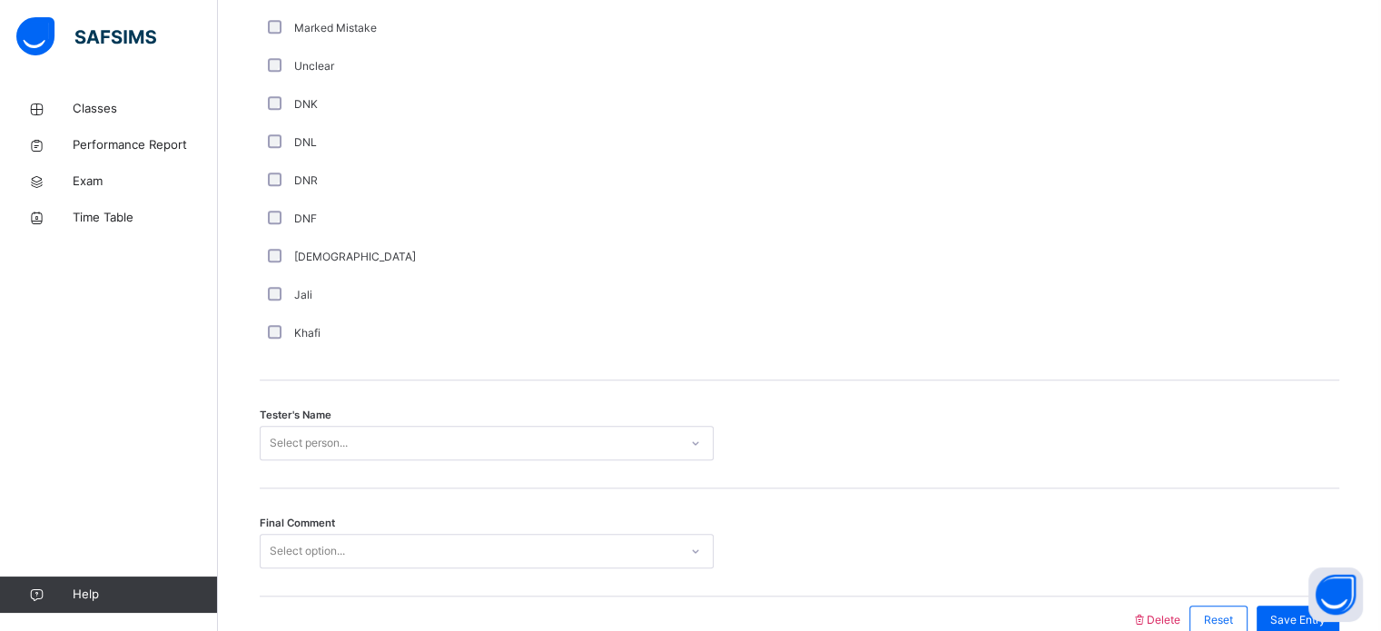
scroll to position [1639, 0]
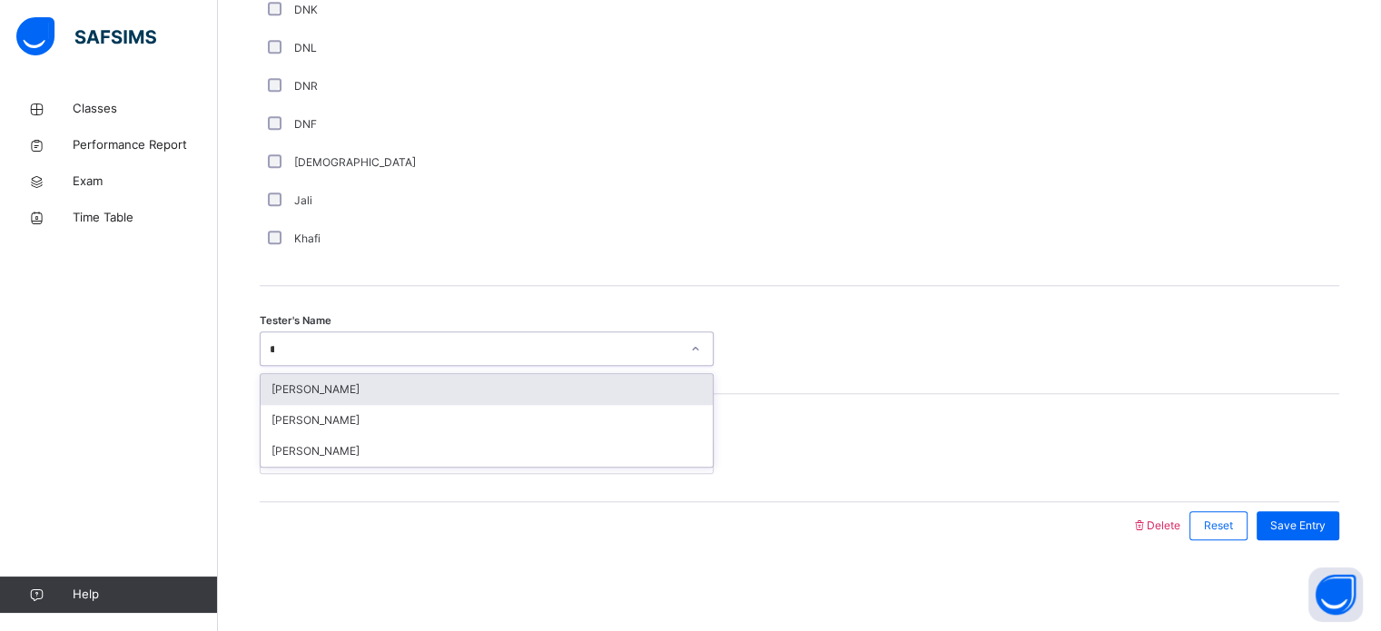
type input "***"
click at [487, 390] on div "[PERSON_NAME]" at bounding box center [487, 389] width 452 height 31
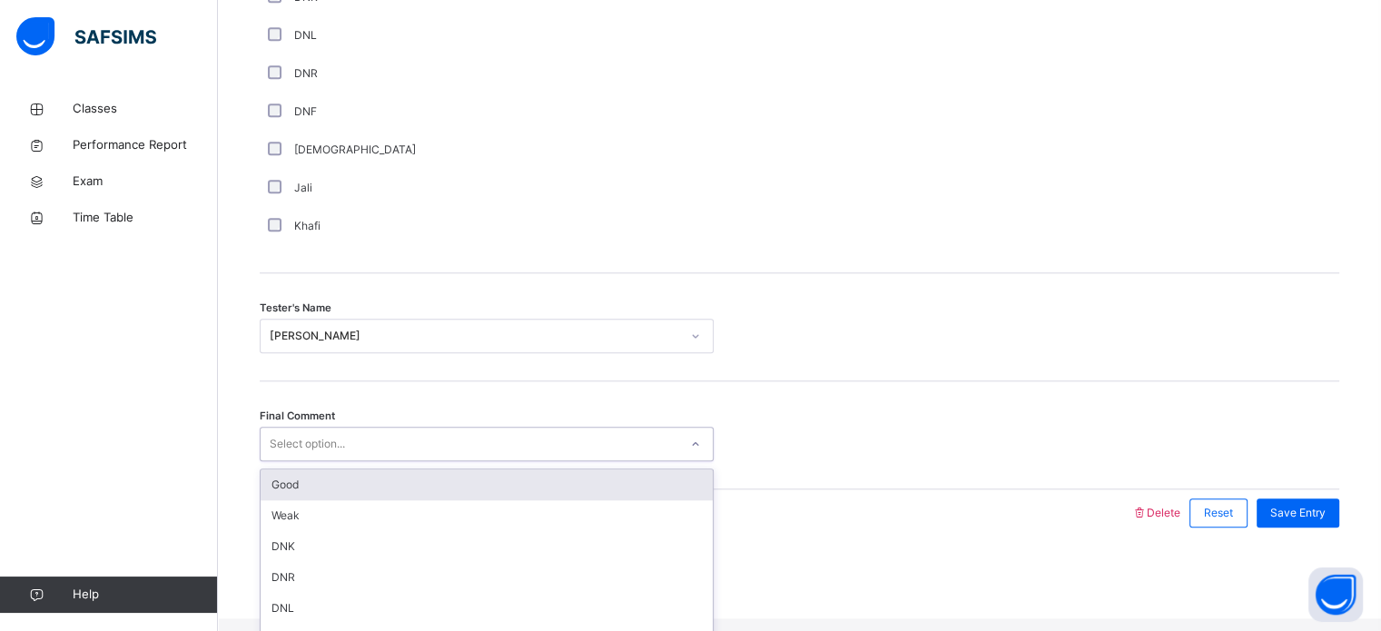
click at [352, 500] on div "Good" at bounding box center [487, 484] width 452 height 31
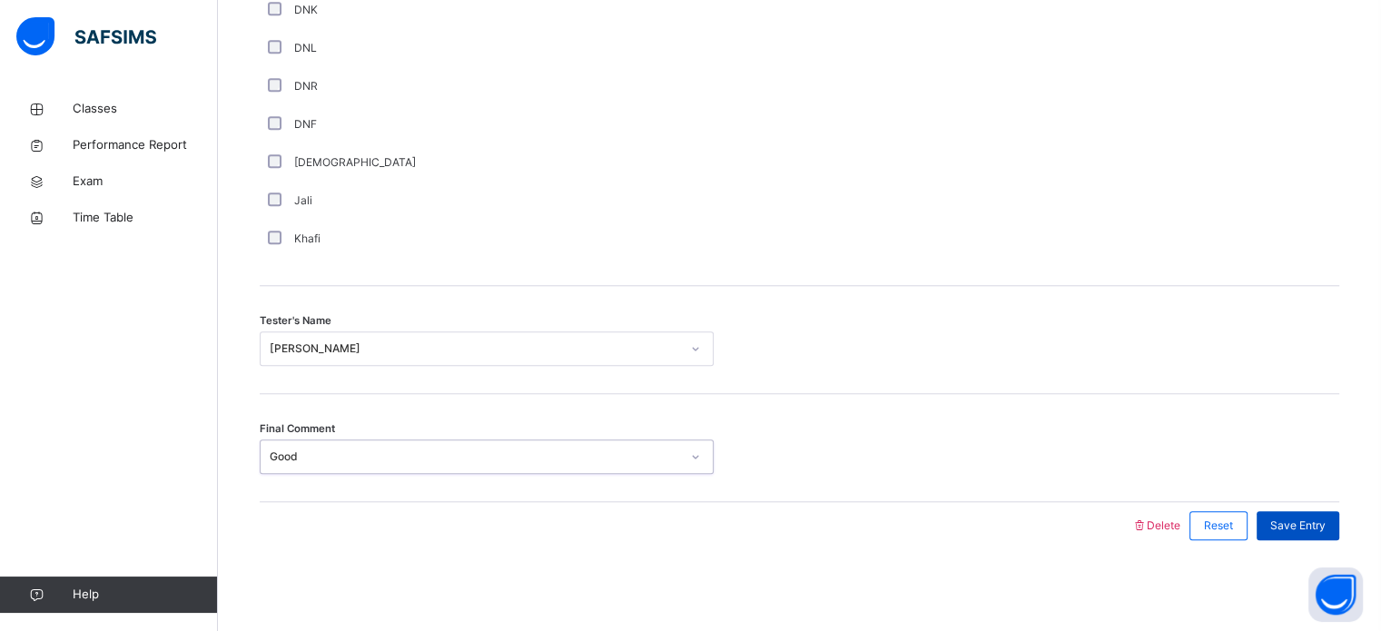
click at [1319, 526] on span "Save Entry" at bounding box center [1297, 525] width 55 height 16
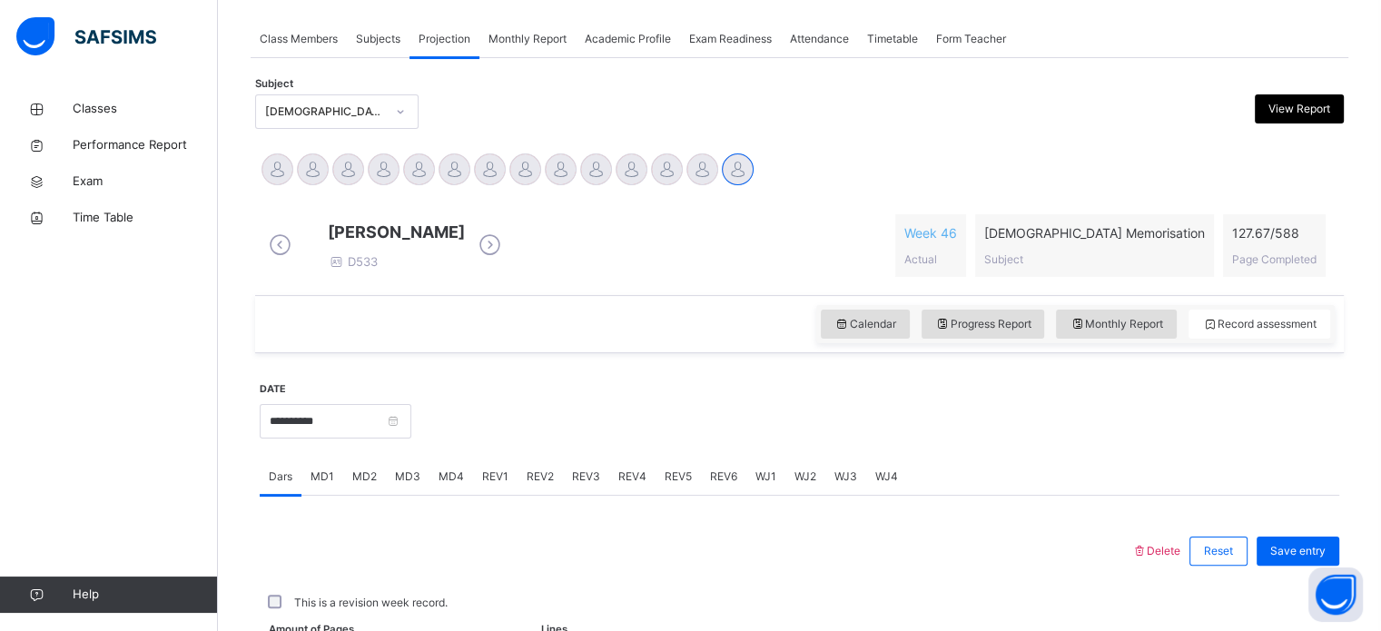
scroll to position [732, 0]
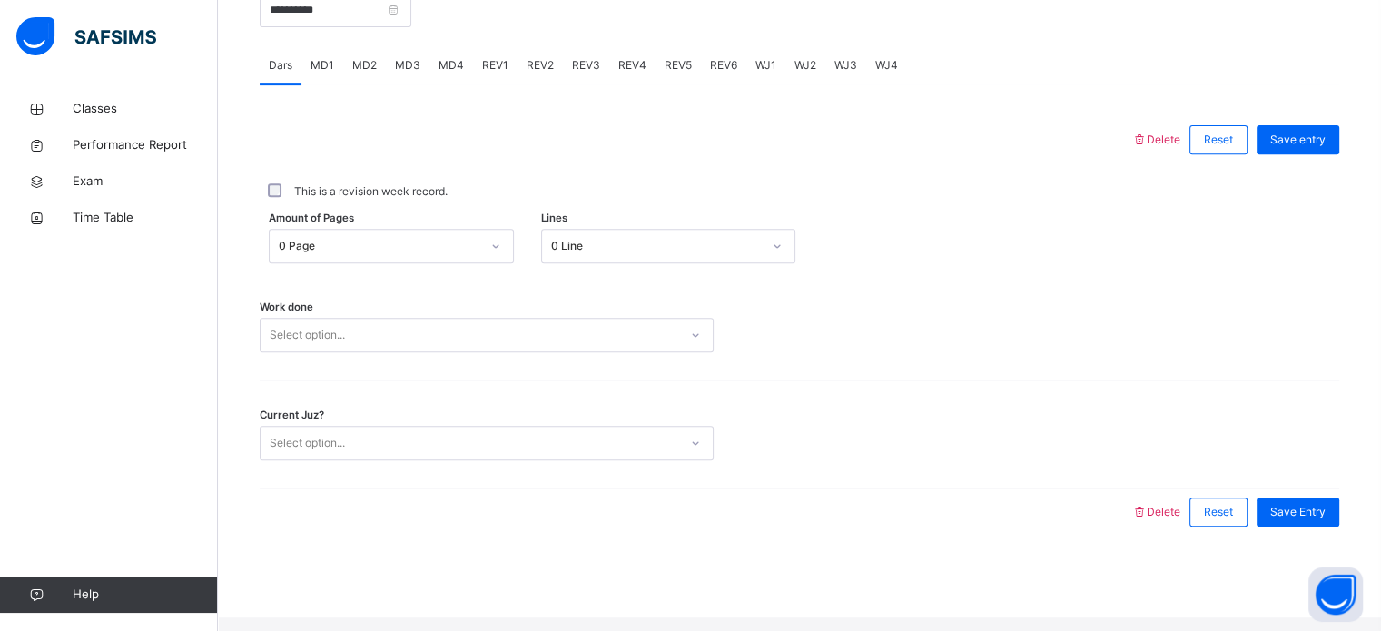
click at [538, 84] on div "REV2" at bounding box center [539, 65] width 45 height 36
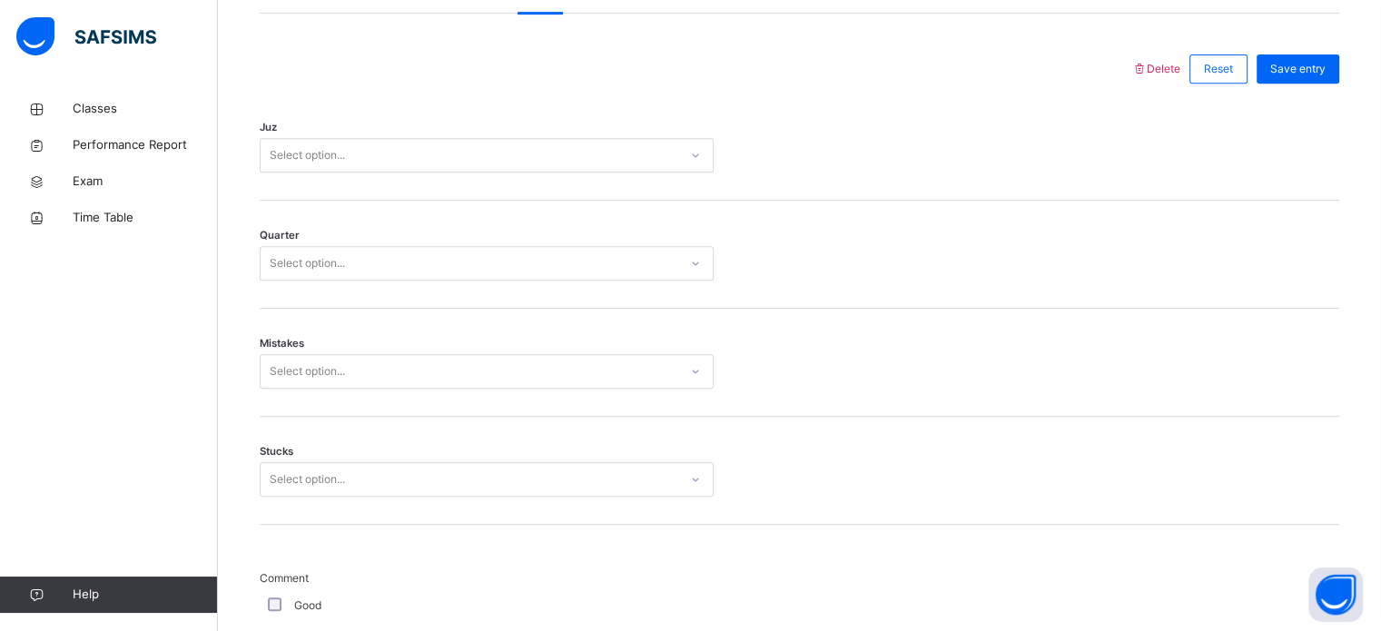
scroll to position [803, 0]
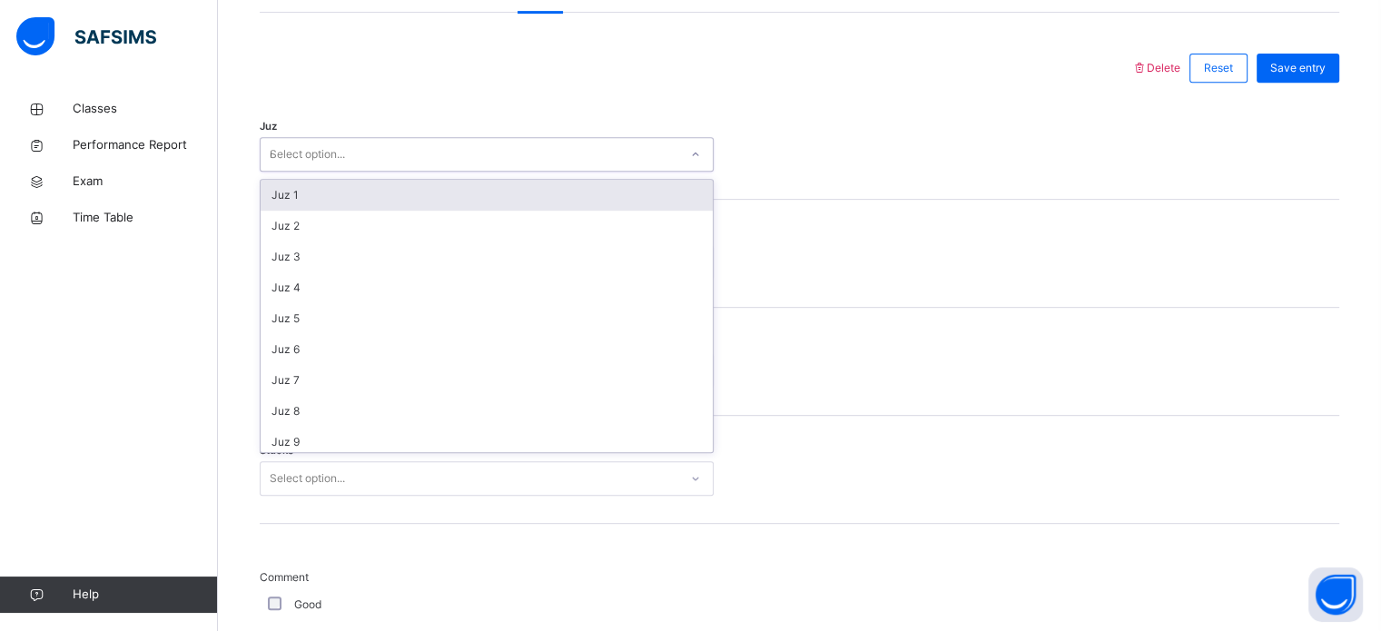
type input "**"
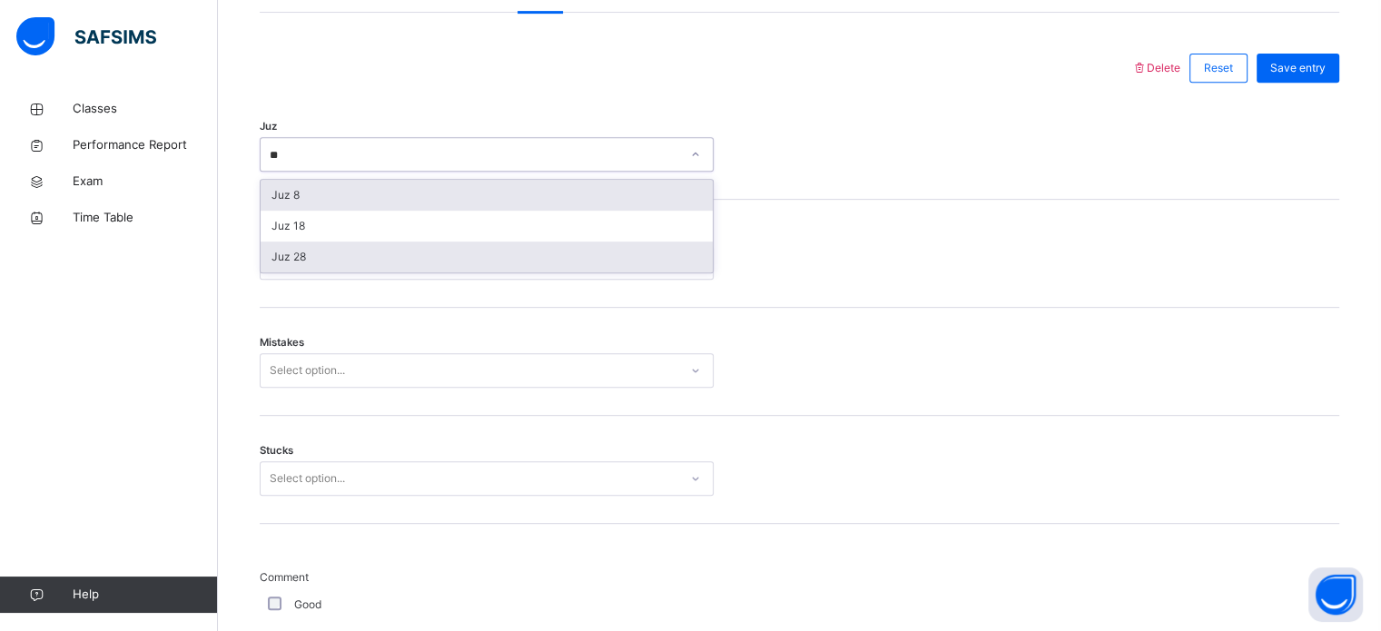
click at [290, 272] on div "Juz 28" at bounding box center [487, 256] width 452 height 31
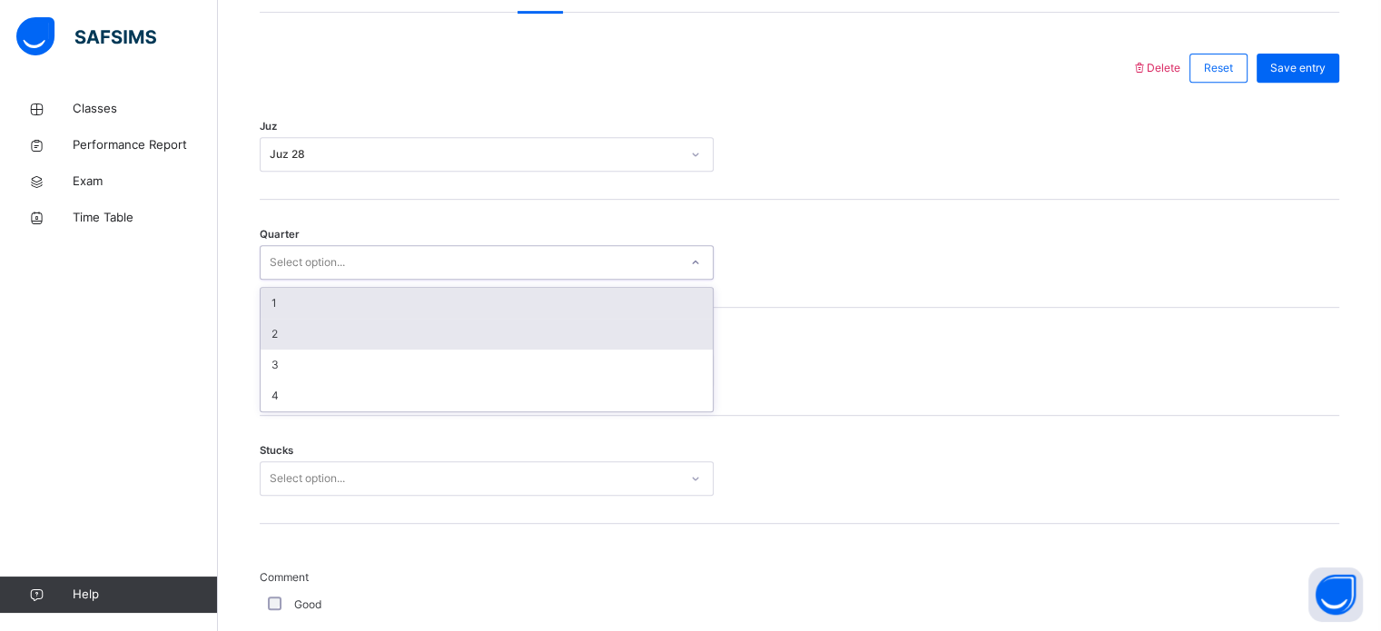
click at [312, 341] on div "2" at bounding box center [487, 334] width 452 height 31
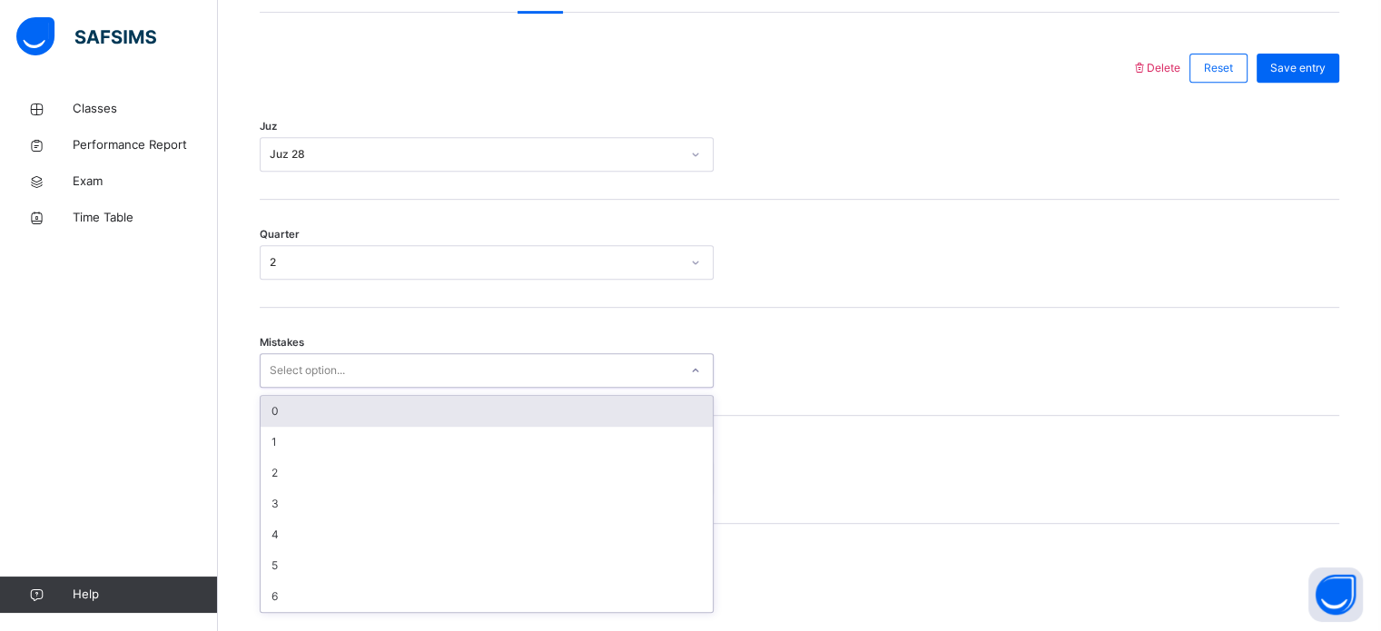
click at [295, 421] on div "0" at bounding box center [487, 411] width 452 height 31
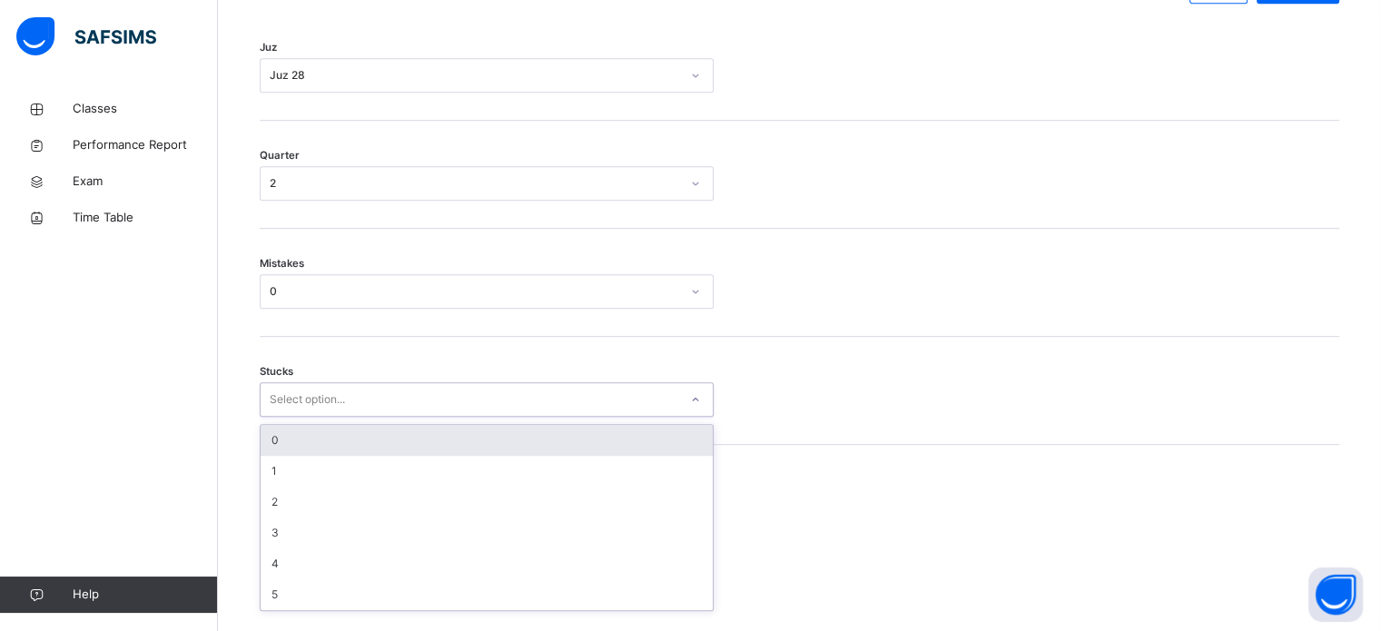
scroll to position [882, 0]
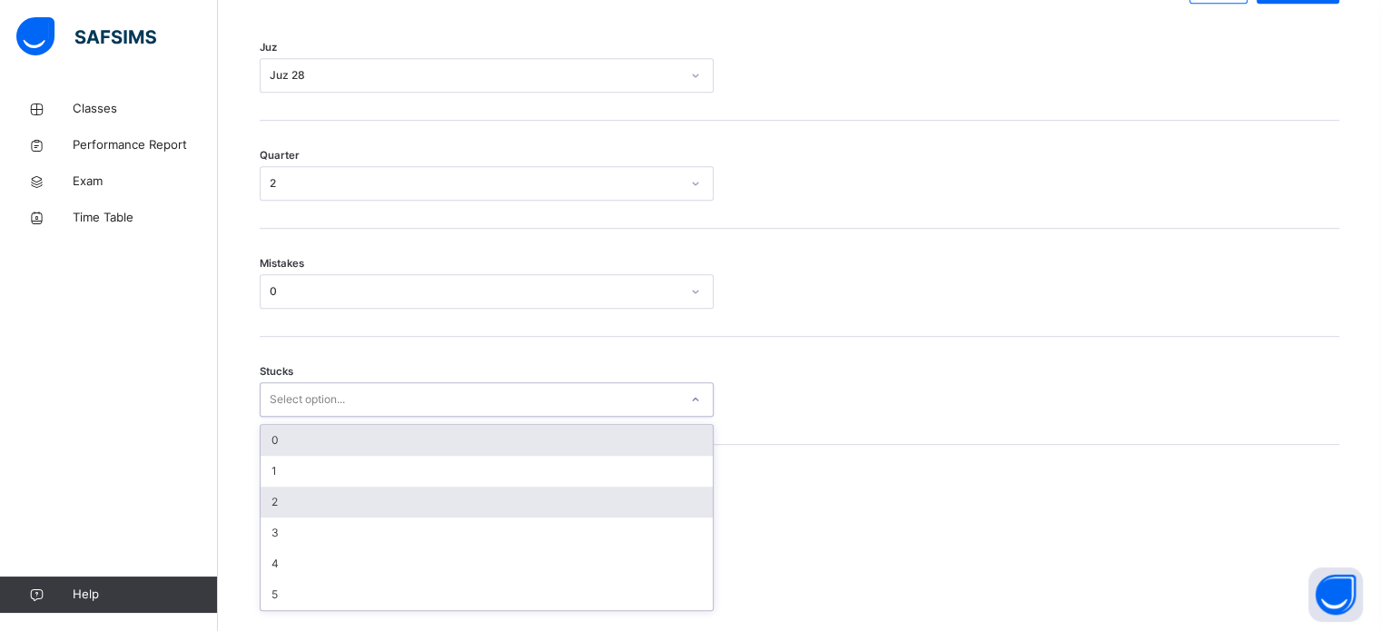
click at [292, 517] on div "2" at bounding box center [487, 502] width 452 height 31
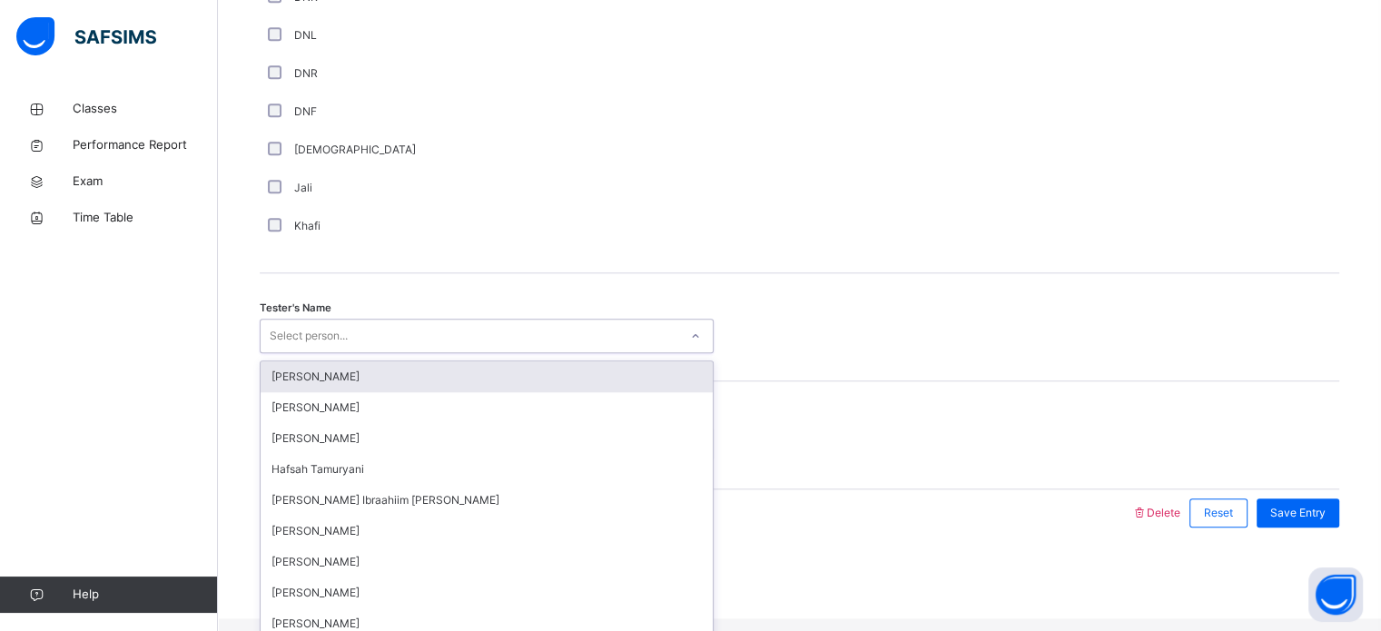
scroll to position [234, 0]
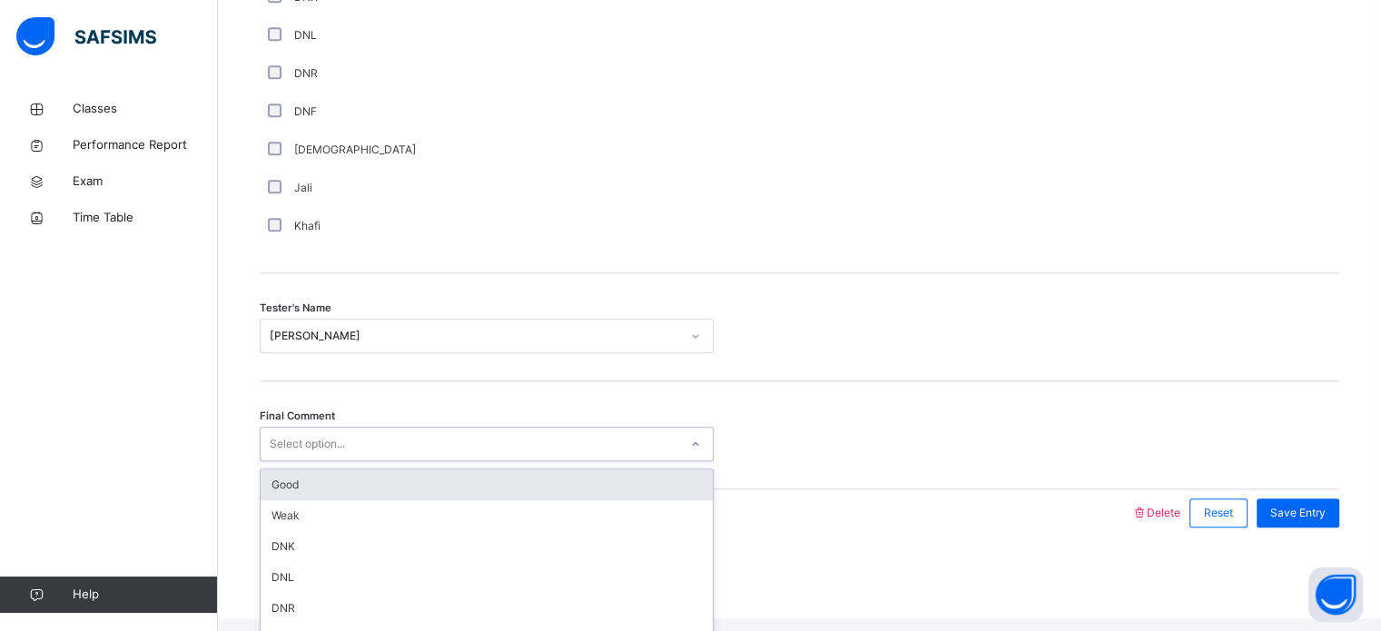
click at [586, 500] on div "Good" at bounding box center [487, 484] width 452 height 31
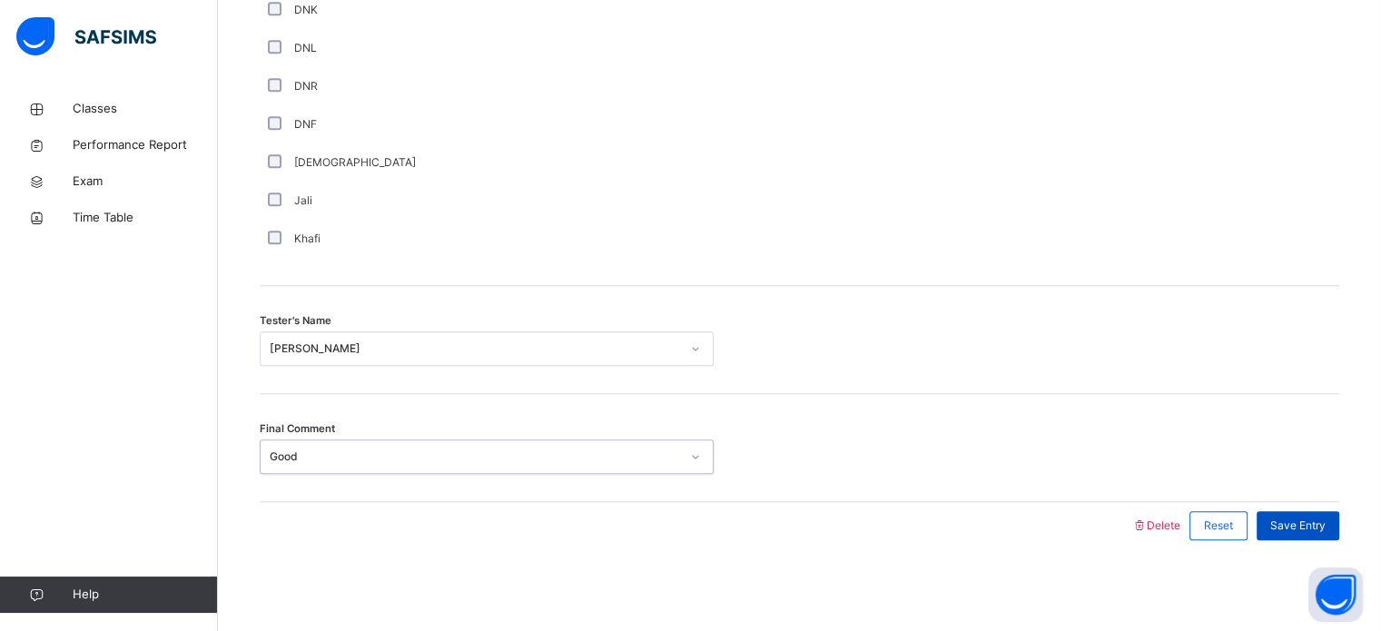
click at [1318, 528] on span "Save Entry" at bounding box center [1297, 525] width 55 height 16
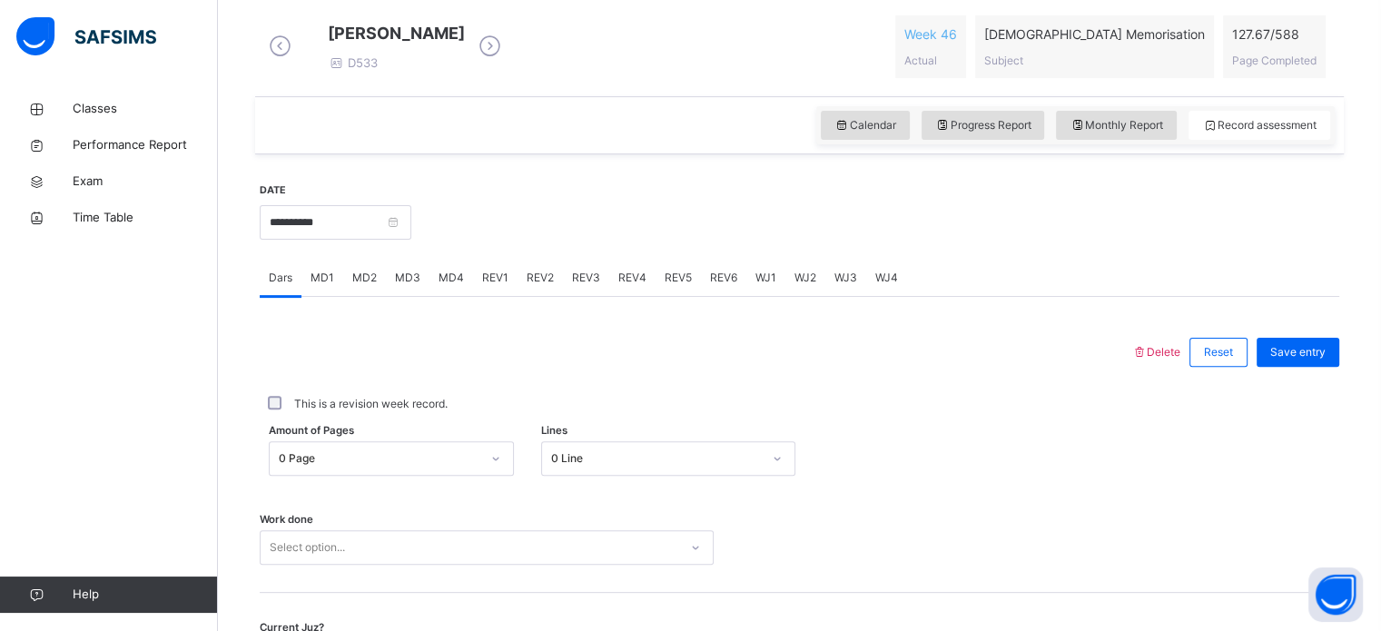
scroll to position [429, 0]
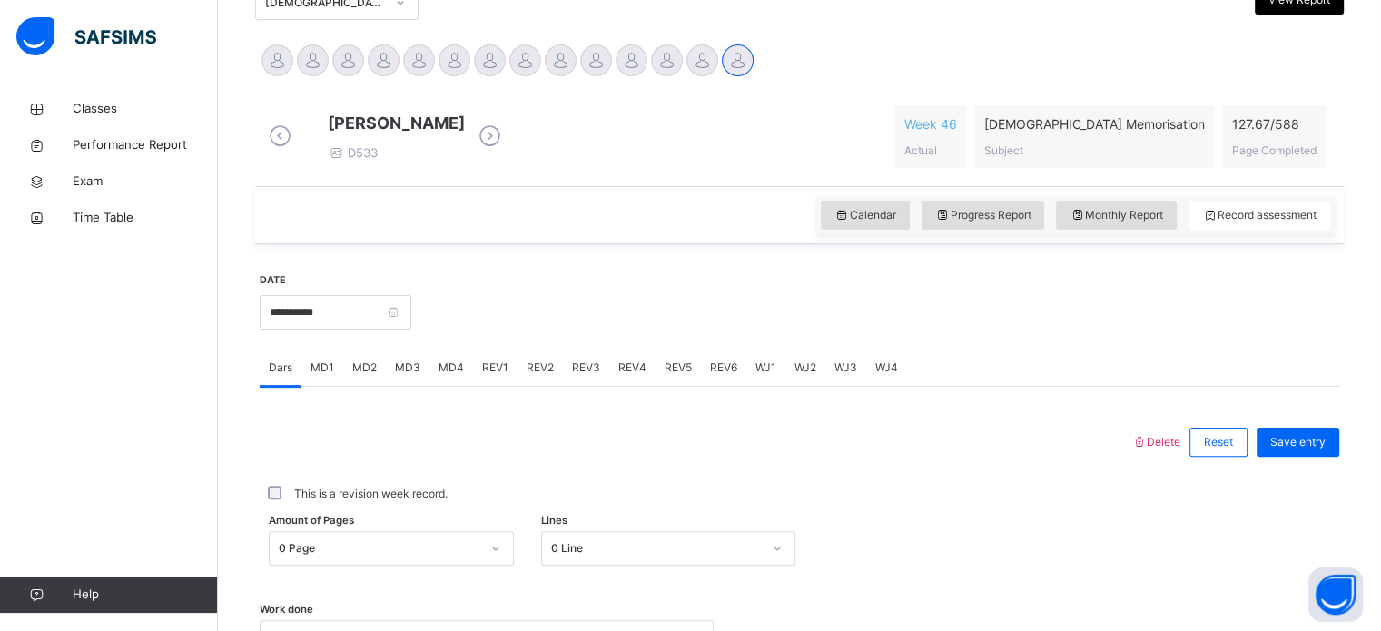
click at [586, 376] on span "REV3" at bounding box center [586, 367] width 28 height 16
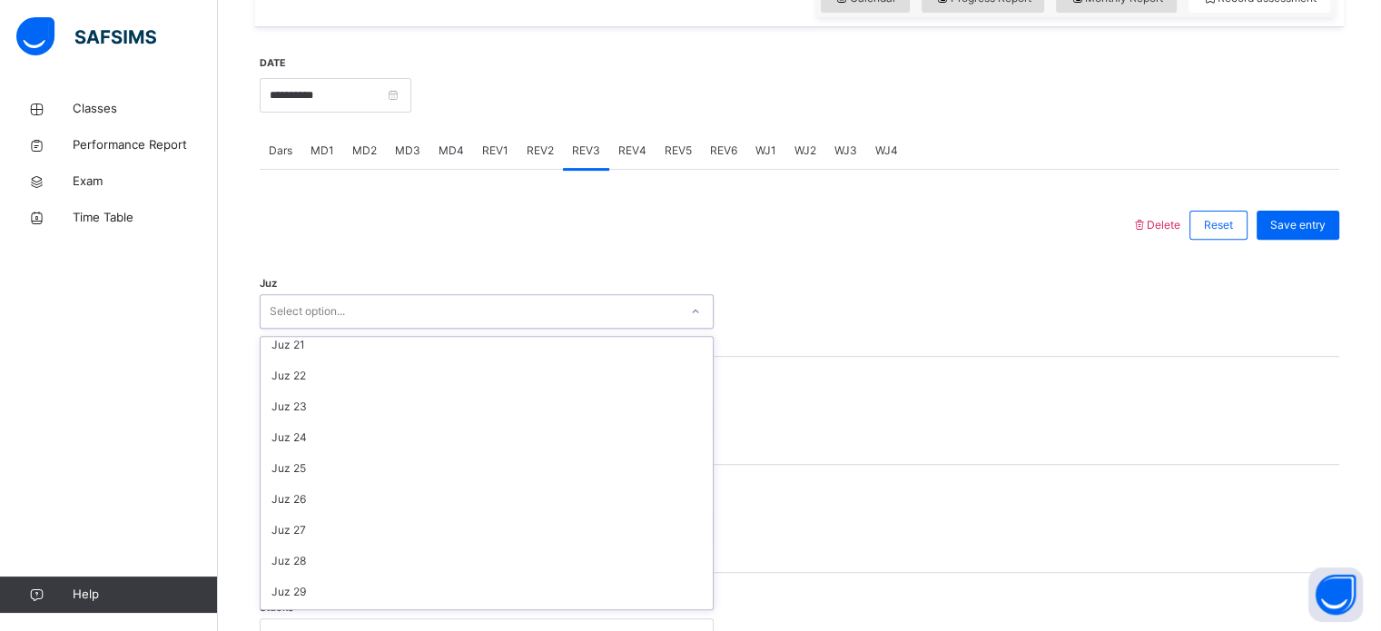
scroll to position [654, 0]
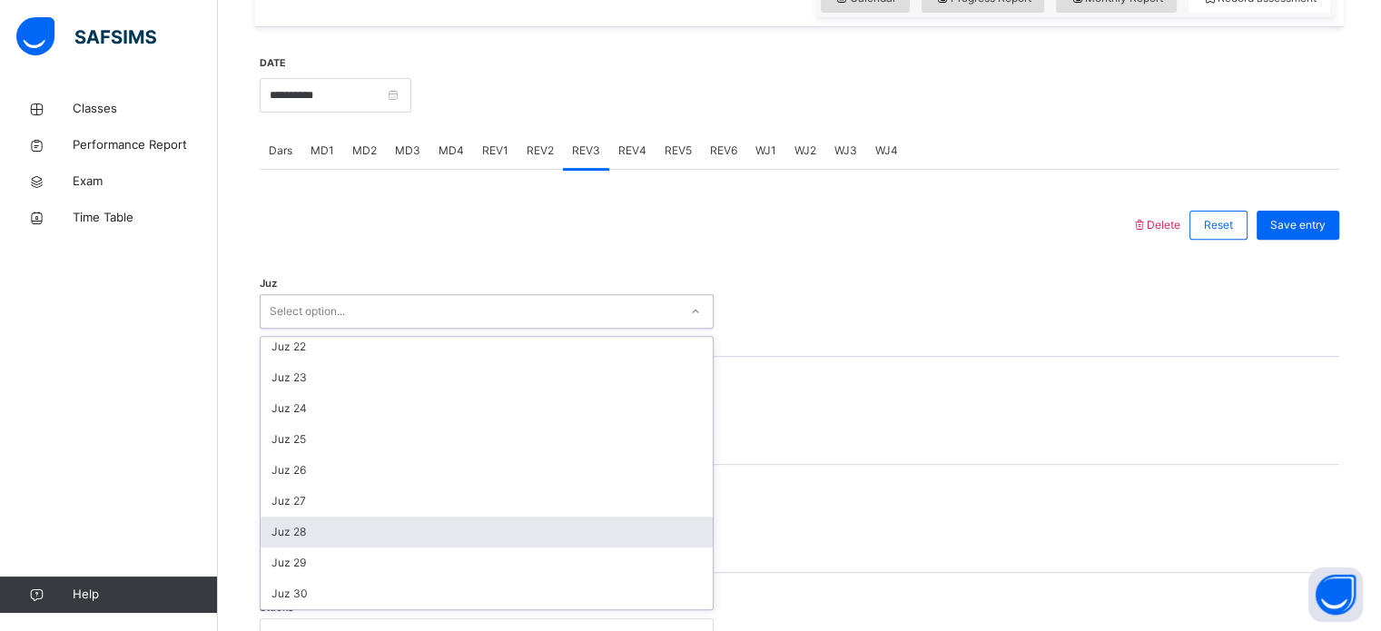
click at [292, 545] on div "Juz 28" at bounding box center [487, 532] width 452 height 31
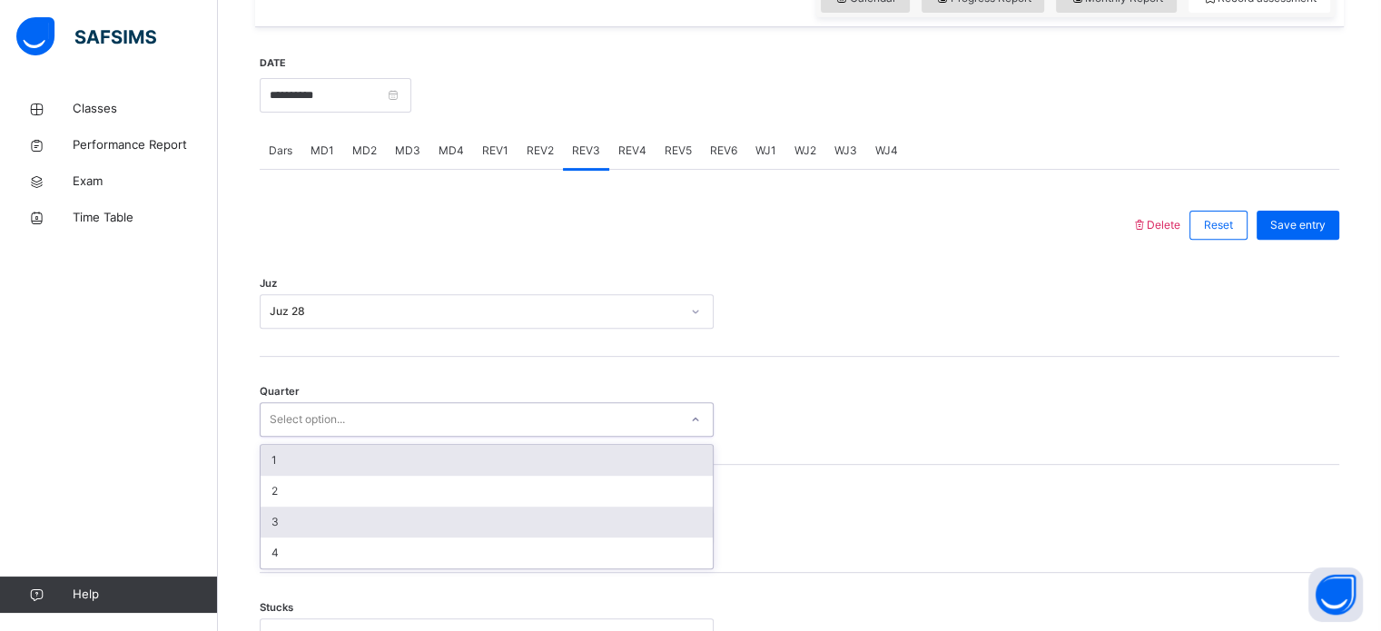
click at [271, 526] on div "3" at bounding box center [487, 522] width 452 height 31
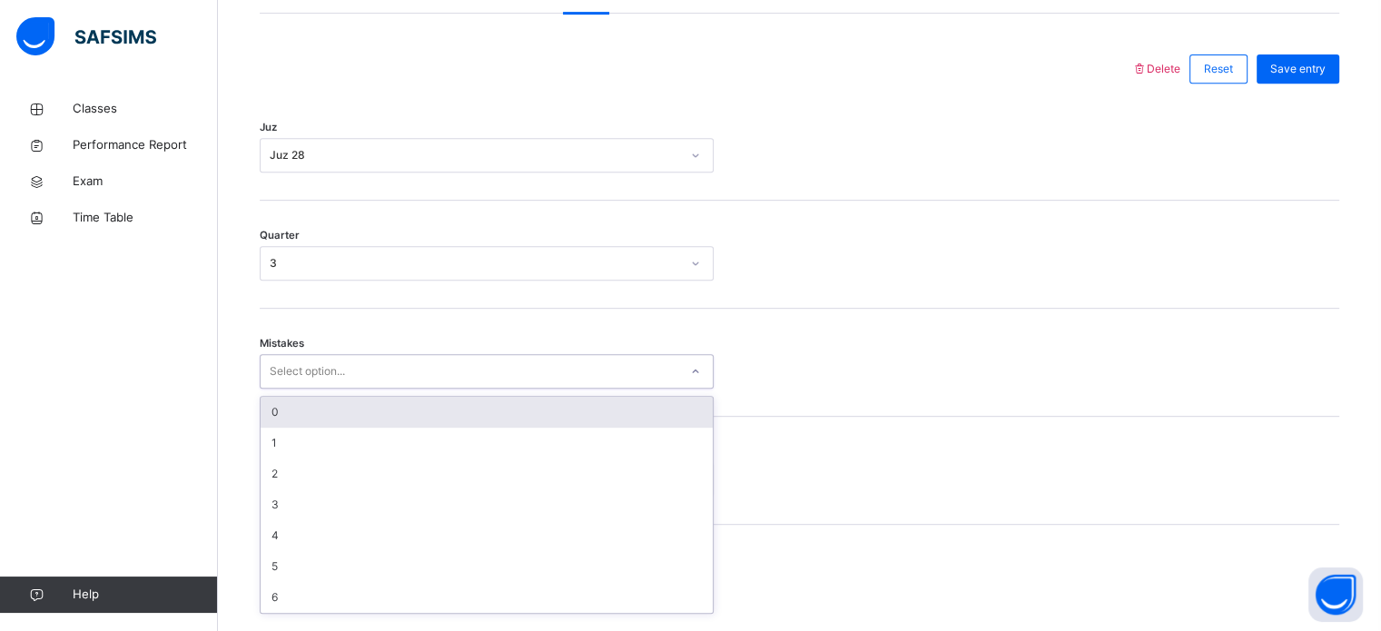
scroll to position [806, 0]
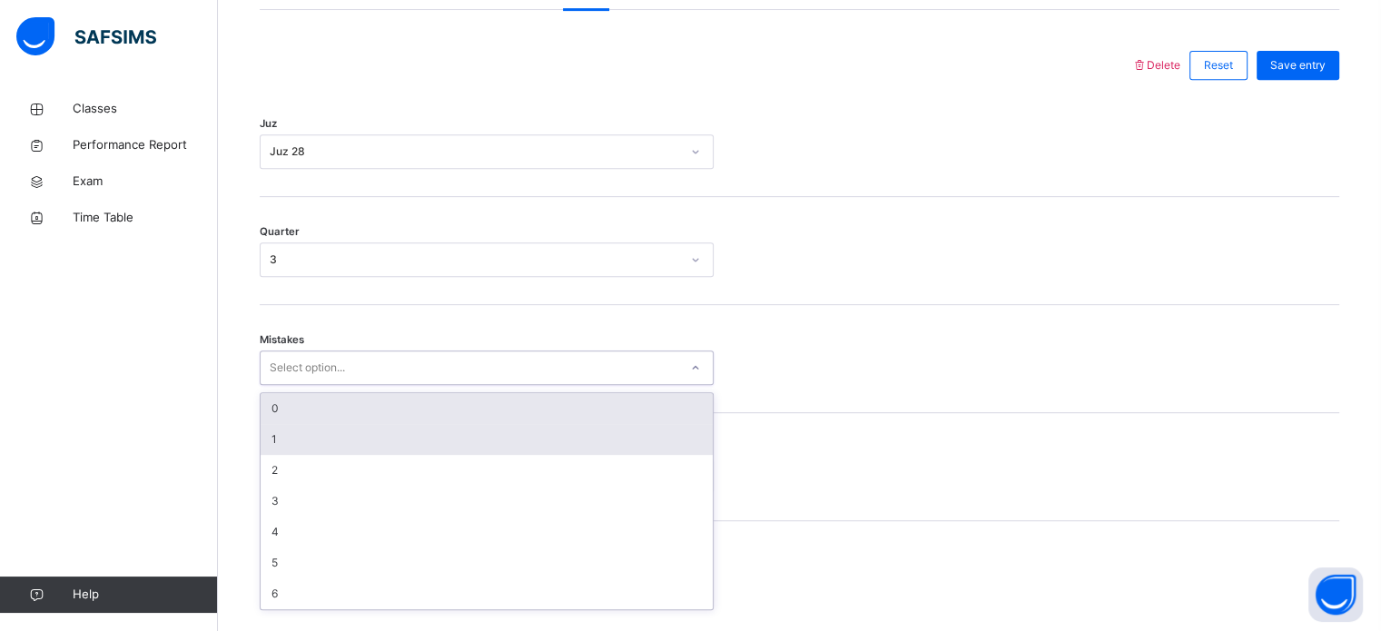
click at [286, 455] on div "1" at bounding box center [487, 439] width 452 height 31
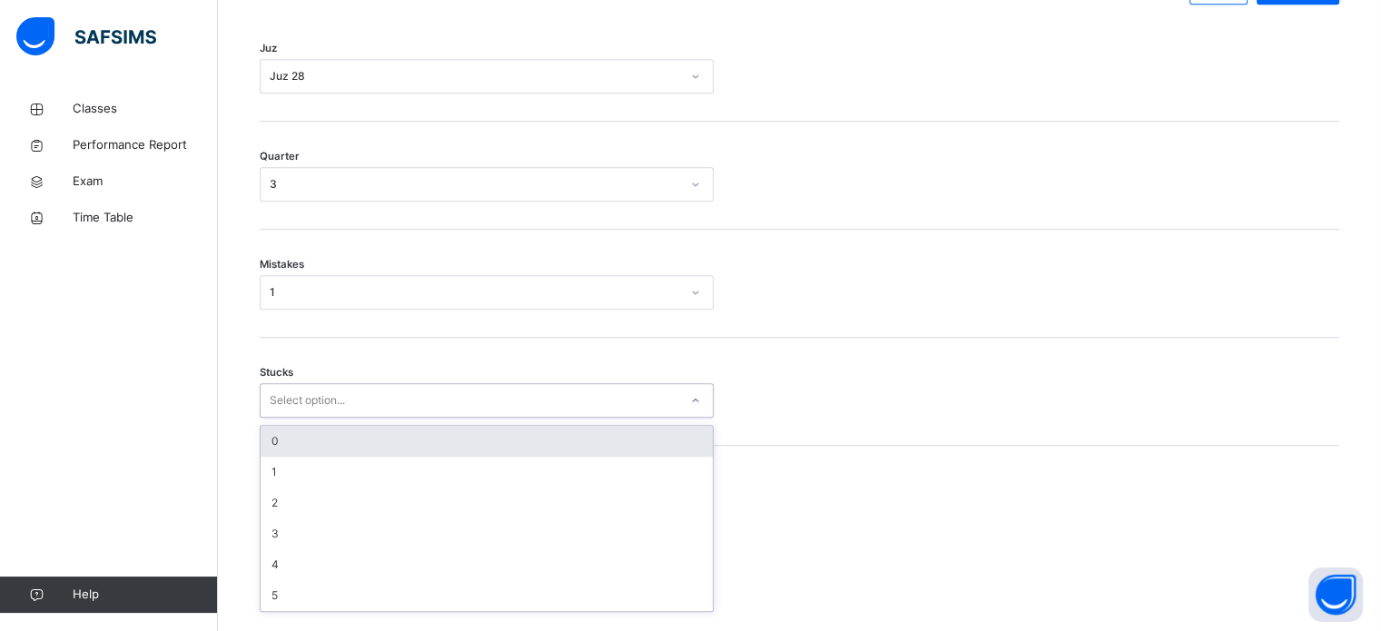
scroll to position [882, 0]
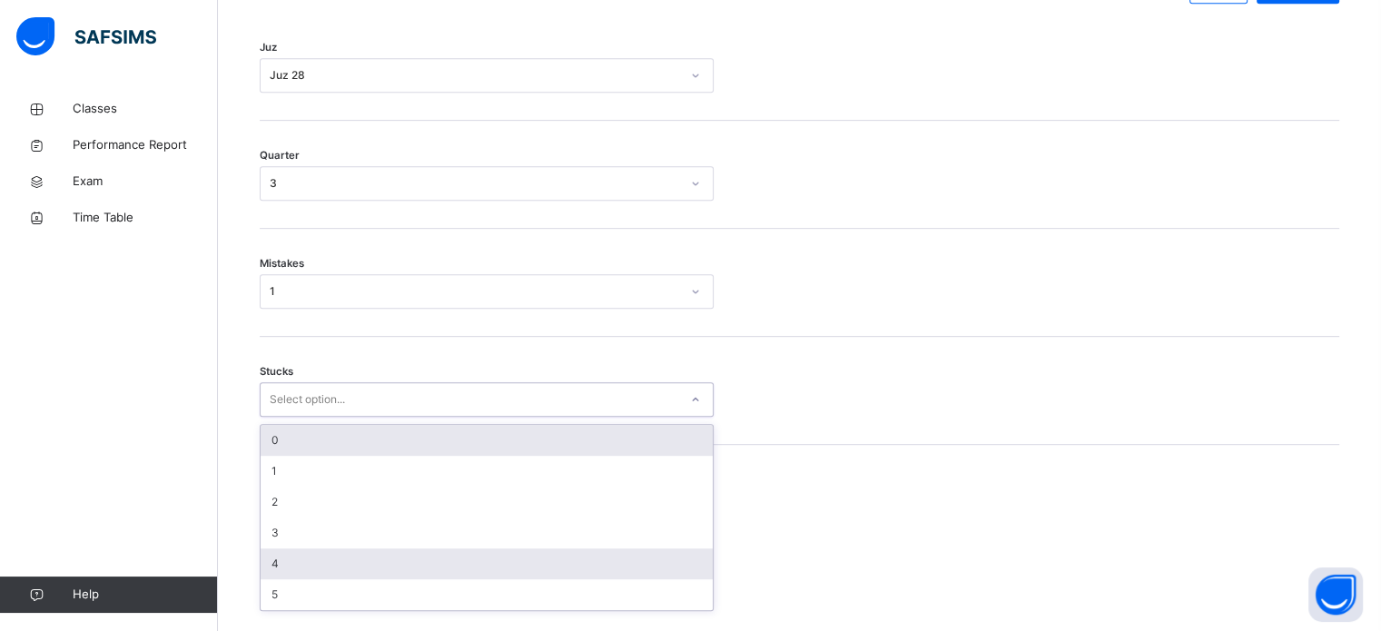
click at [269, 579] on div "4" at bounding box center [487, 563] width 452 height 31
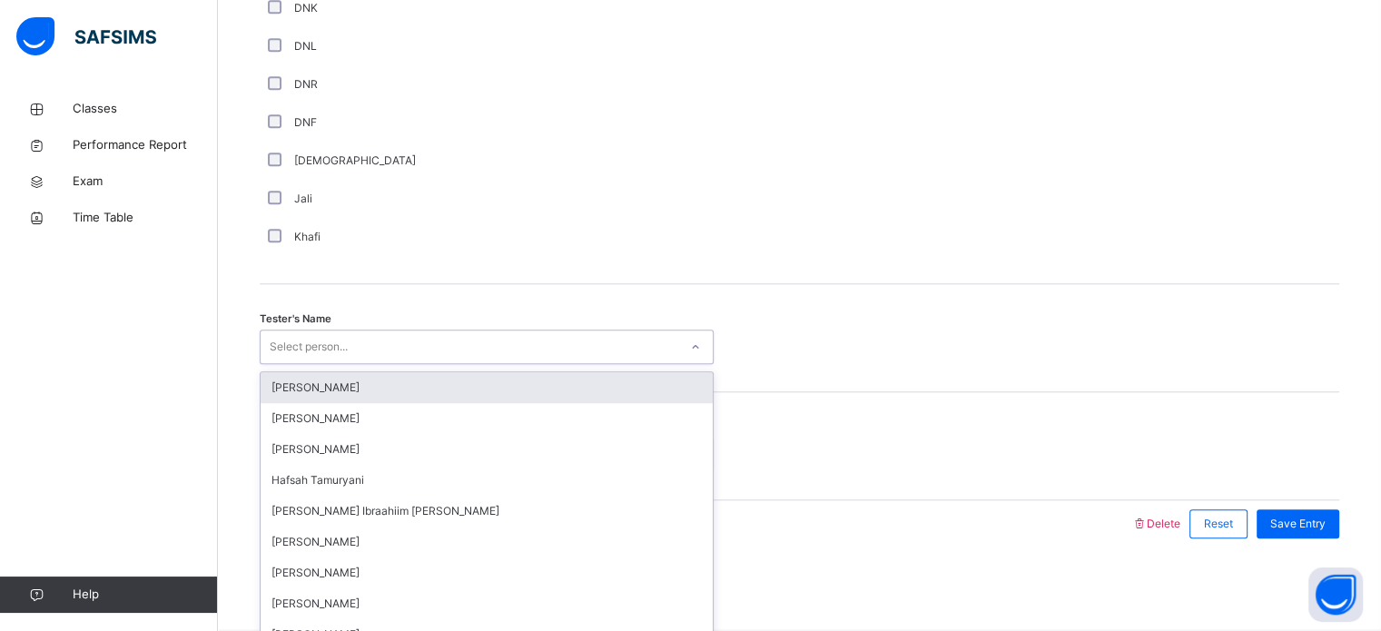
scroll to position [1639, 0]
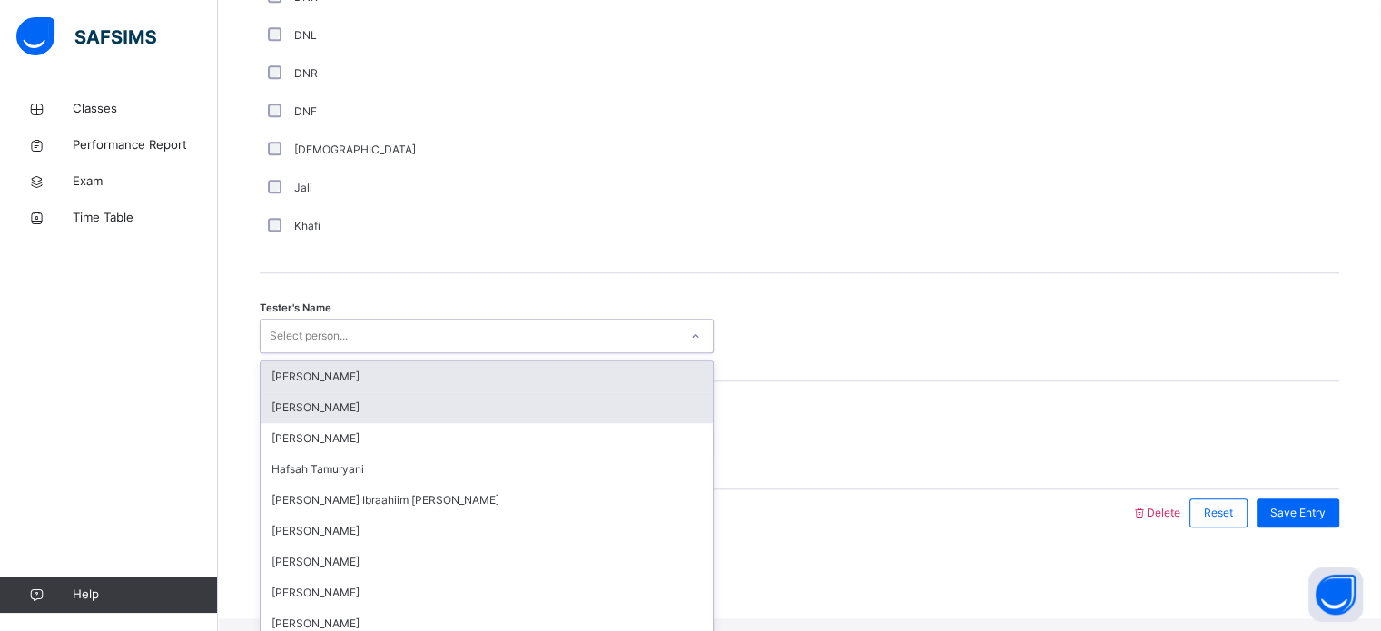
click at [292, 416] on div "[PERSON_NAME]" at bounding box center [487, 407] width 452 height 31
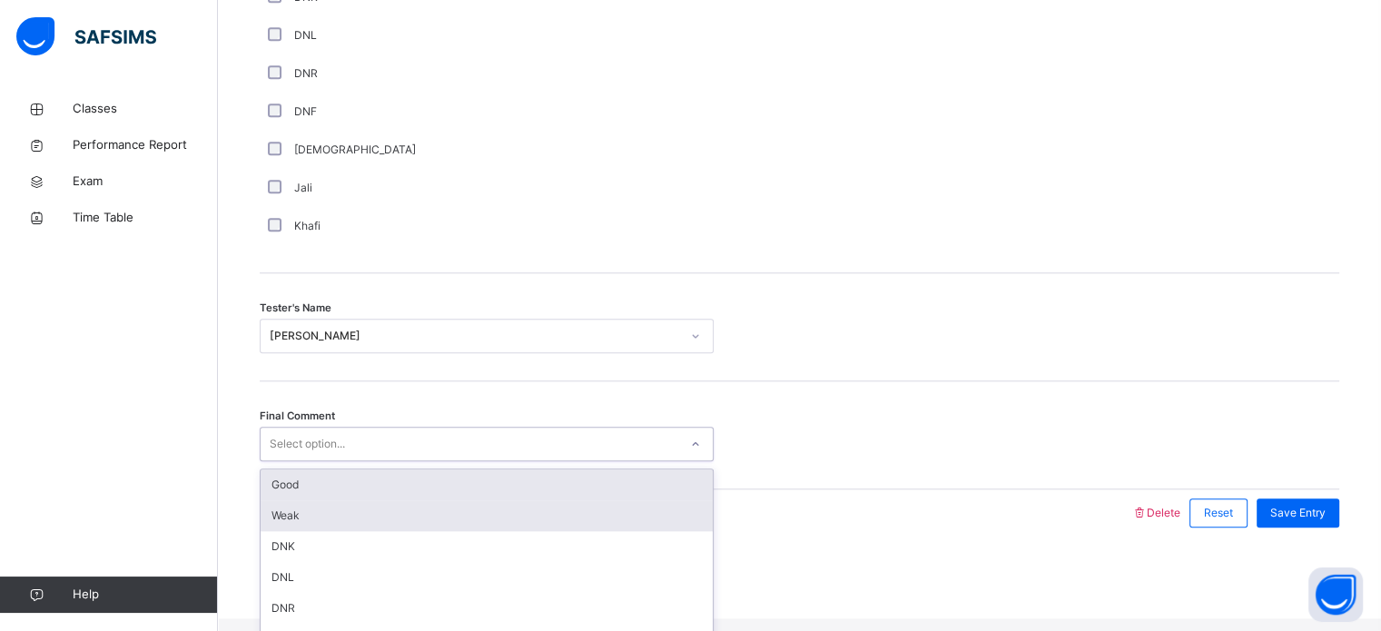
click at [276, 531] on div "Weak" at bounding box center [487, 515] width 452 height 31
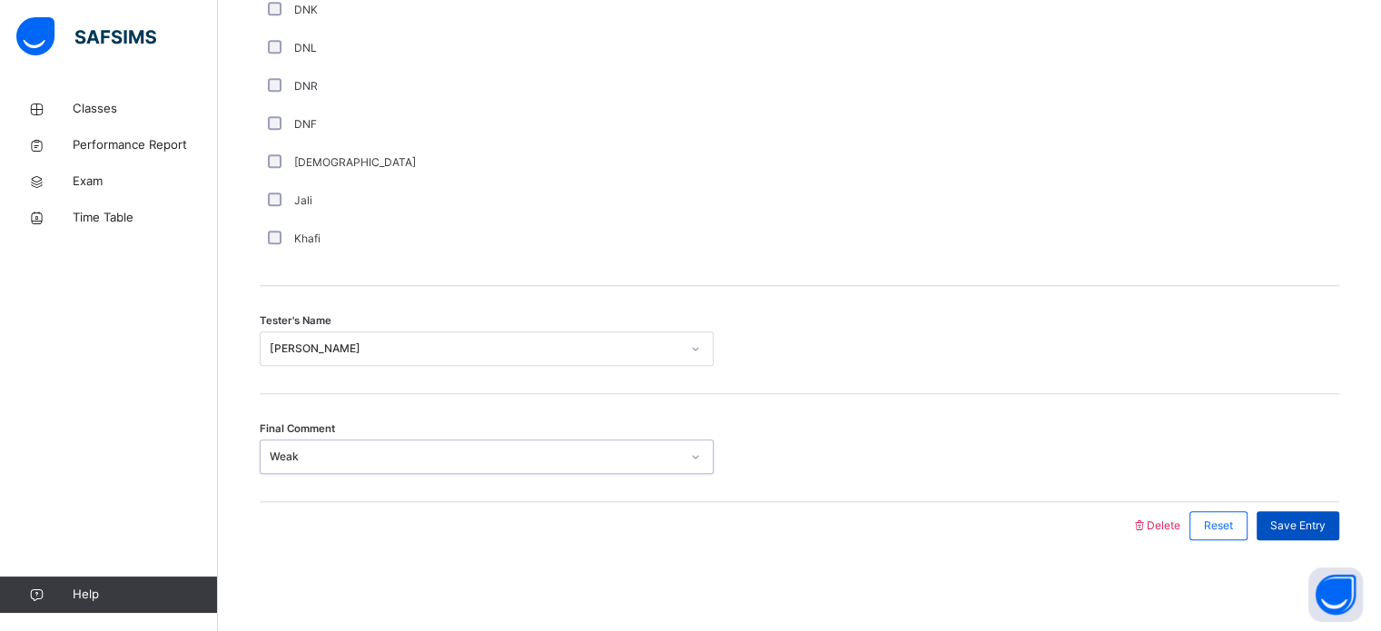
click at [1293, 531] on span "Save Entry" at bounding box center [1297, 525] width 55 height 16
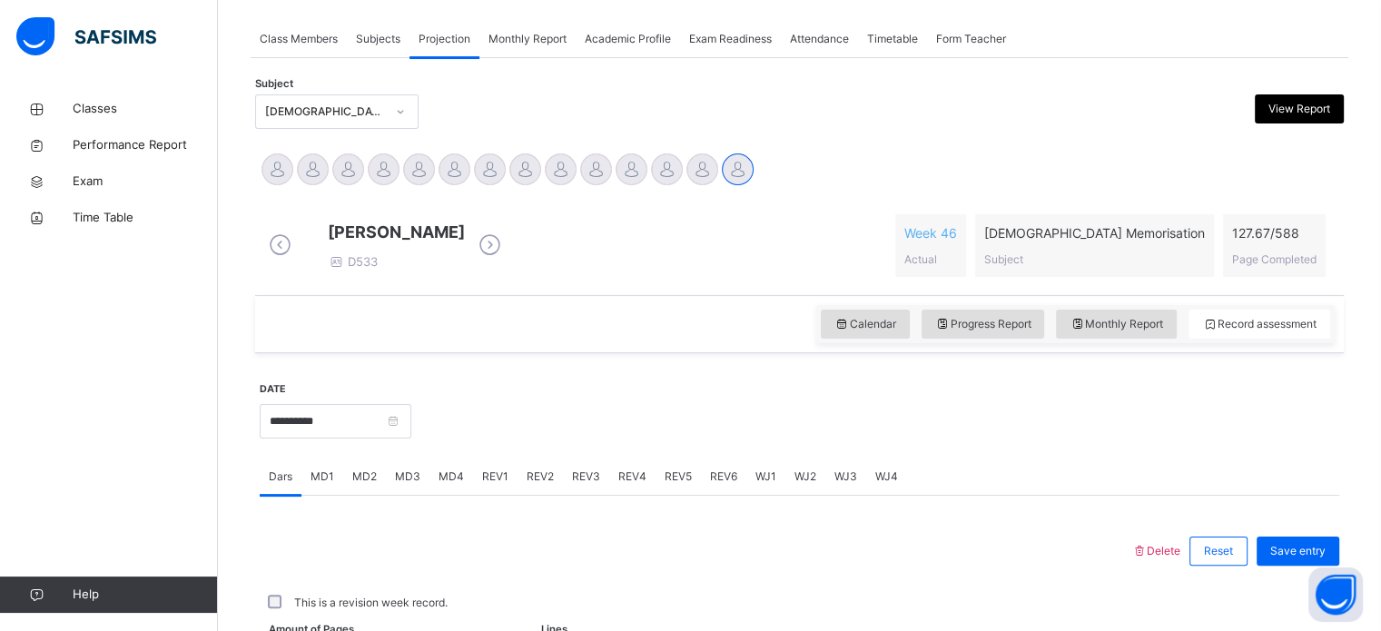
scroll to position [732, 0]
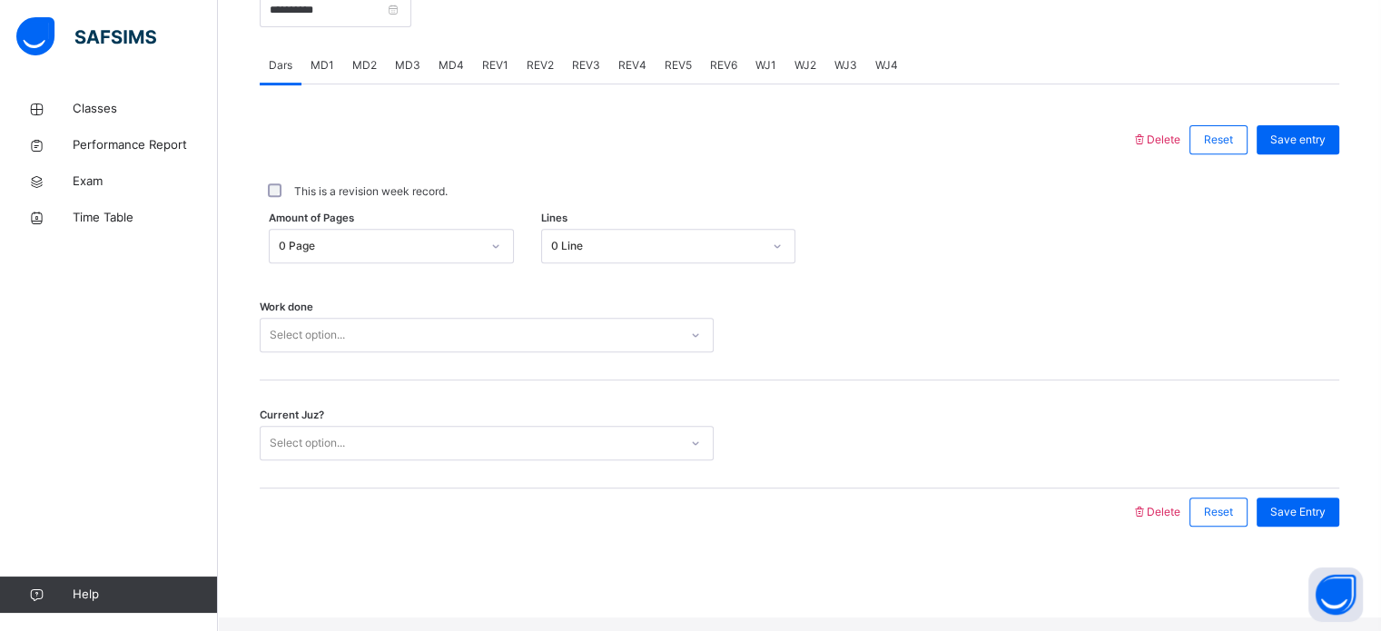
click at [625, 74] on span "REV4" at bounding box center [632, 65] width 28 height 16
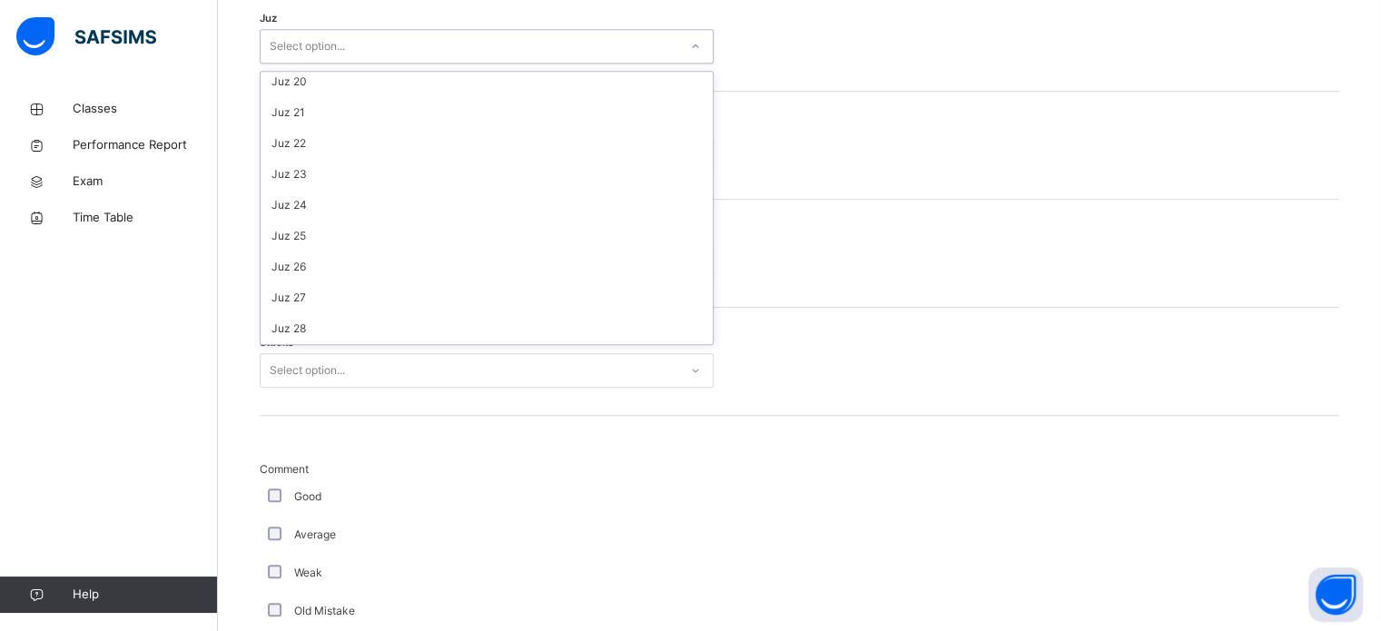
scroll to position [654, 0]
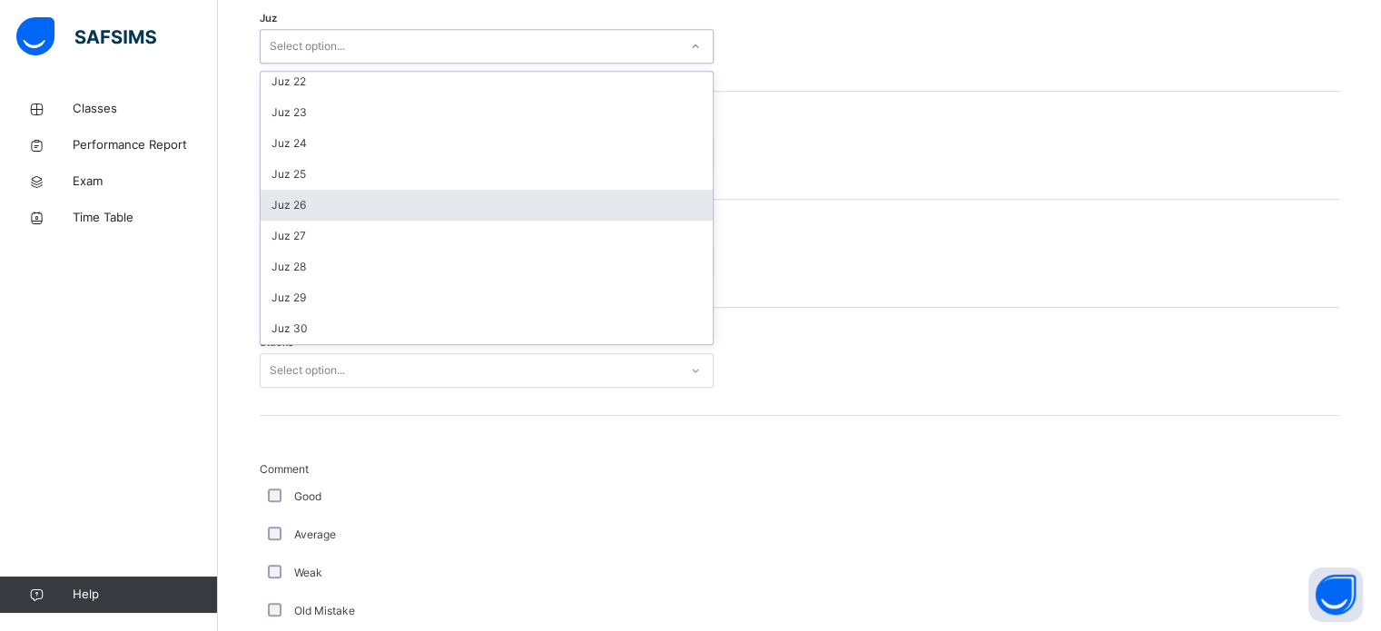
click at [296, 221] on div "Juz 26" at bounding box center [487, 205] width 452 height 31
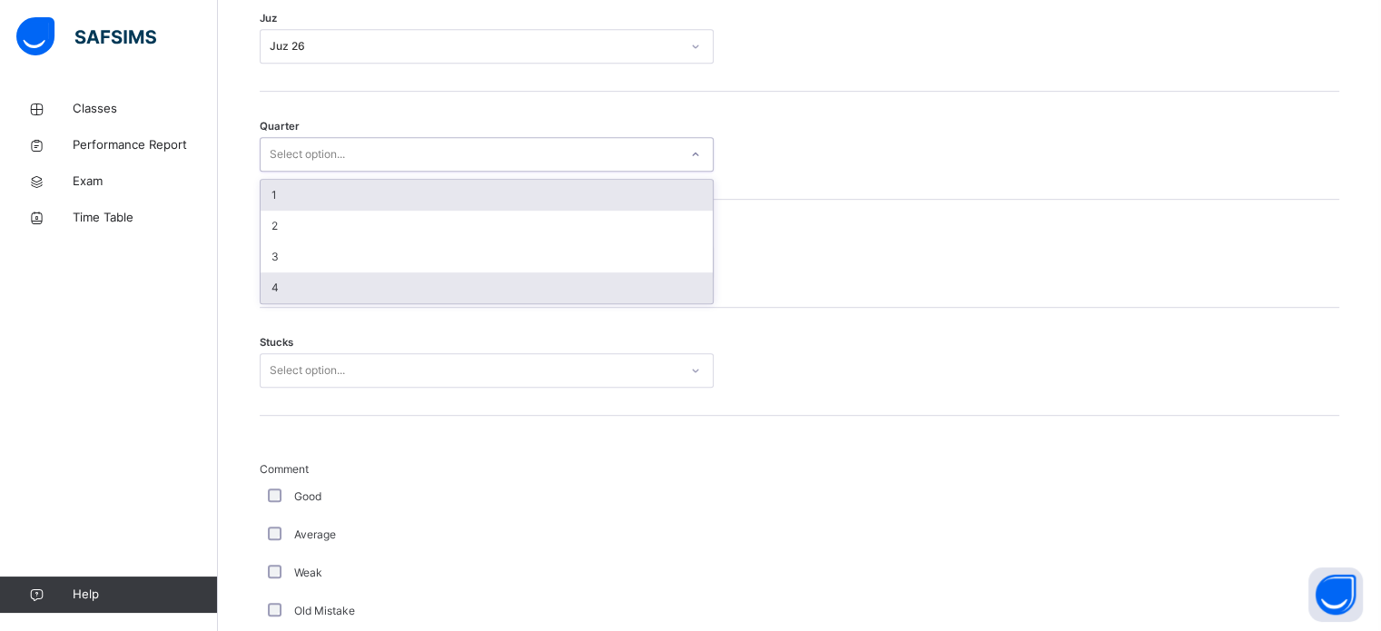
click at [267, 303] on div "4" at bounding box center [487, 287] width 452 height 31
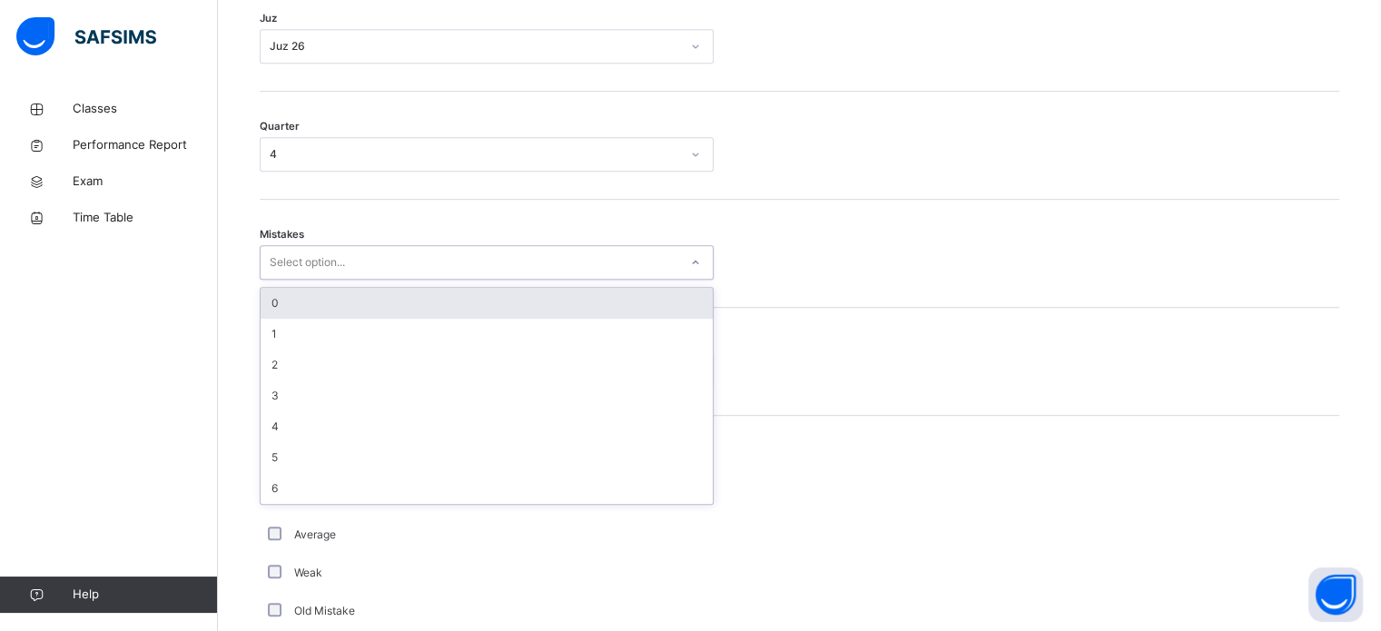
click at [268, 319] on div "0" at bounding box center [487, 303] width 452 height 31
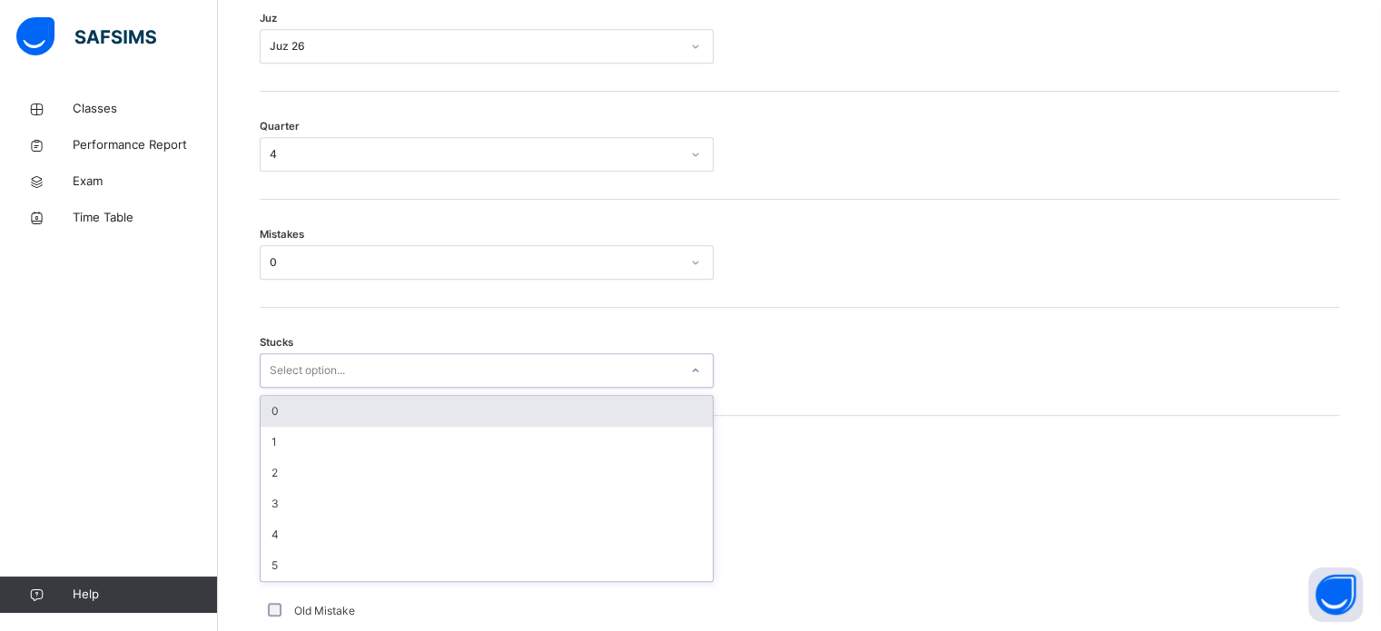
click at [271, 425] on div "0" at bounding box center [487, 411] width 452 height 31
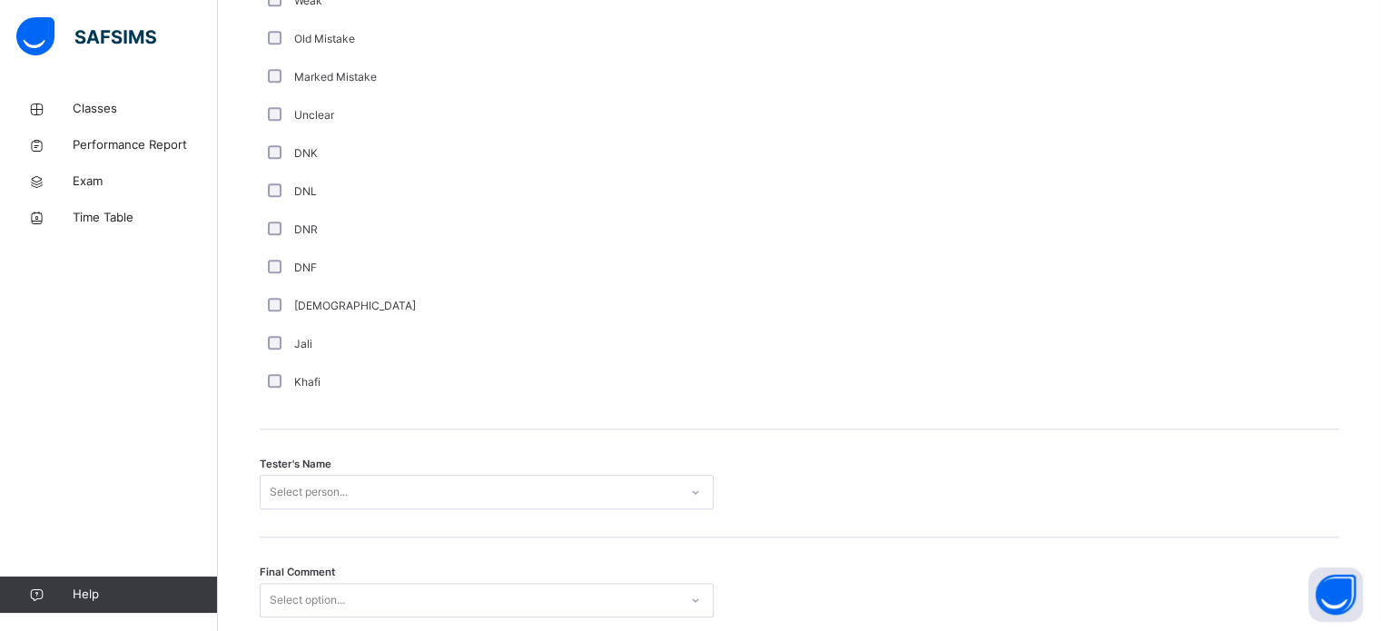
scroll to position [1639, 0]
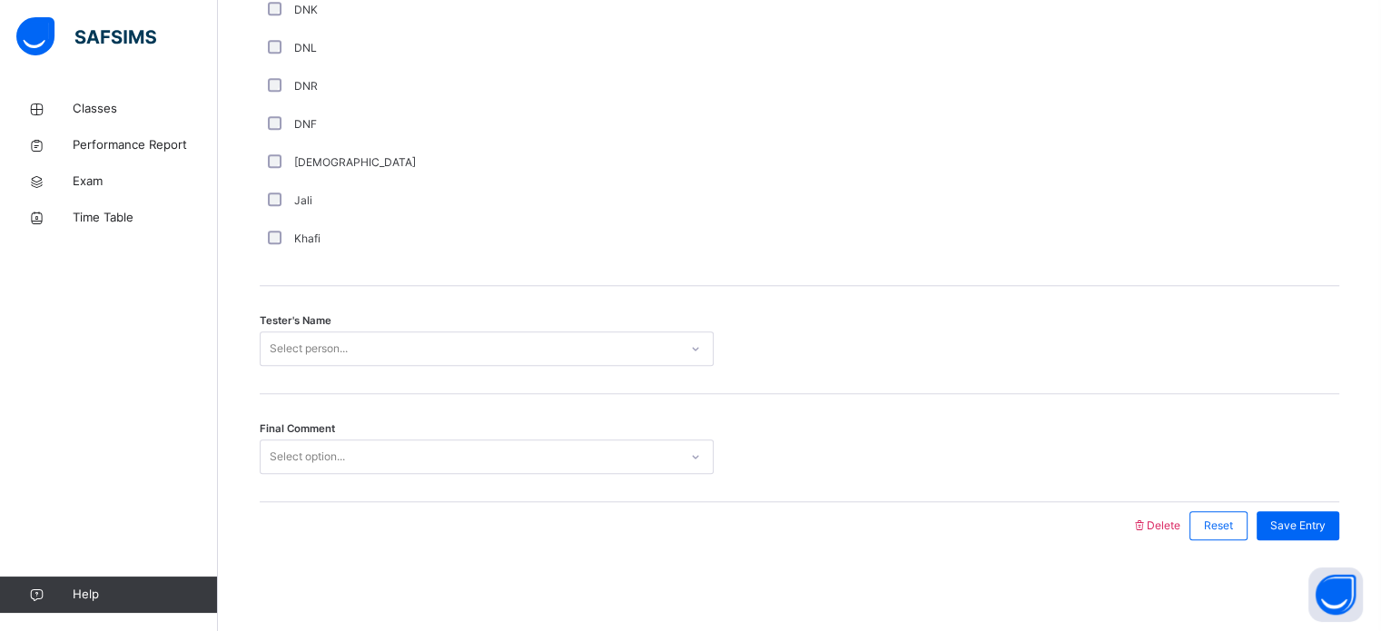
click at [320, 304] on div "Tester's Name Select person..." at bounding box center [799, 340] width 1079 height 108
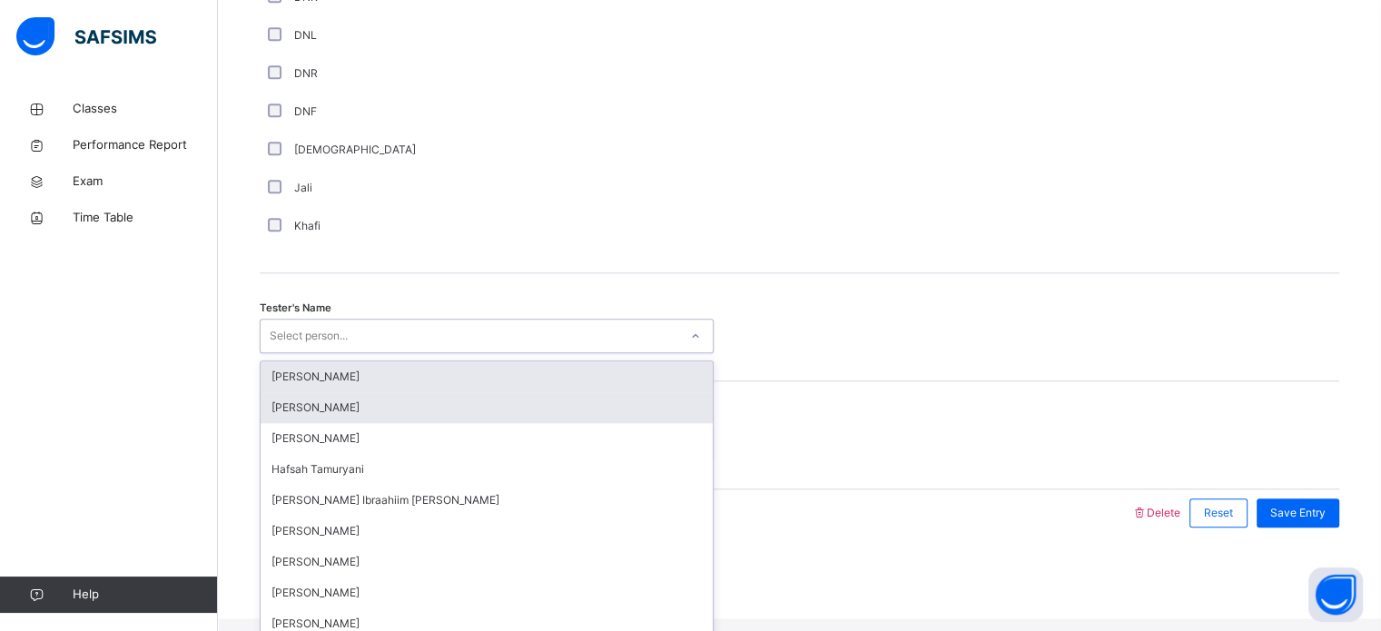
click at [293, 423] on div "[PERSON_NAME]" at bounding box center [487, 407] width 452 height 31
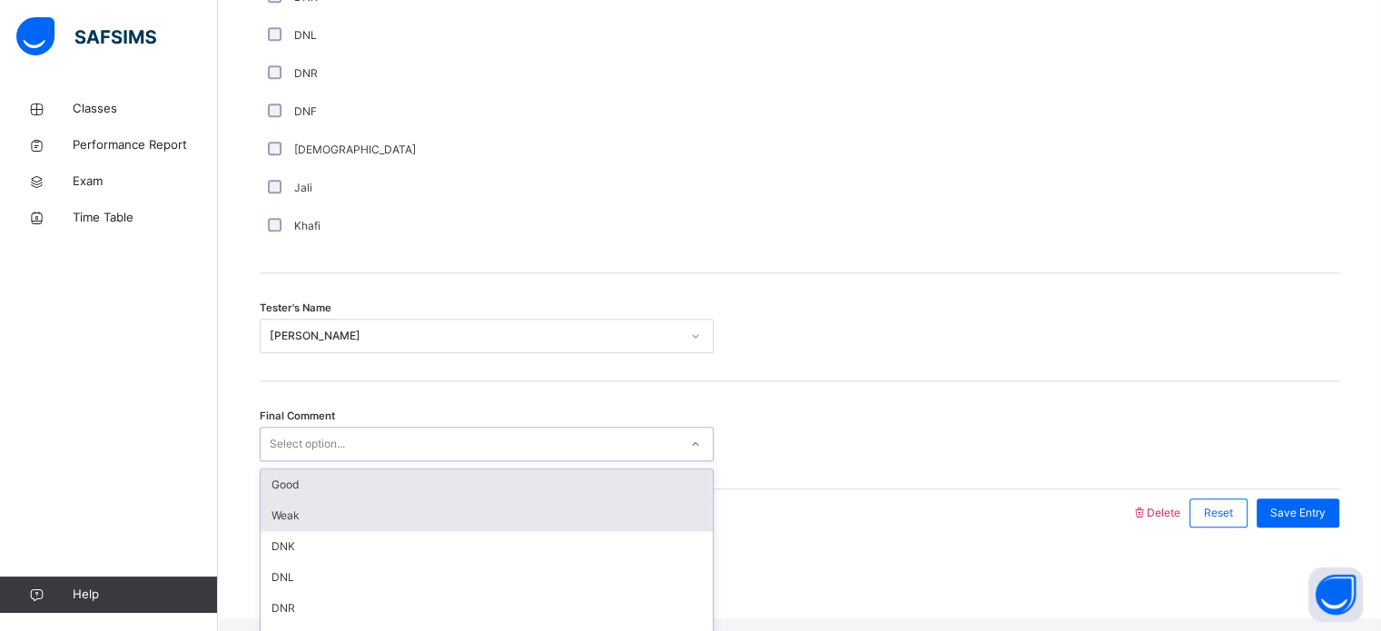
click at [279, 531] on div "Weak" at bounding box center [487, 515] width 452 height 31
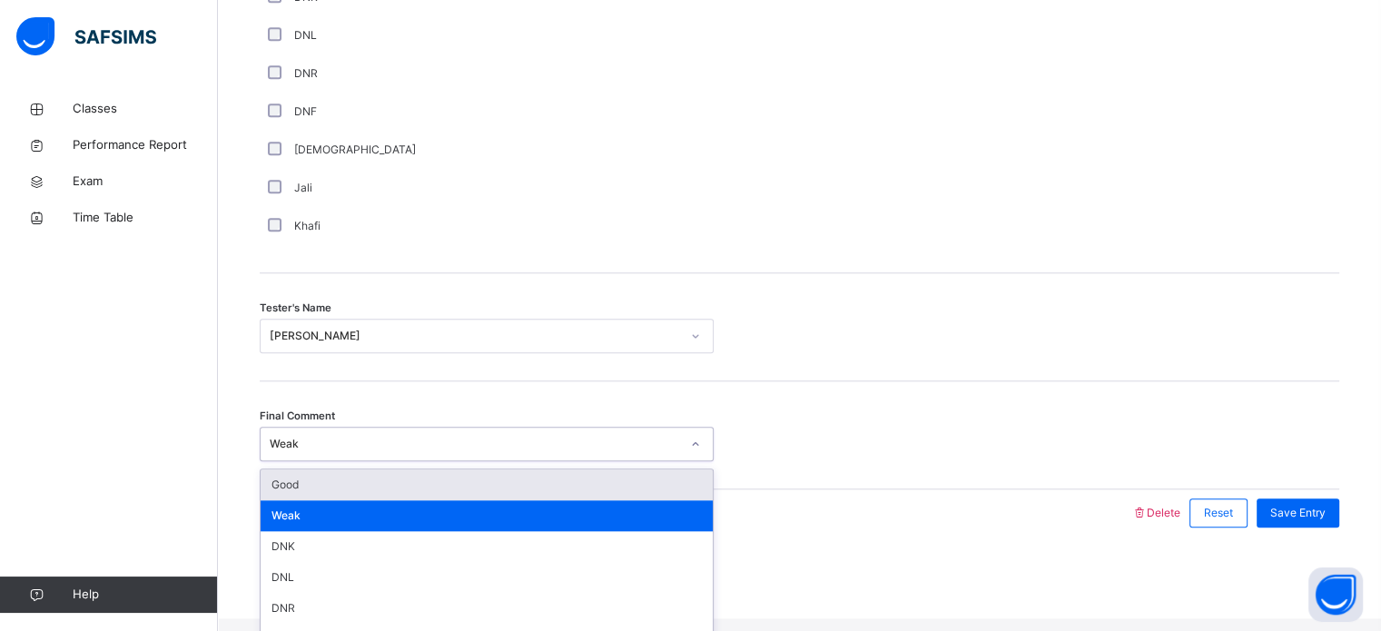
click at [272, 487] on div "Good" at bounding box center [487, 484] width 452 height 31
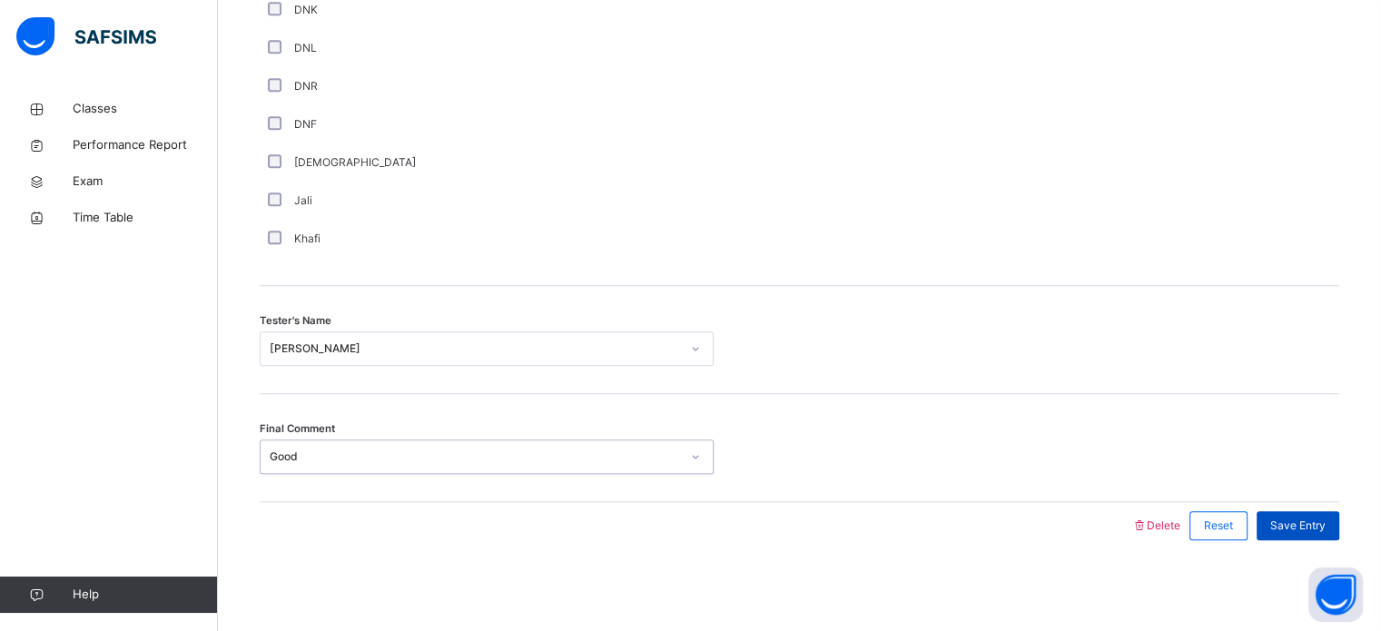
click at [1339, 514] on div "Save Entry" at bounding box center [1297, 525] width 83 height 29
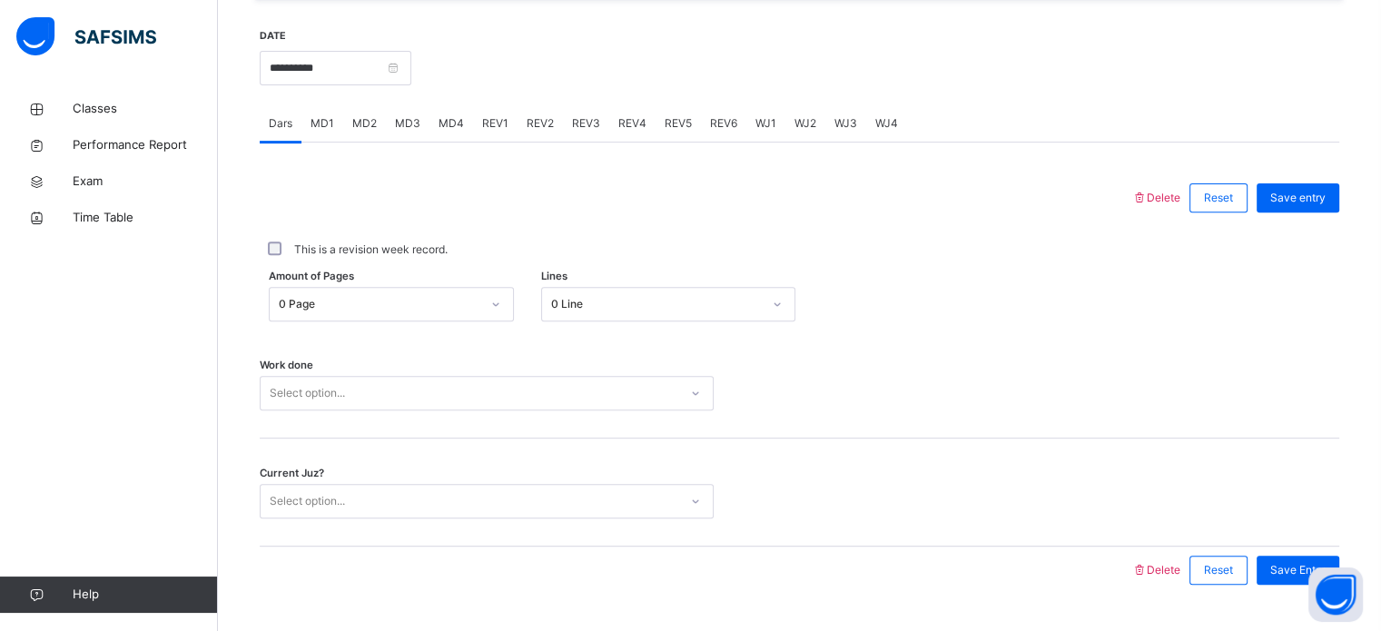
scroll to position [664, 0]
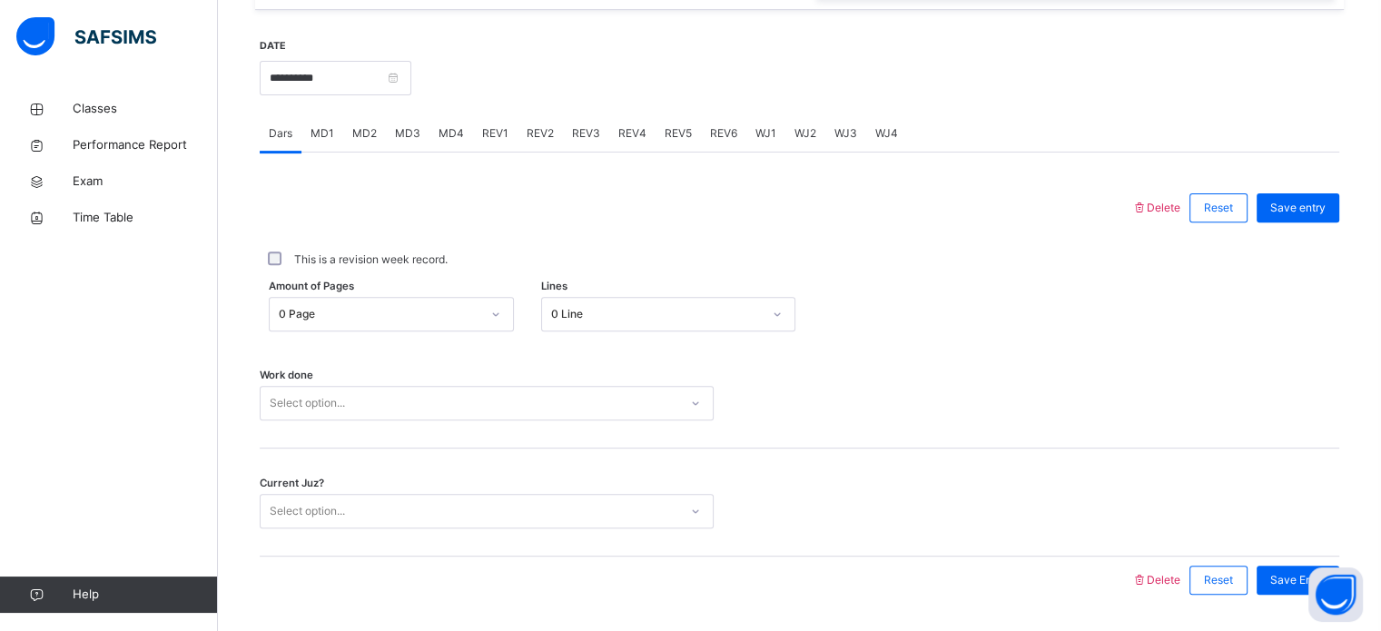
click at [588, 142] on span "REV3" at bounding box center [586, 133] width 28 height 16
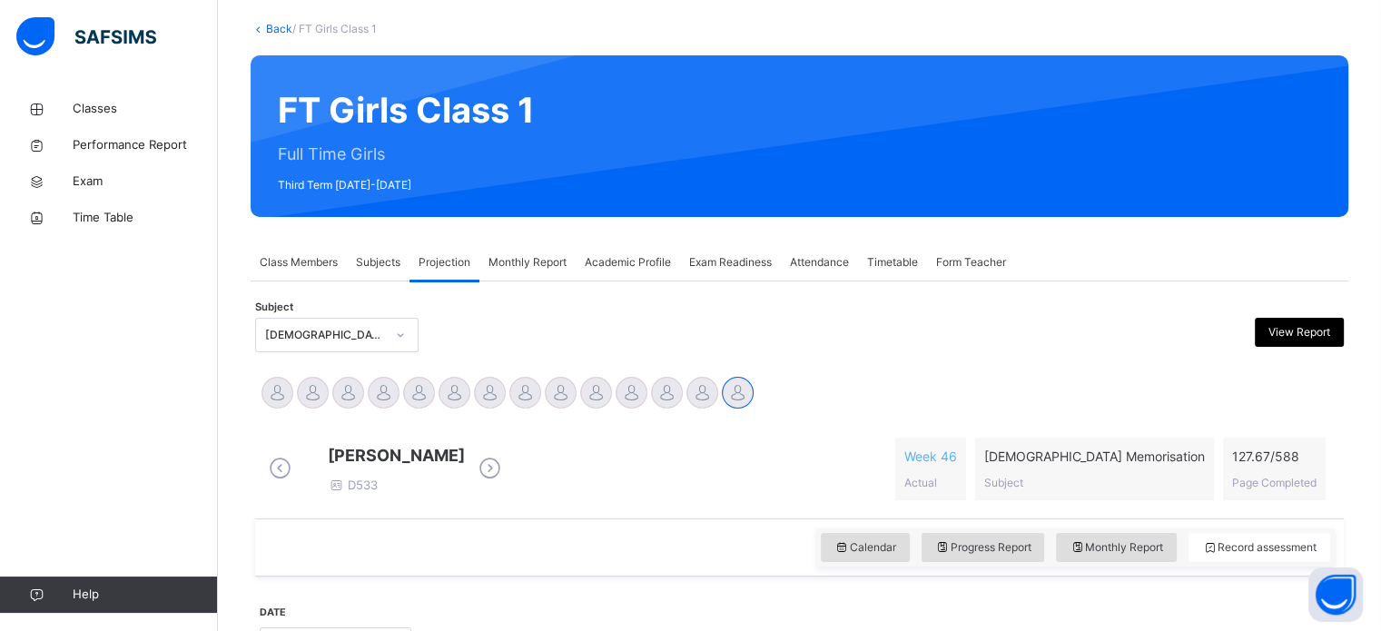
scroll to position [106, 0]
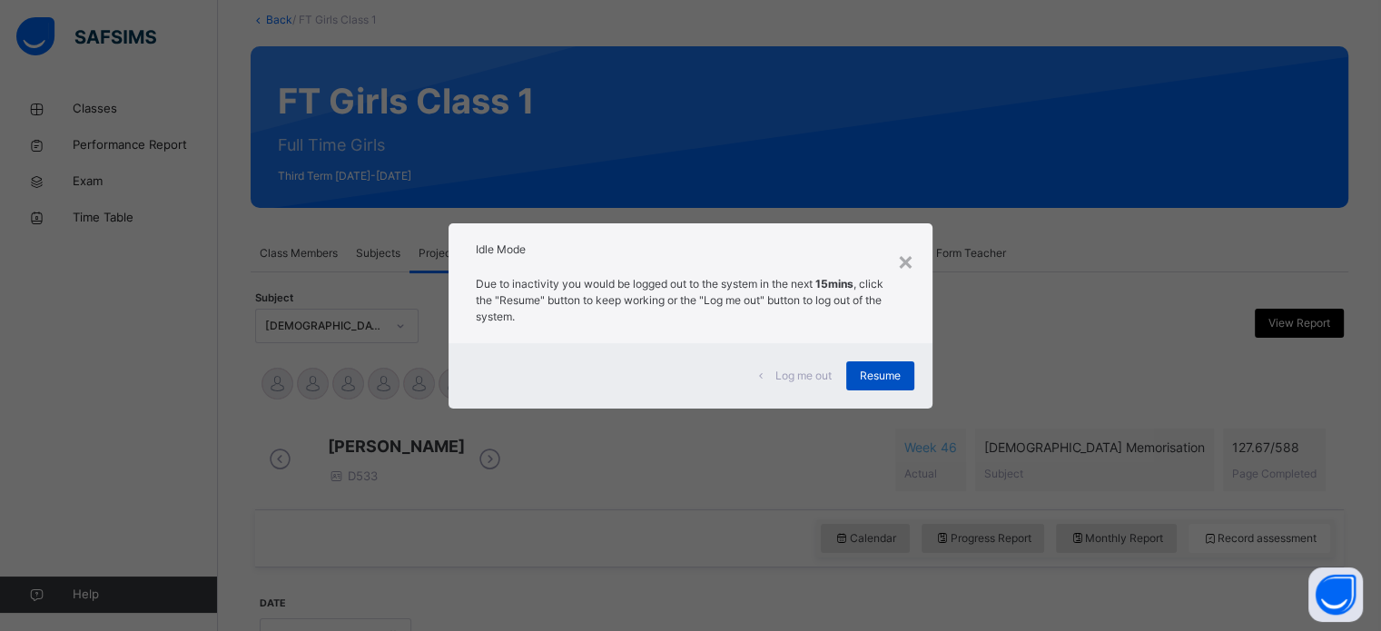
click at [875, 368] on span "Resume" at bounding box center [880, 376] width 41 height 16
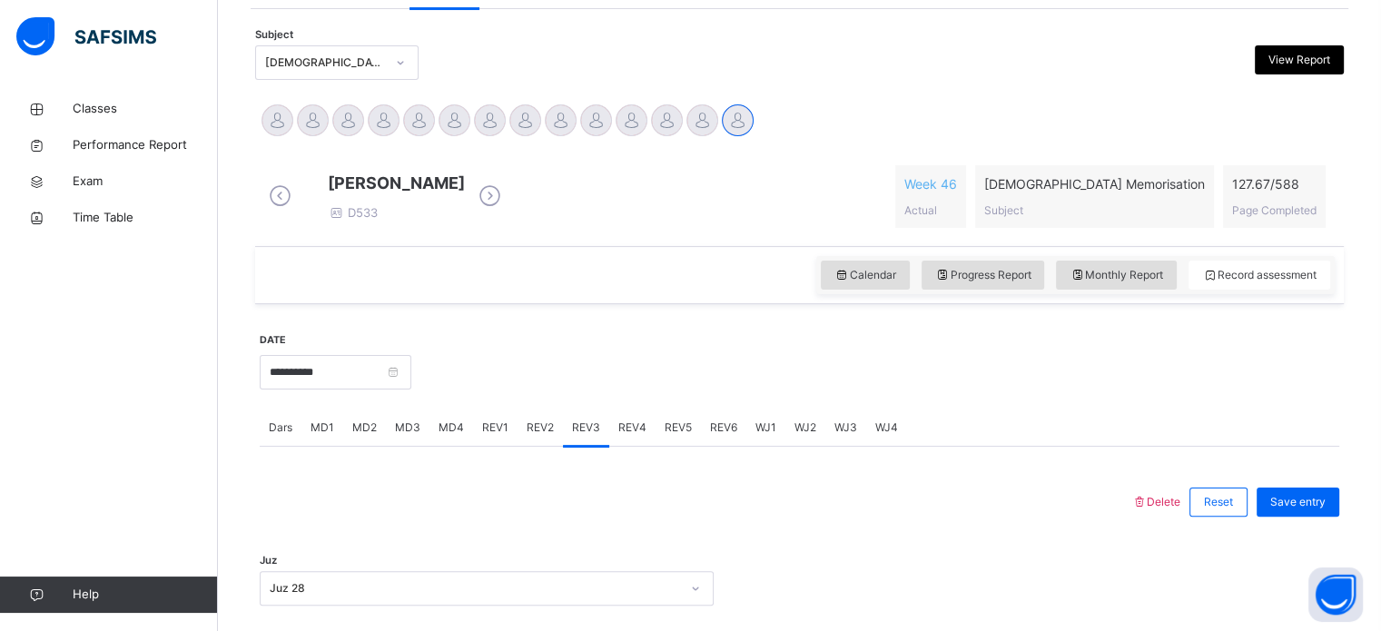
scroll to position [359, 0]
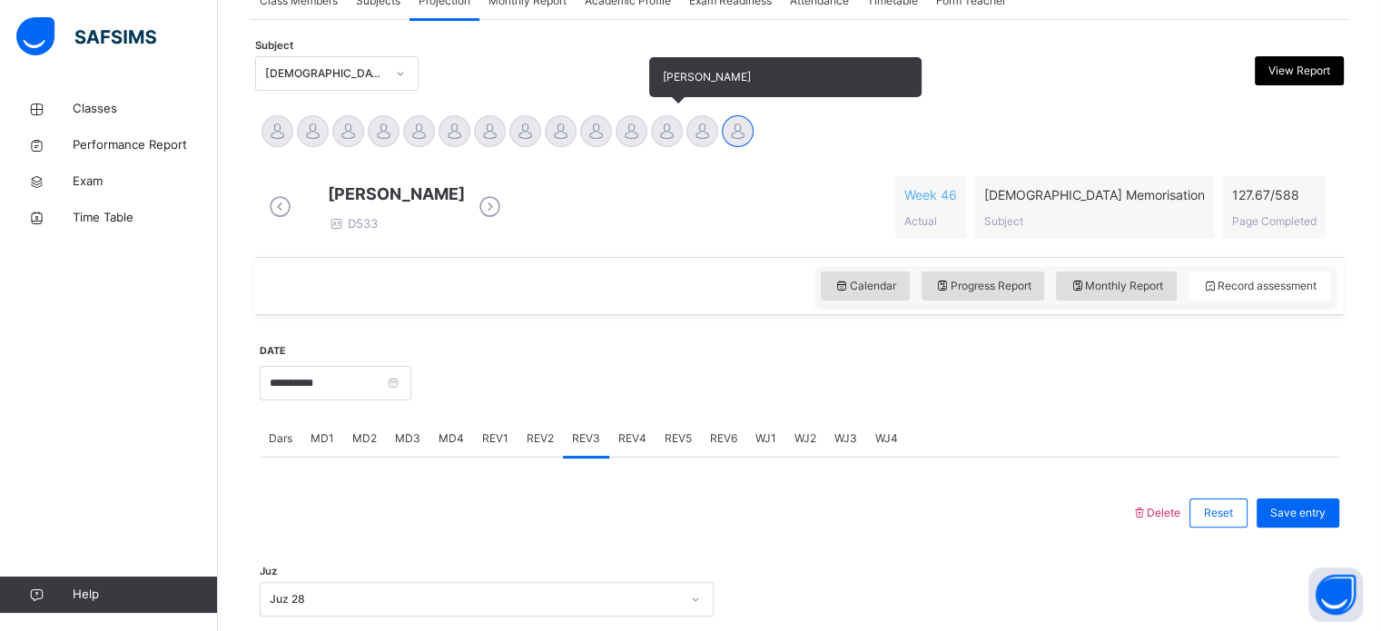
click at [666, 132] on div at bounding box center [667, 131] width 32 height 32
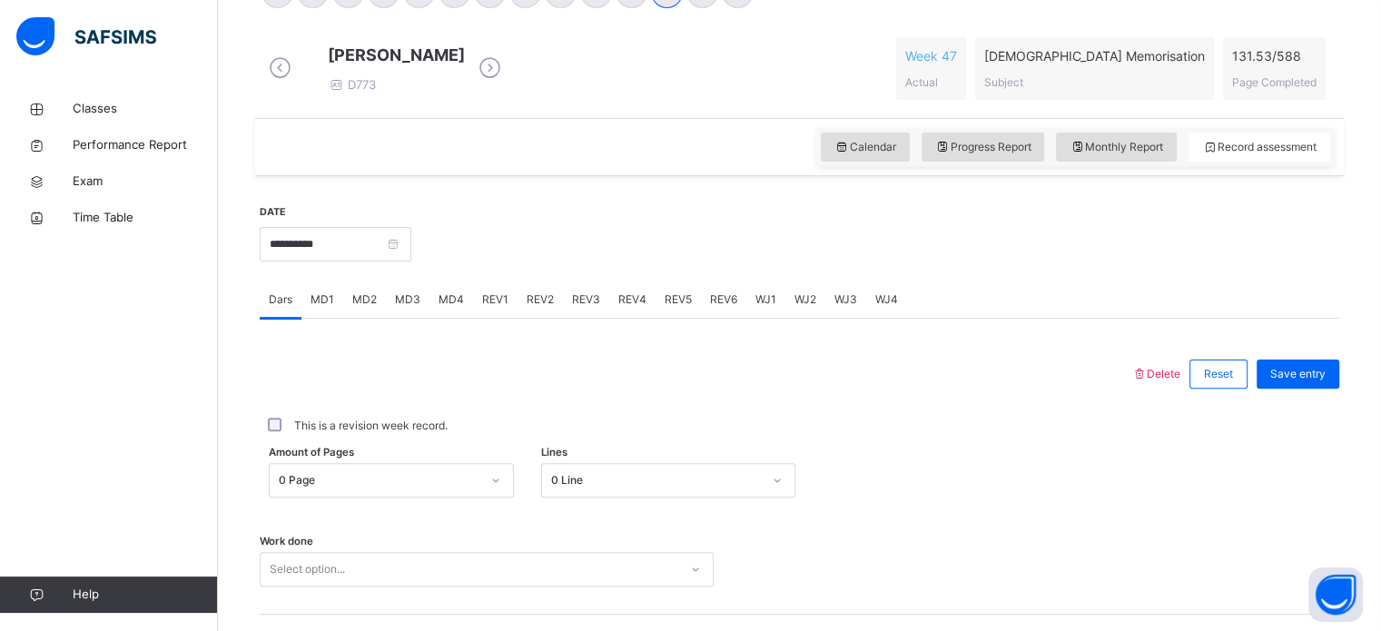
scroll to position [501, 0]
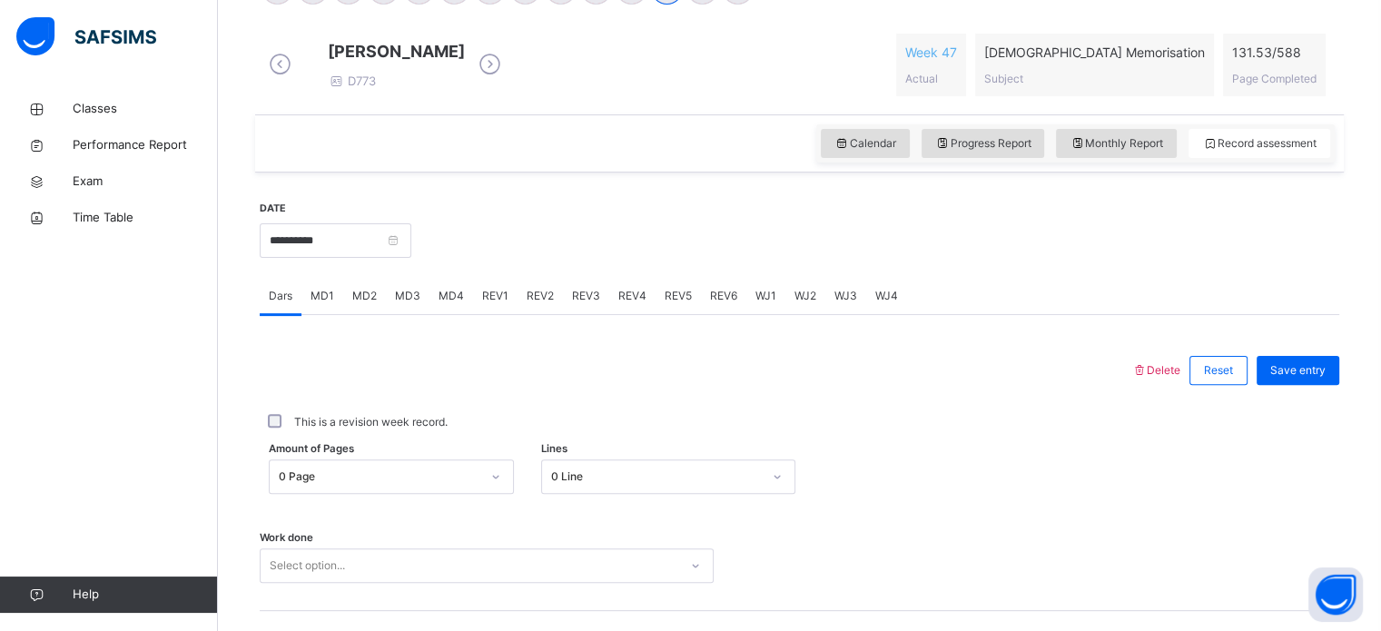
click at [321, 295] on div "MD1" at bounding box center [322, 296] width 42 height 36
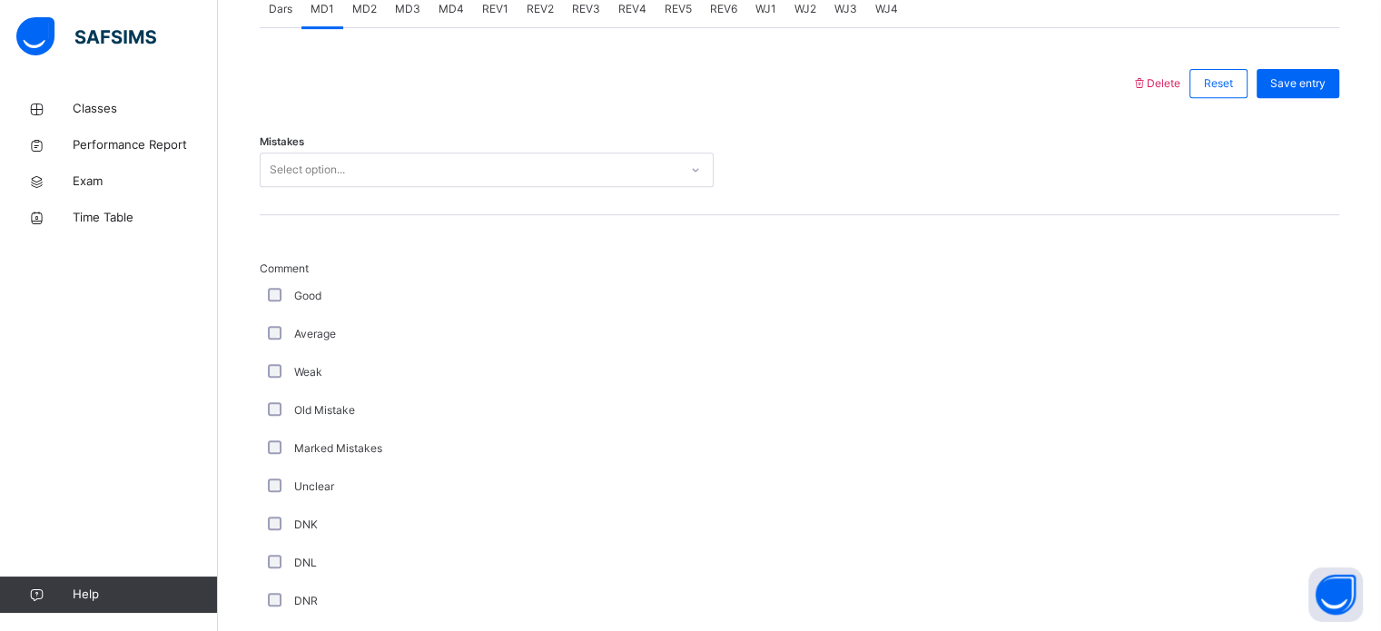
scroll to position [787, 0]
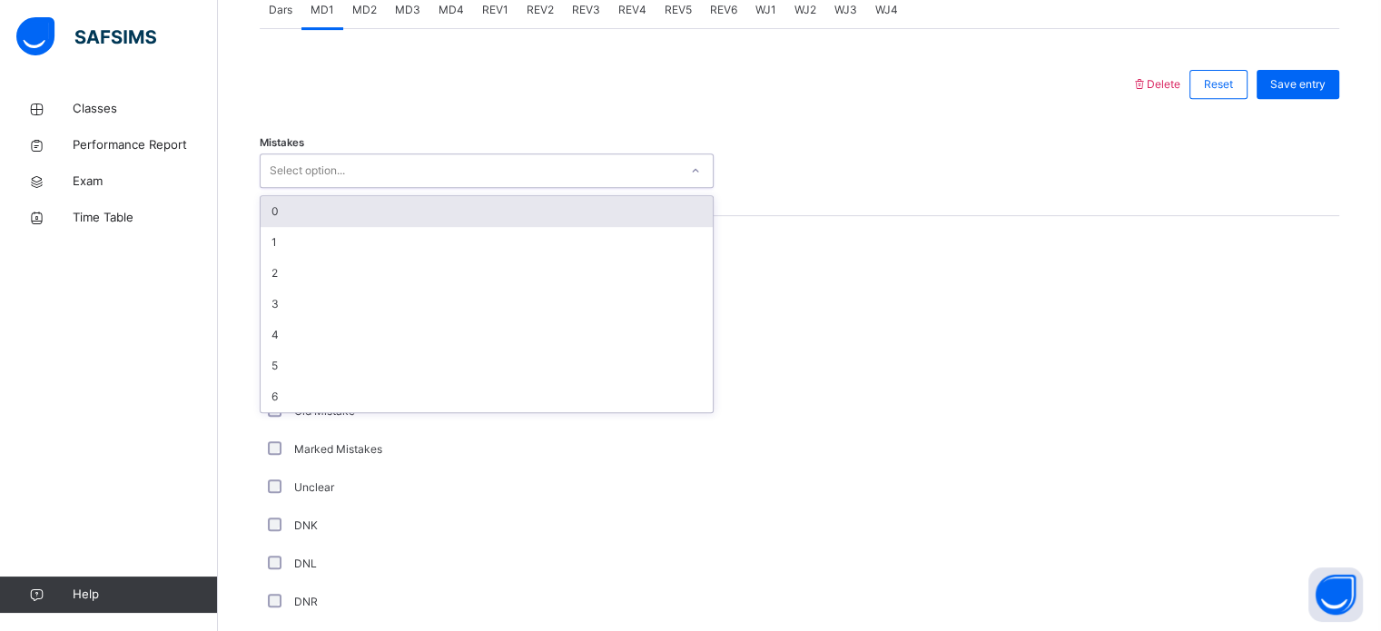
click at [342, 227] on div "0" at bounding box center [487, 211] width 452 height 31
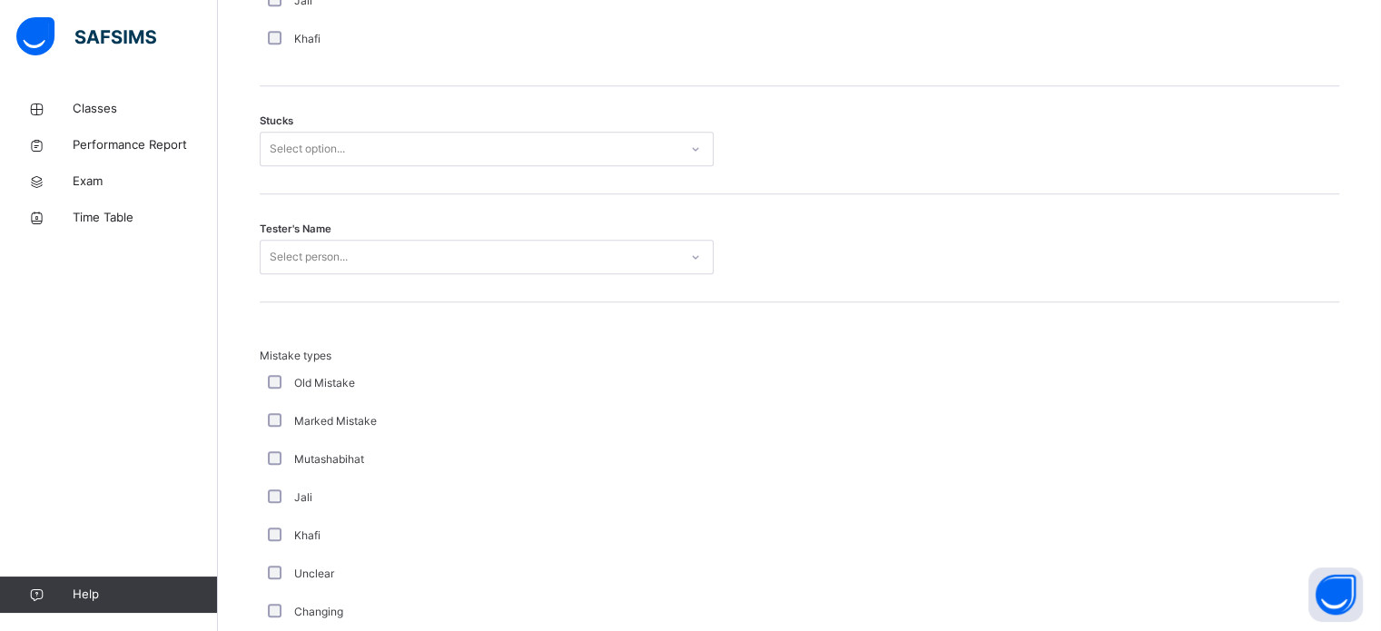
scroll to position [1451, 0]
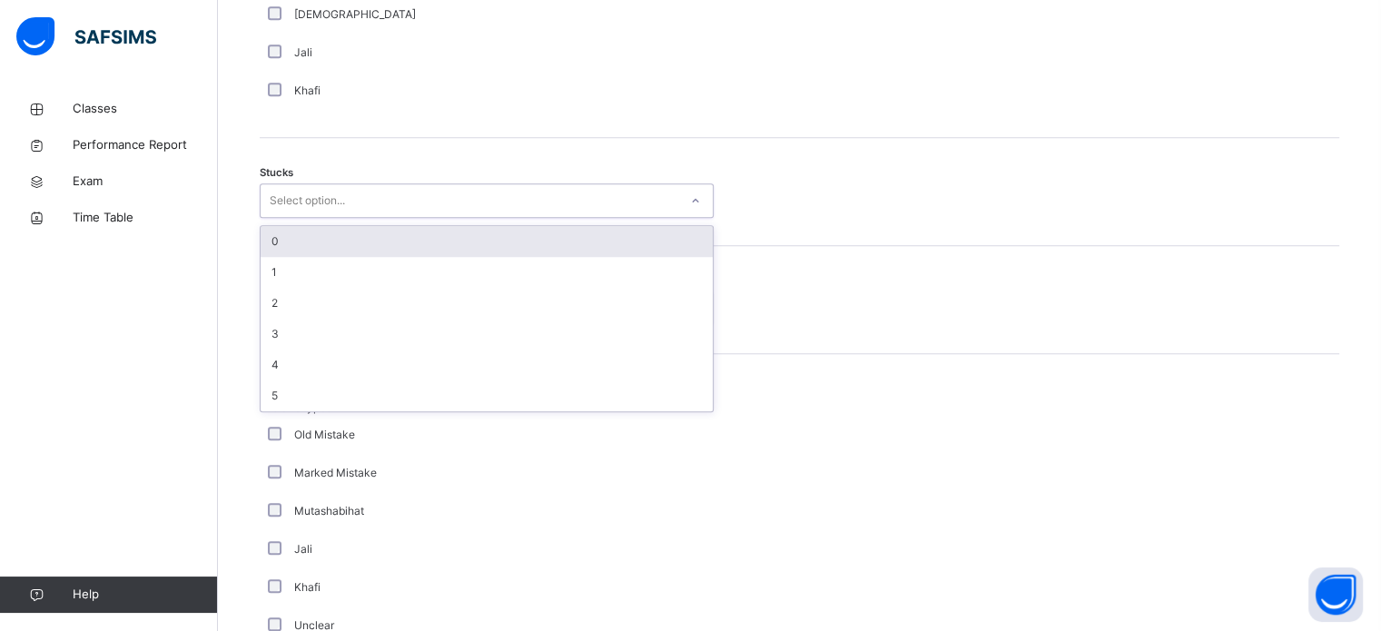
click at [305, 257] on div "0" at bounding box center [487, 241] width 452 height 31
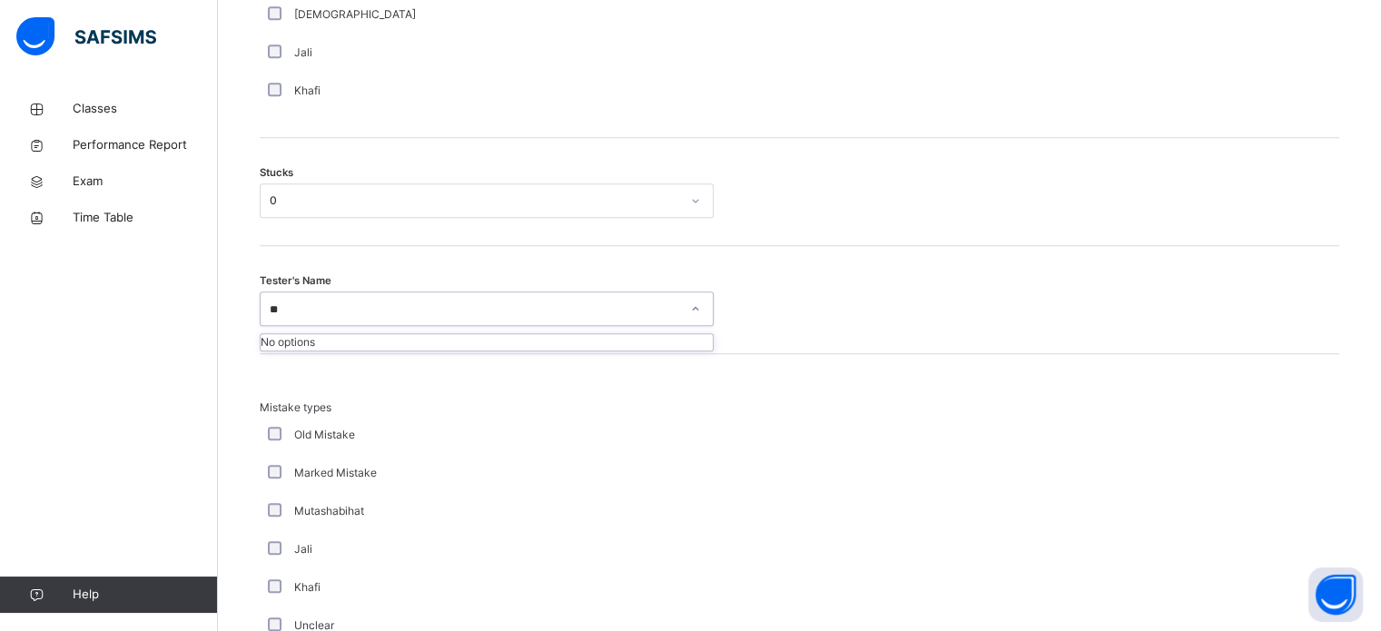
type input "*"
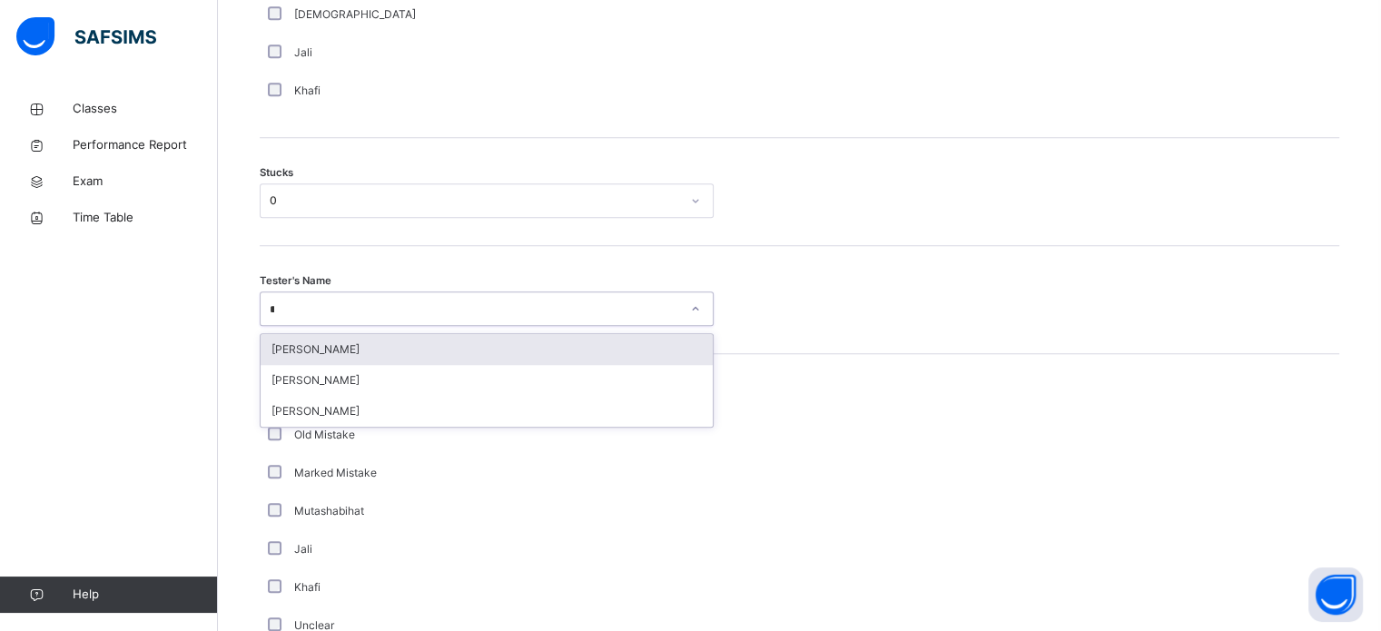
click at [369, 350] on div "[PERSON_NAME]" at bounding box center [487, 349] width 452 height 31
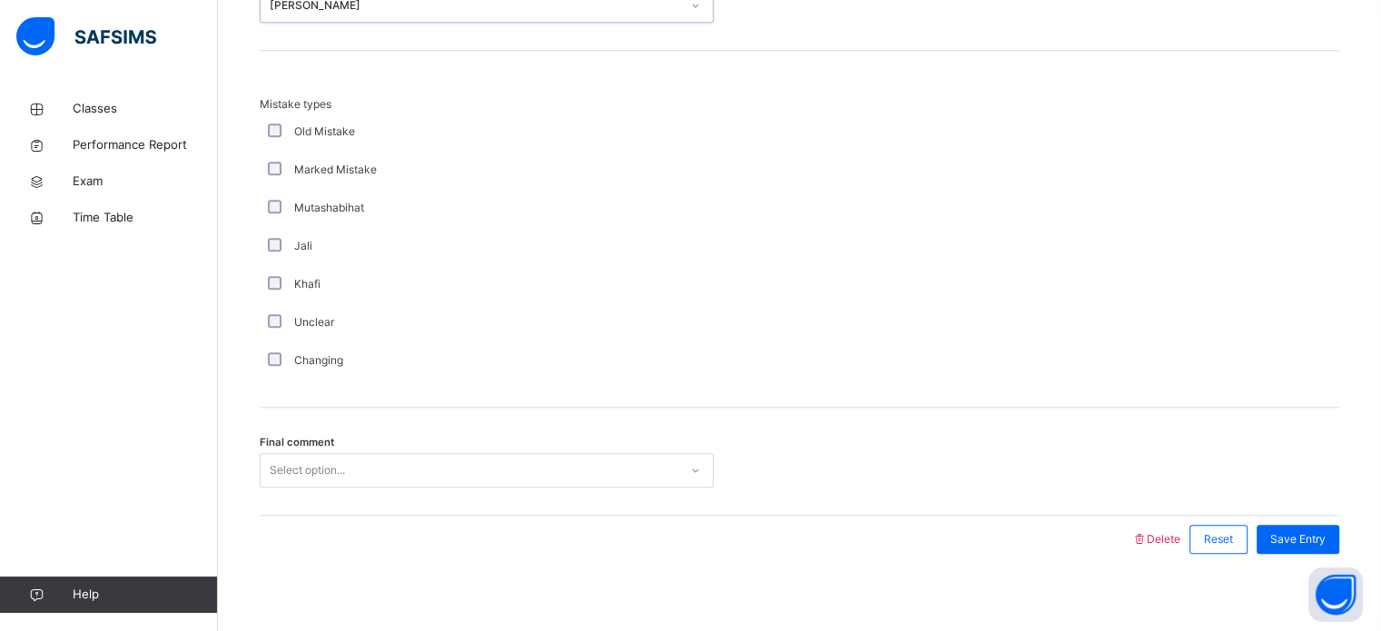
scroll to position [1780, 0]
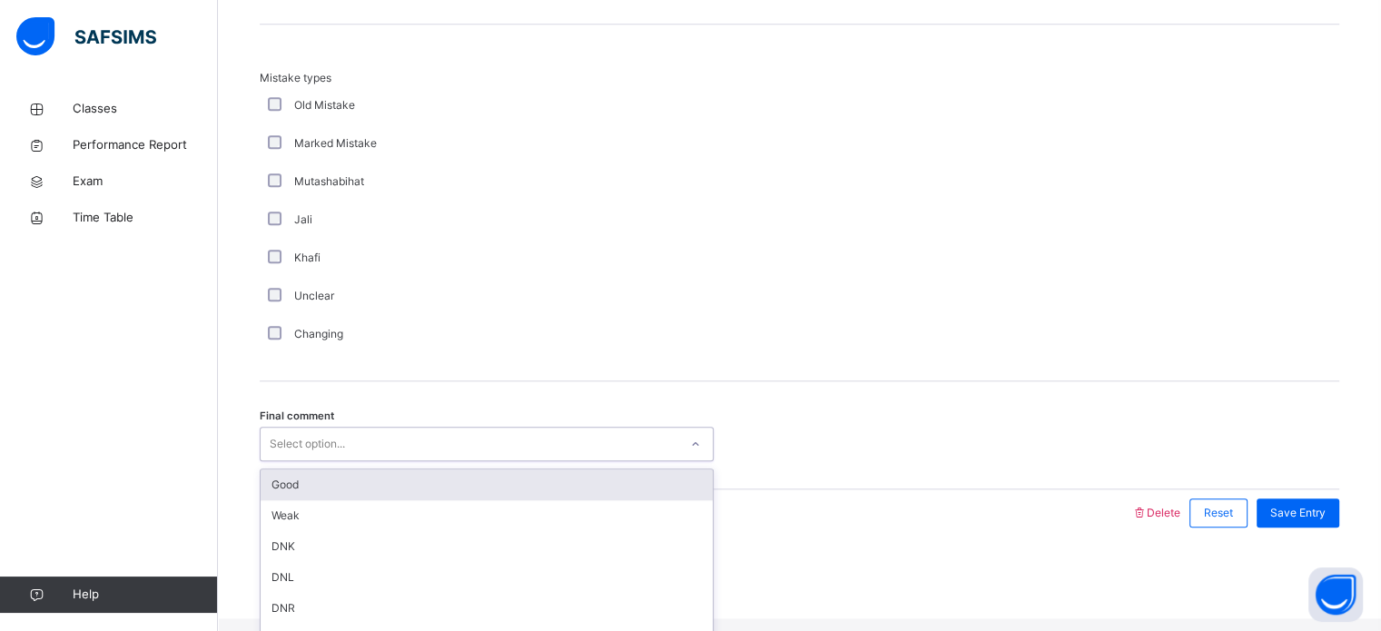
click at [337, 500] on div "Good" at bounding box center [487, 484] width 452 height 31
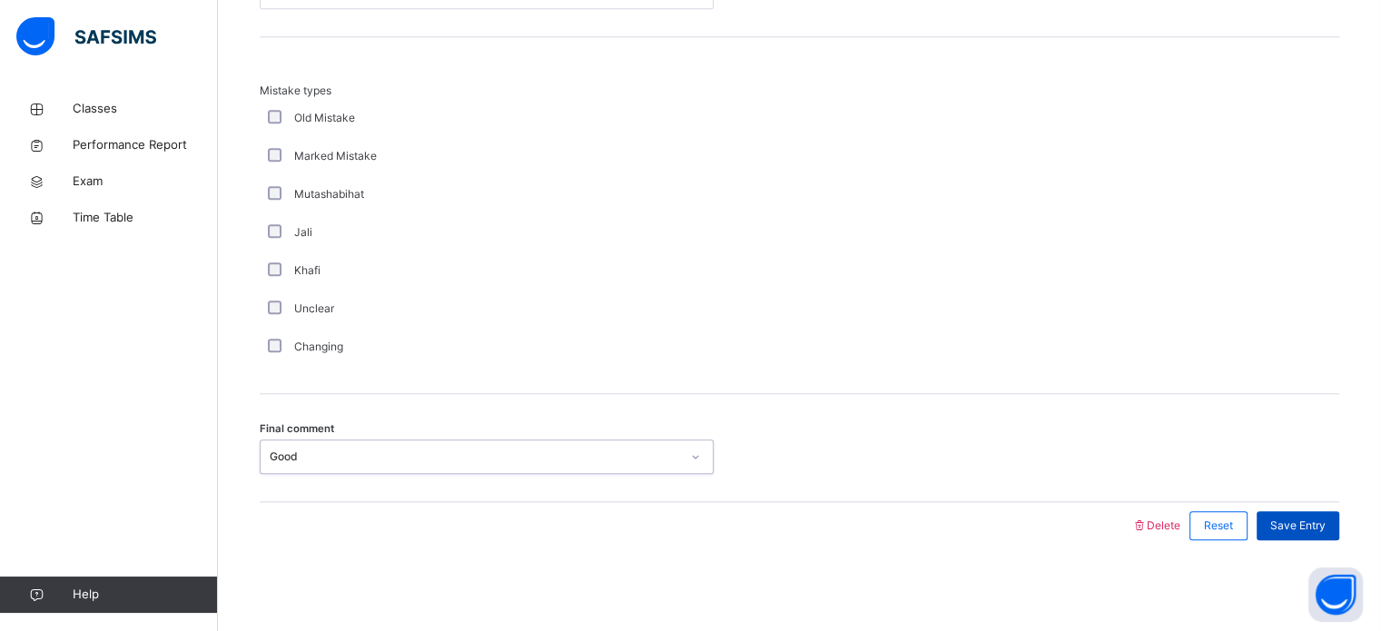
click at [1325, 519] on span "Save Entry" at bounding box center [1297, 525] width 55 height 16
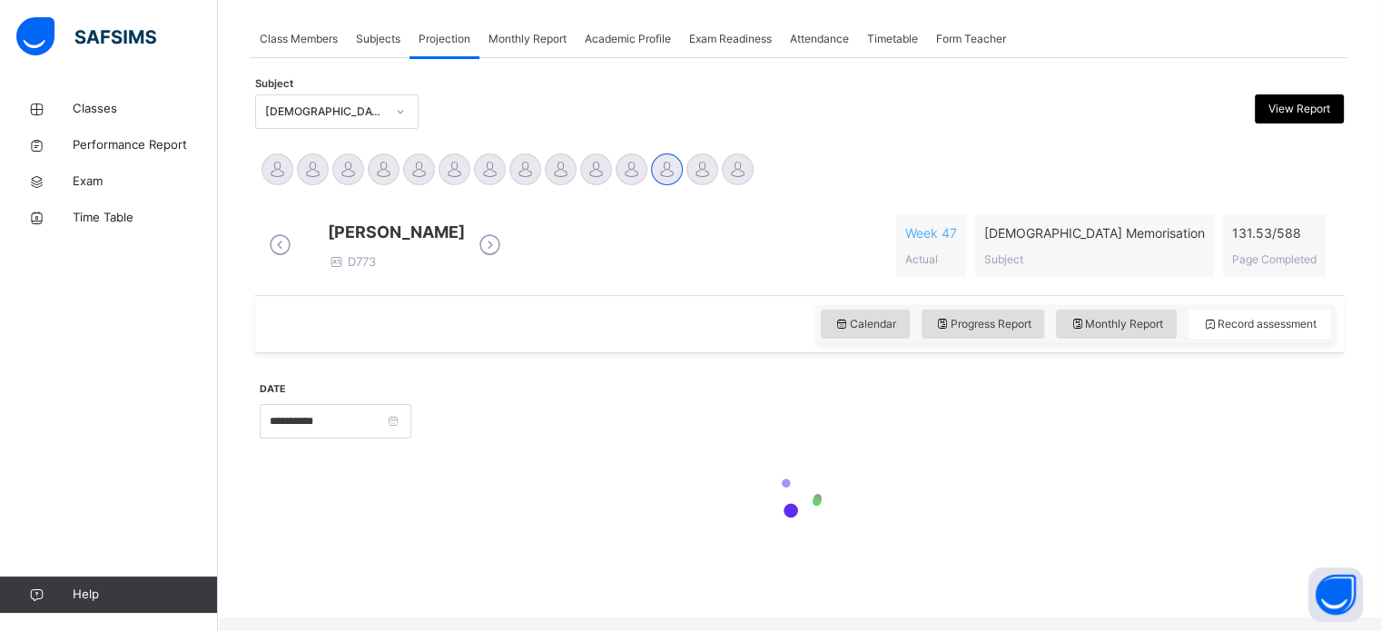
scroll to position [732, 0]
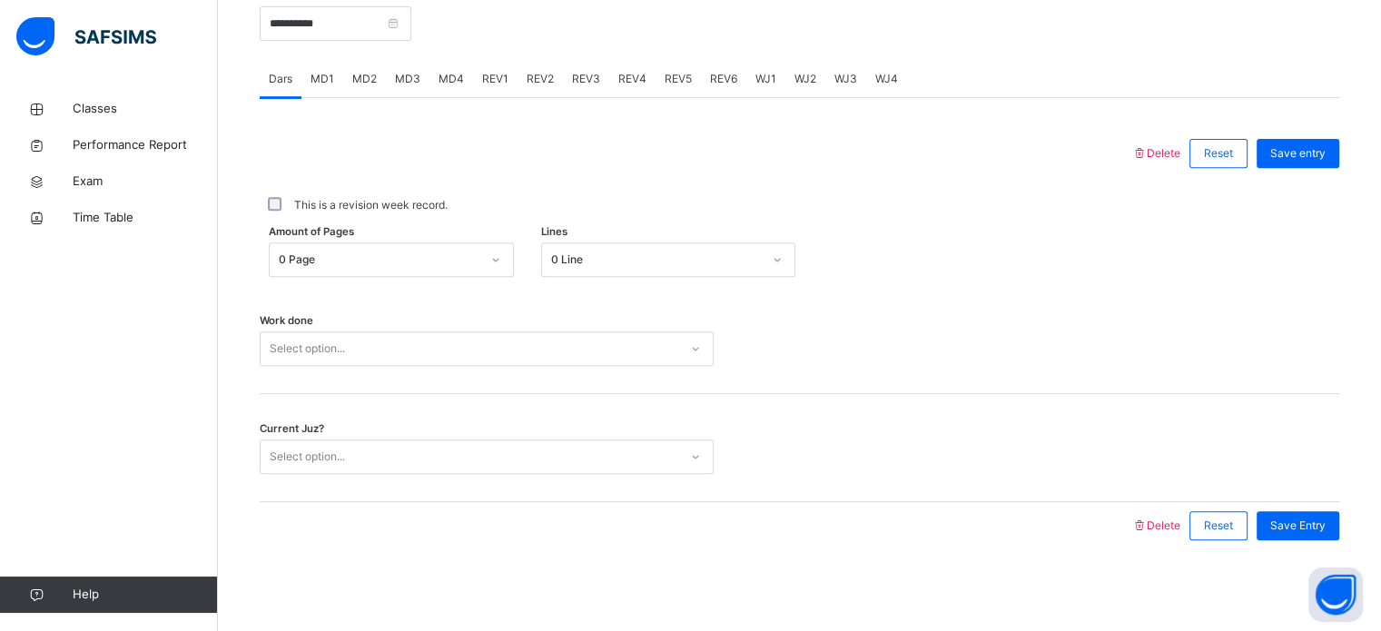
click at [374, 75] on span "MD2" at bounding box center [364, 79] width 25 height 16
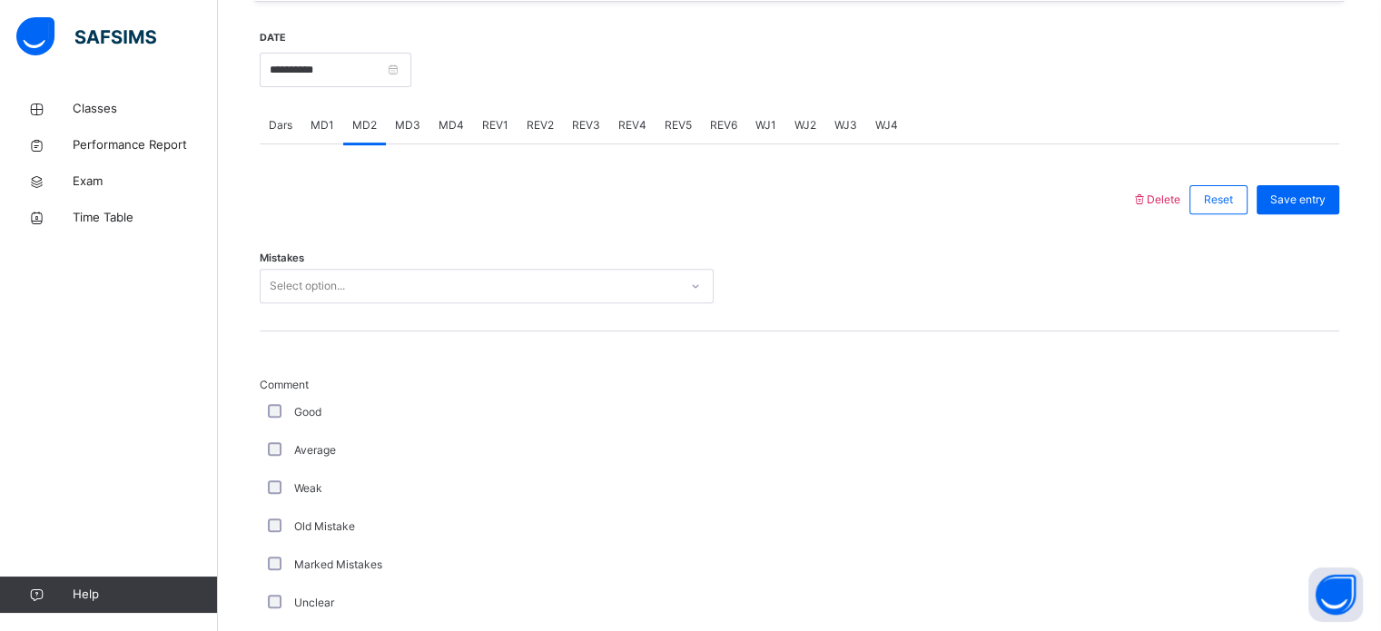
scroll to position [676, 0]
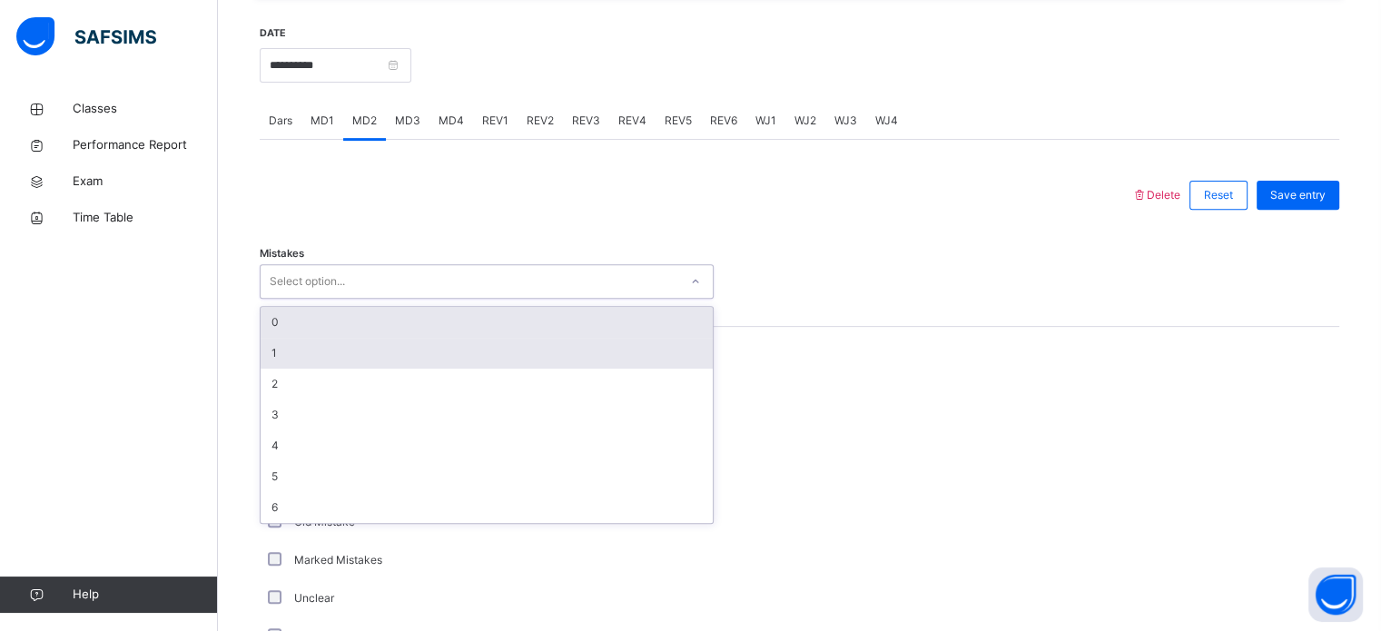
click at [309, 367] on div "1" at bounding box center [487, 353] width 452 height 31
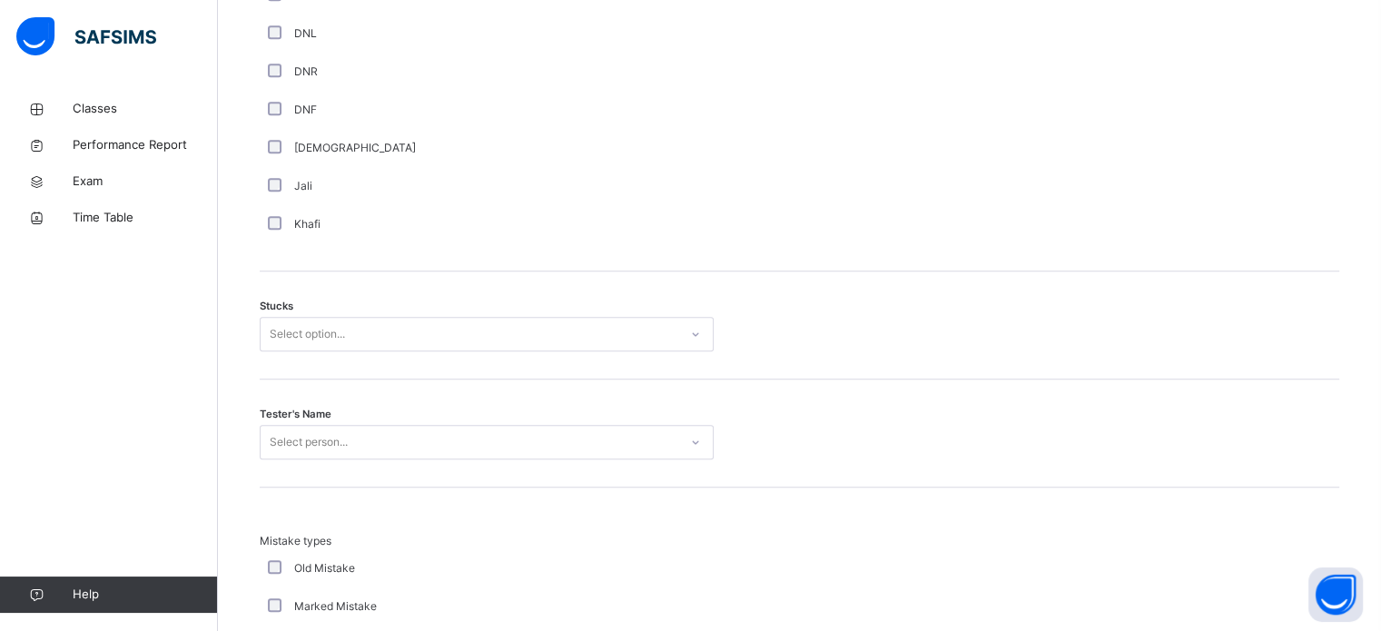
scroll to position [1329, 0]
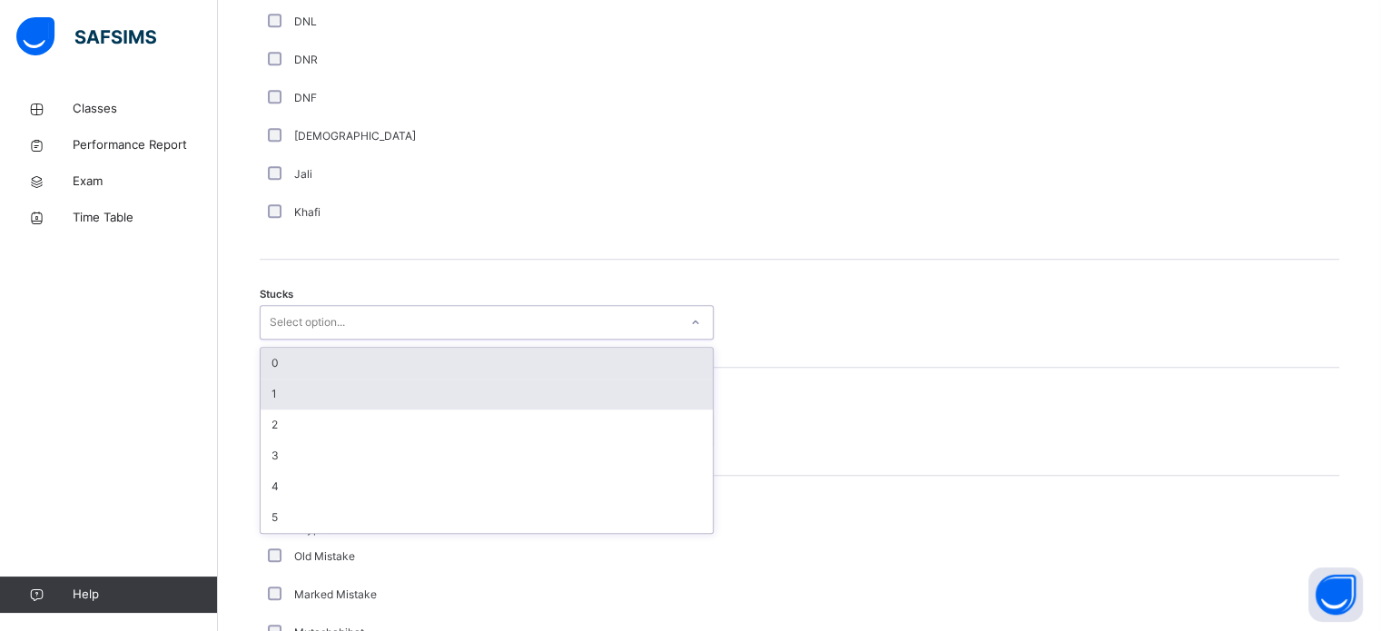
click at [309, 407] on div "1" at bounding box center [487, 394] width 452 height 31
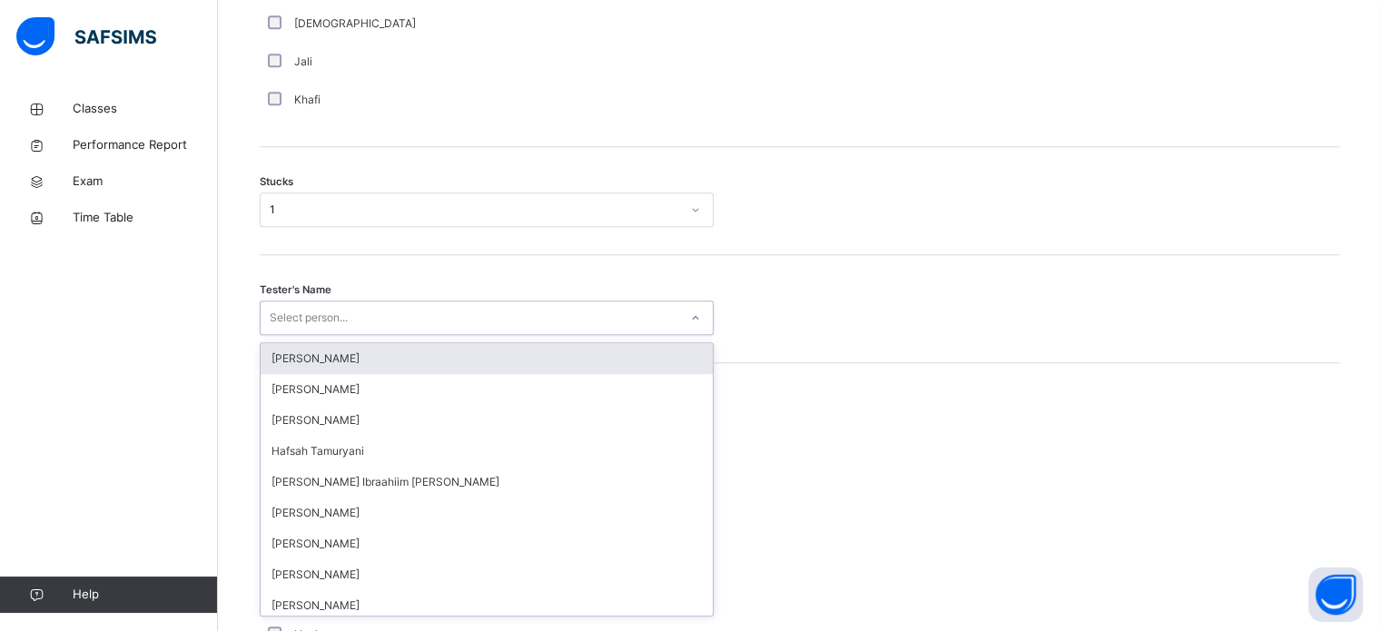
scroll to position [1447, 0]
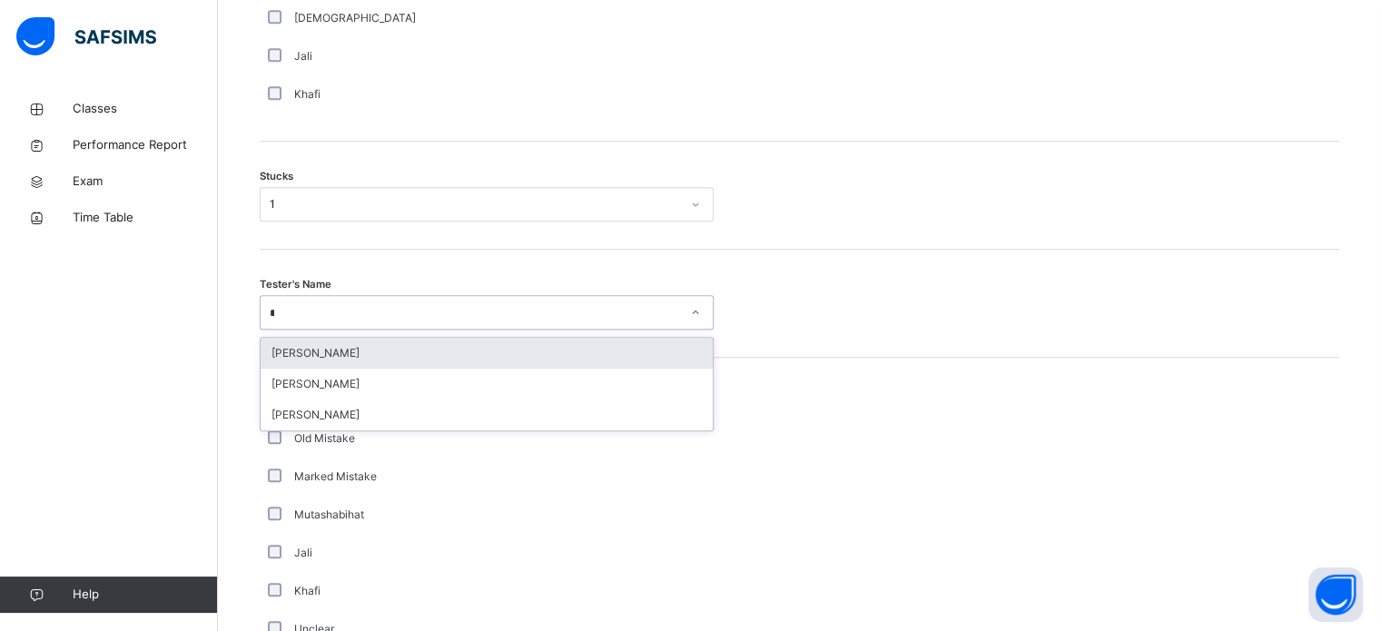
type input "**"
click at [418, 367] on div "[PERSON_NAME]" at bounding box center [487, 353] width 452 height 31
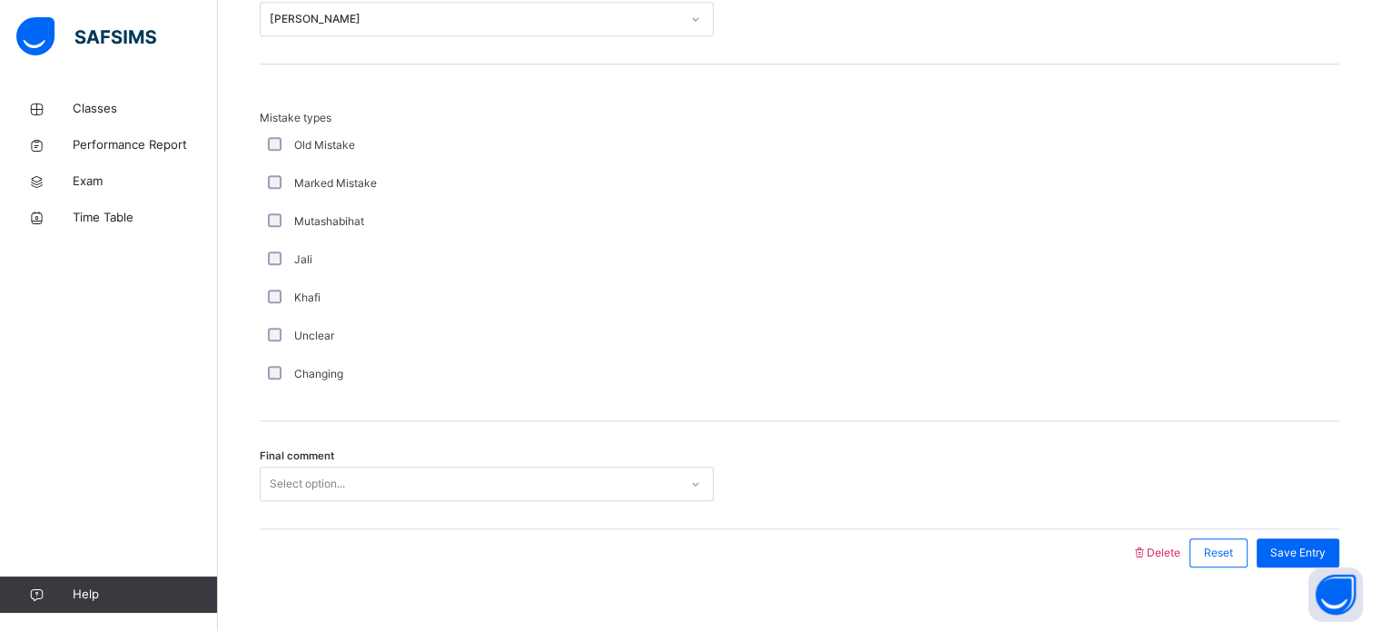
scroll to position [1780, 0]
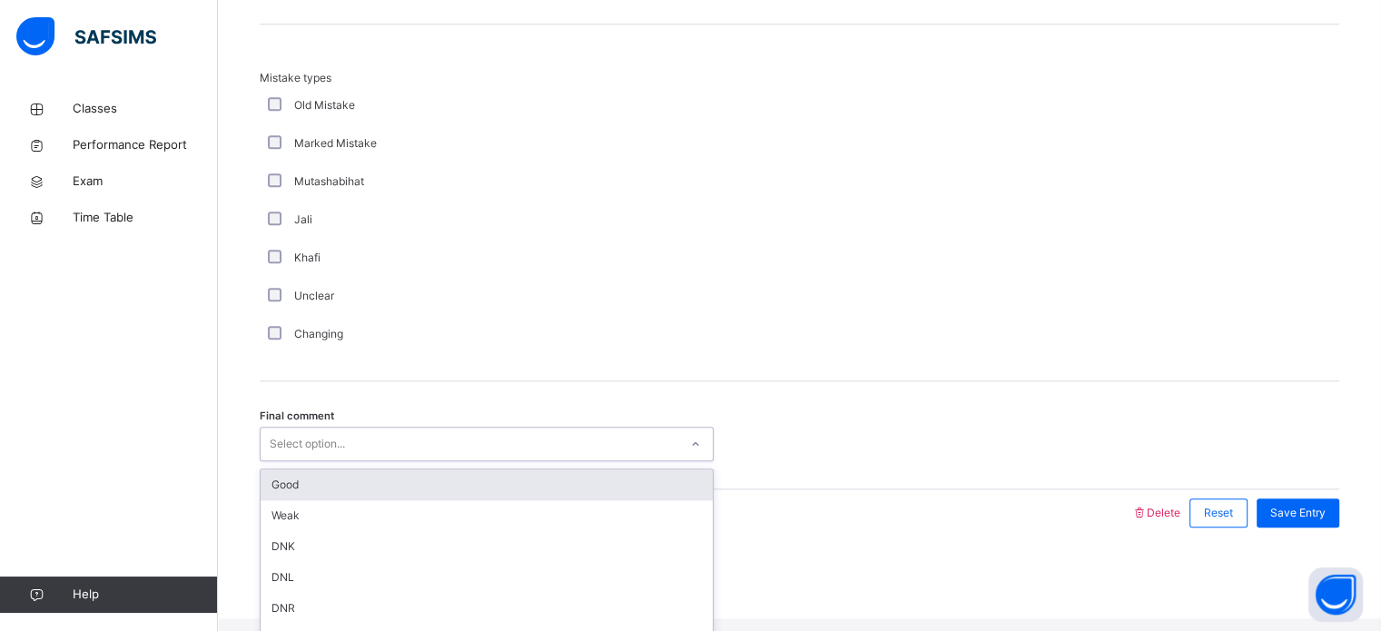
click at [448, 493] on div "Good" at bounding box center [487, 484] width 452 height 31
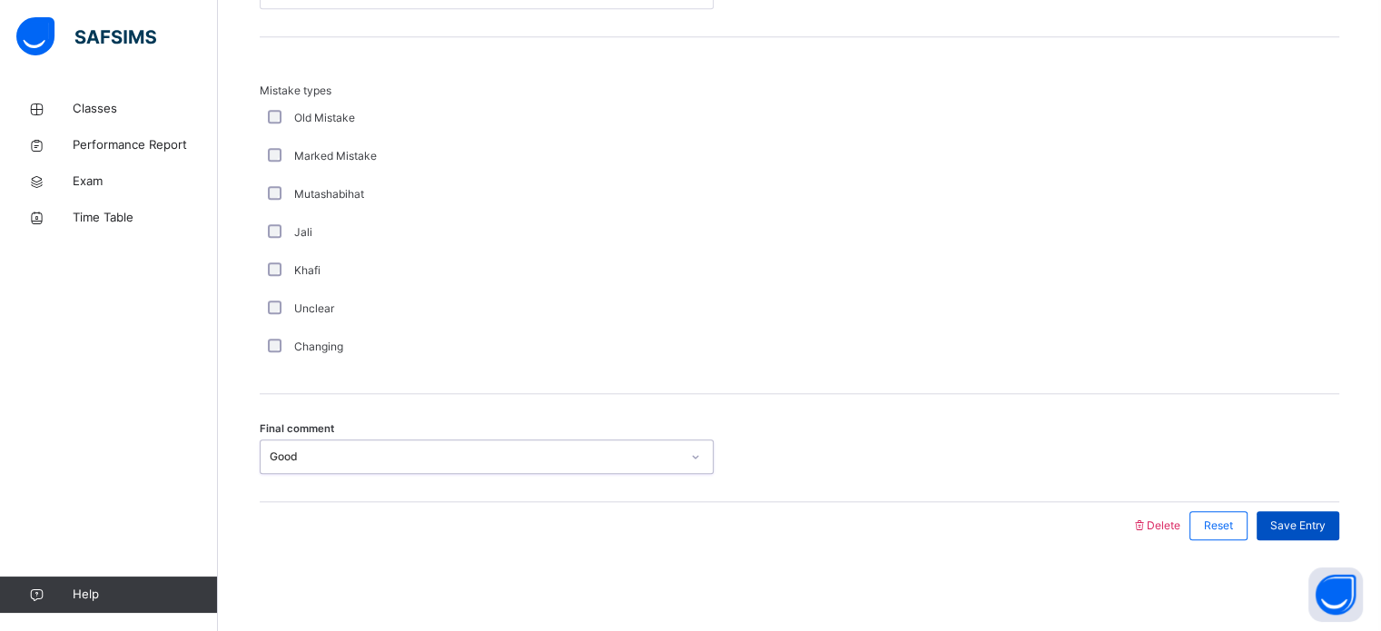
click at [1318, 523] on span "Save Entry" at bounding box center [1297, 525] width 55 height 16
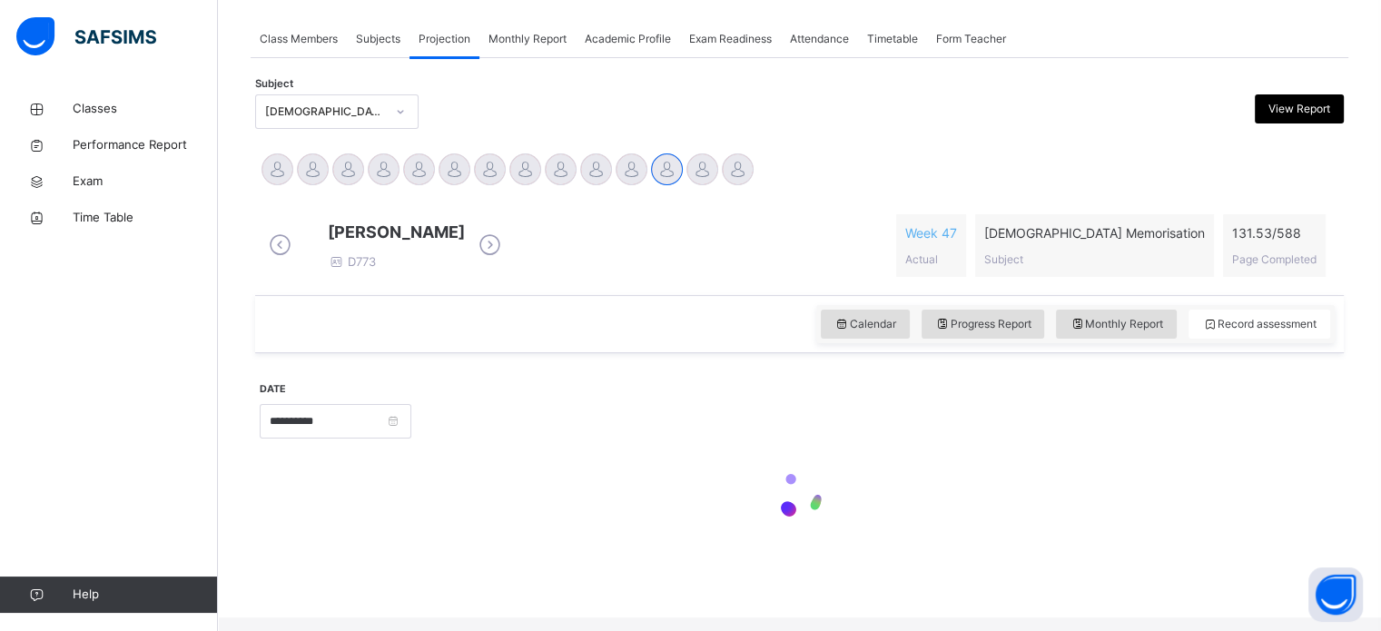
scroll to position [732, 0]
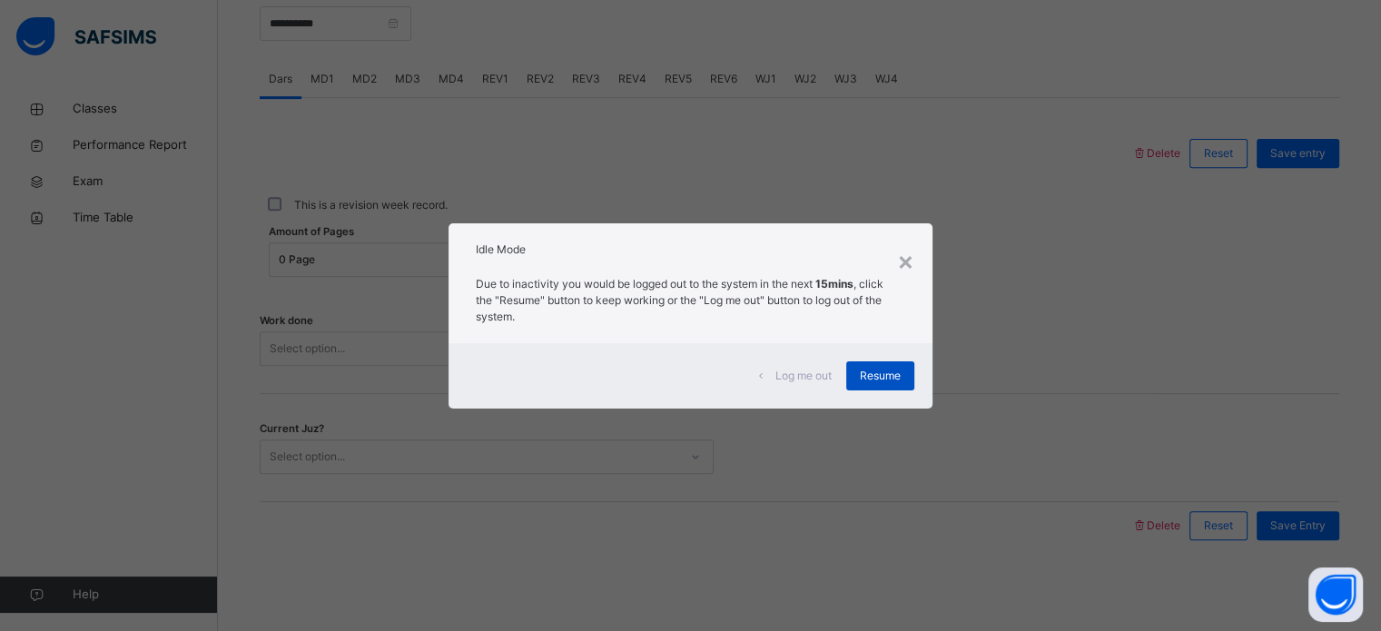
click at [884, 373] on span "Resume" at bounding box center [880, 376] width 41 height 16
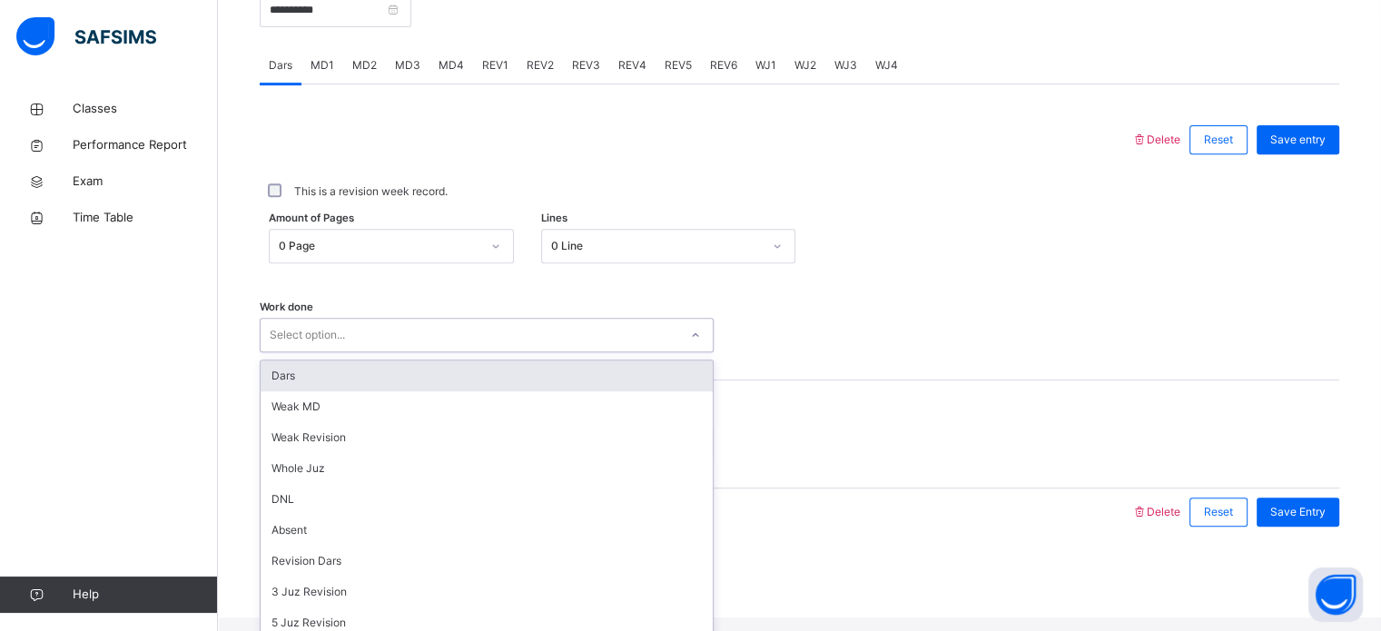
click at [422, 384] on div "Dars" at bounding box center [487, 375] width 452 height 31
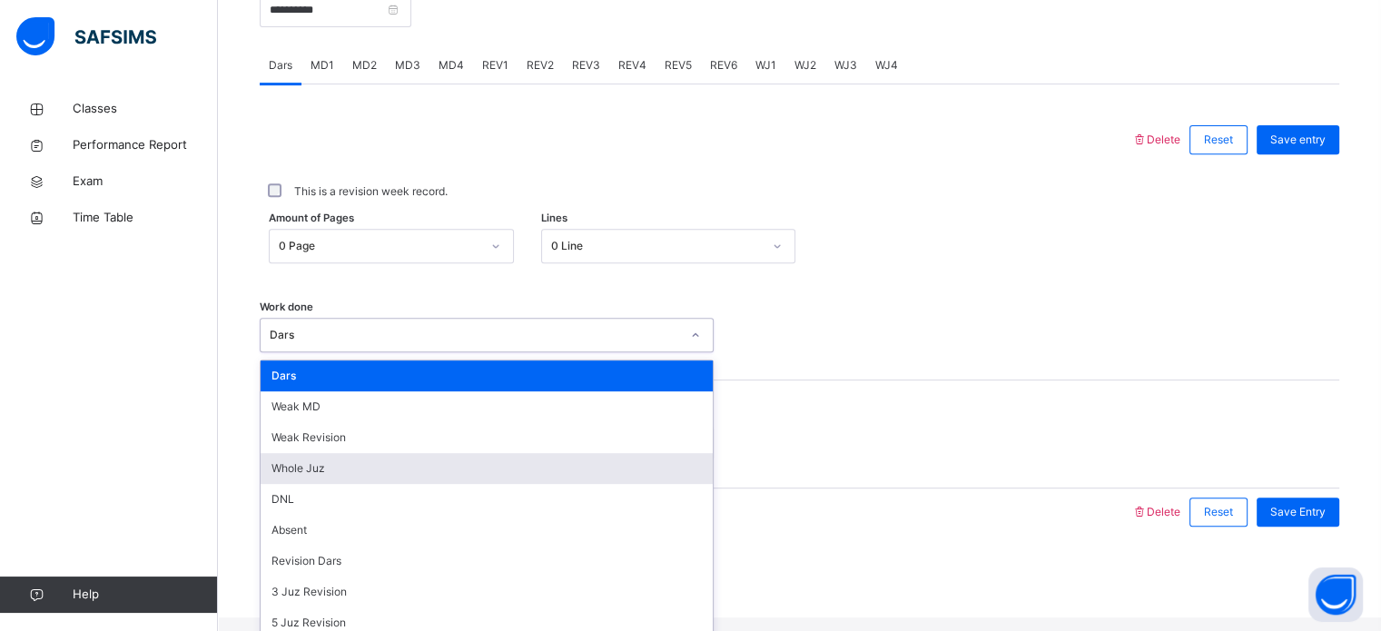
click at [361, 483] on div "Whole Juz" at bounding box center [487, 468] width 452 height 31
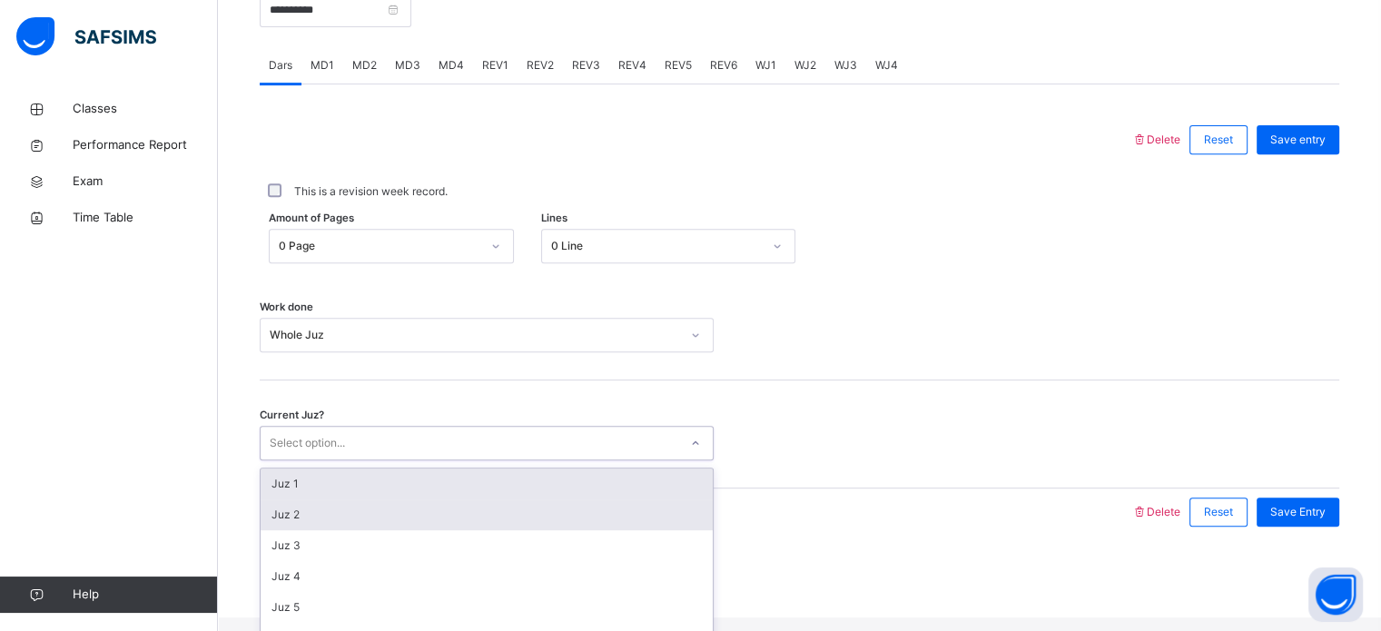
click at [412, 526] on div "Juz 2" at bounding box center [487, 514] width 452 height 31
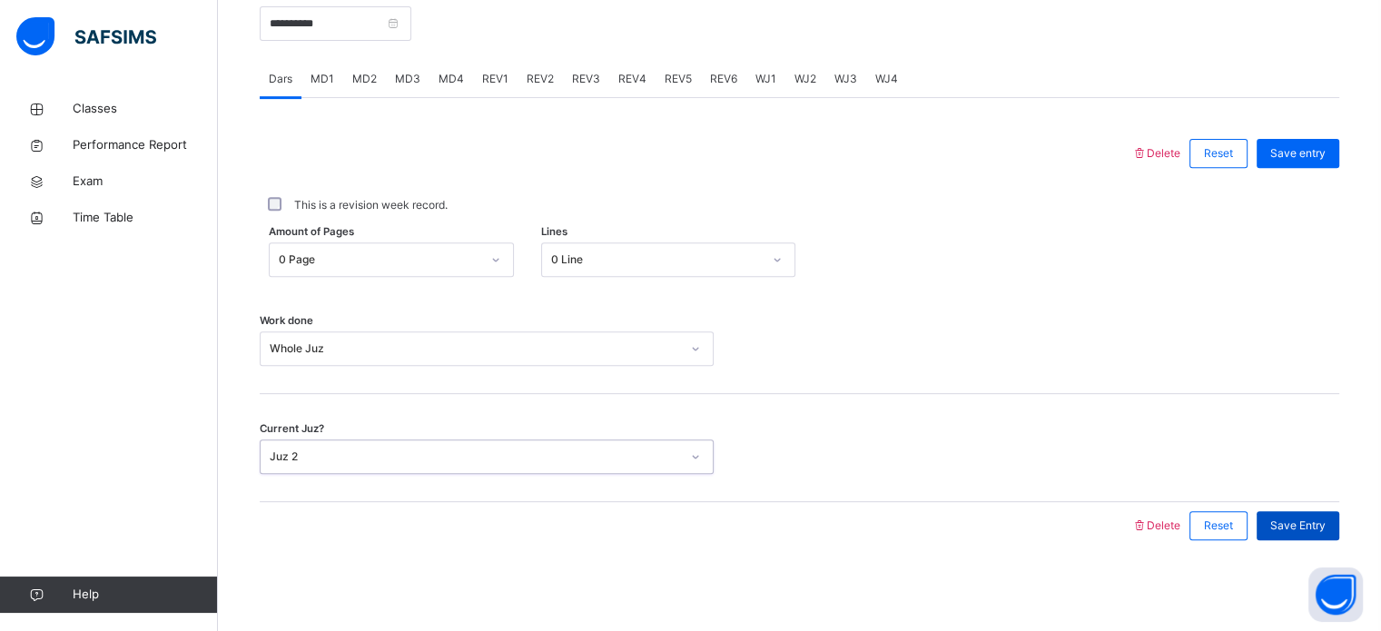
click at [1324, 519] on span "Save Entry" at bounding box center [1297, 525] width 55 height 16
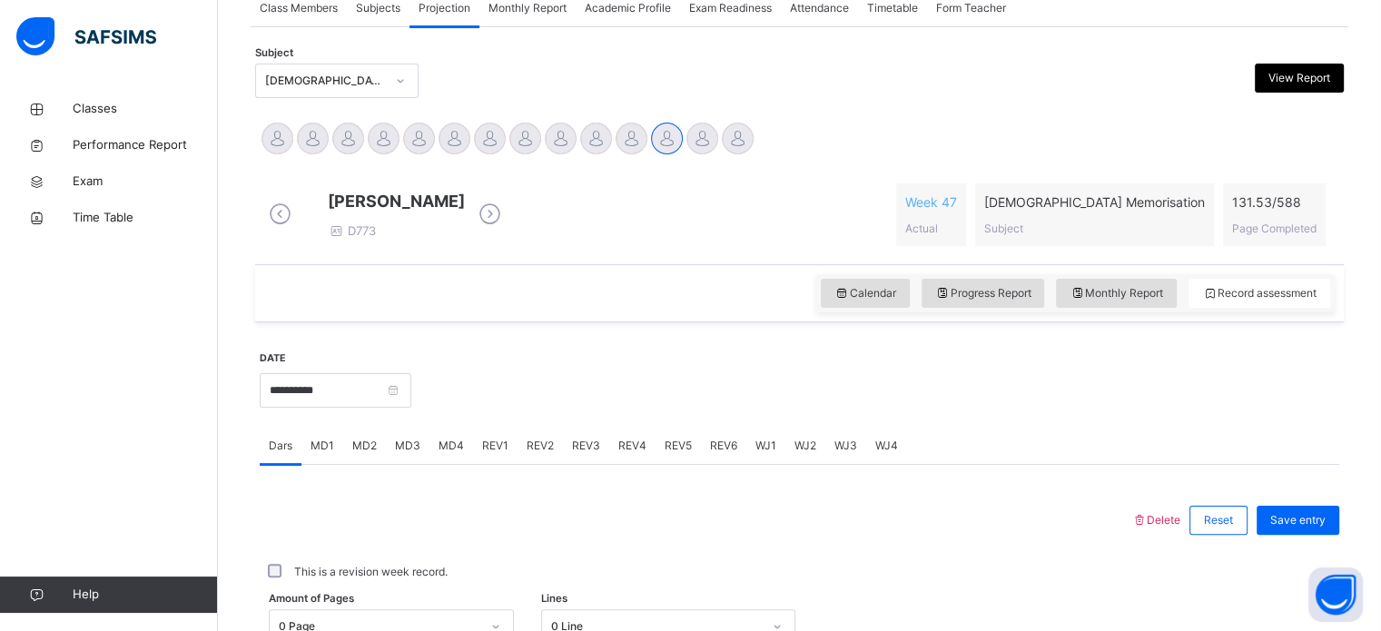
scroll to position [338, 0]
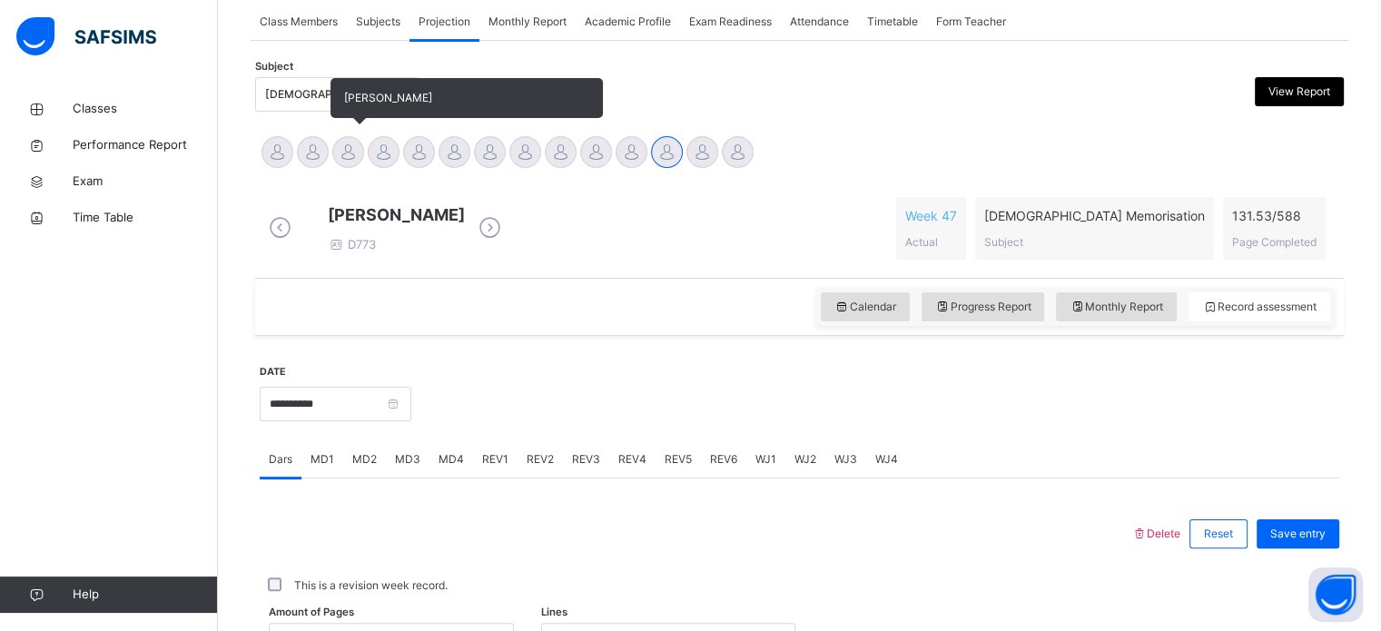
click at [355, 149] on div at bounding box center [348, 152] width 32 height 32
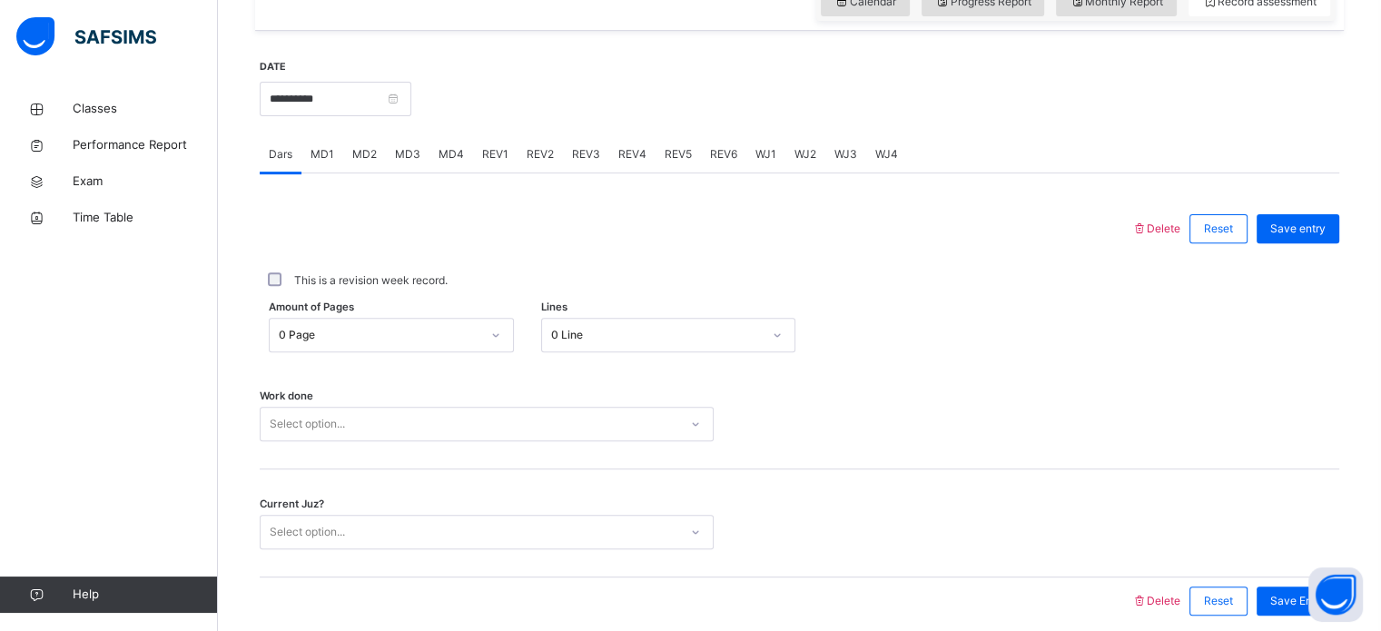
scroll to position [732, 0]
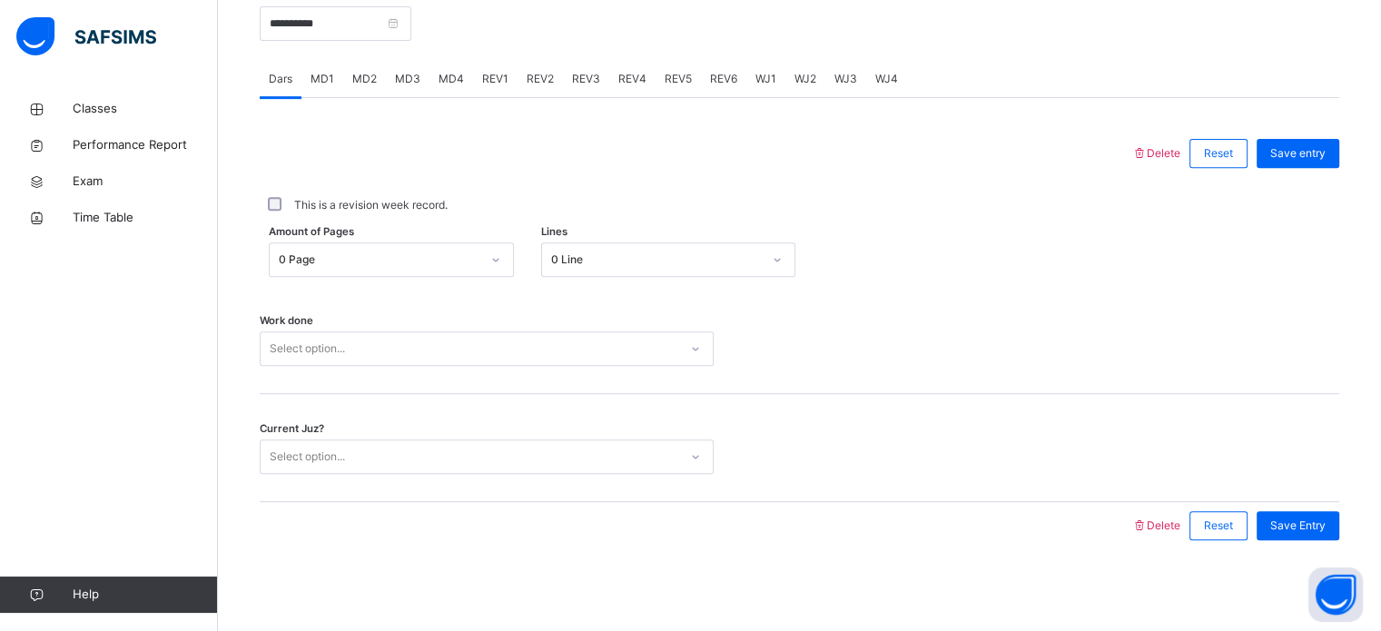
click at [370, 80] on span "MD2" at bounding box center [364, 79] width 25 height 16
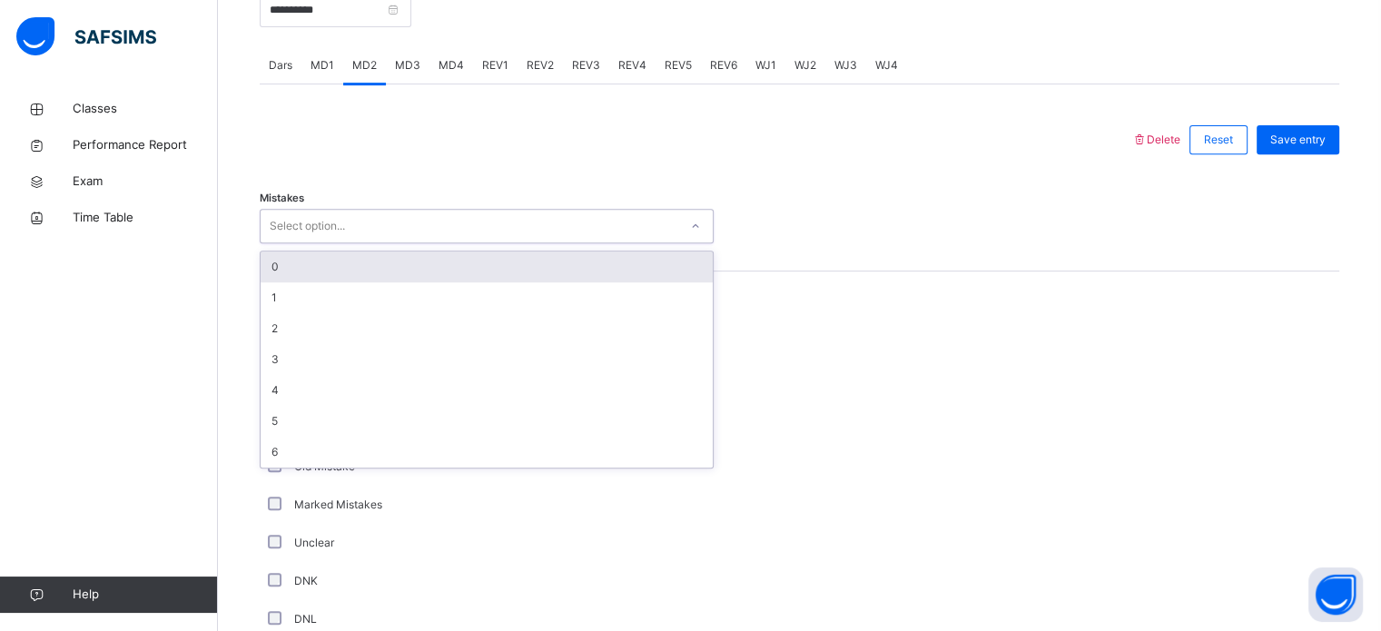
click at [359, 282] on div "0" at bounding box center [487, 266] width 452 height 31
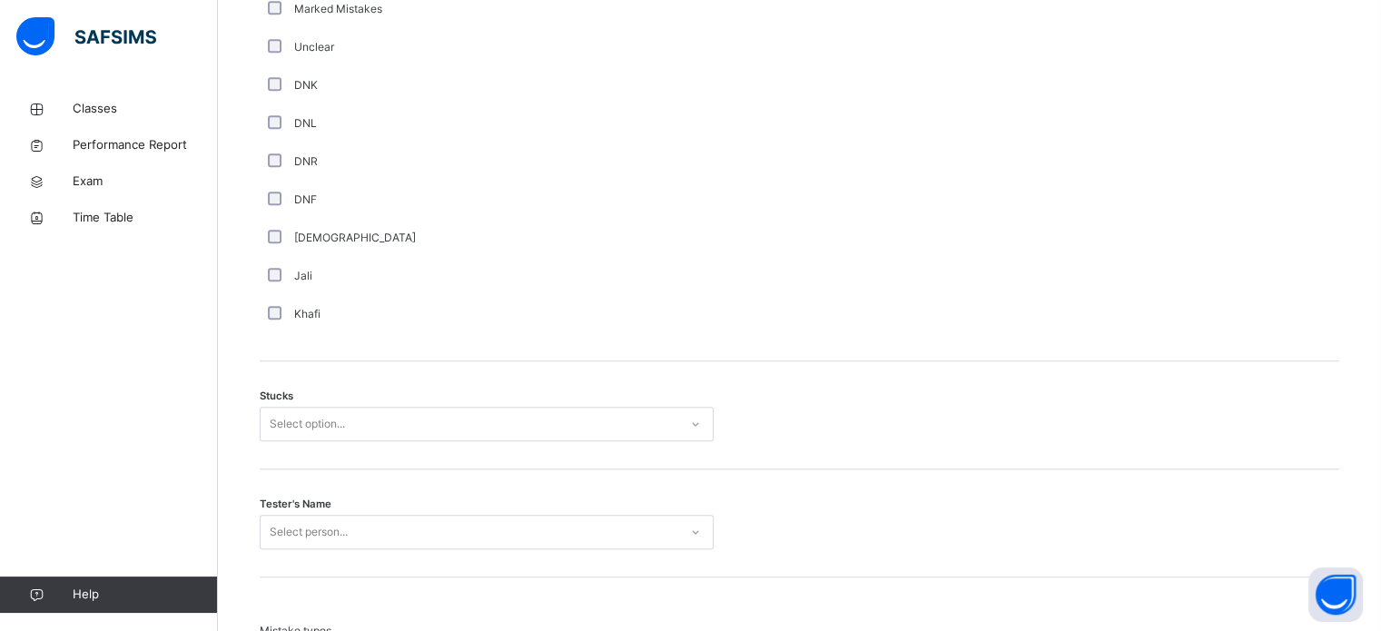
scroll to position [1276, 0]
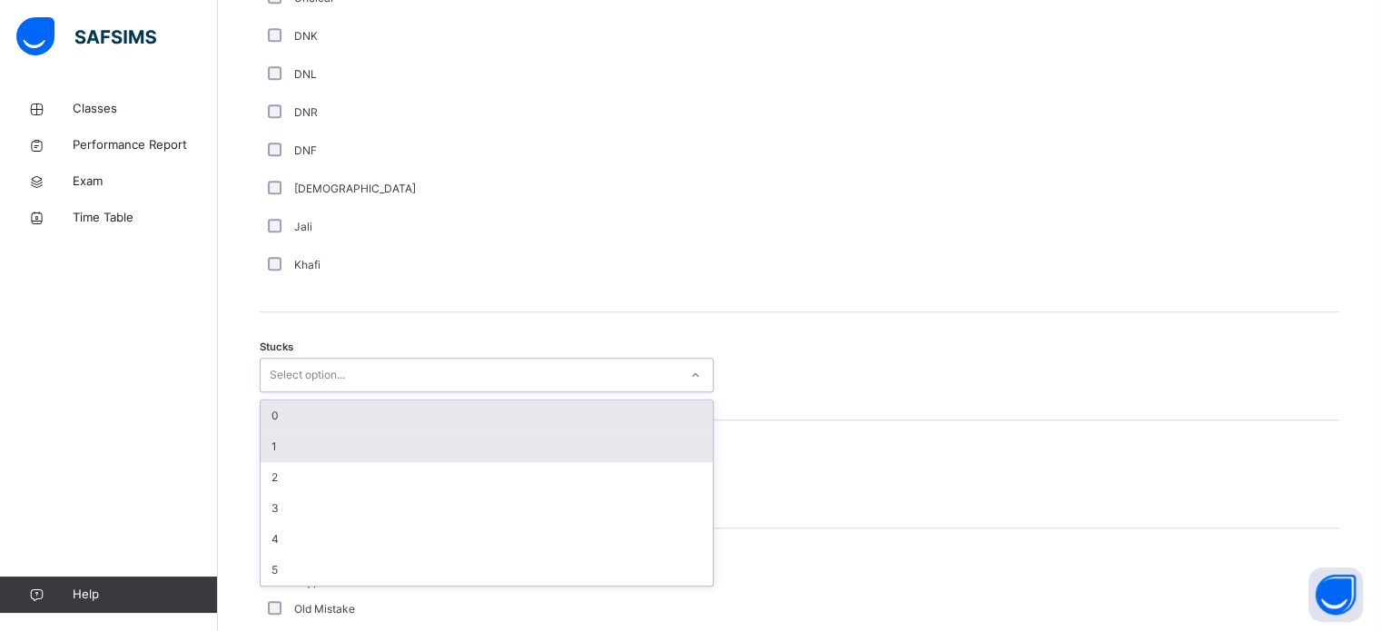
click at [320, 453] on div "1" at bounding box center [487, 446] width 452 height 31
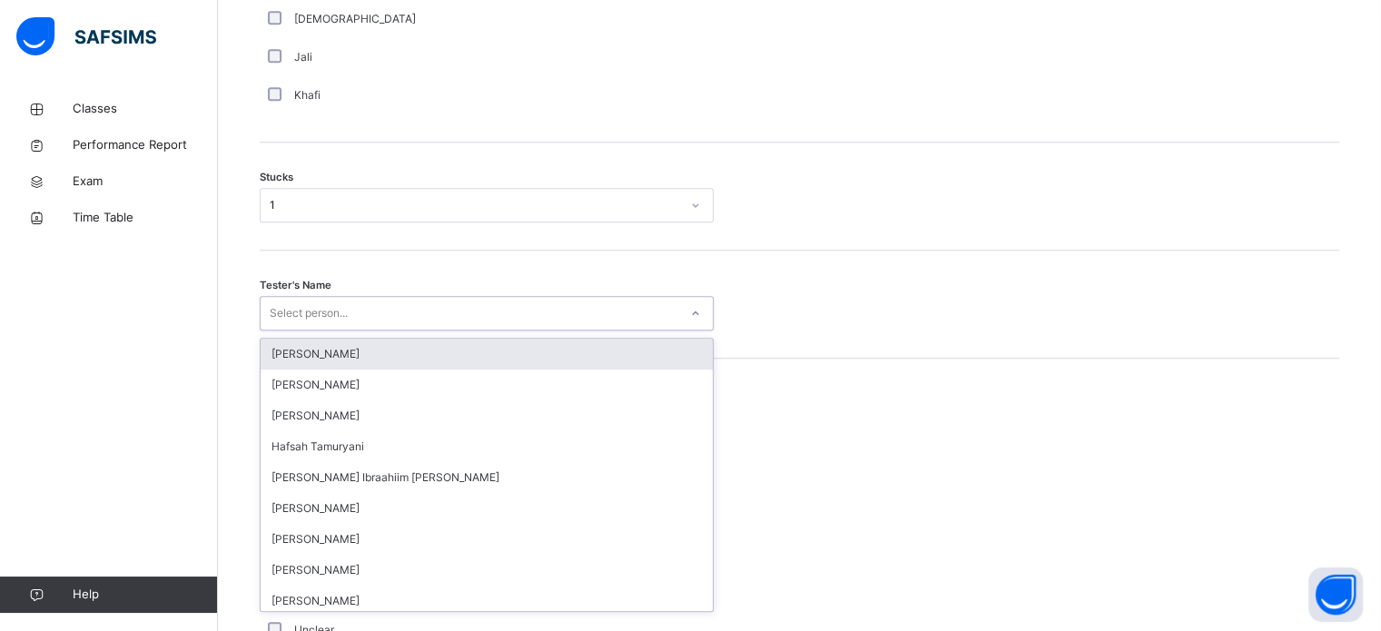
scroll to position [1447, 0]
type input "***"
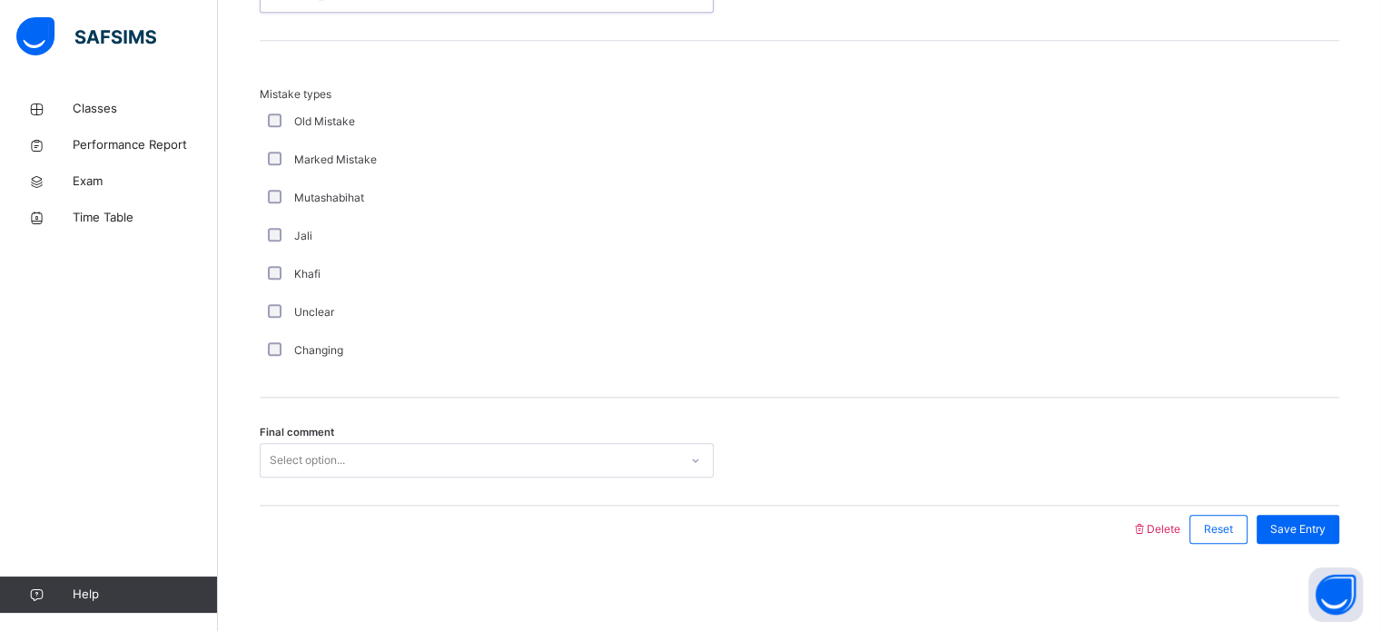
scroll to position [1780, 0]
click at [1295, 514] on div "Save Entry" at bounding box center [1297, 525] width 83 height 29
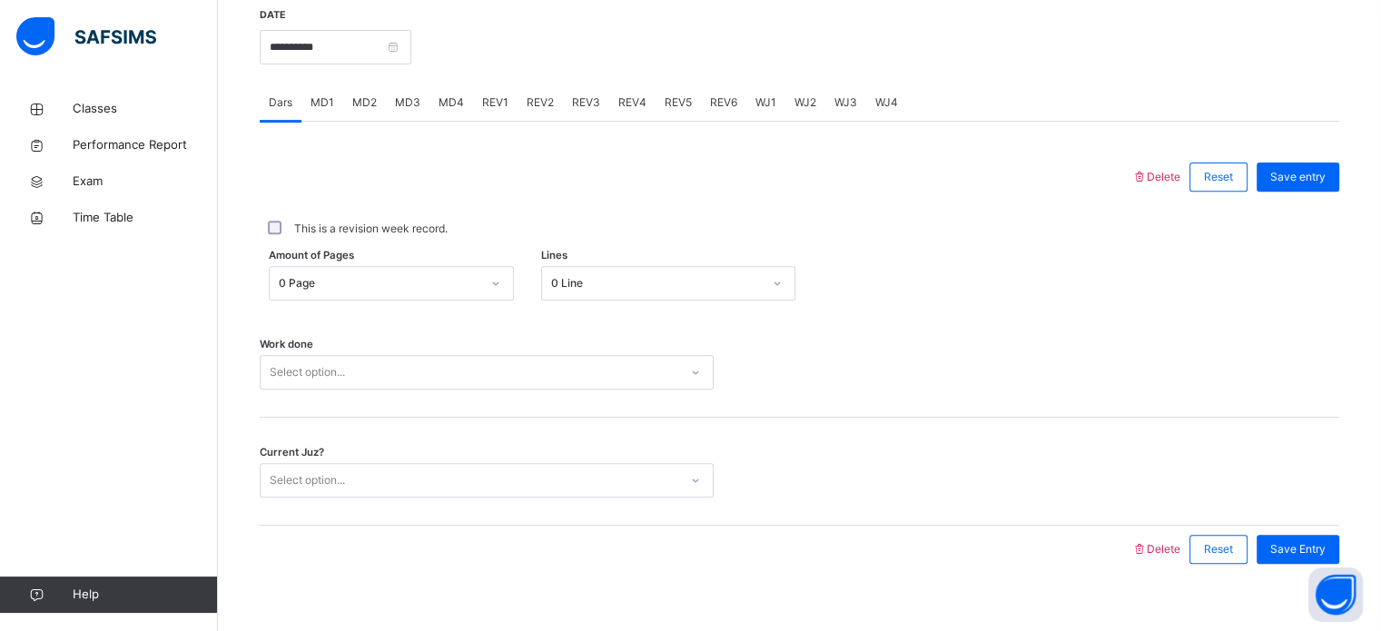
scroll to position [669, 0]
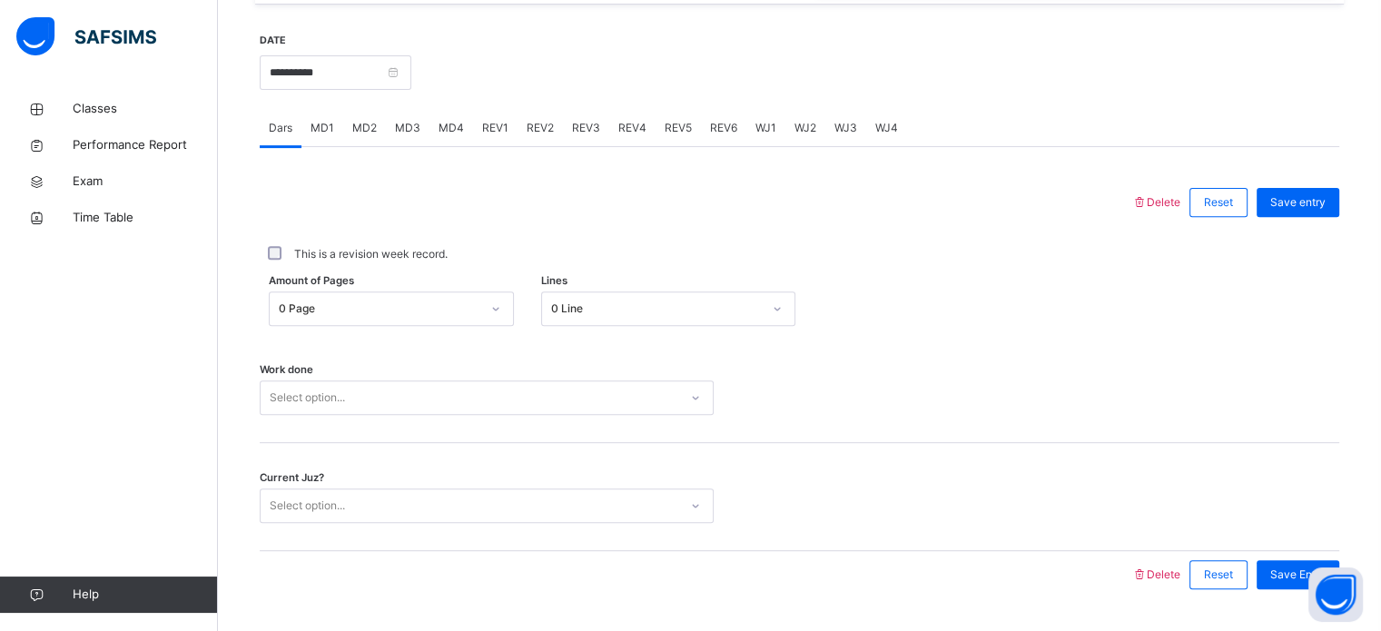
click at [417, 136] on span "MD3" at bounding box center [407, 128] width 25 height 16
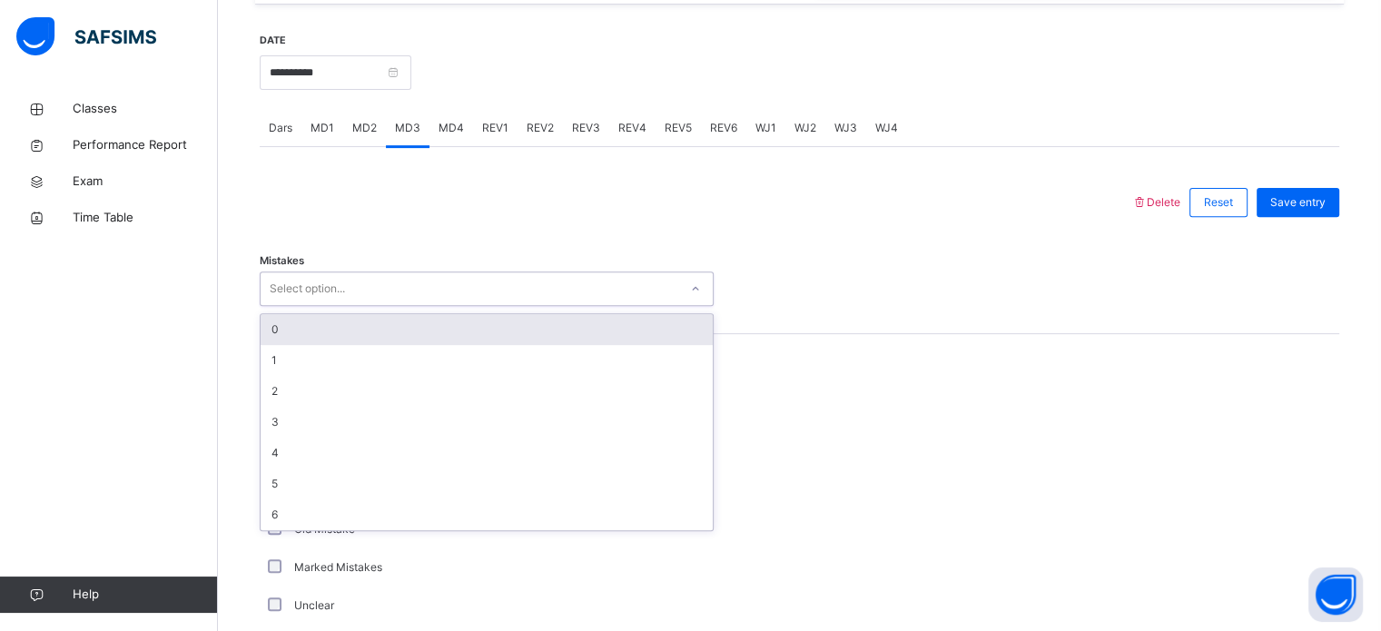
click at [399, 328] on div "0" at bounding box center [487, 329] width 452 height 31
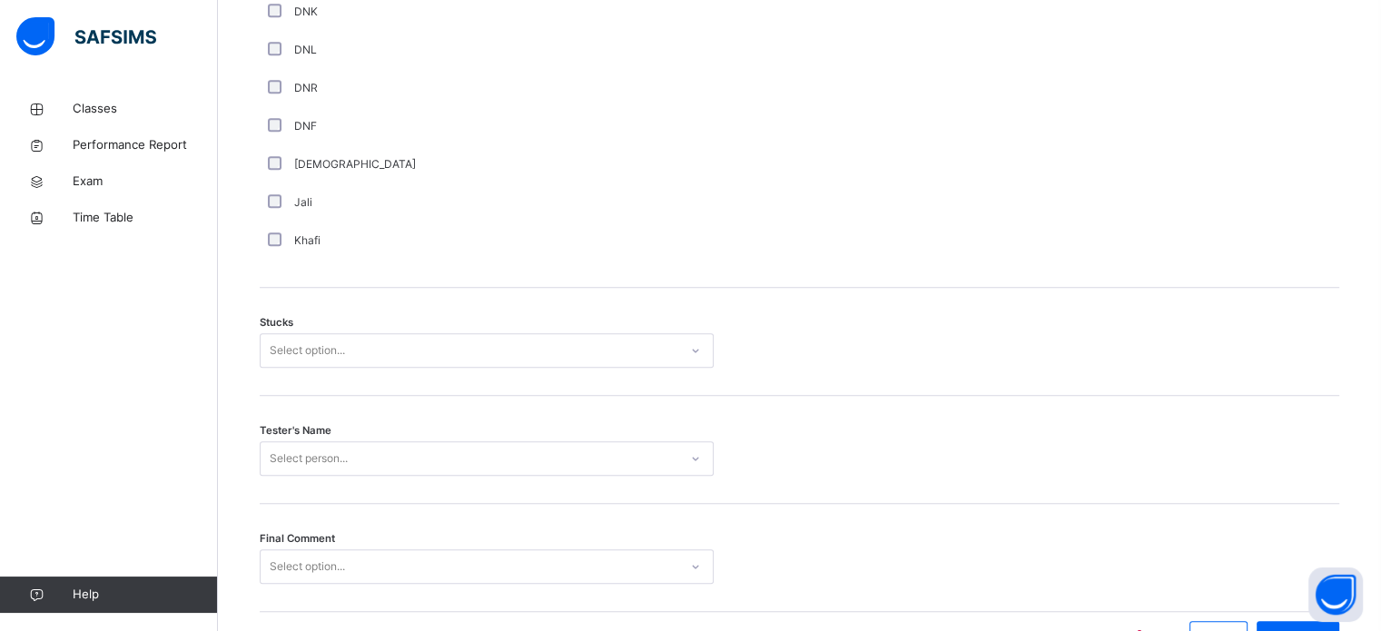
scroll to position [1423, 0]
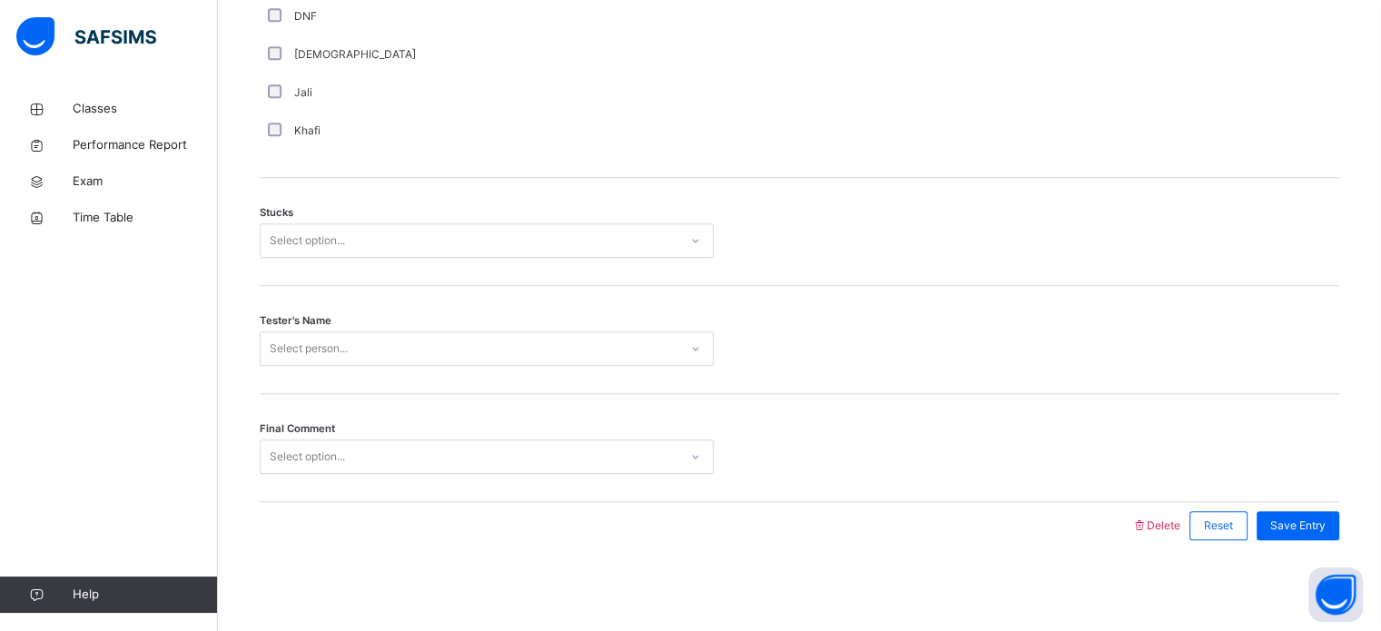
click at [458, 276] on div "Stucks Select option..." at bounding box center [799, 232] width 1079 height 108
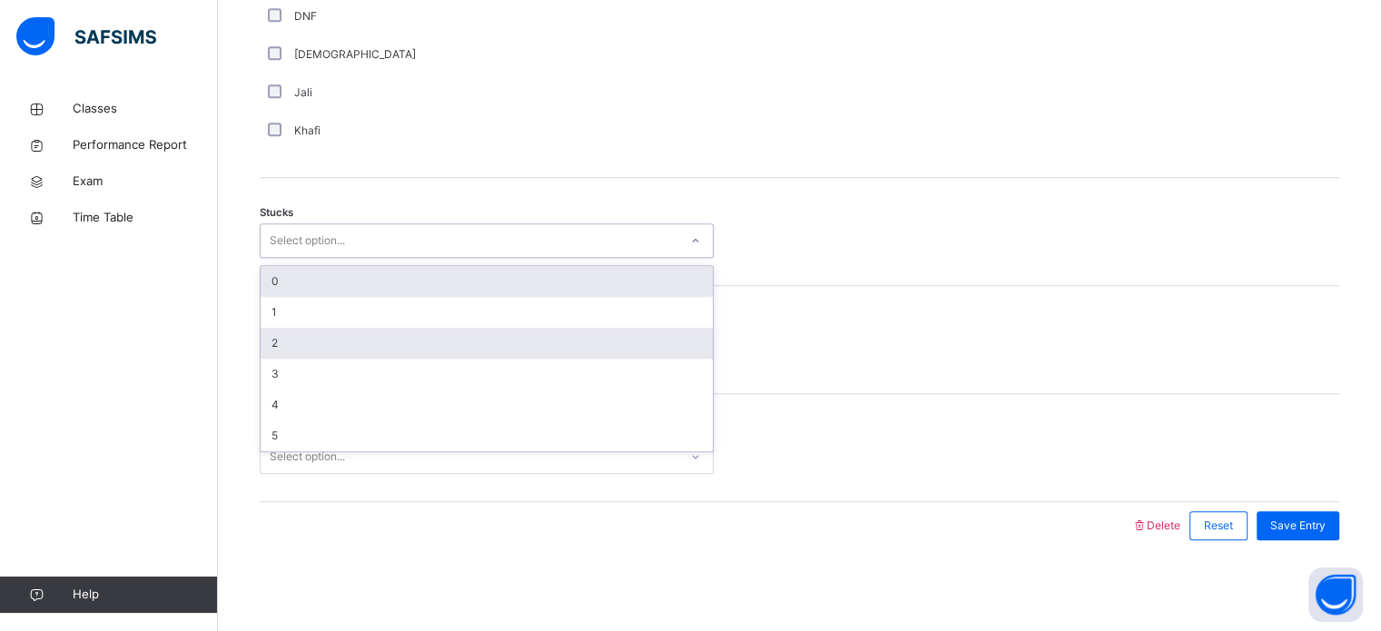
click at [318, 338] on div "2" at bounding box center [487, 343] width 452 height 31
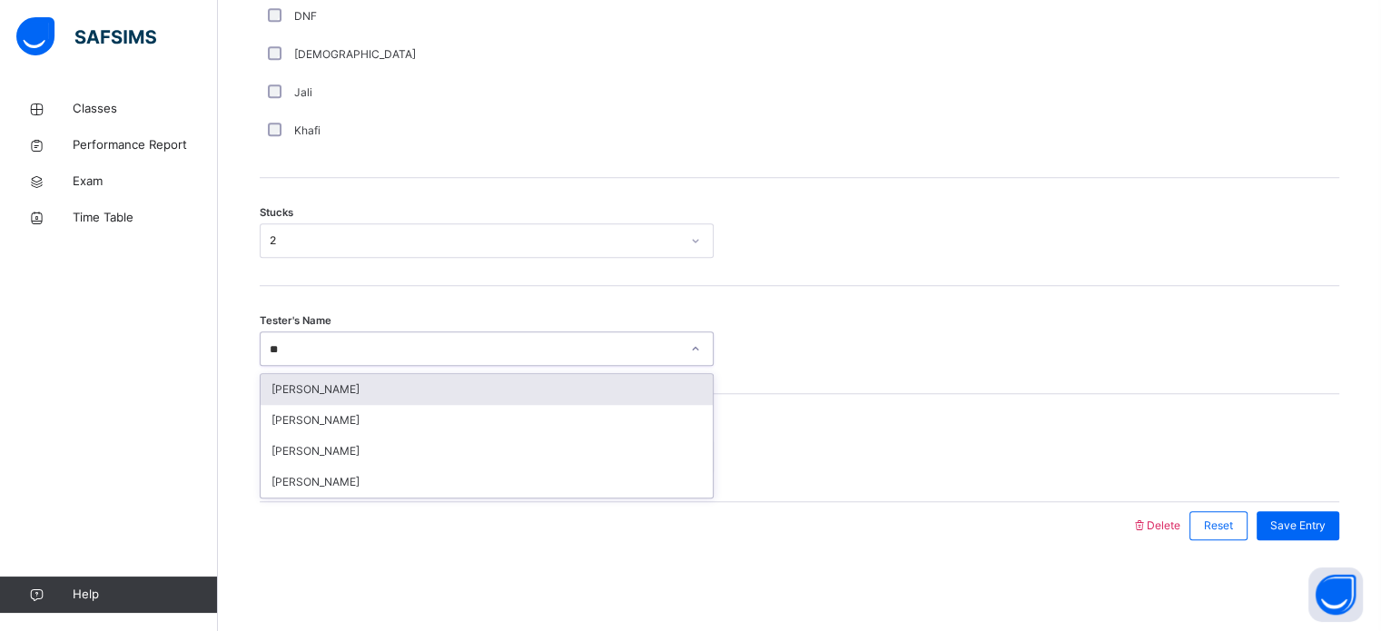
type input "***"
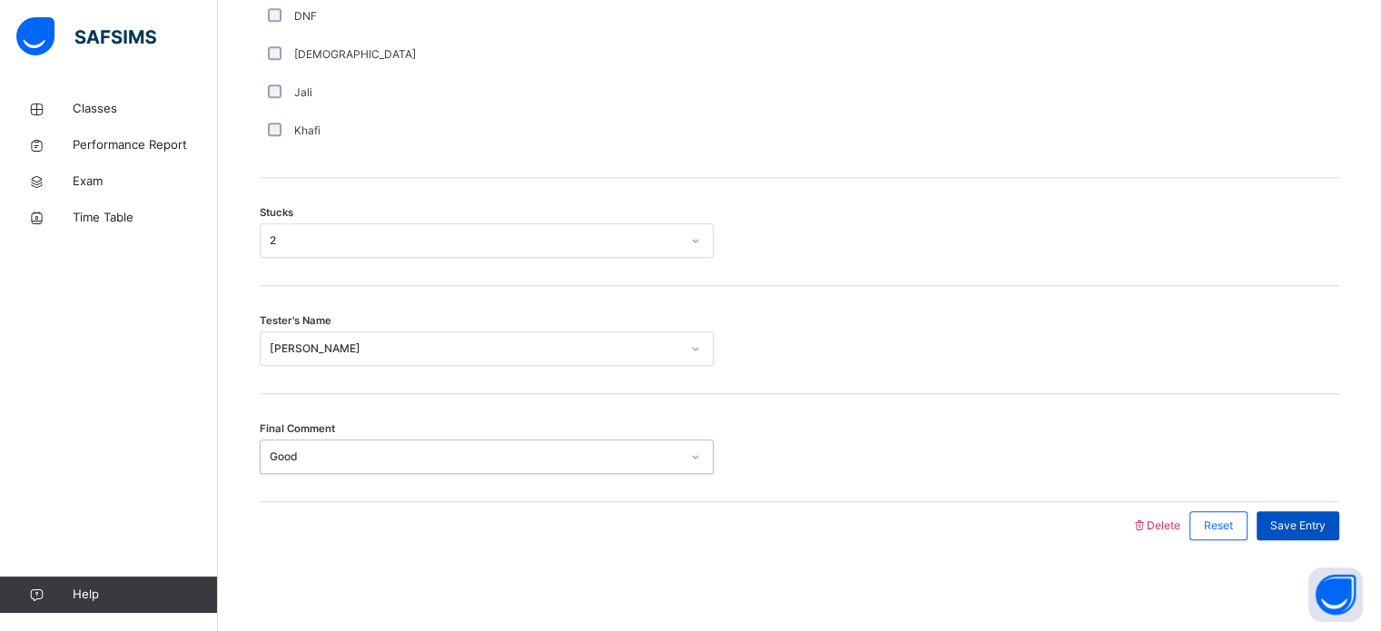
click at [1314, 511] on div "Save Entry" at bounding box center [1297, 525] width 83 height 29
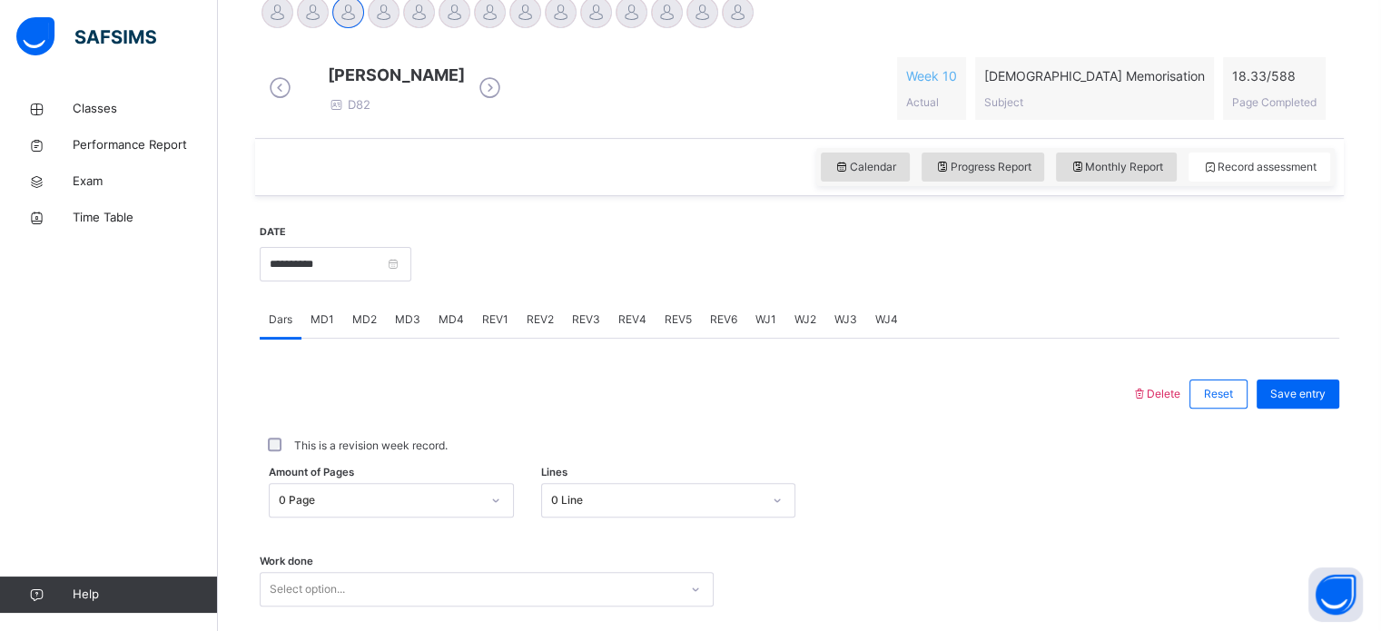
scroll to position [401, 0]
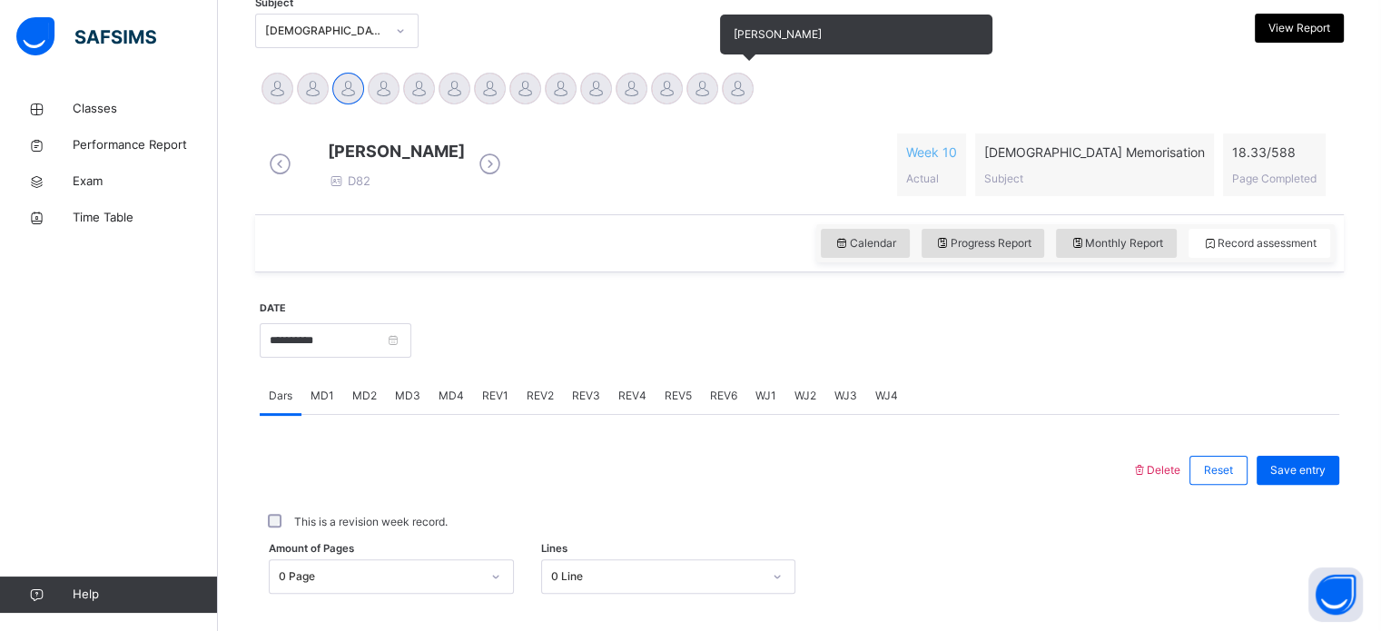
click at [735, 94] on div at bounding box center [738, 89] width 32 height 32
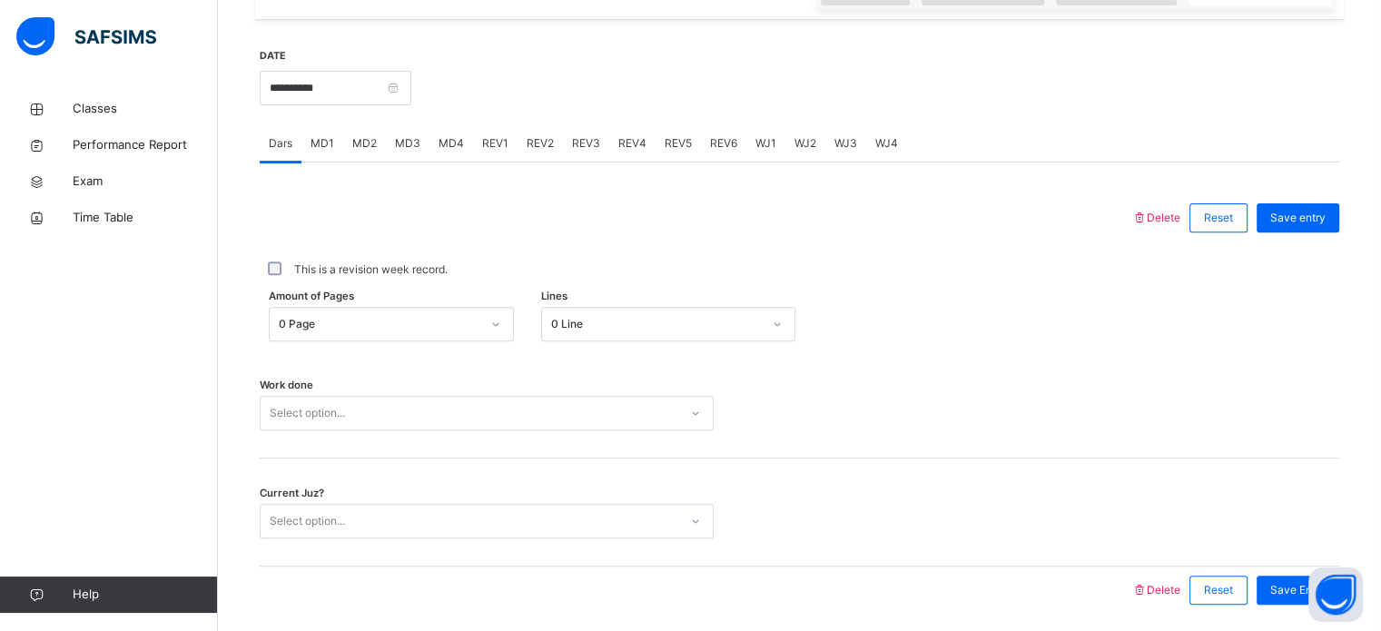
scroll to position [701, 0]
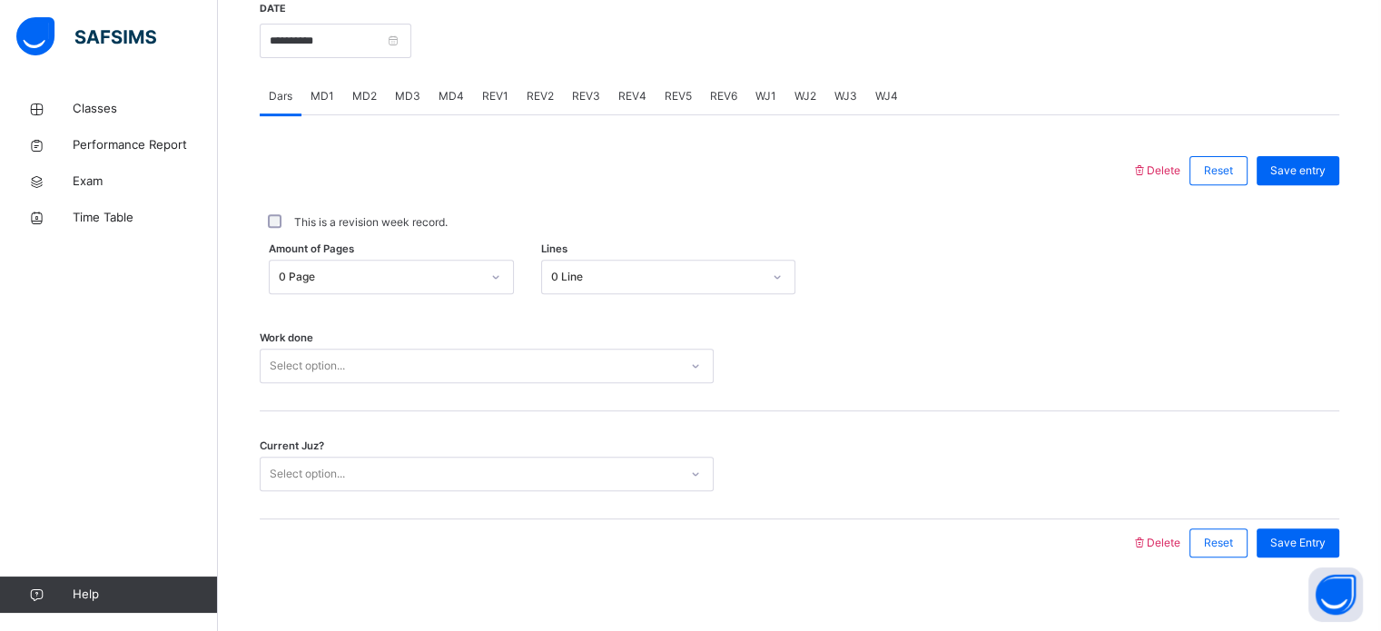
click at [411, 114] on div "MD3" at bounding box center [408, 96] width 44 height 36
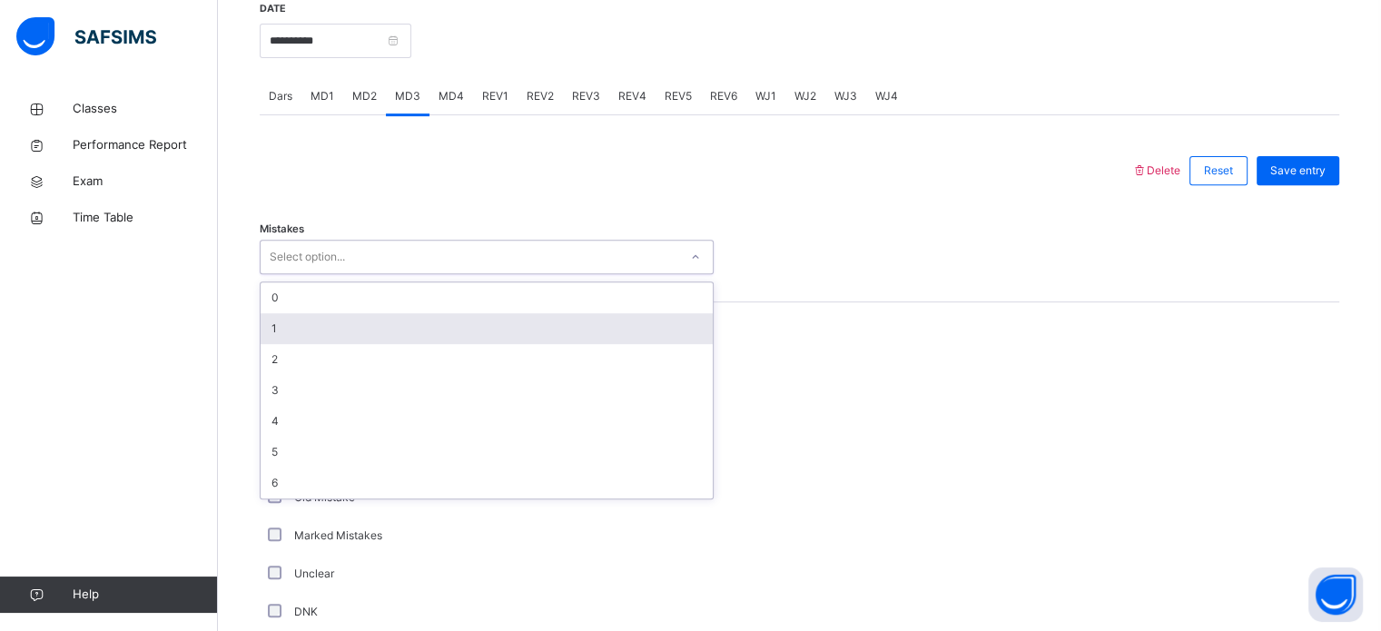
drag, startPoint x: 511, startPoint y: 261, endPoint x: 511, endPoint y: 336, distance: 75.3
click at [511, 274] on div "option 1 focused, 2 of 7. 7 results available. Use Up and Down to choose option…" at bounding box center [487, 257] width 454 height 34
click at [511, 336] on div "1" at bounding box center [487, 328] width 452 height 31
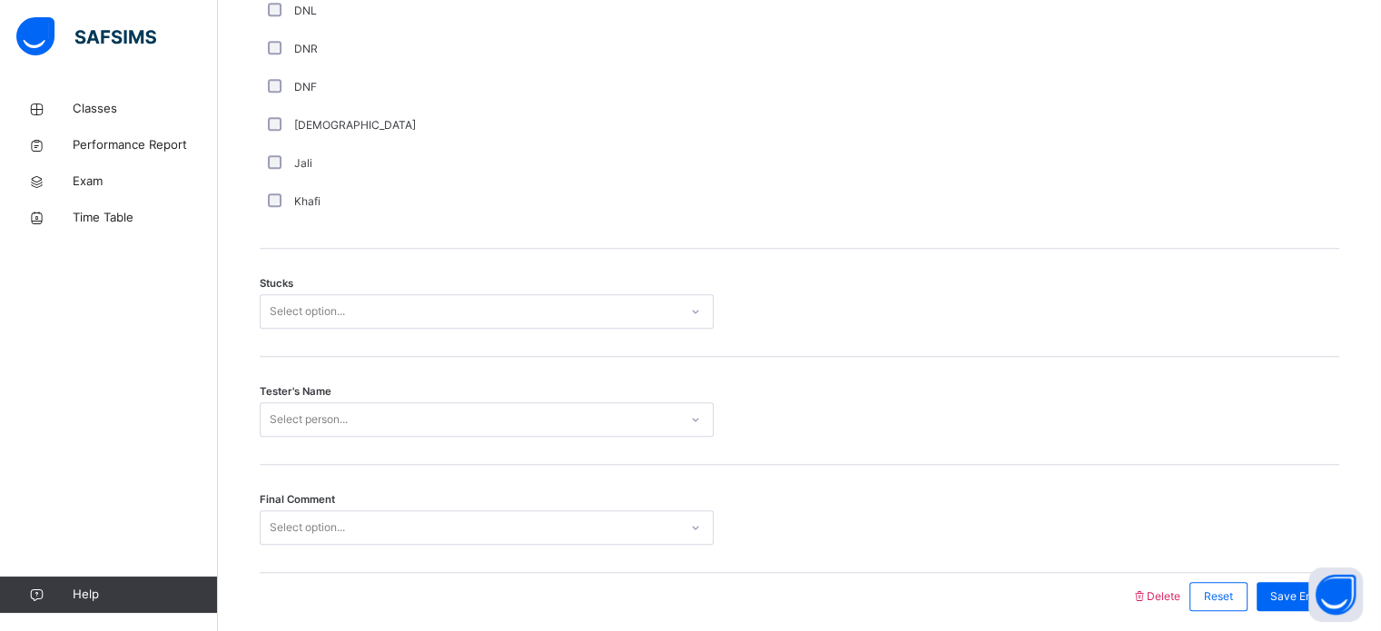
scroll to position [1369, 0]
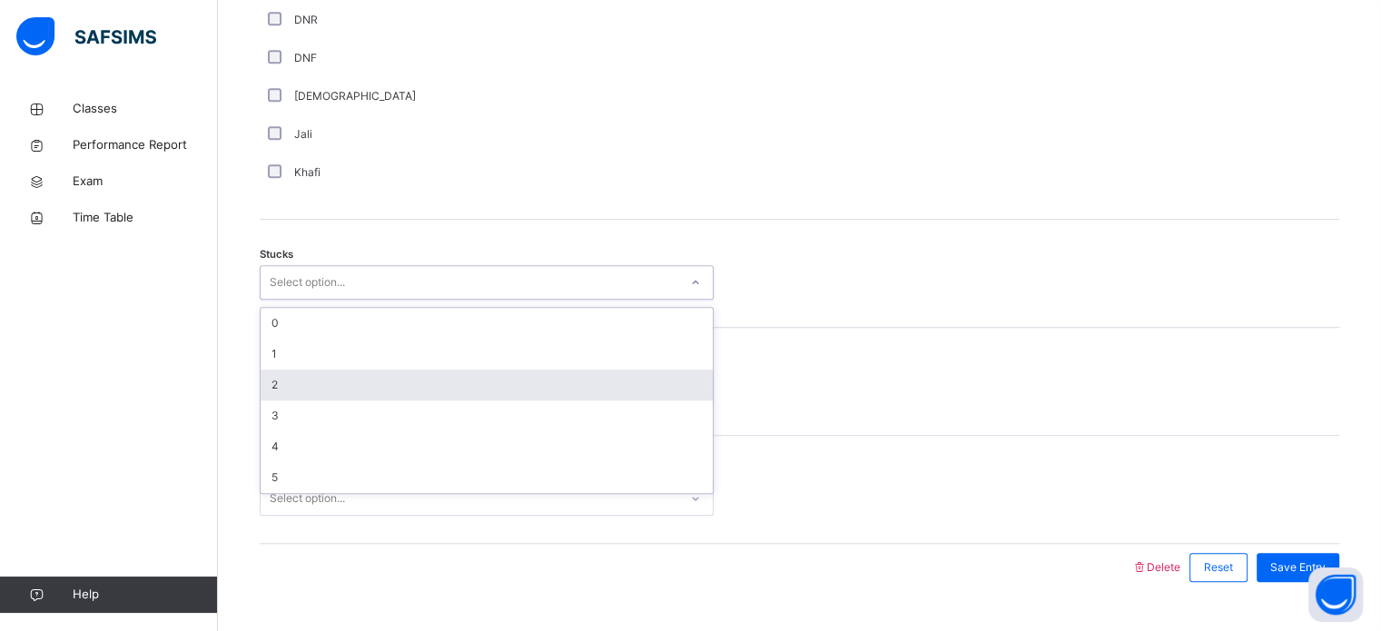
click at [315, 400] on div "2" at bounding box center [487, 384] width 452 height 31
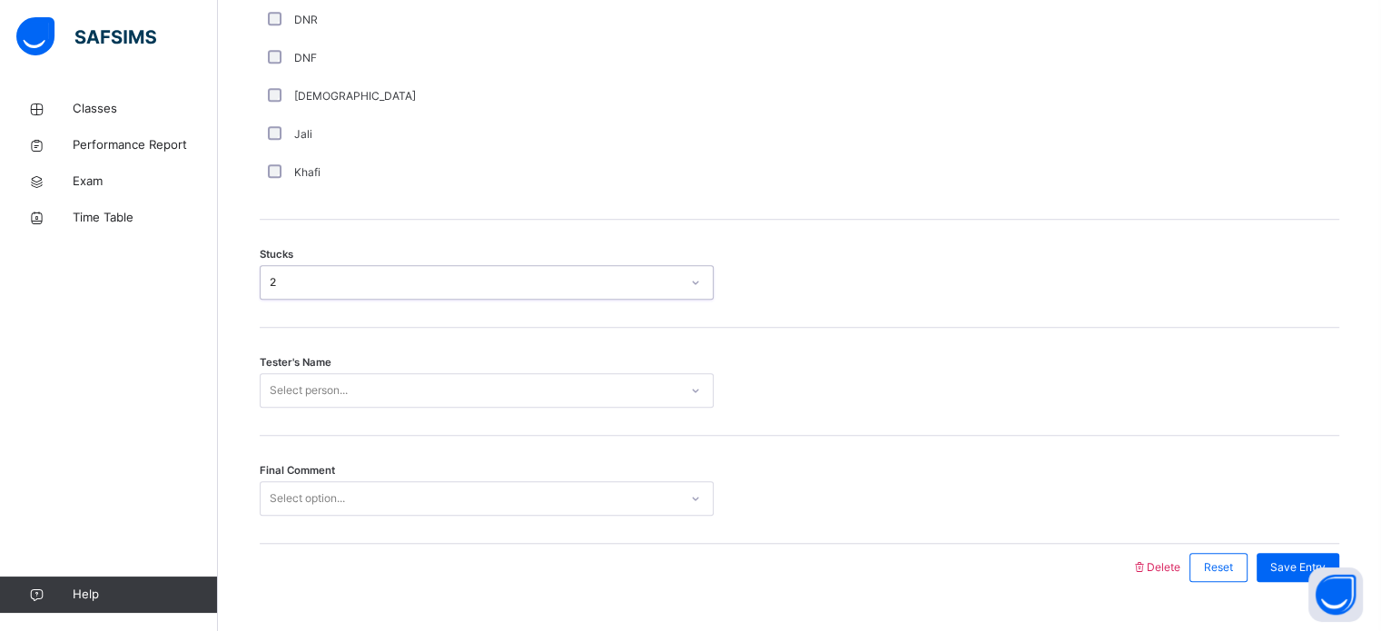
scroll to position [1423, 0]
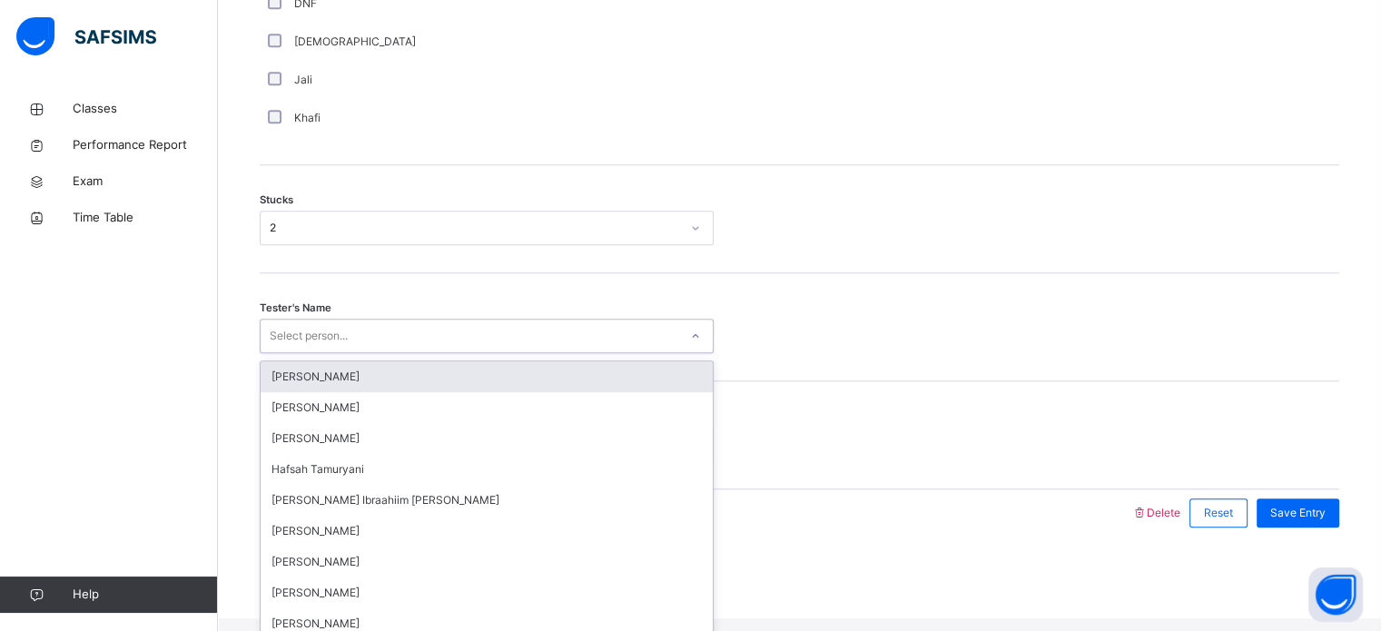
click at [335, 353] on div "option Sumeya Umar focused, 1 of 45. 45 results available. Use Up and Down to c…" at bounding box center [487, 336] width 454 height 34
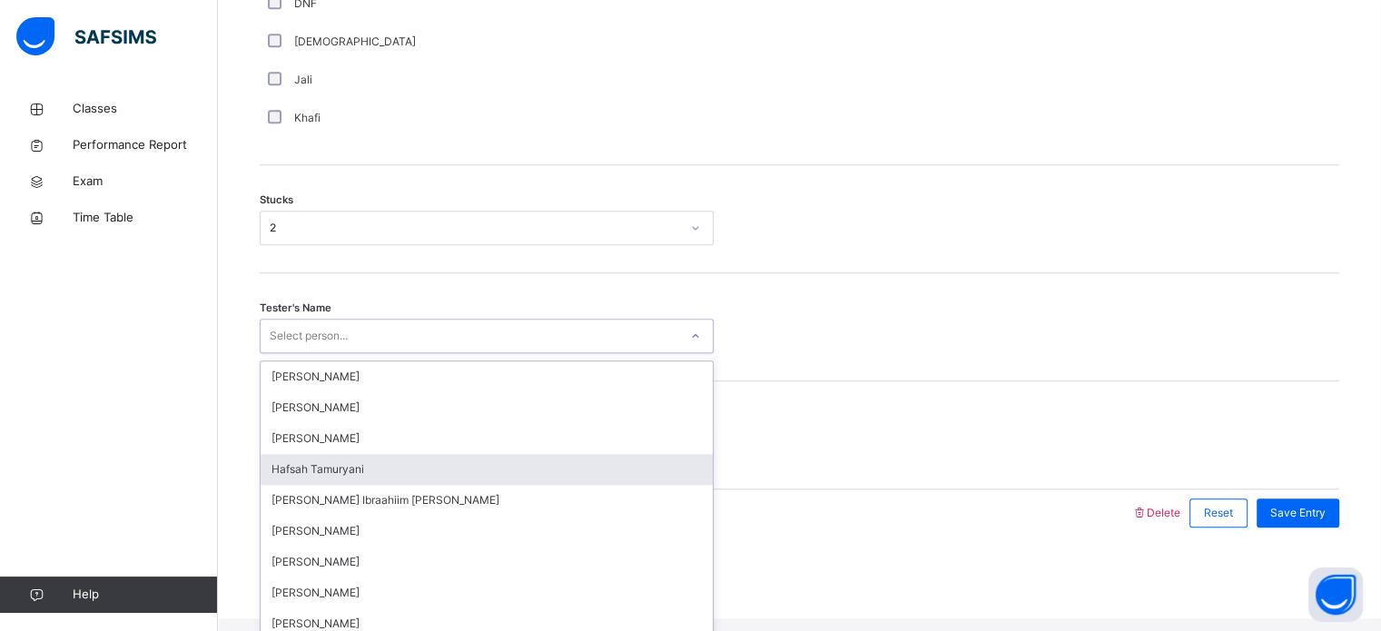
click at [386, 467] on div "Hafsah Tamuryani" at bounding box center [487, 469] width 452 height 31
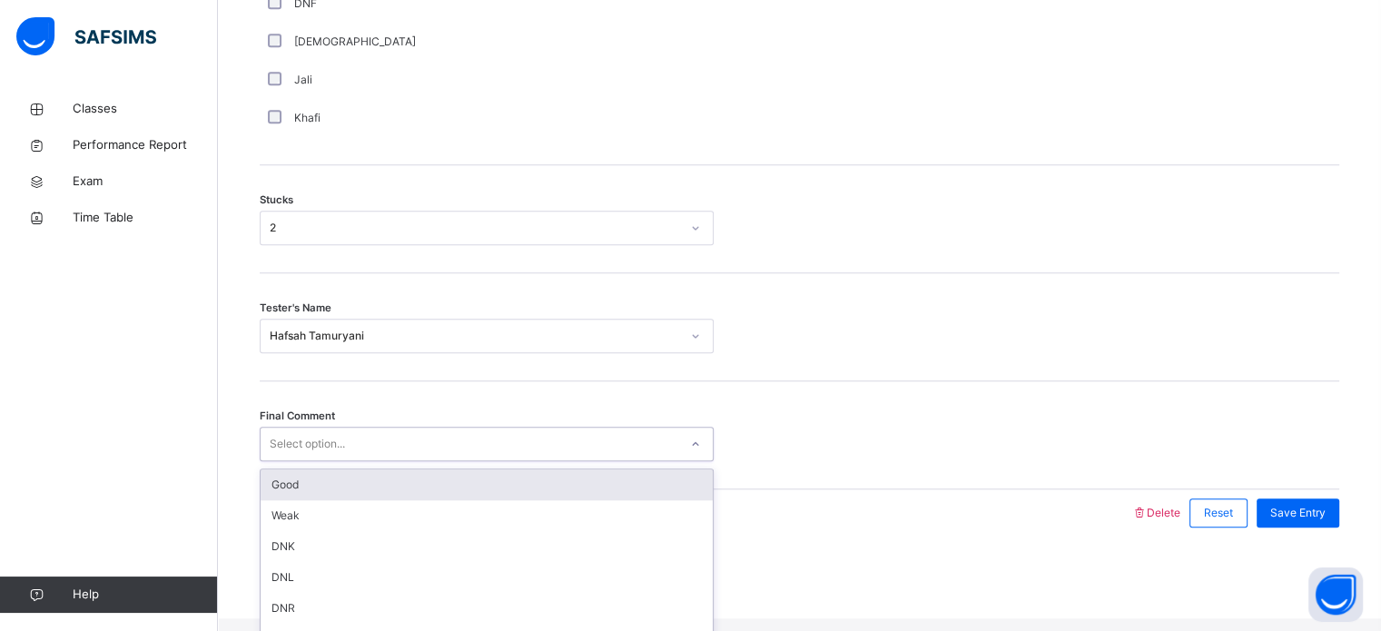
click at [386, 458] on div "Select option..." at bounding box center [470, 444] width 418 height 28
click at [393, 490] on div "Good" at bounding box center [487, 484] width 452 height 31
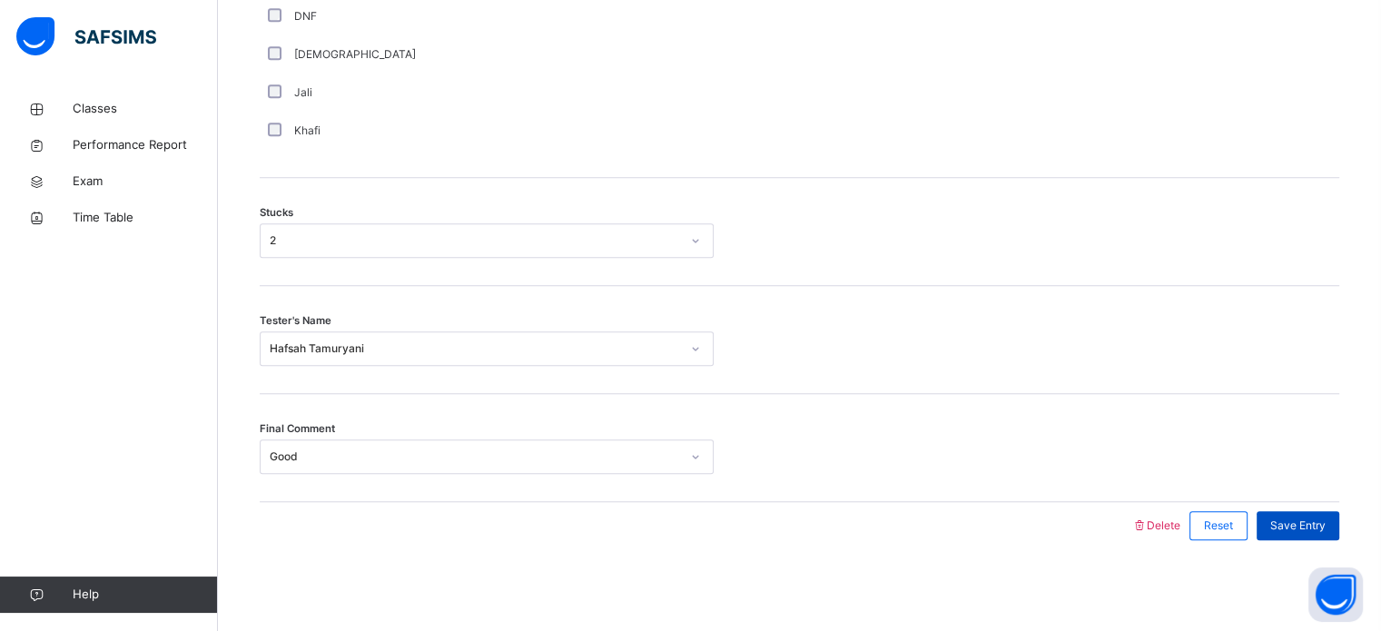
click at [1324, 512] on div "Save Entry" at bounding box center [1297, 525] width 83 height 29
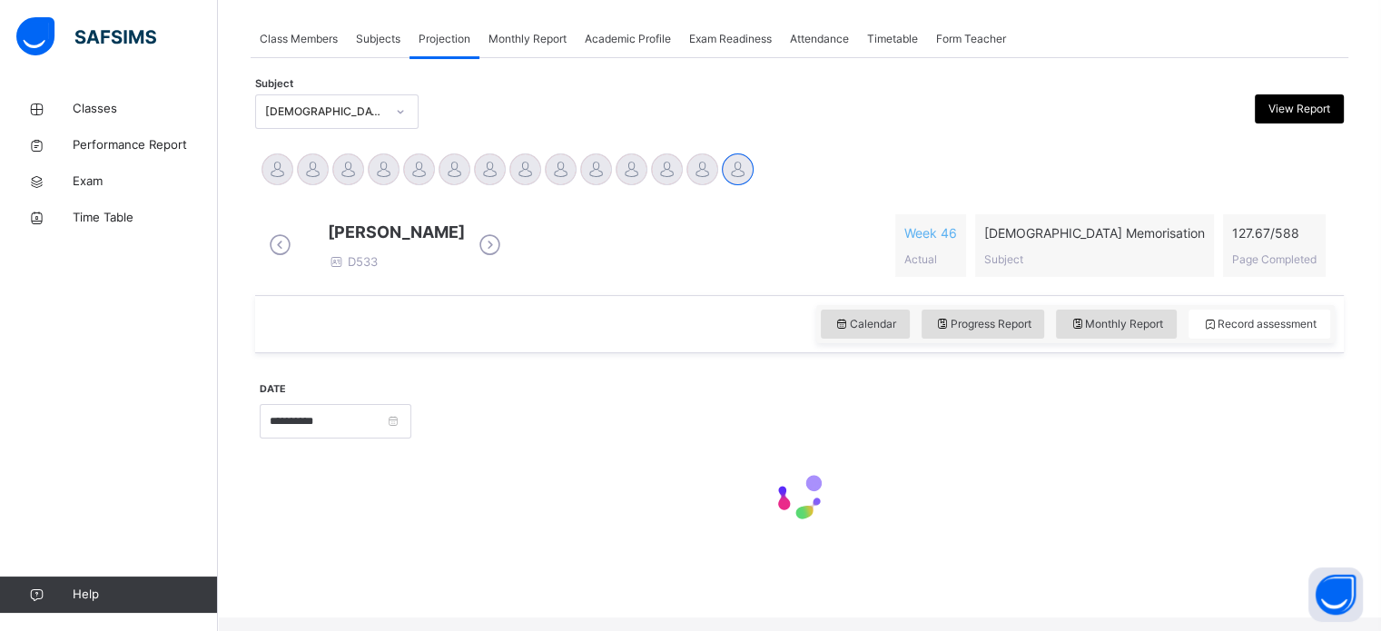
scroll to position [732, 0]
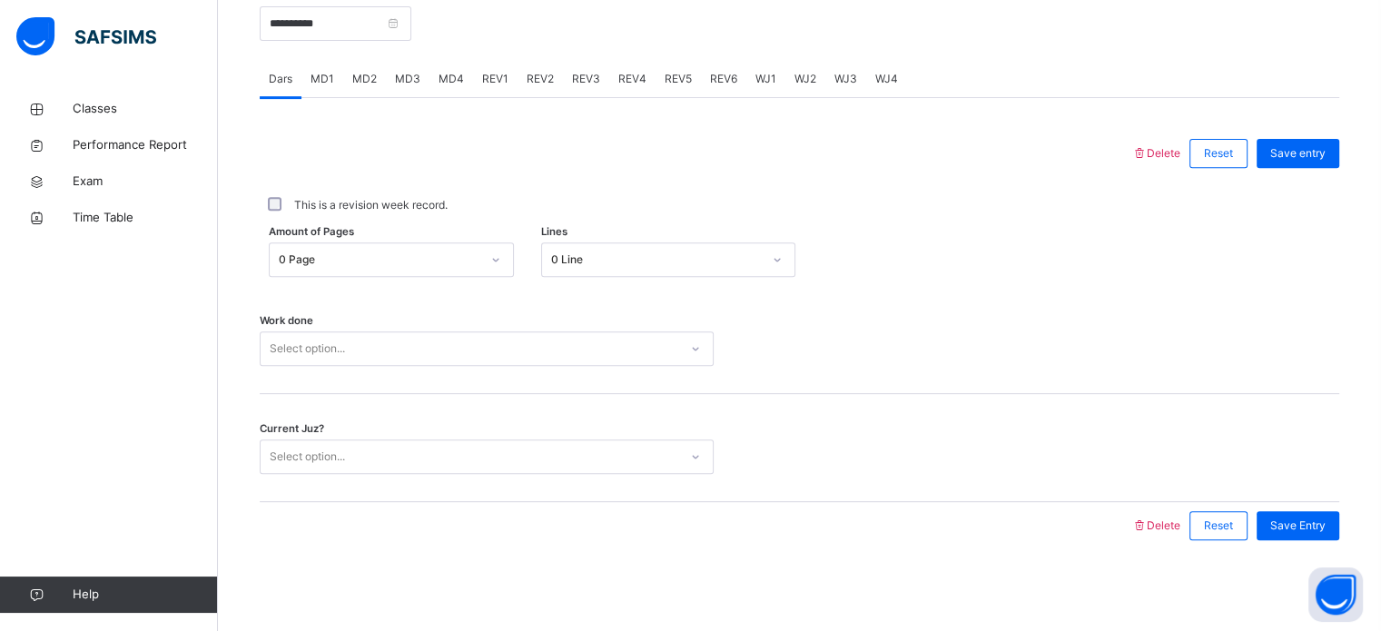
click at [468, 72] on div "MD4" at bounding box center [451, 79] width 44 height 36
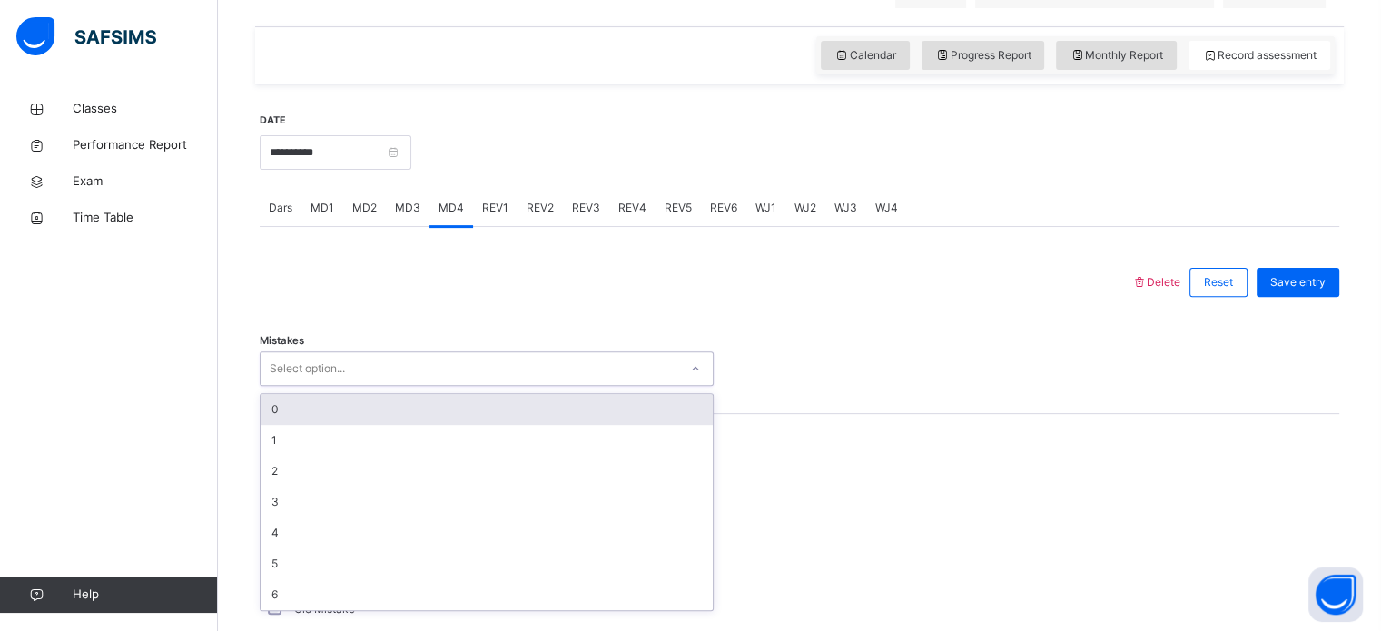
scroll to position [590, 0]
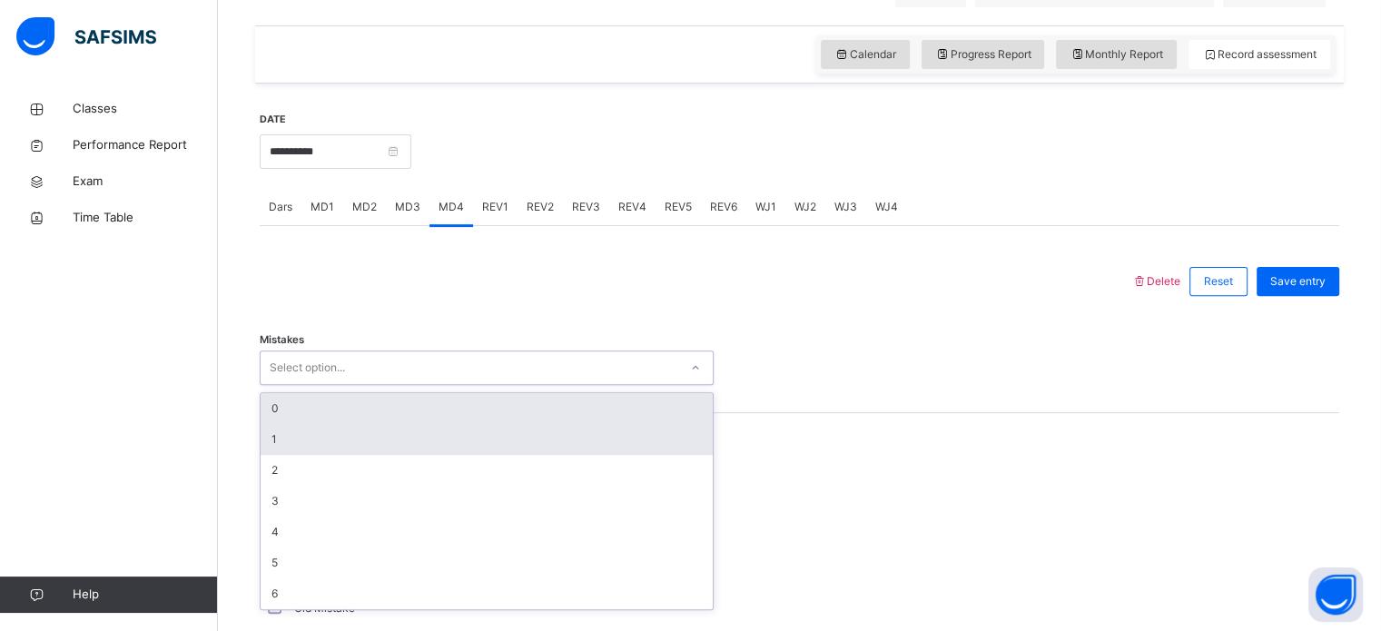
click at [432, 455] on div "1" at bounding box center [487, 439] width 452 height 31
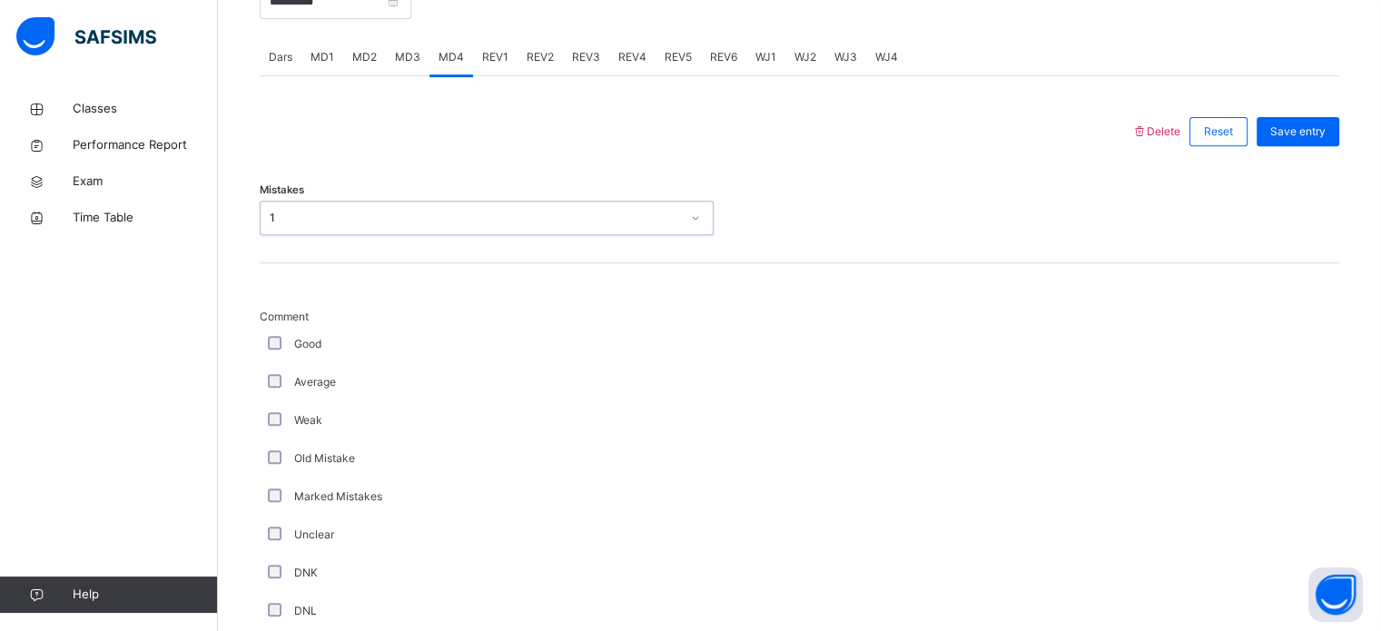
scroll to position [746, 0]
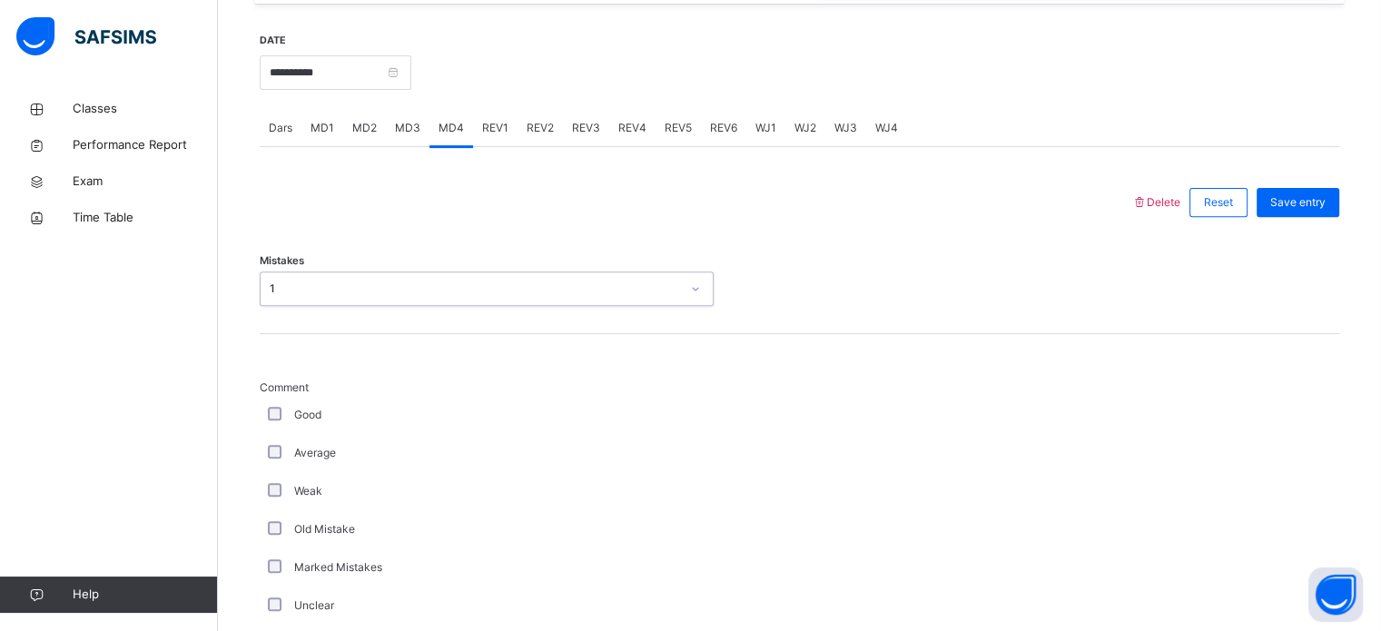
click at [418, 141] on div "MD3" at bounding box center [408, 128] width 44 height 36
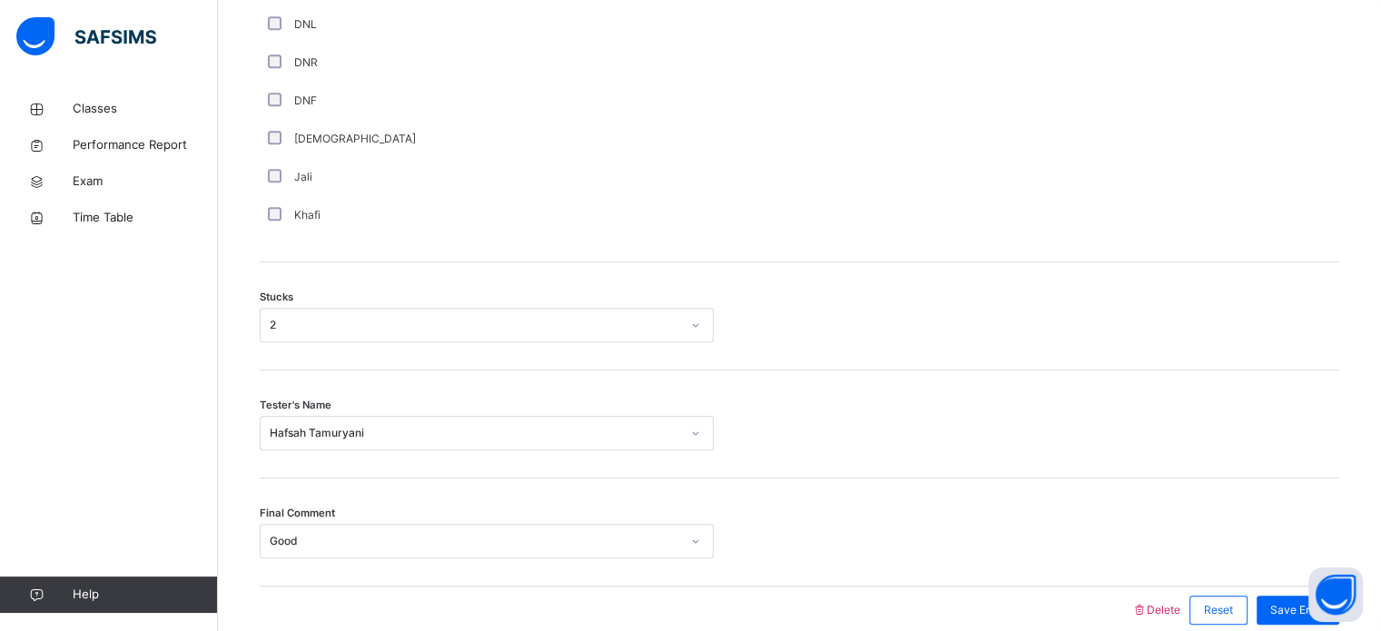
scroll to position [1311, 0]
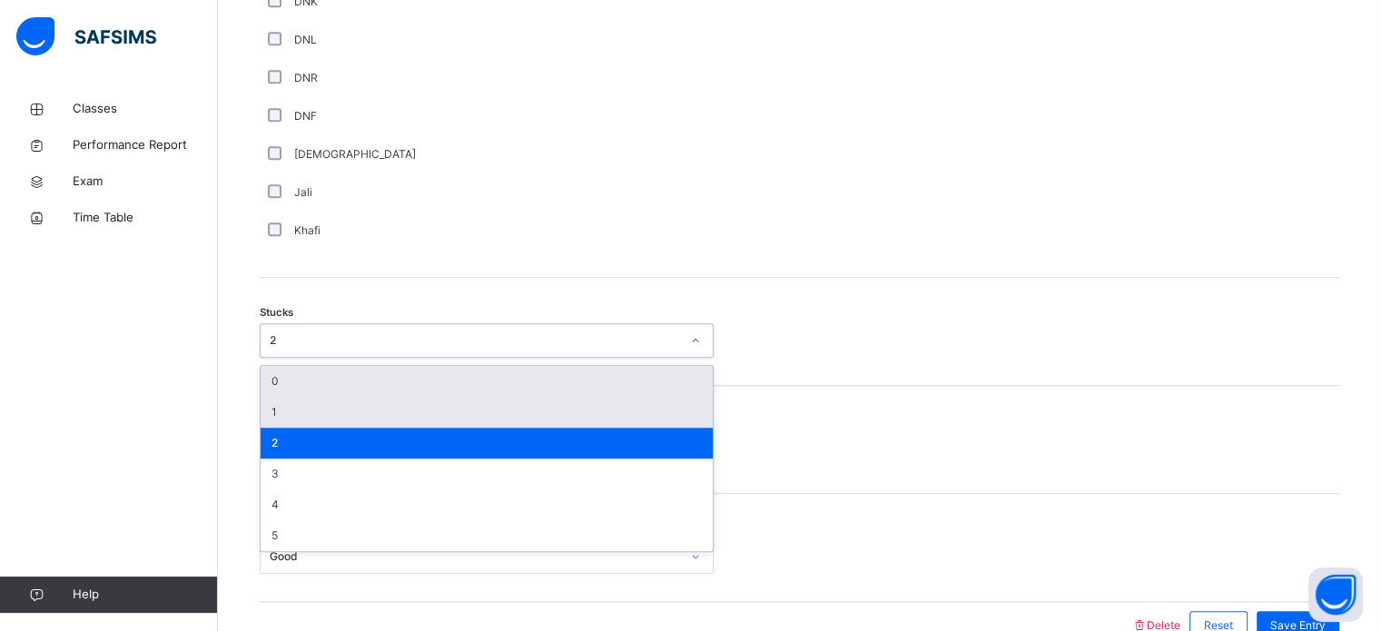
click at [615, 421] on div "1" at bounding box center [487, 412] width 452 height 31
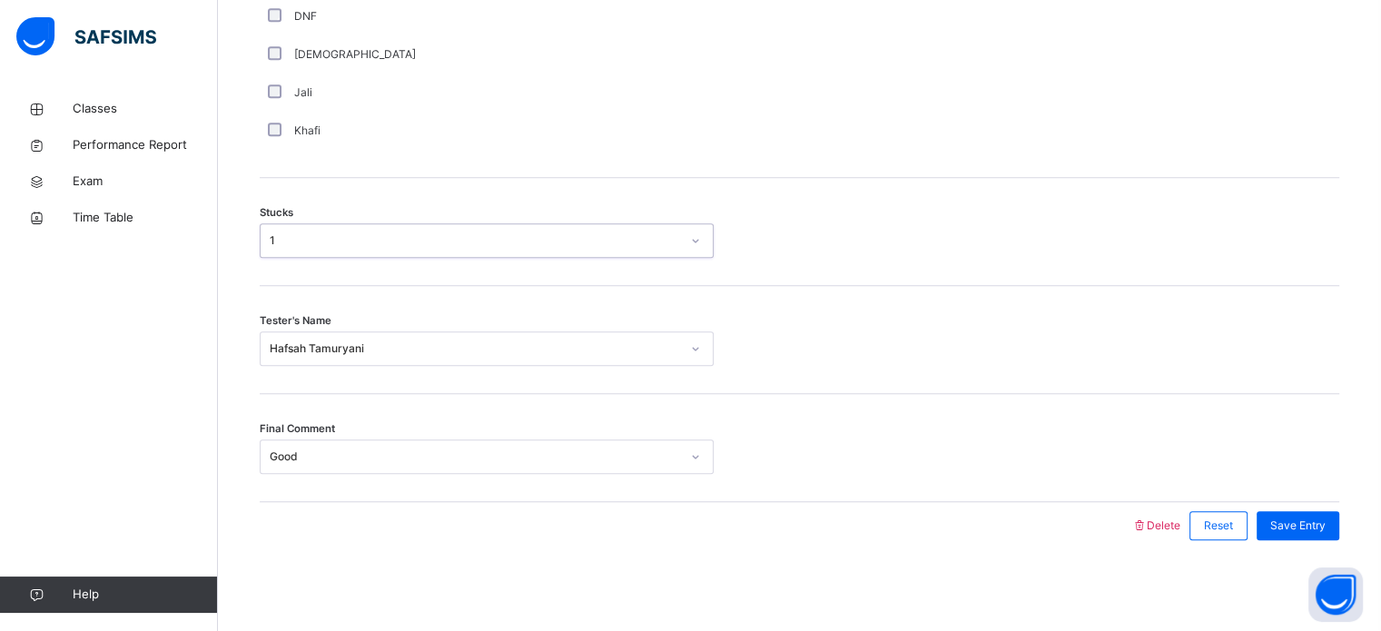
scroll to position [1423, 0]
click at [1314, 532] on span "Save Entry" at bounding box center [1297, 525] width 55 height 16
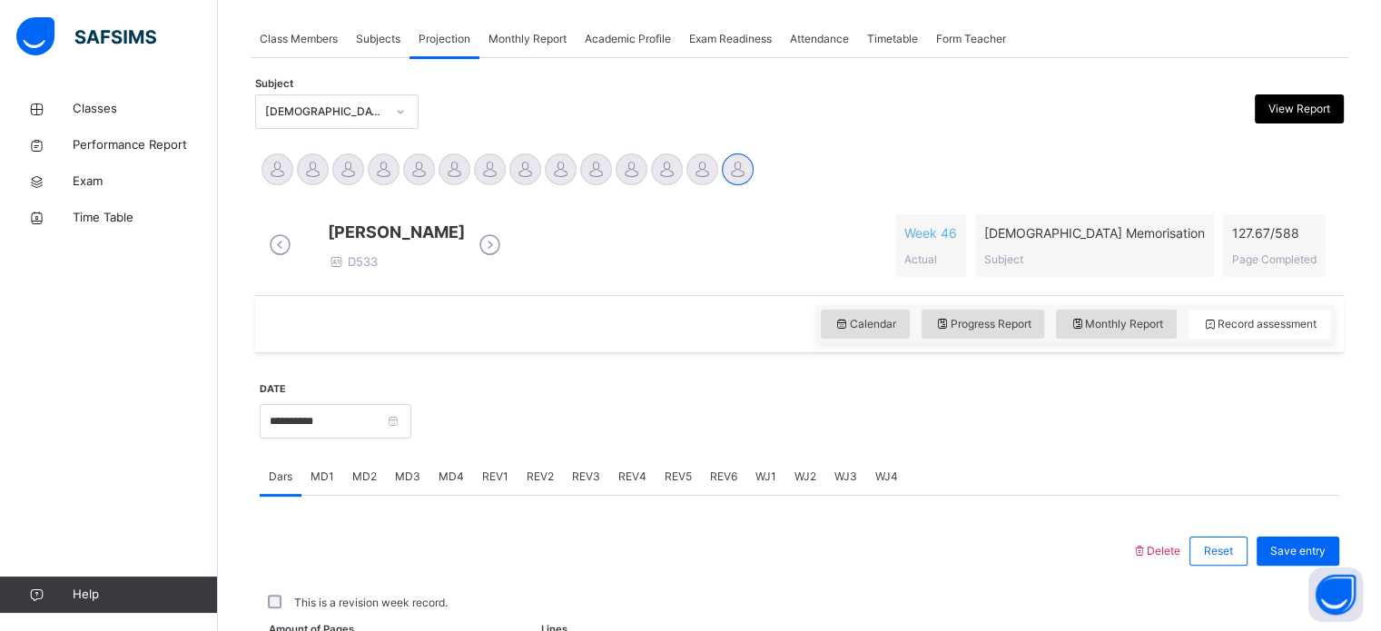
scroll to position [732, 0]
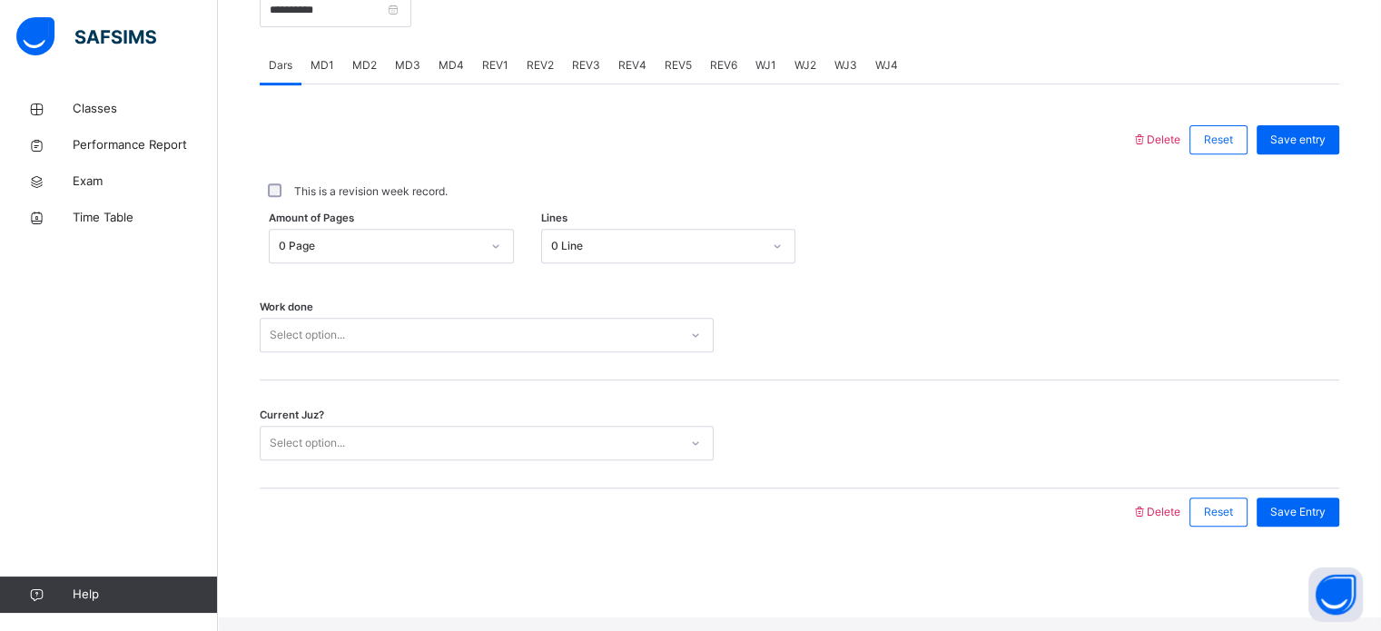
click at [460, 84] on div "MD4" at bounding box center [451, 65] width 44 height 36
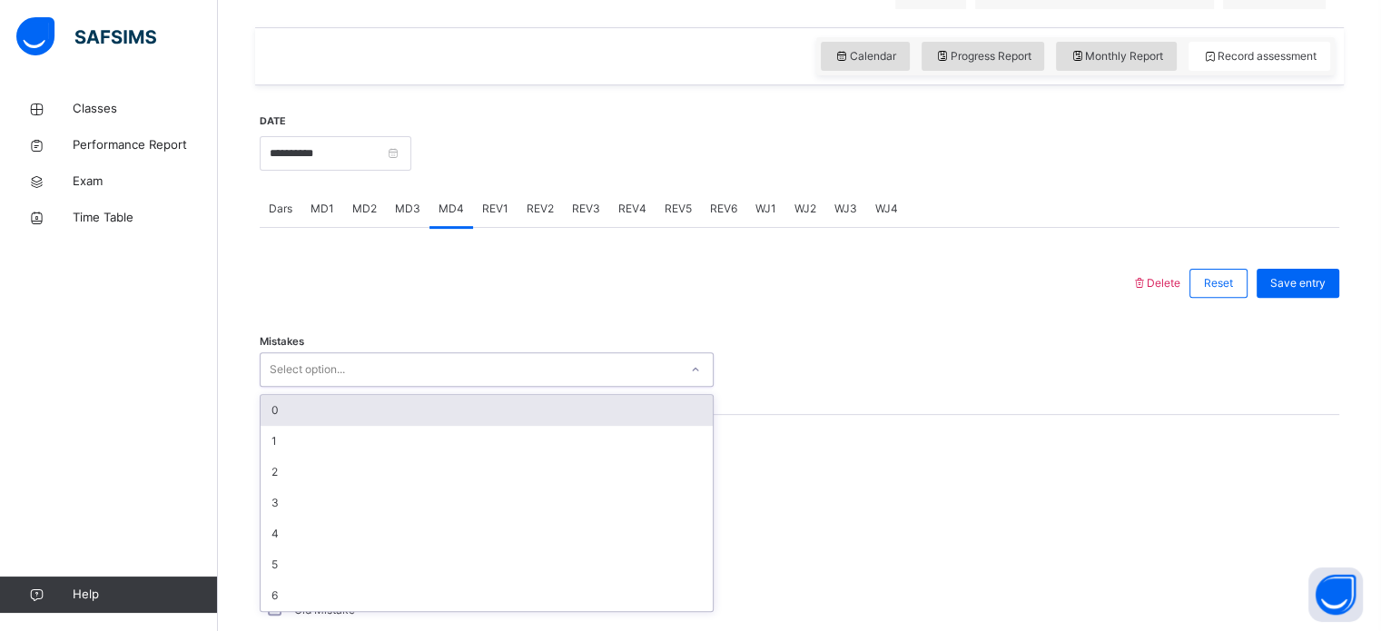
scroll to position [590, 0]
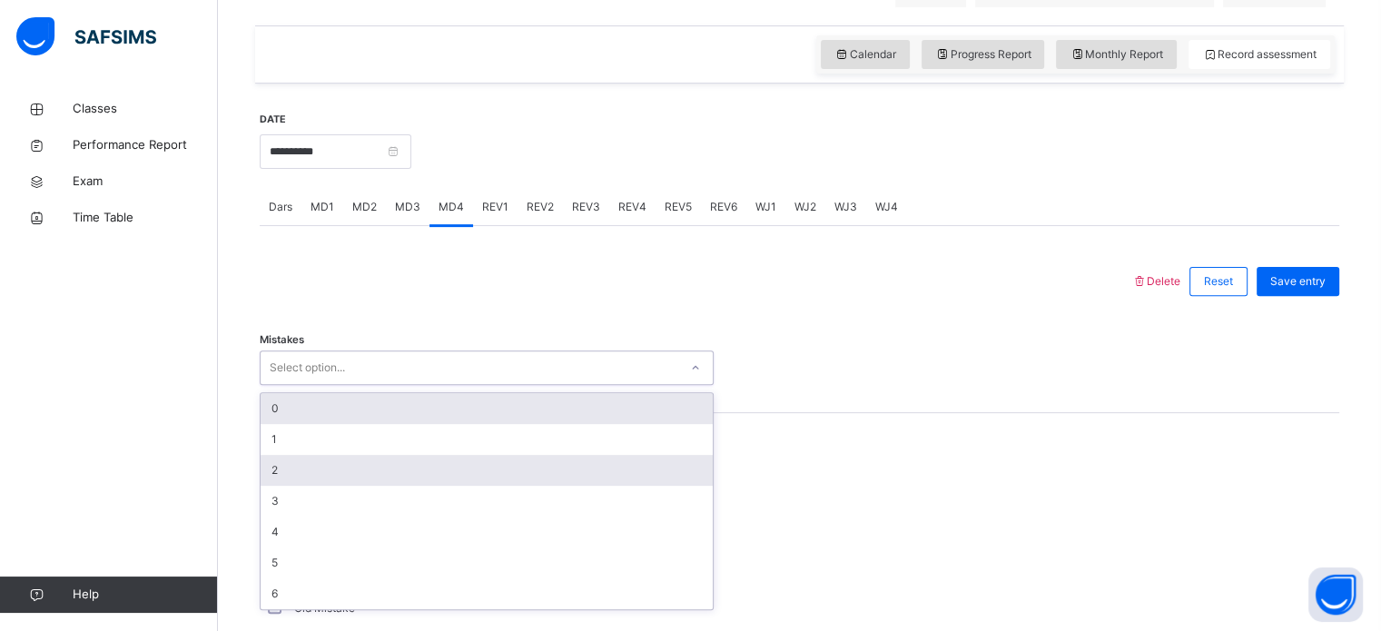
click at [501, 477] on div "2" at bounding box center [487, 470] width 452 height 31
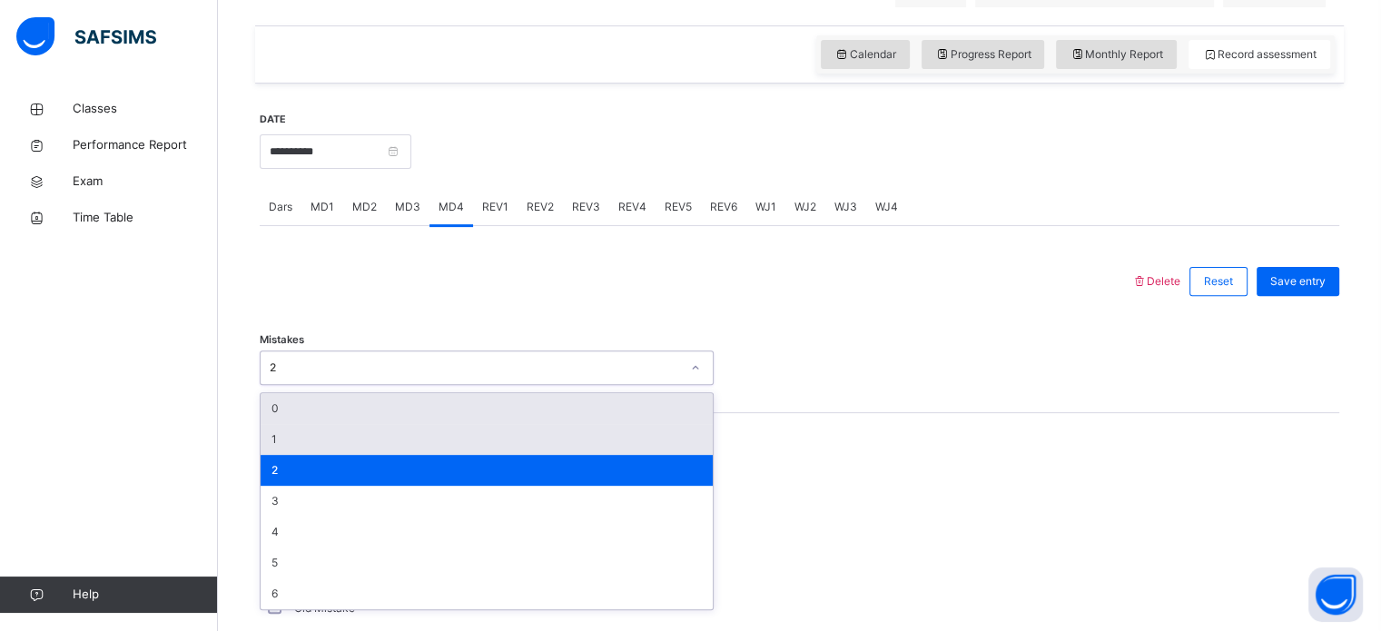
click at [496, 455] on div "1" at bounding box center [487, 439] width 452 height 31
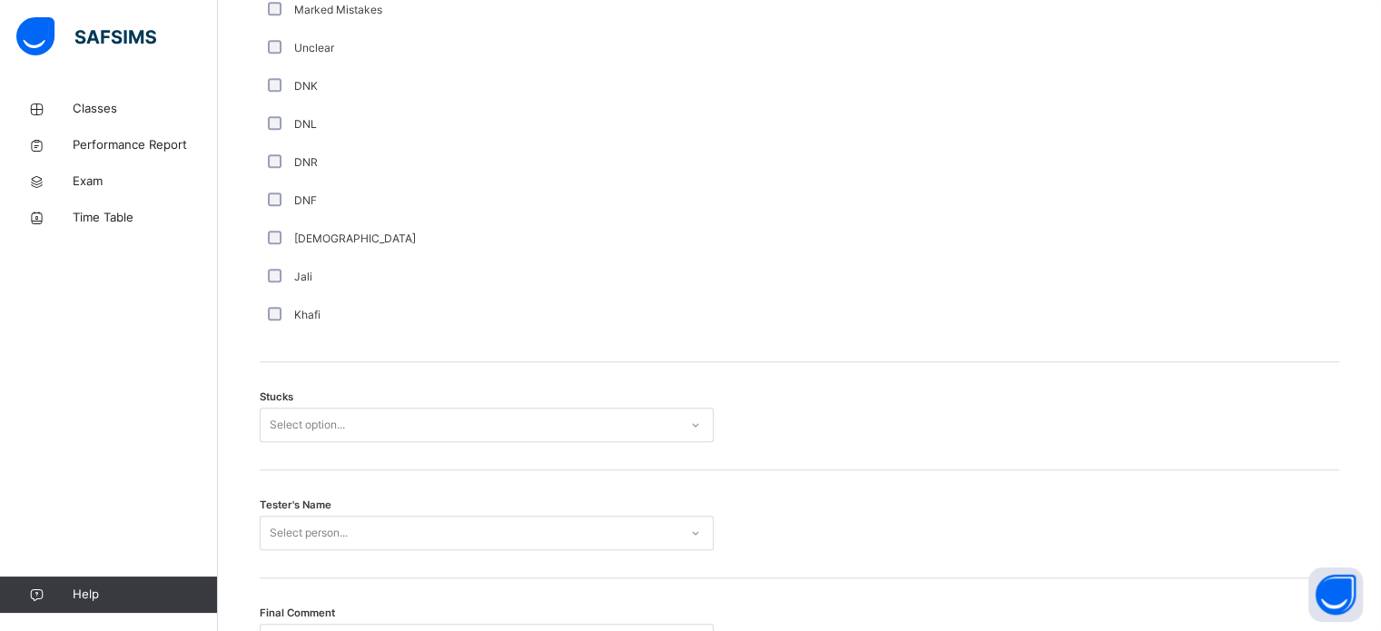
click at [483, 470] on div "Stucks Select option..." at bounding box center [799, 416] width 1079 height 108
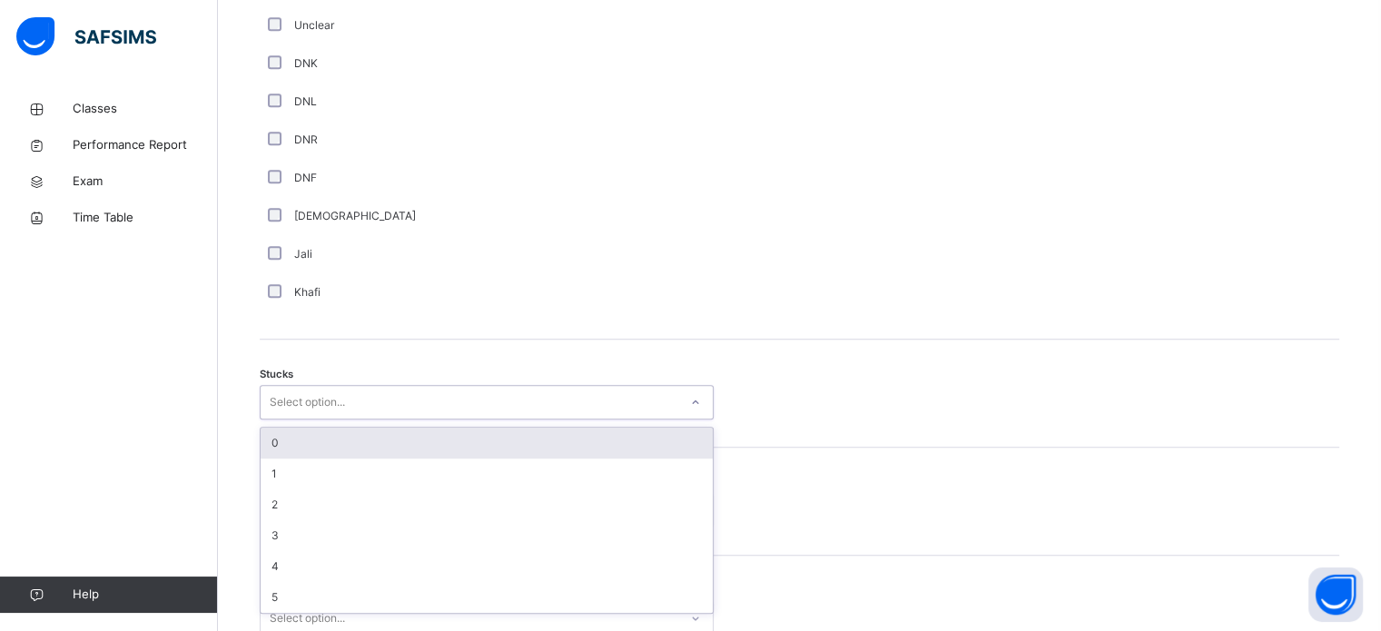
scroll to position [1253, 0]
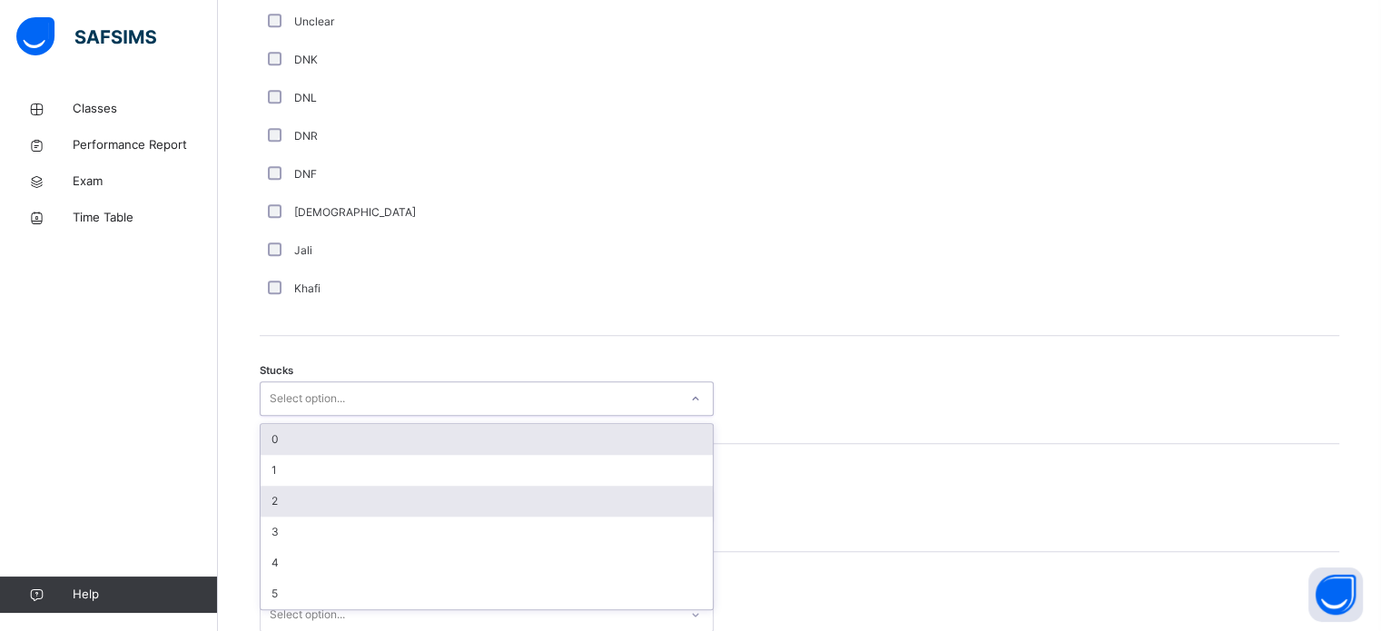
click at [490, 512] on div "2" at bounding box center [487, 501] width 452 height 31
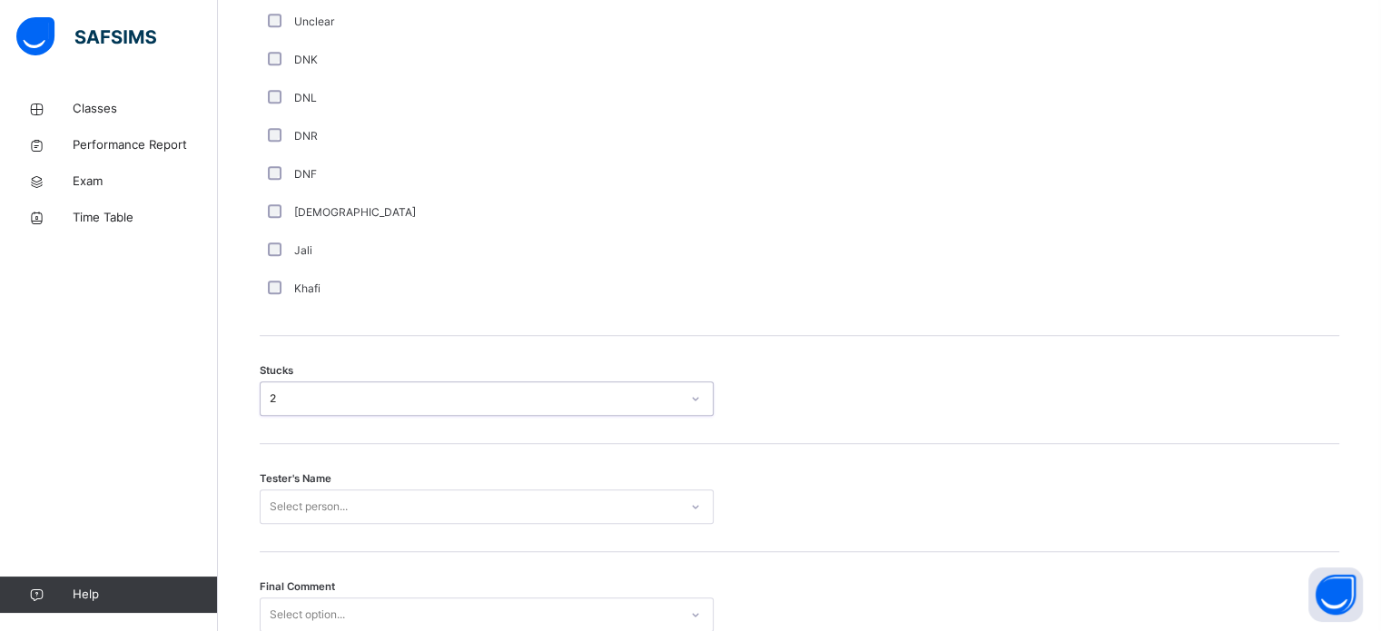
scroll to position [1423, 0]
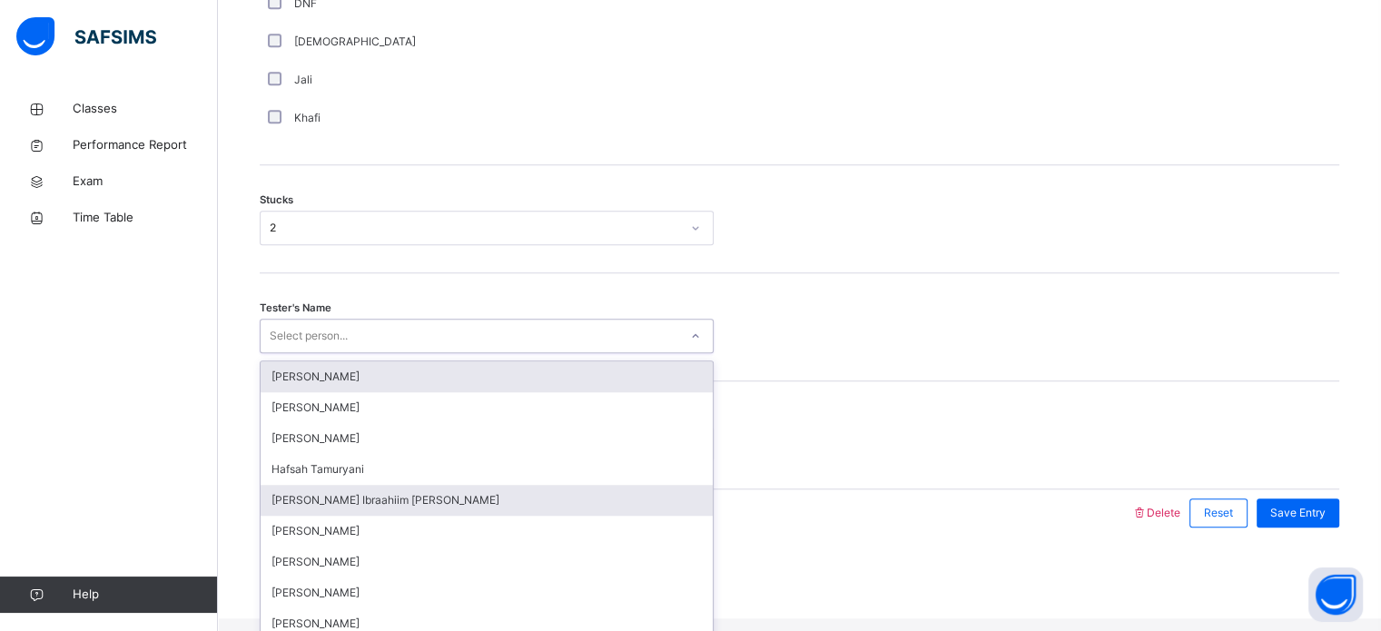
click at [468, 502] on div "[PERSON_NAME] Ibraahiim [PERSON_NAME]" at bounding box center [487, 500] width 452 height 31
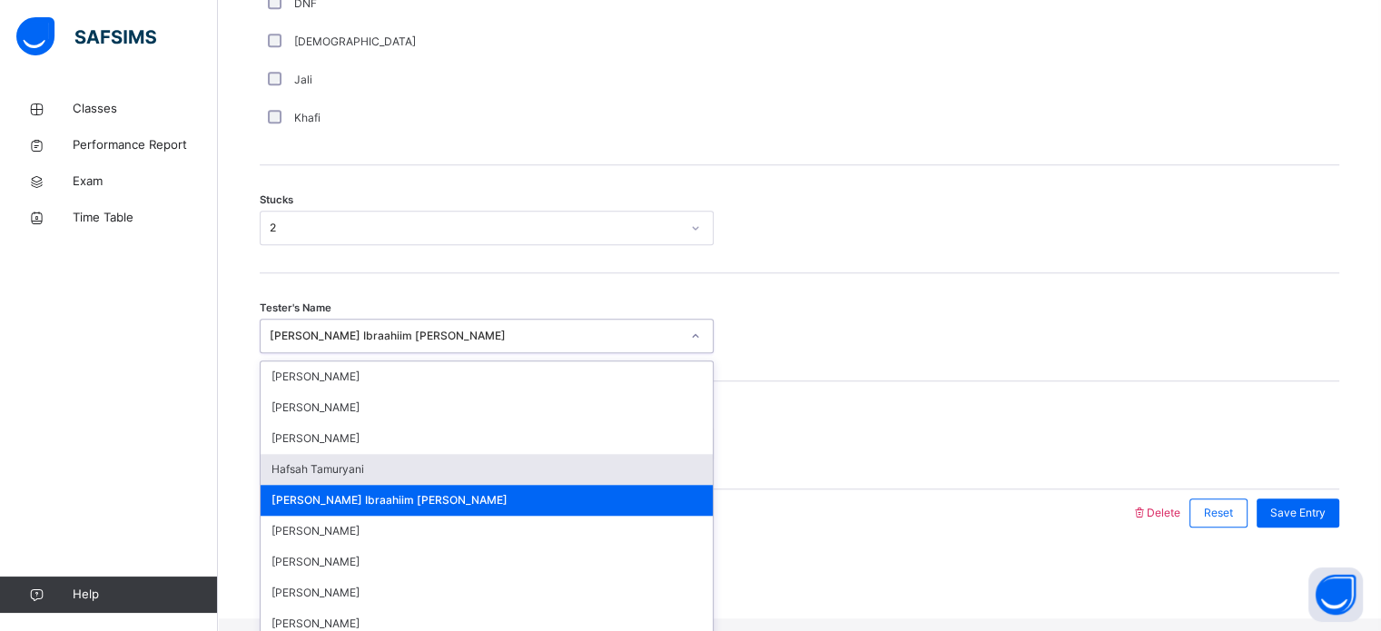
click at [467, 485] on div "Hafsah Tamuryani" at bounding box center [487, 469] width 452 height 31
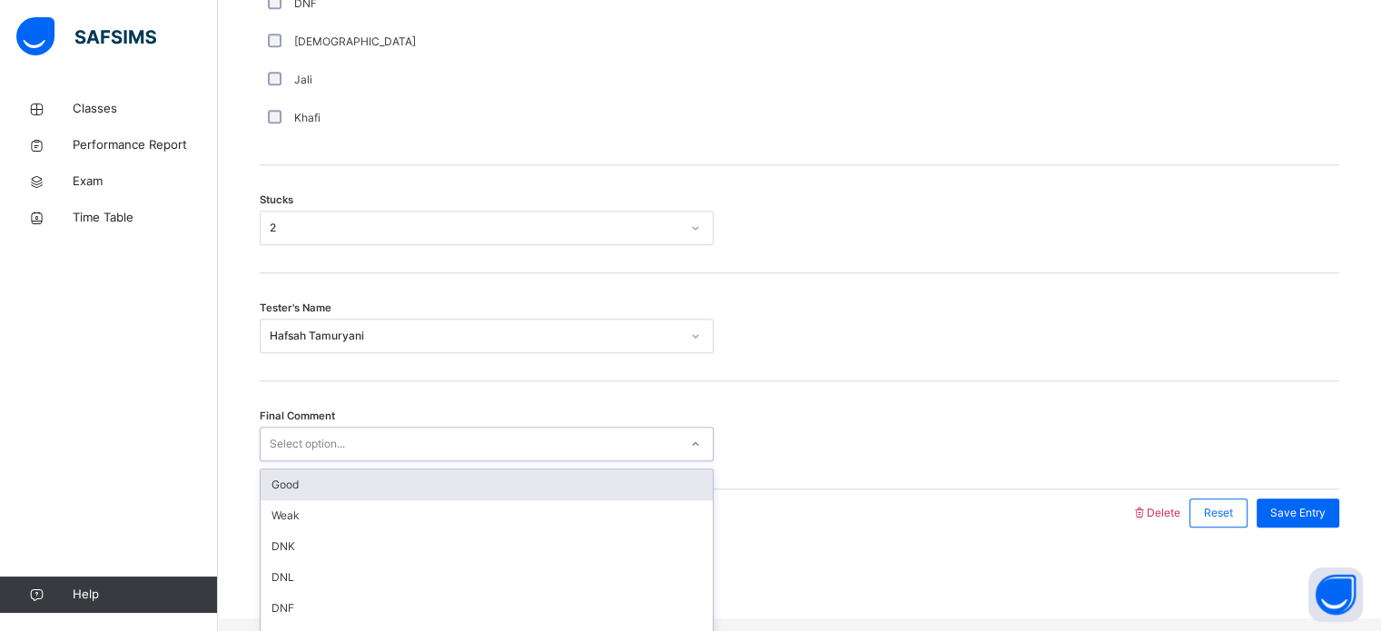
click at [460, 500] on div "Good" at bounding box center [487, 484] width 452 height 31
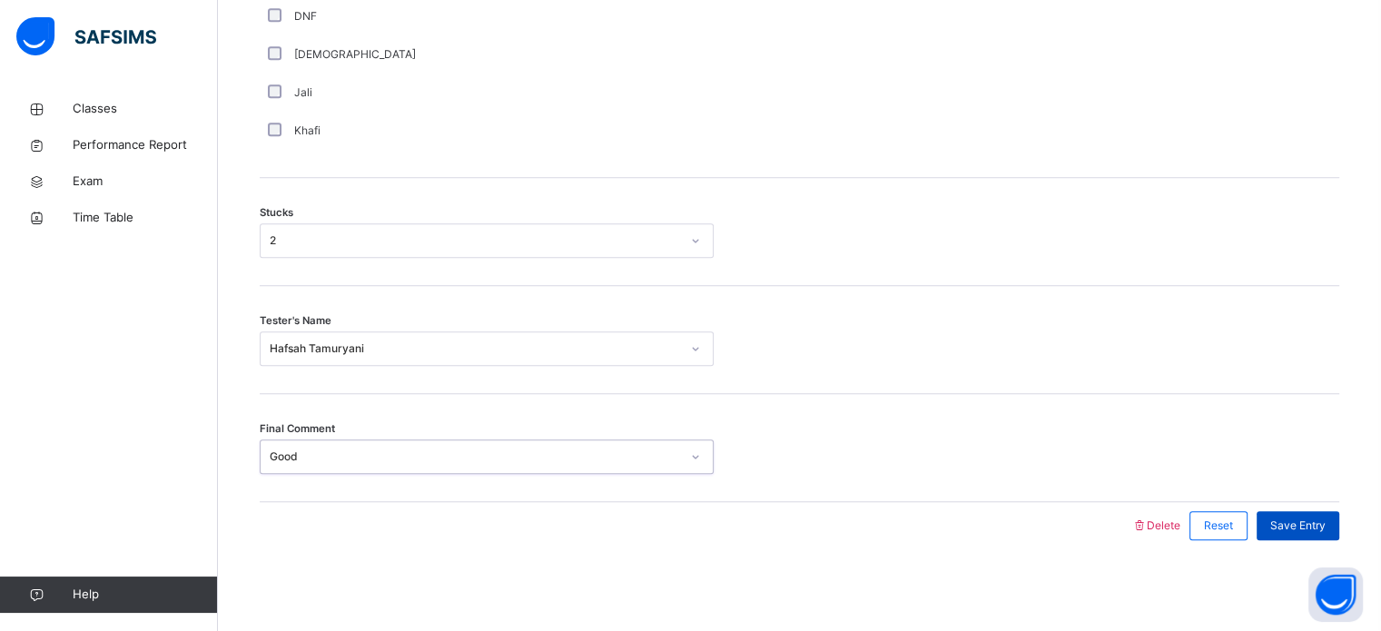
click at [1295, 527] on span "Save Entry" at bounding box center [1297, 525] width 55 height 16
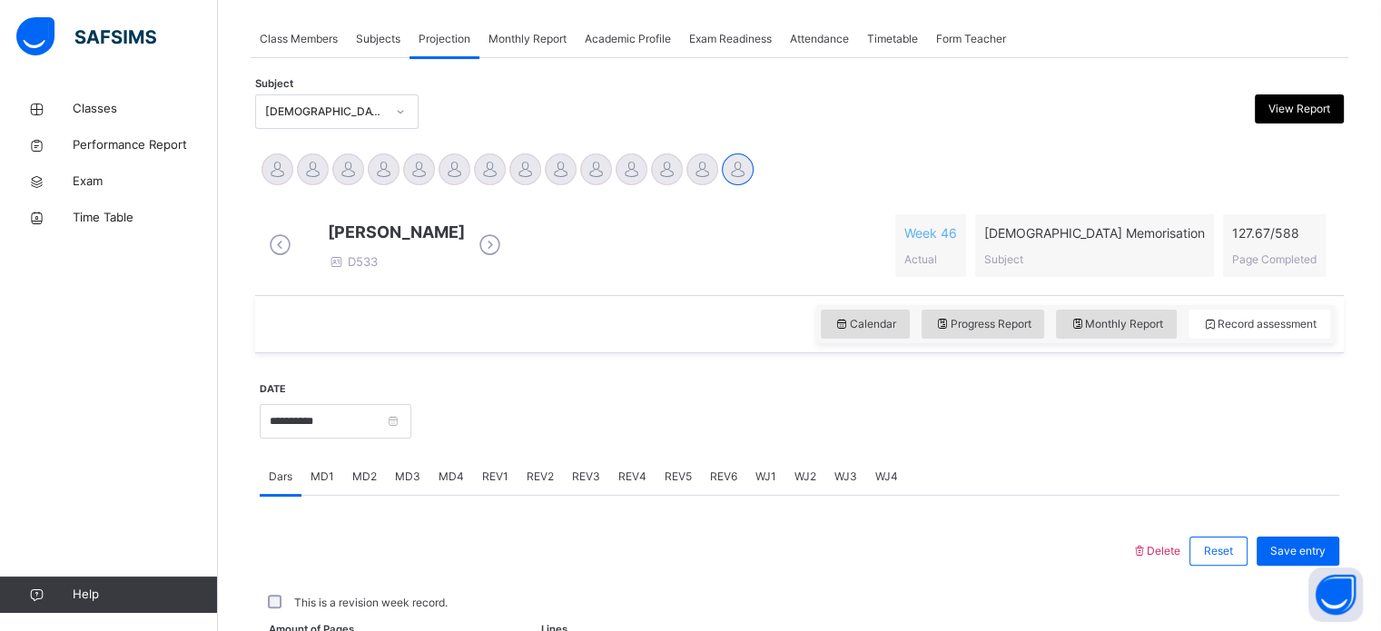
scroll to position [732, 0]
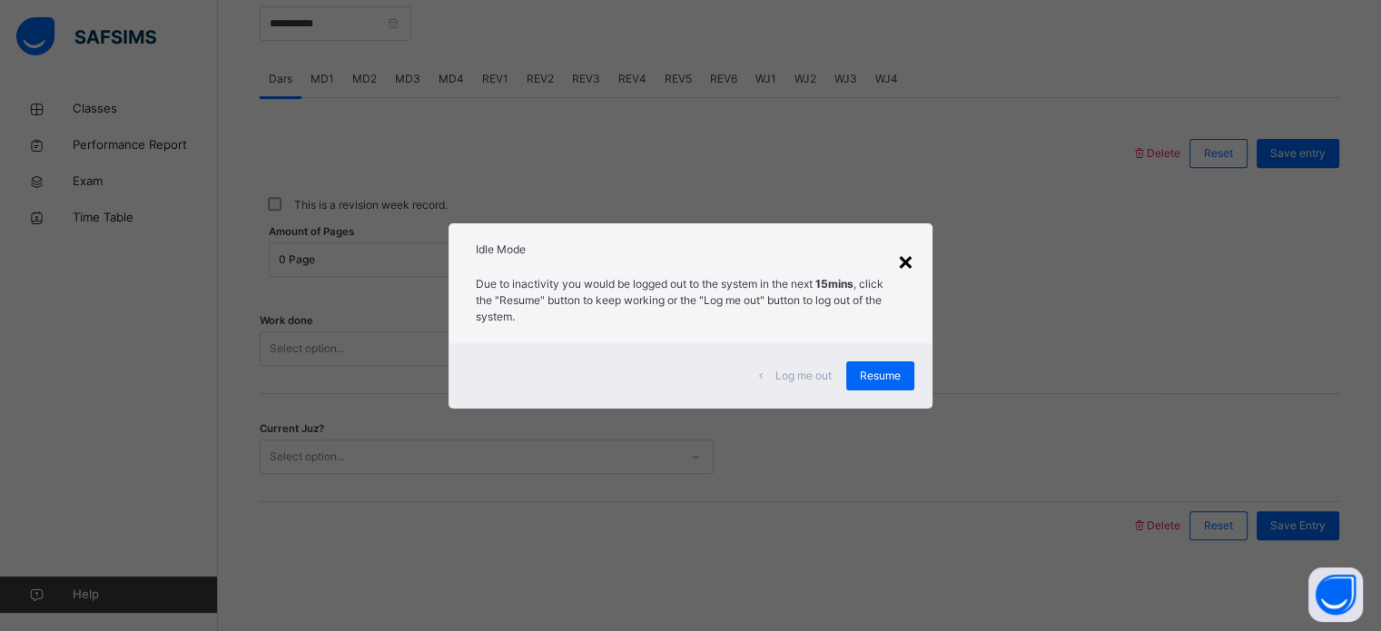
click at [901, 262] on div "×" at bounding box center [905, 260] width 17 height 38
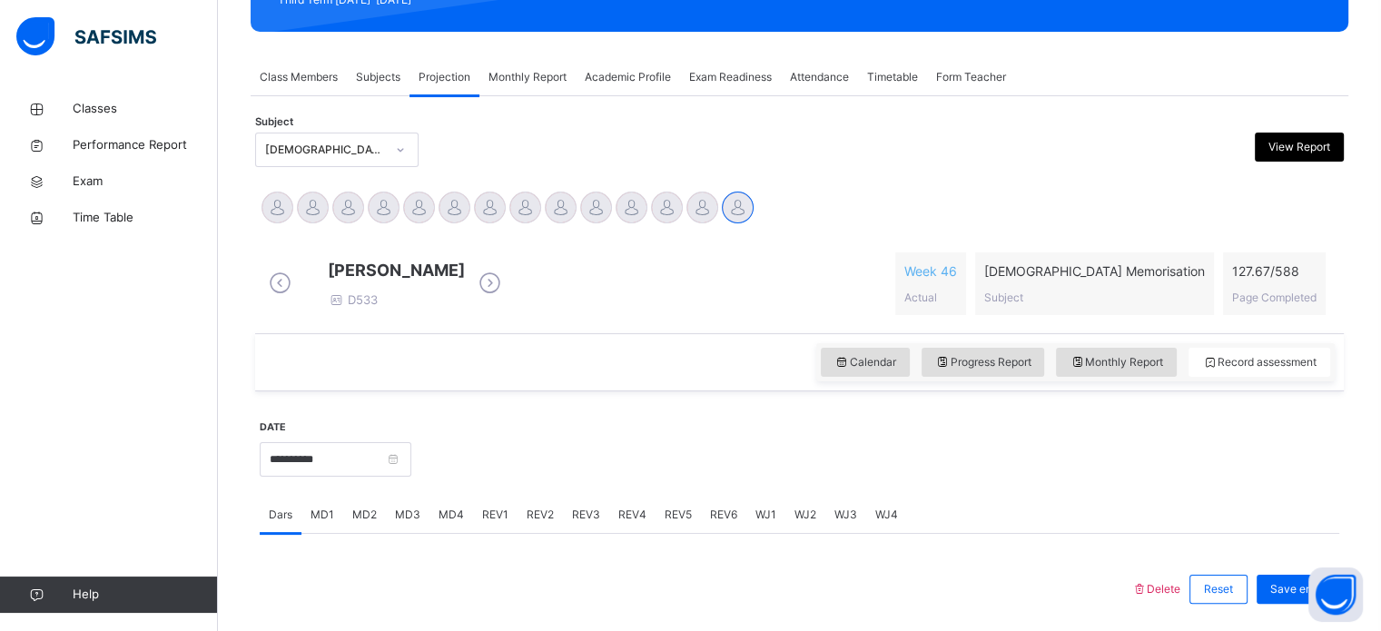
scroll to position [283, 0]
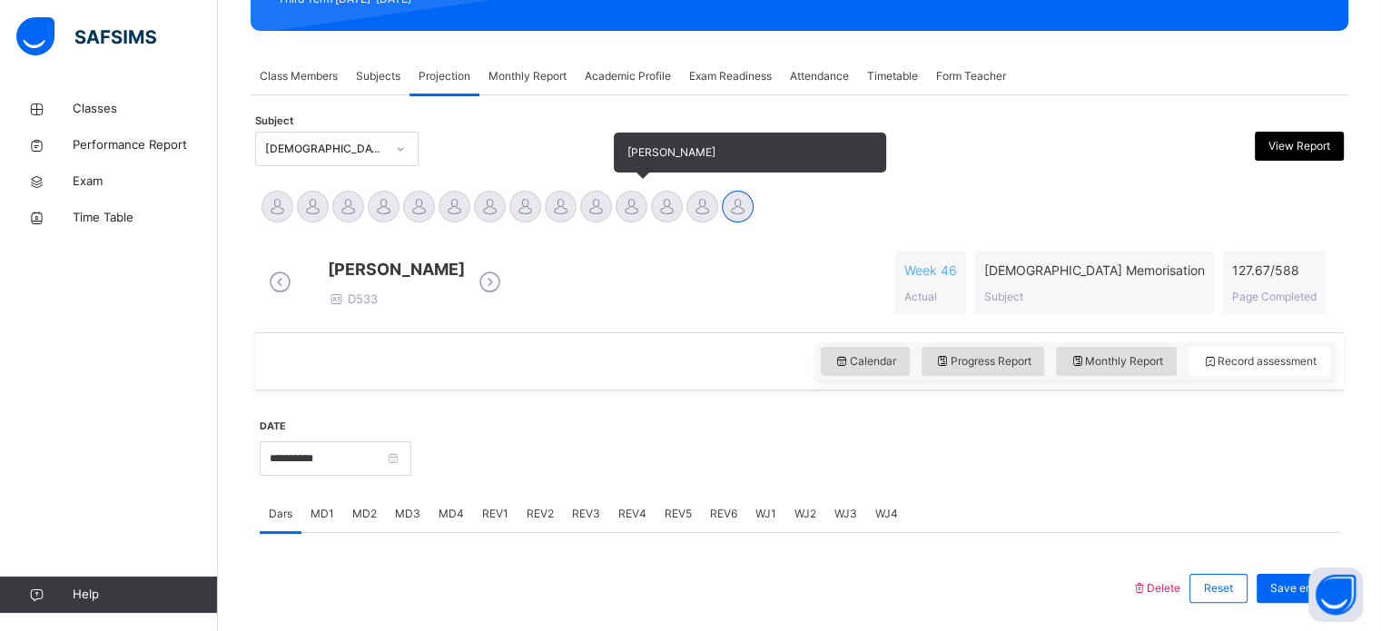
click at [620, 217] on div at bounding box center [631, 207] width 32 height 32
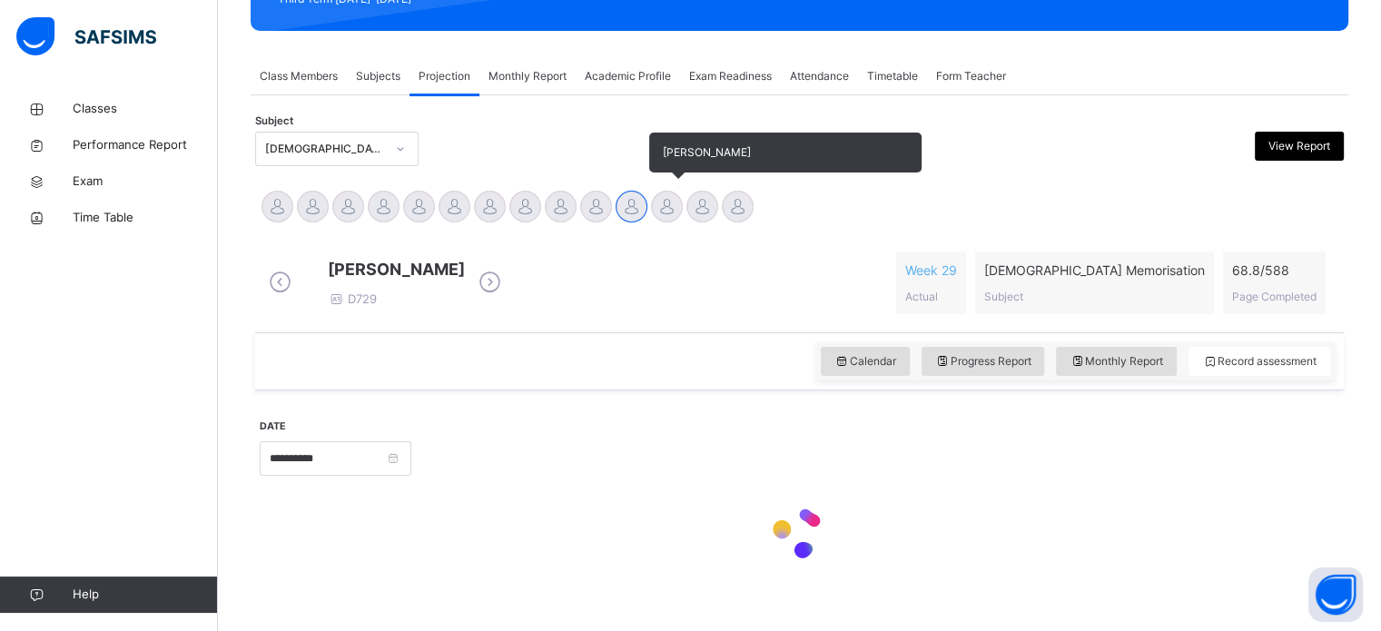
click at [672, 205] on div at bounding box center [667, 207] width 32 height 32
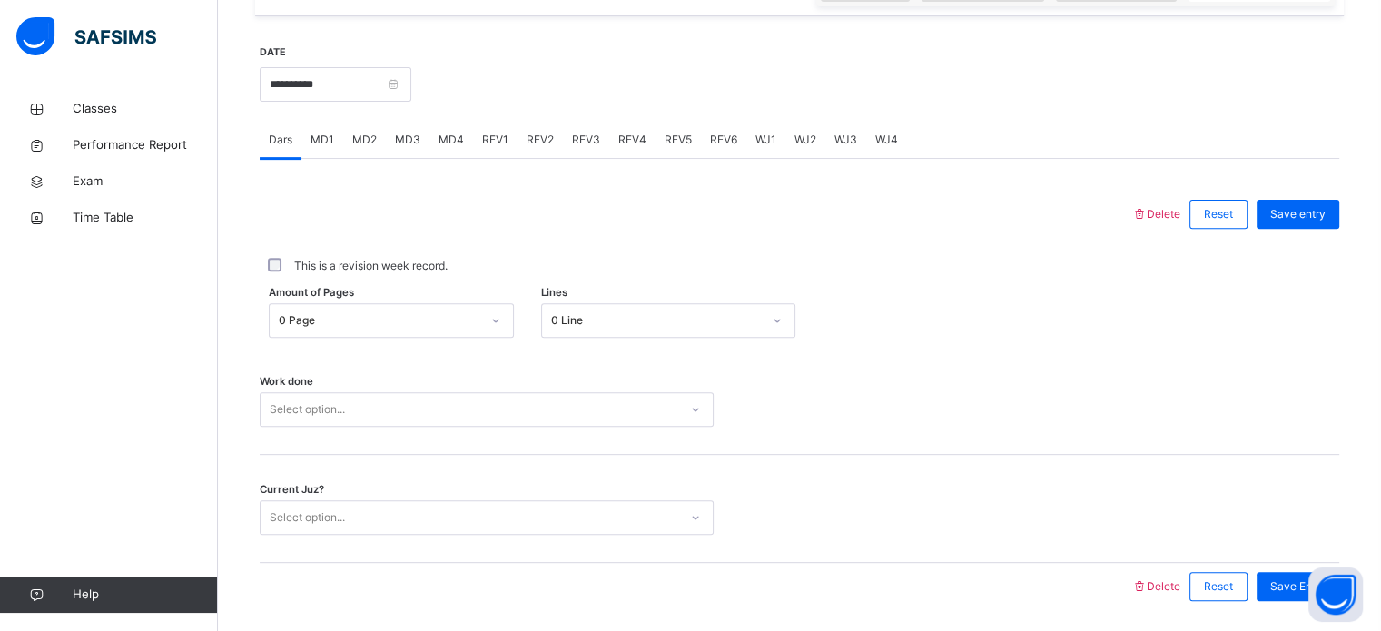
scroll to position [732, 0]
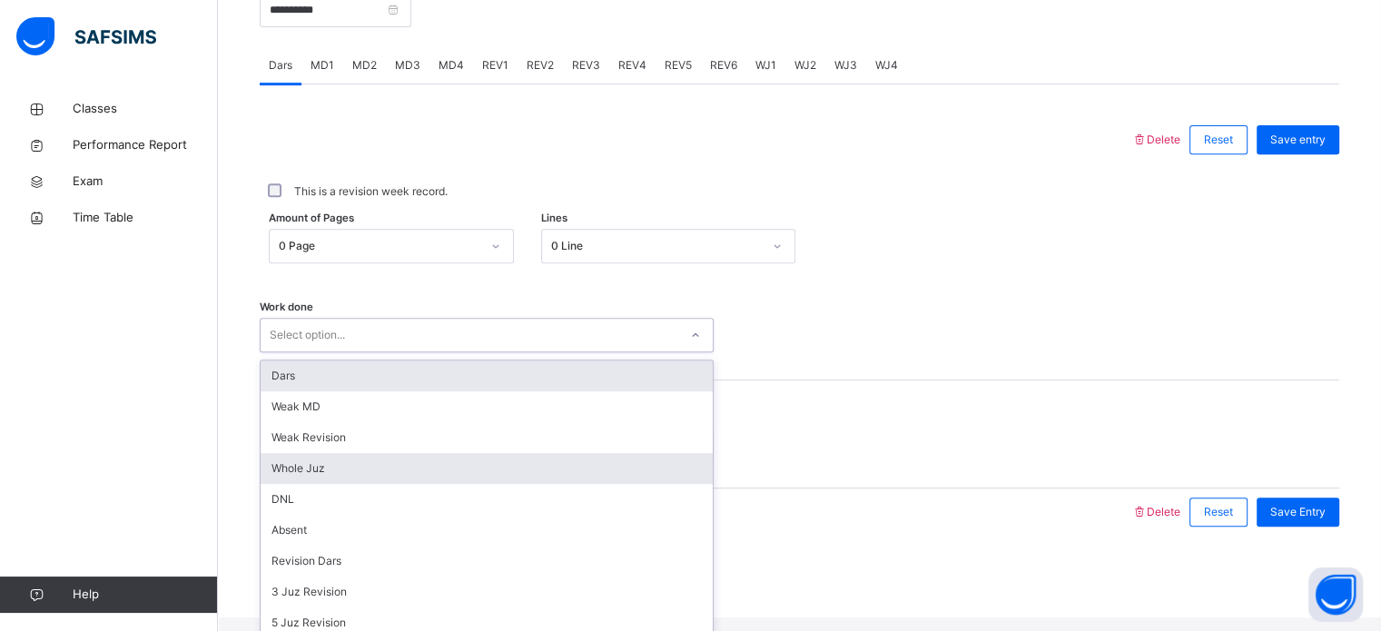
click at [465, 484] on div "Whole Juz" at bounding box center [487, 468] width 452 height 31
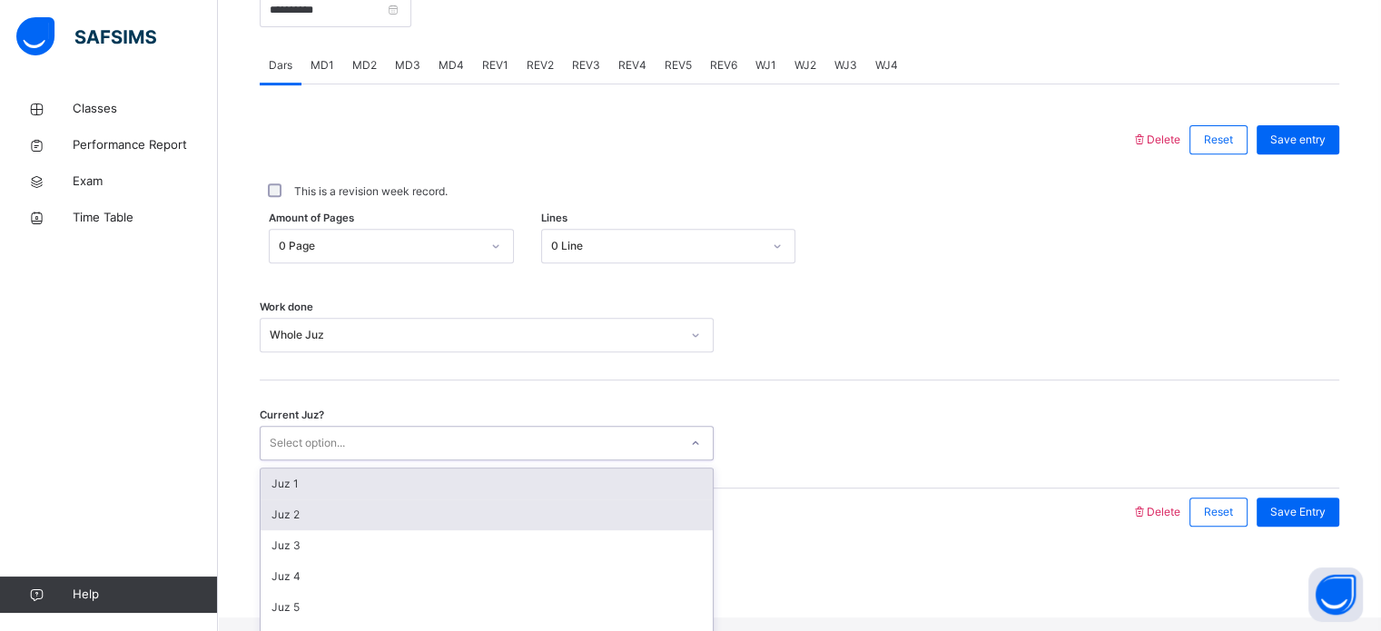
click at [432, 520] on div "Juz 2" at bounding box center [487, 514] width 452 height 31
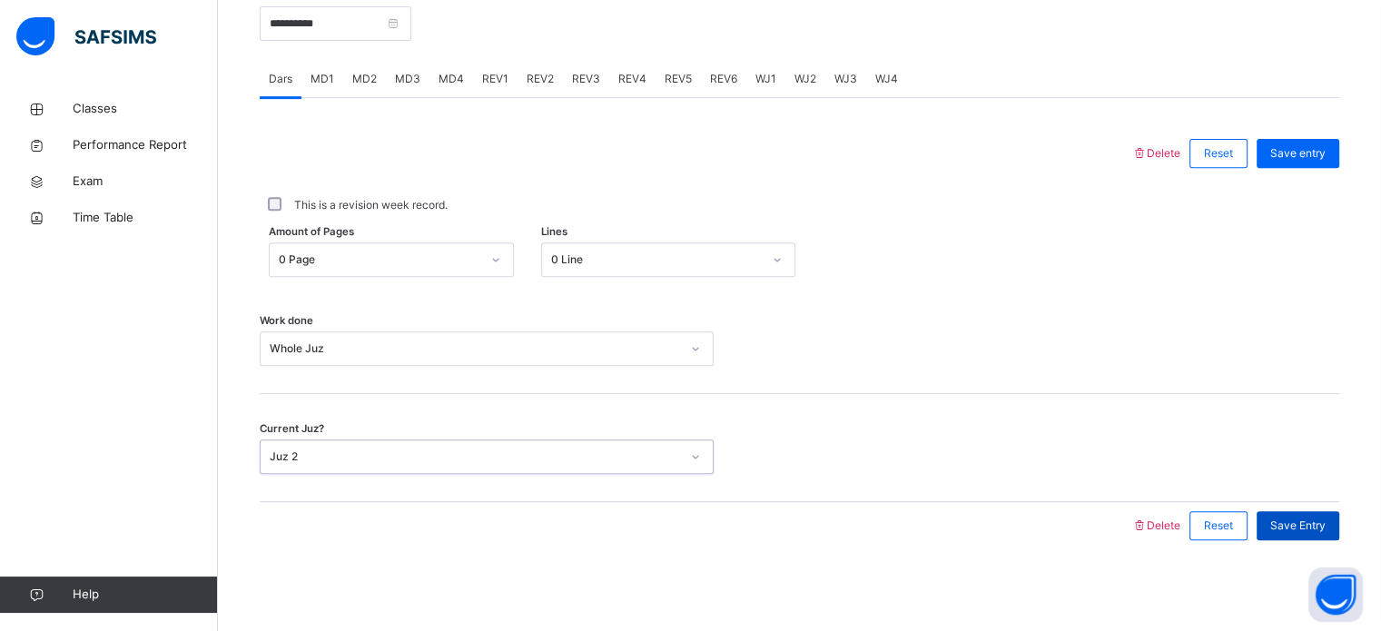
click at [1309, 525] on span "Save Entry" at bounding box center [1297, 525] width 55 height 16
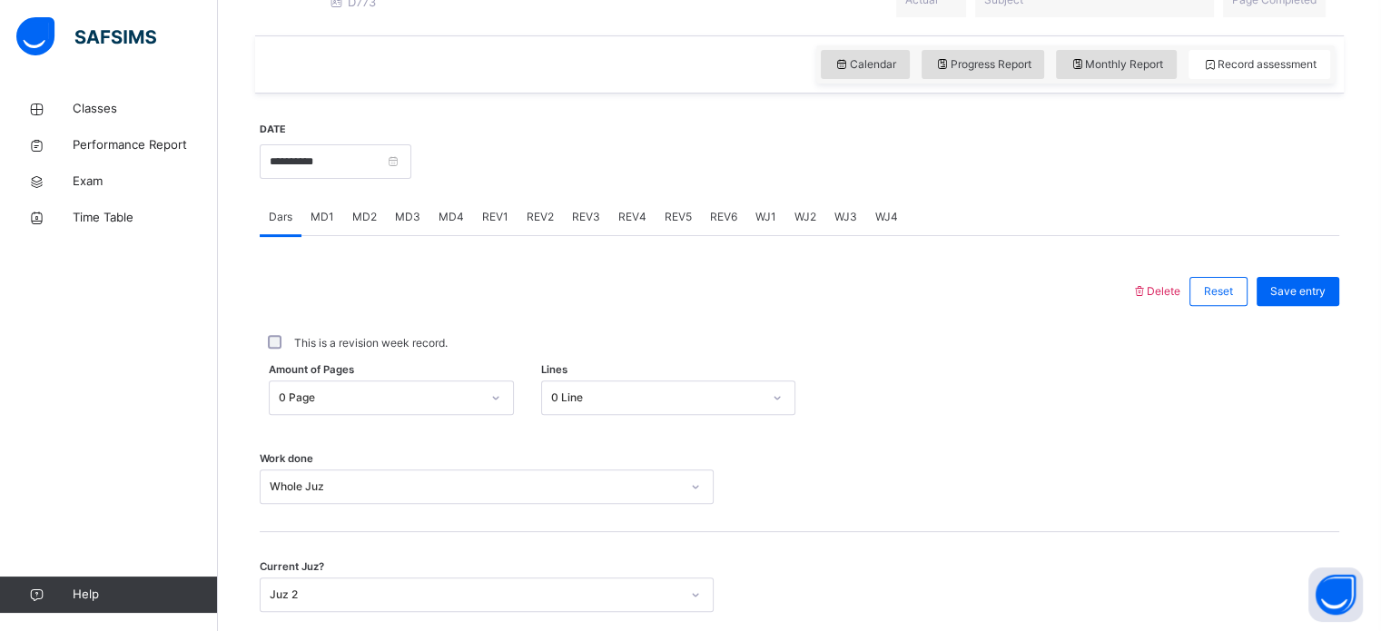
scroll to position [551, 0]
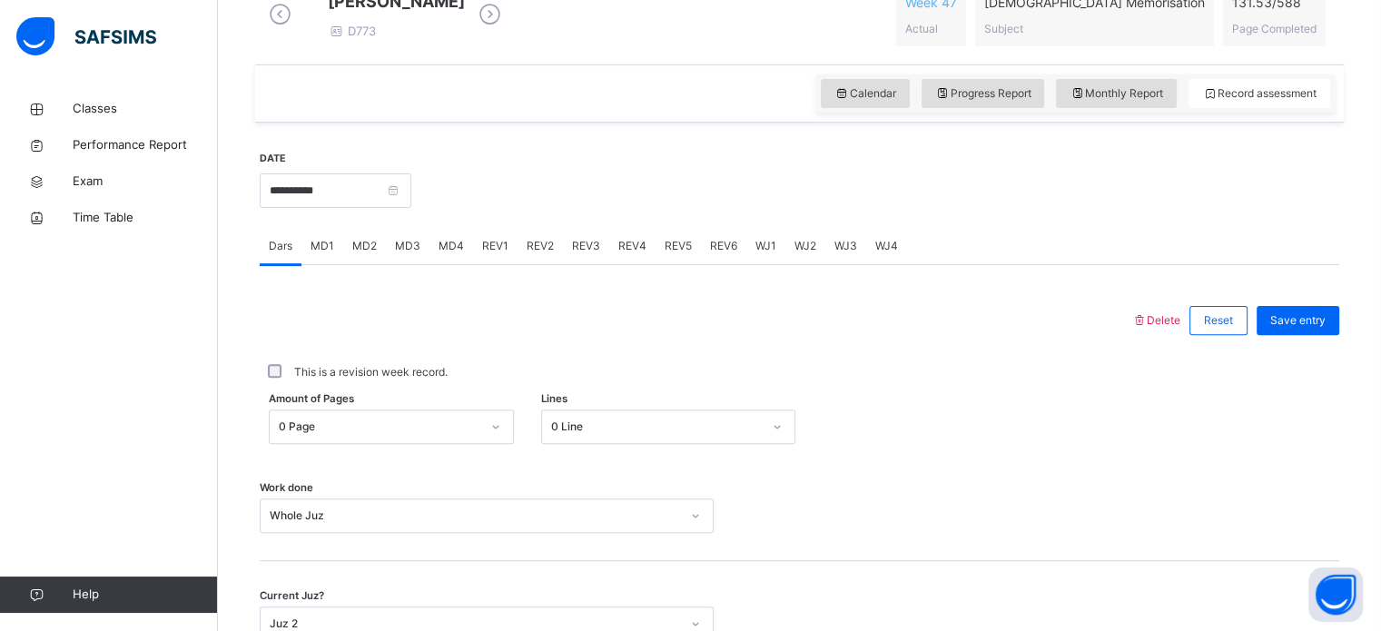
click at [452, 254] on span "MD4" at bounding box center [450, 246] width 25 height 16
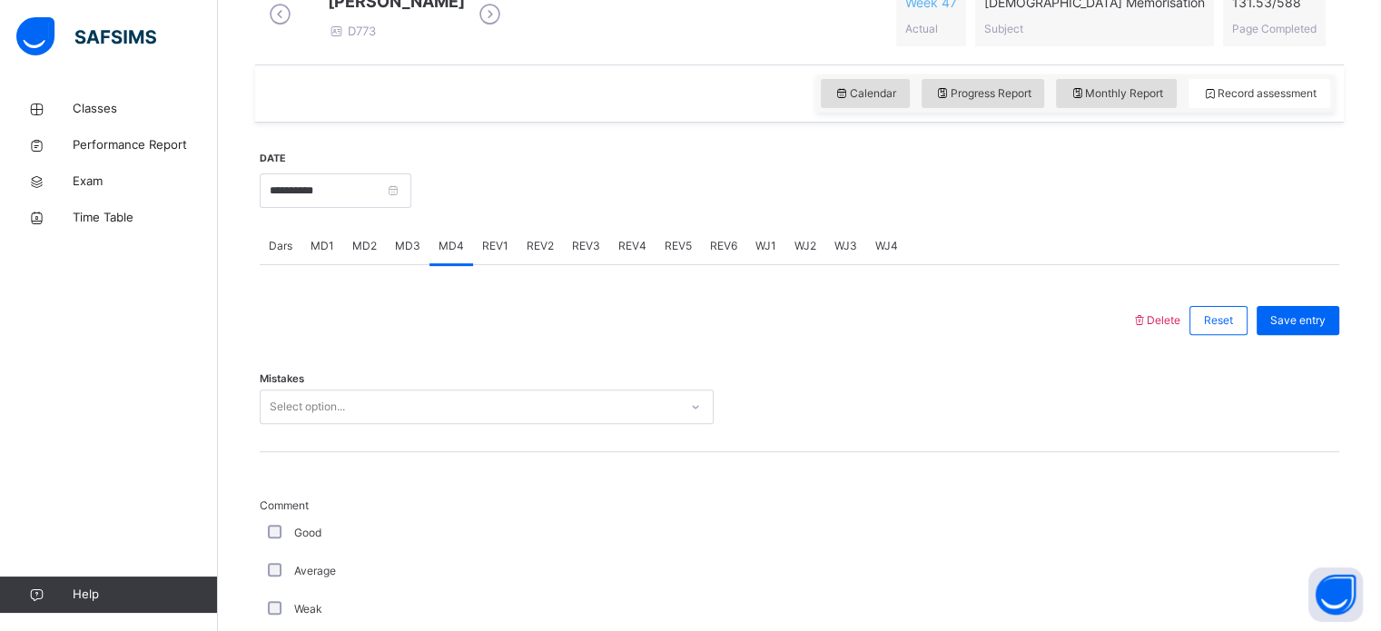
click at [482, 254] on span "REV1" at bounding box center [495, 246] width 26 height 16
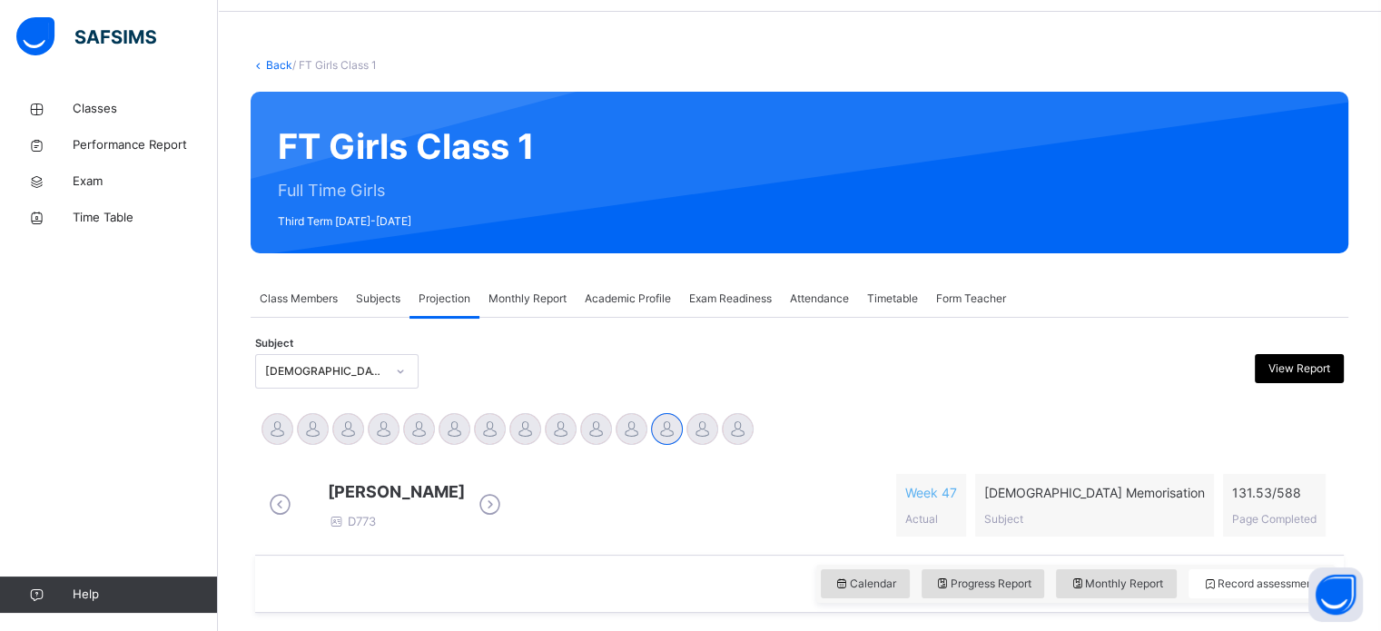
scroll to position [72, 0]
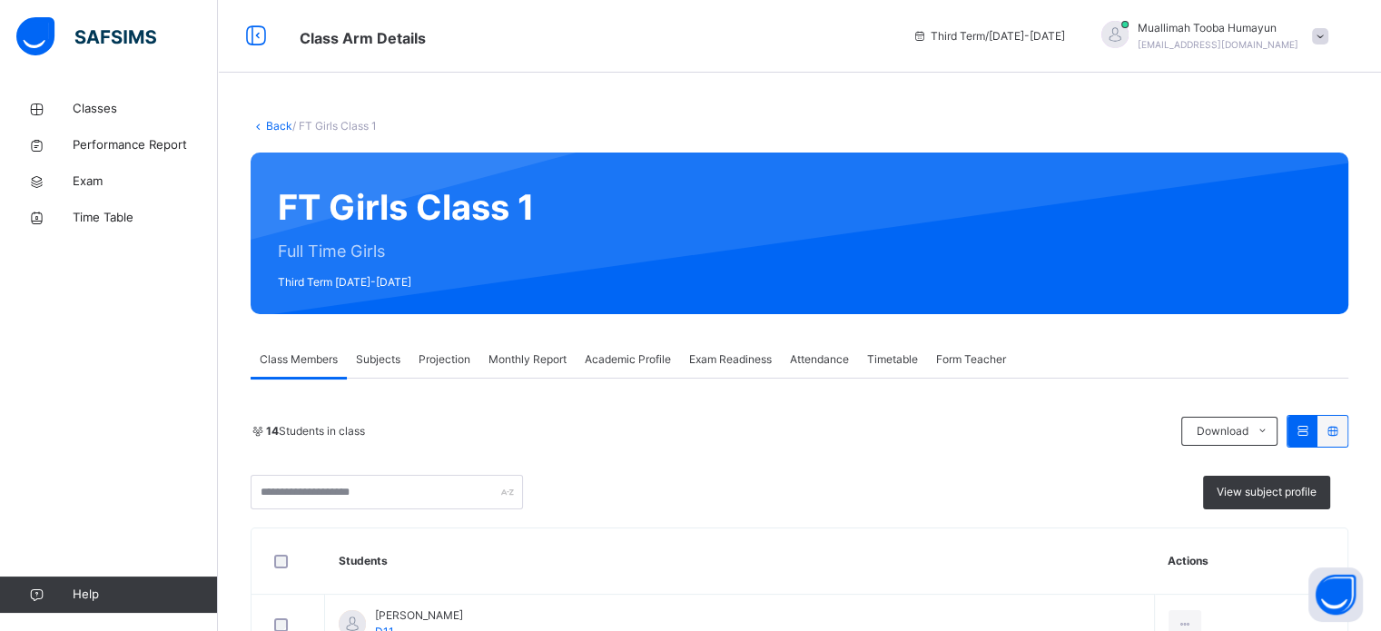
click at [458, 343] on div "Projection" at bounding box center [444, 359] width 70 height 36
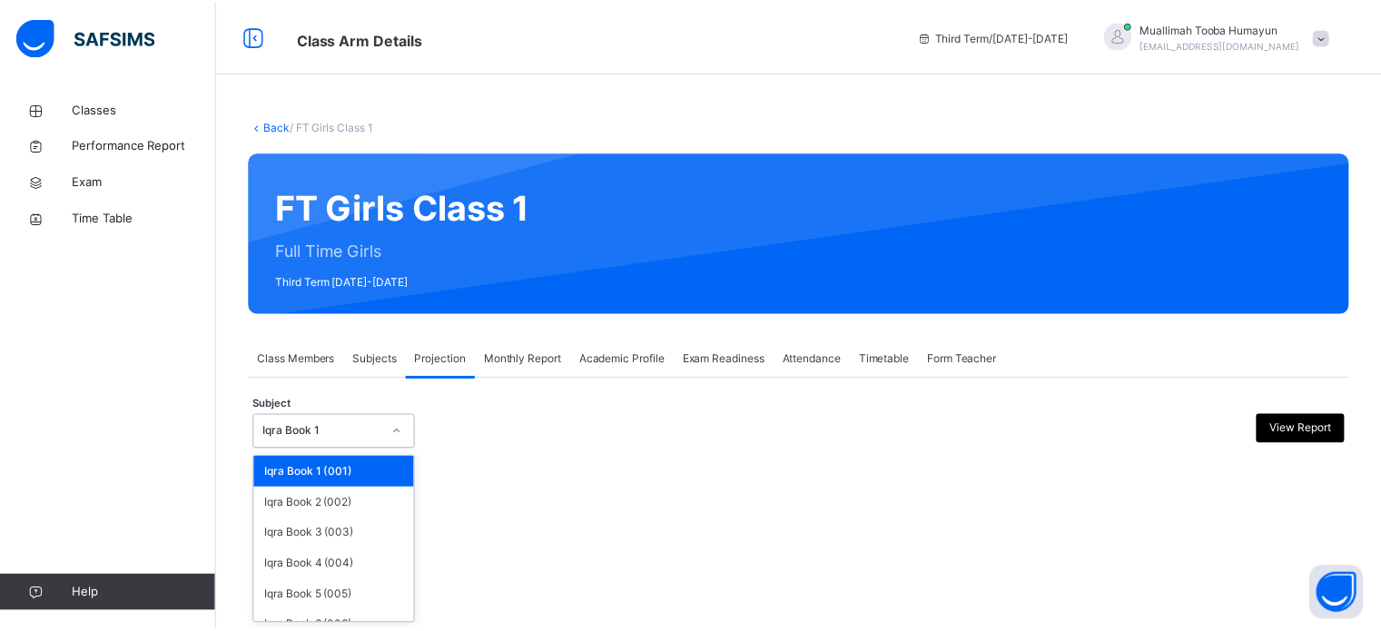
scroll to position [95, 0]
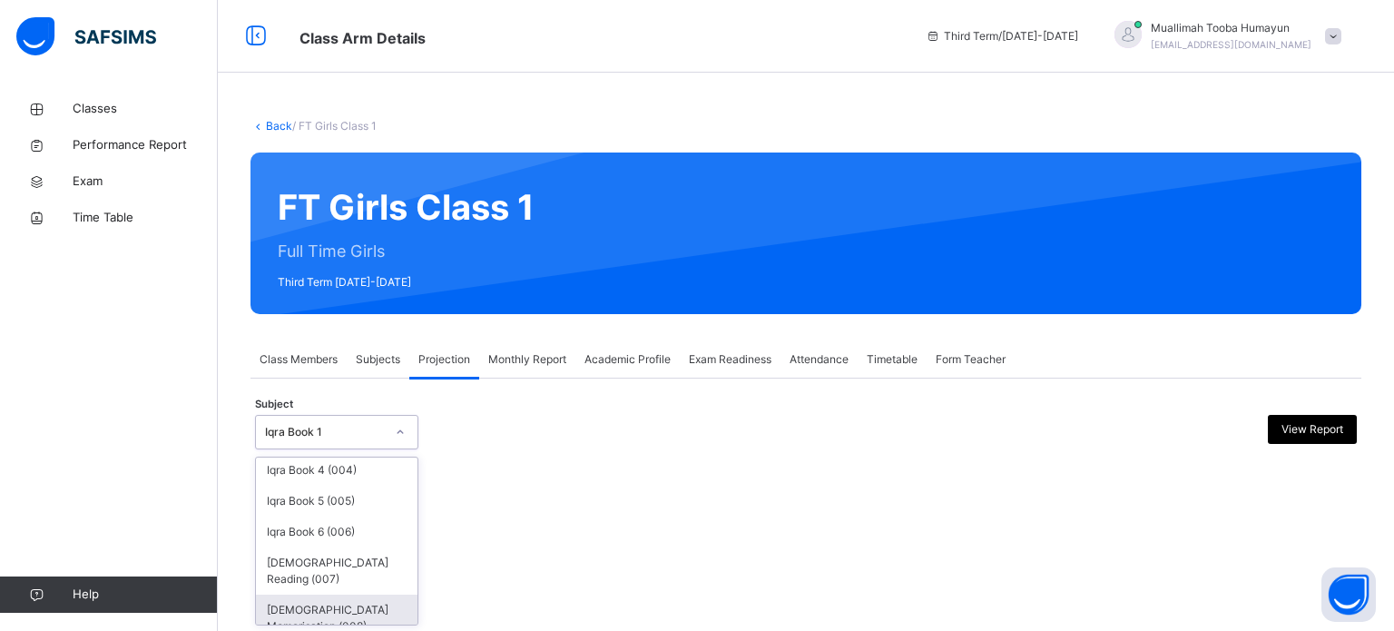
click at [325, 610] on div "[DEMOGRAPHIC_DATA] Memorisation (008)" at bounding box center [337, 618] width 162 height 47
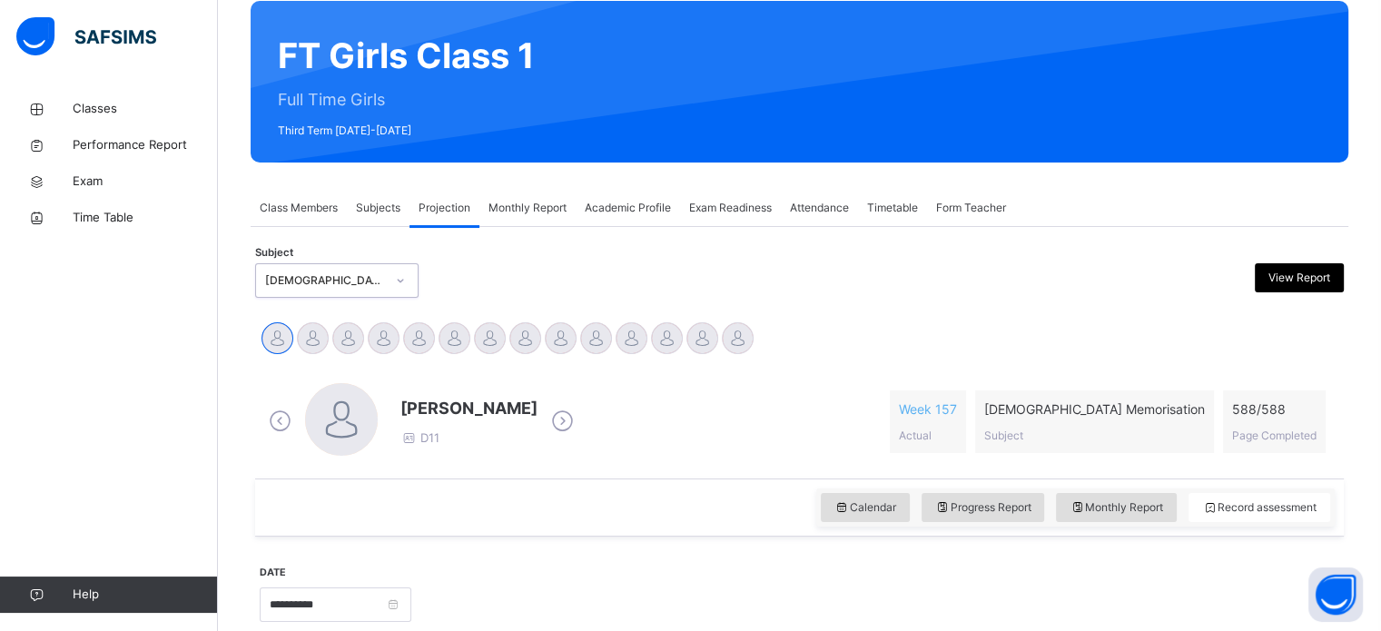
scroll to position [153, 0]
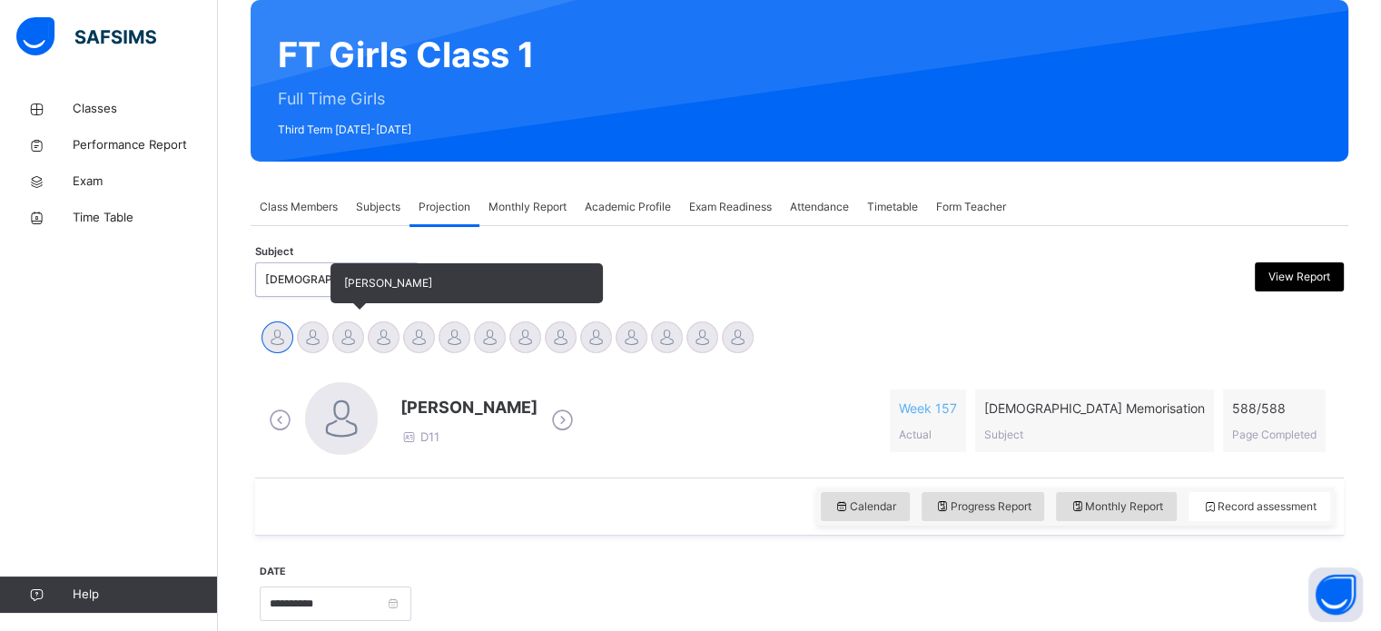
click at [352, 320] on div "[PERSON_NAME]" at bounding box center [347, 340] width 35 height 40
click at [358, 333] on div at bounding box center [348, 337] width 32 height 32
click at [348, 333] on div at bounding box center [348, 337] width 32 height 32
click at [345, 351] on div at bounding box center [348, 337] width 32 height 32
click at [356, 350] on div "[PERSON_NAME]" at bounding box center [347, 340] width 35 height 40
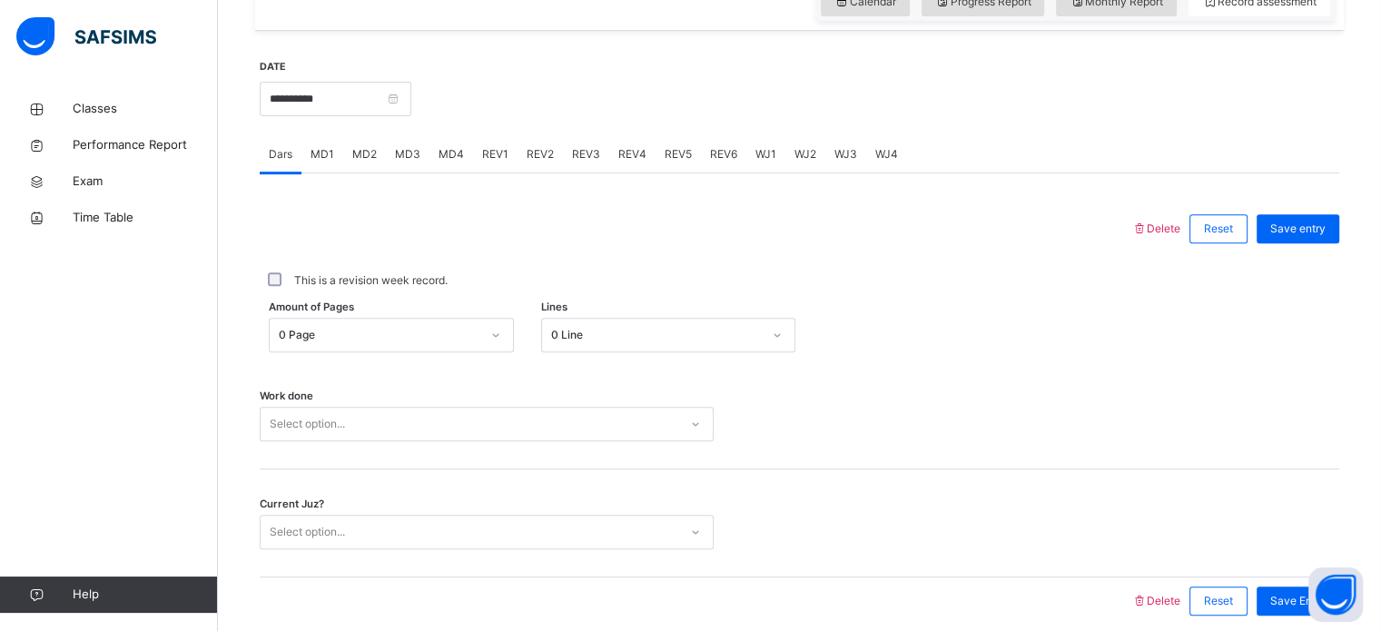
scroll to position [732, 0]
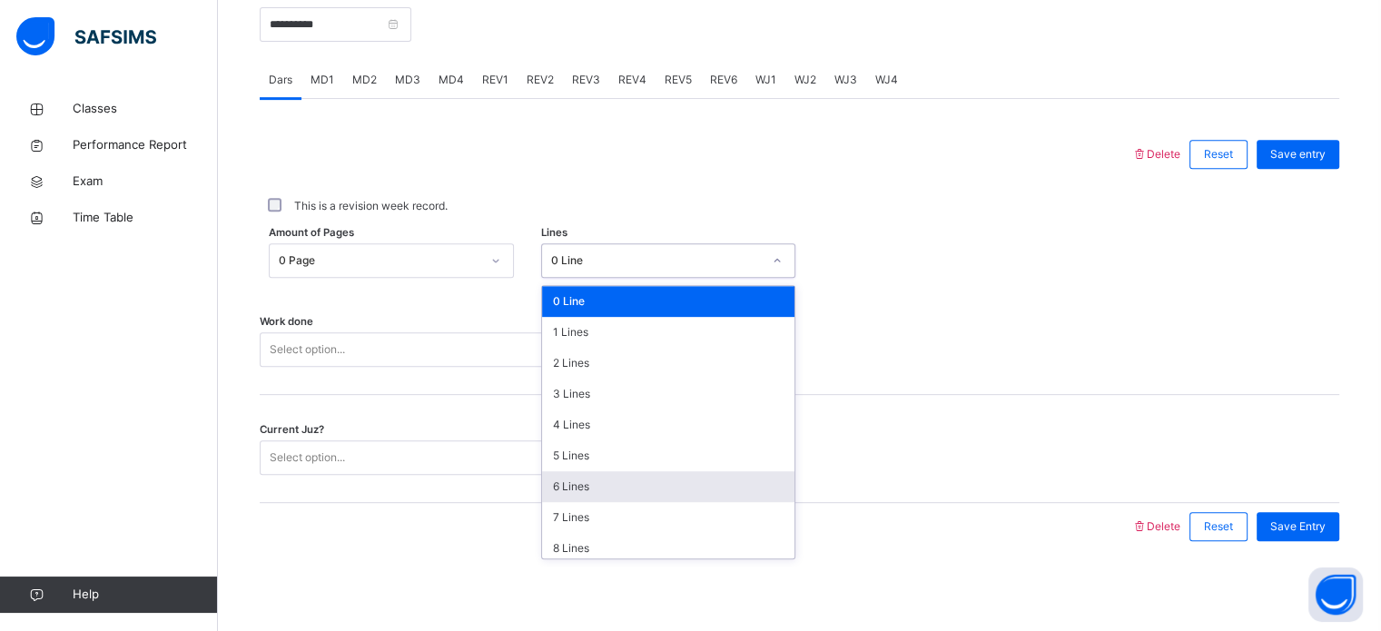
click at [579, 471] on div "6 Lines" at bounding box center [668, 486] width 252 height 31
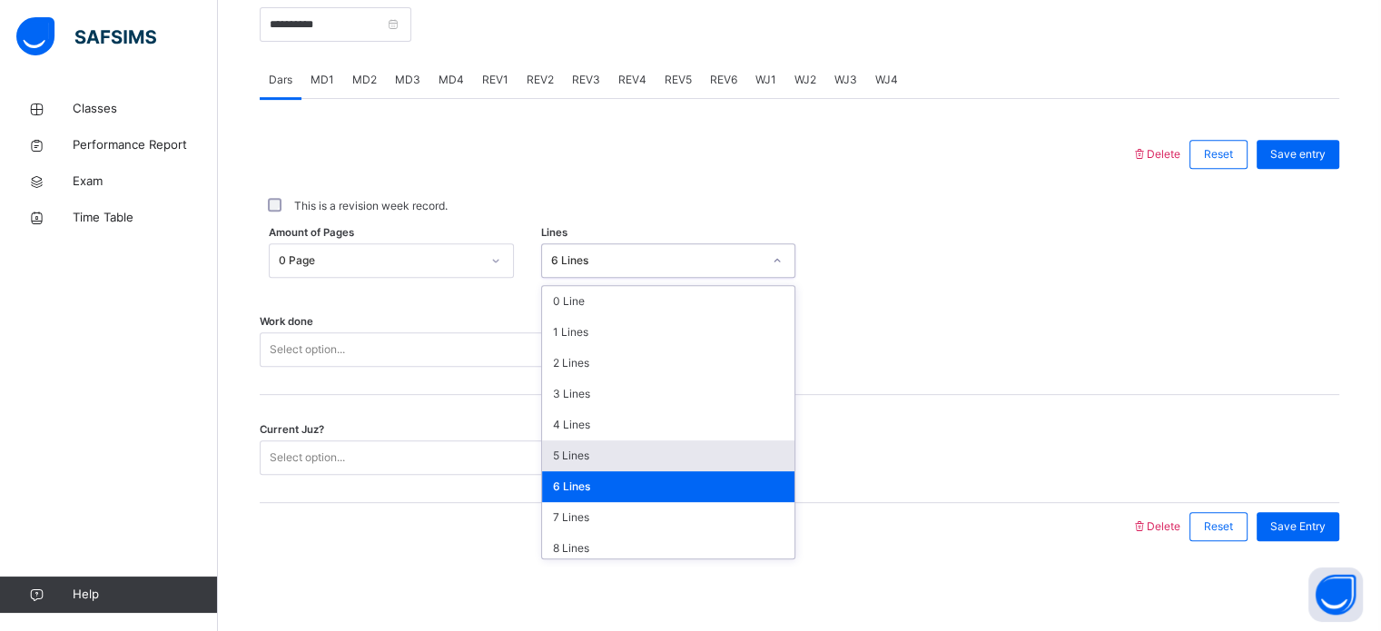
click at [592, 443] on div "5 Lines" at bounding box center [668, 455] width 252 height 31
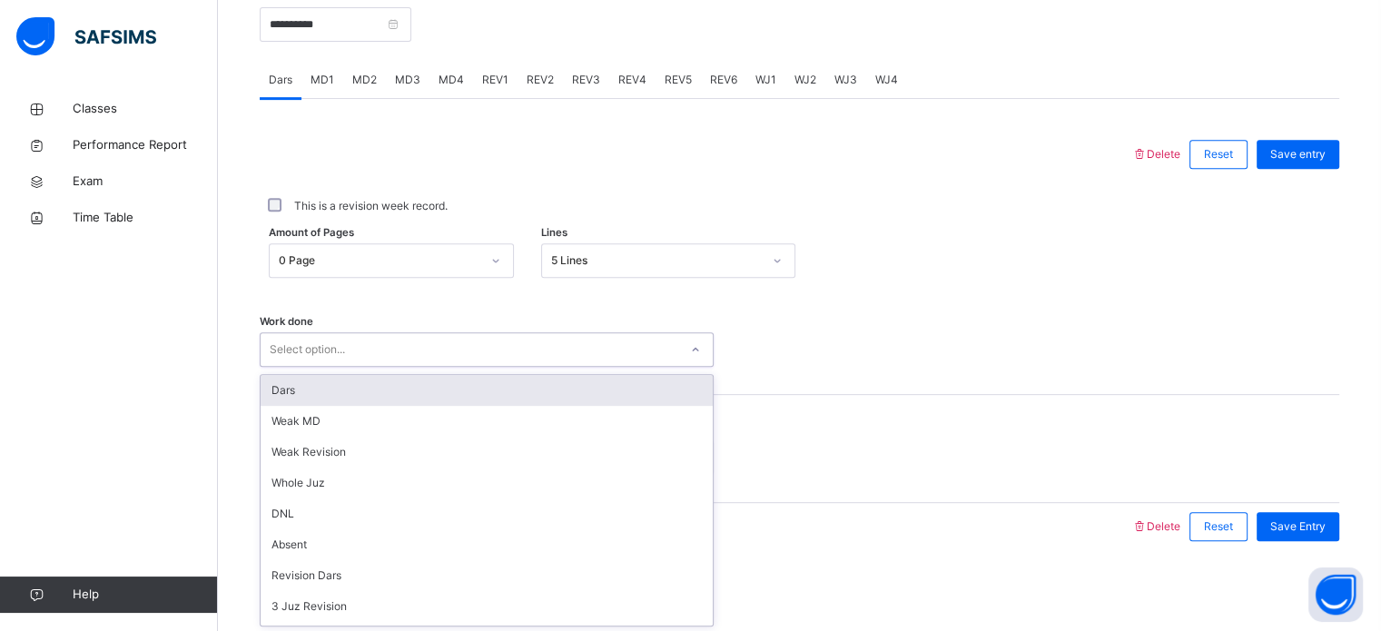
click at [353, 393] on div "Dars" at bounding box center [487, 390] width 452 height 31
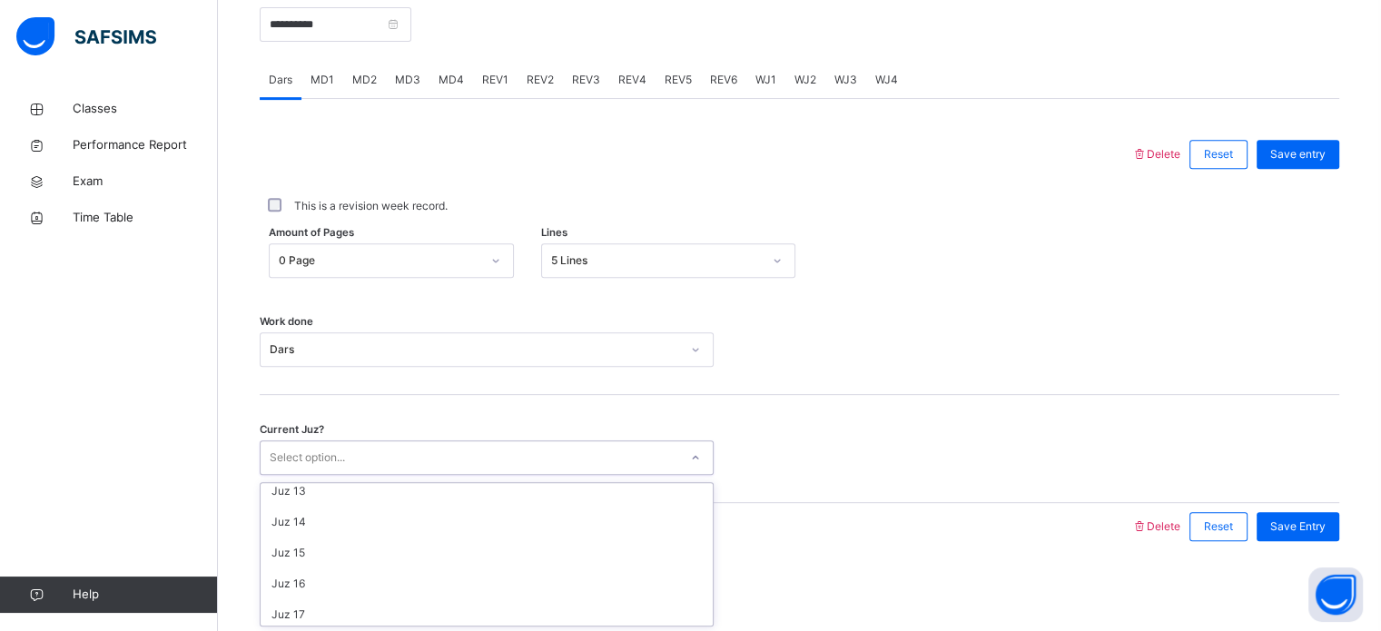
scroll to position [783, 0]
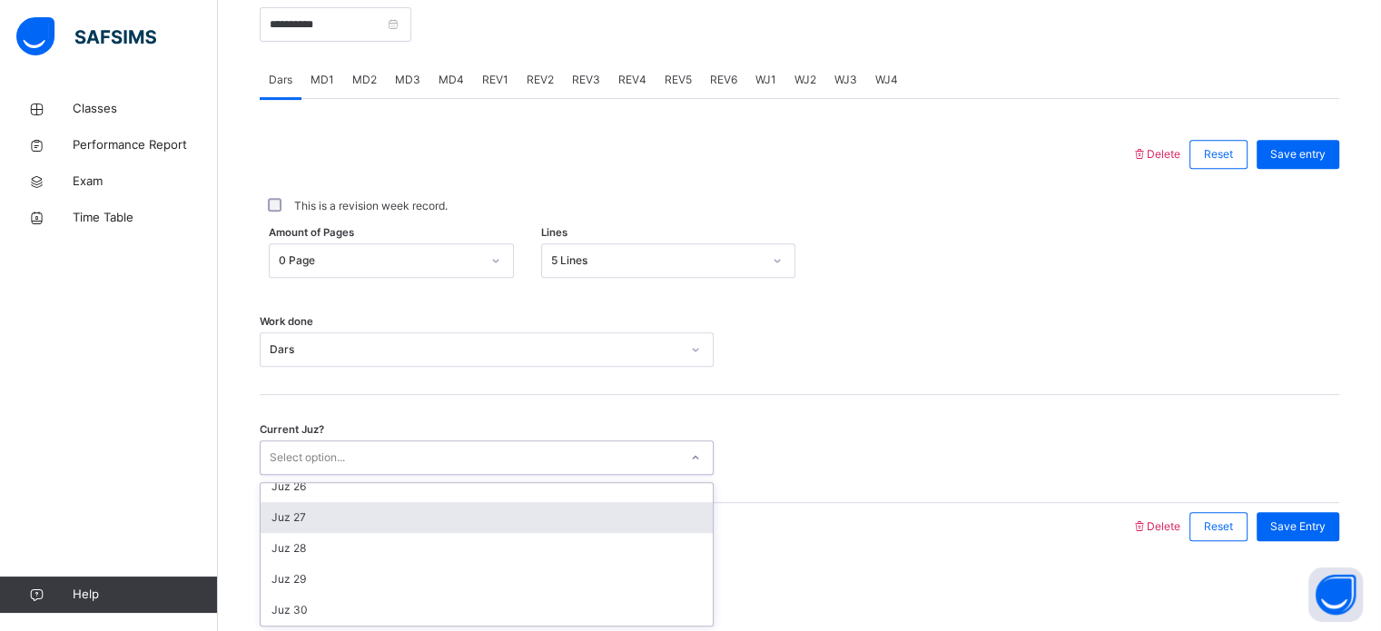
click at [310, 513] on div "Juz 27" at bounding box center [487, 517] width 452 height 31
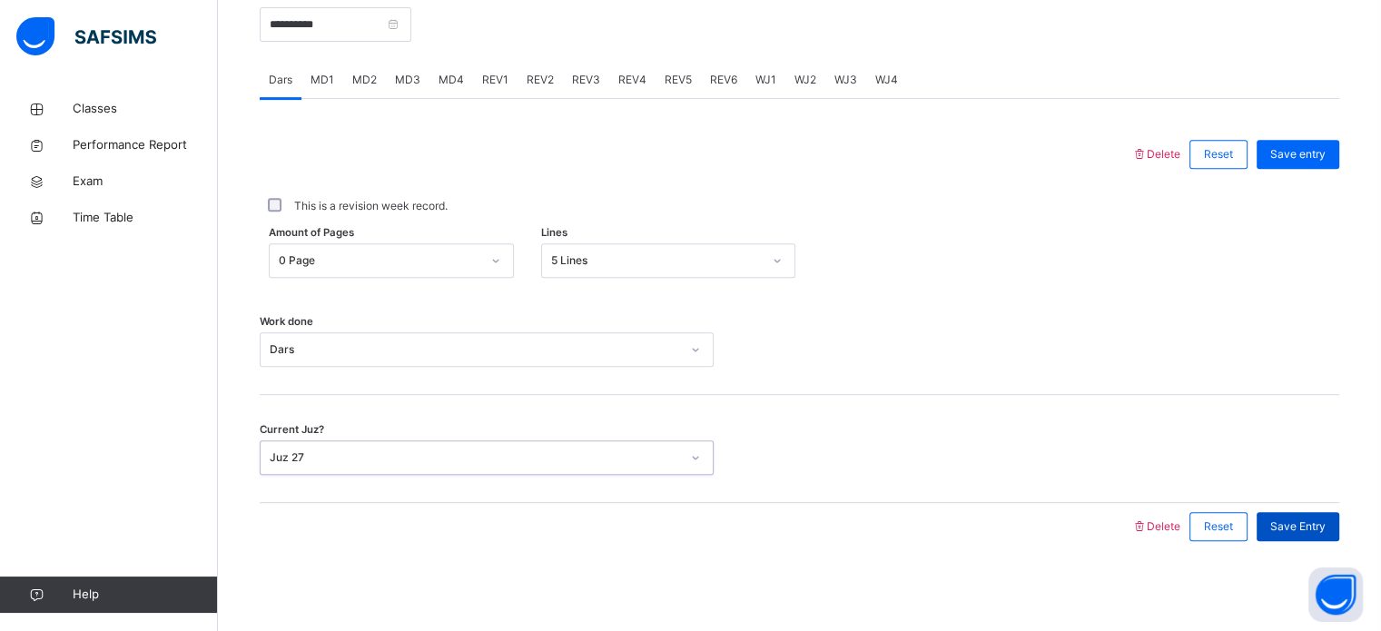
click at [1308, 537] on div "Save Entry" at bounding box center [1297, 526] width 83 height 29
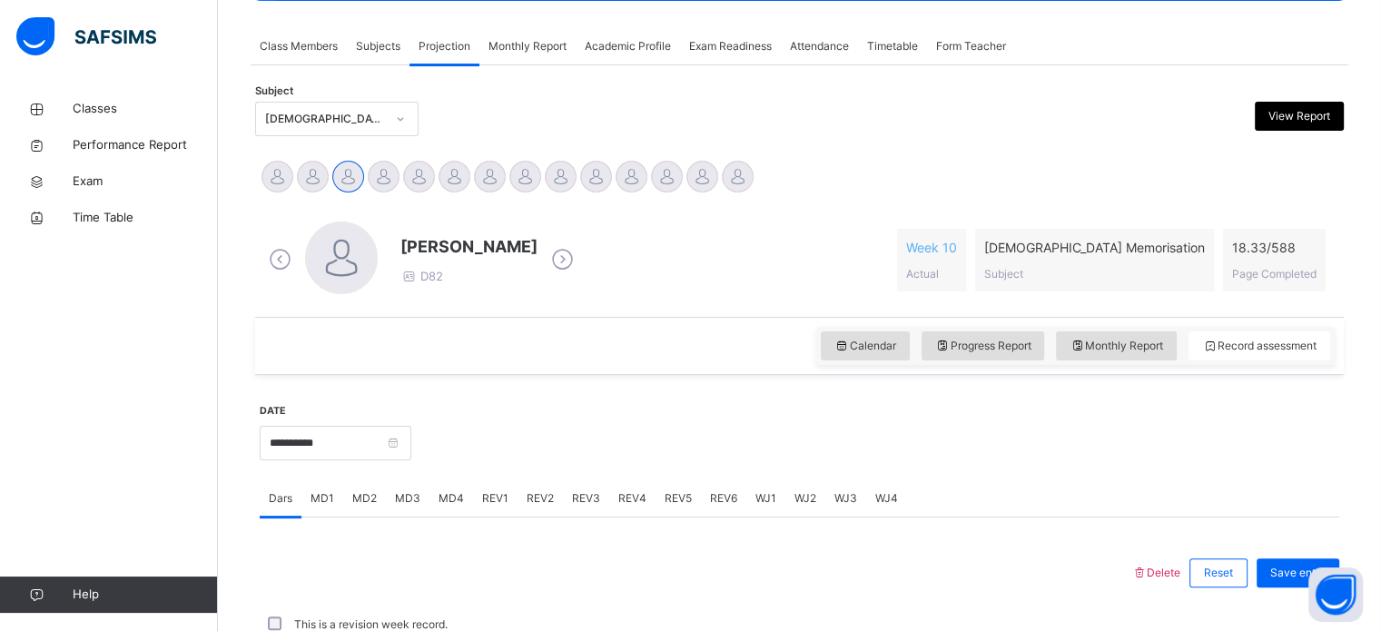
scroll to position [312, 0]
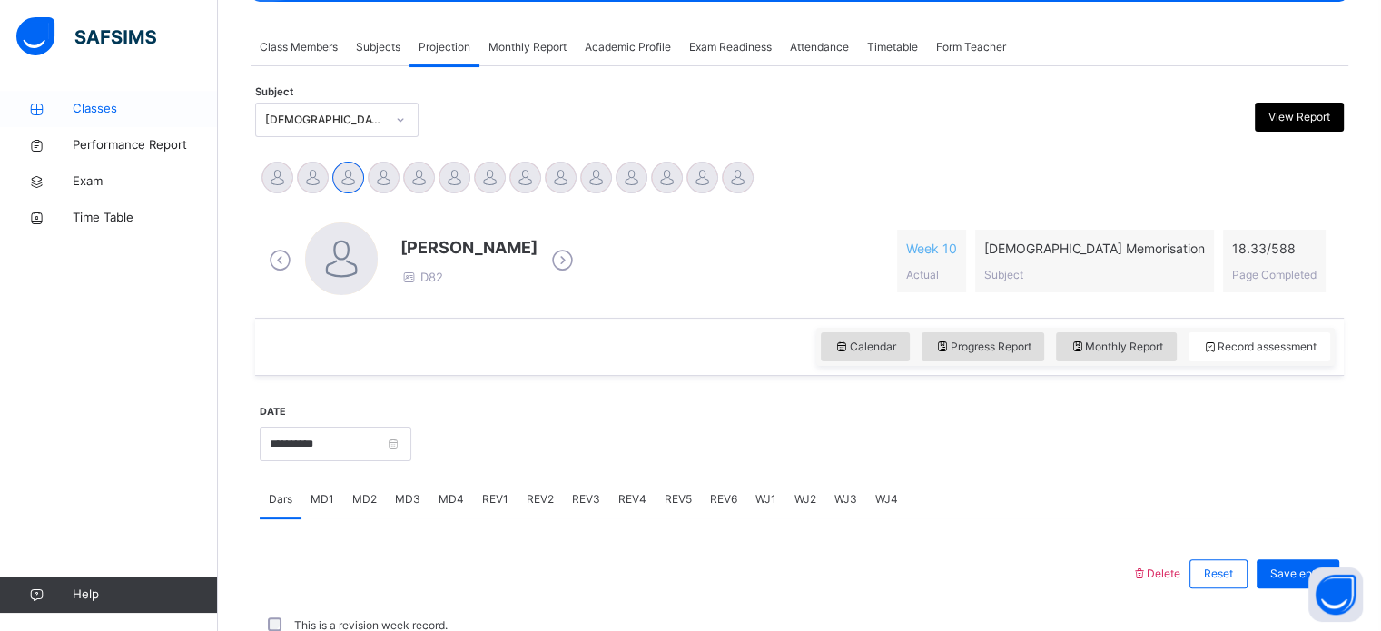
click at [120, 102] on span "Classes" at bounding box center [145, 109] width 145 height 18
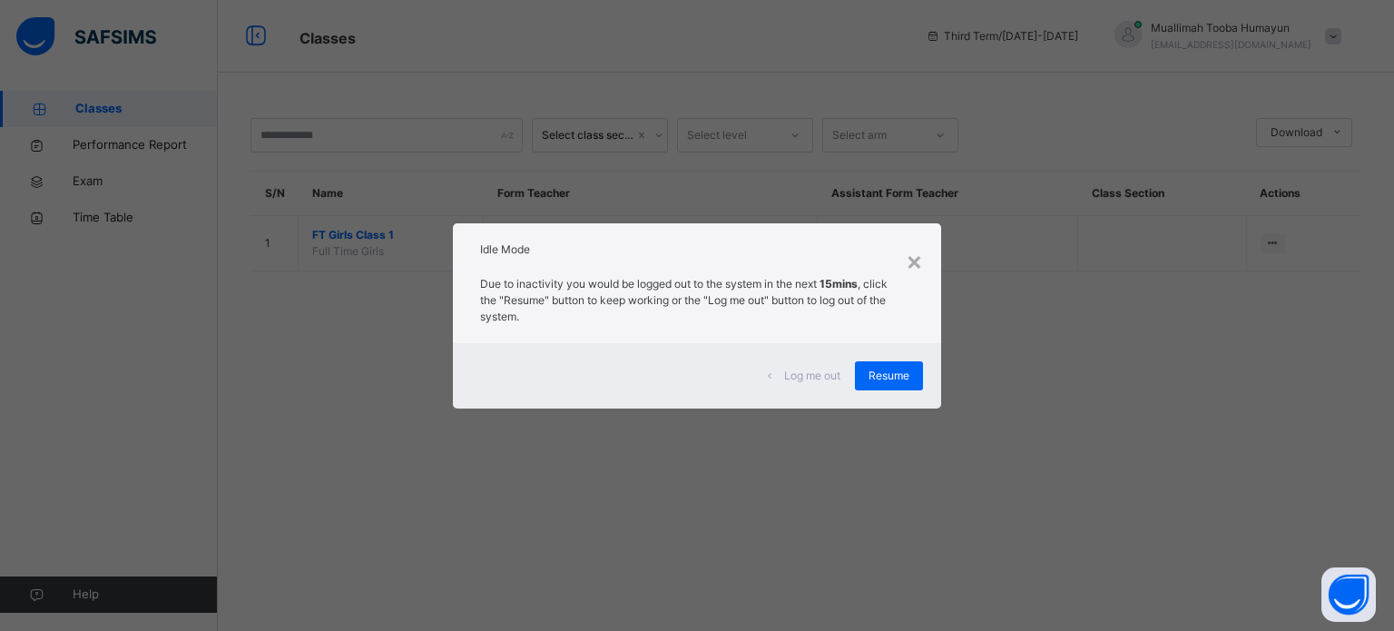
click at [330, 389] on div "× Idle Mode Due to inactivity you would be logged out to the system in the next…" at bounding box center [697, 315] width 1394 height 631
click at [869, 373] on span "Resume" at bounding box center [889, 376] width 41 height 16
